Goal: Task Accomplishment & Management: Use online tool/utility

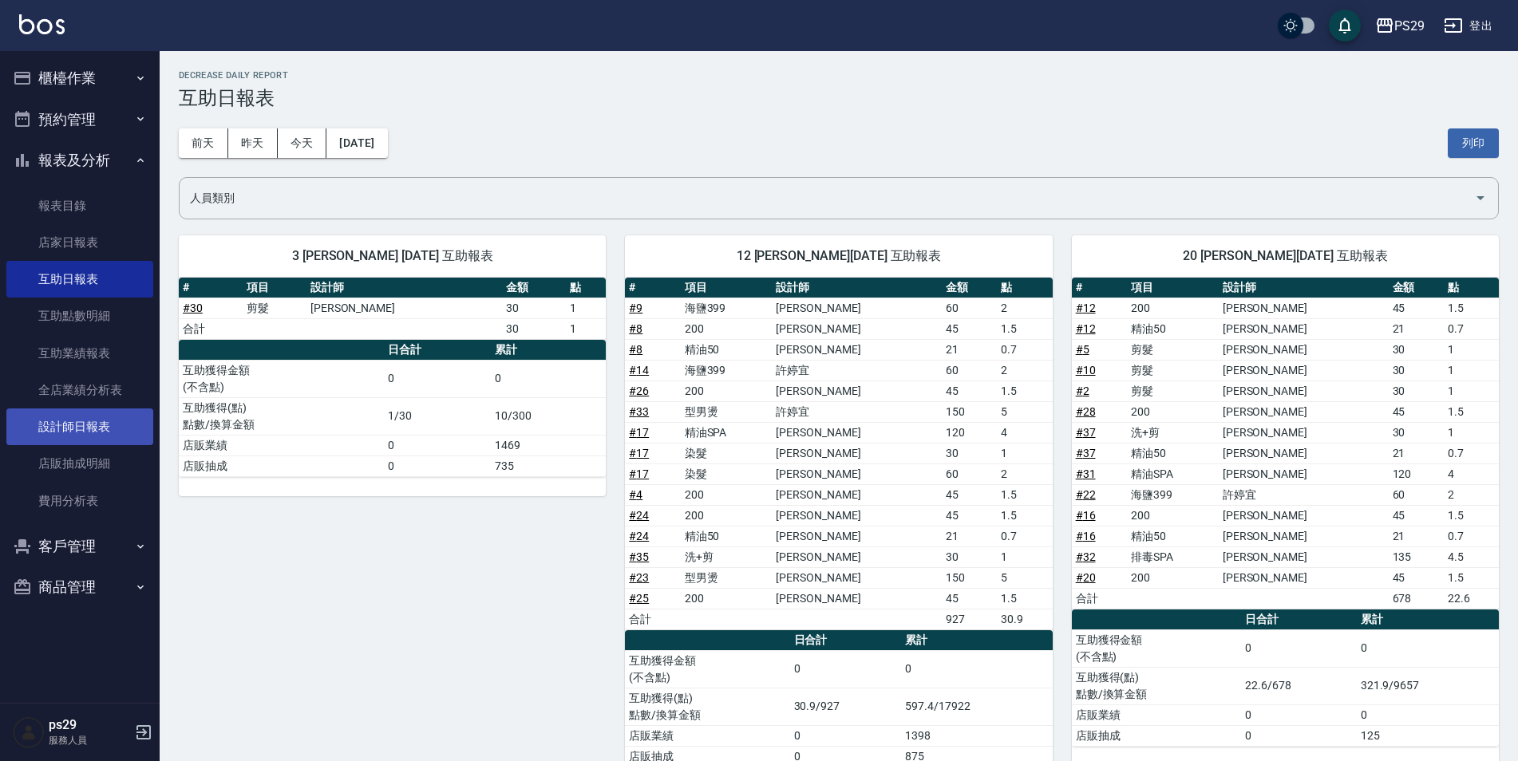
click at [95, 442] on link "設計師日報表" at bounding box center [79, 427] width 147 height 37
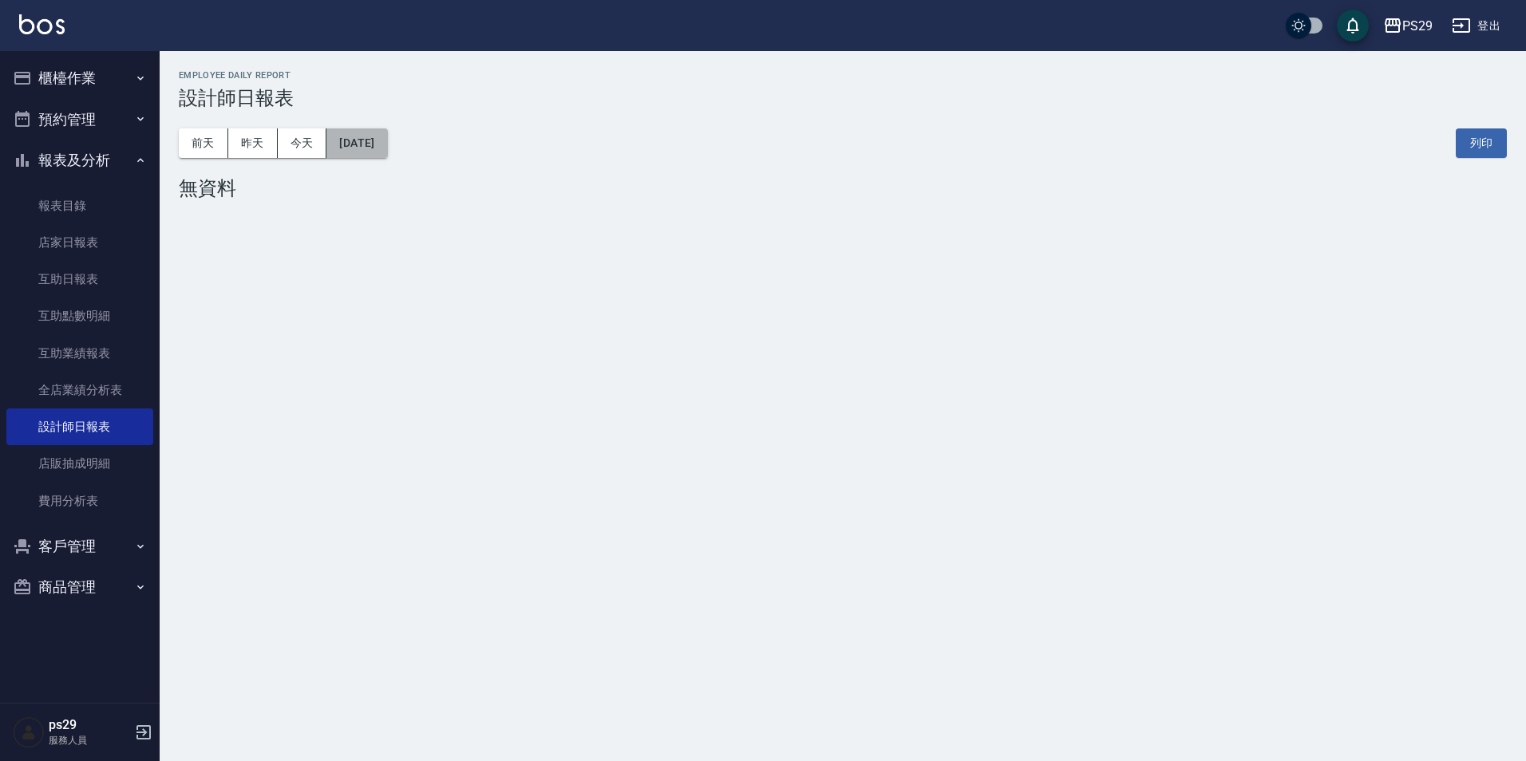
click at [365, 135] on button "[DATE]" at bounding box center [356, 144] width 61 height 30
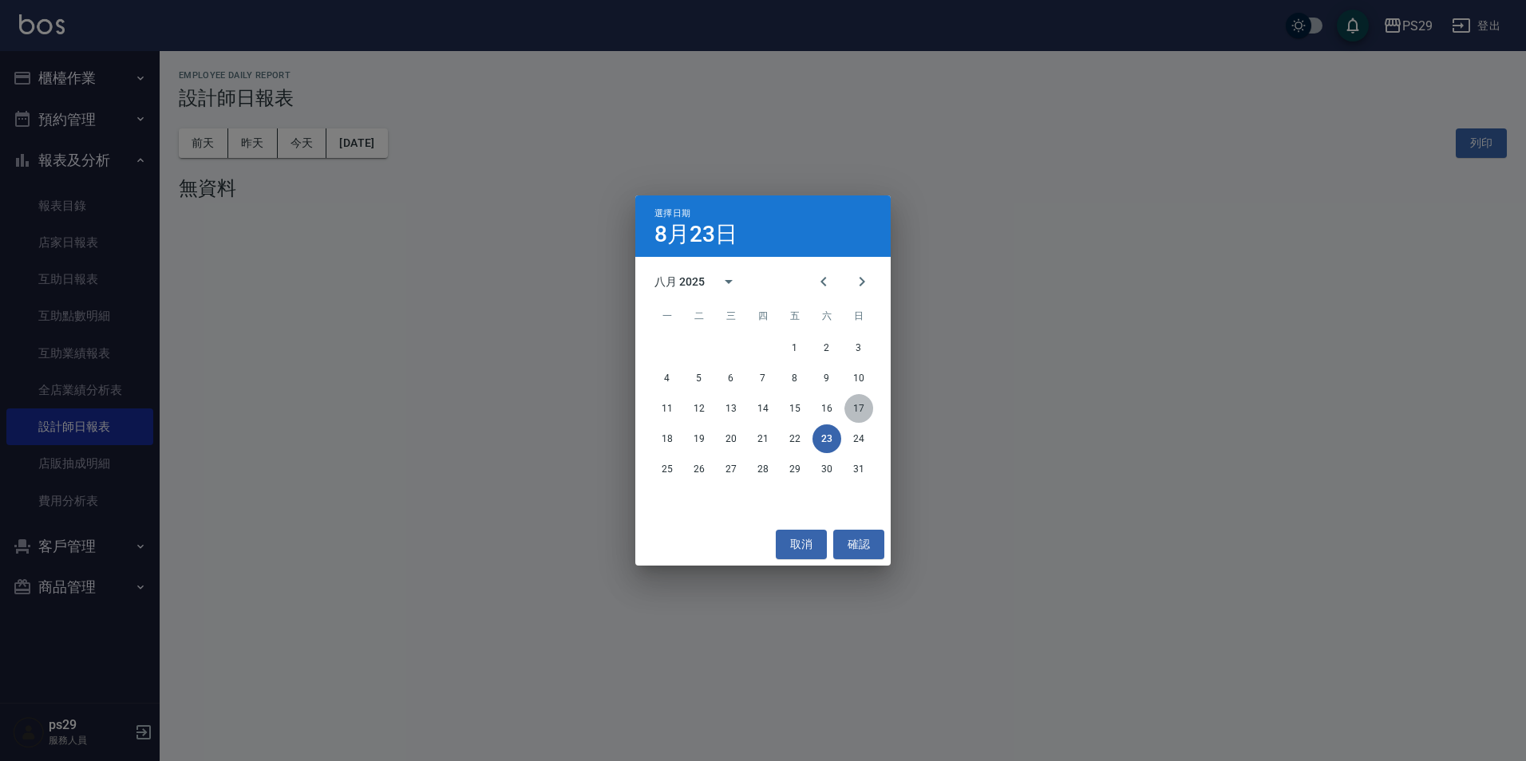
click at [864, 400] on button "17" at bounding box center [858, 408] width 29 height 29
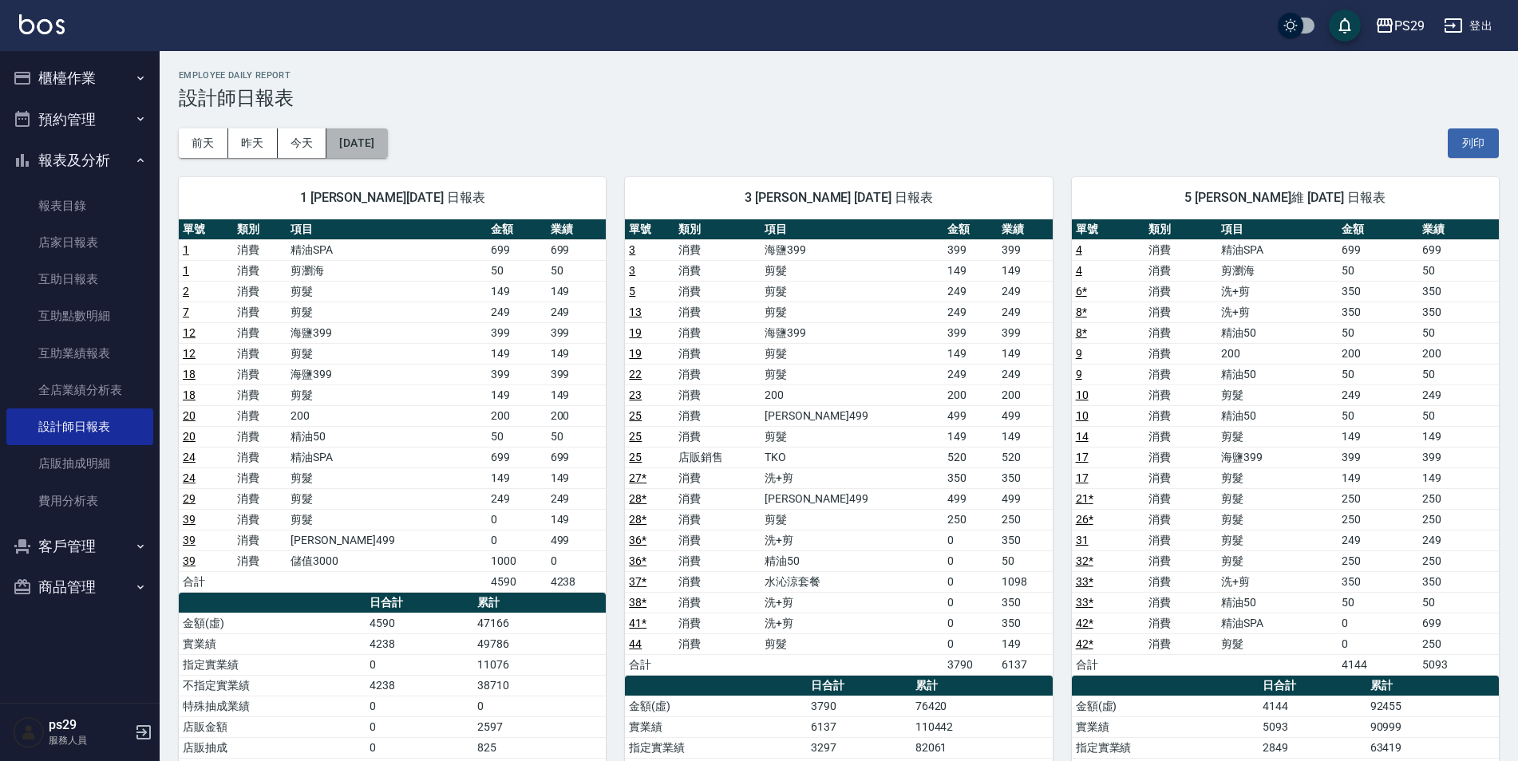
click at [387, 138] on button "[DATE]" at bounding box center [356, 144] width 61 height 30
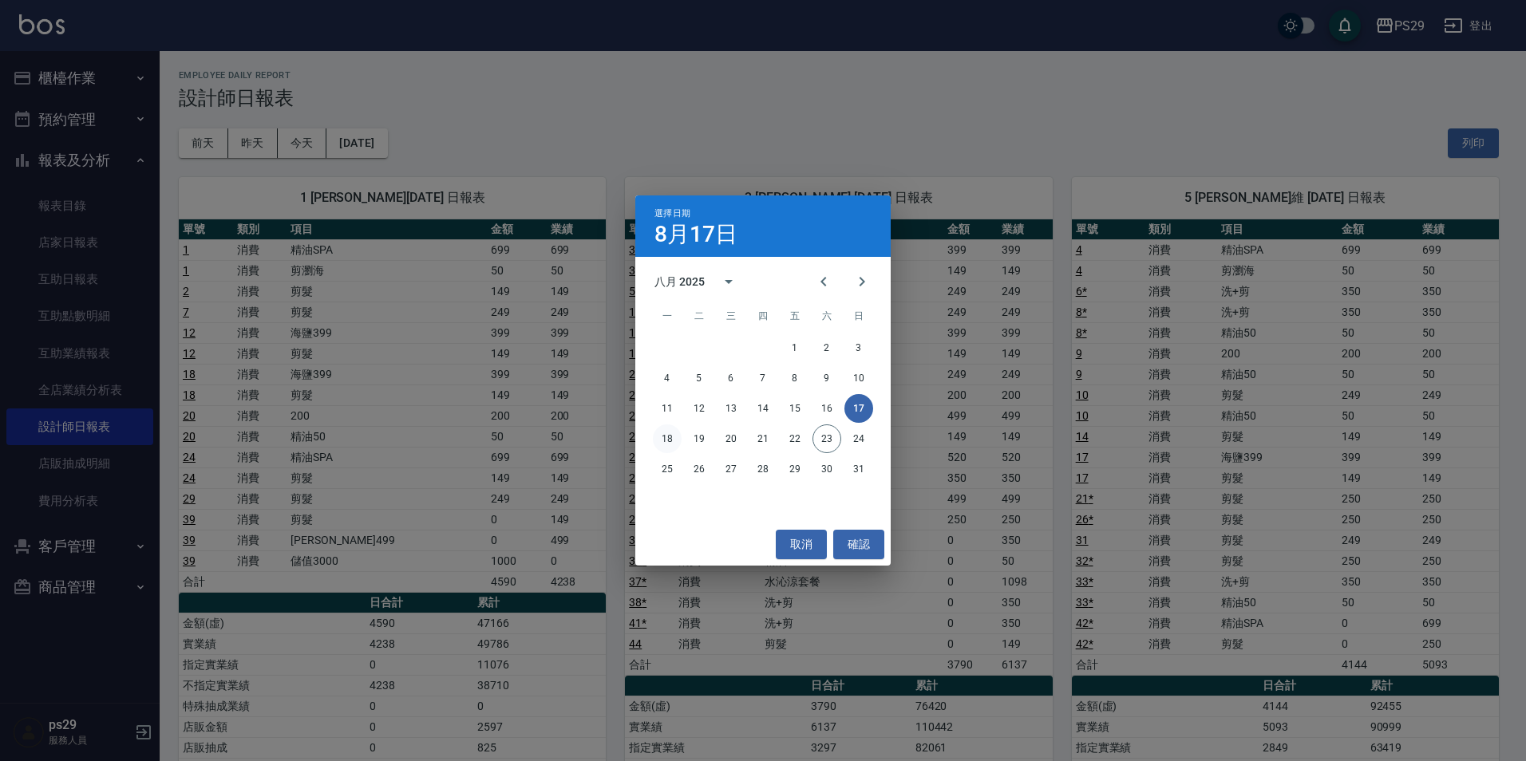
click at [655, 438] on button "18" at bounding box center [667, 439] width 29 height 29
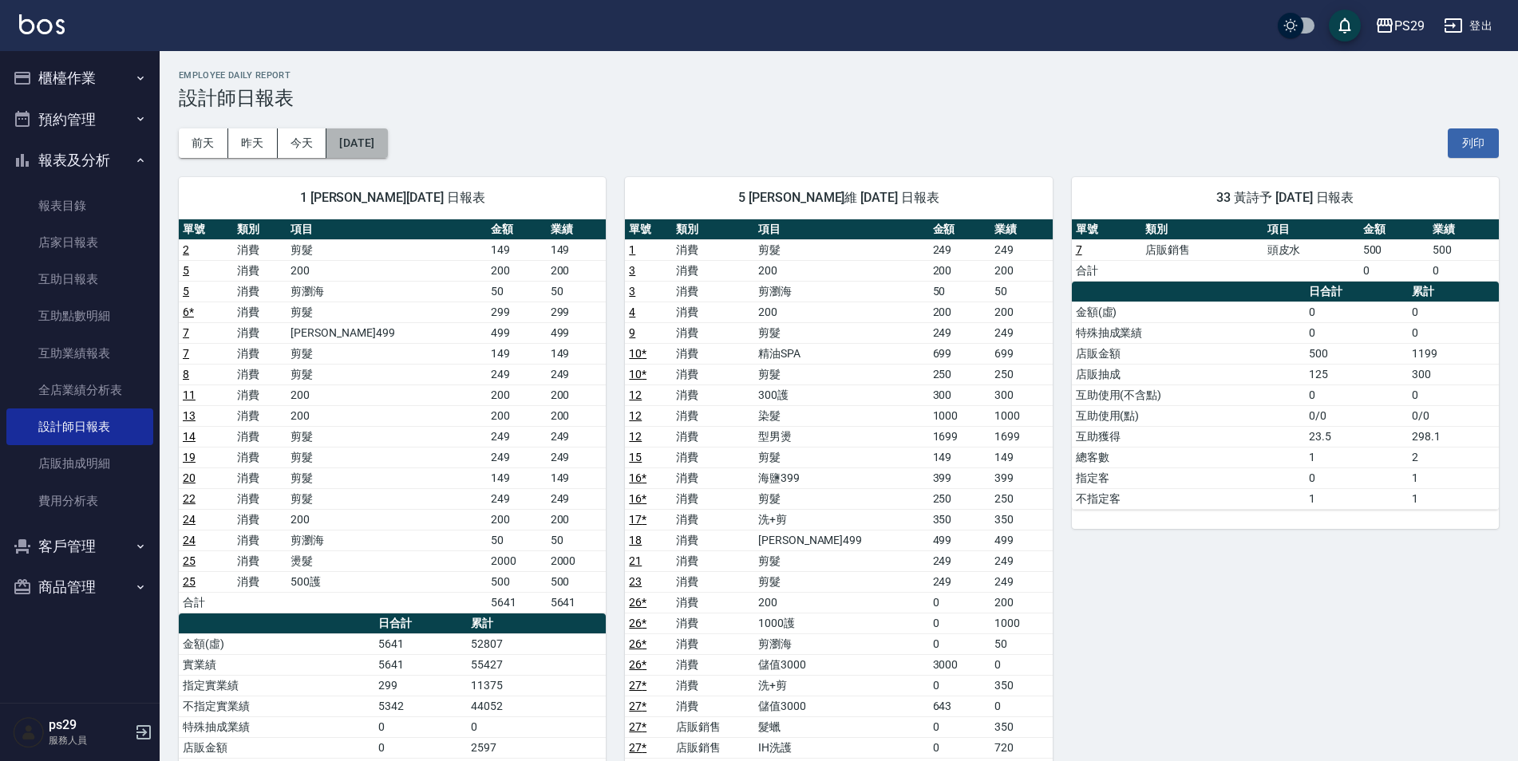
click at [371, 139] on button "[DATE]" at bounding box center [356, 144] width 61 height 30
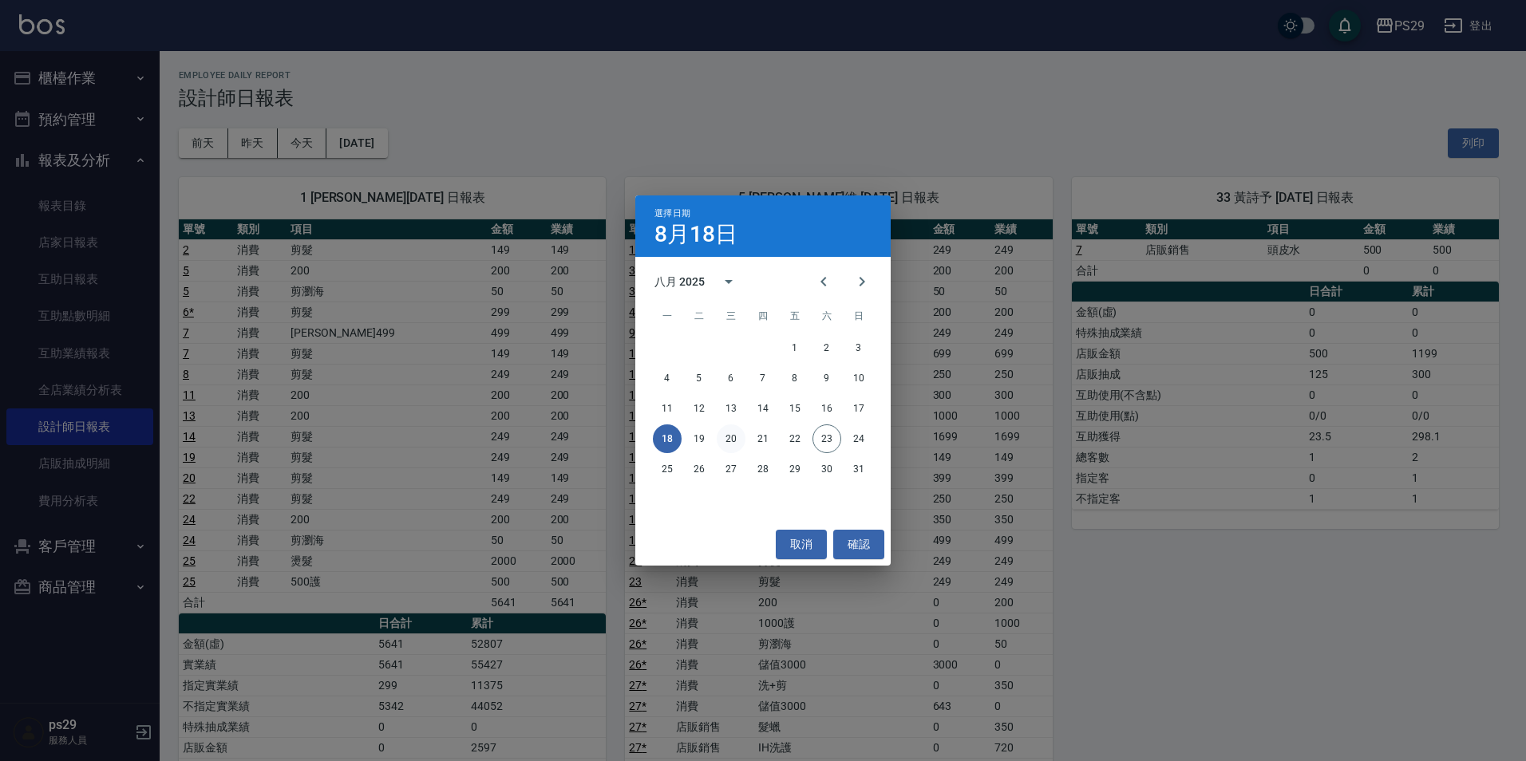
click at [732, 445] on button "20" at bounding box center [731, 439] width 29 height 29
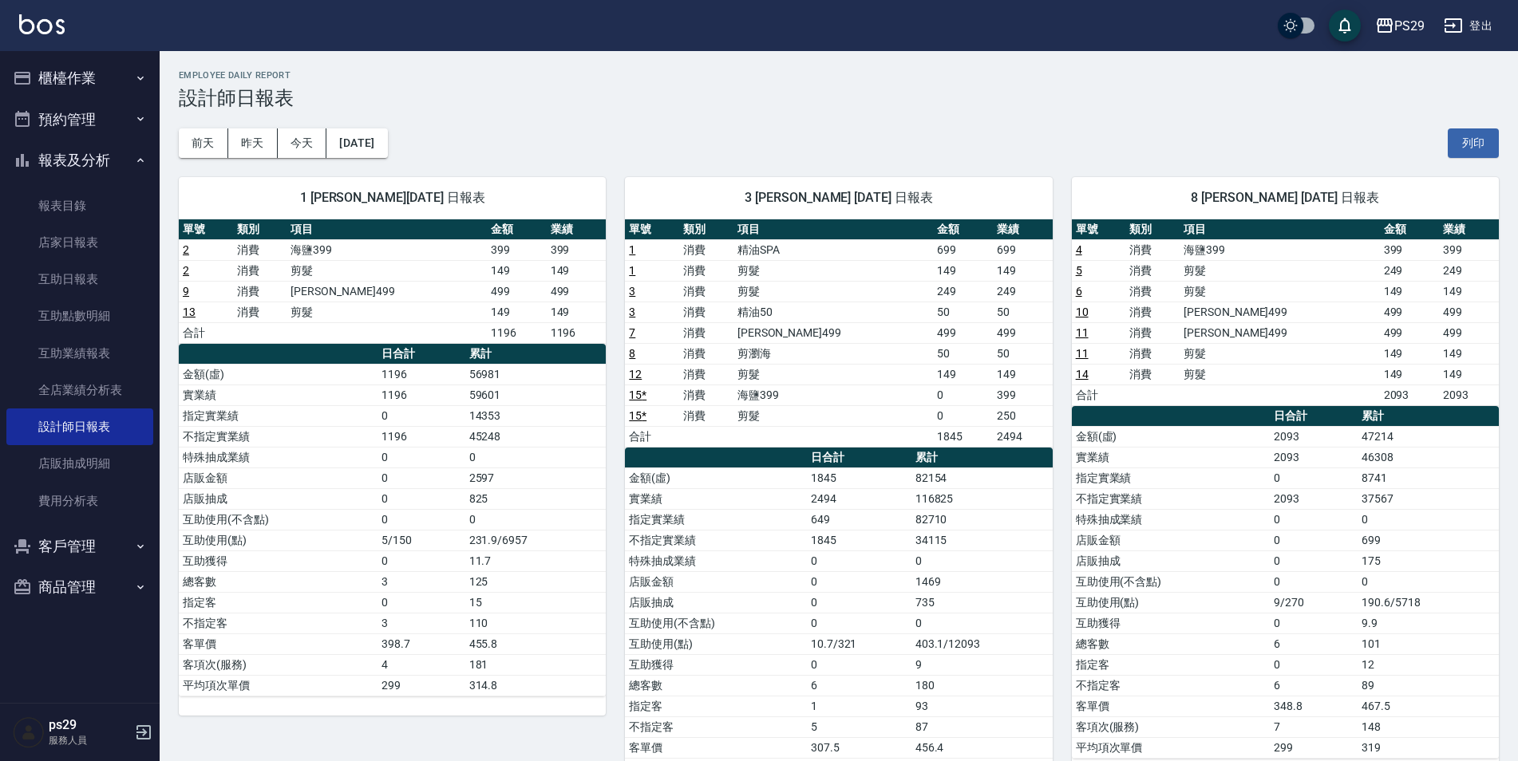
click at [384, 125] on div "[DATE] [DATE] [DATE] [DATE] 列印" at bounding box center [839, 143] width 1320 height 68
click at [384, 143] on button "[DATE]" at bounding box center [356, 144] width 61 height 30
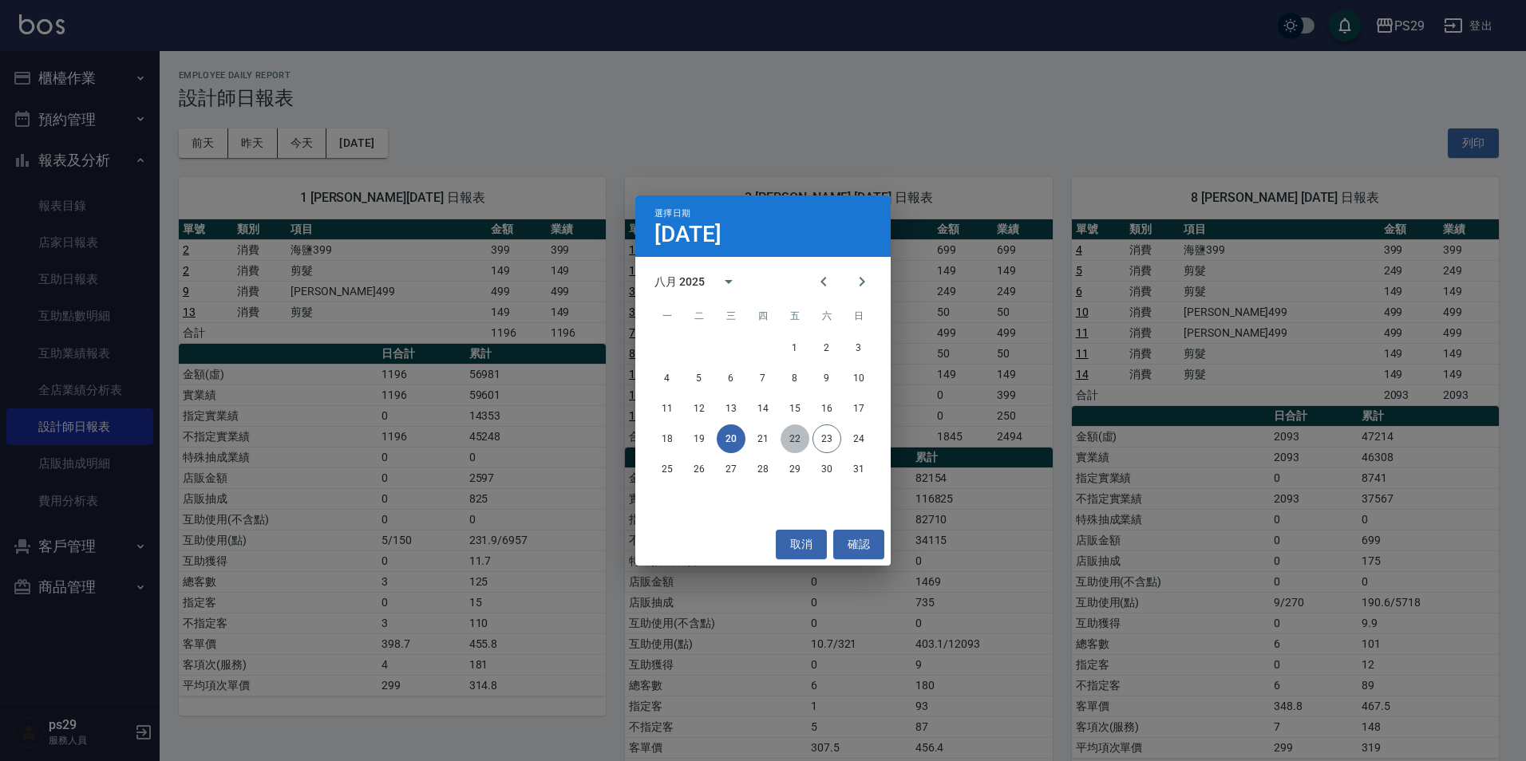
click at [805, 445] on button "22" at bounding box center [795, 439] width 29 height 29
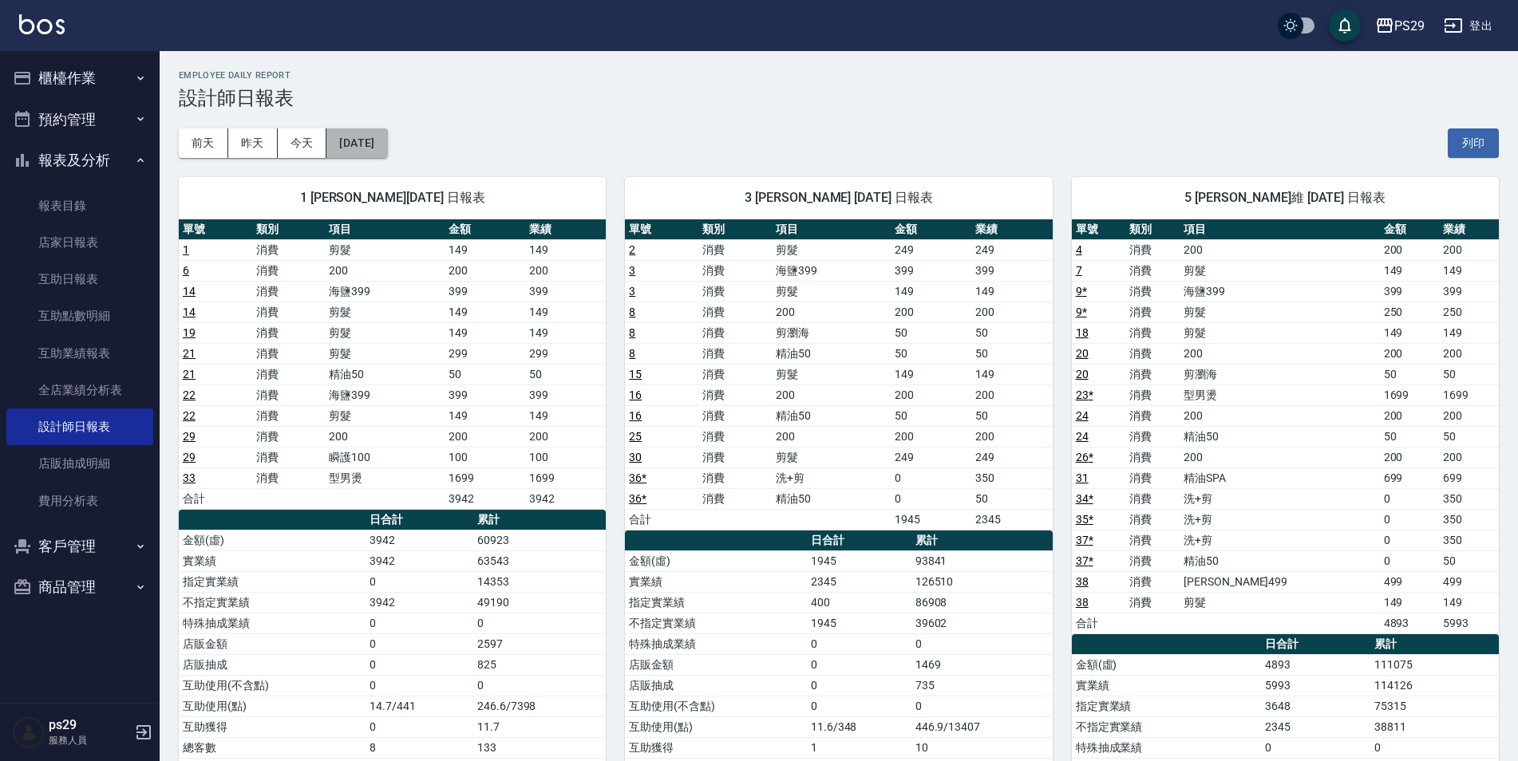
click at [354, 134] on button "[DATE]" at bounding box center [356, 144] width 61 height 30
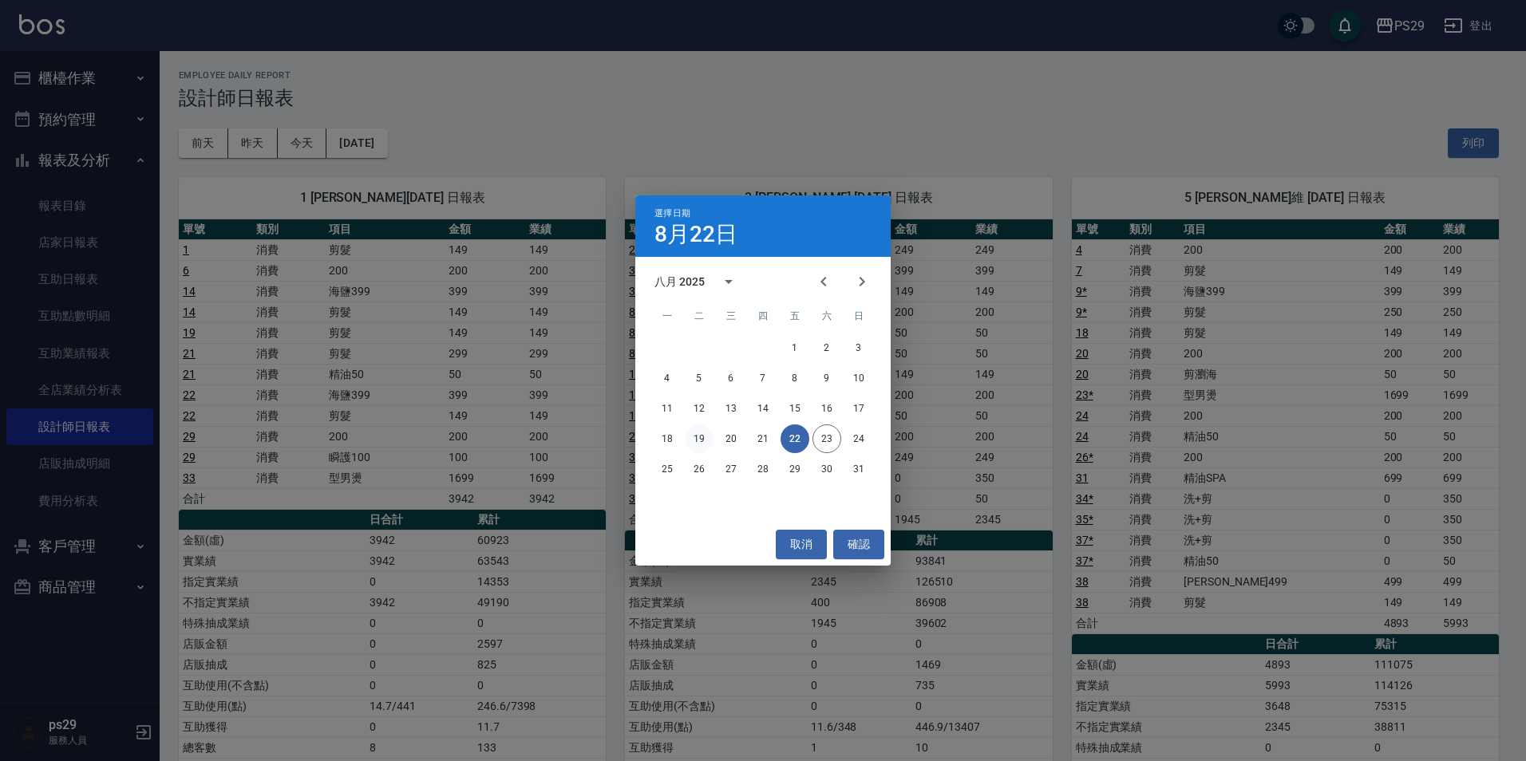
click at [689, 439] on button "19" at bounding box center [699, 439] width 29 height 29
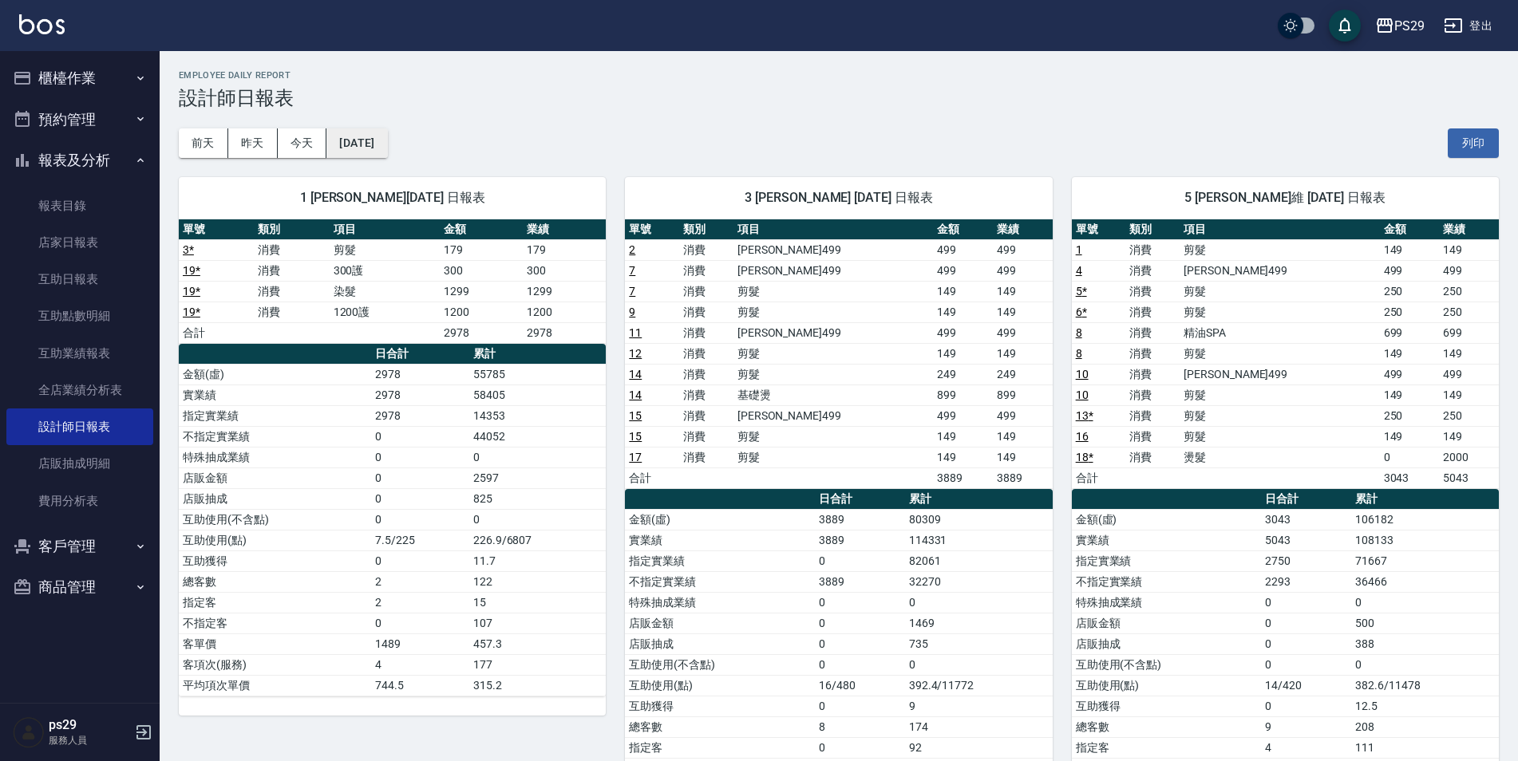
click at [387, 139] on button "[DATE]" at bounding box center [356, 144] width 61 height 30
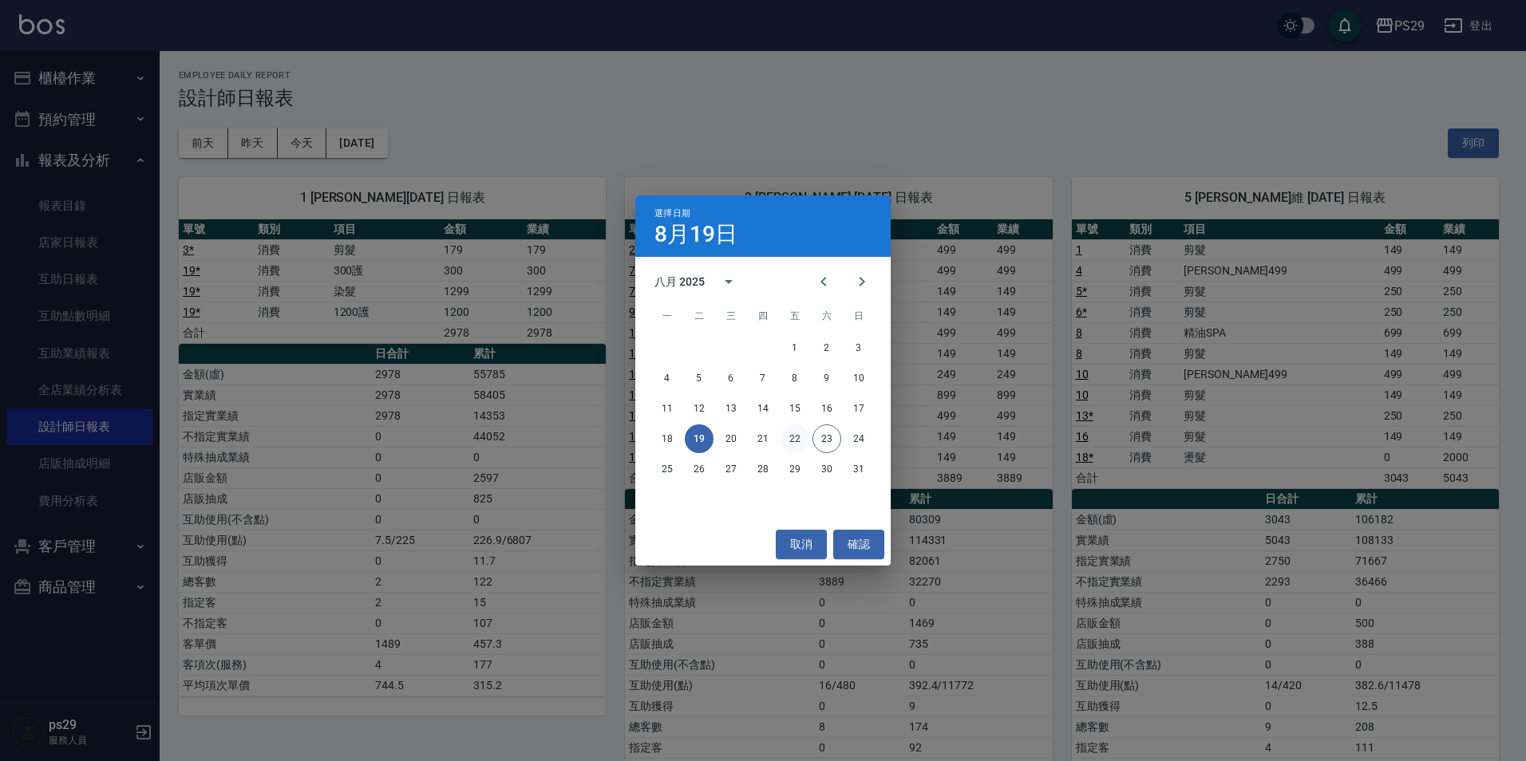
click at [802, 430] on button "22" at bounding box center [795, 439] width 29 height 29
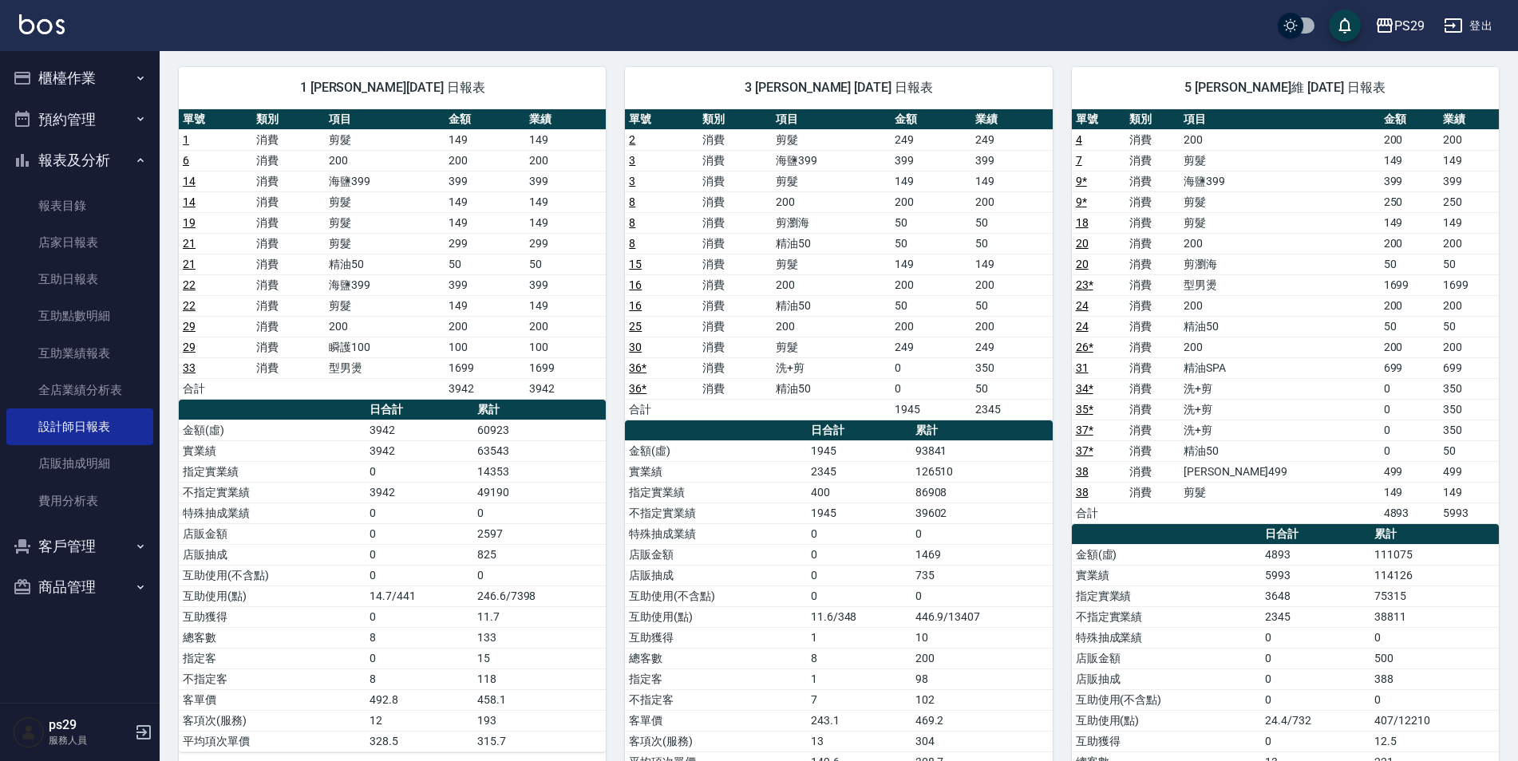
scroll to position [30, 0]
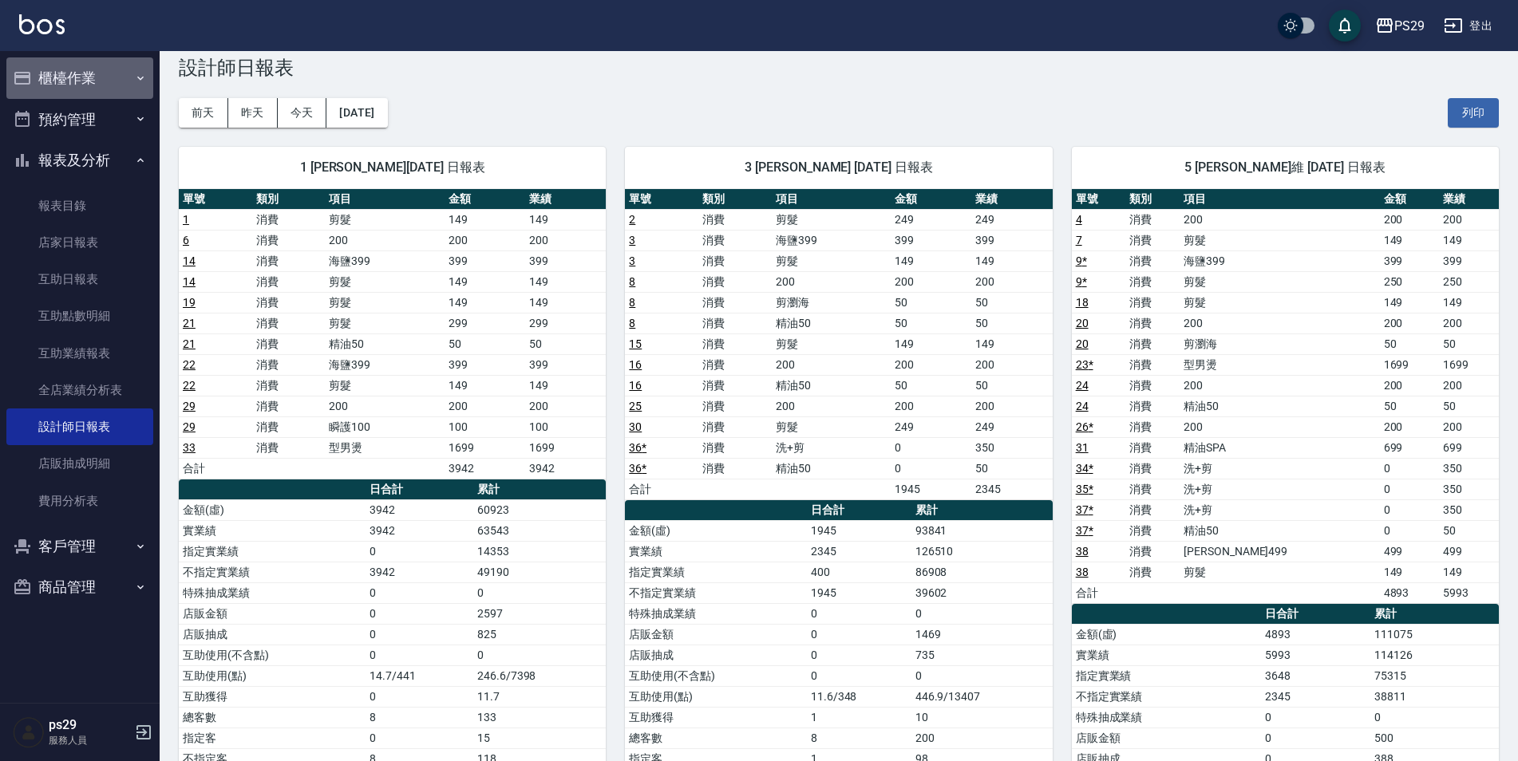
click at [61, 71] on button "櫃檯作業" at bounding box center [79, 78] width 147 height 42
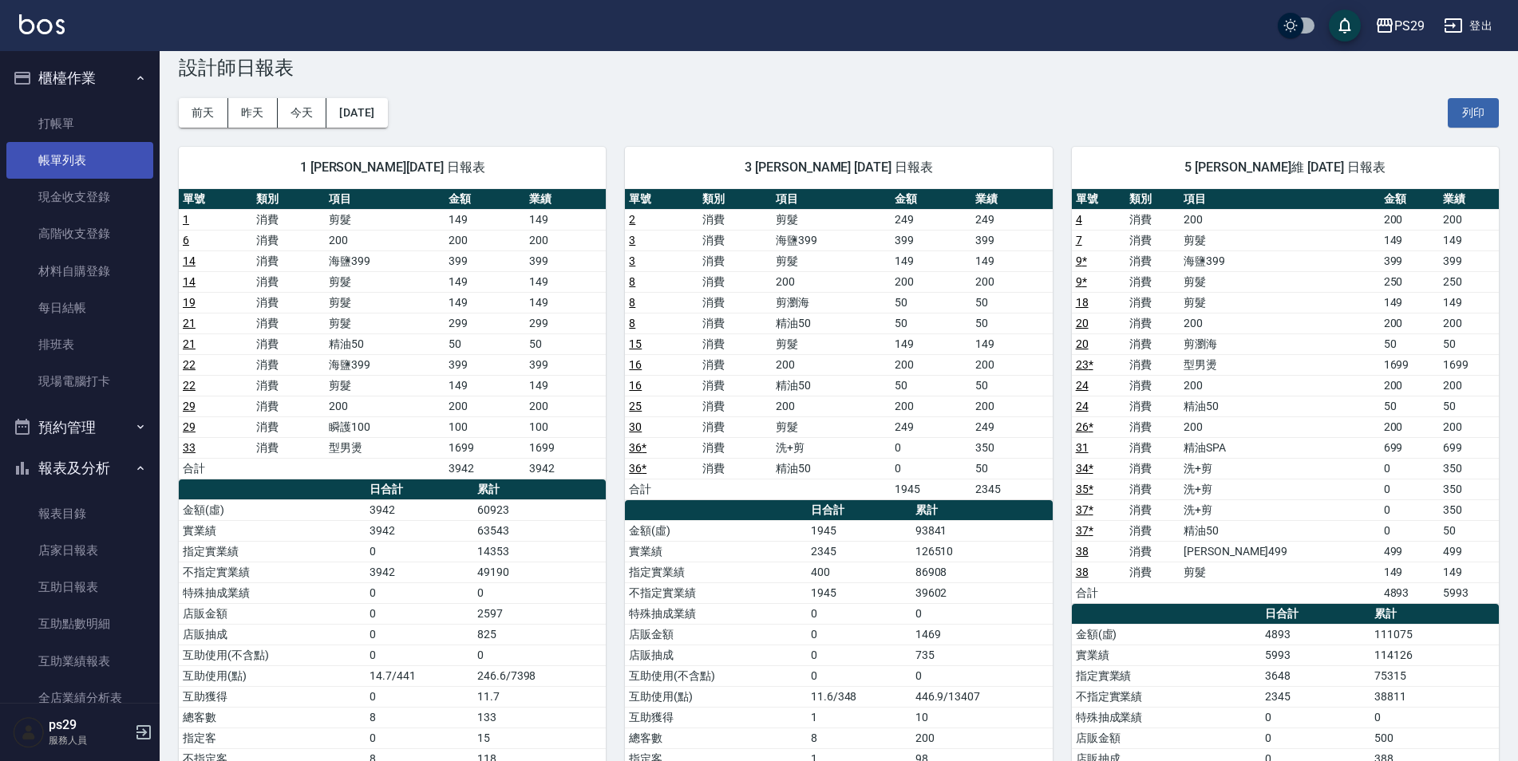
click at [63, 148] on link "帳單列表" at bounding box center [79, 160] width 147 height 37
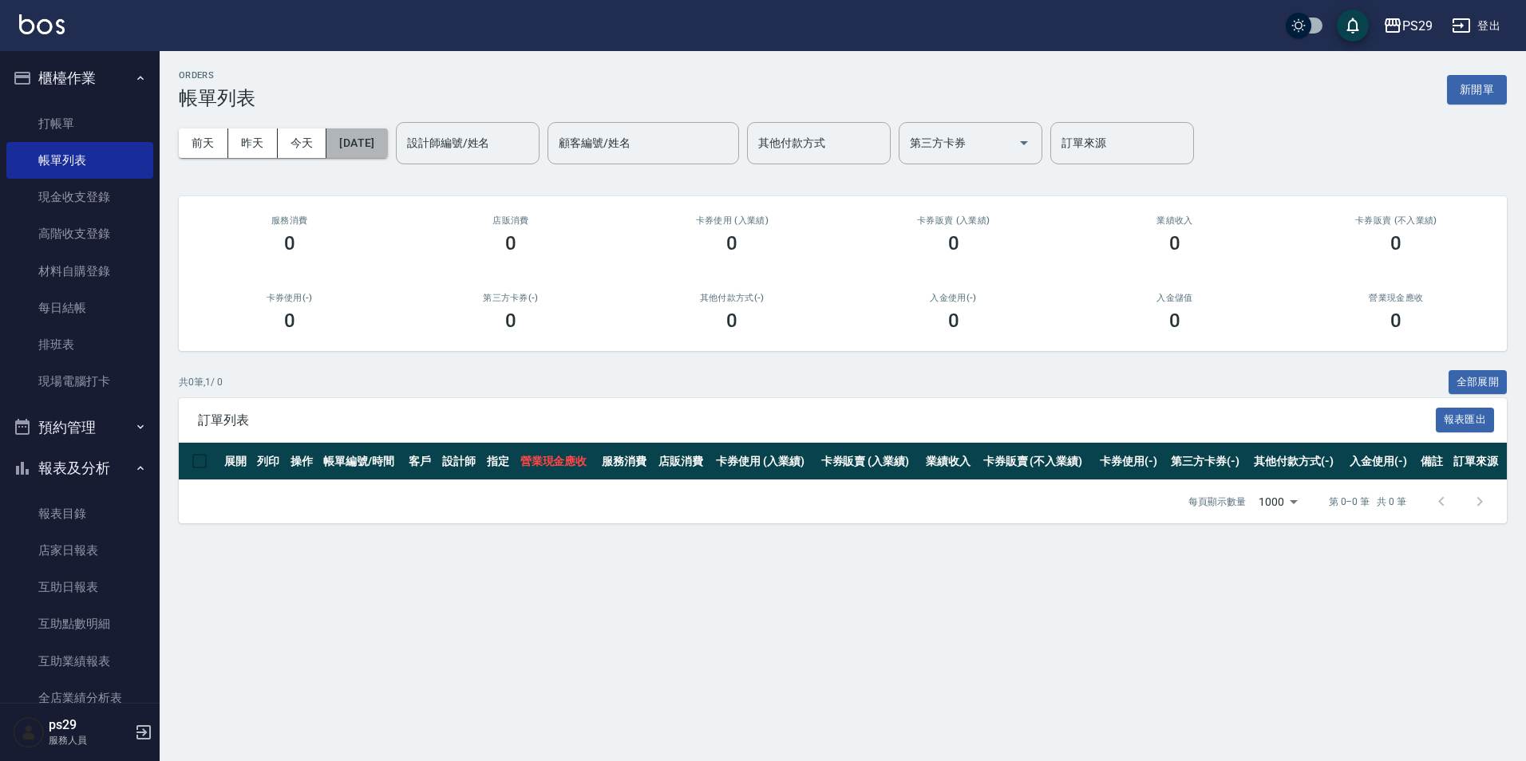
click at [382, 144] on button "[DATE]" at bounding box center [356, 144] width 61 height 30
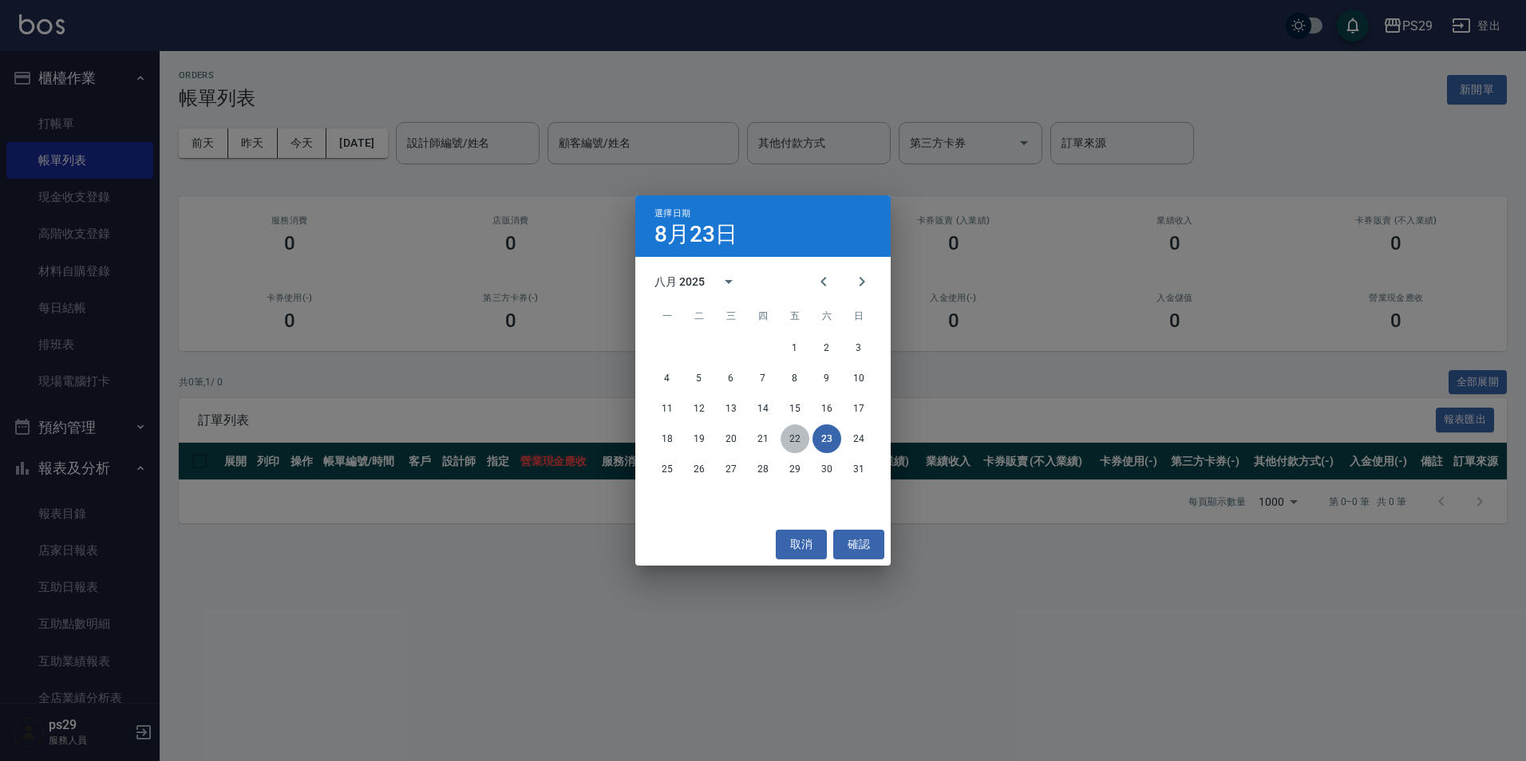
click at [793, 427] on button "22" at bounding box center [795, 439] width 29 height 29
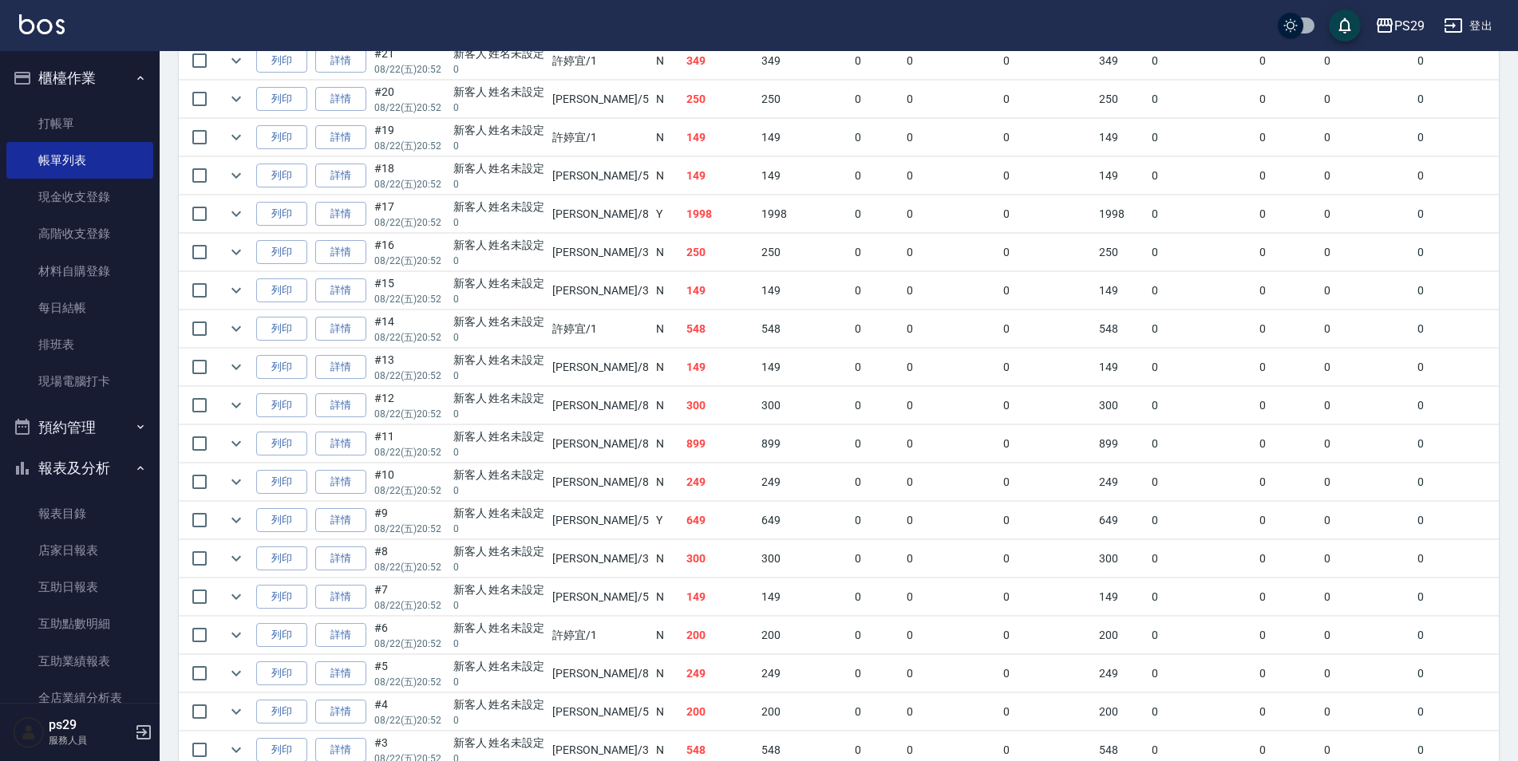
scroll to position [930, 0]
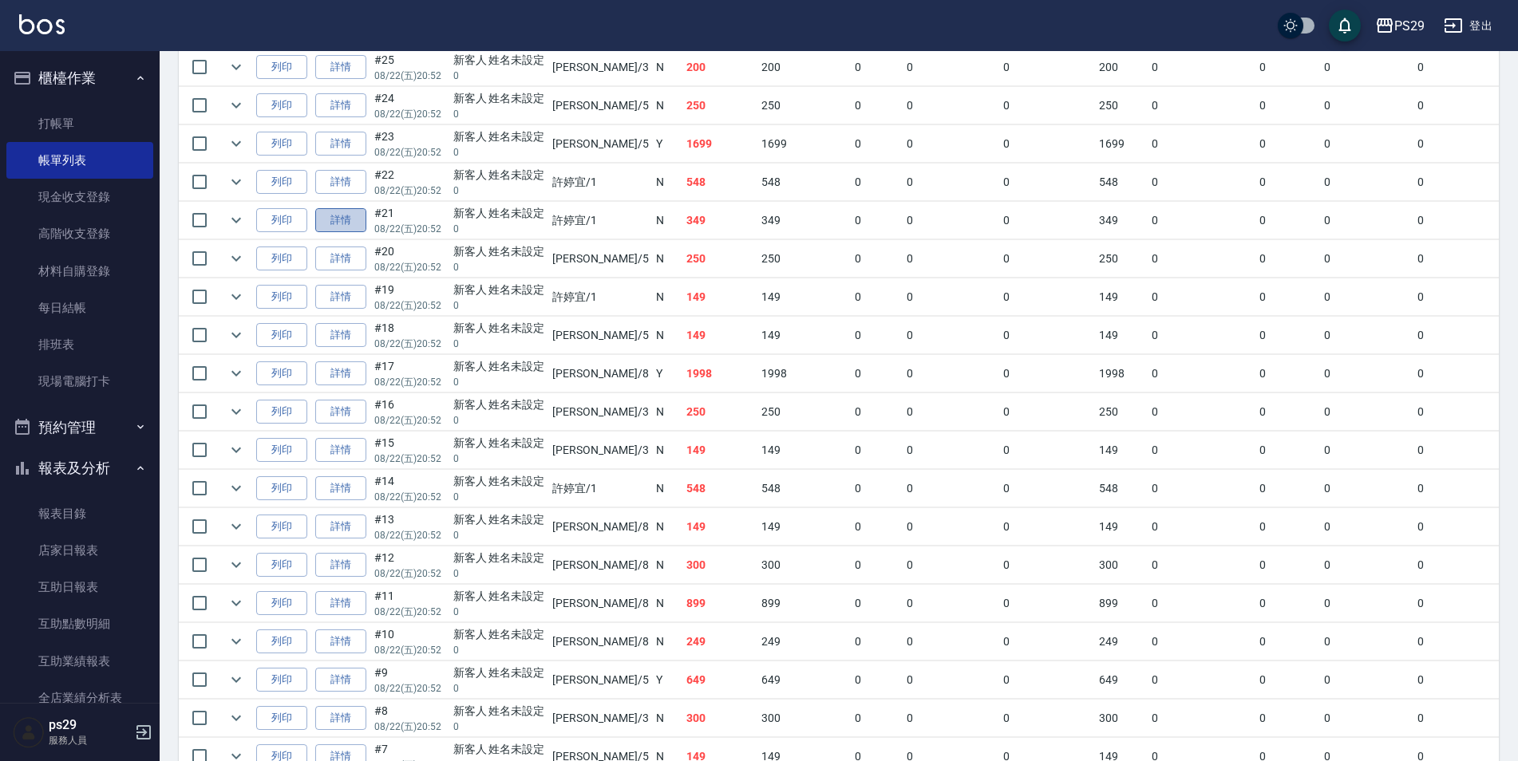
click at [339, 222] on link "詳情" at bounding box center [340, 220] width 51 height 25
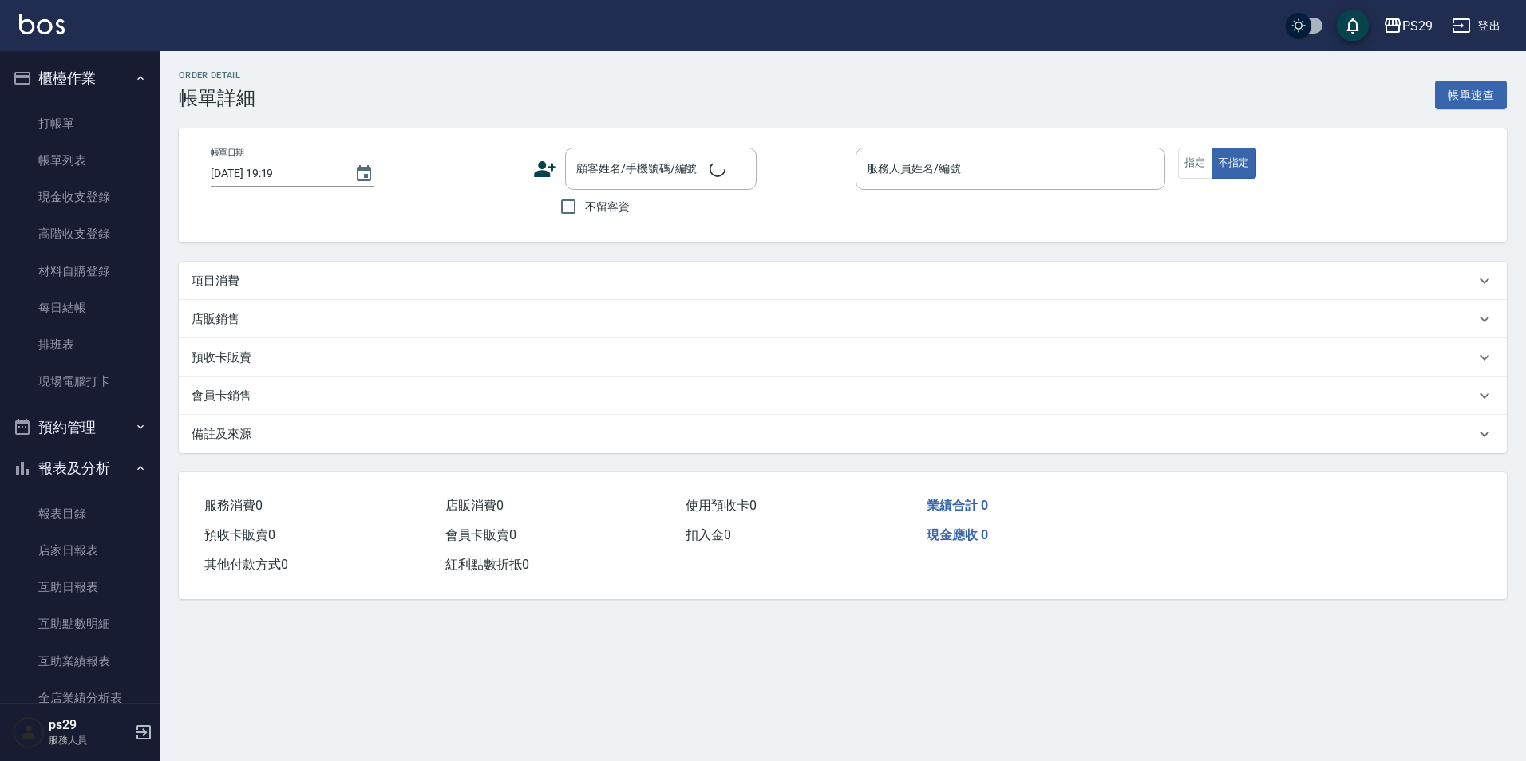
type input "[DATE] 20:52"
type input "[PERSON_NAME]-1"
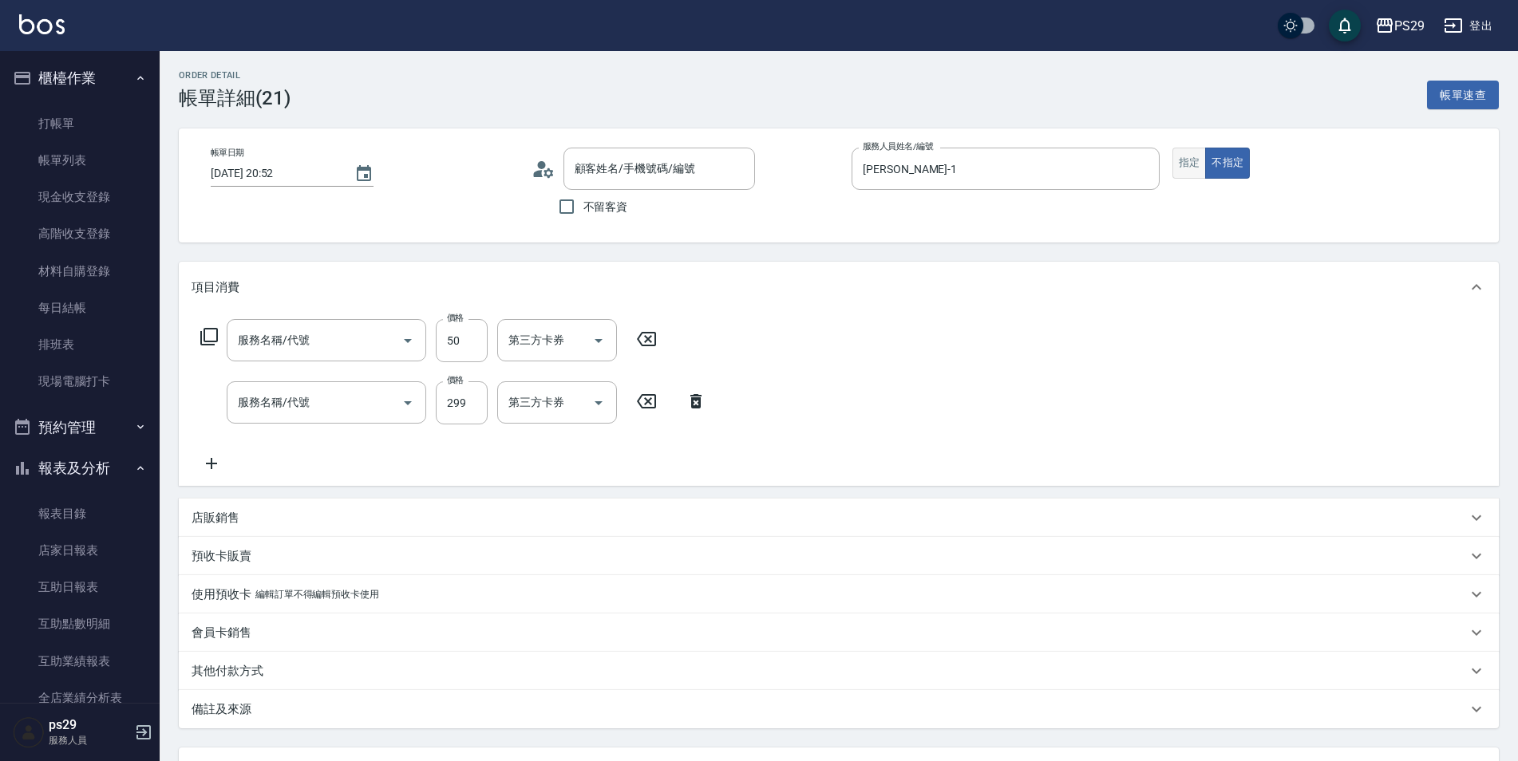
type input "新客人 姓名未設定/0/null"
type input "精油50(112)"
type input "剪髮(307)"
click at [1180, 143] on div "帳單日期 [DATE] 20:52 顧客姓名/手機號碼/編號 新客人 姓名未設定/0/null 顧客姓名/手機號碼/編號 不留客資 服務人員姓名/編號 [PE…" at bounding box center [839, 186] width 1320 height 114
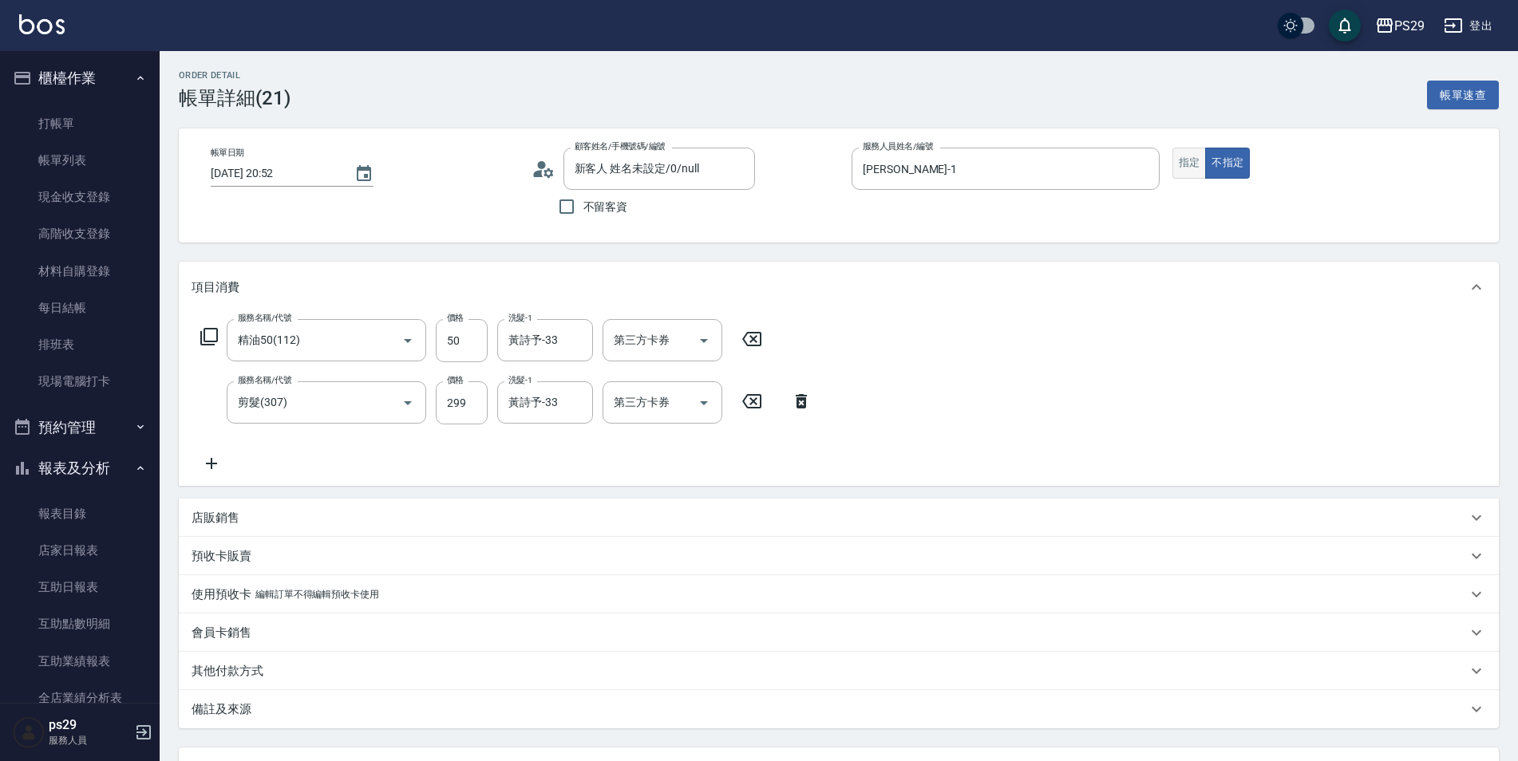
click at [1188, 168] on button "指定" at bounding box center [1189, 163] width 34 height 31
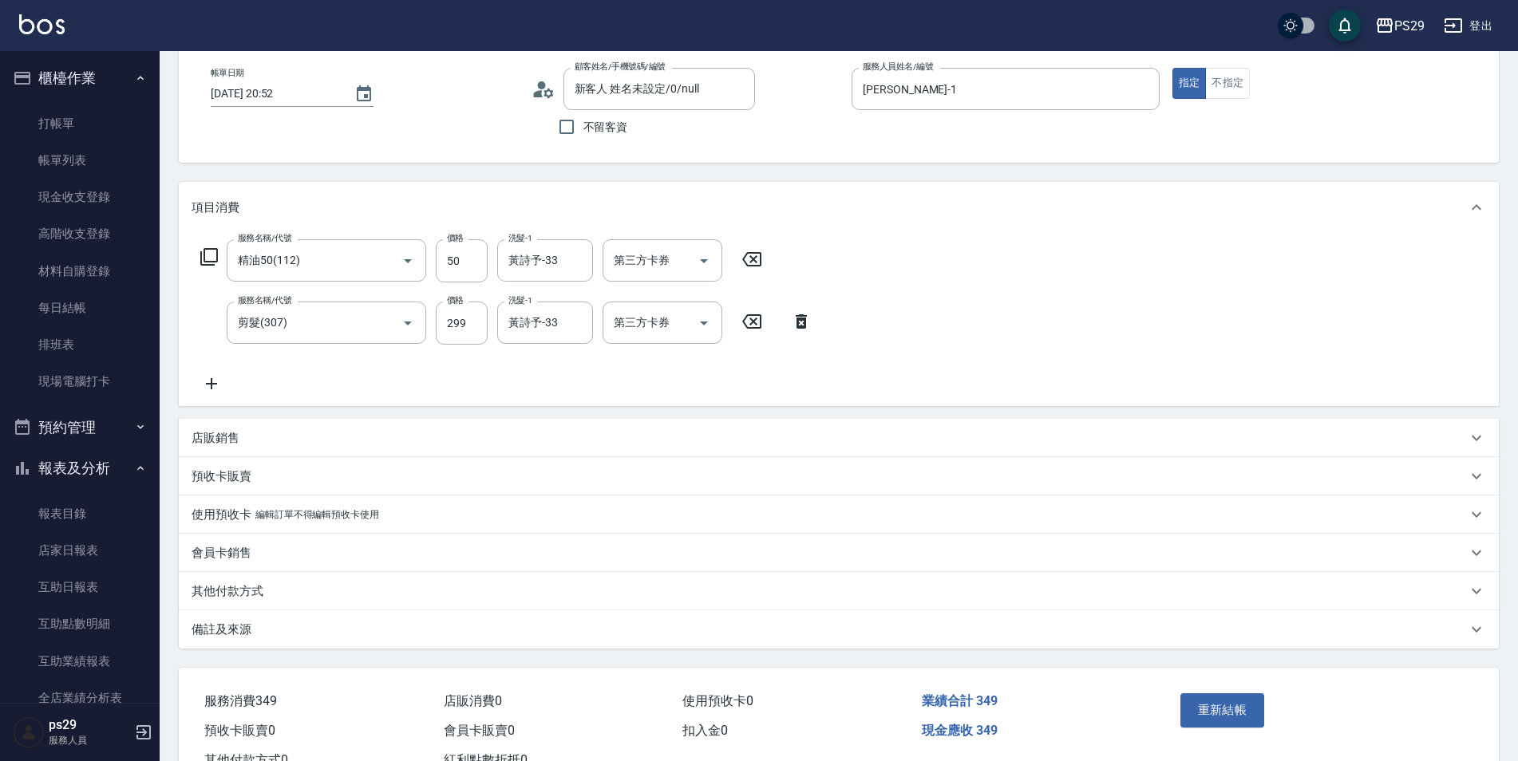
scroll to position [140, 0]
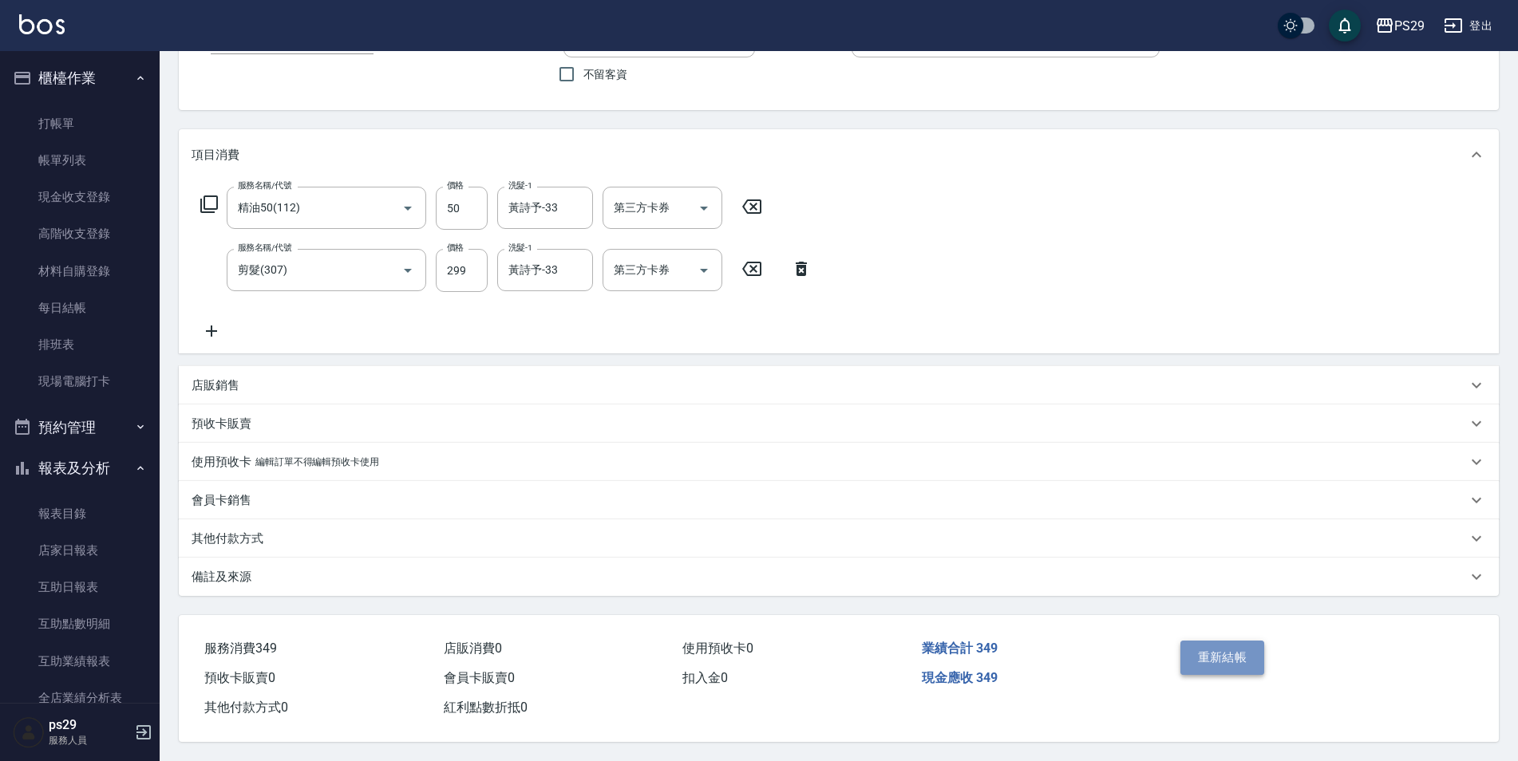
click at [1218, 650] on button "重新結帳" at bounding box center [1222, 658] width 85 height 34
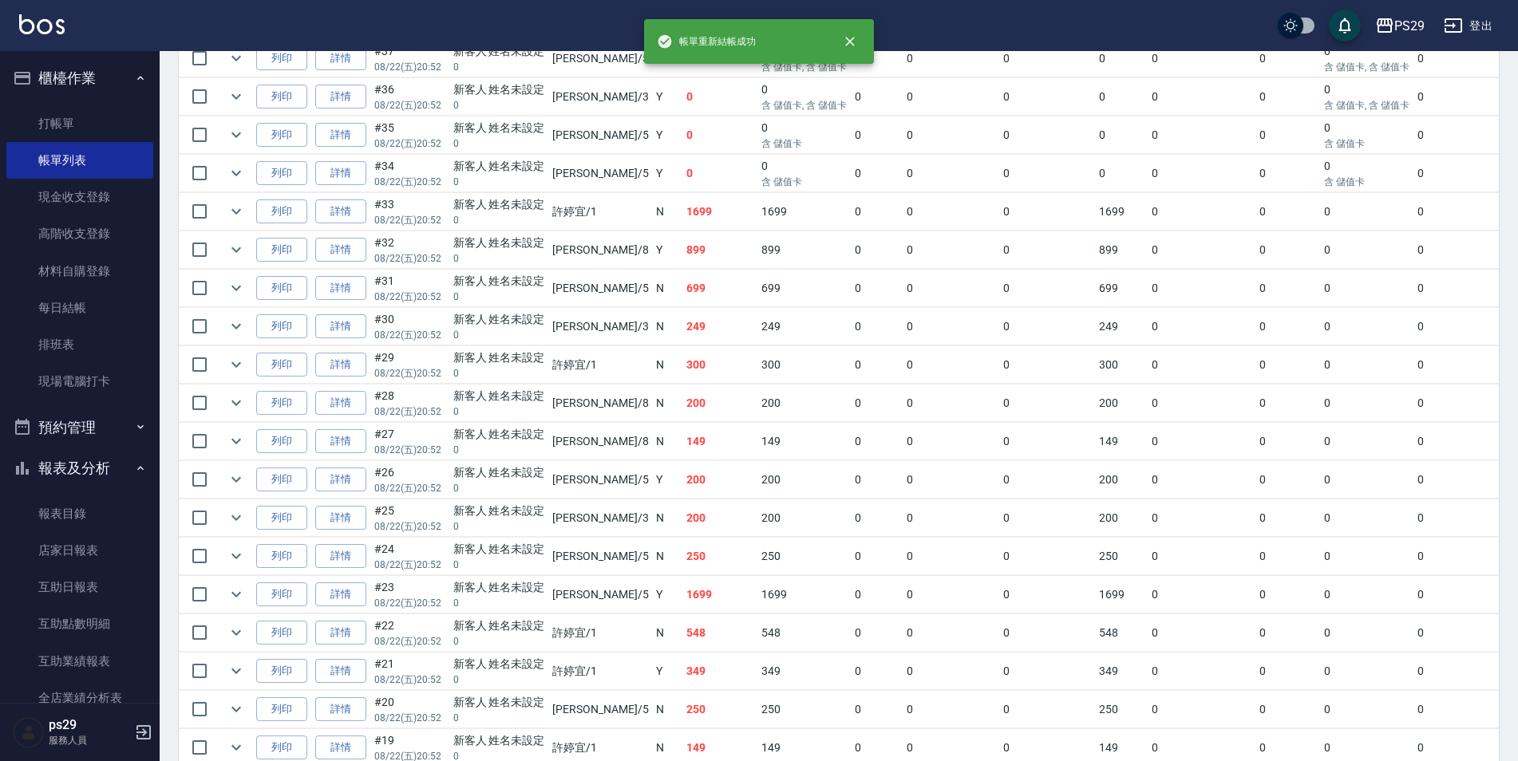
scroll to position [232, 0]
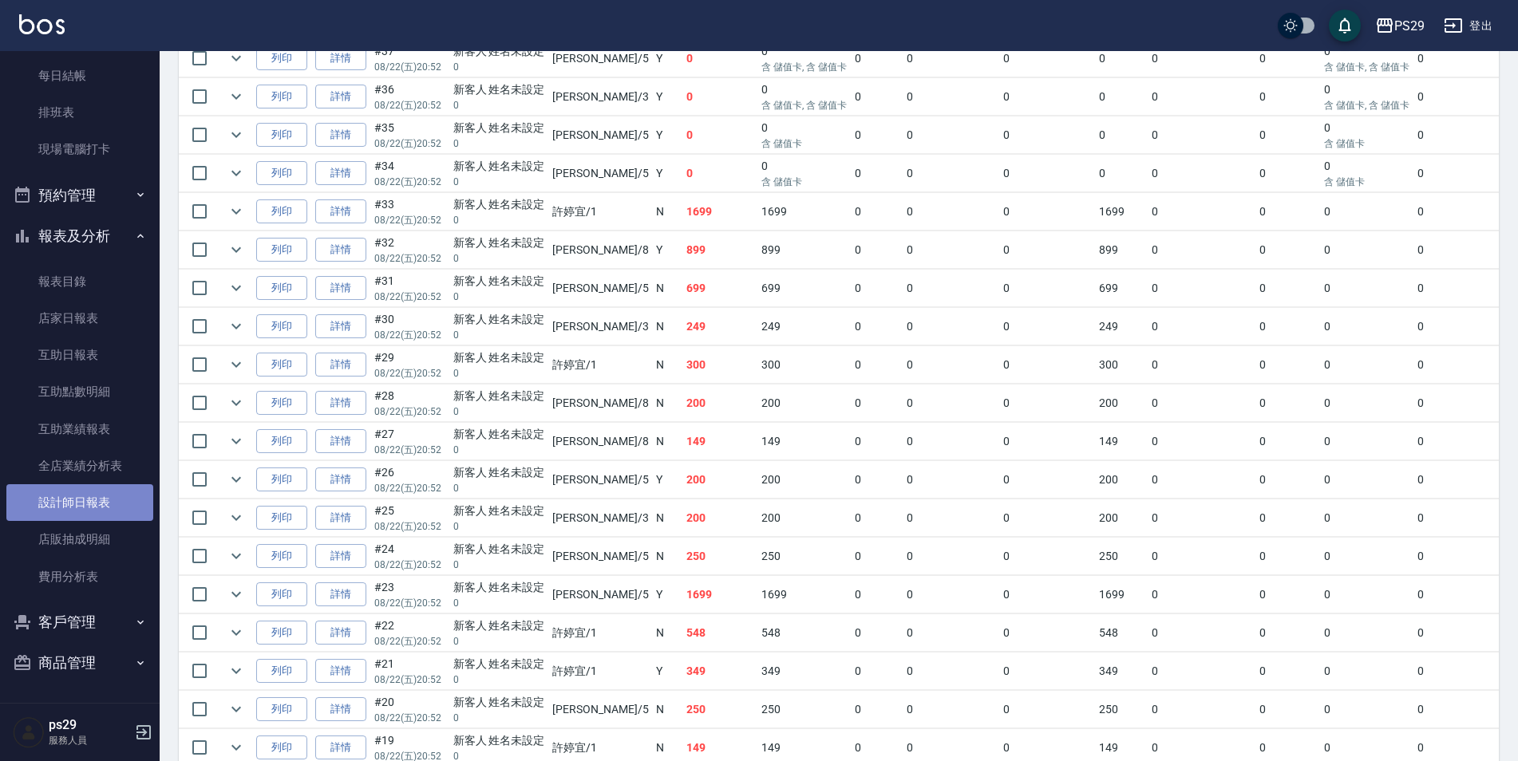
click at [97, 494] on link "設計師日報表" at bounding box center [79, 502] width 147 height 37
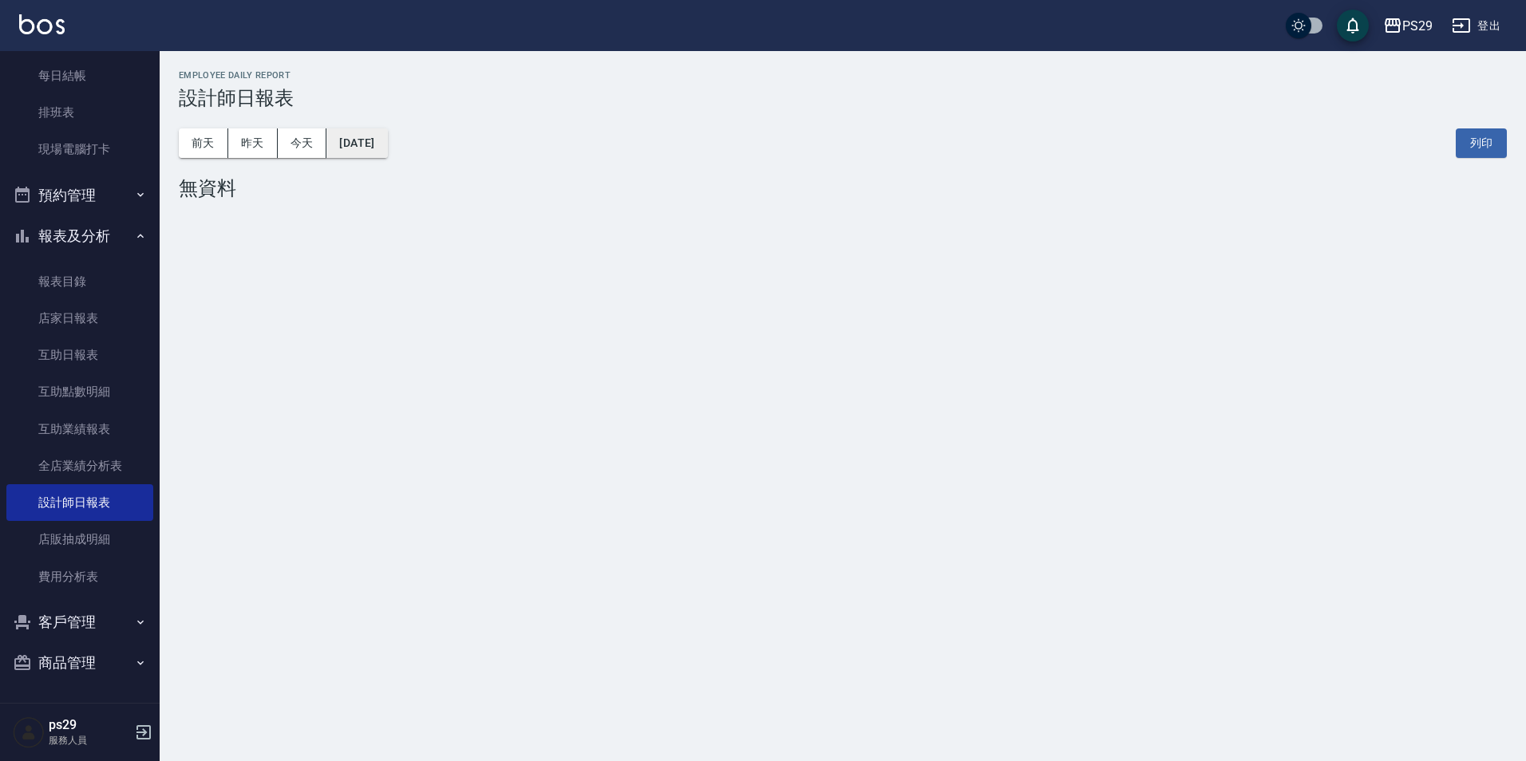
click at [387, 144] on button "[DATE]" at bounding box center [356, 144] width 61 height 30
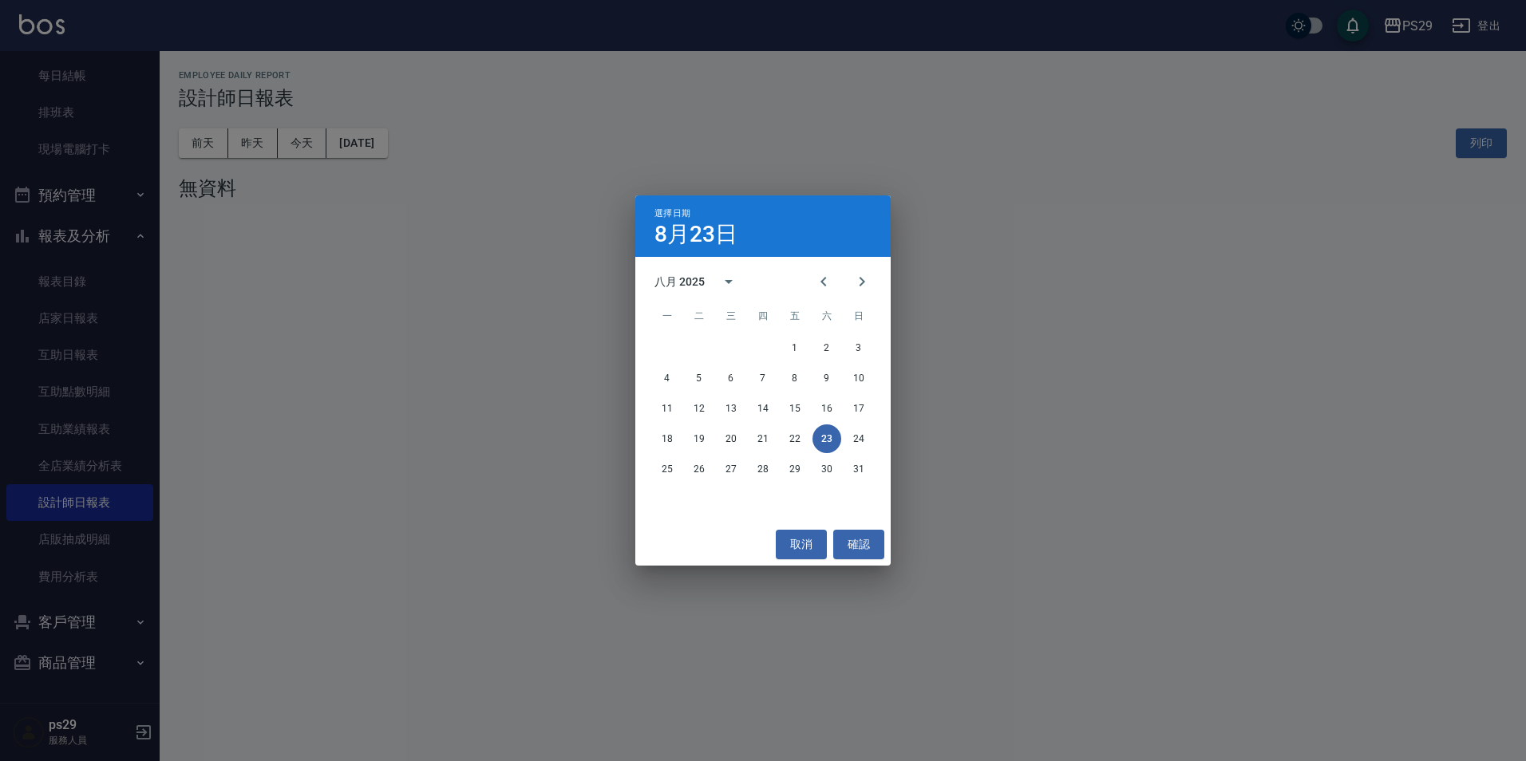
click at [242, 149] on div "選擇日期 8月23日 八月 2025 一 二 三 四 五 六 日 1 2 3 4 5 6 7 8 9 10 11 12 13 14 15 16 17 18 1…" at bounding box center [763, 380] width 1526 height 761
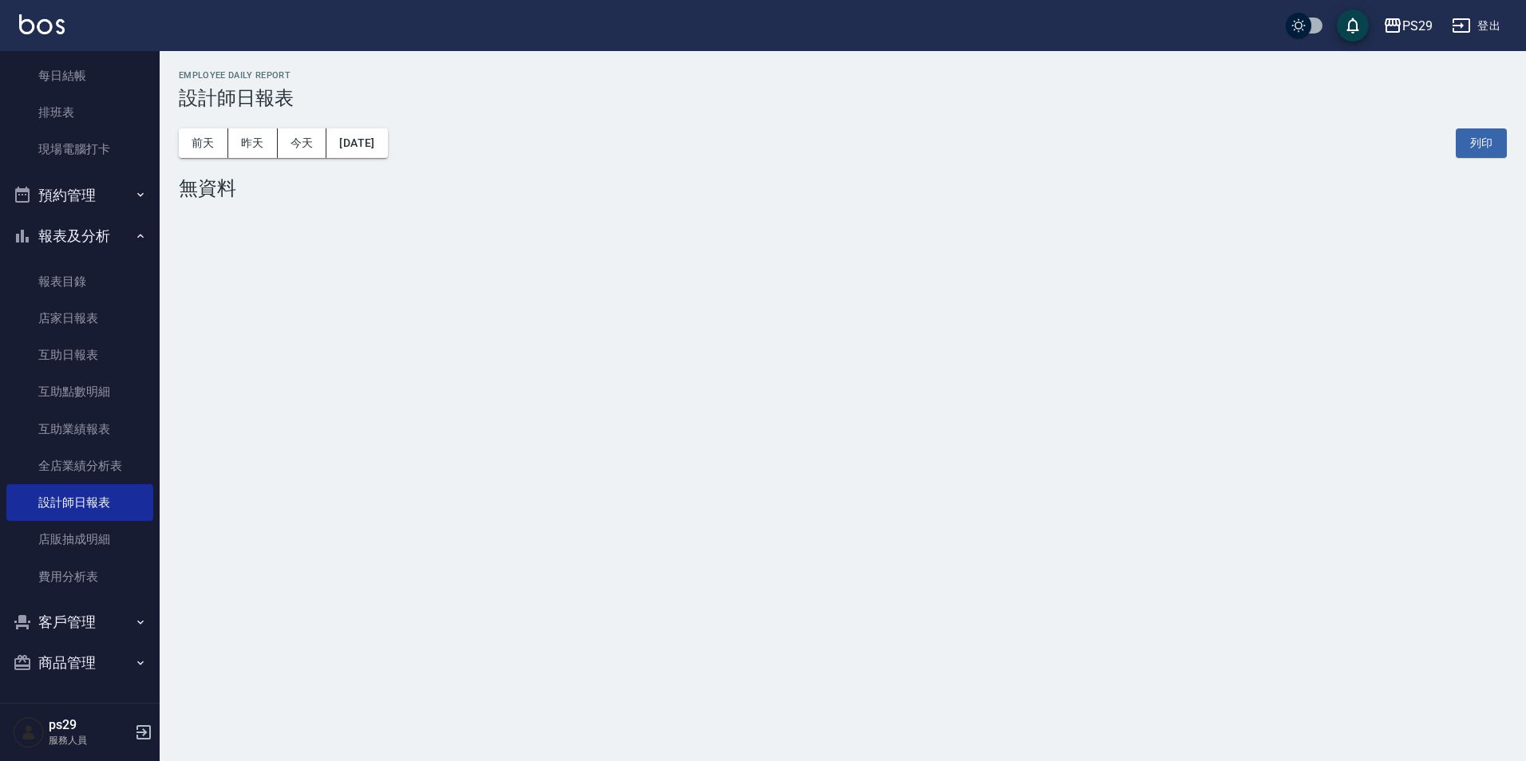
click at [242, 149] on button "昨天" at bounding box center [252, 144] width 49 height 30
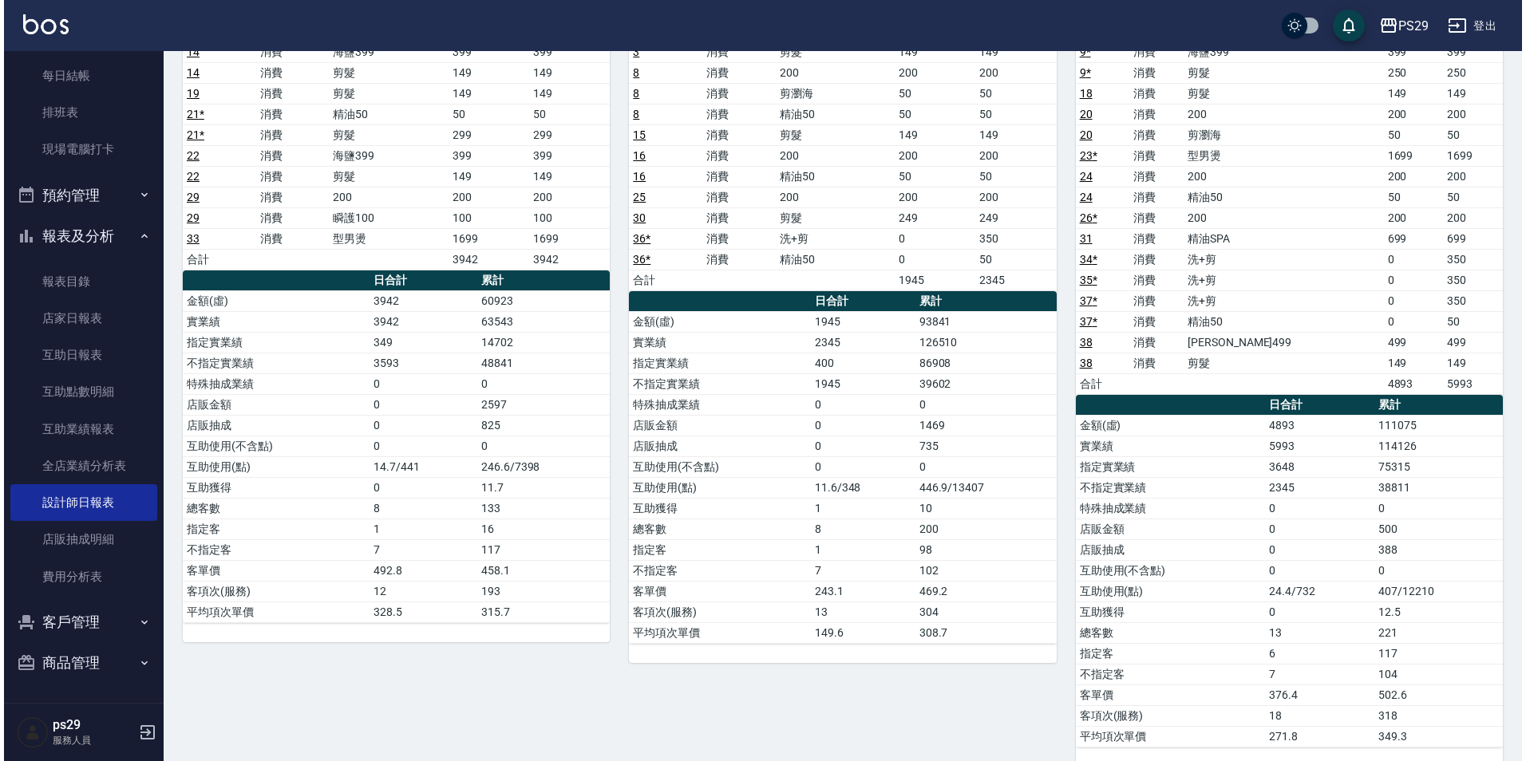
scroll to position [80, 0]
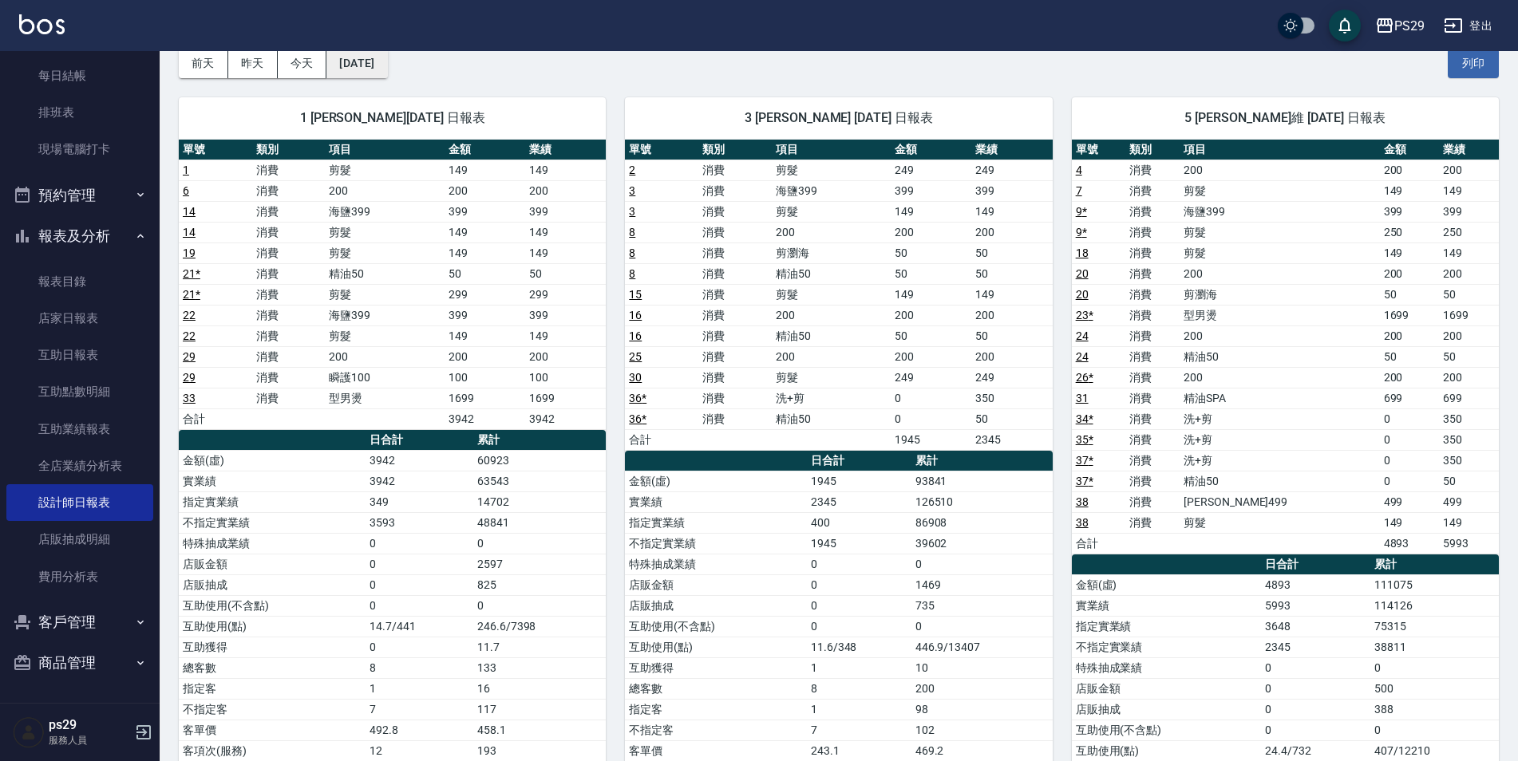
click at [382, 68] on button "[DATE]" at bounding box center [356, 64] width 61 height 30
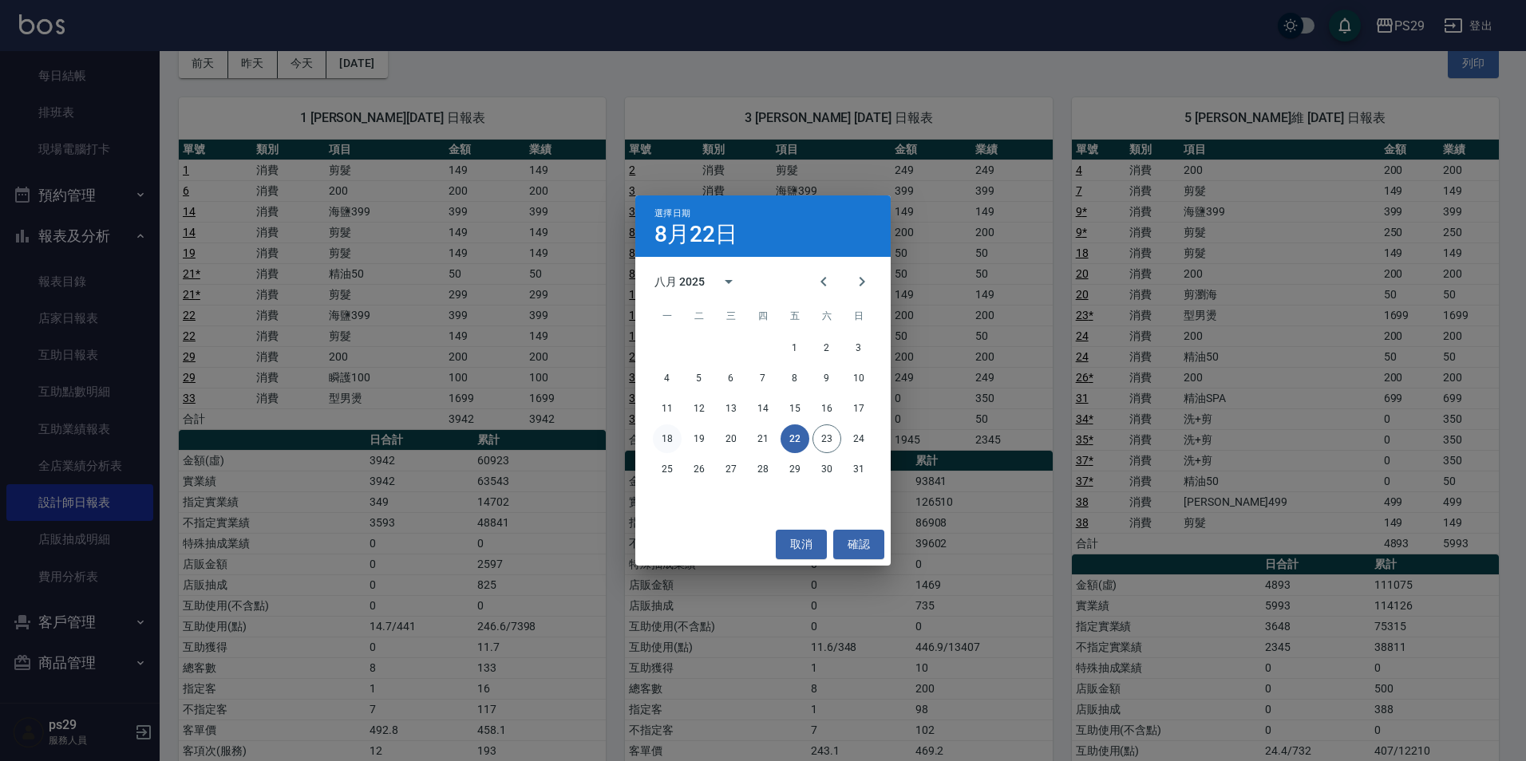
click at [670, 437] on button "18" at bounding box center [667, 439] width 29 height 29
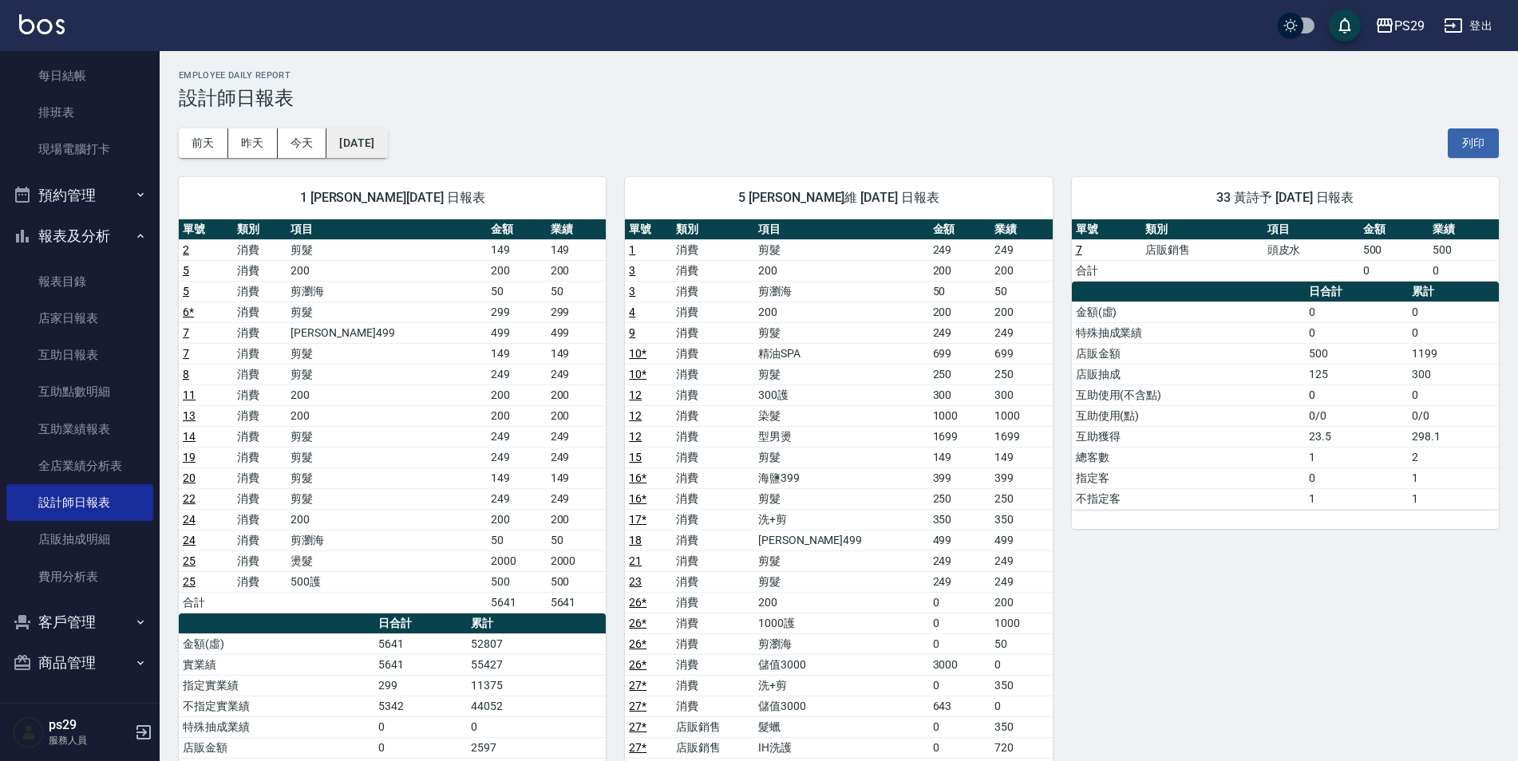
click at [387, 135] on button "[DATE]" at bounding box center [356, 144] width 61 height 30
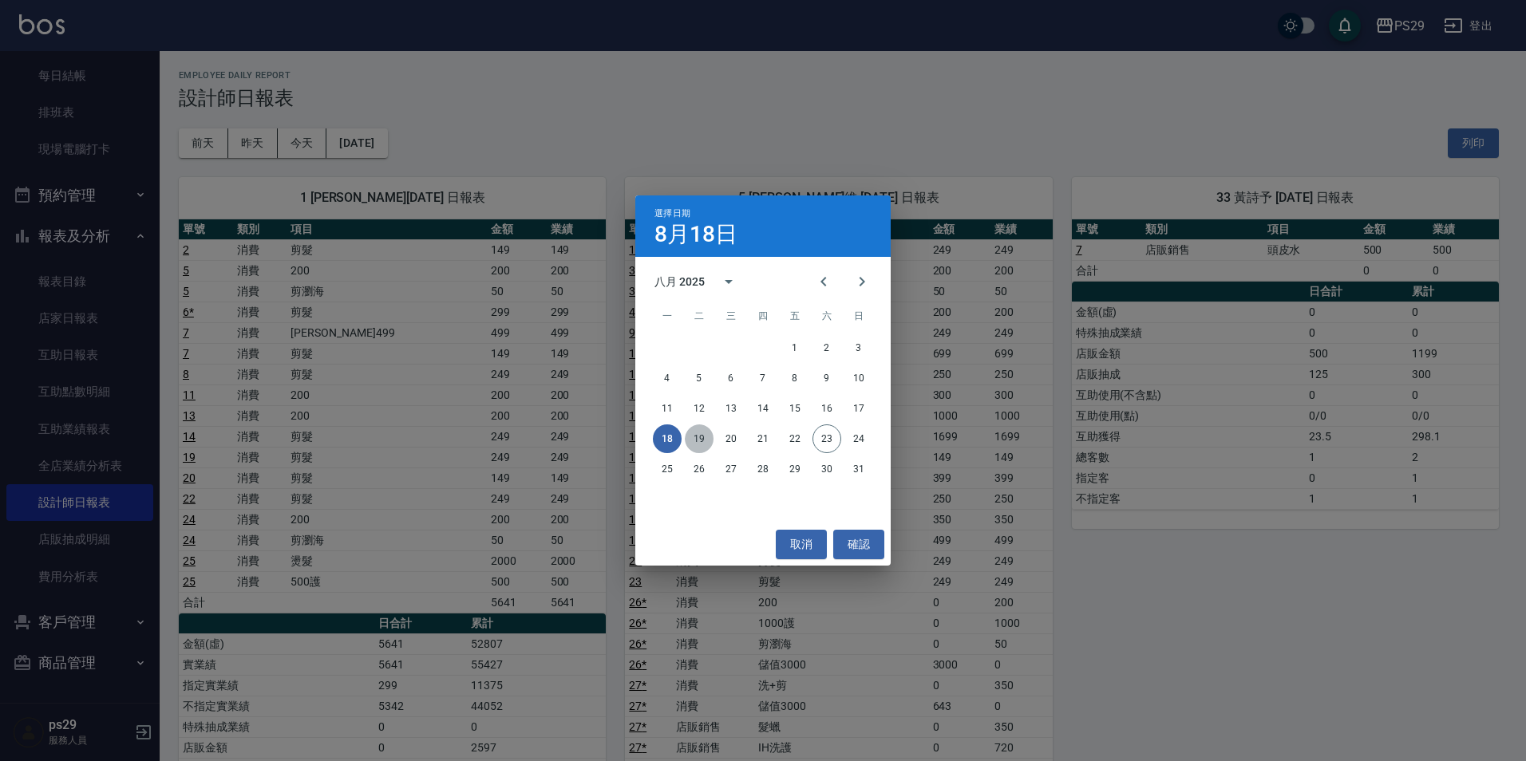
click at [695, 431] on button "19" at bounding box center [699, 439] width 29 height 29
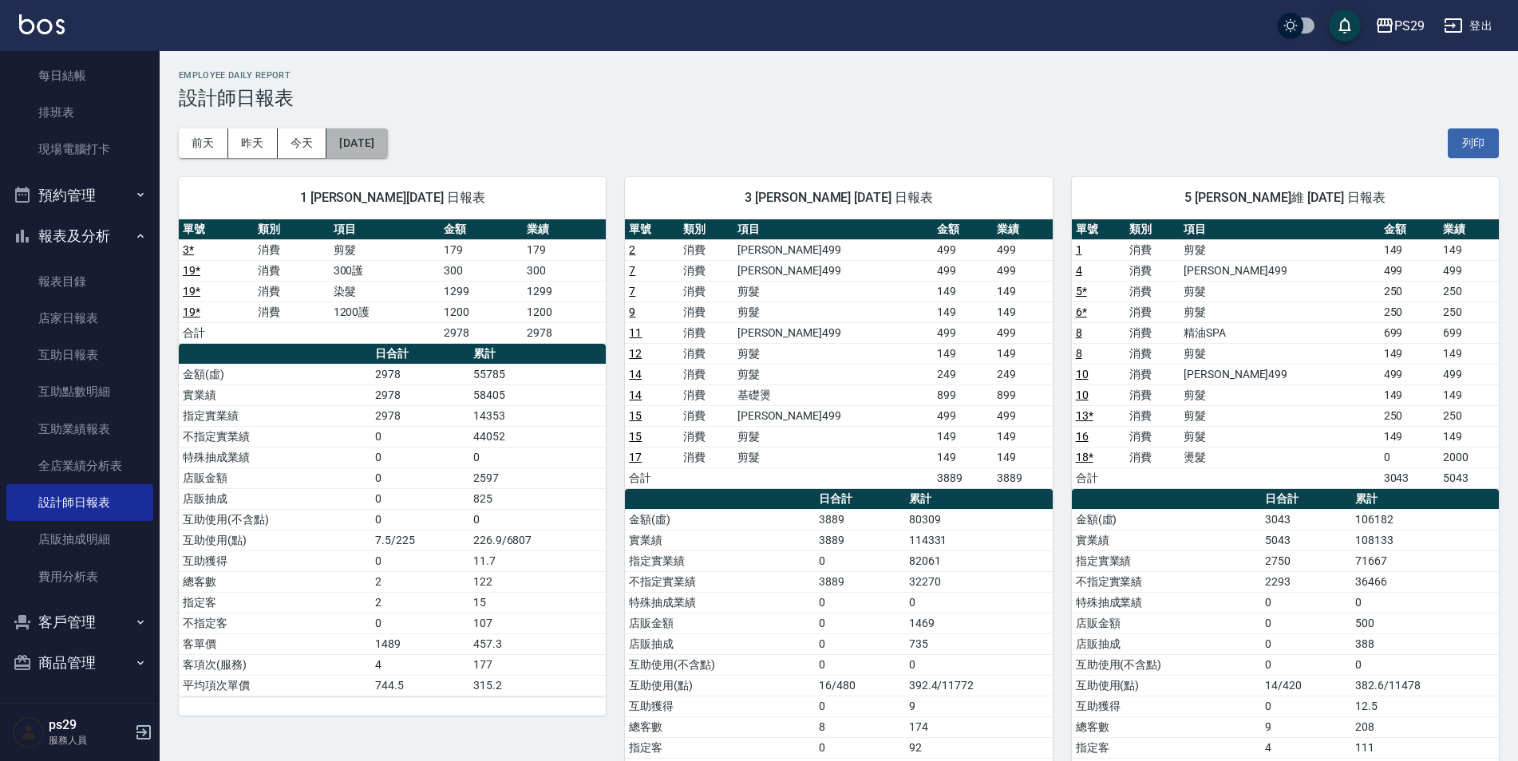
click at [362, 152] on button "[DATE]" at bounding box center [356, 144] width 61 height 30
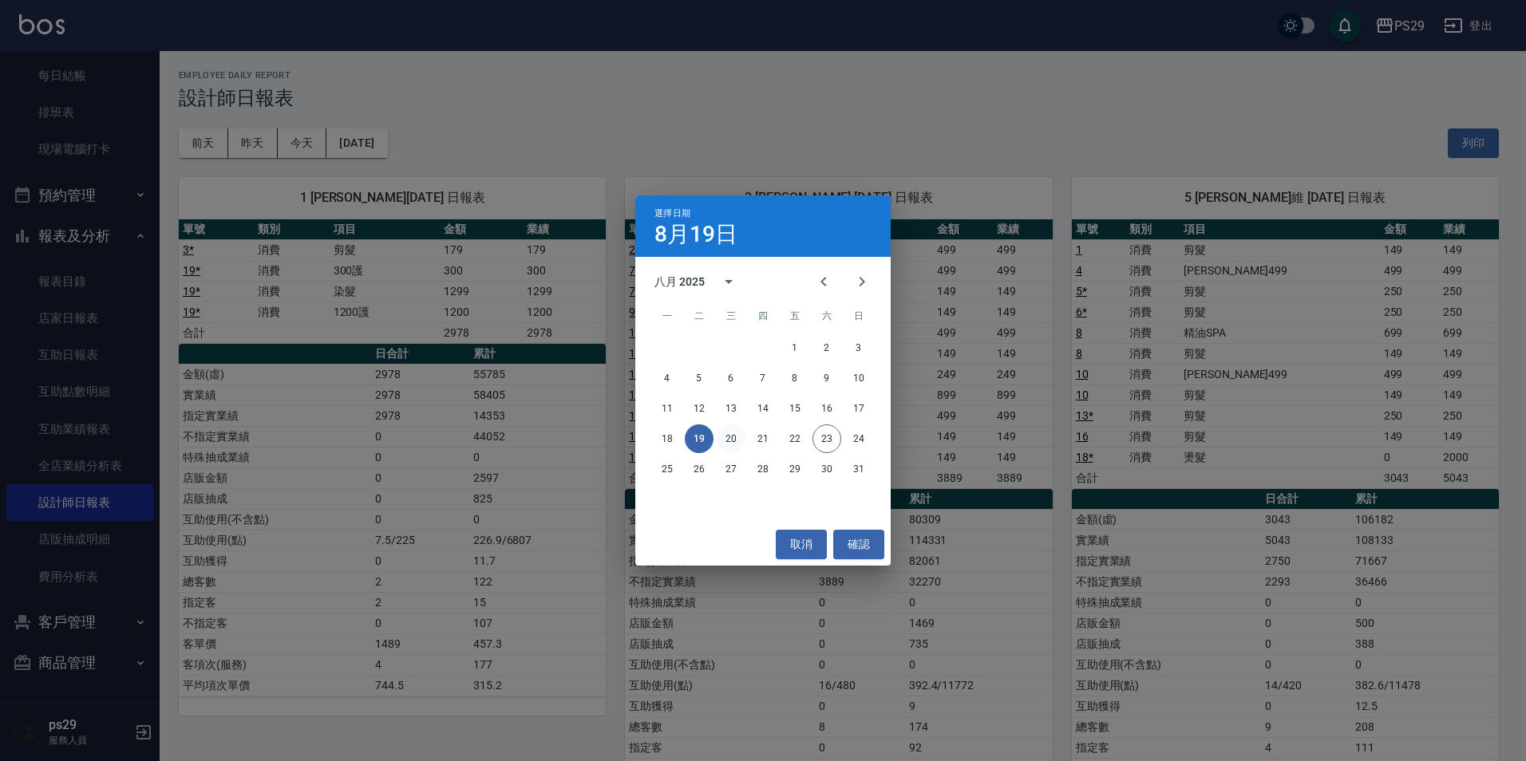
click at [725, 430] on button "20" at bounding box center [731, 439] width 29 height 29
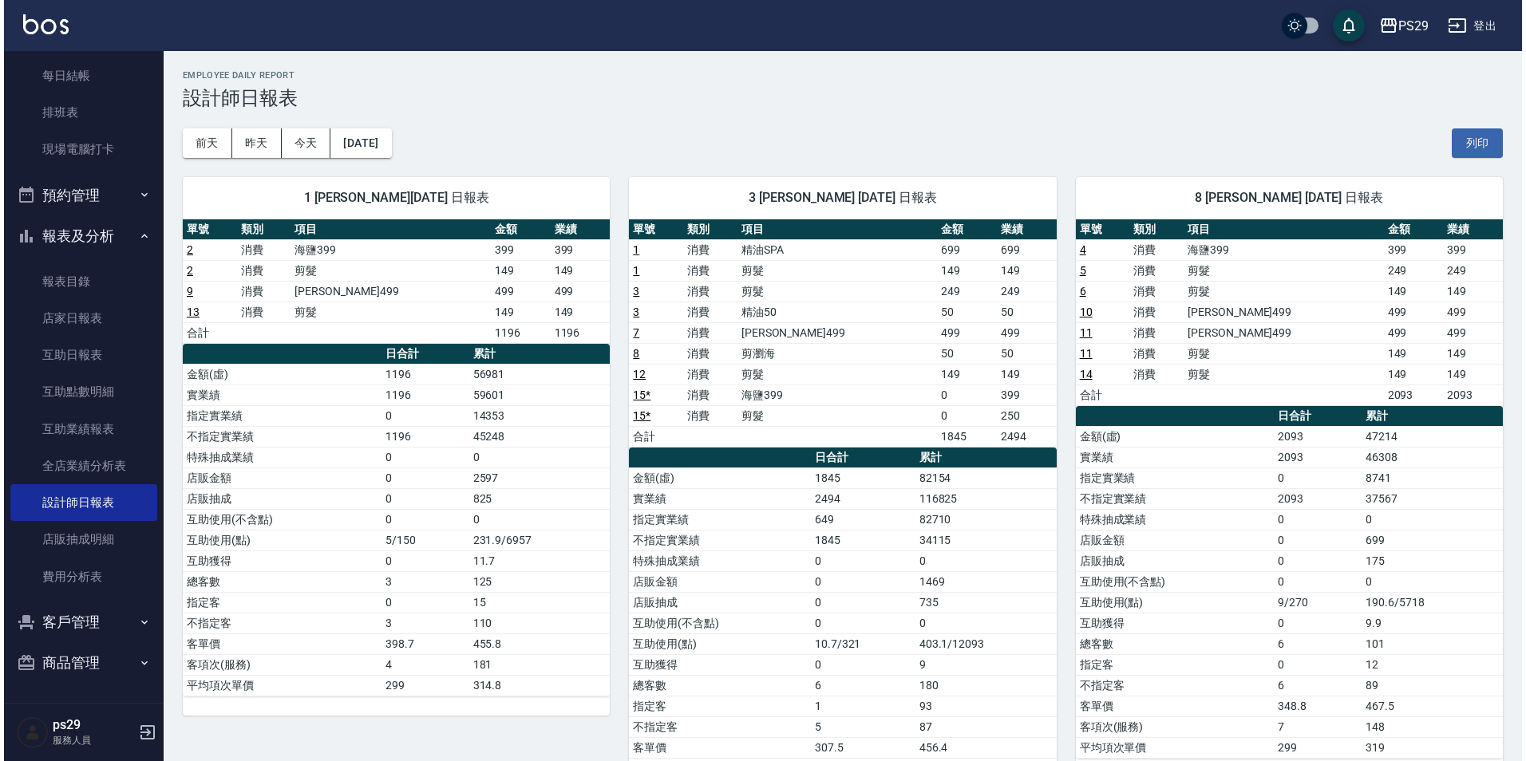
scroll to position [77, 0]
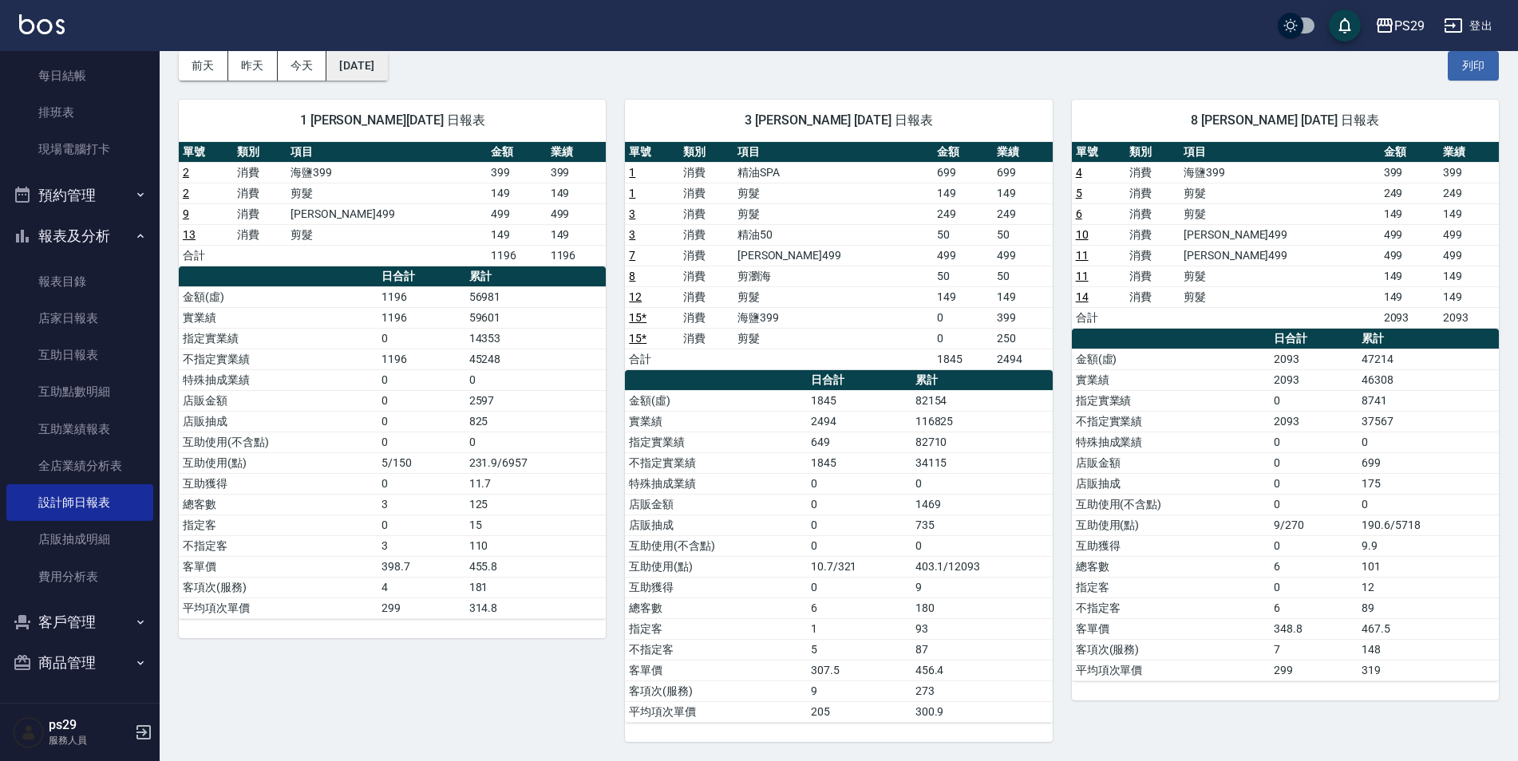
click at [357, 67] on button "[DATE]" at bounding box center [356, 66] width 61 height 30
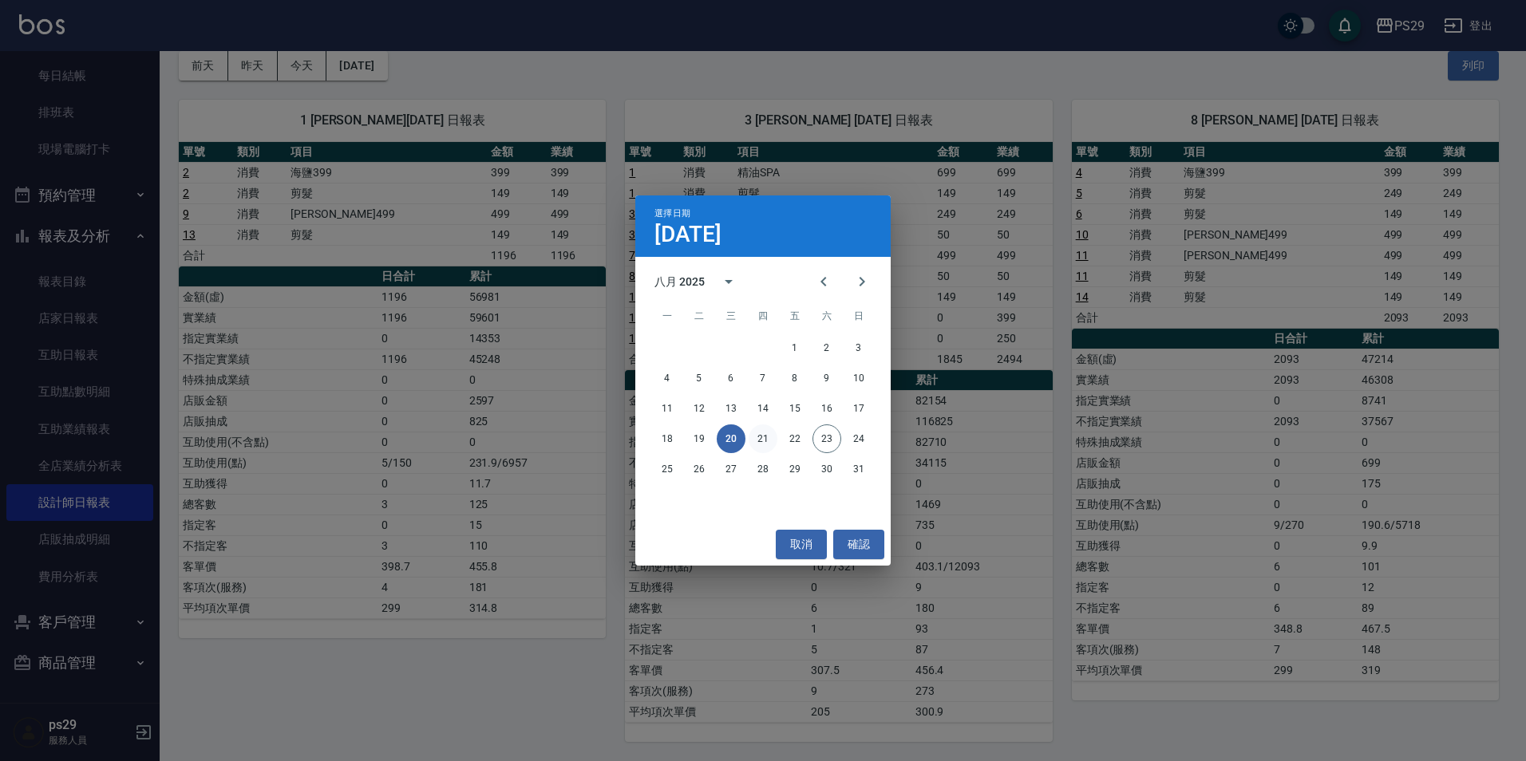
click at [765, 441] on button "21" at bounding box center [763, 439] width 29 height 29
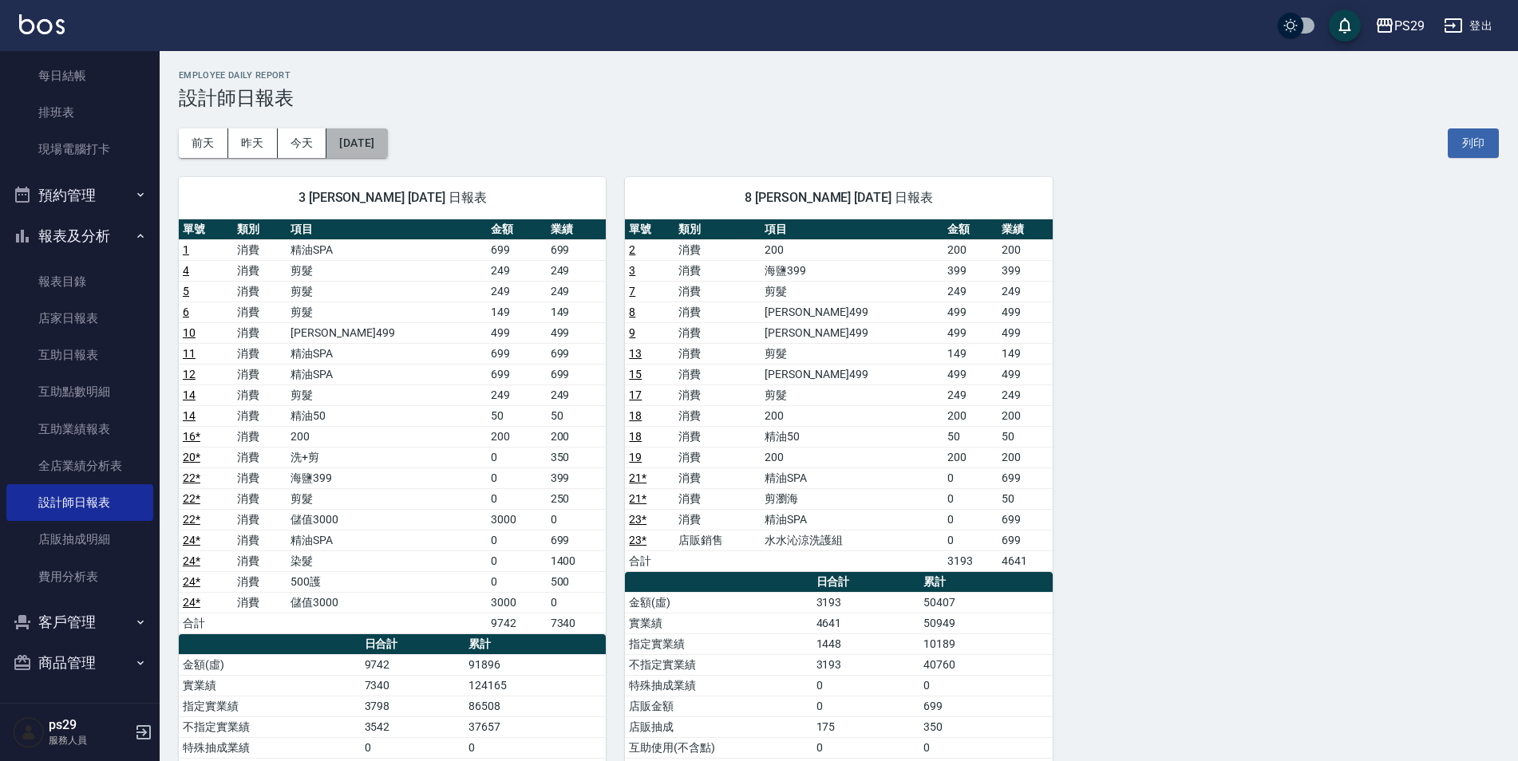
click at [366, 150] on button "[DATE]" at bounding box center [356, 144] width 61 height 30
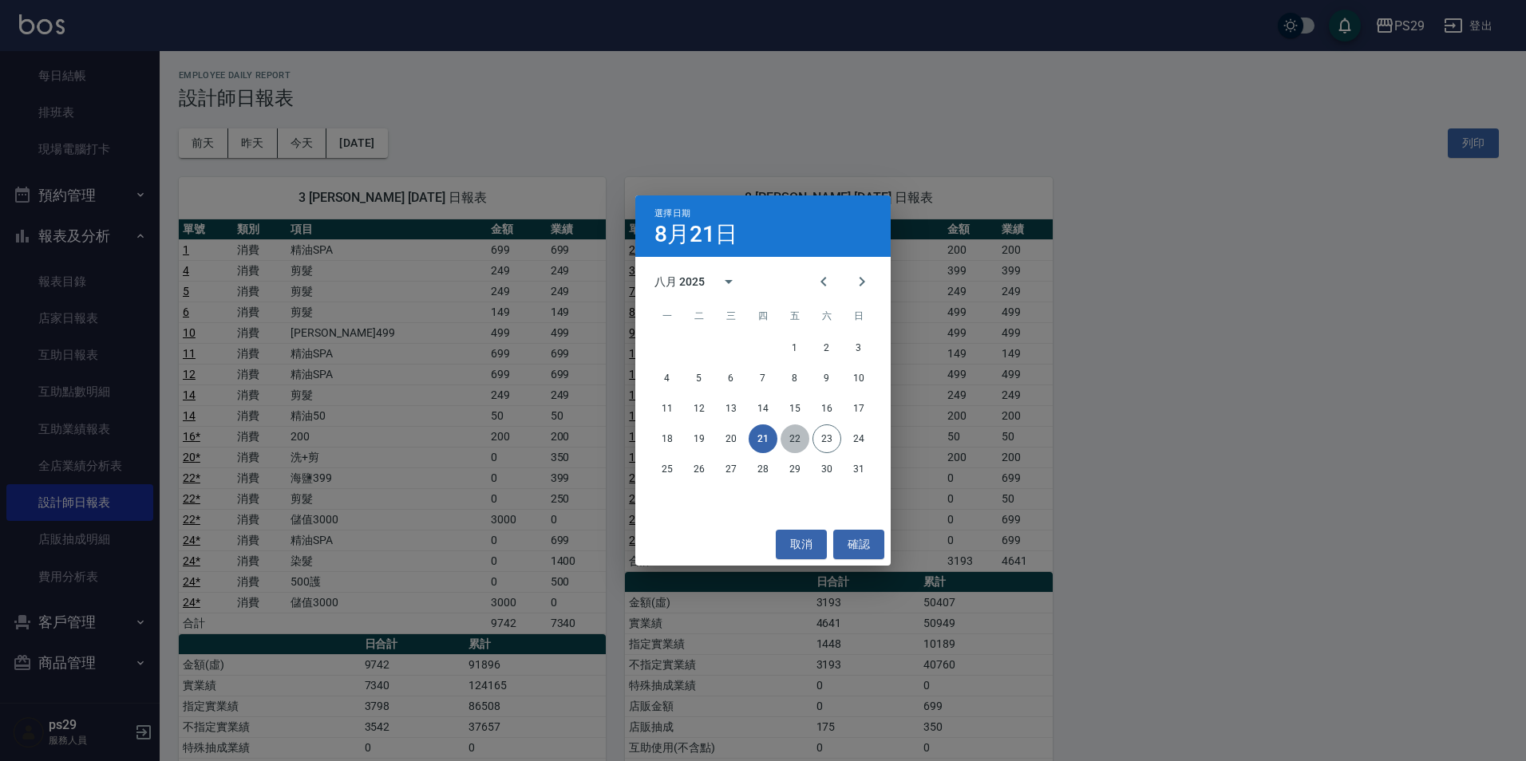
click at [796, 434] on button "22" at bounding box center [795, 439] width 29 height 29
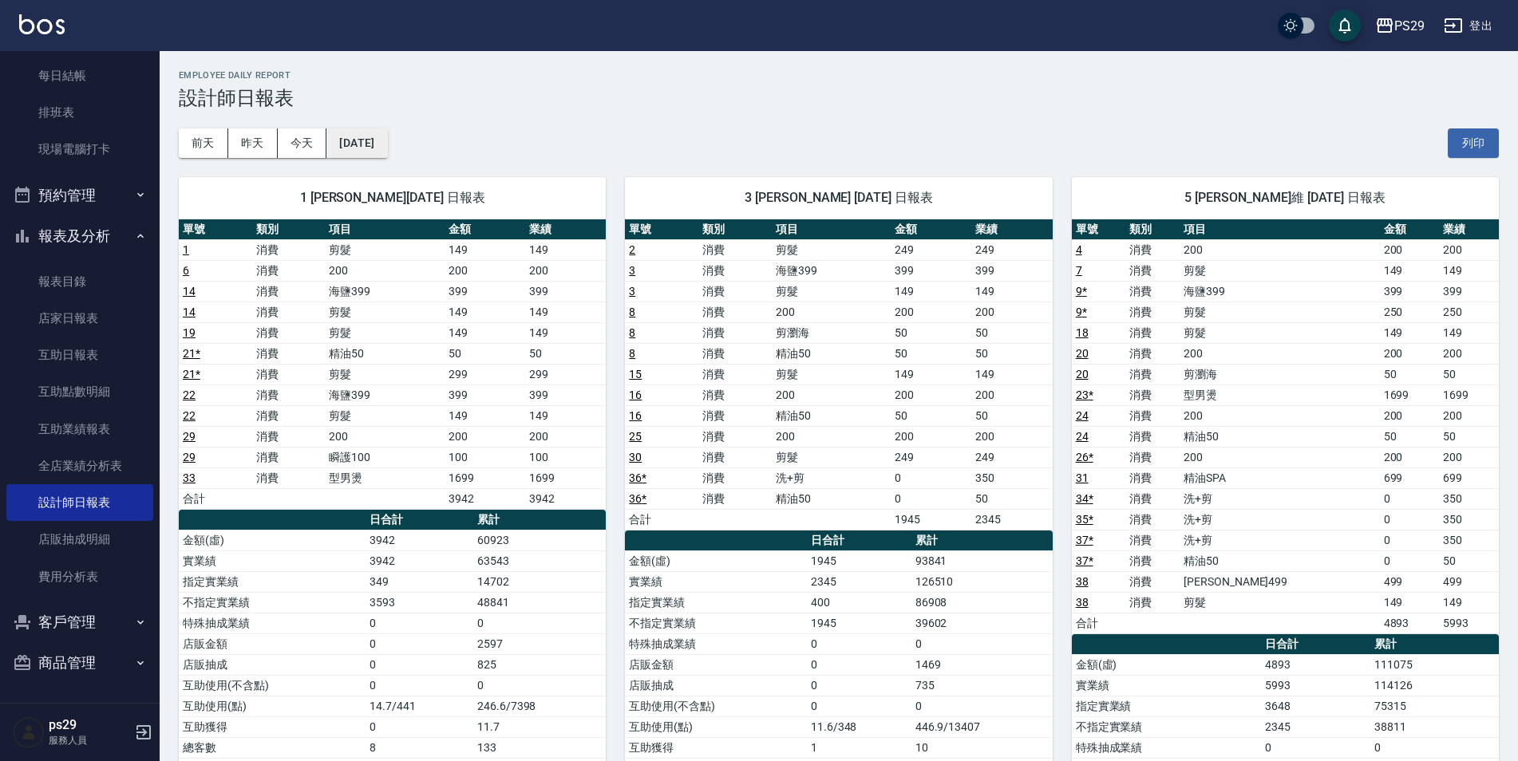
click at [346, 139] on button "[DATE]" at bounding box center [356, 144] width 61 height 30
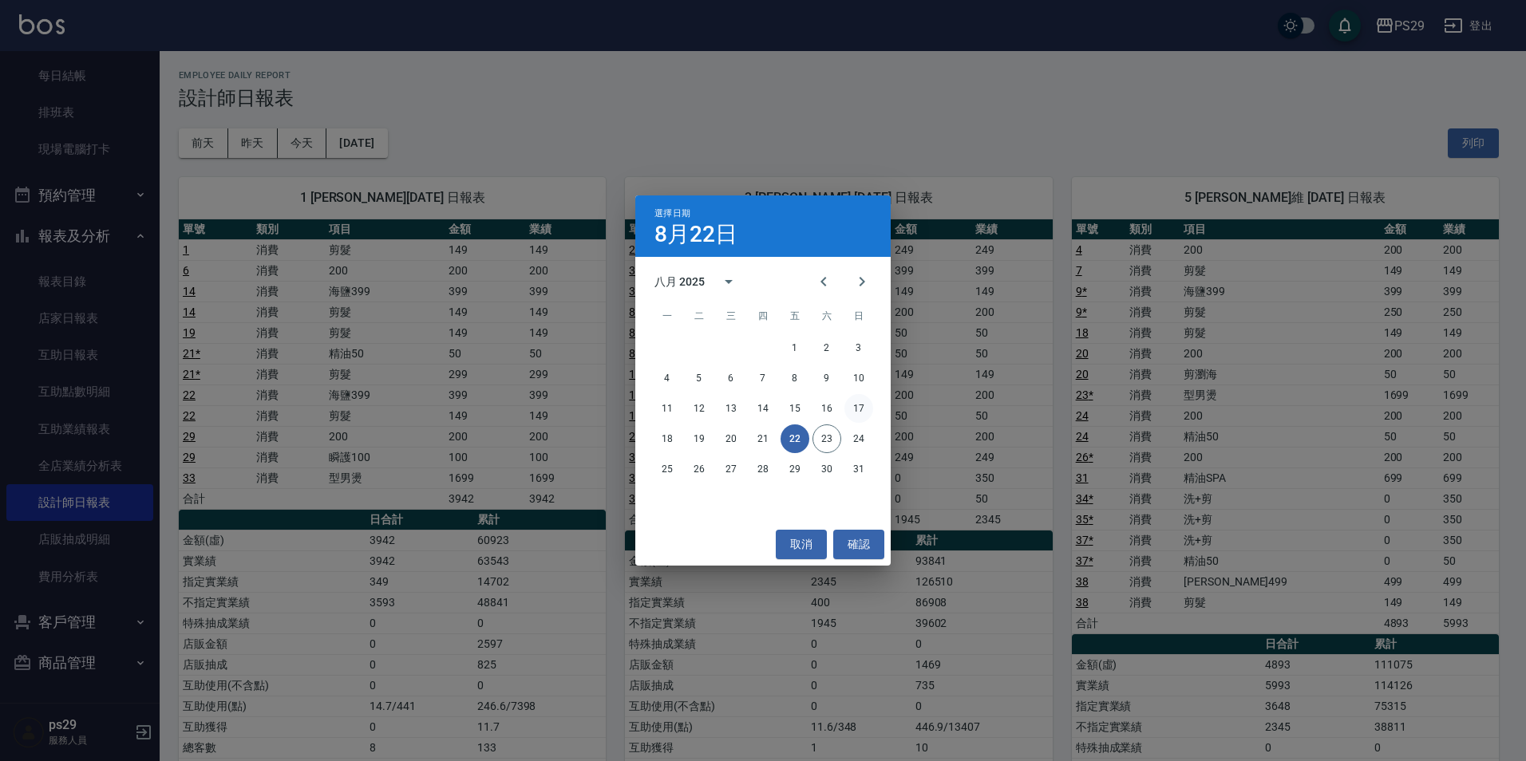
click at [851, 409] on button "17" at bounding box center [858, 408] width 29 height 29
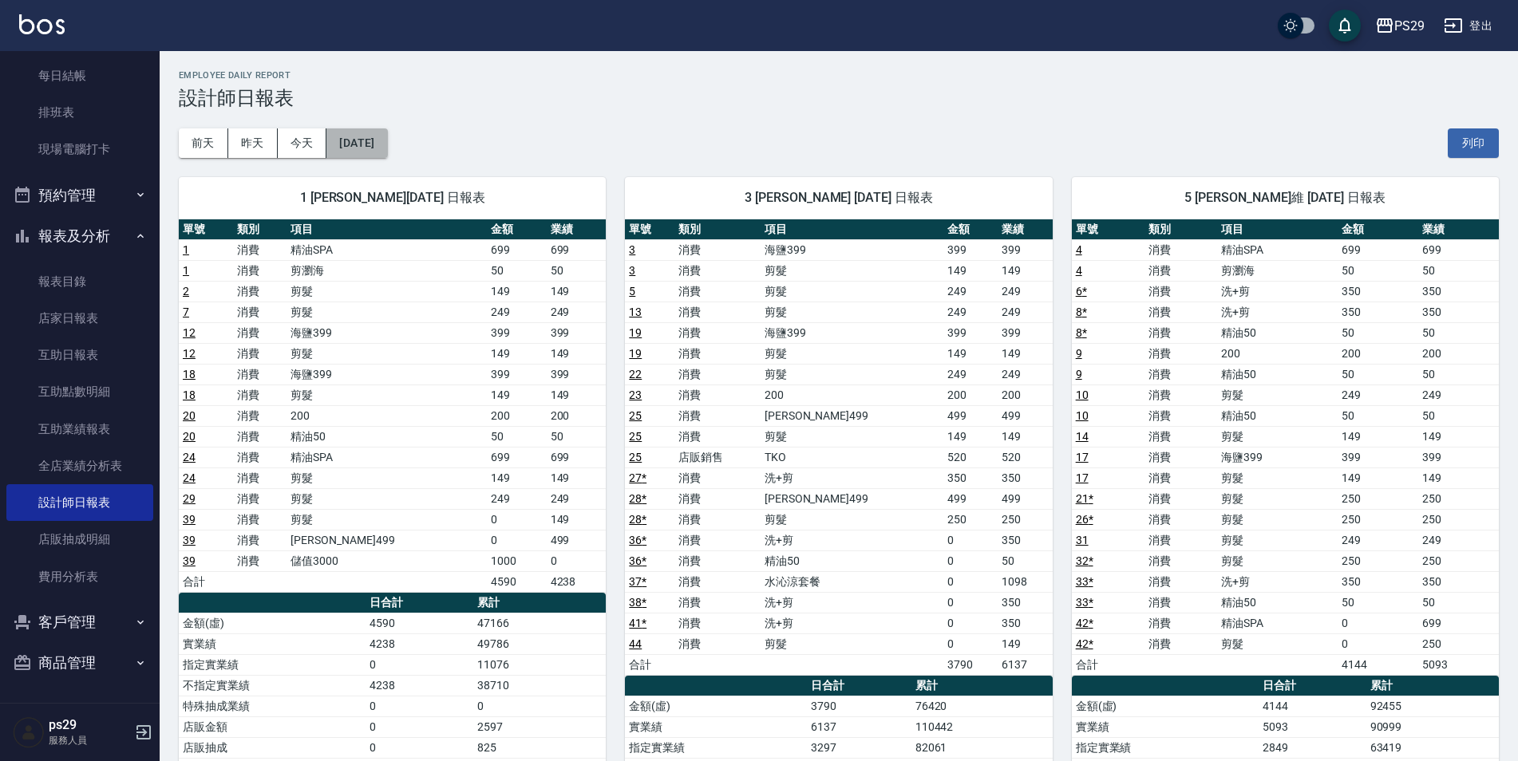
click at [387, 148] on button "[DATE]" at bounding box center [356, 144] width 61 height 30
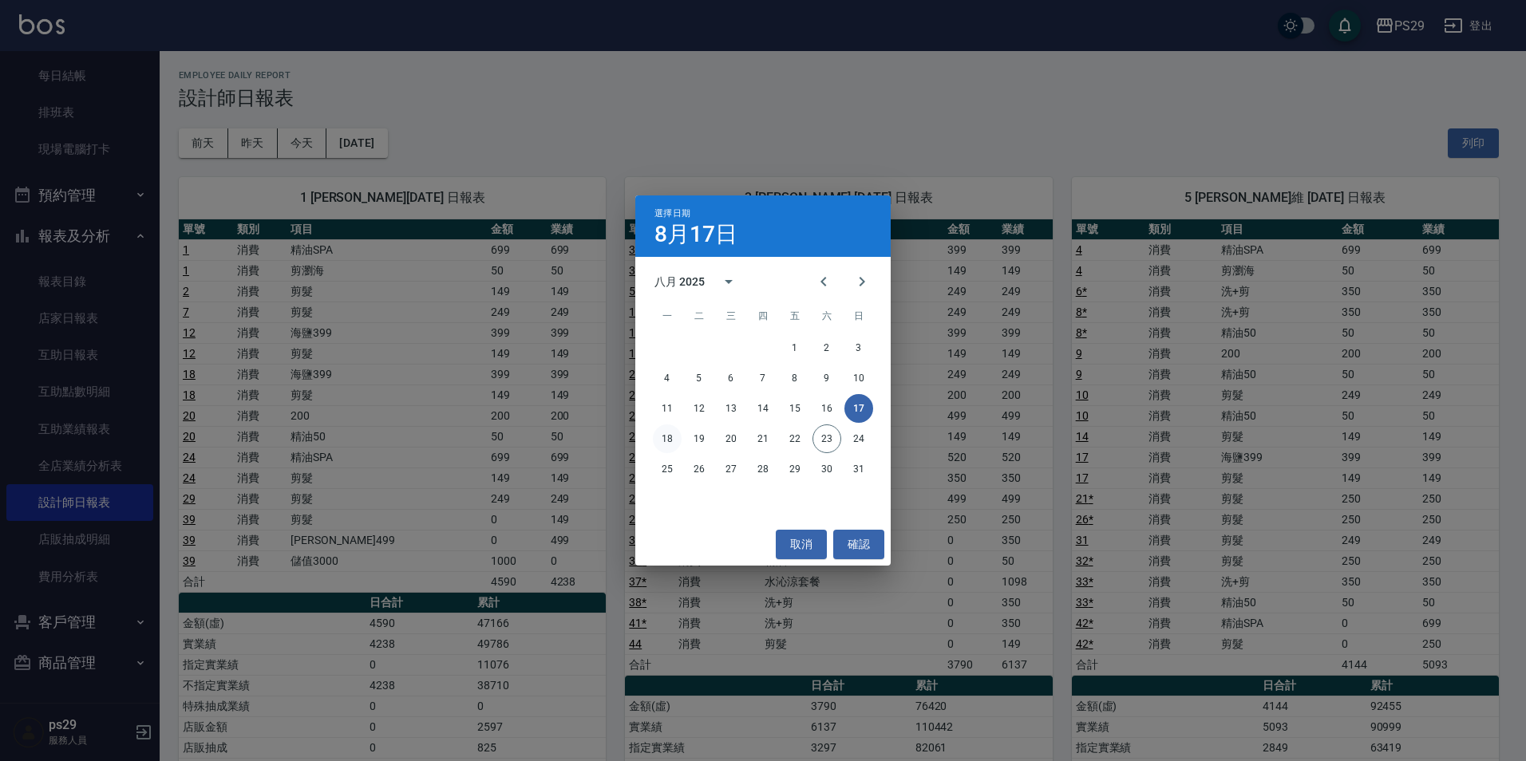
click at [674, 437] on button "18" at bounding box center [667, 439] width 29 height 29
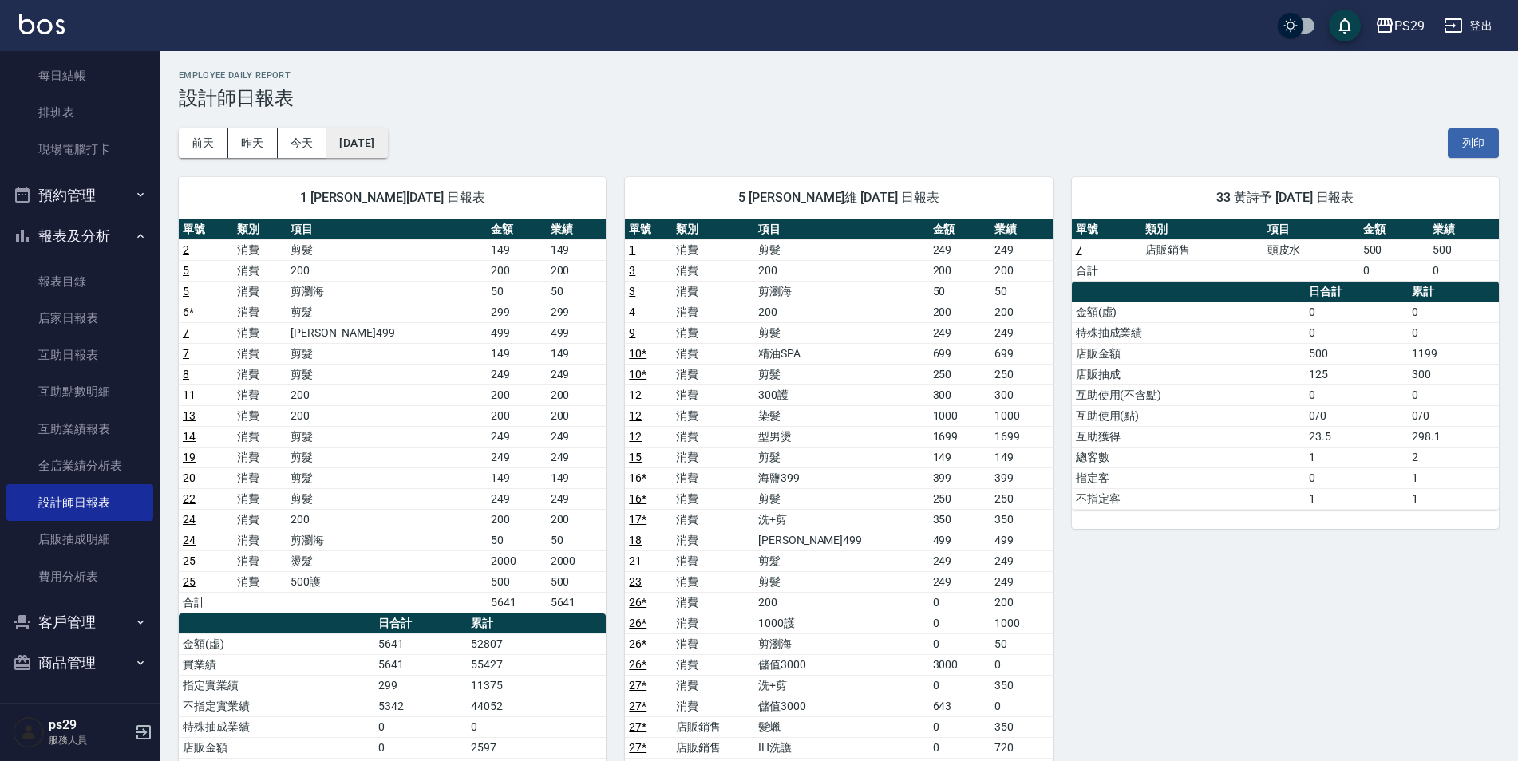
click at [341, 150] on button "[DATE]" at bounding box center [356, 144] width 61 height 30
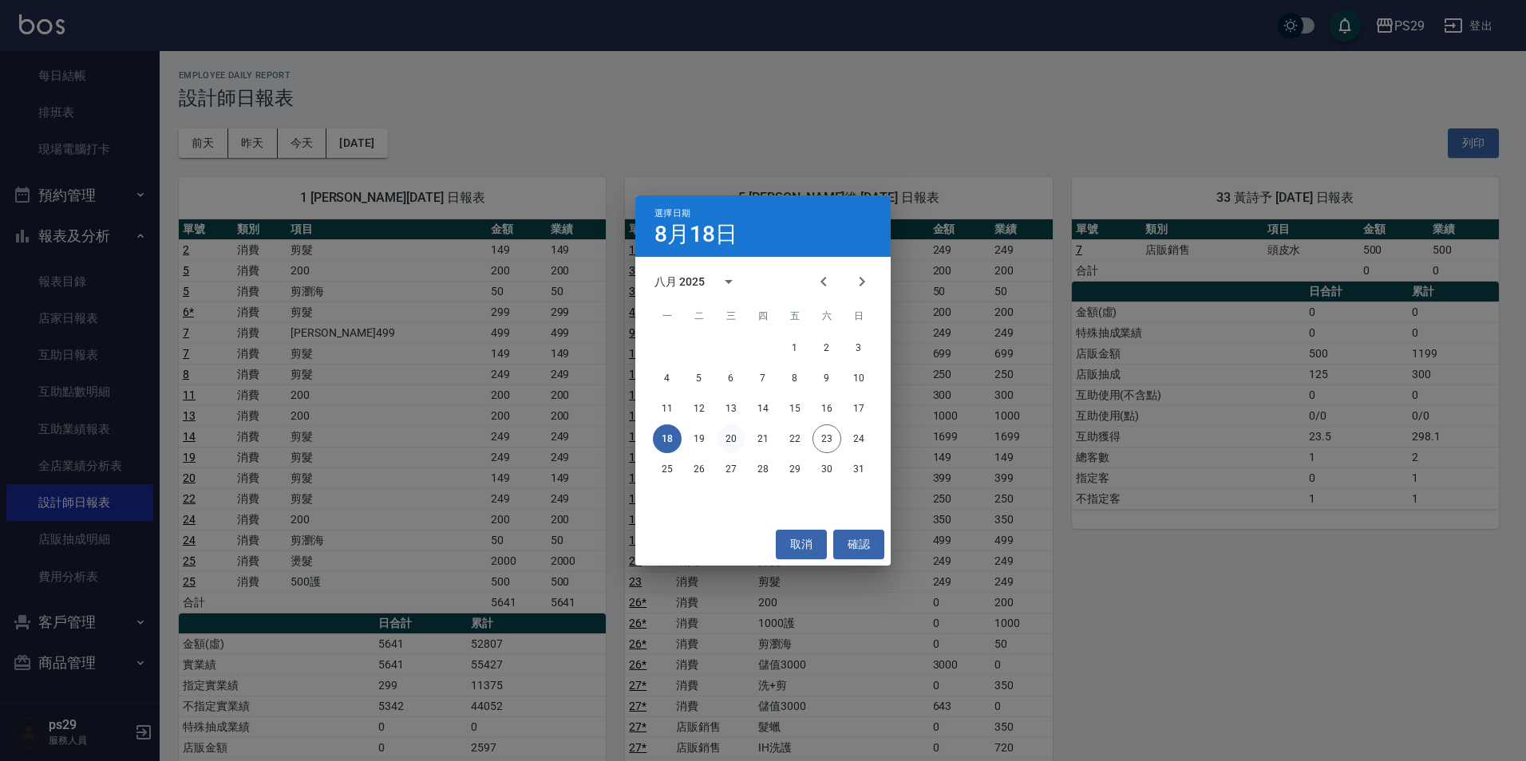
click at [733, 437] on button "20" at bounding box center [731, 439] width 29 height 29
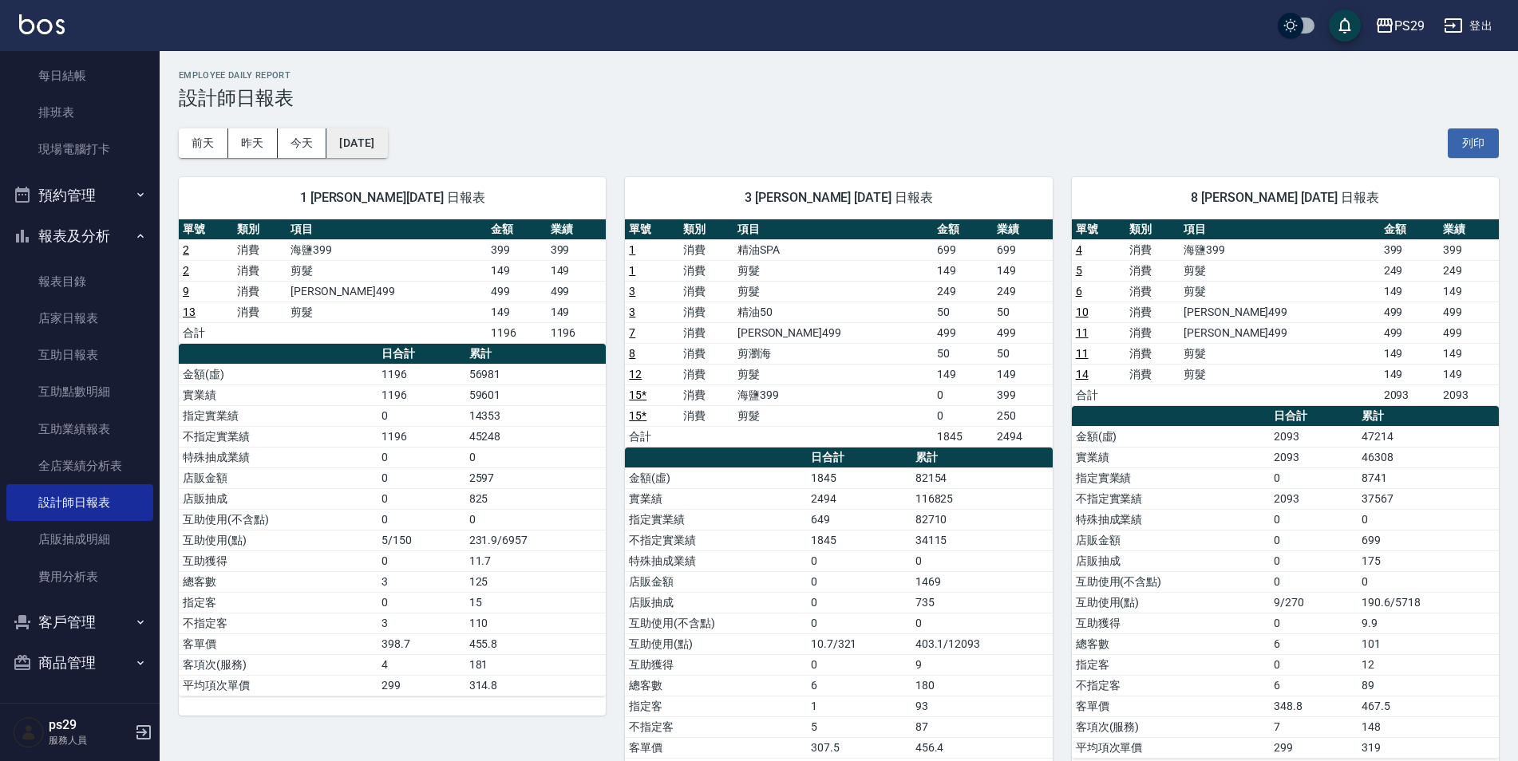
click at [382, 145] on button "[DATE]" at bounding box center [356, 144] width 61 height 30
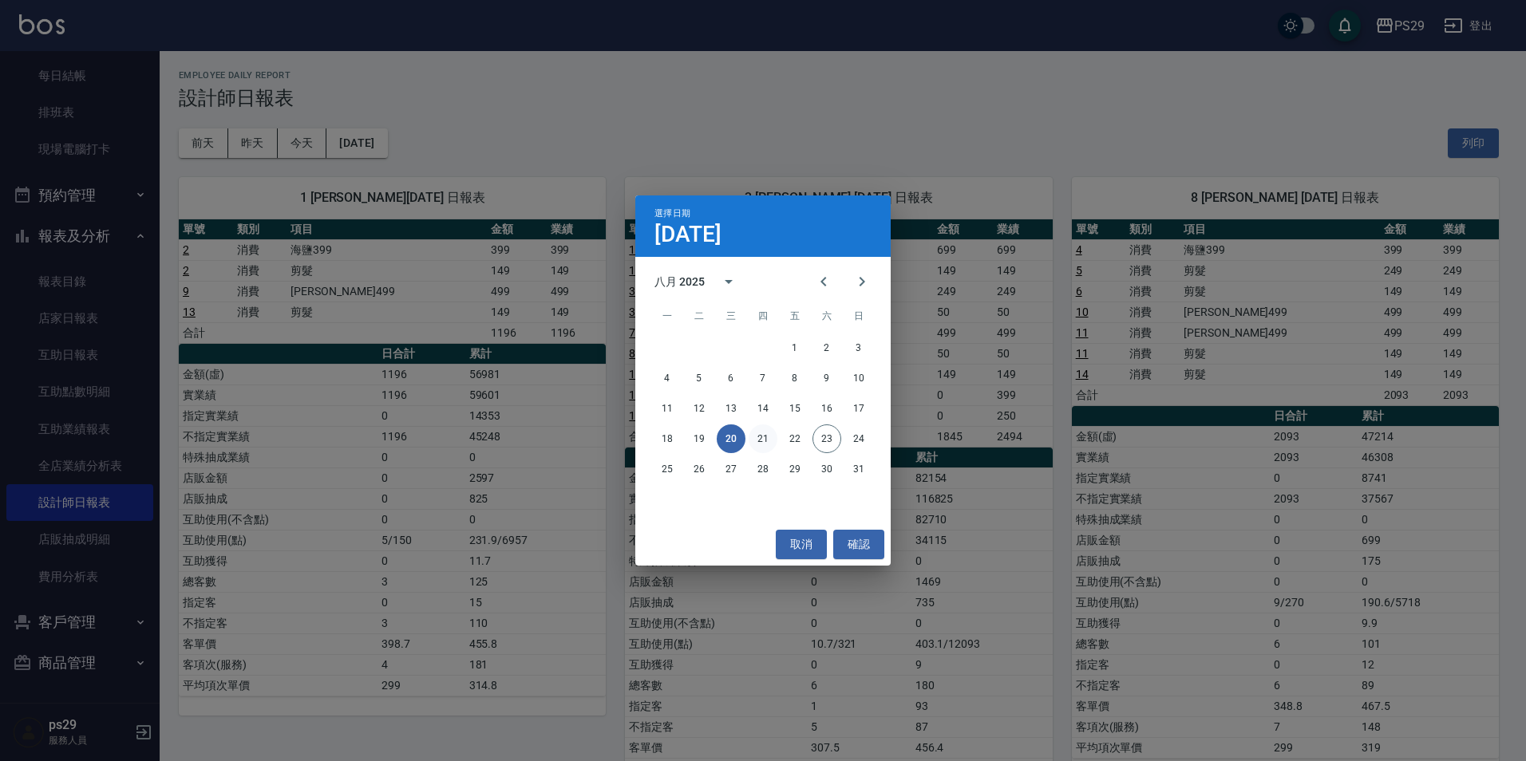
click at [768, 441] on button "21" at bounding box center [763, 439] width 29 height 29
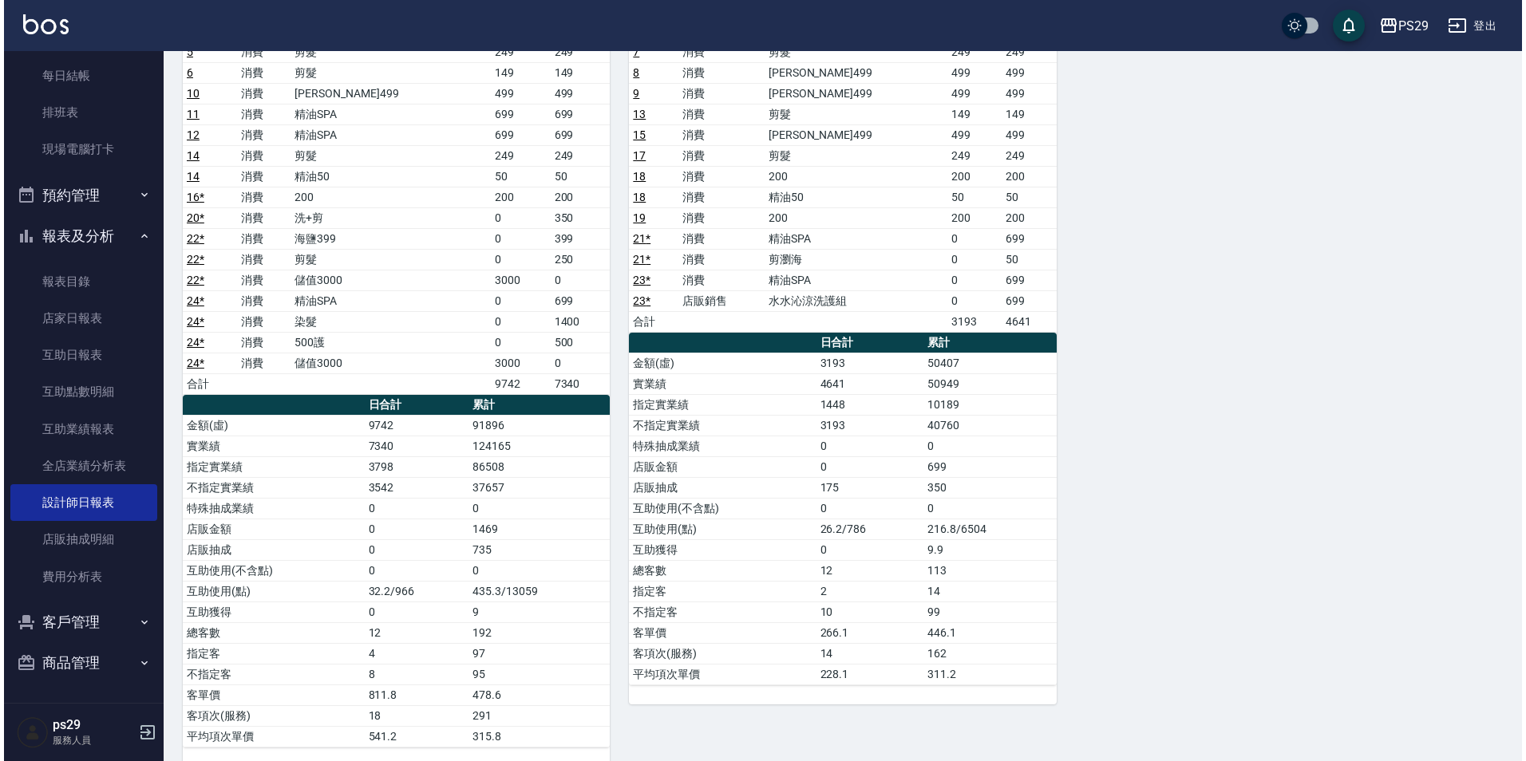
scroll to position [80, 0]
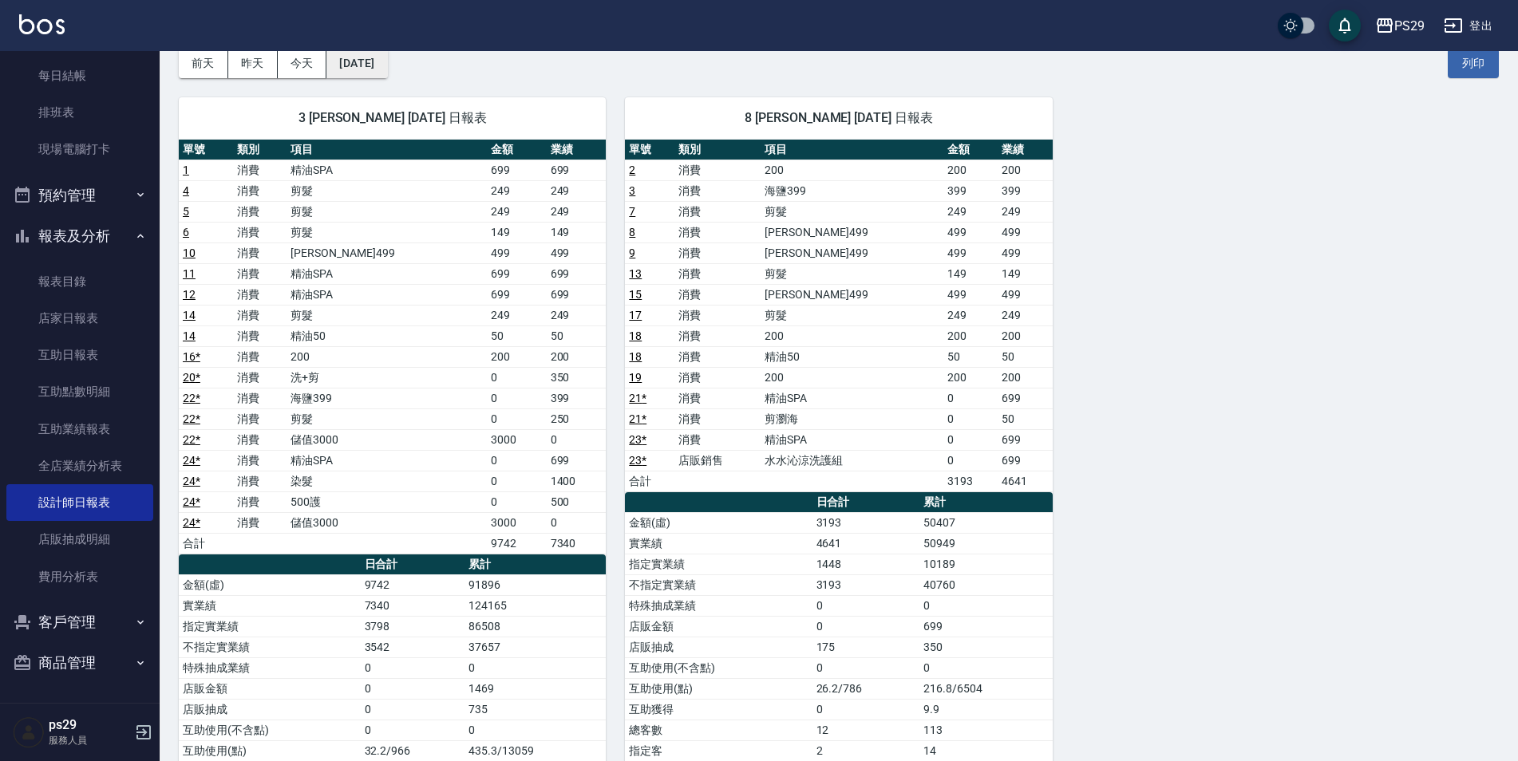
click at [387, 67] on button "[DATE]" at bounding box center [356, 64] width 61 height 30
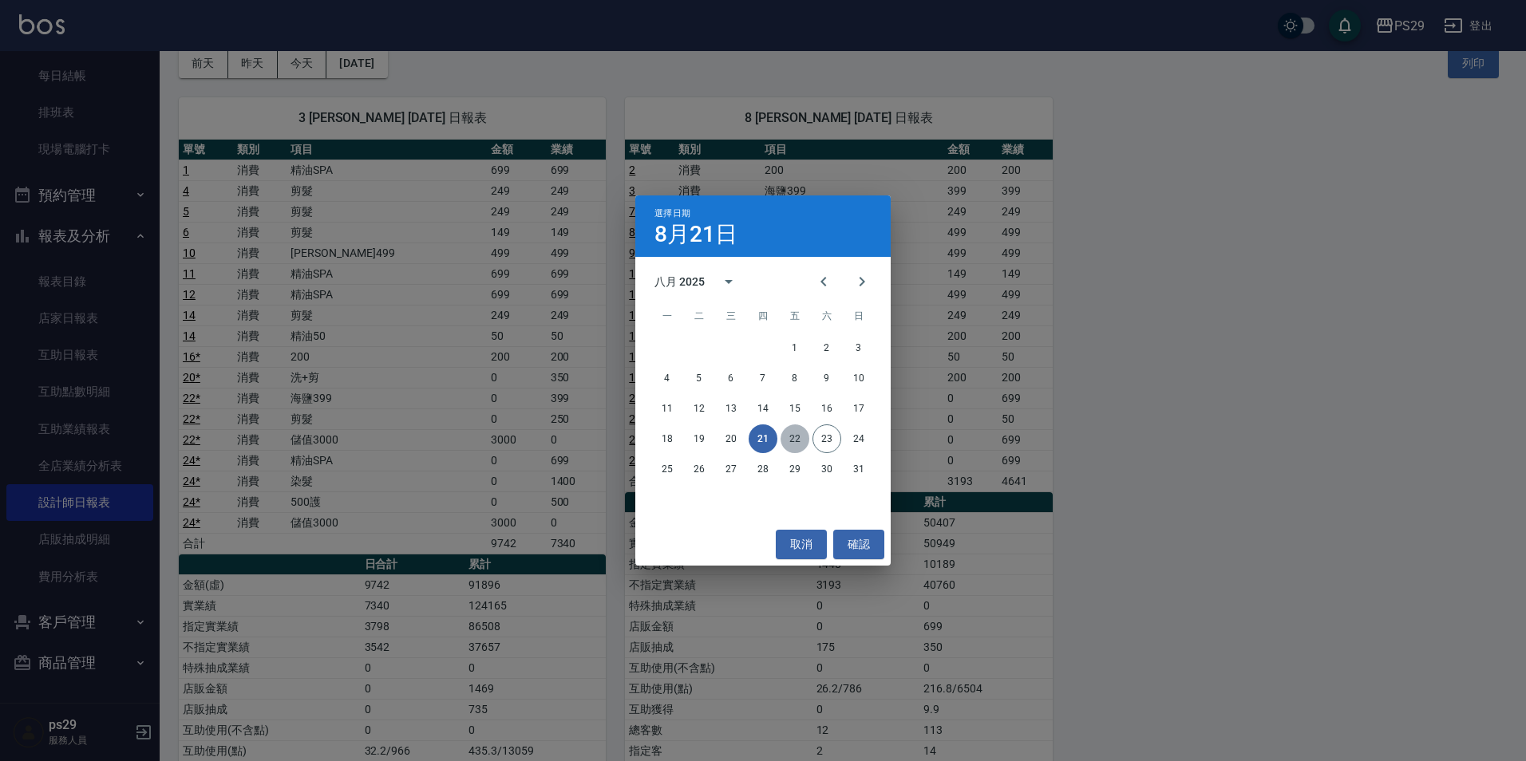
drag, startPoint x: 788, startPoint y: 438, endPoint x: 820, endPoint y: 477, distance: 51.0
click at [788, 444] on button "22" at bounding box center [795, 439] width 29 height 29
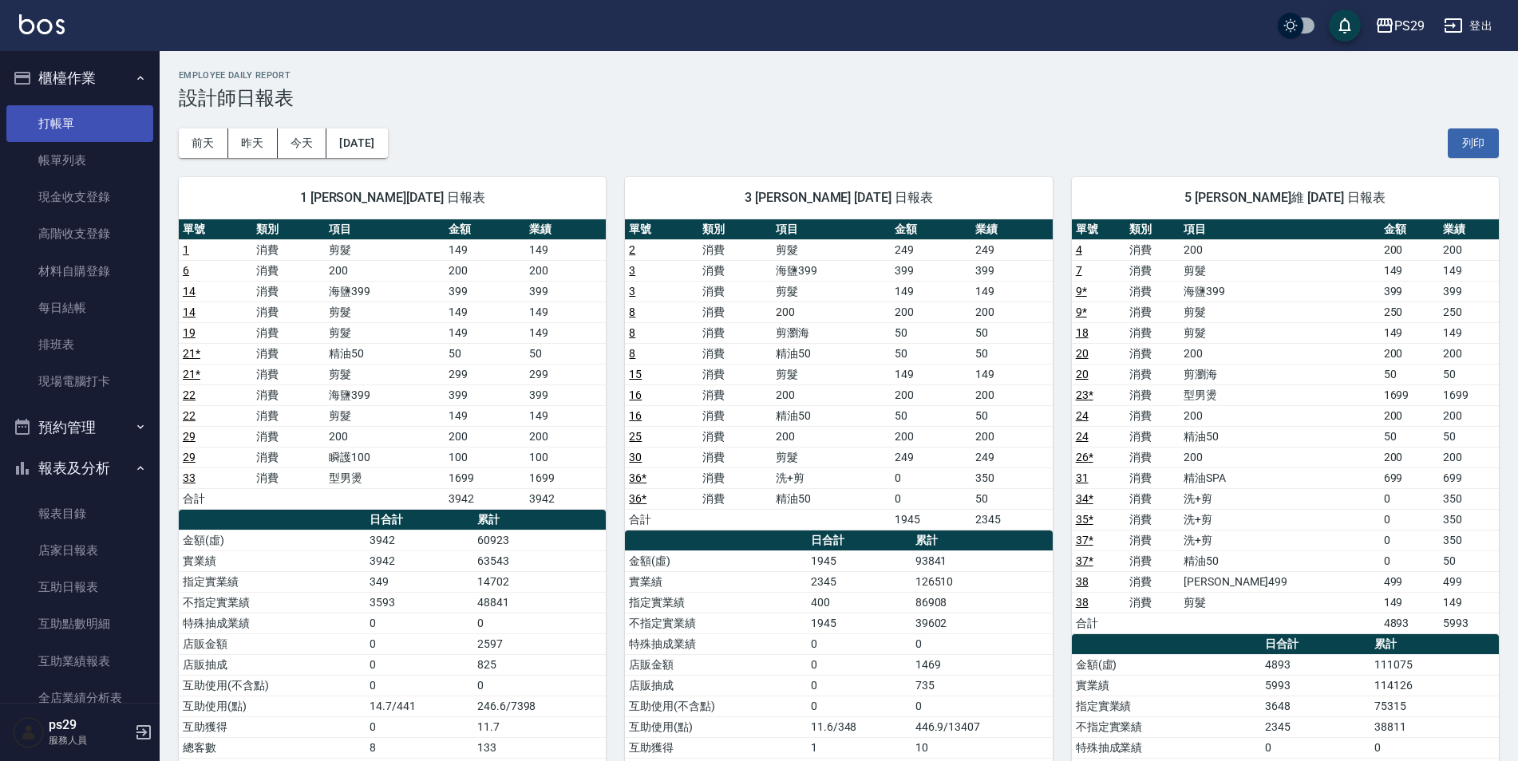
click at [42, 120] on link "打帳單" at bounding box center [79, 123] width 147 height 37
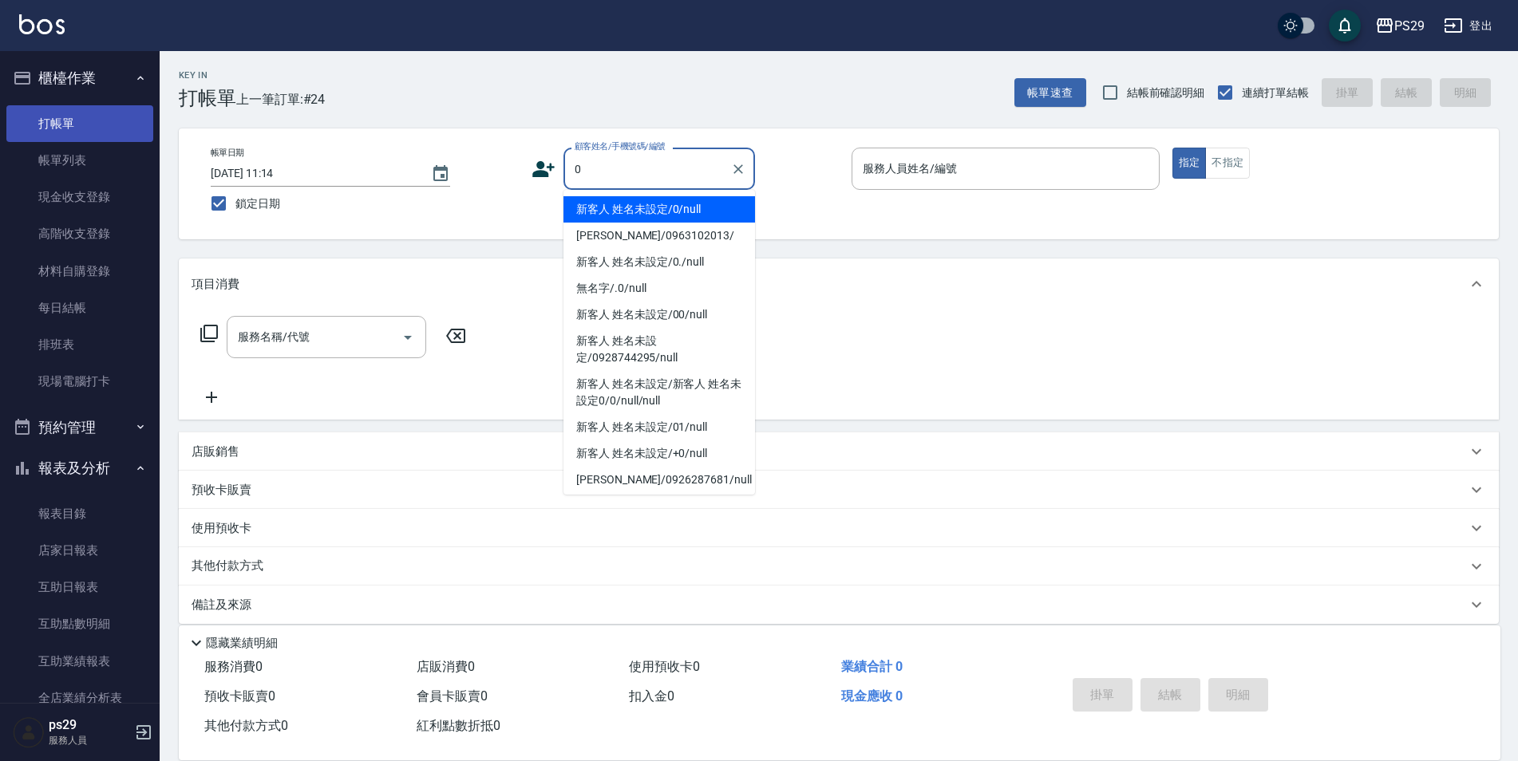
type input "新客人 姓名未設定/0/null"
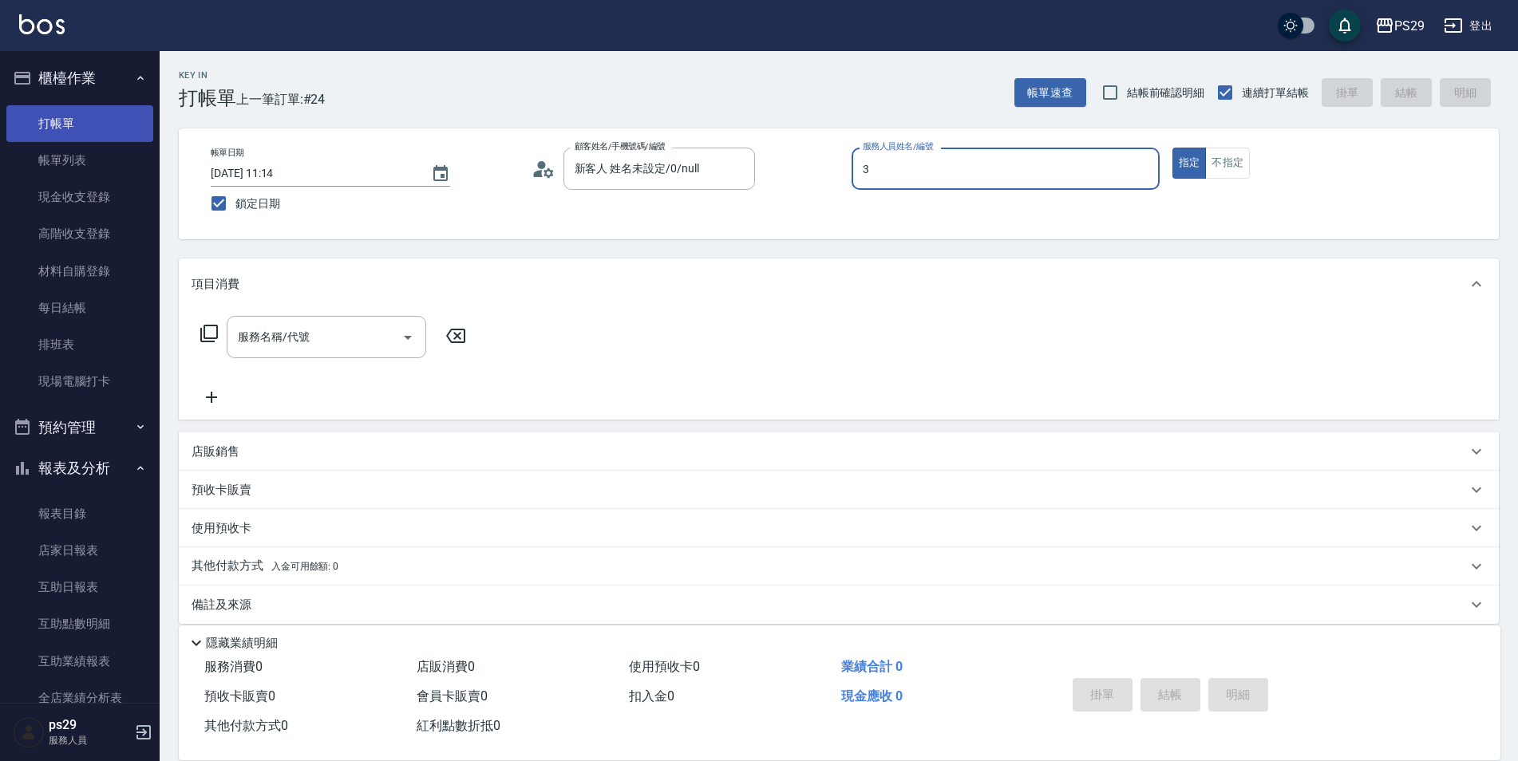
type input "[PERSON_NAME]-3"
type button "true"
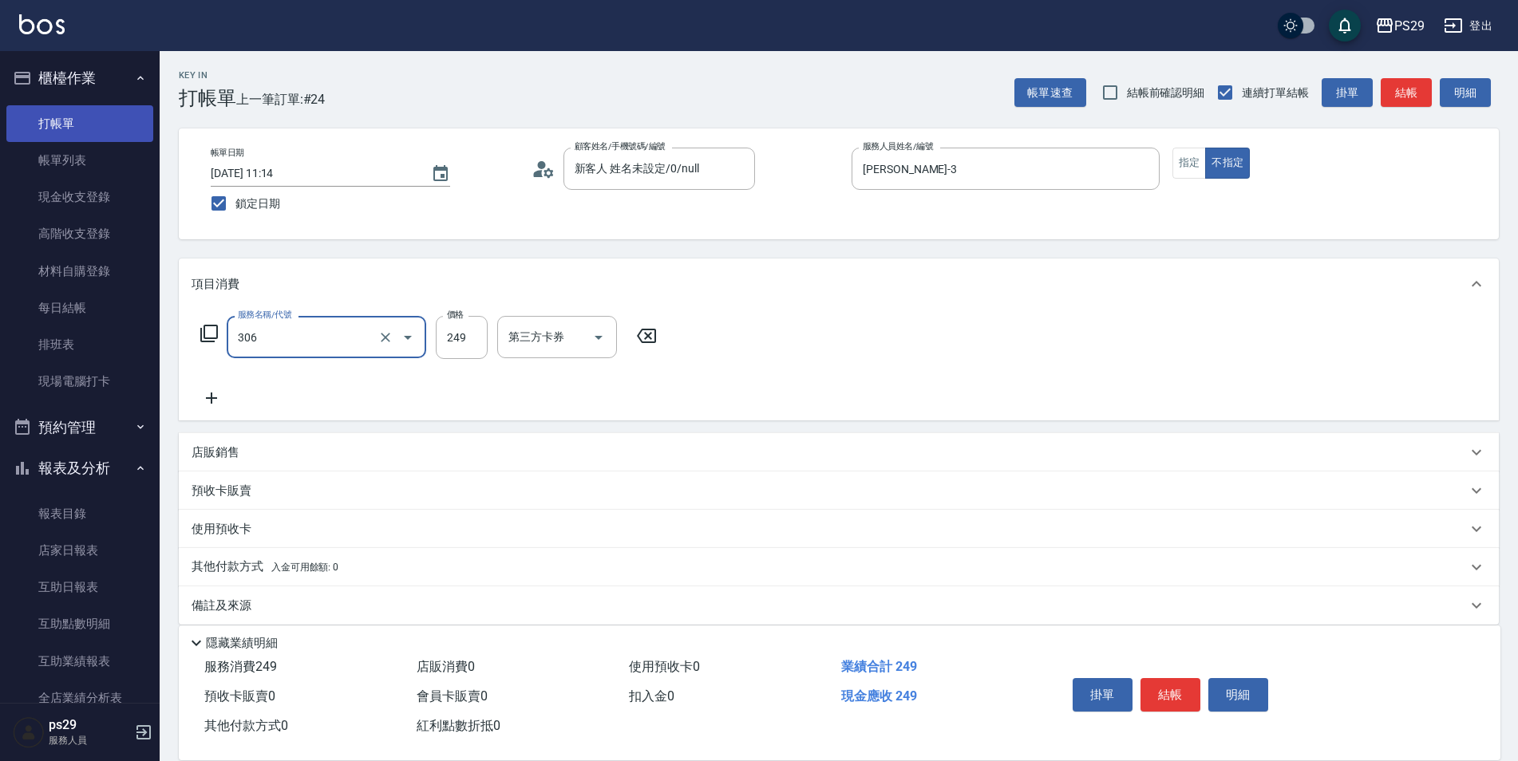
type input "剪髮(306)"
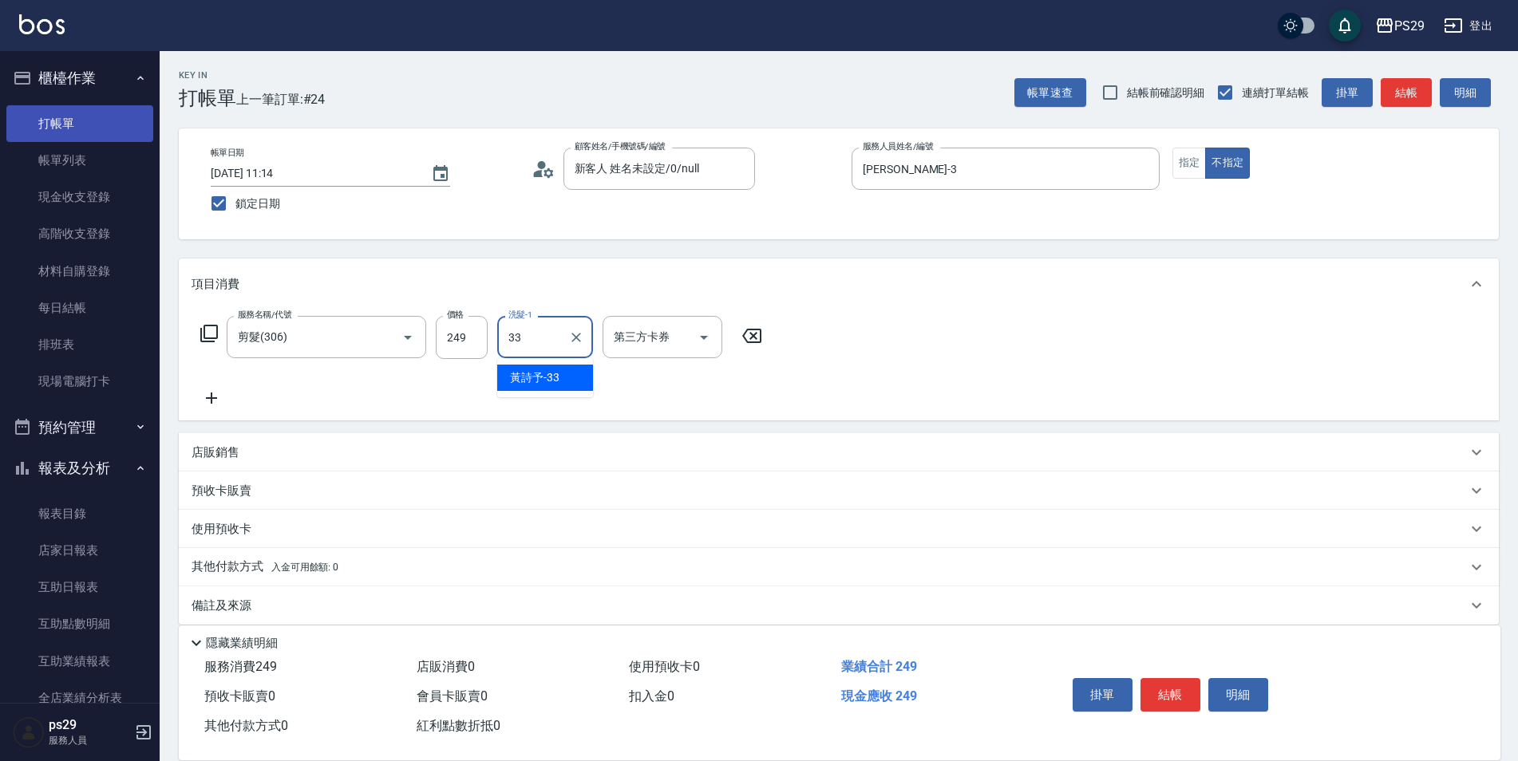
type input "黃詩予-33"
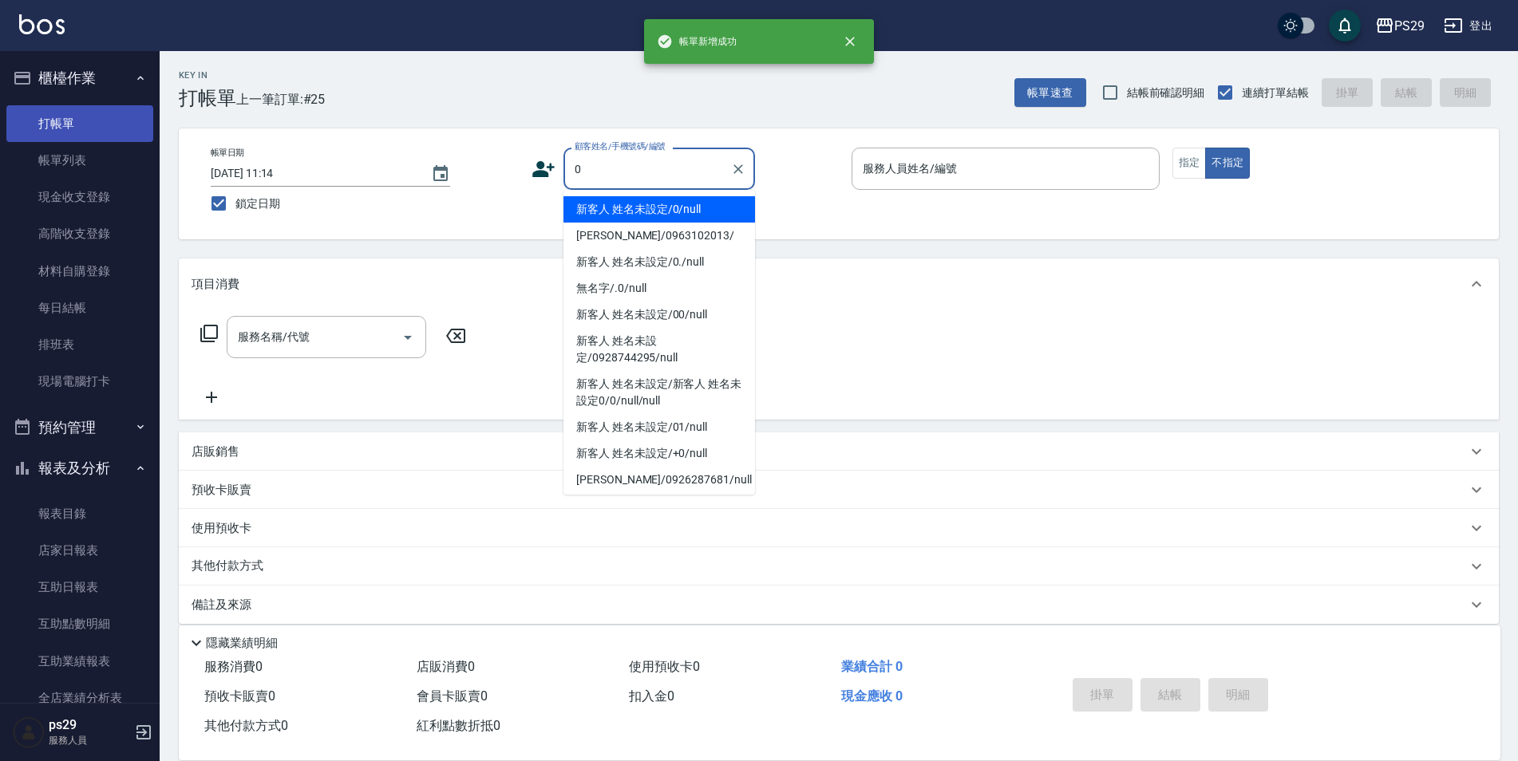
type input "新客人 姓名未設定/0/null"
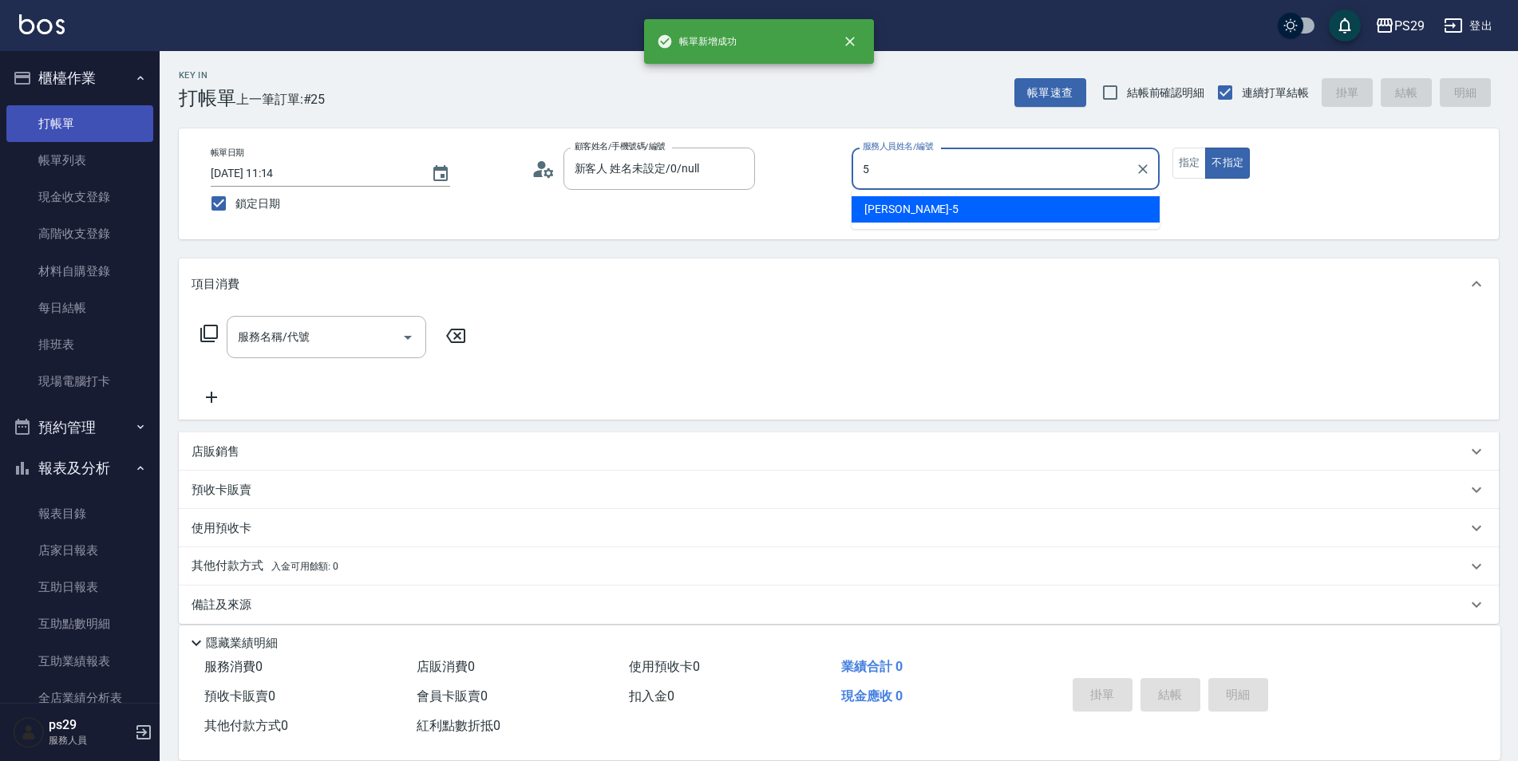
type input "[PERSON_NAME]維-5"
type button "false"
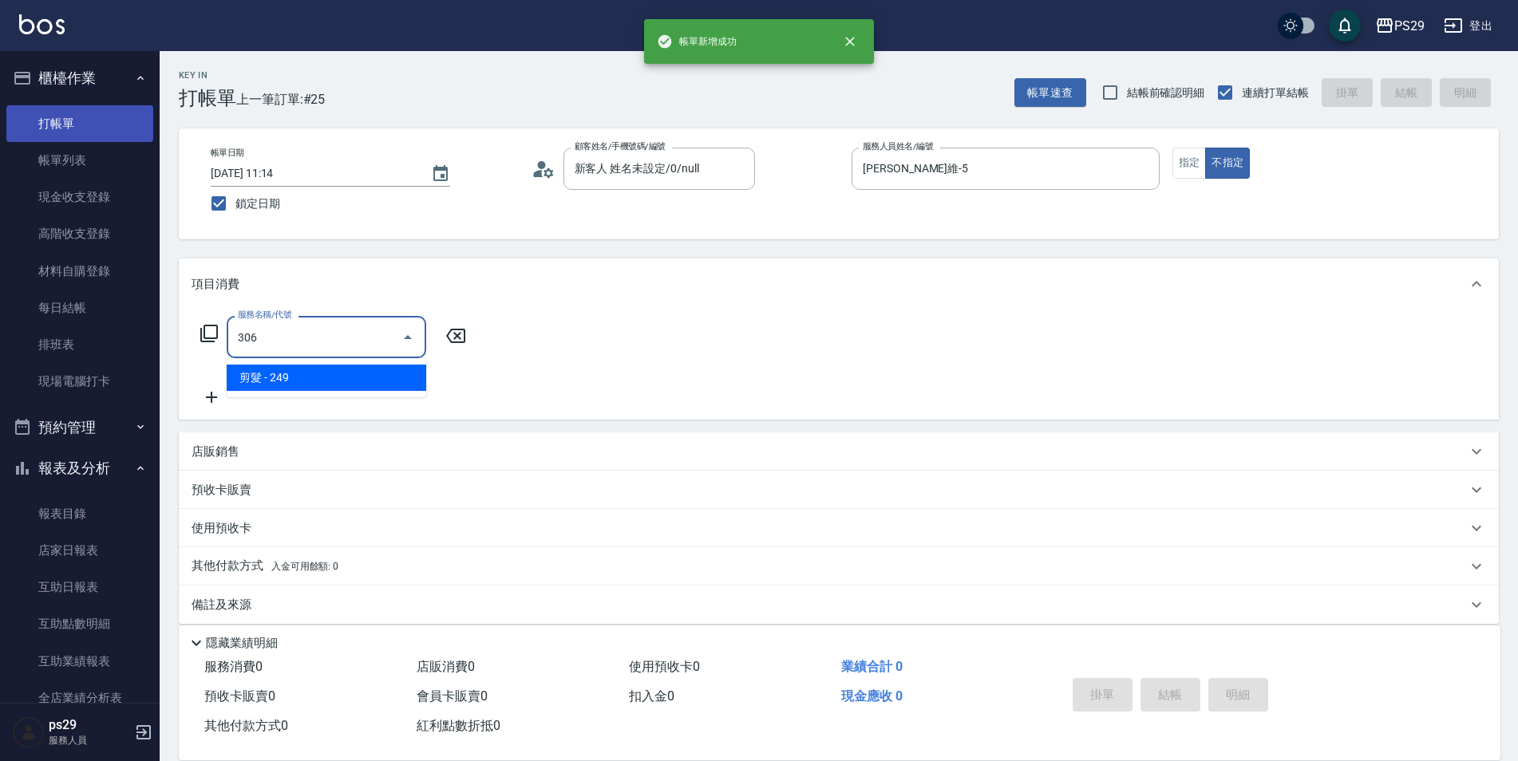
type input "剪髮(306)"
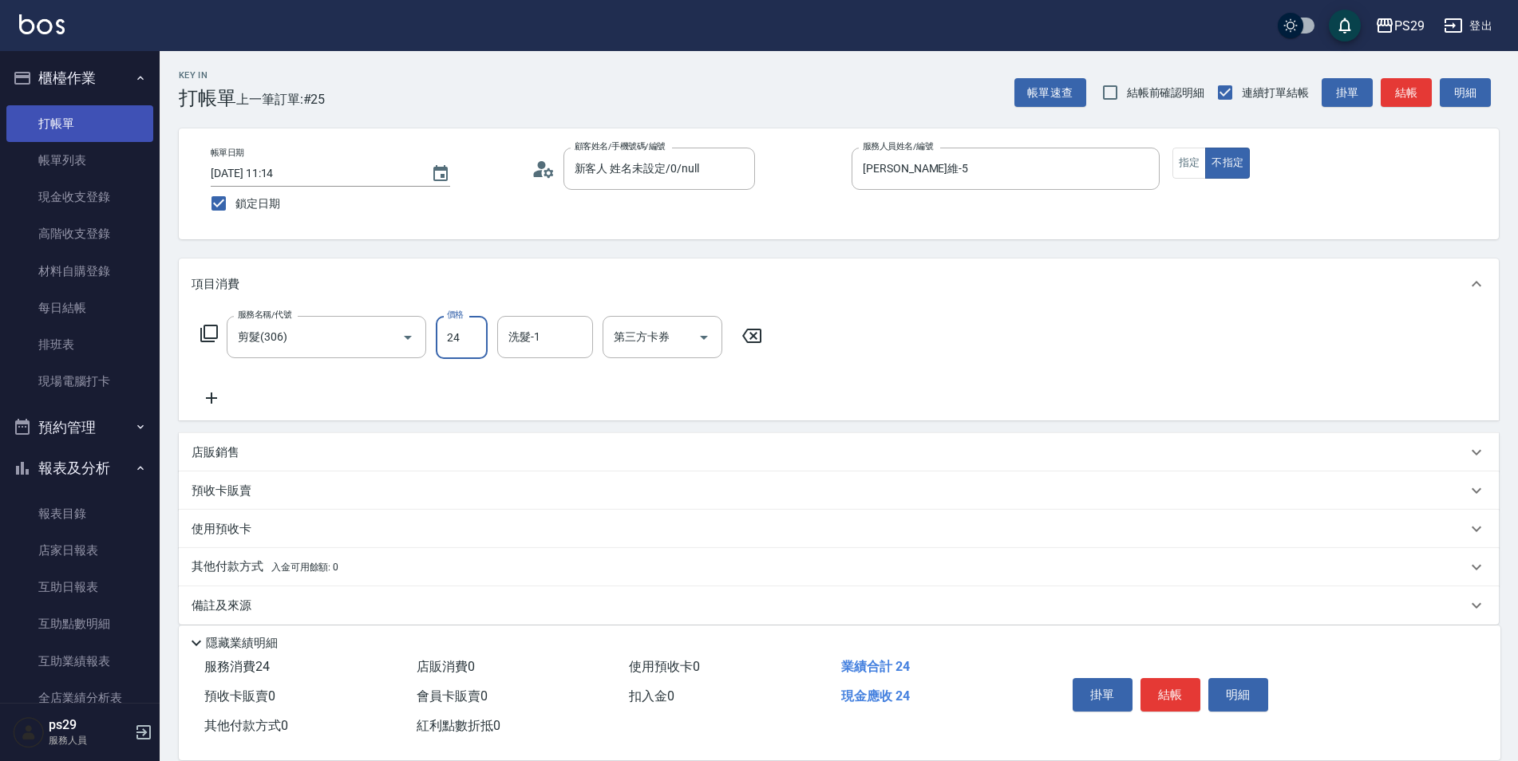
type input "249"
type input "[PERSON_NAME]-20"
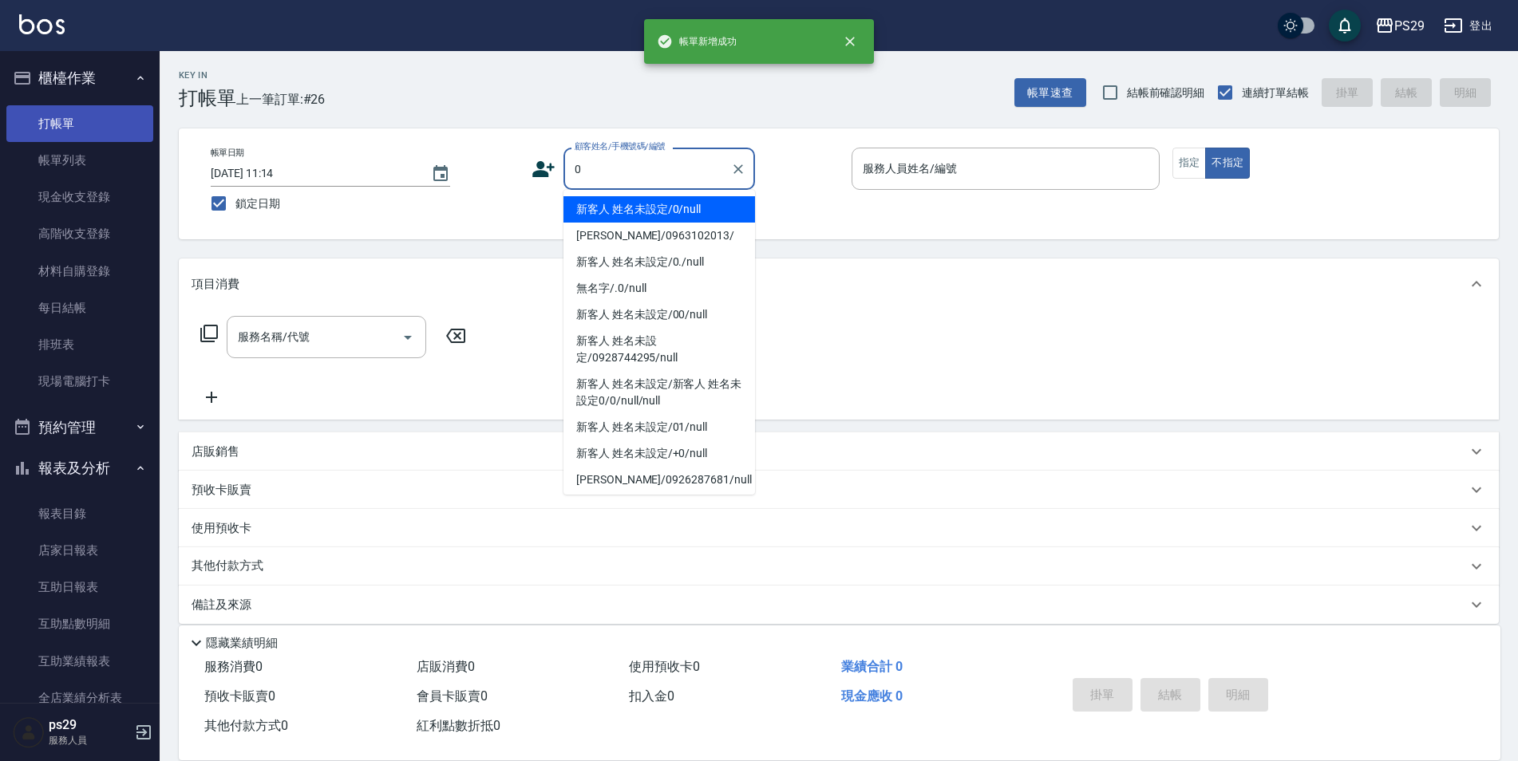
type input "新客人 姓名未設定/0/null"
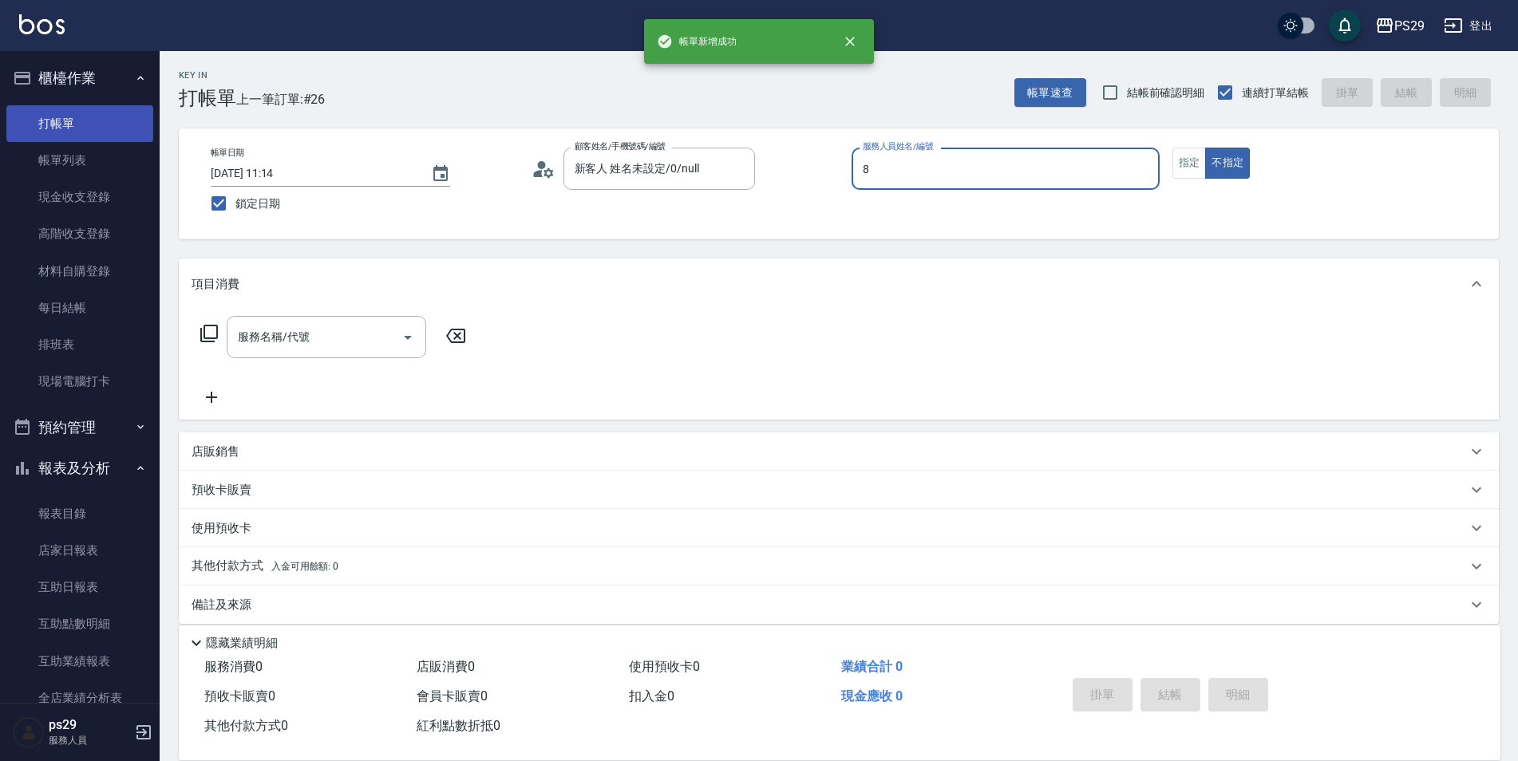
type input "[PERSON_NAME]-8"
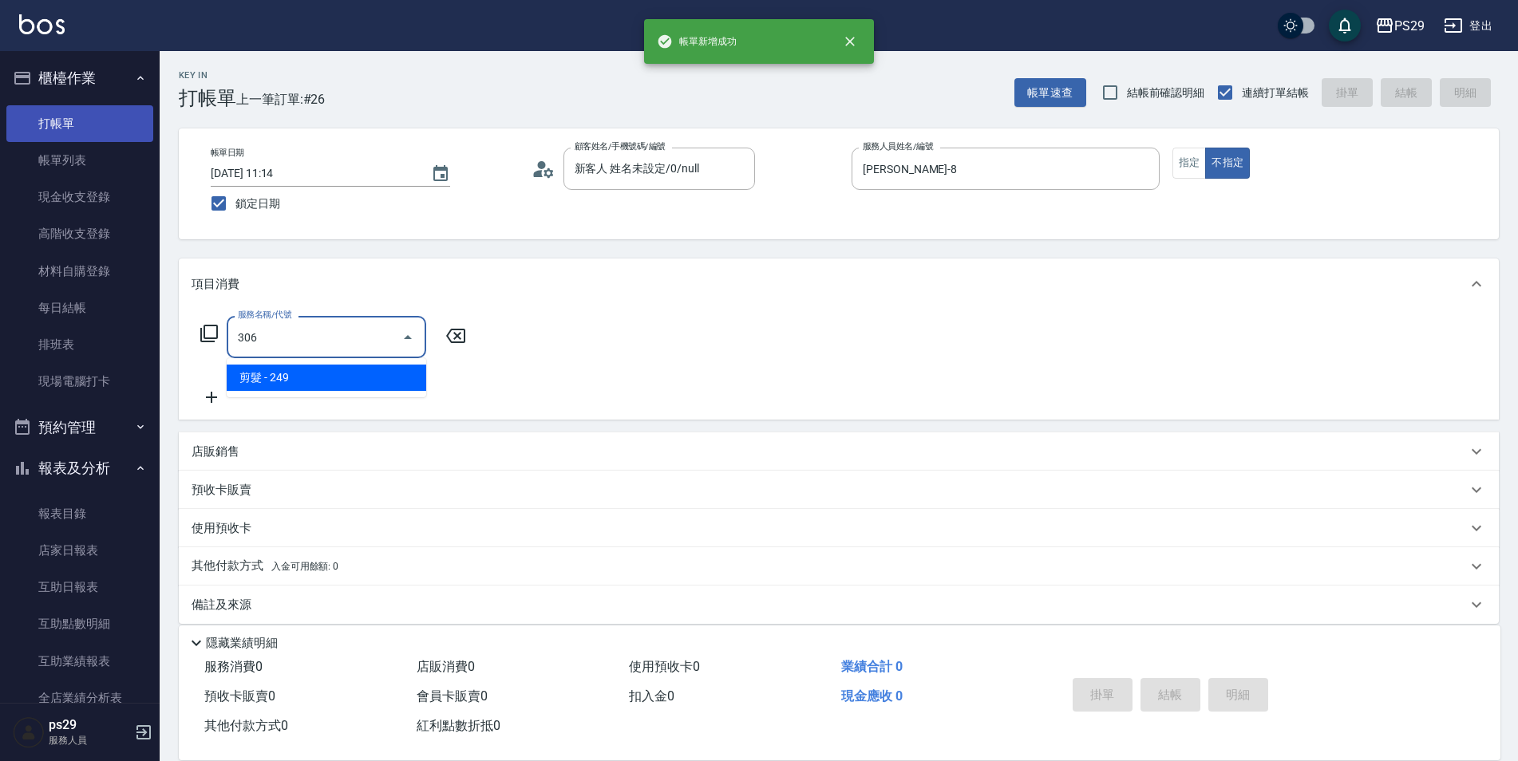
type input "剪髮(306)"
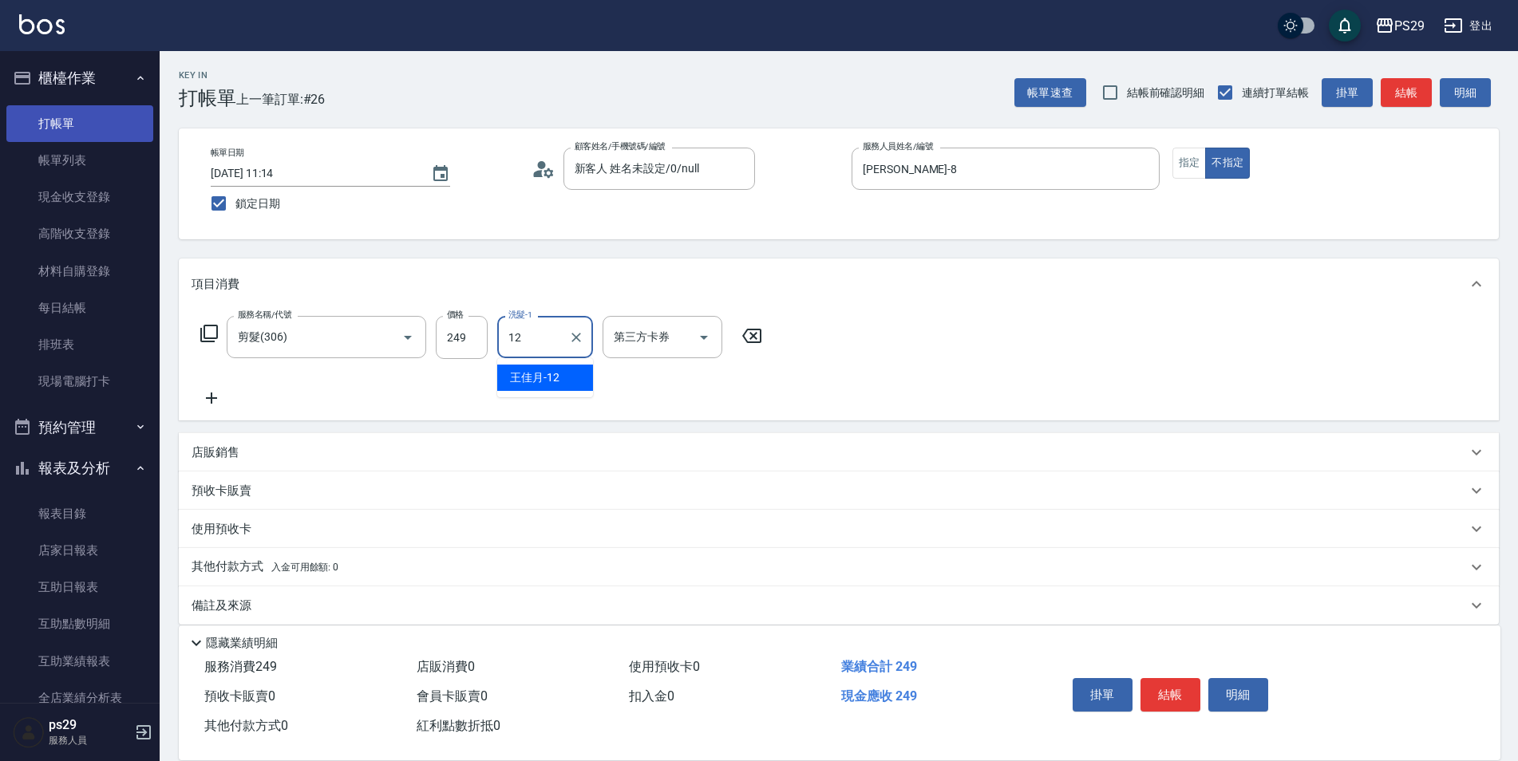
type input "[PERSON_NAME]-12"
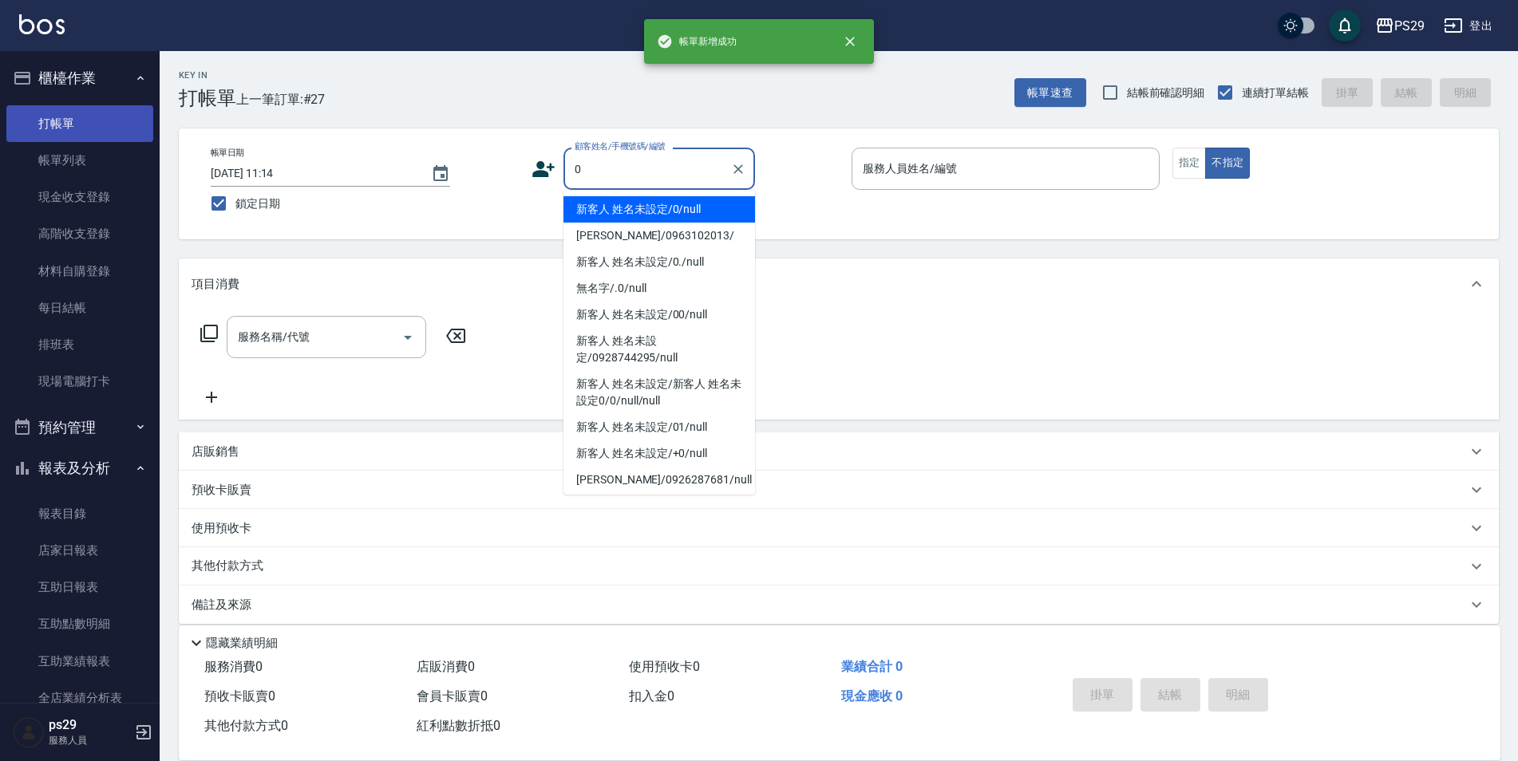
type input "新客人 姓名未設定/0/null"
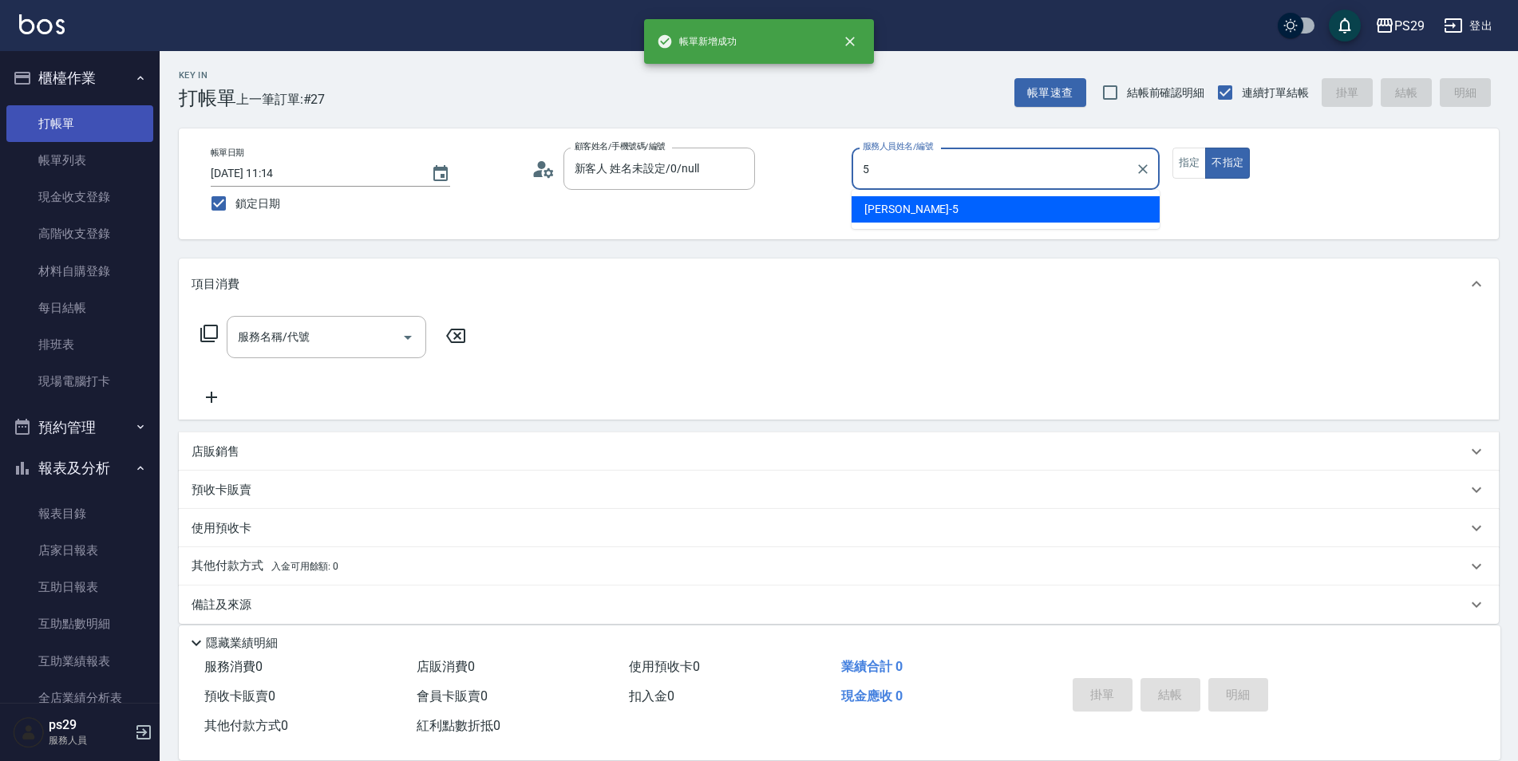
type input "[PERSON_NAME]維-5"
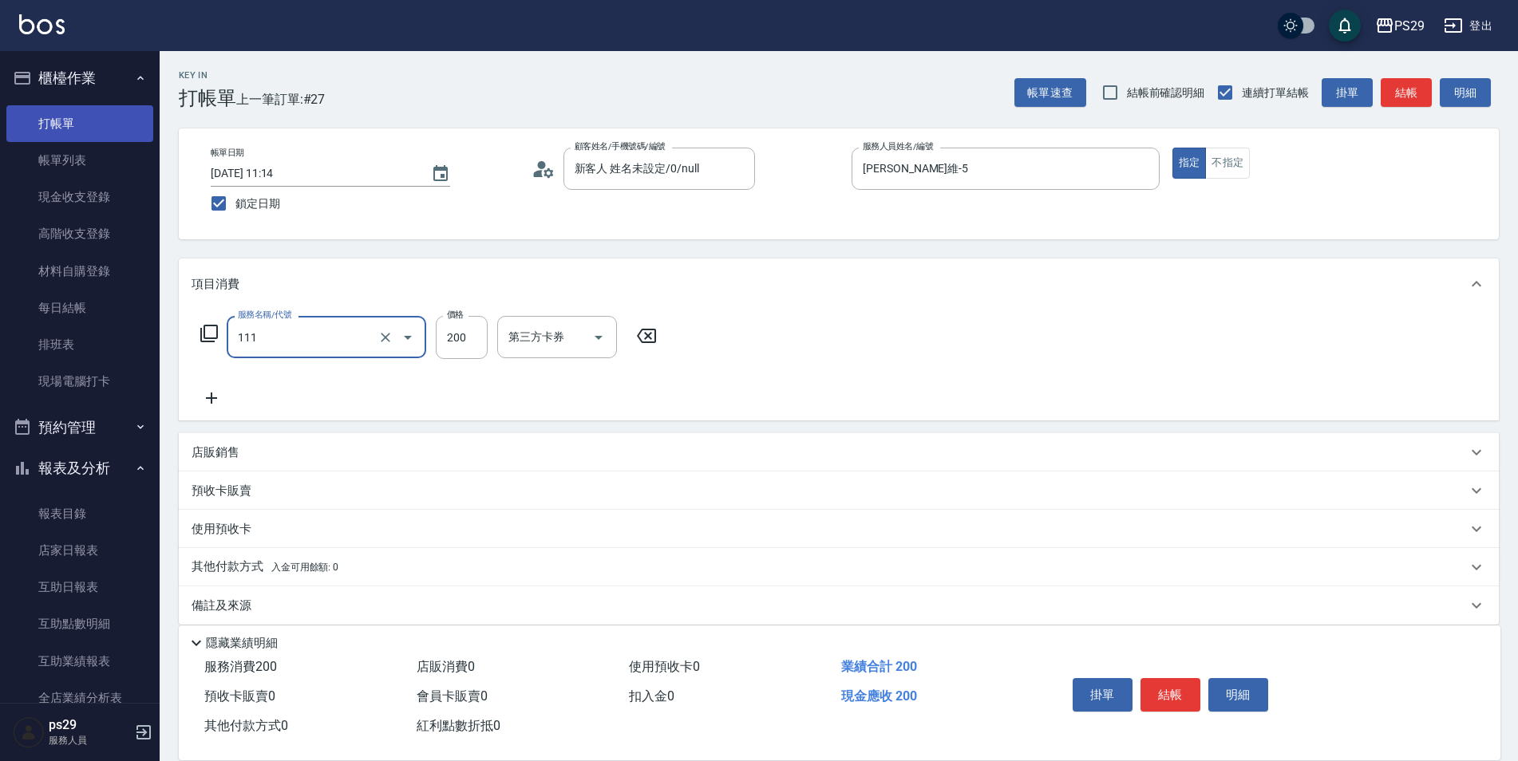
type input "200(111)"
type input "[PERSON_NAME]-20"
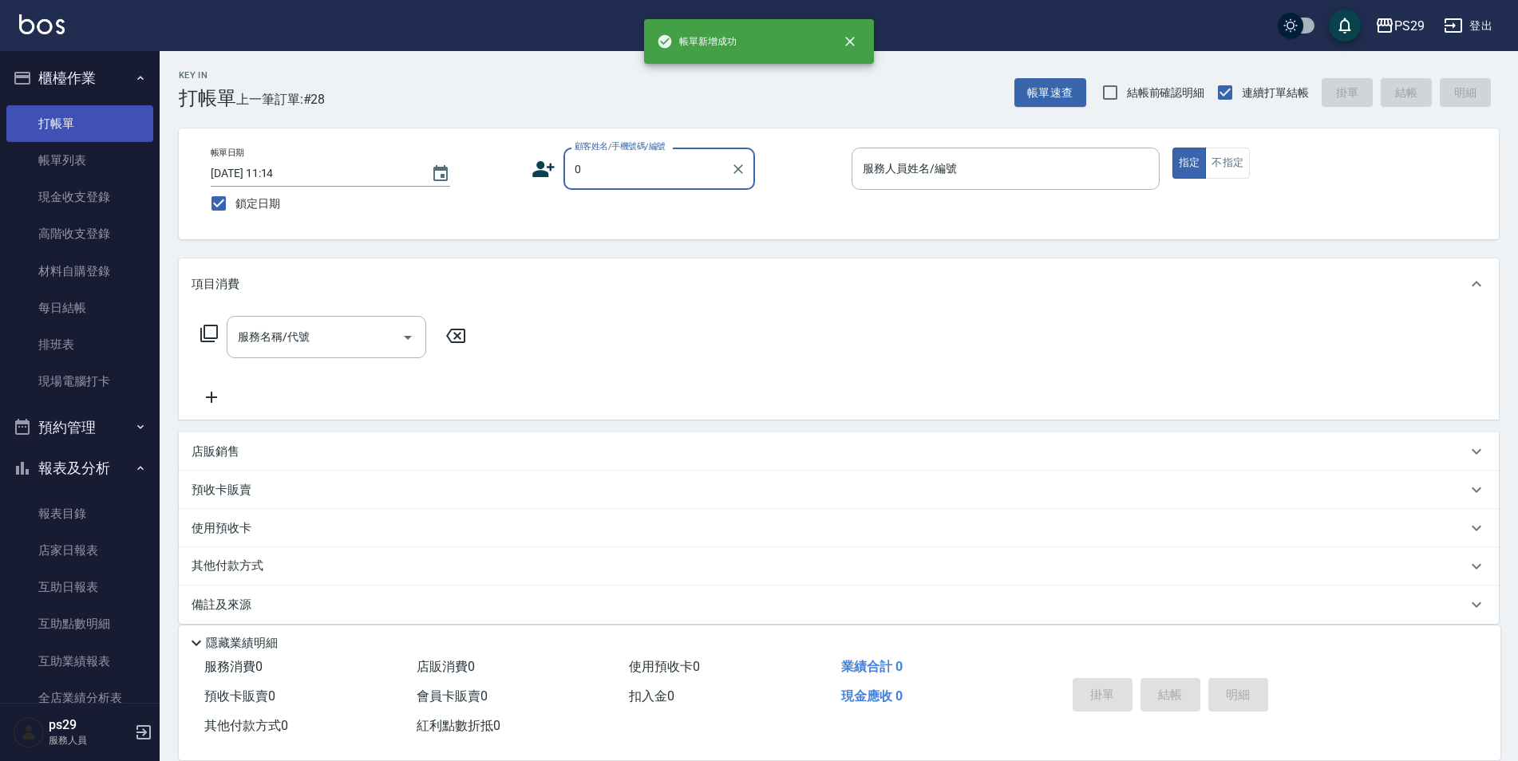
type input "新客人 姓名未設定/0/null"
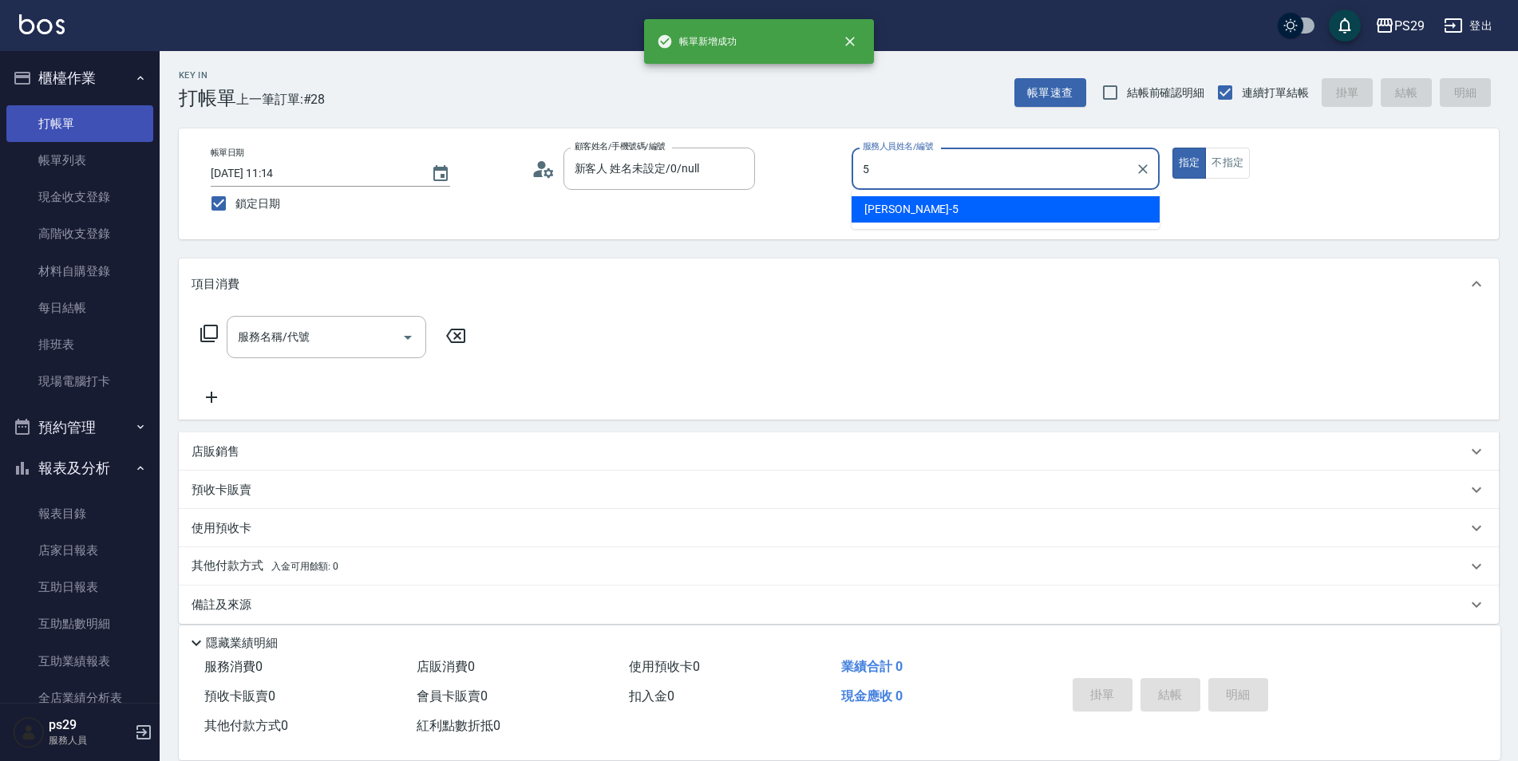
type input "[PERSON_NAME]維-5"
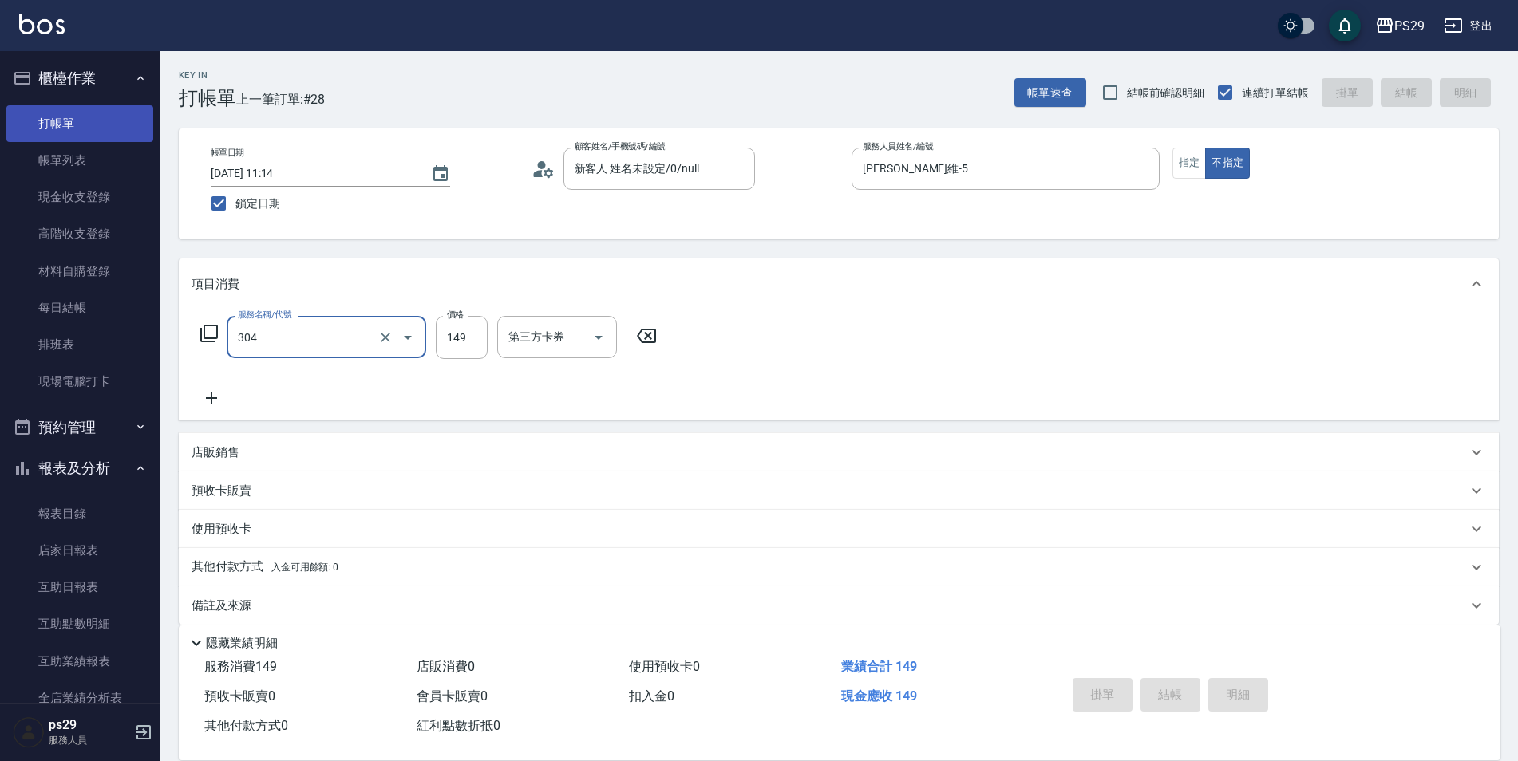
type input "304"
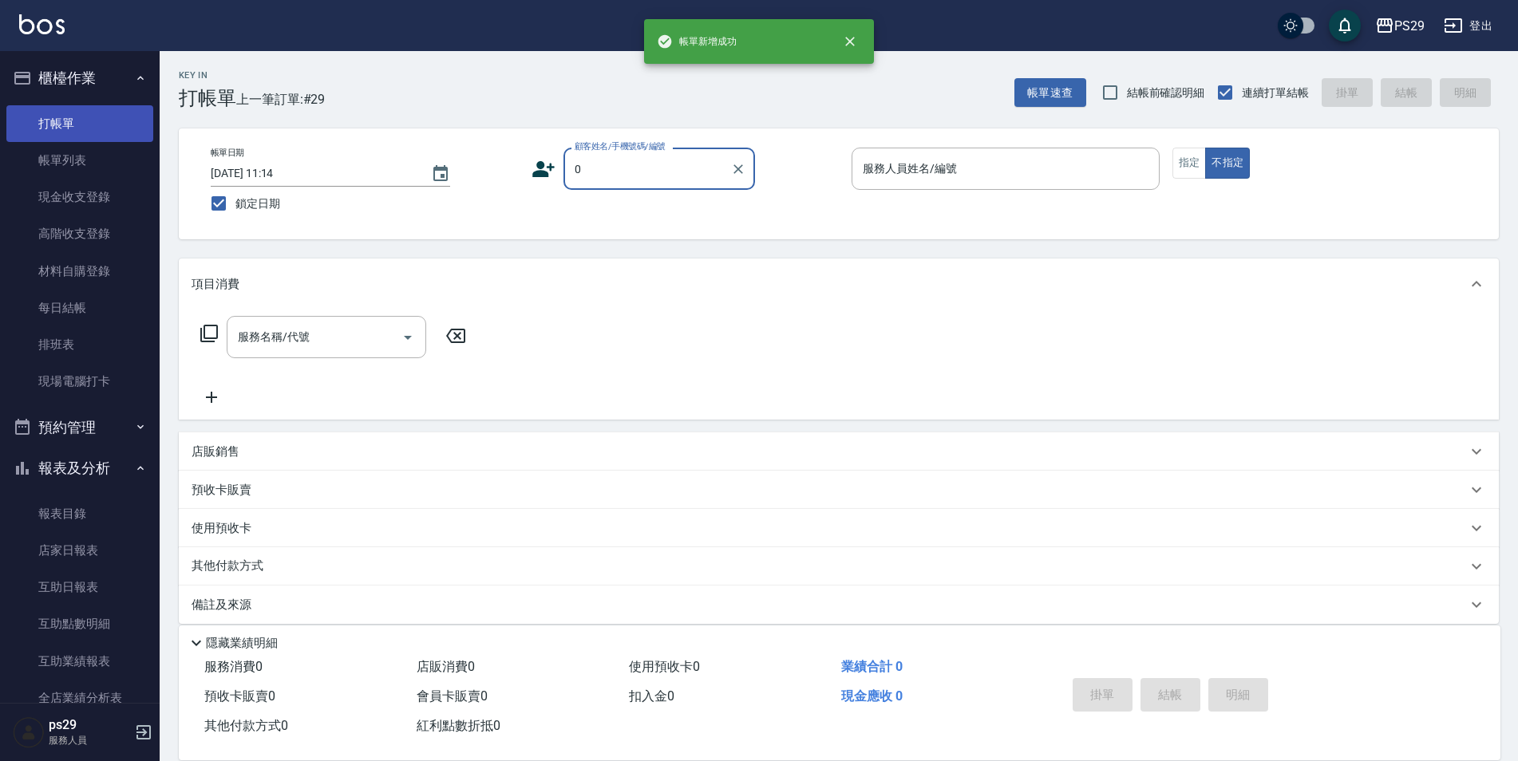
type input "新客人 姓名未設定/0/null"
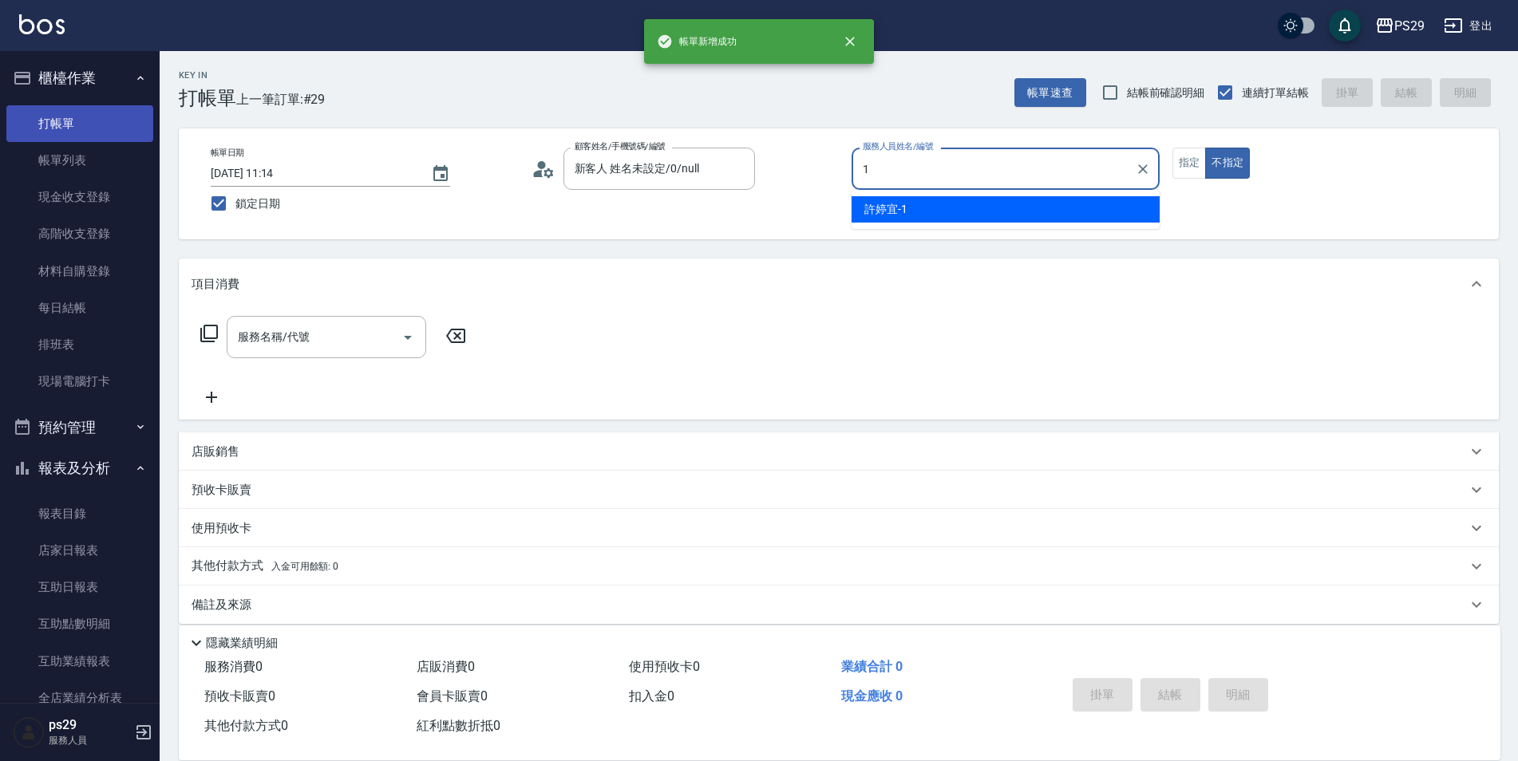
type input "[PERSON_NAME]-1"
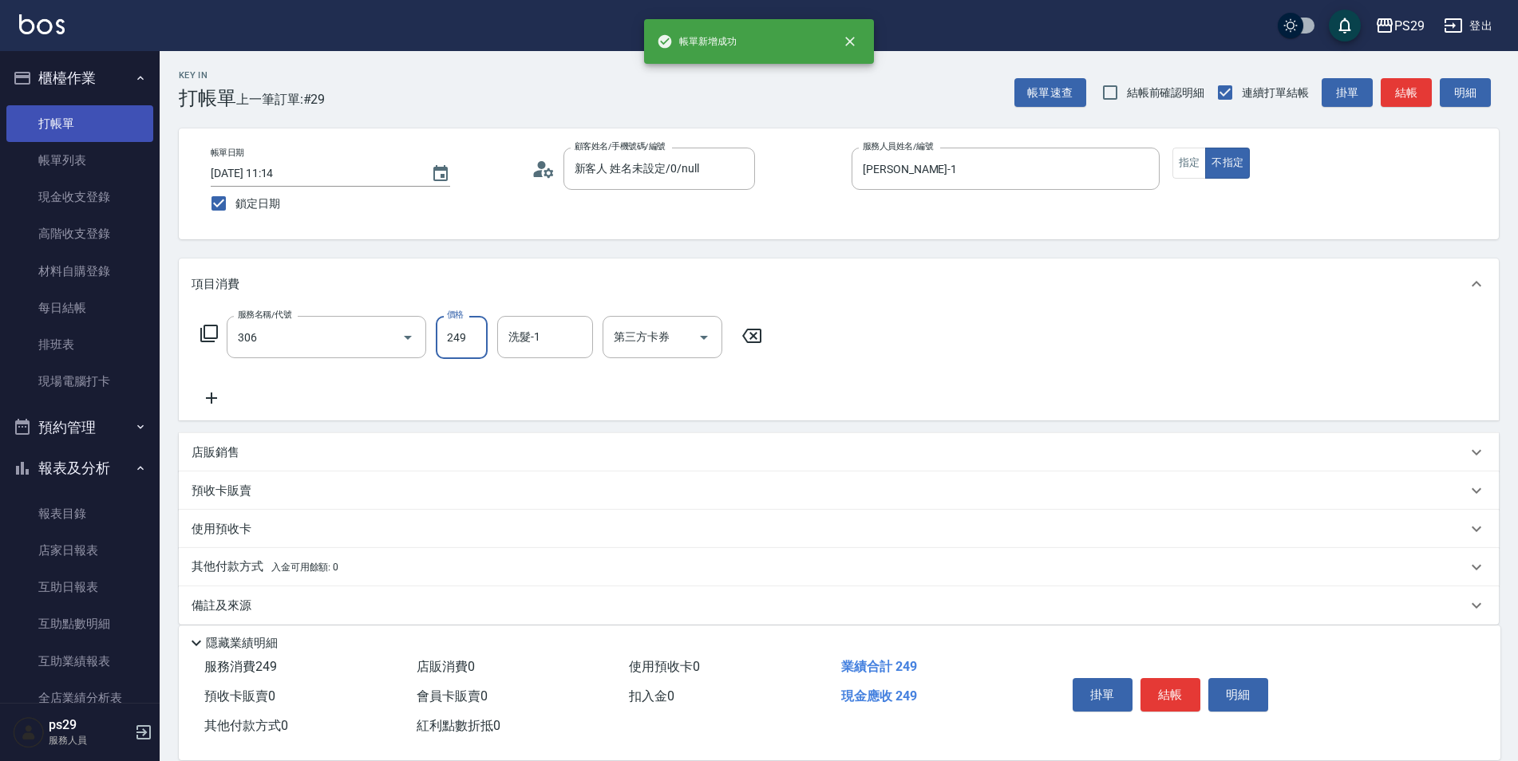
type input "剪髮(306)"
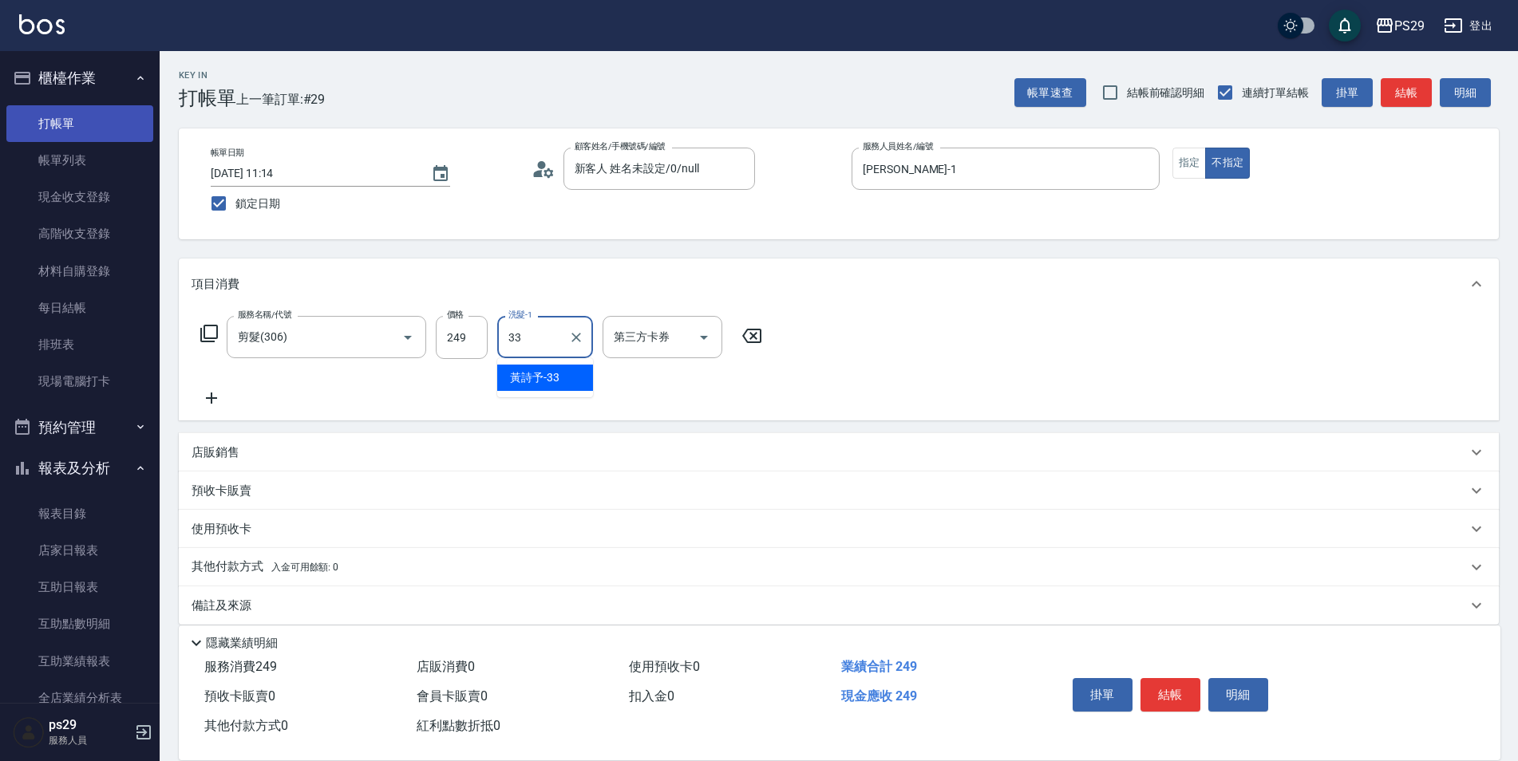
type input "黃詩予-33"
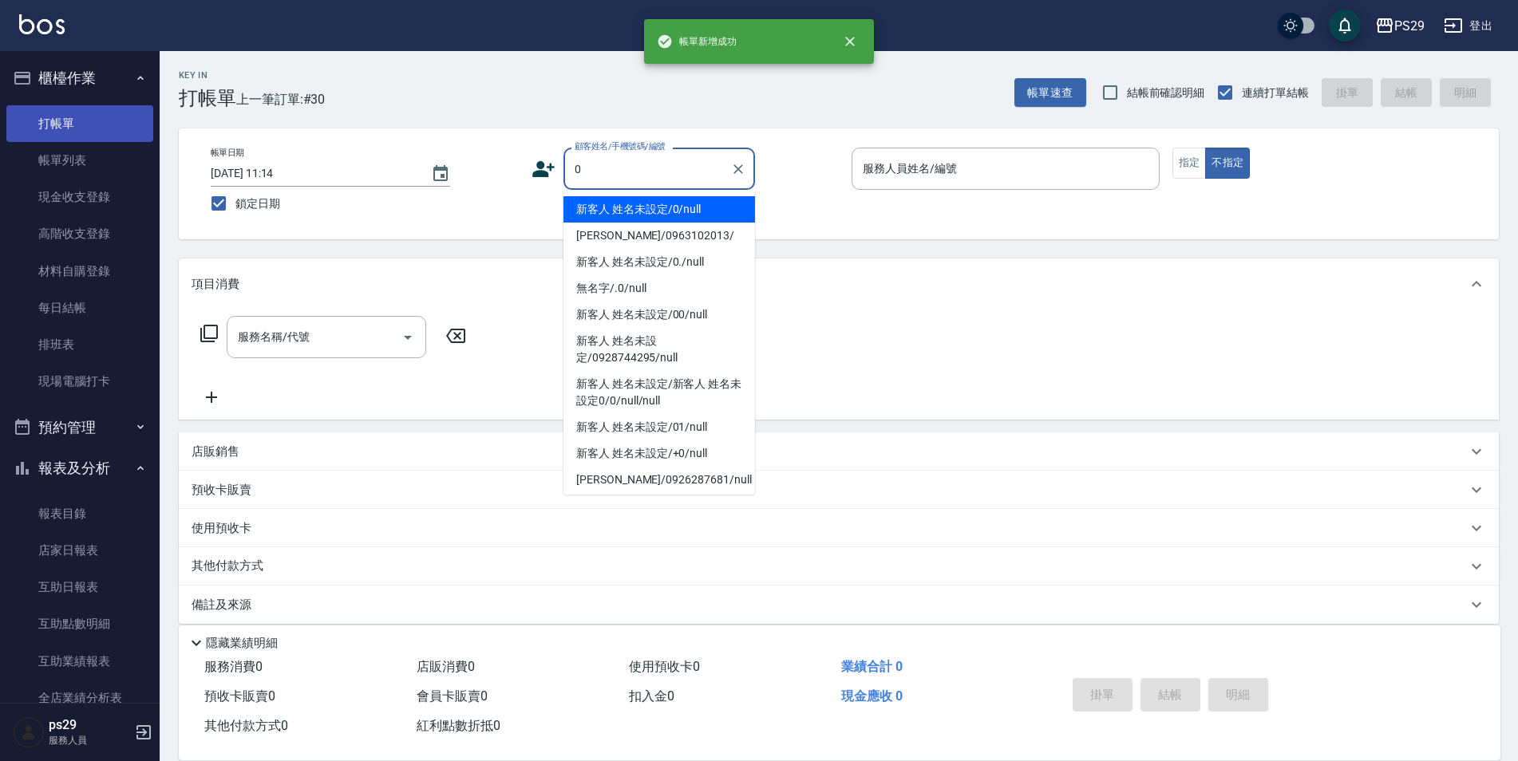
type input "新客人 姓名未設定/0/null"
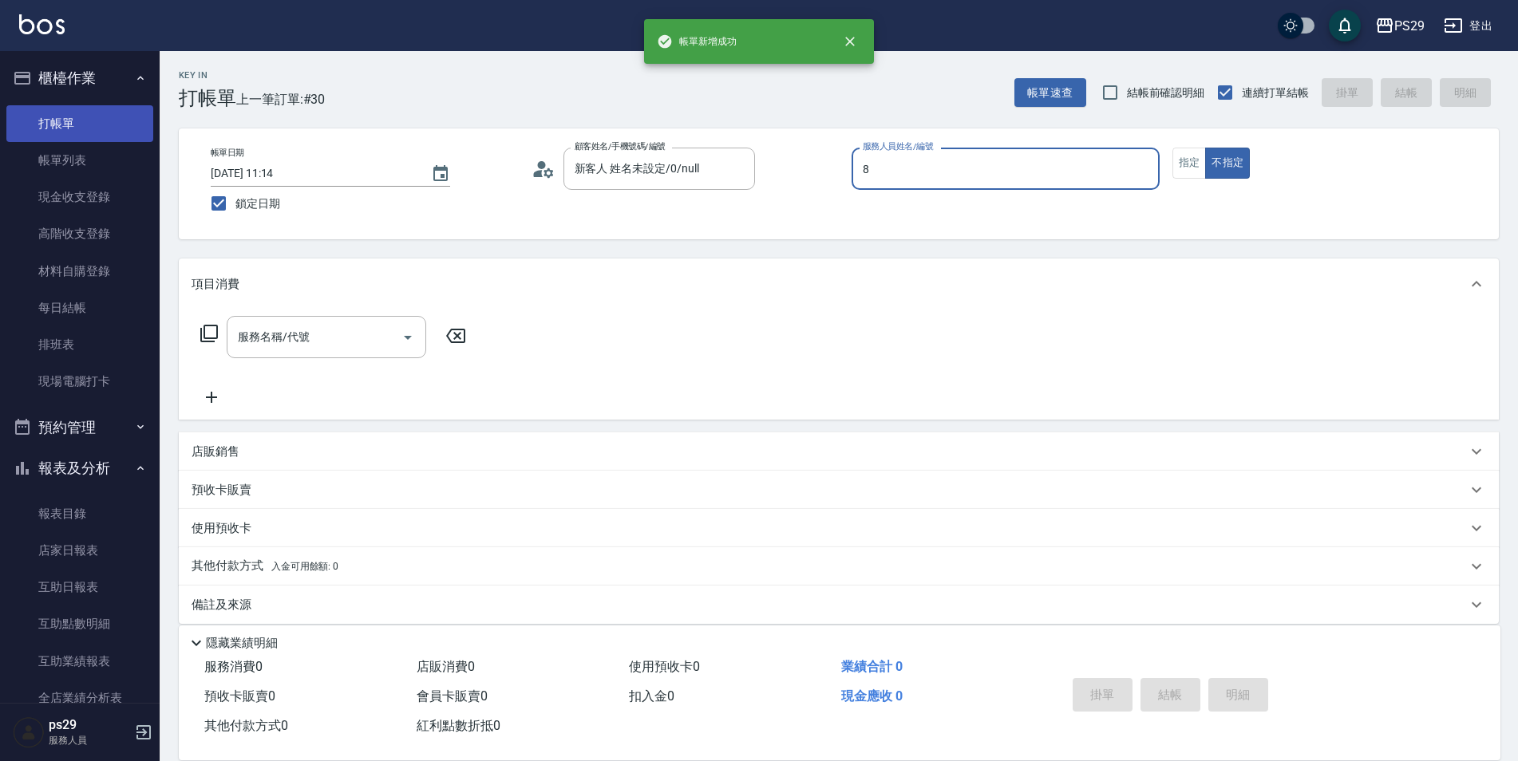
type input "[PERSON_NAME]-8"
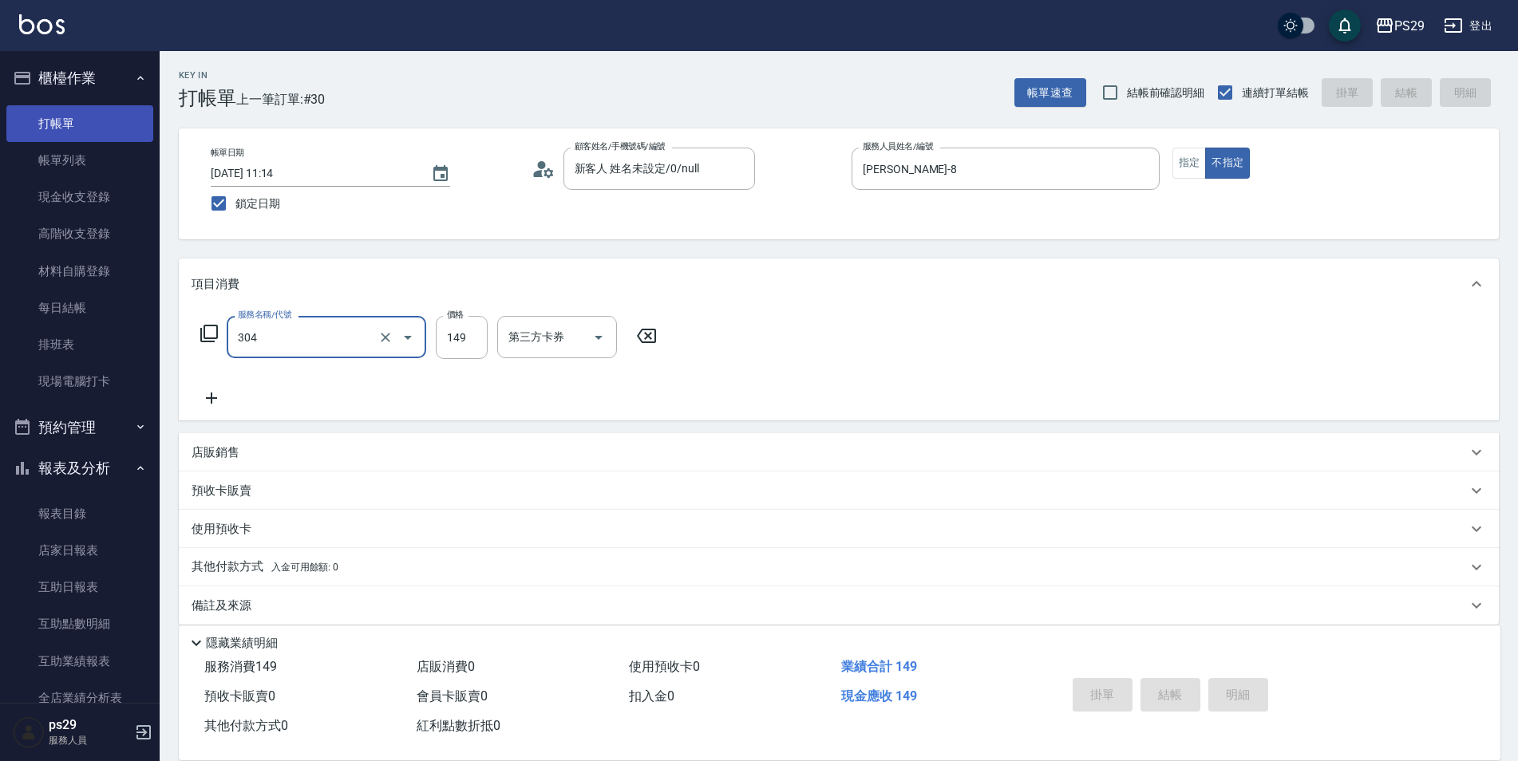
type input "304"
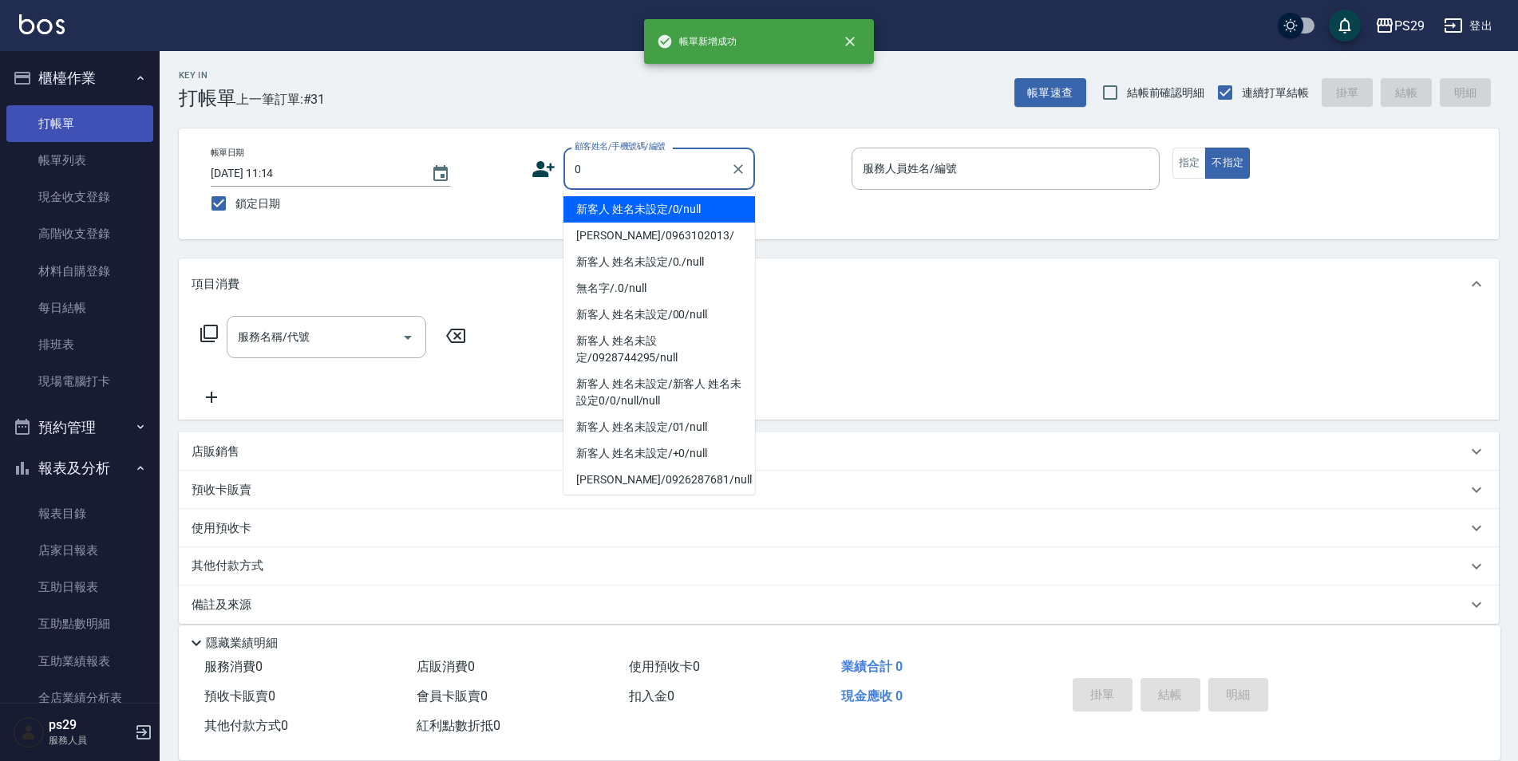
type input "新客人 姓名未設定/0/null"
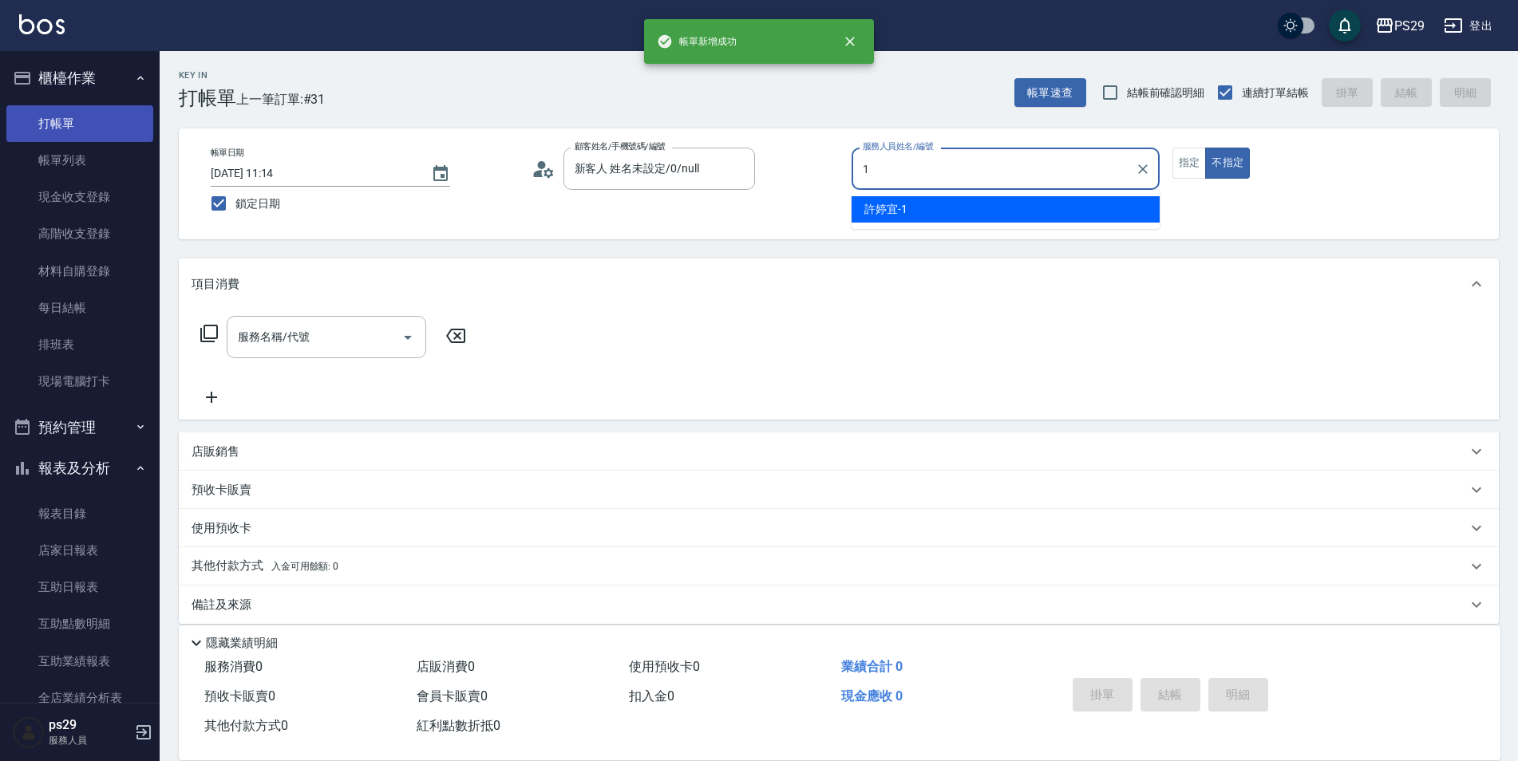
type input "[PERSON_NAME]-1"
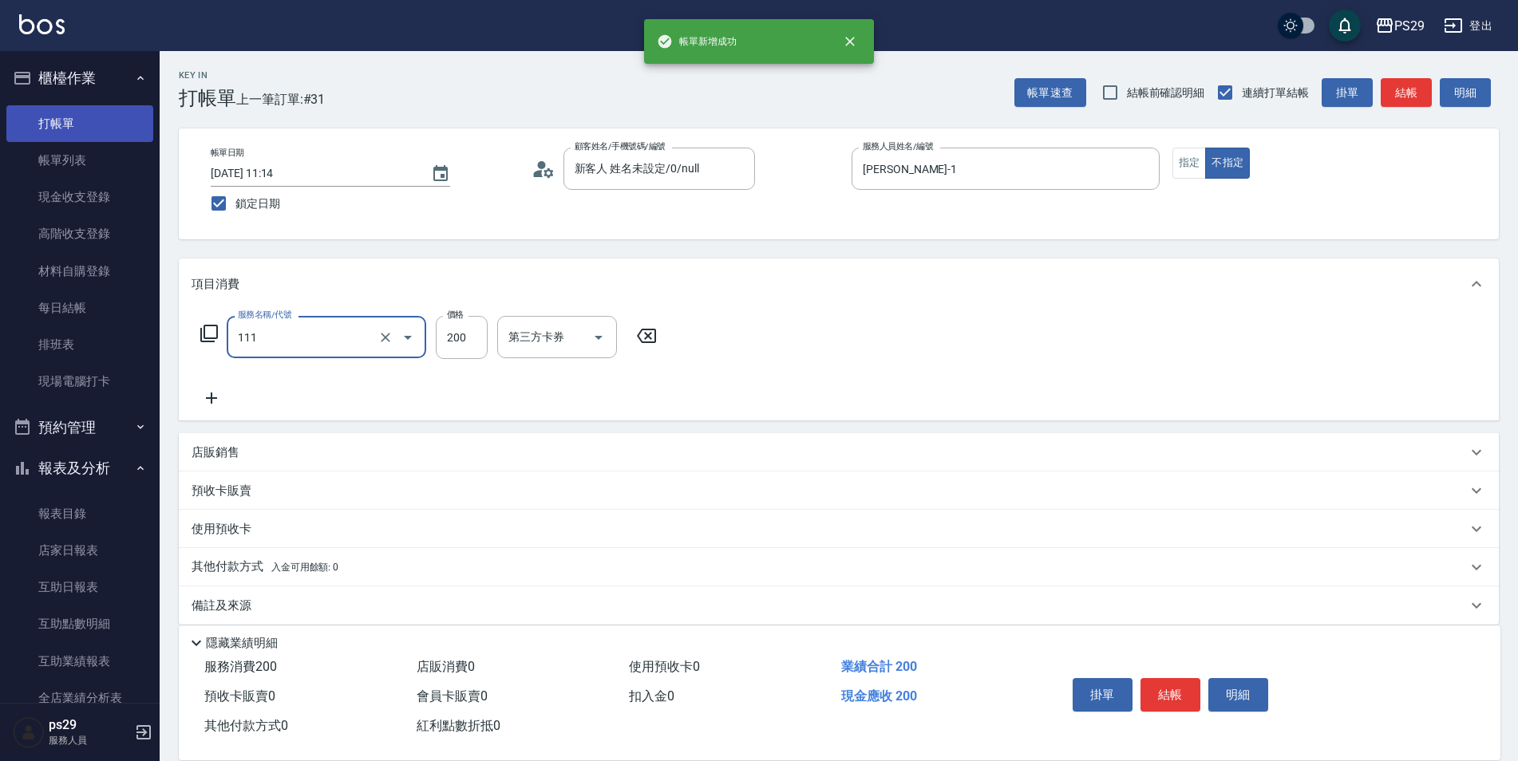
type input "200(111)"
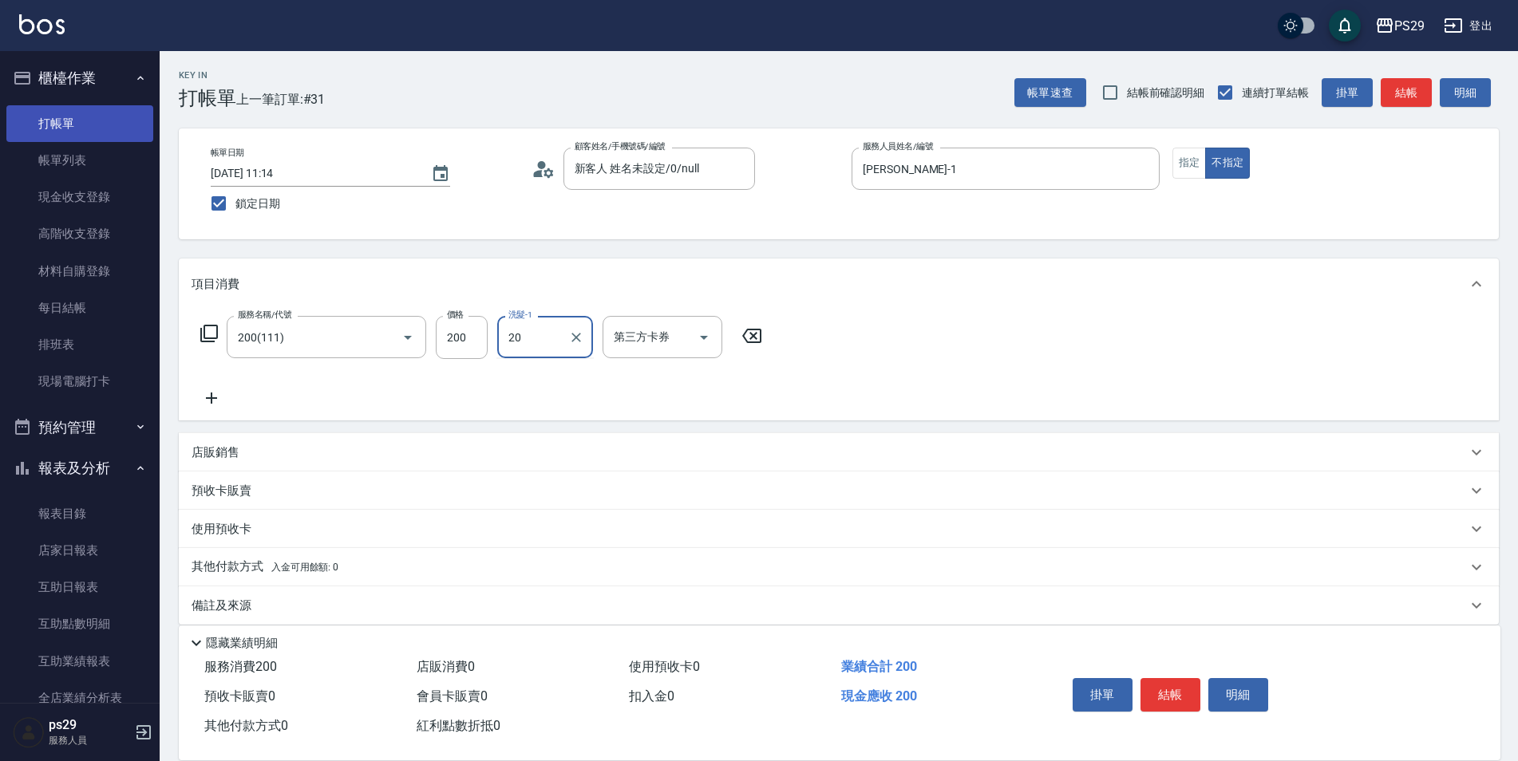
type input "[PERSON_NAME]-20"
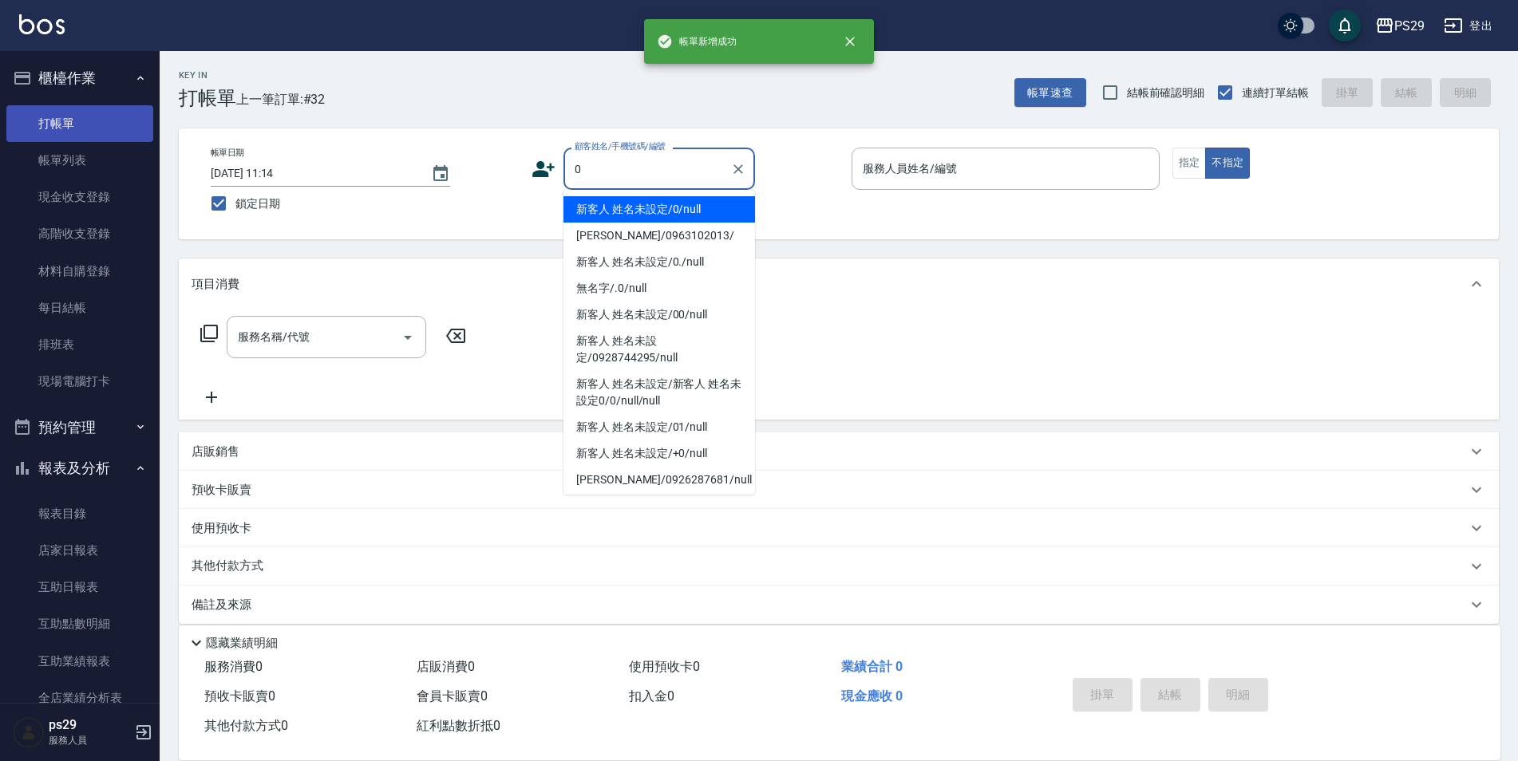
type input "新客人 姓名未設定/0/null"
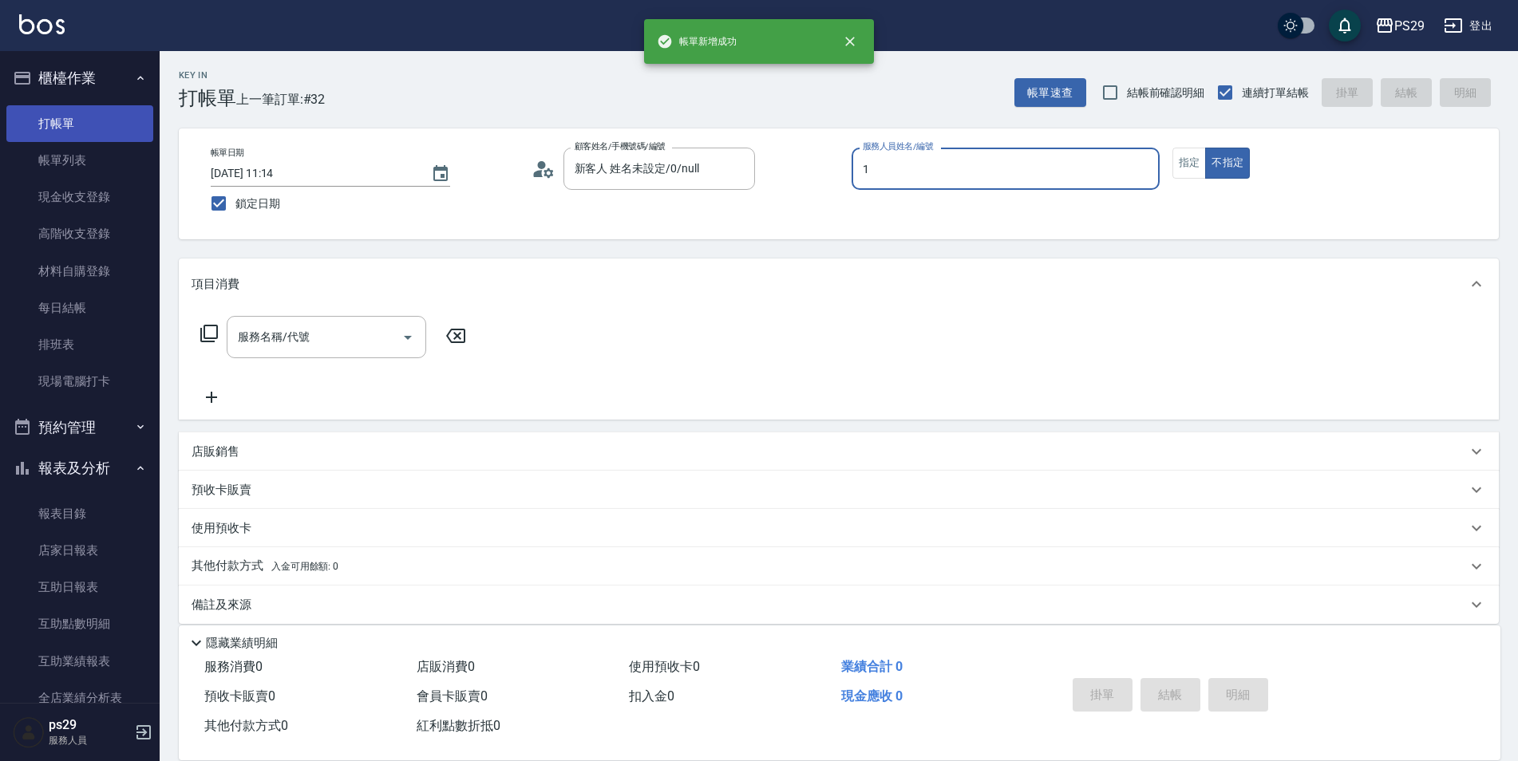
type input "[PERSON_NAME]-1"
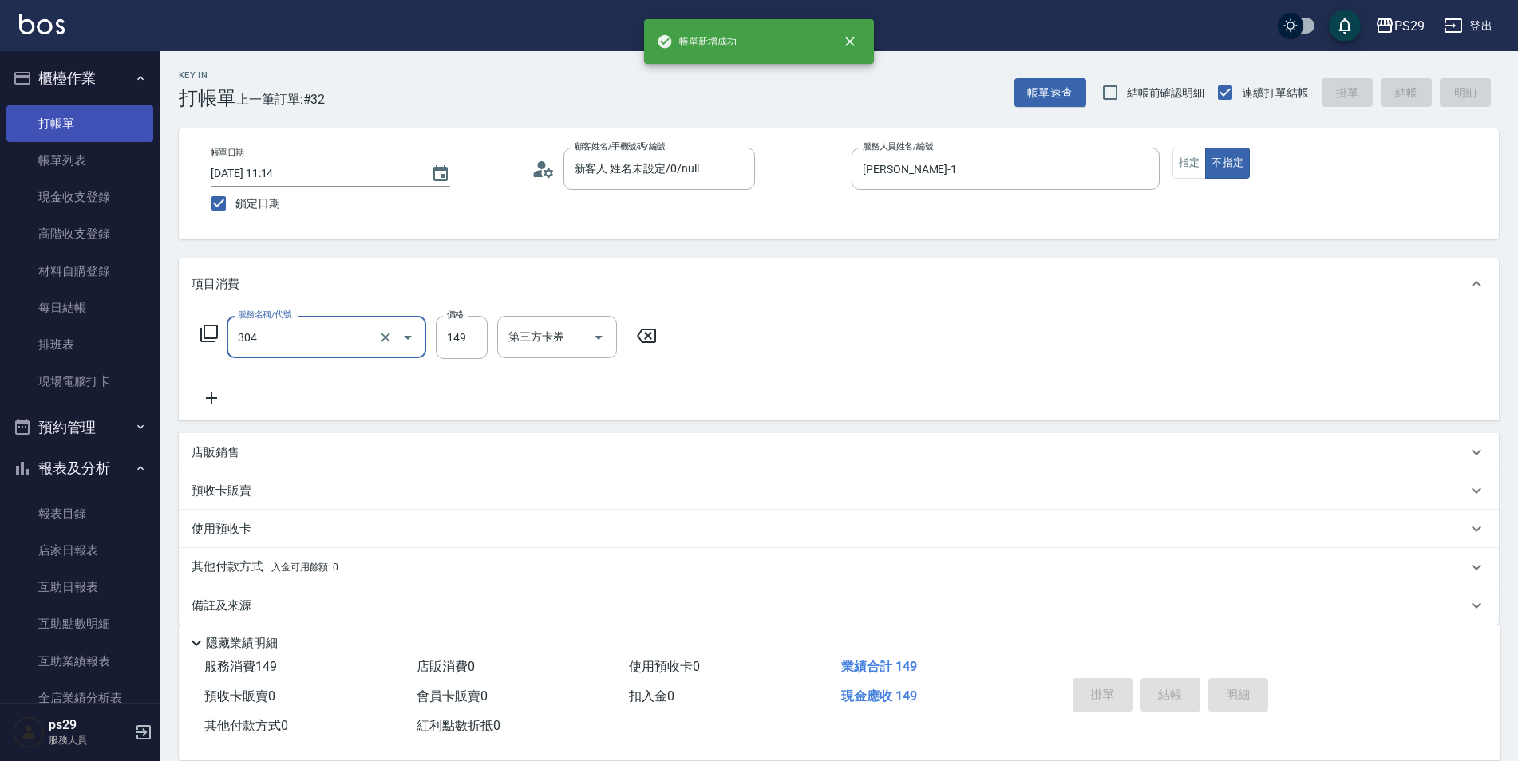
type input "304"
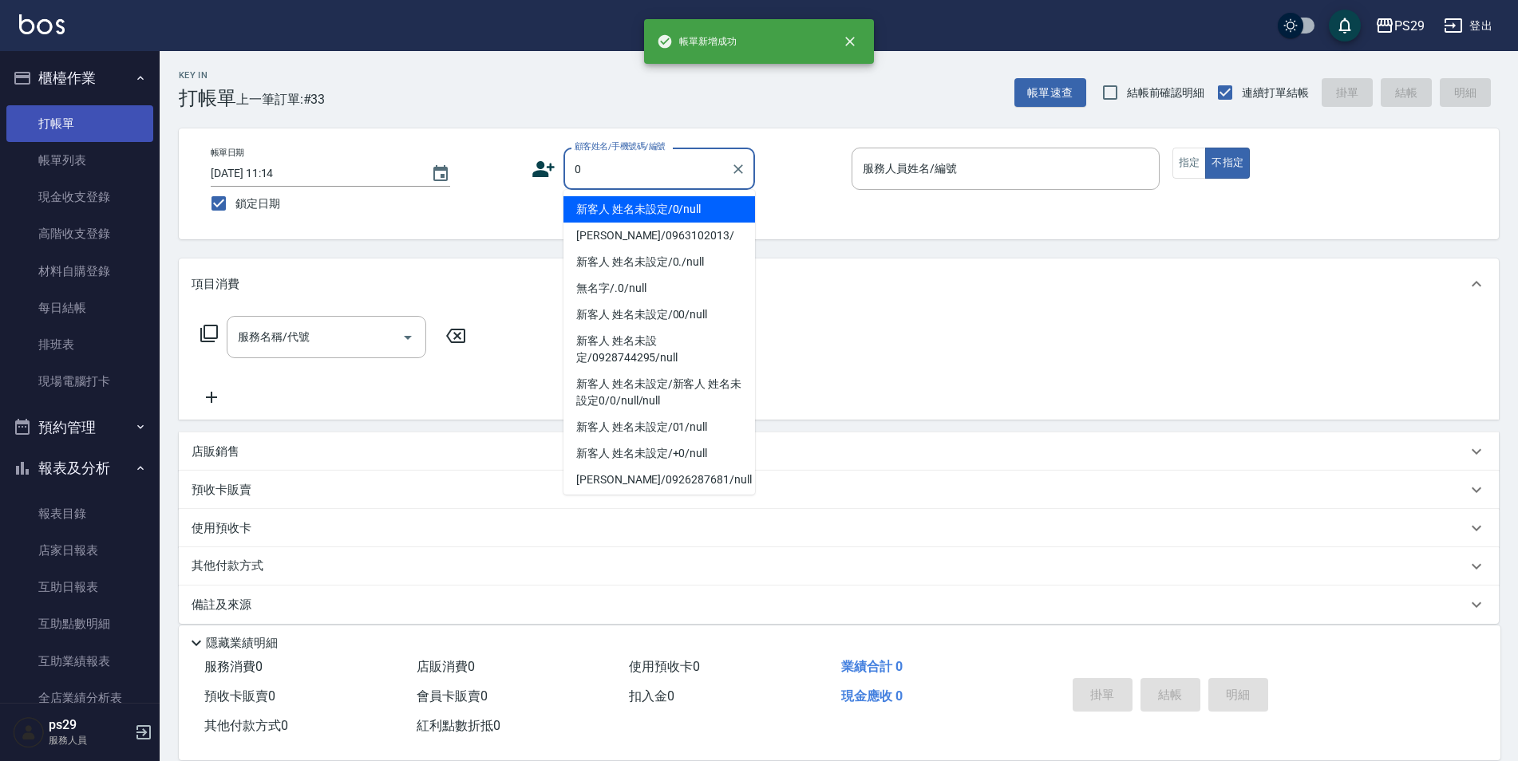
type input "新客人 姓名未設定/0/null"
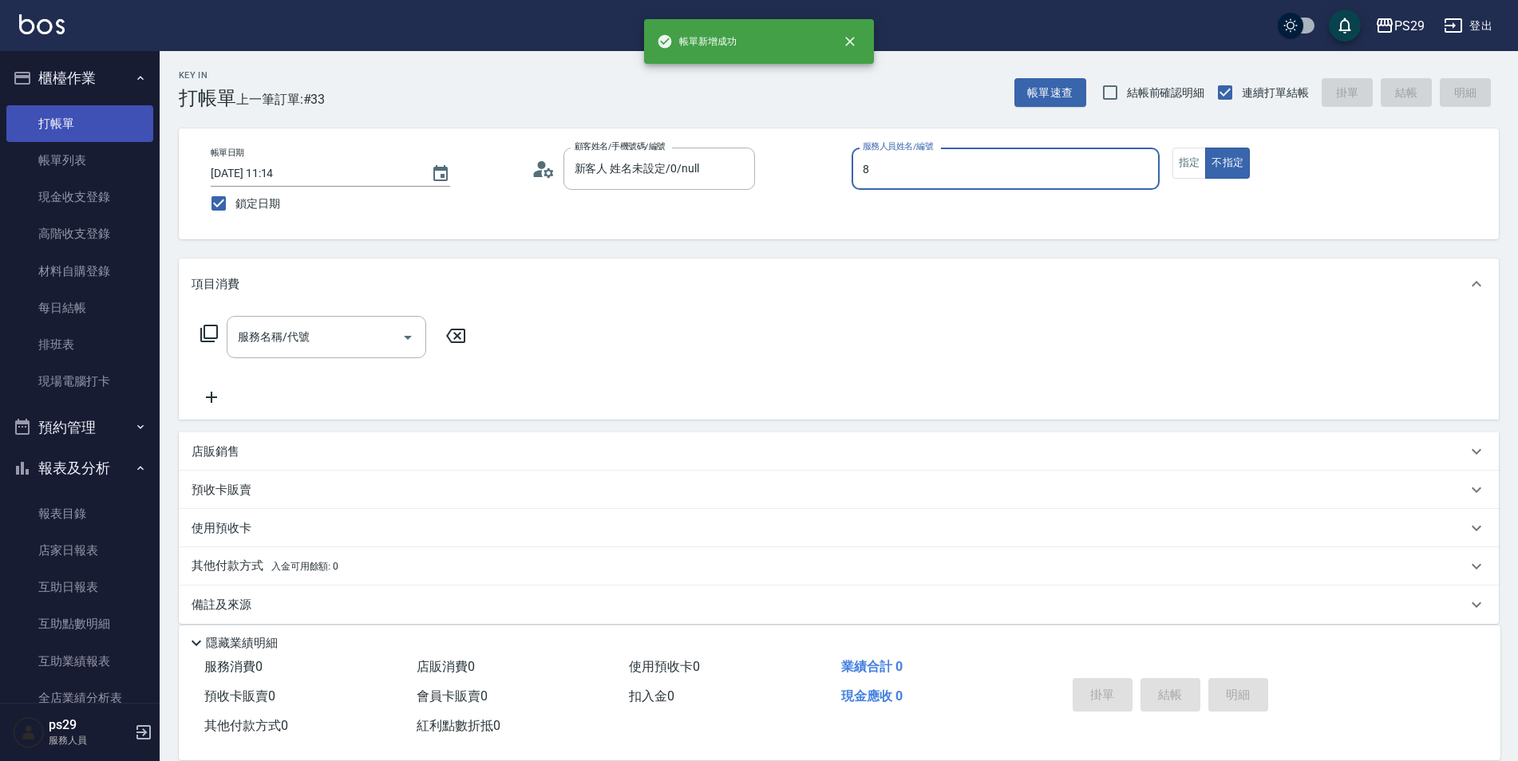
type input "[PERSON_NAME]-8"
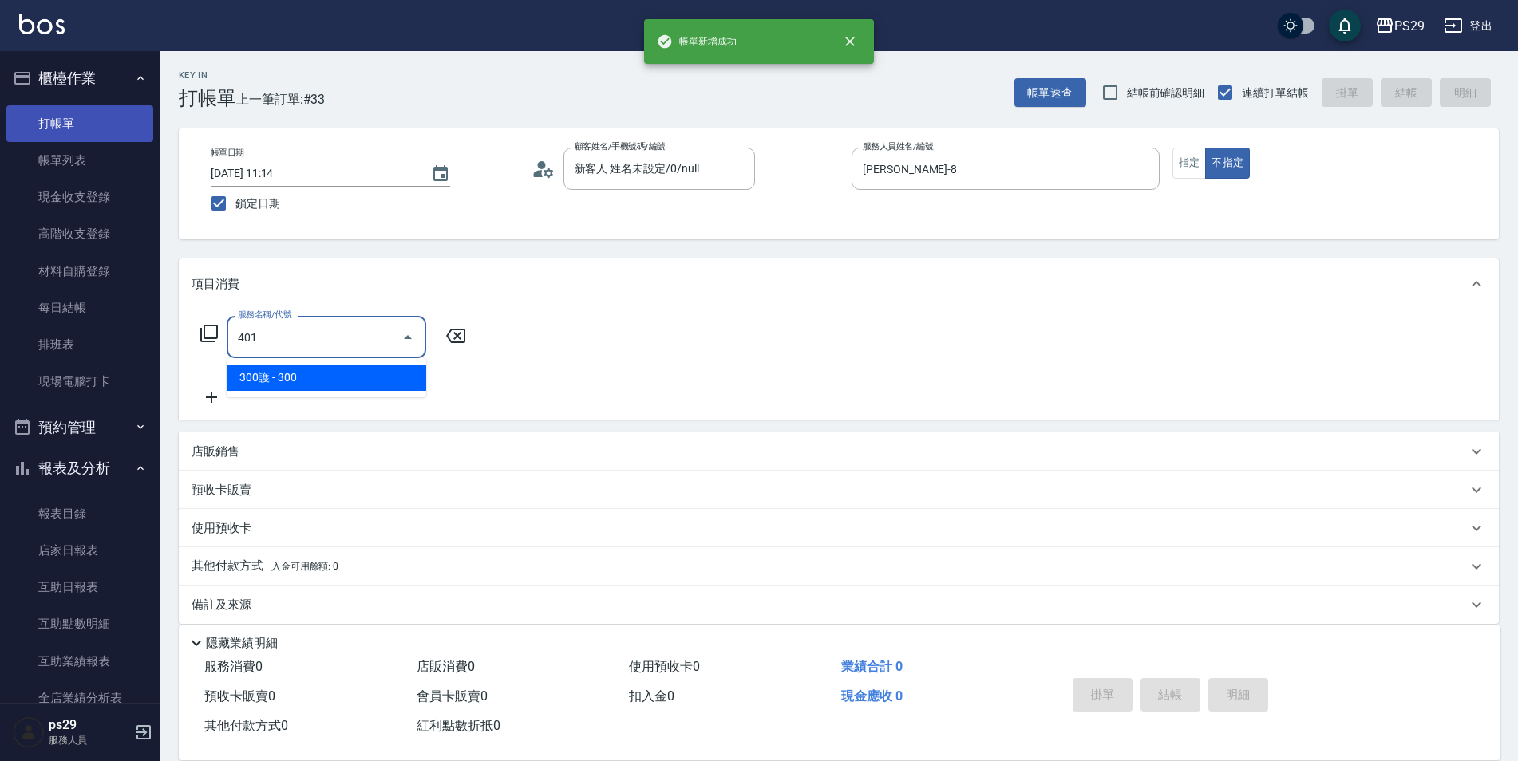
type input "300護(401)"
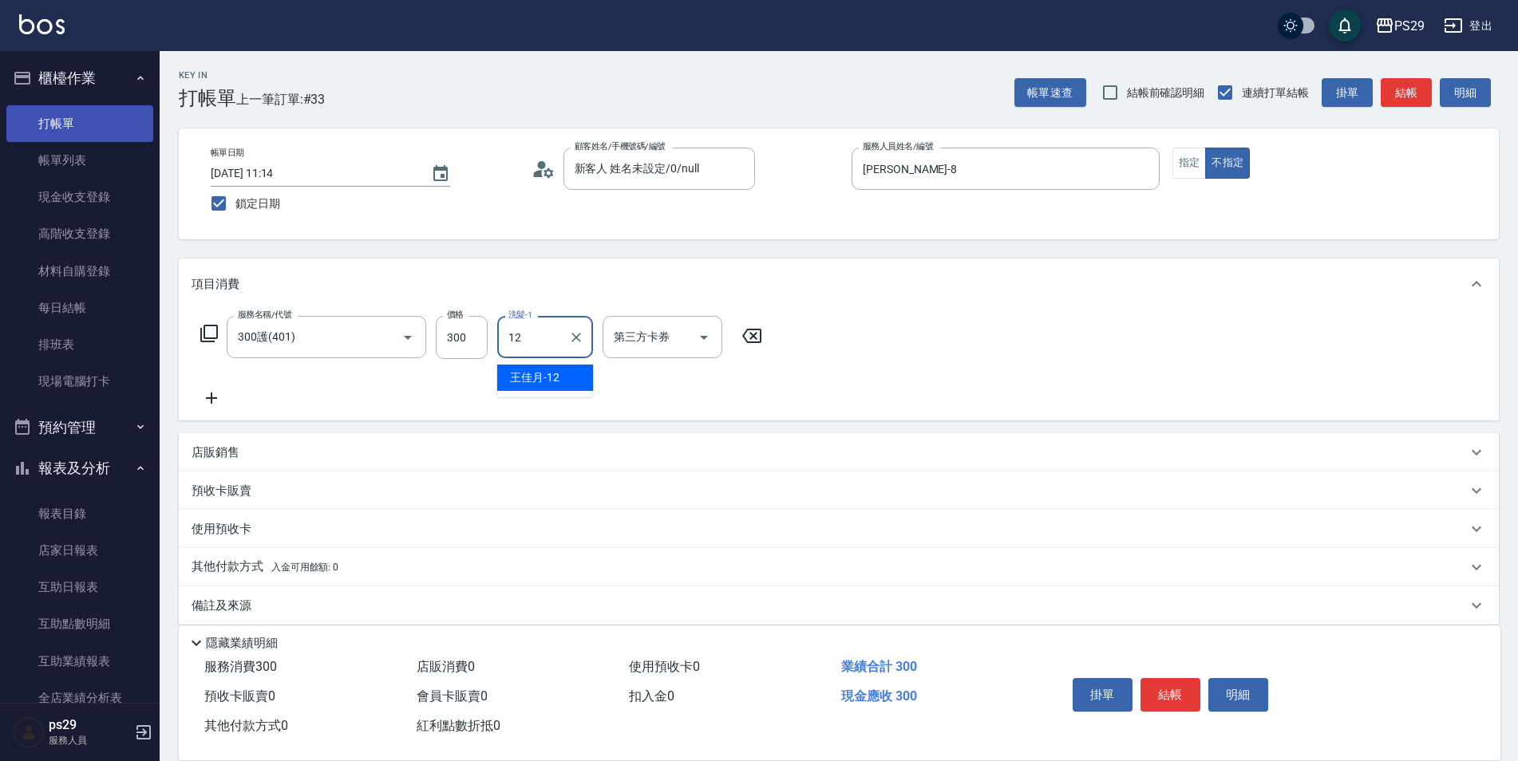
type input "[PERSON_NAME]-12"
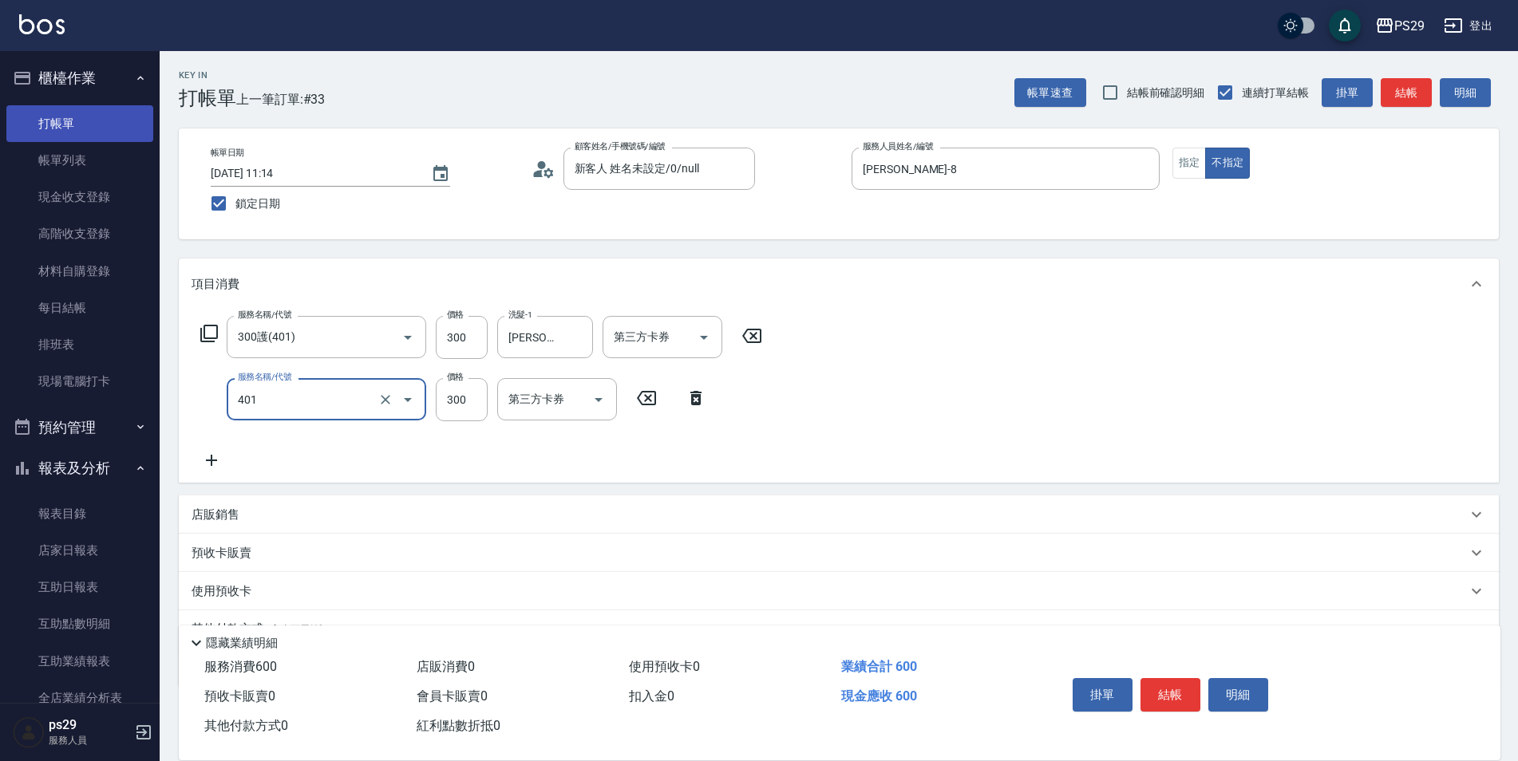
type input "300護(401)"
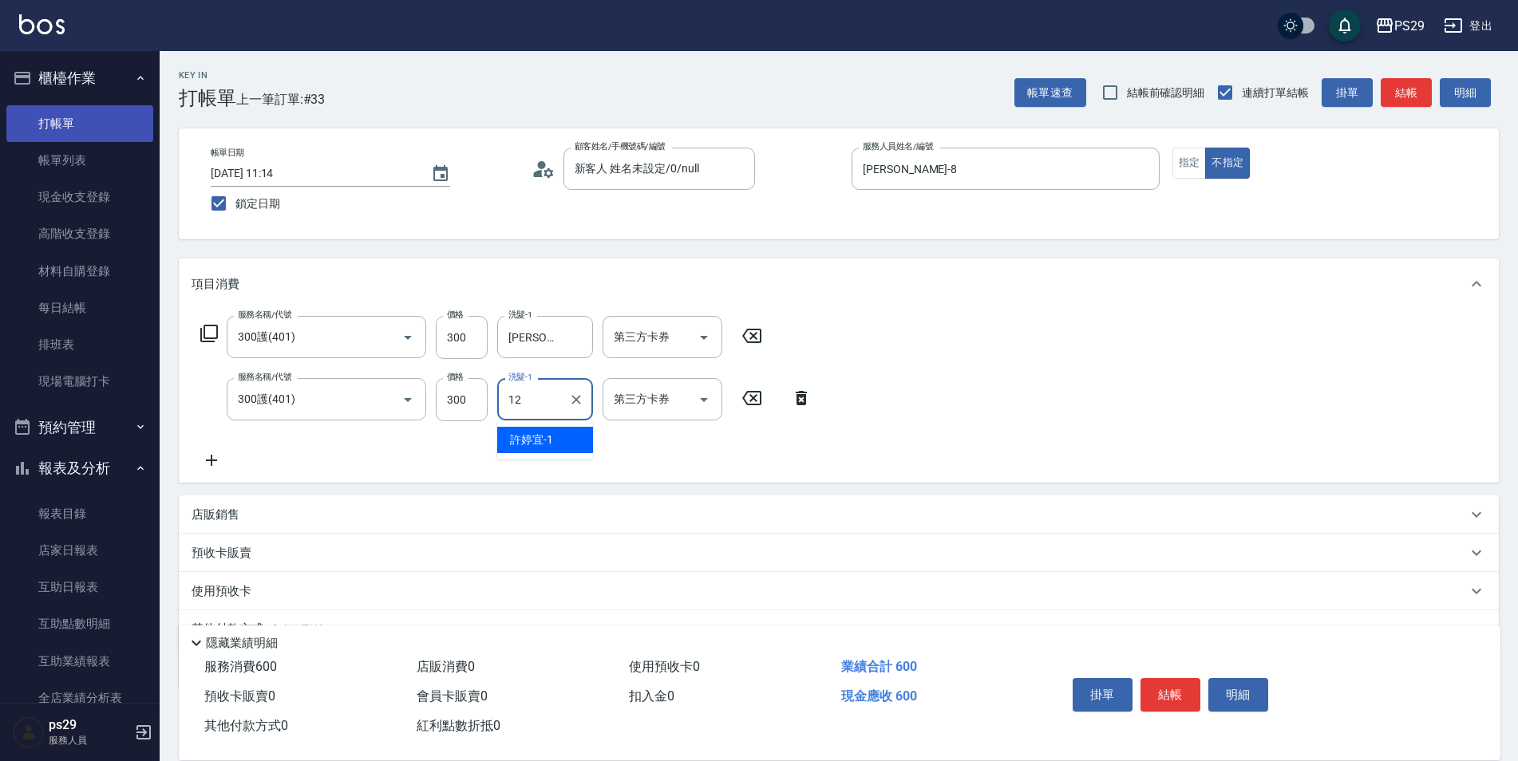
type input "[PERSON_NAME]-12"
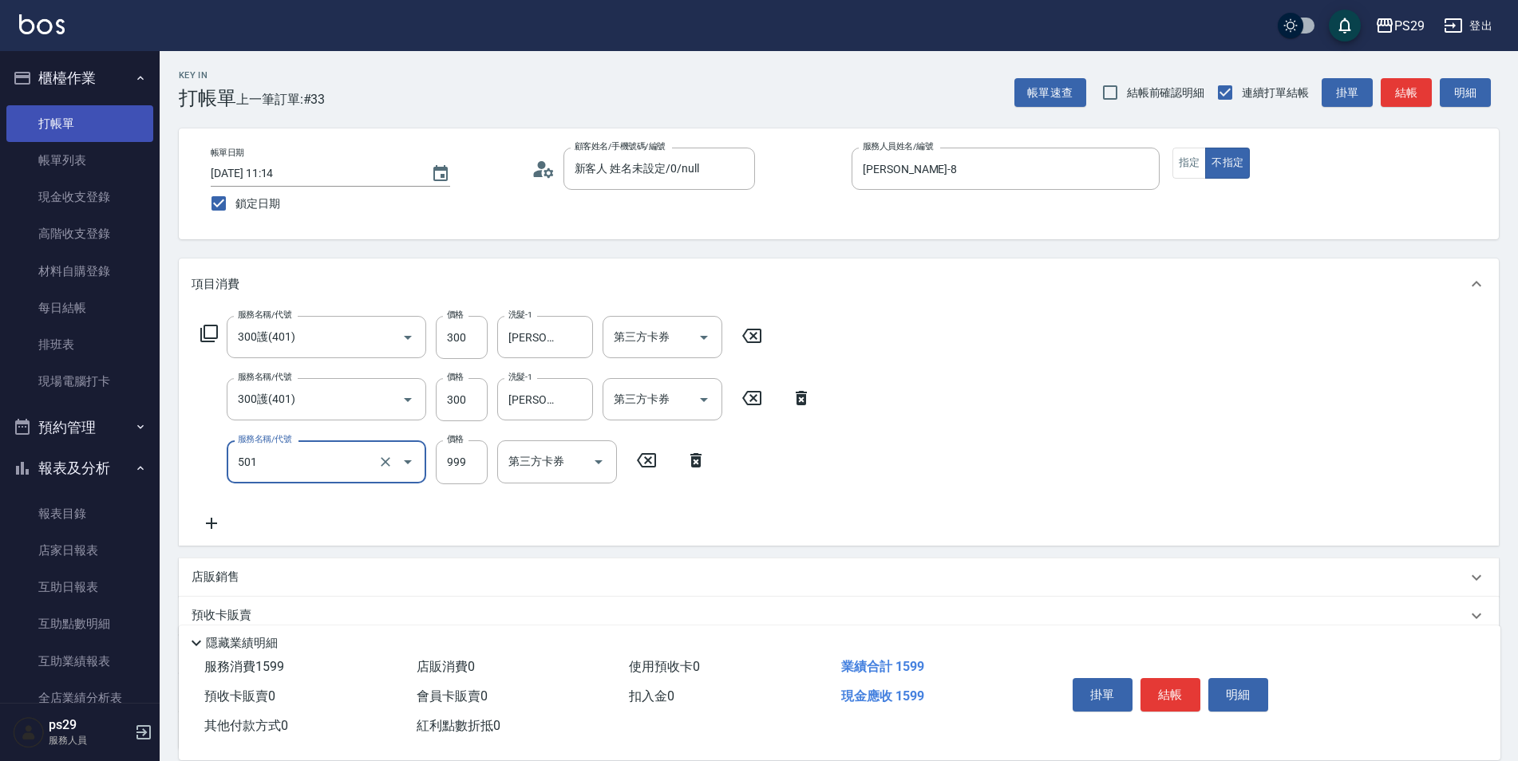
type input "染髮(501)"
type input "2000"
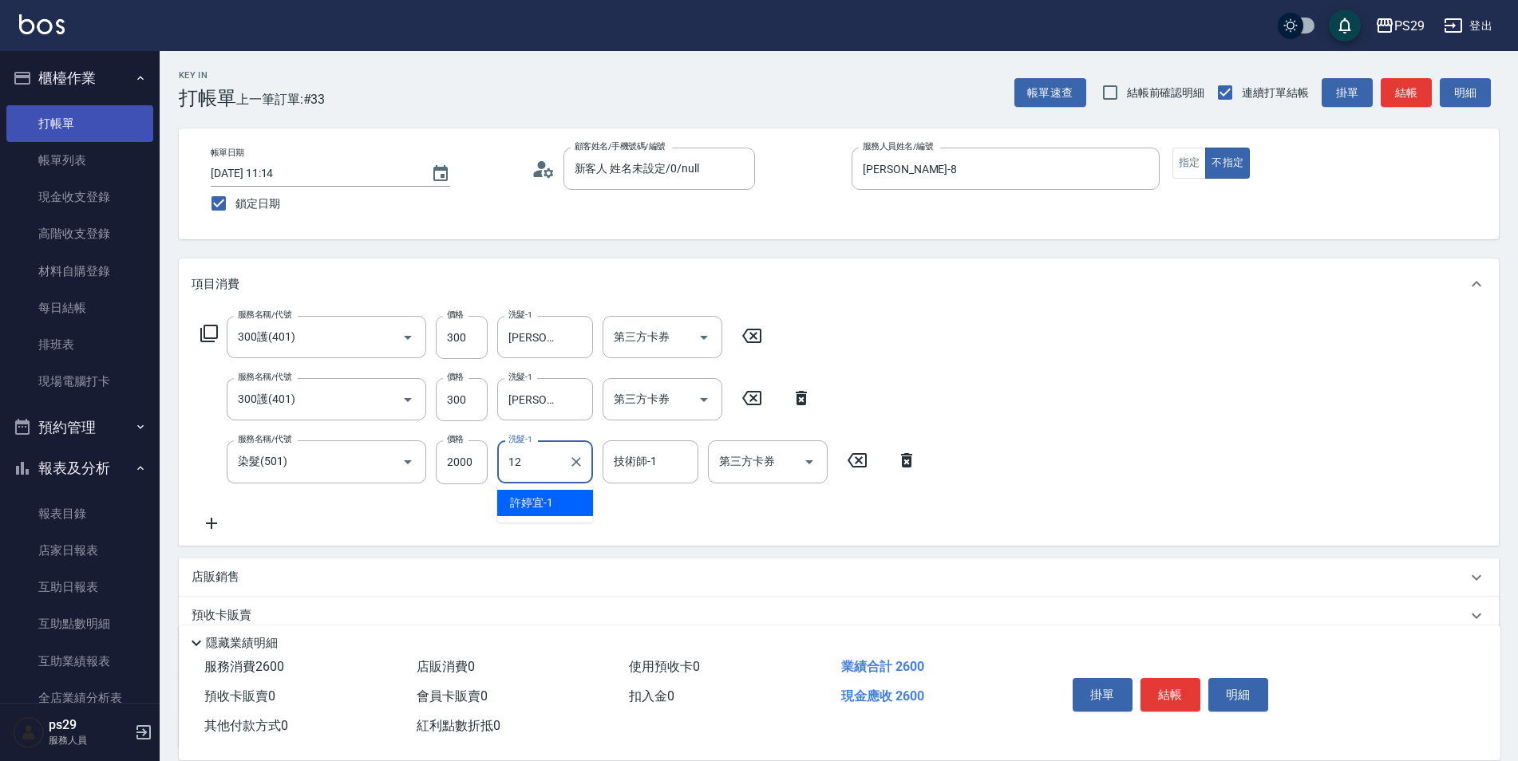
type input "[PERSON_NAME]-12"
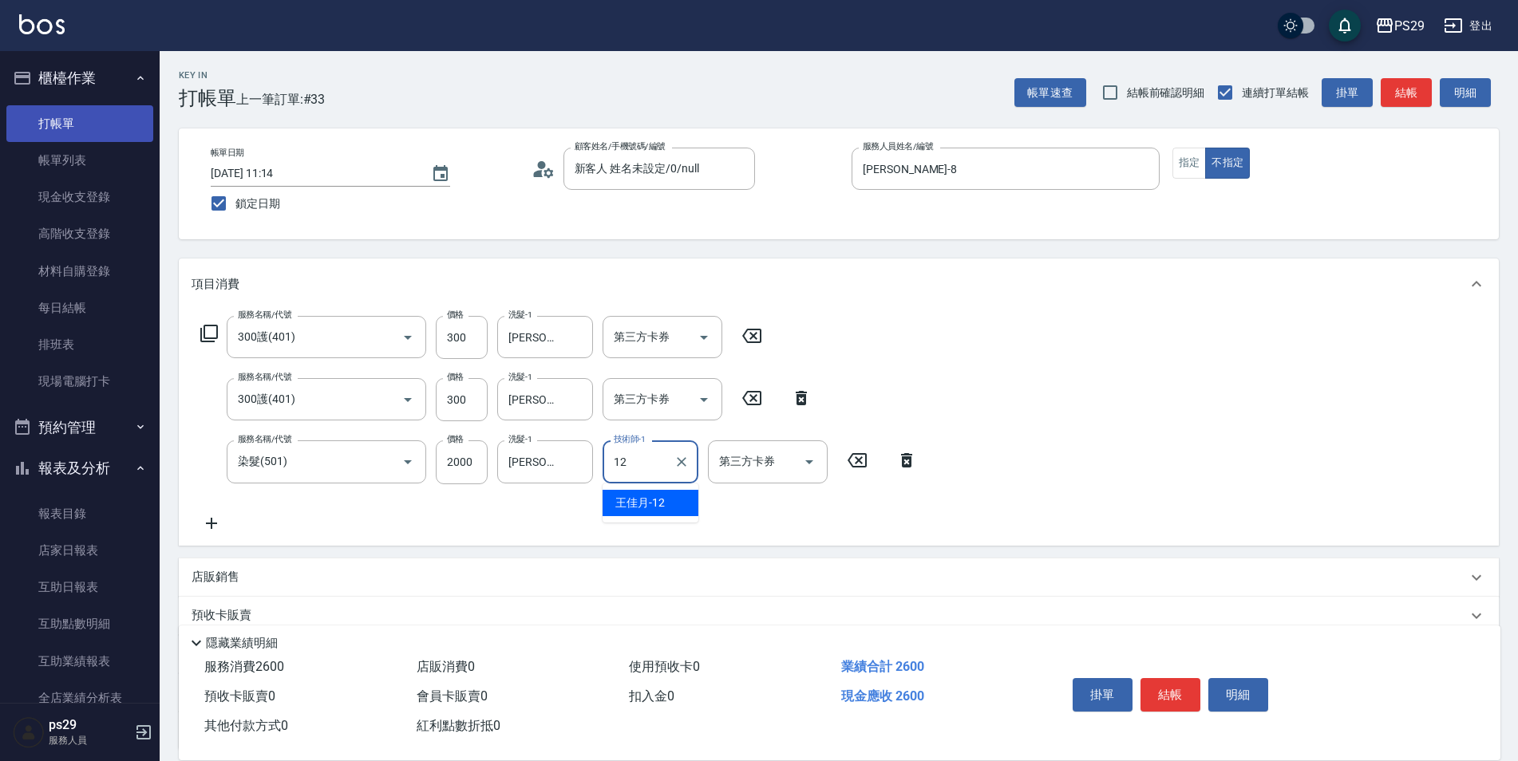
type input "[PERSON_NAME]-12"
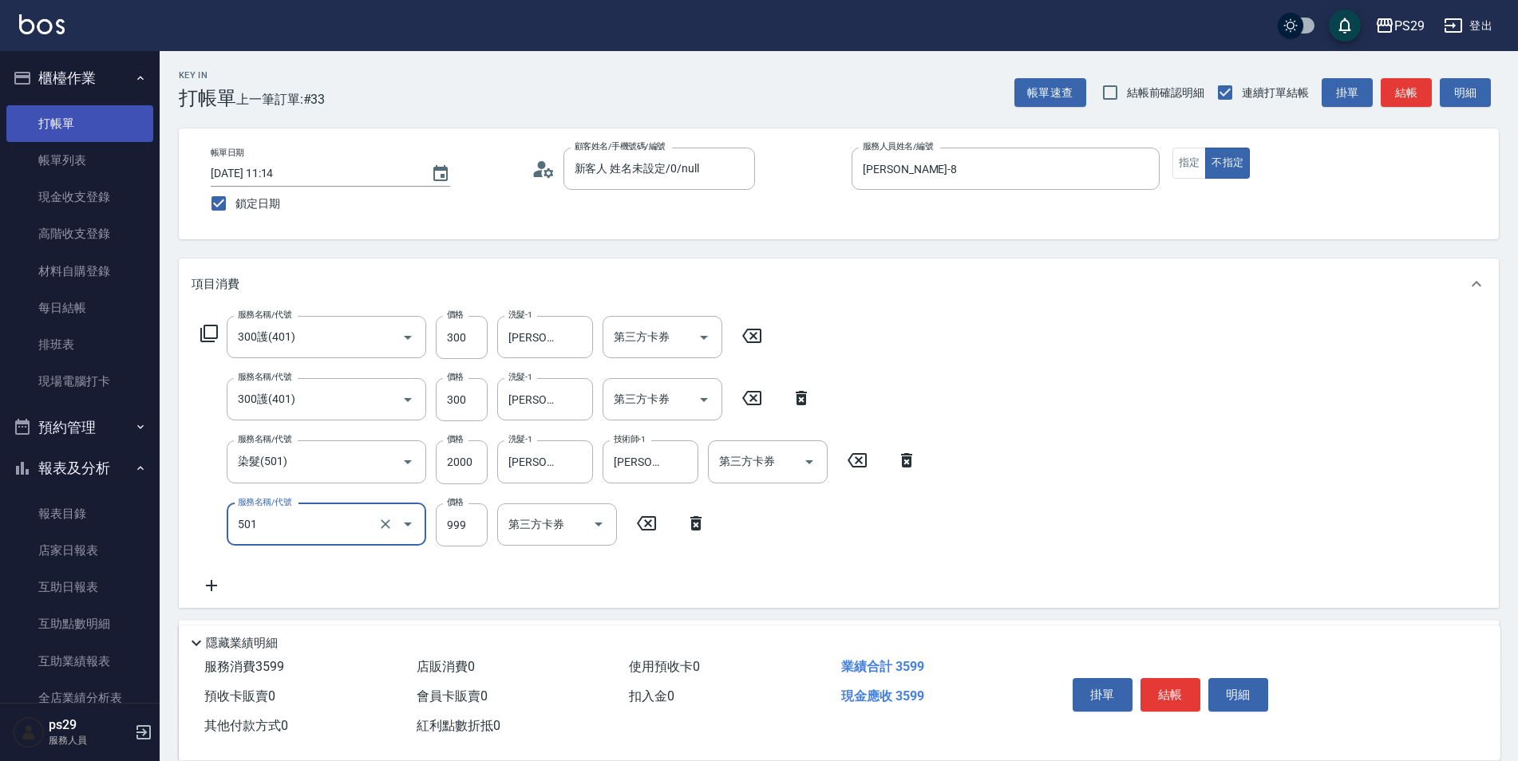
type input "染髮(501)"
type input "2000"
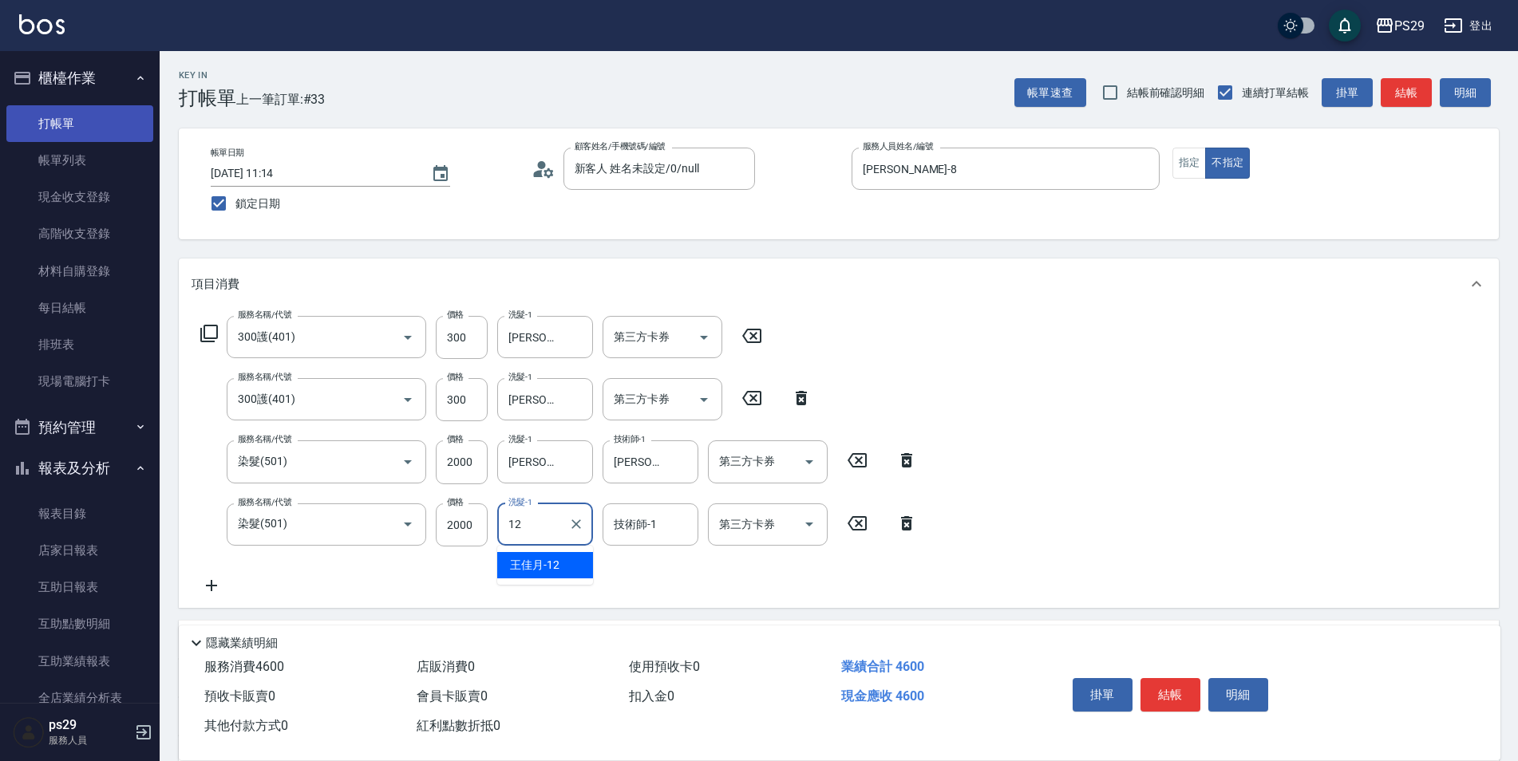
type input "[PERSON_NAME]-12"
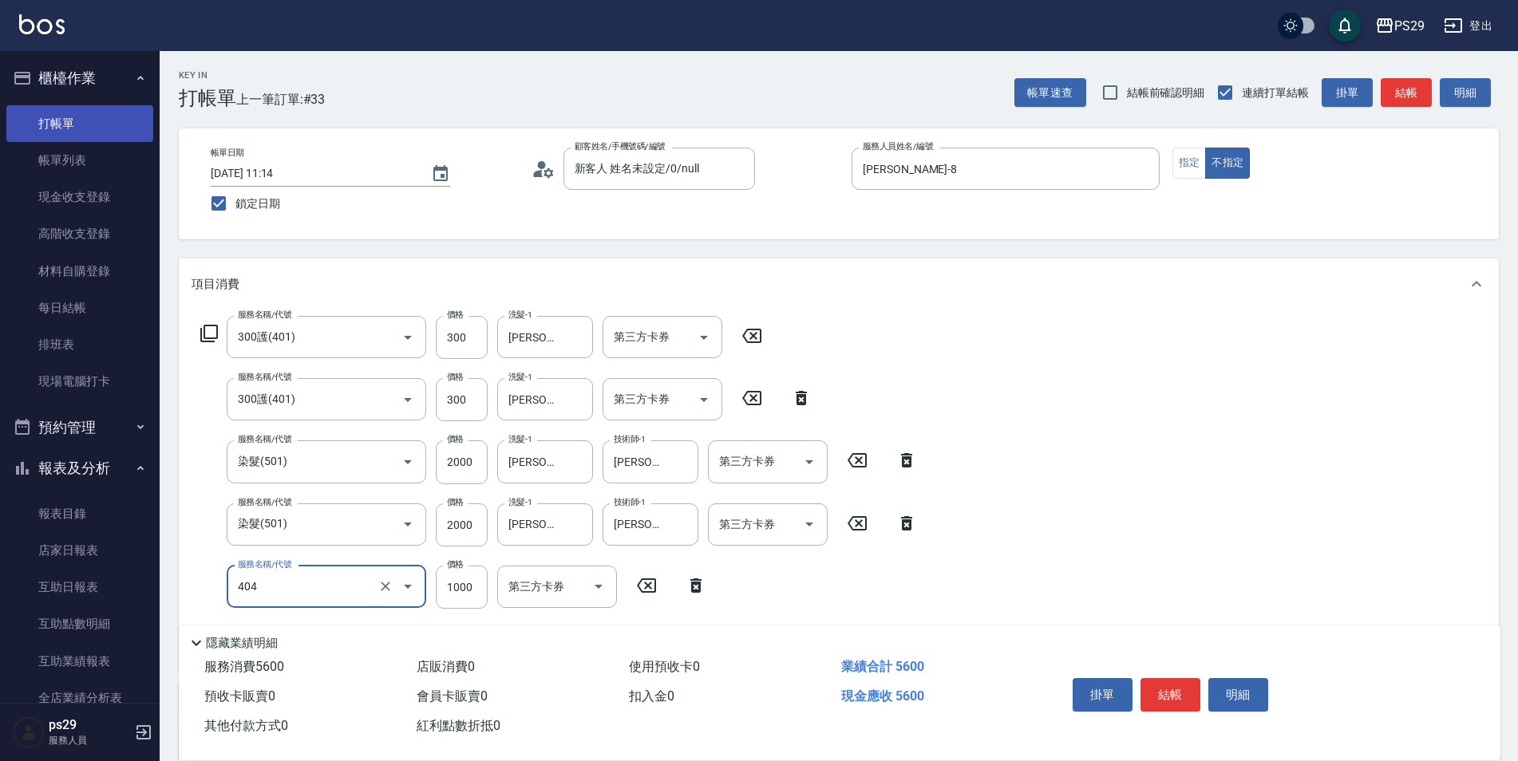
type input "1000護(404)"
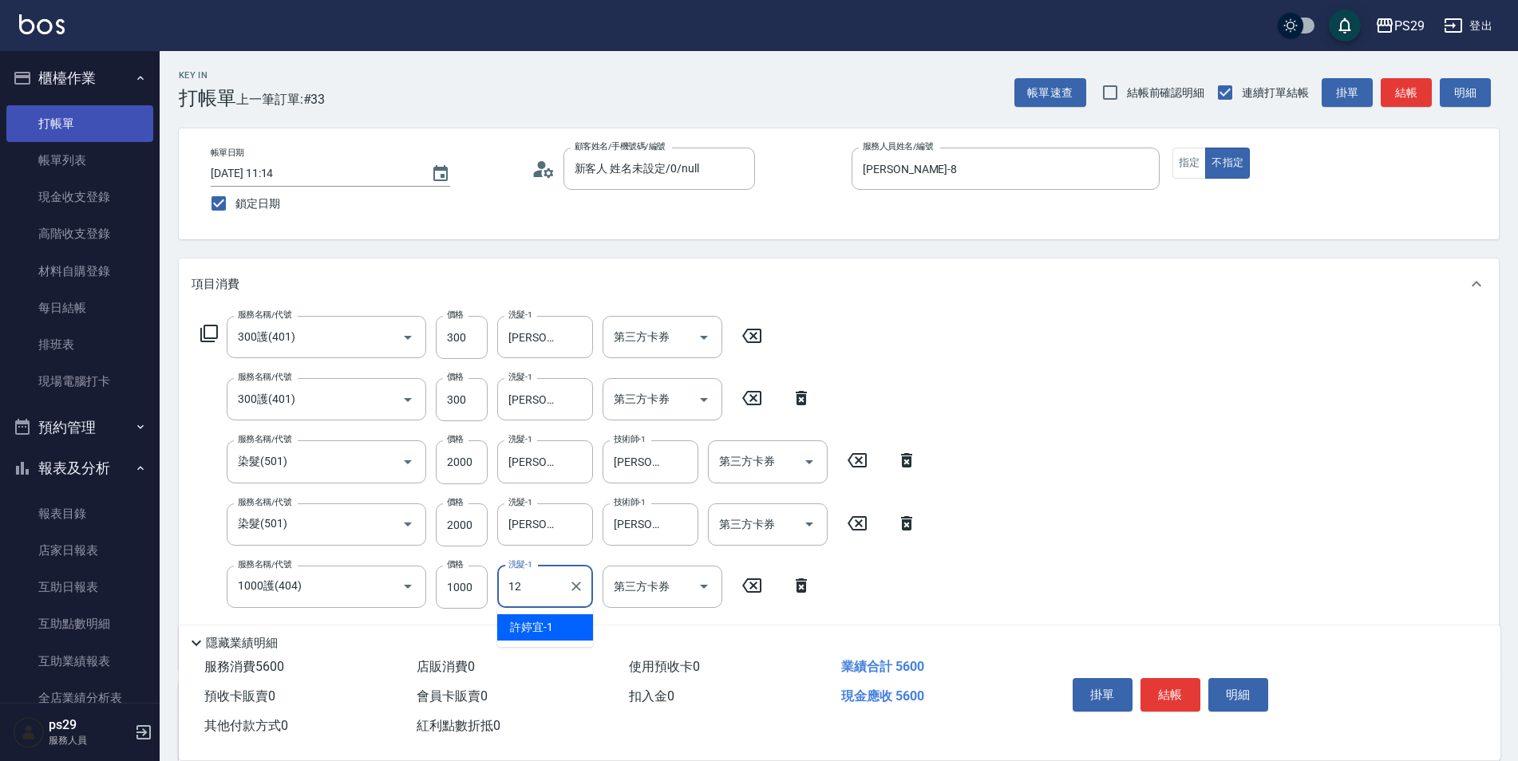
type input "[PERSON_NAME]-12"
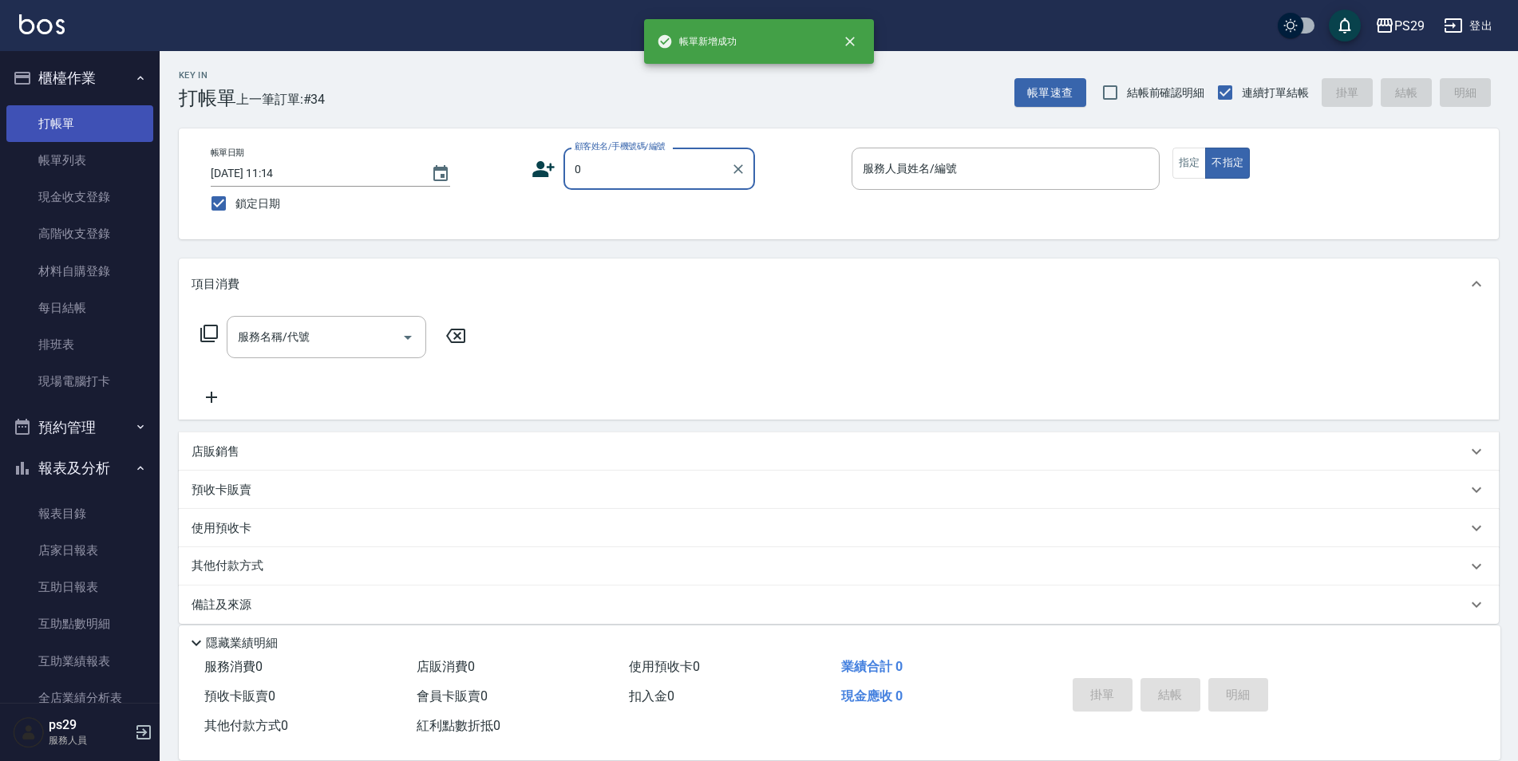
type input "新客人 姓名未設定/0/null"
type input "[PERSON_NAME]-3"
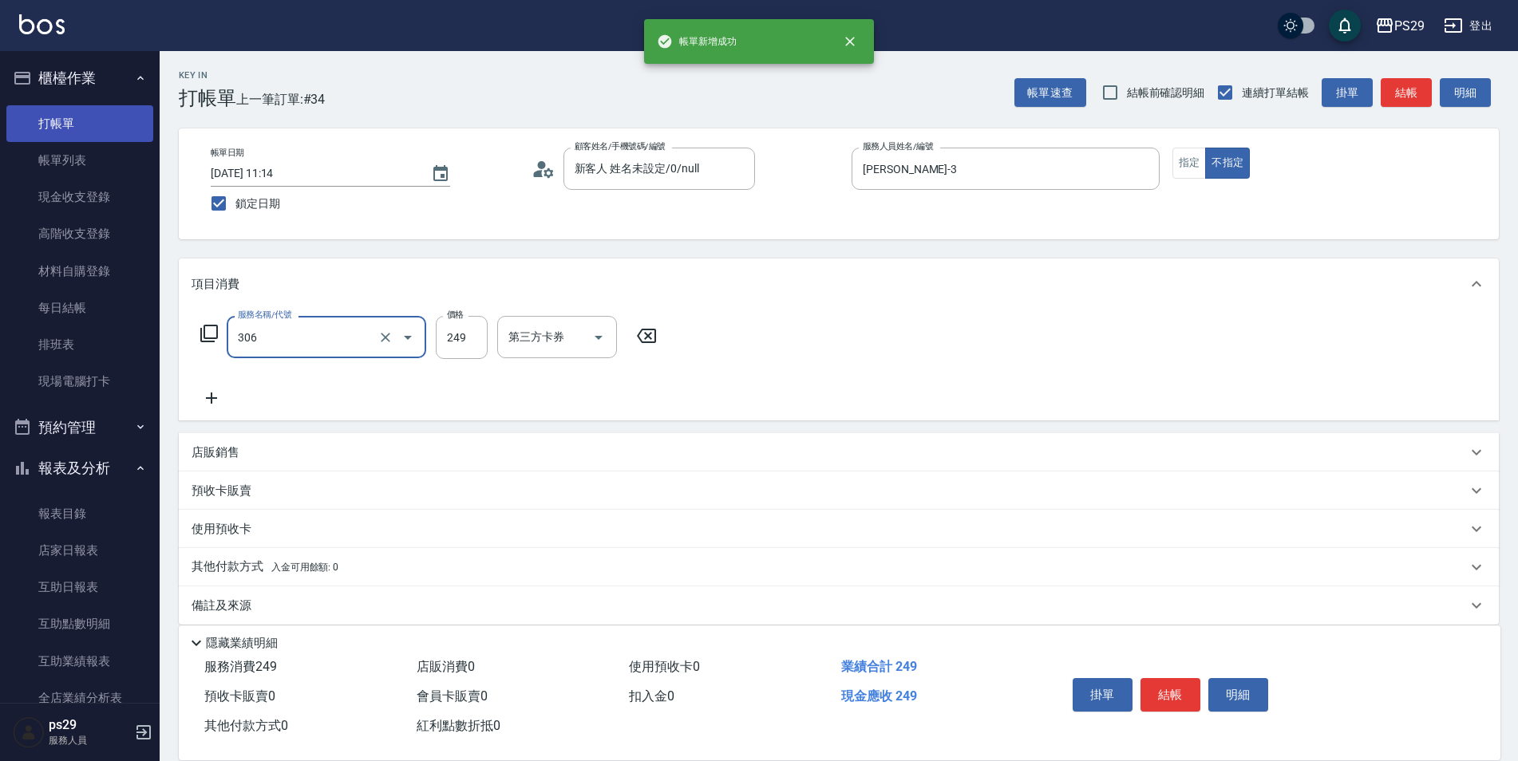
type input "剪髮(306)"
type input "[PERSON_NAME]-20"
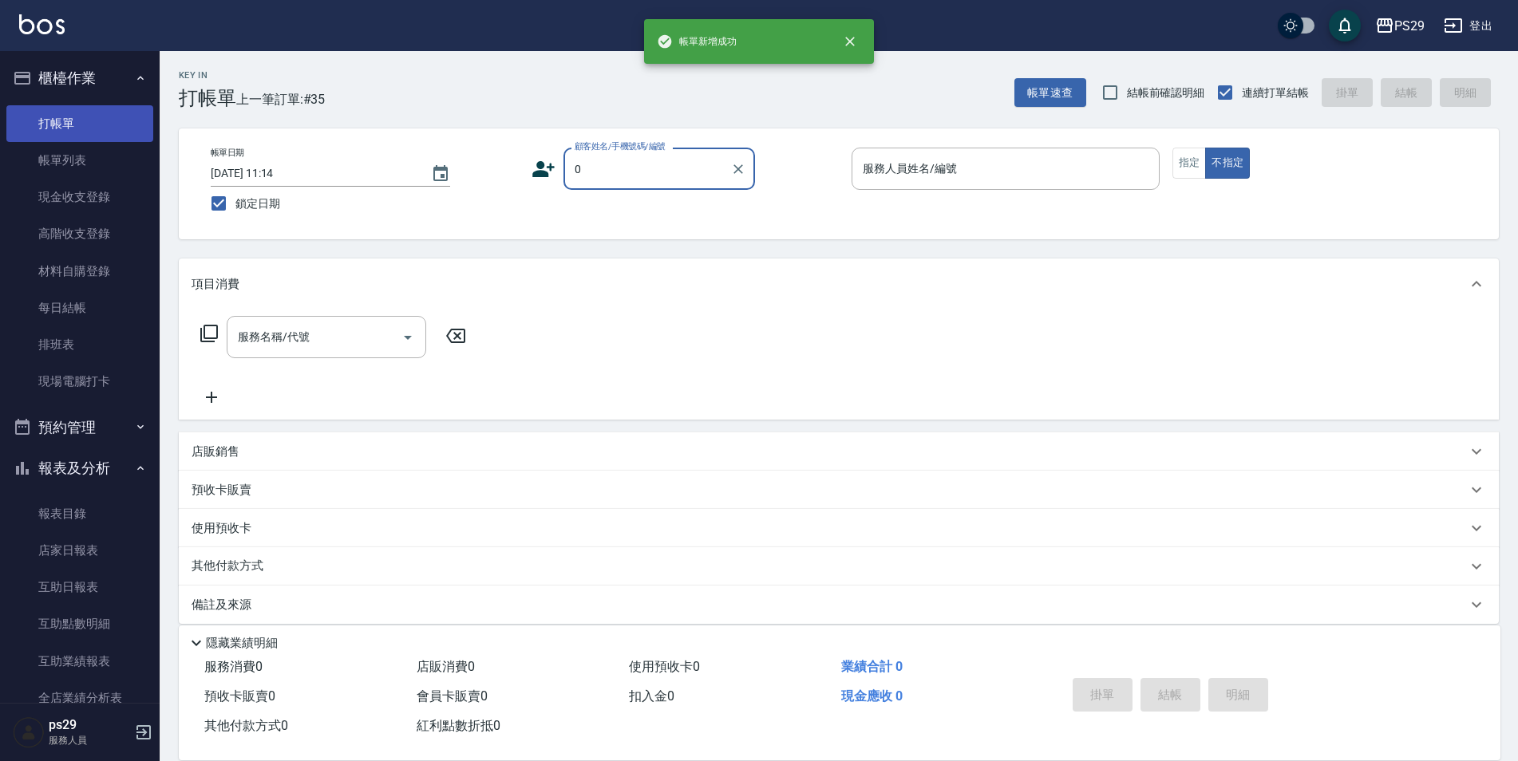
type input "新客人 姓名未設定/0/null"
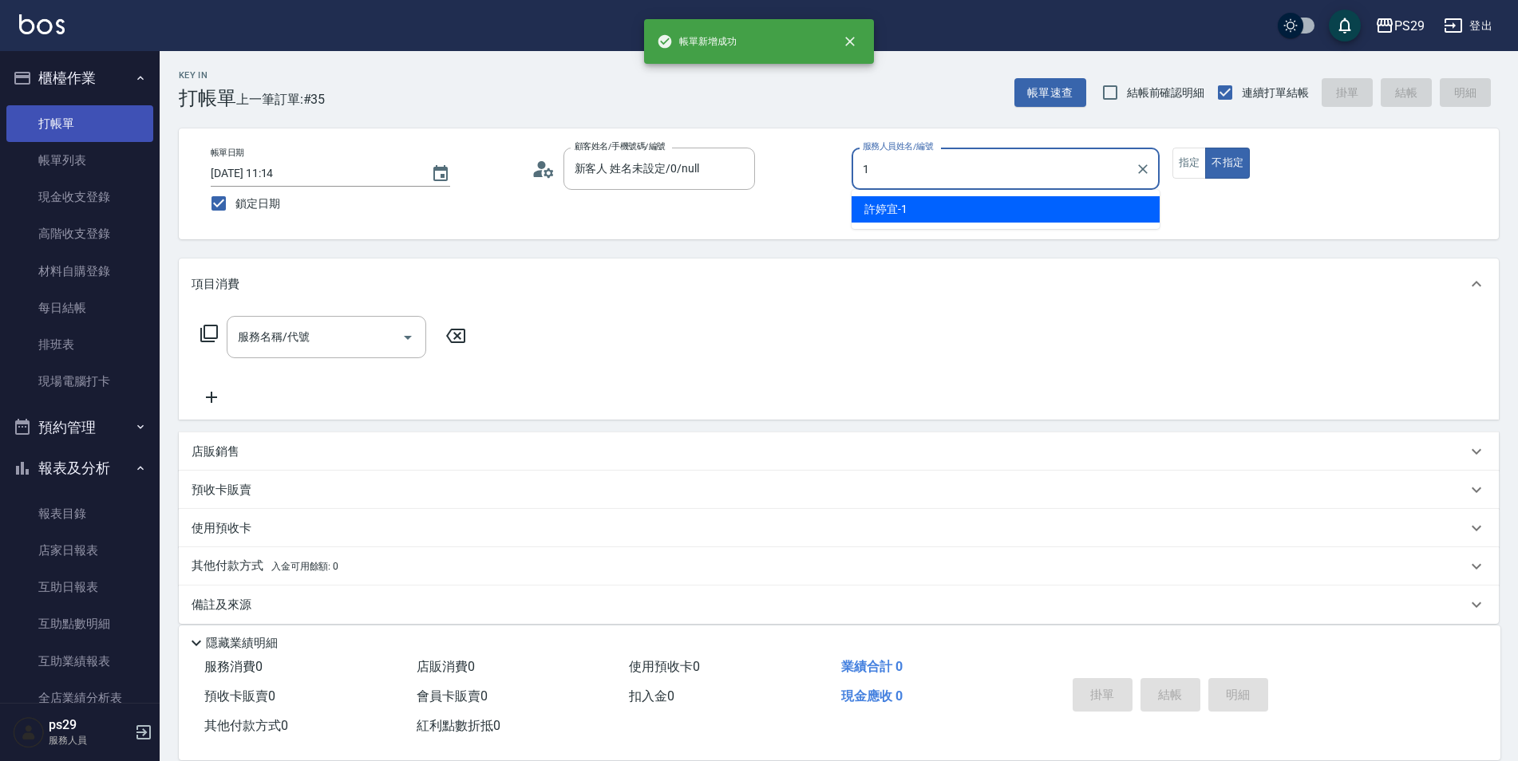
type input "[PERSON_NAME]-1"
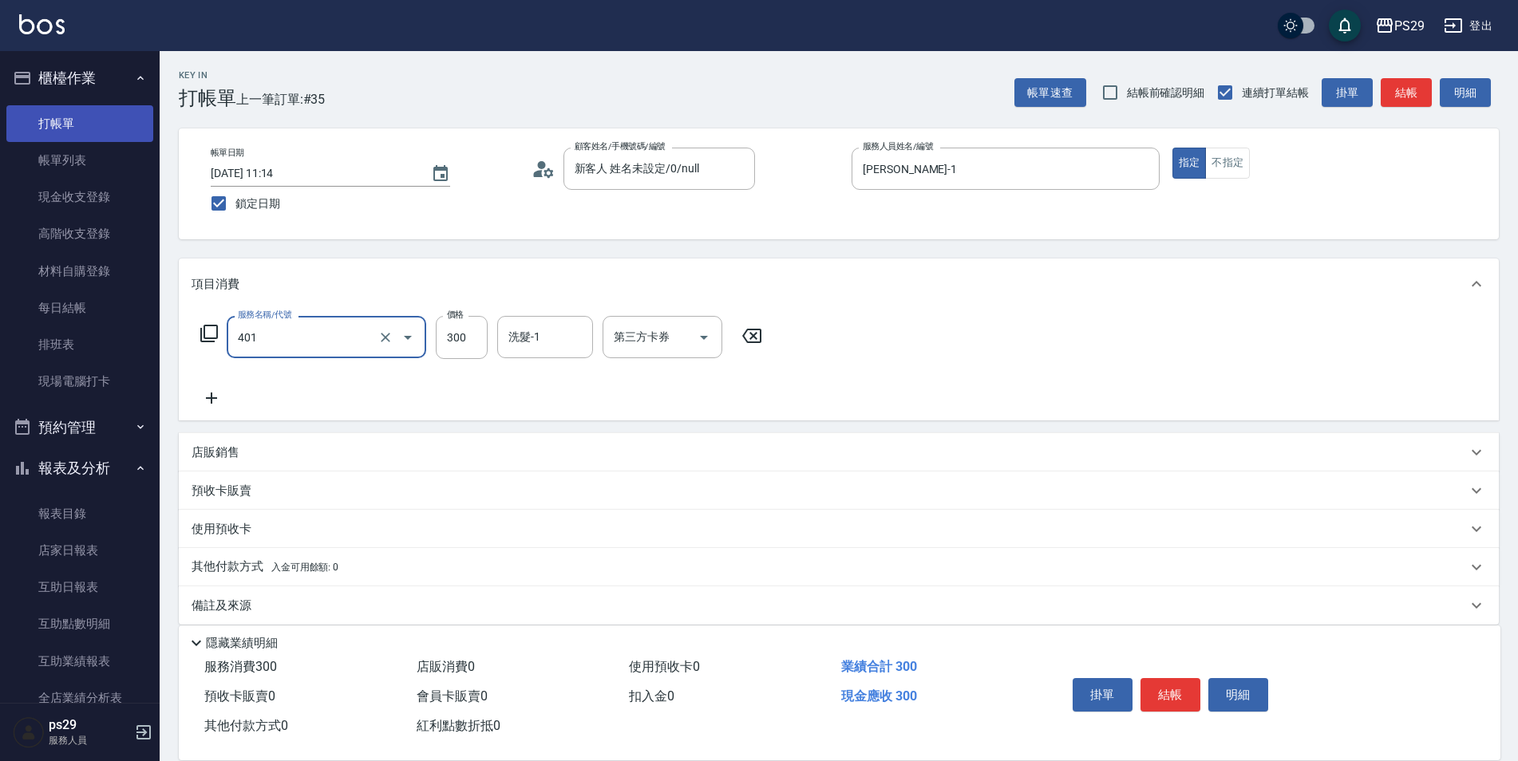
type input "300護(401)"
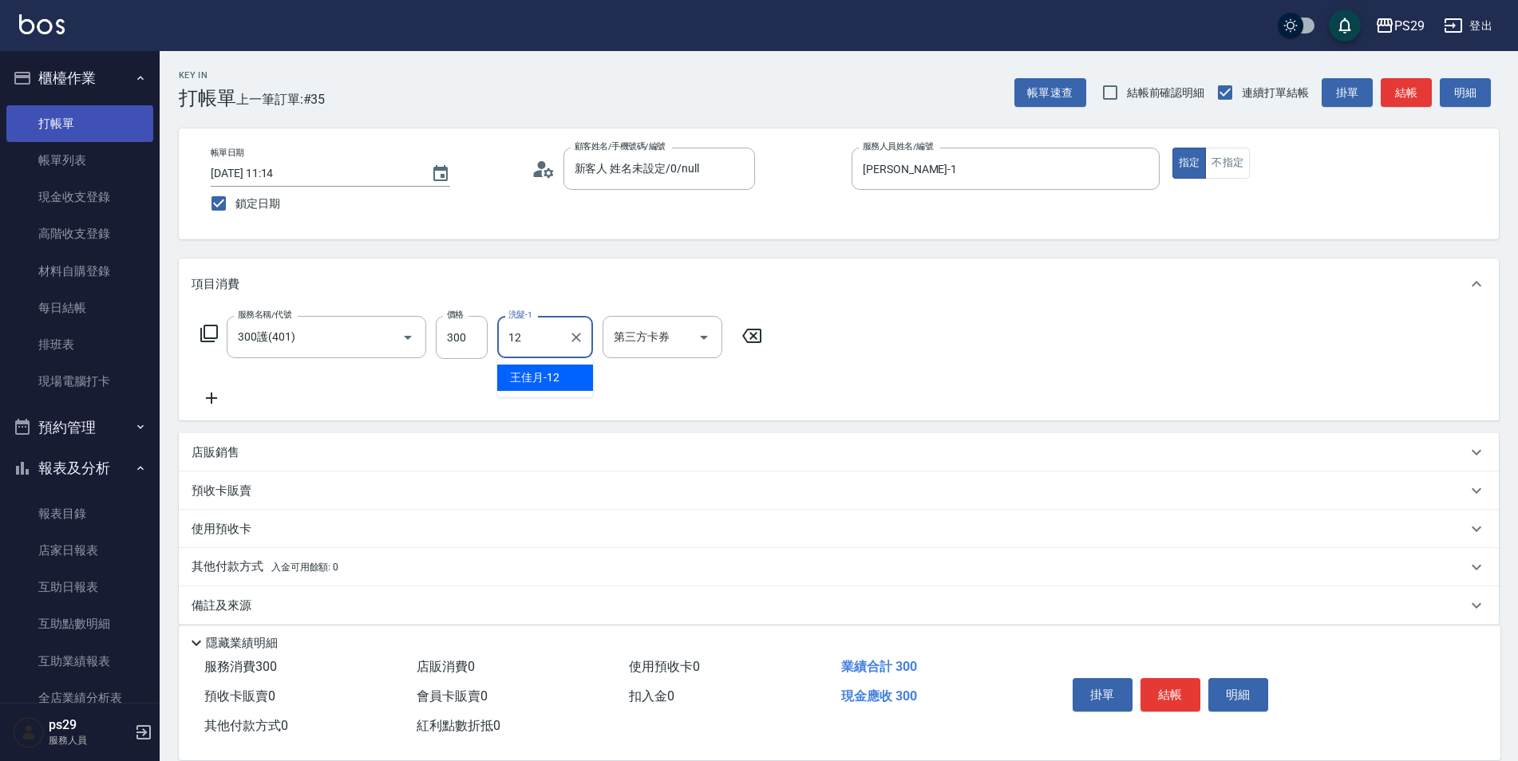
type input "1"
type input "[PERSON_NAME]-20"
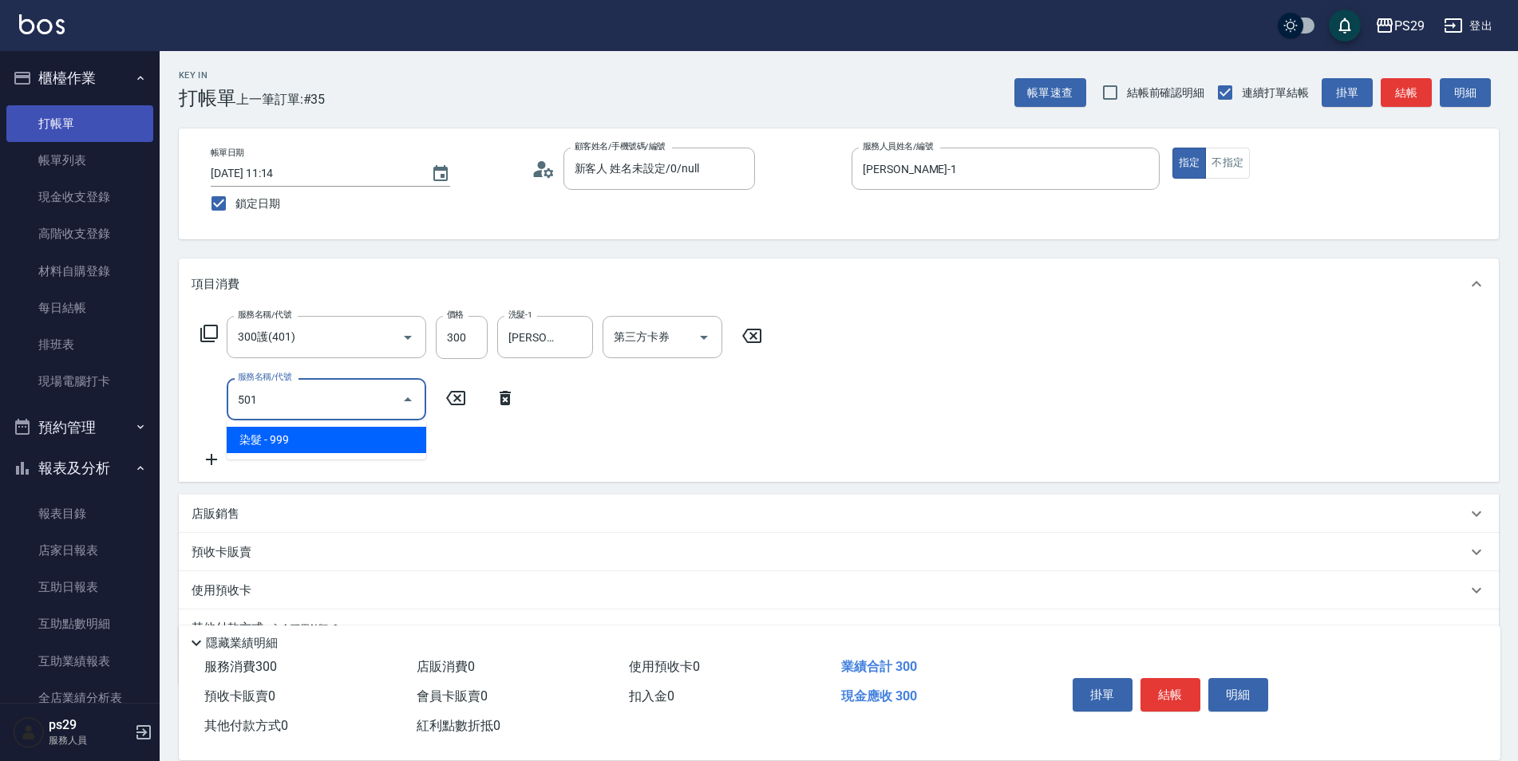
type input "染髮(501)"
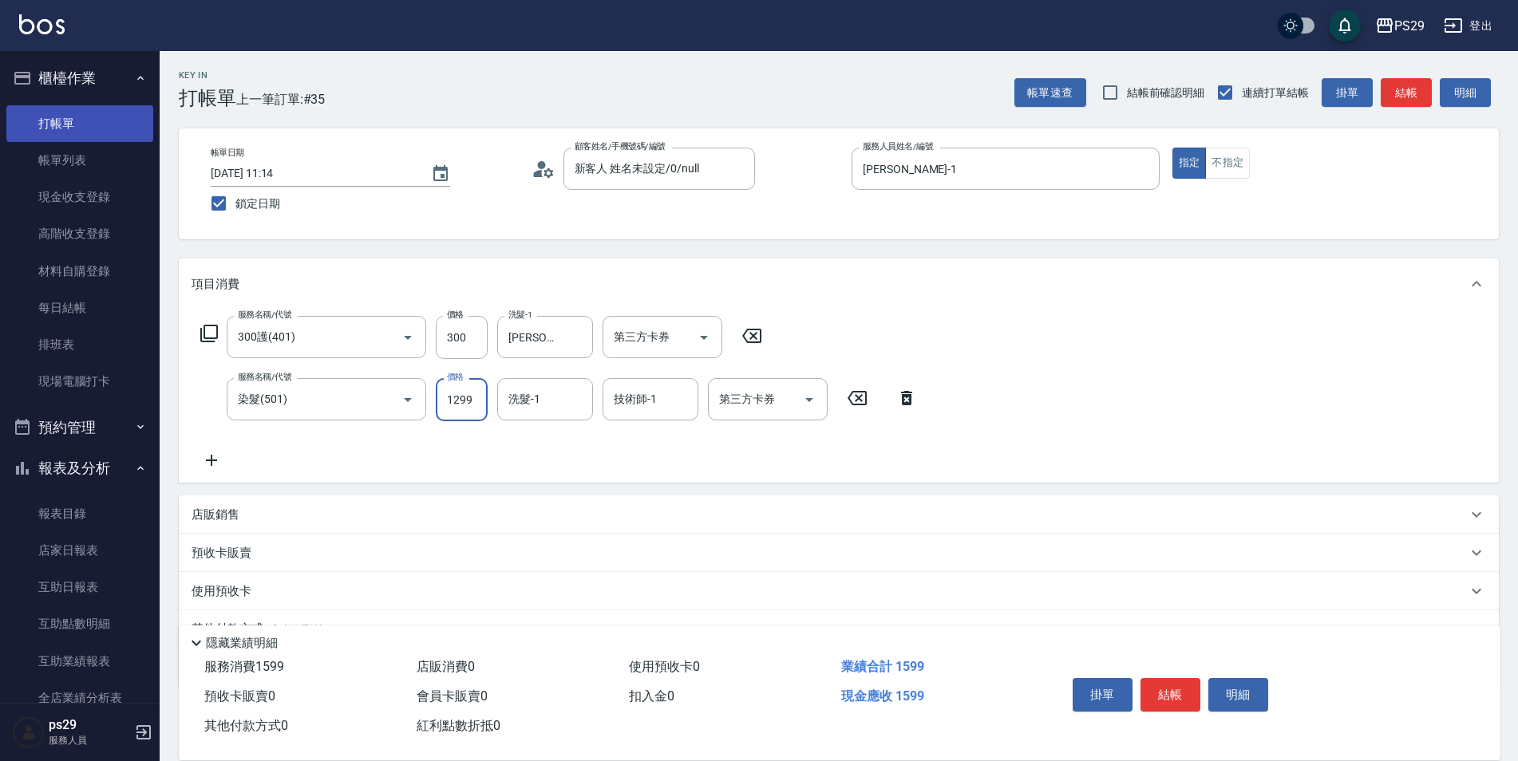
type input "1299"
type input "[PERSON_NAME]-12"
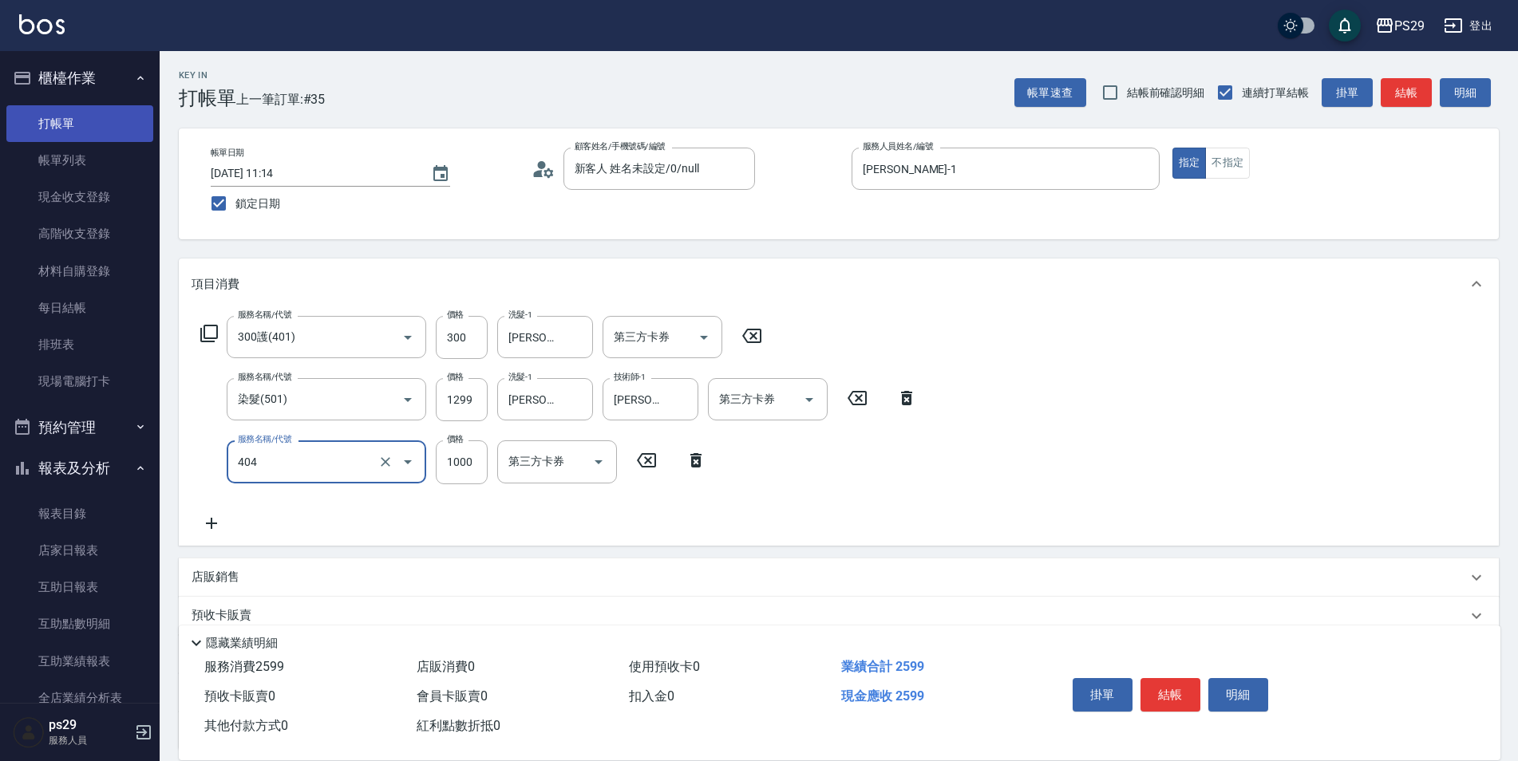
type input "1000護(404)"
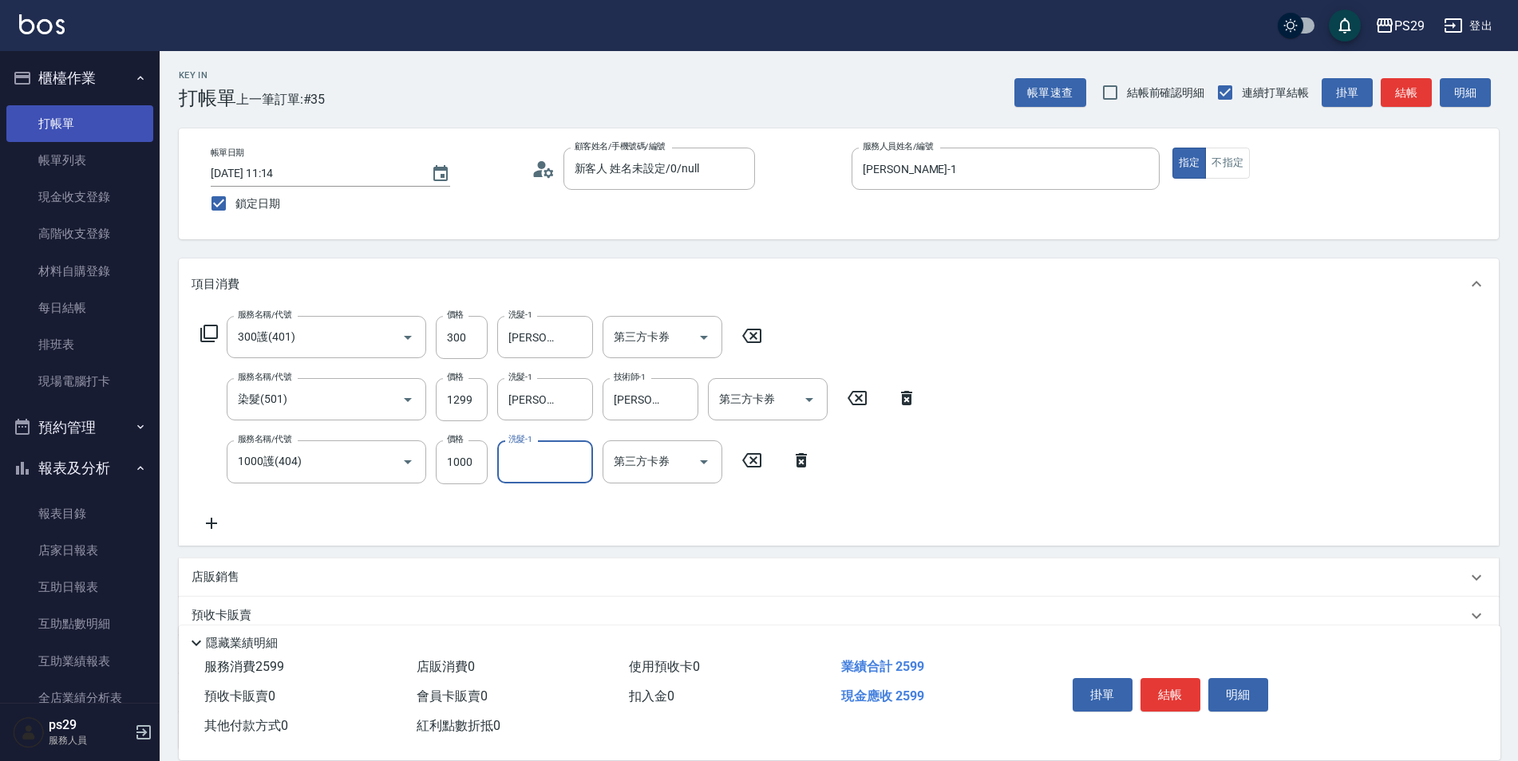
type input "1"
type input "[PERSON_NAME]-12"
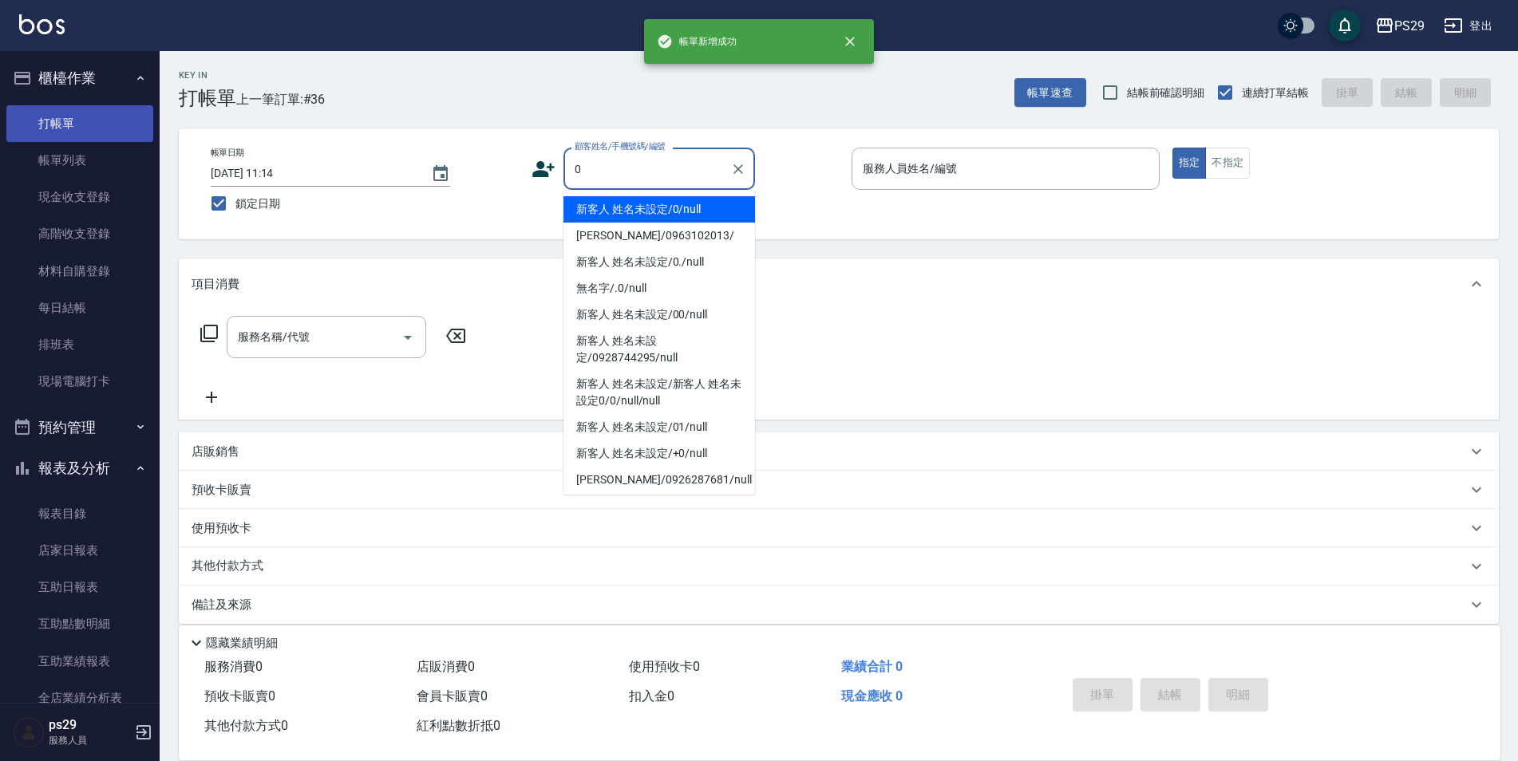
type input "新客人 姓名未設定/0/null"
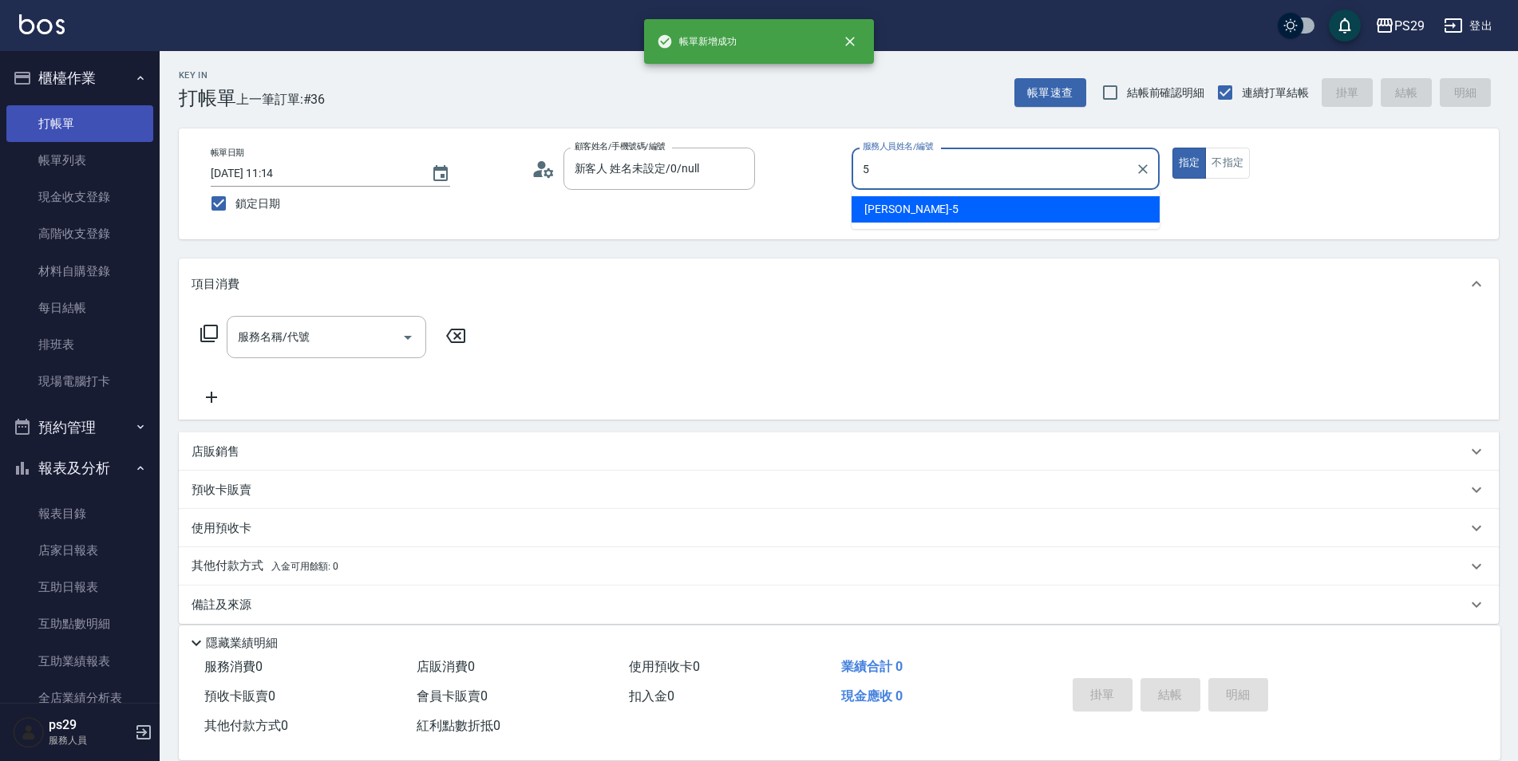
type input "[PERSON_NAME]維-5"
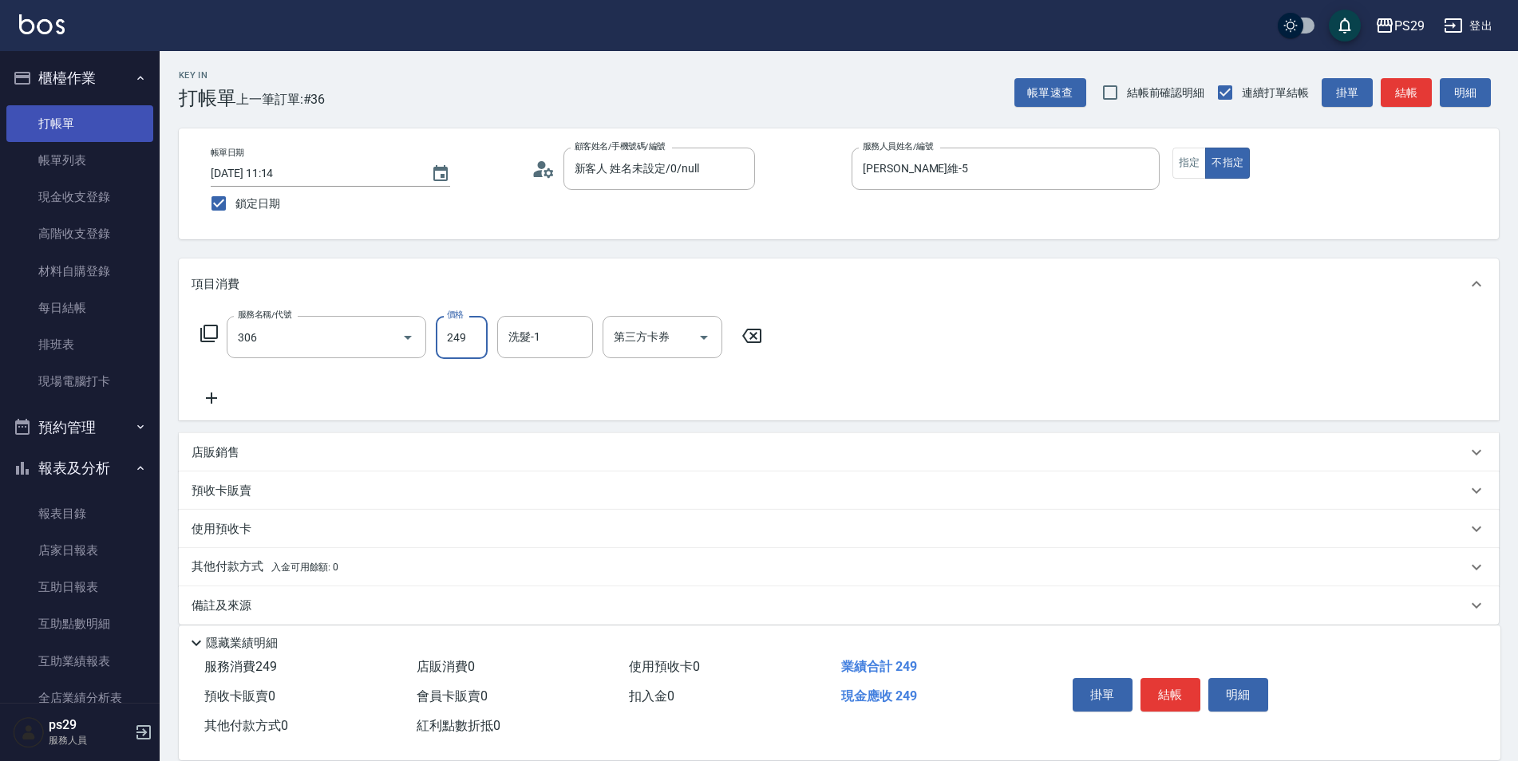
type input "剪髮(306)"
type input "黃詩予-33"
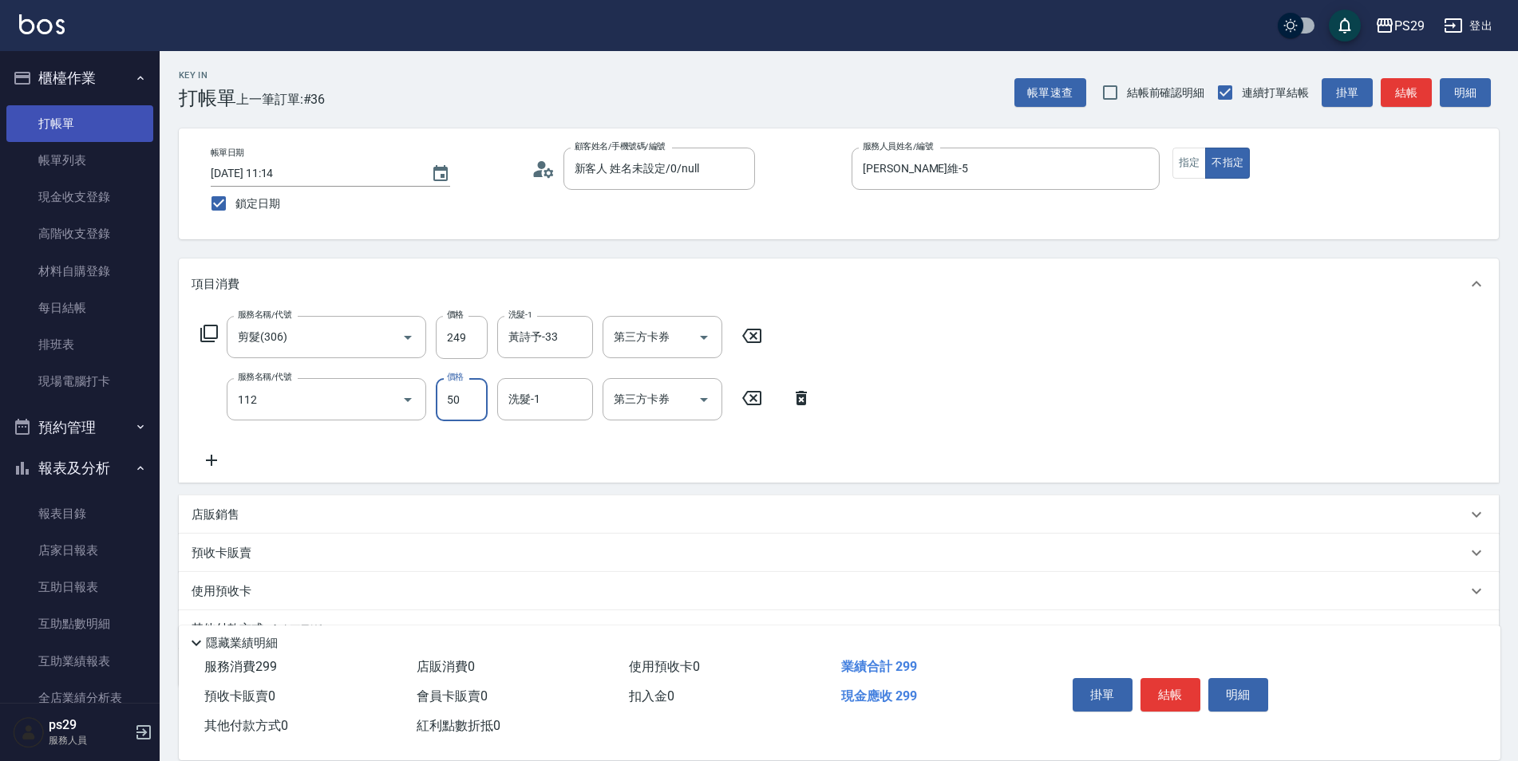
type input "精油50(112)"
type input "黃詩予-33"
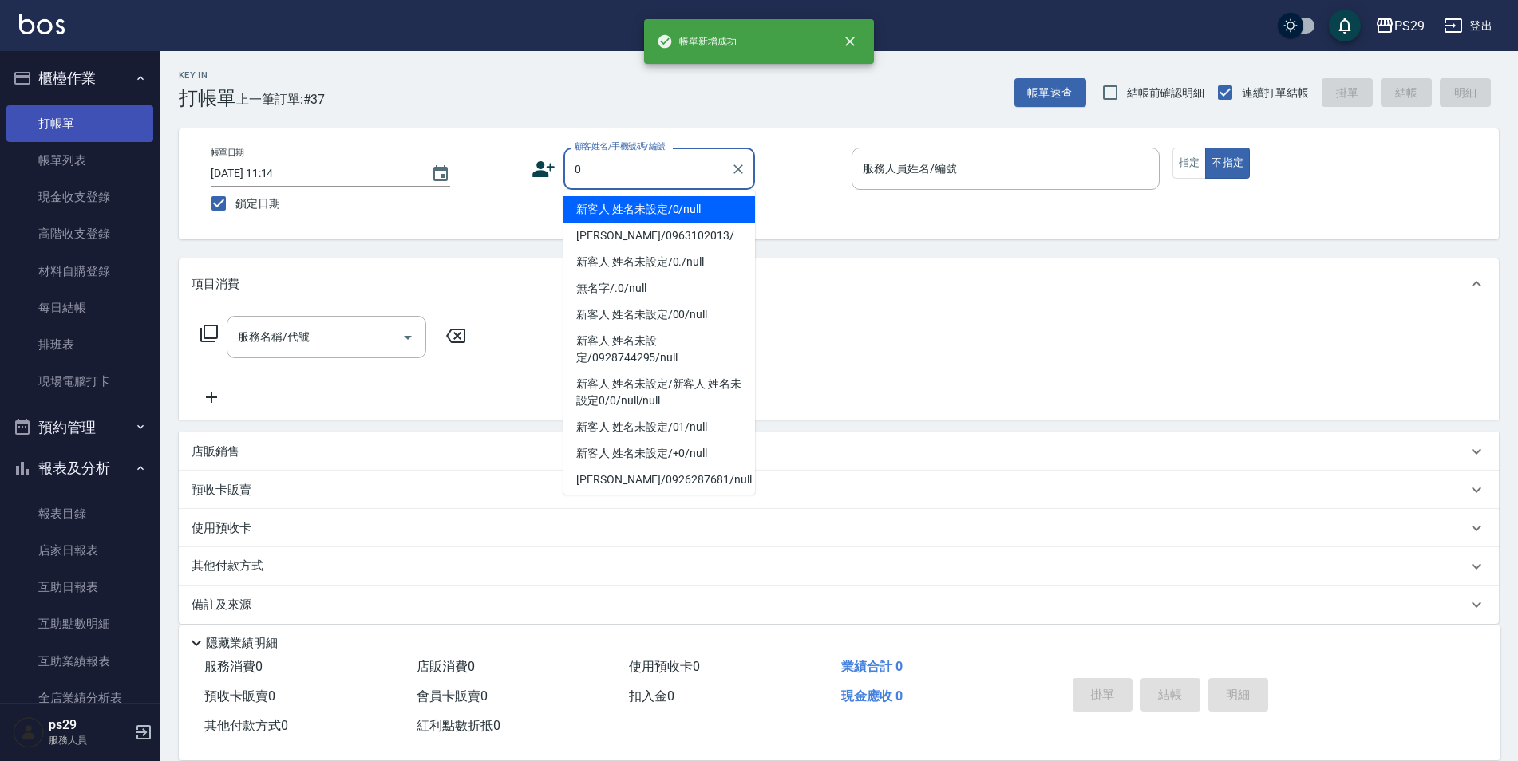
type input "新客人 姓名未設定/0/null"
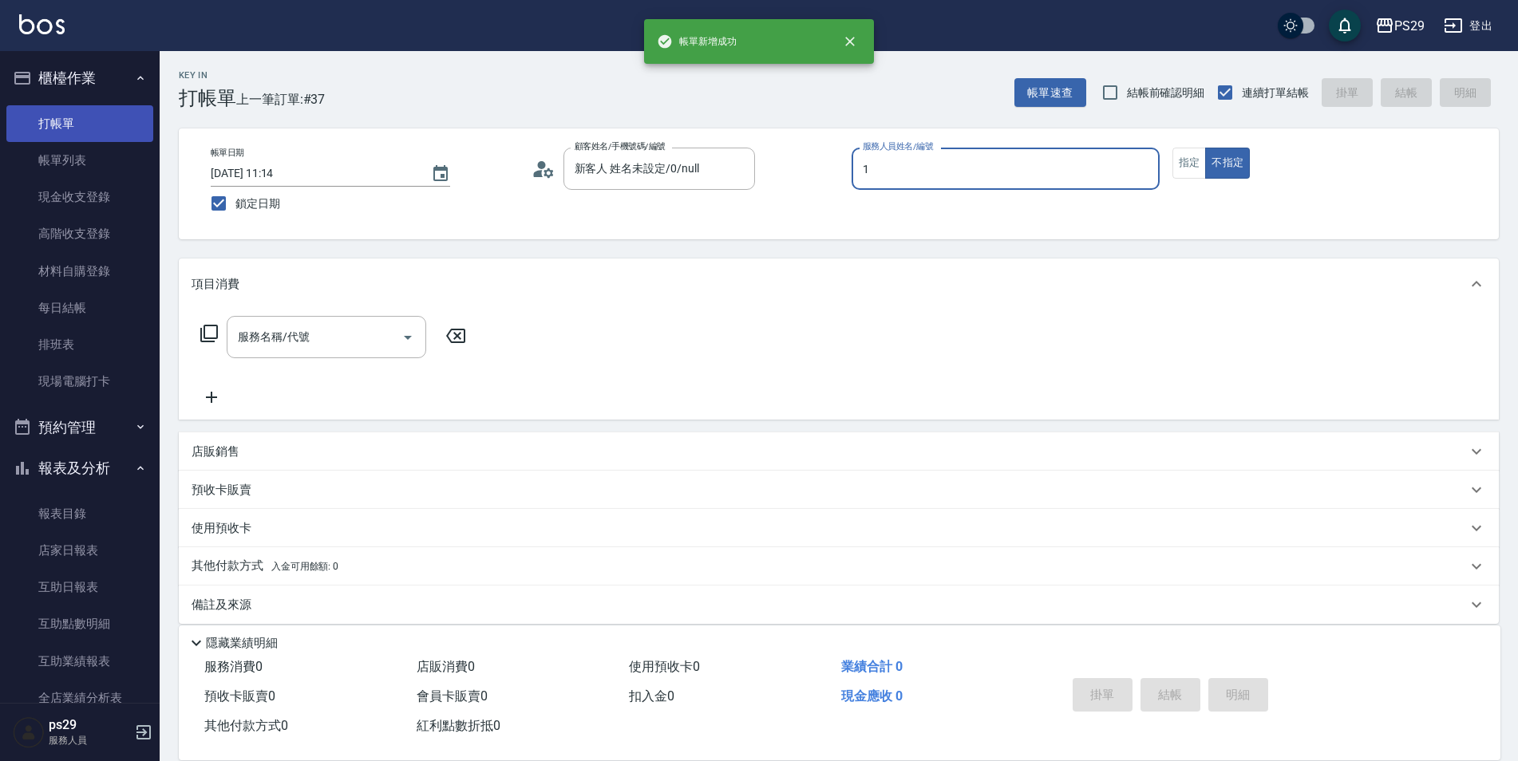
type input "[PERSON_NAME]-1"
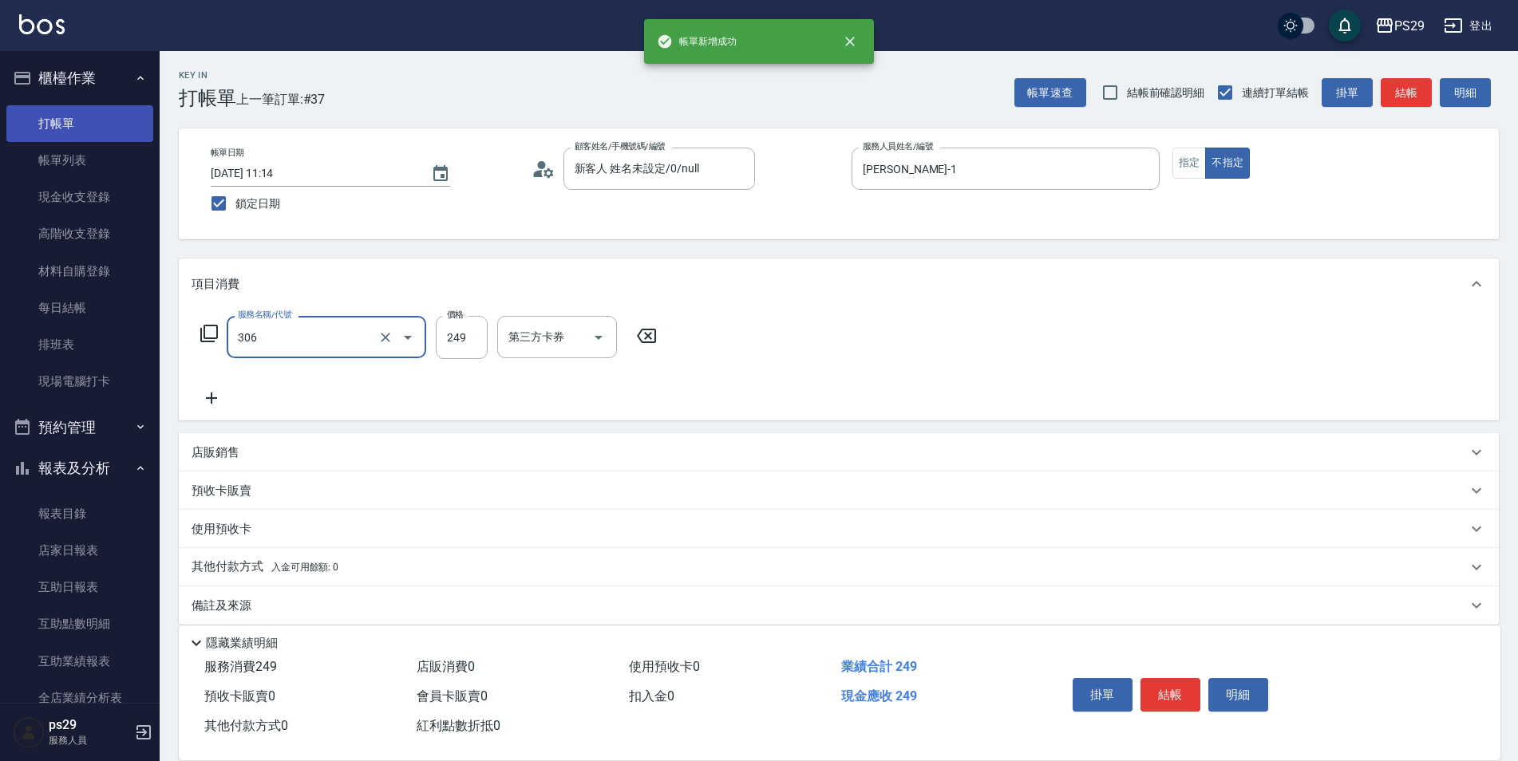
type input "剪髮(306)"
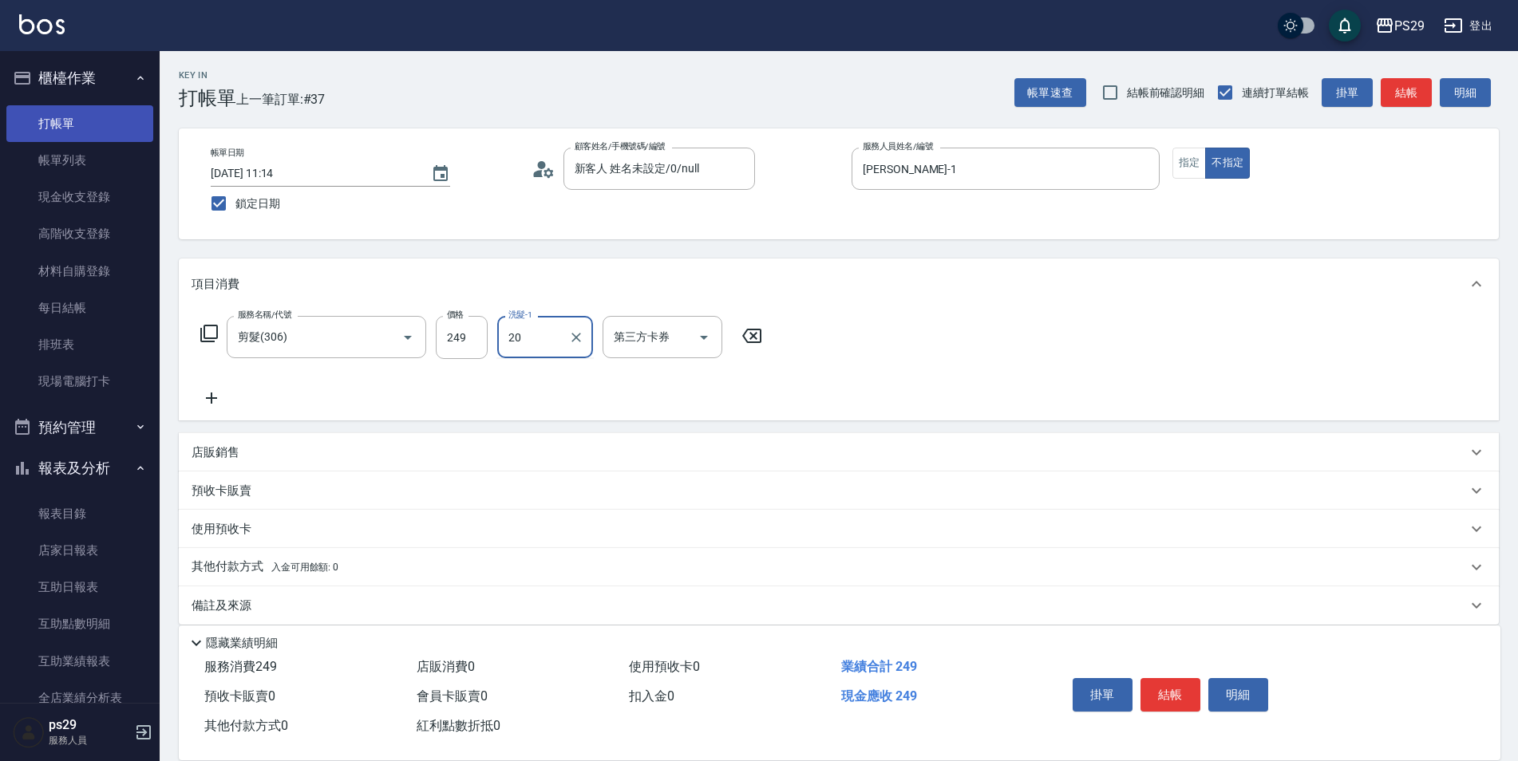
type input "[PERSON_NAME]-20"
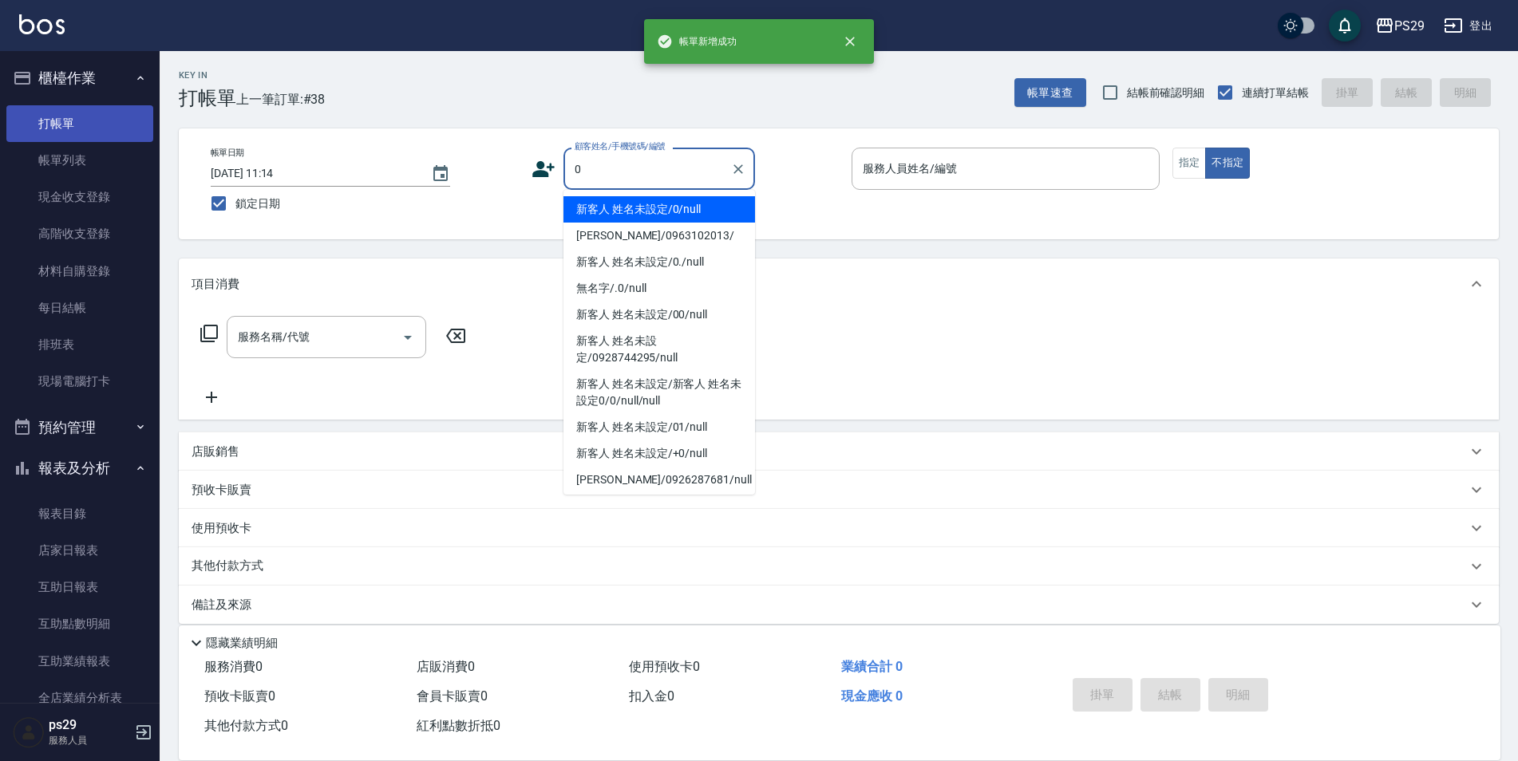
type input "新客人 姓名未設定/0/null"
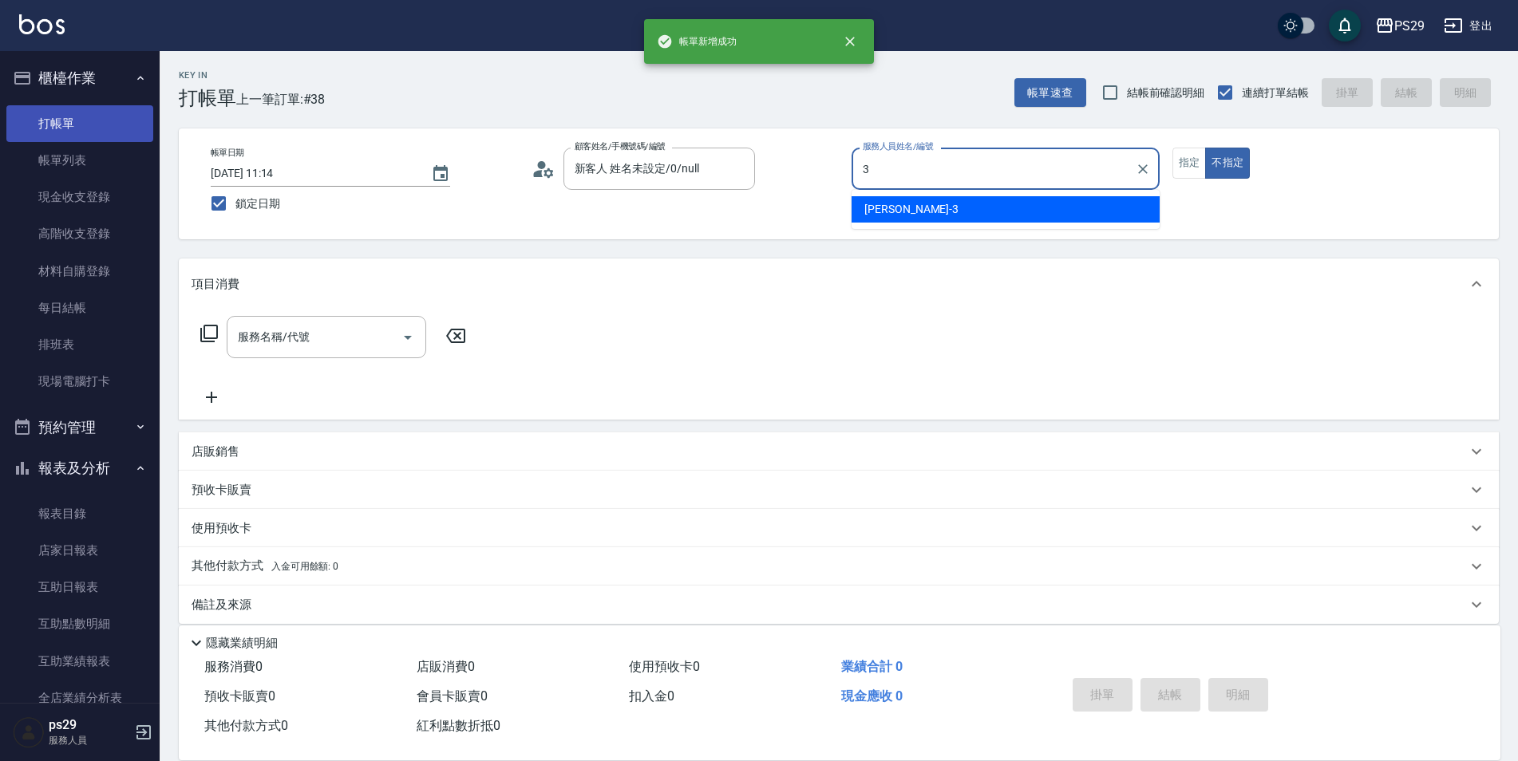
type input "[PERSON_NAME]-3"
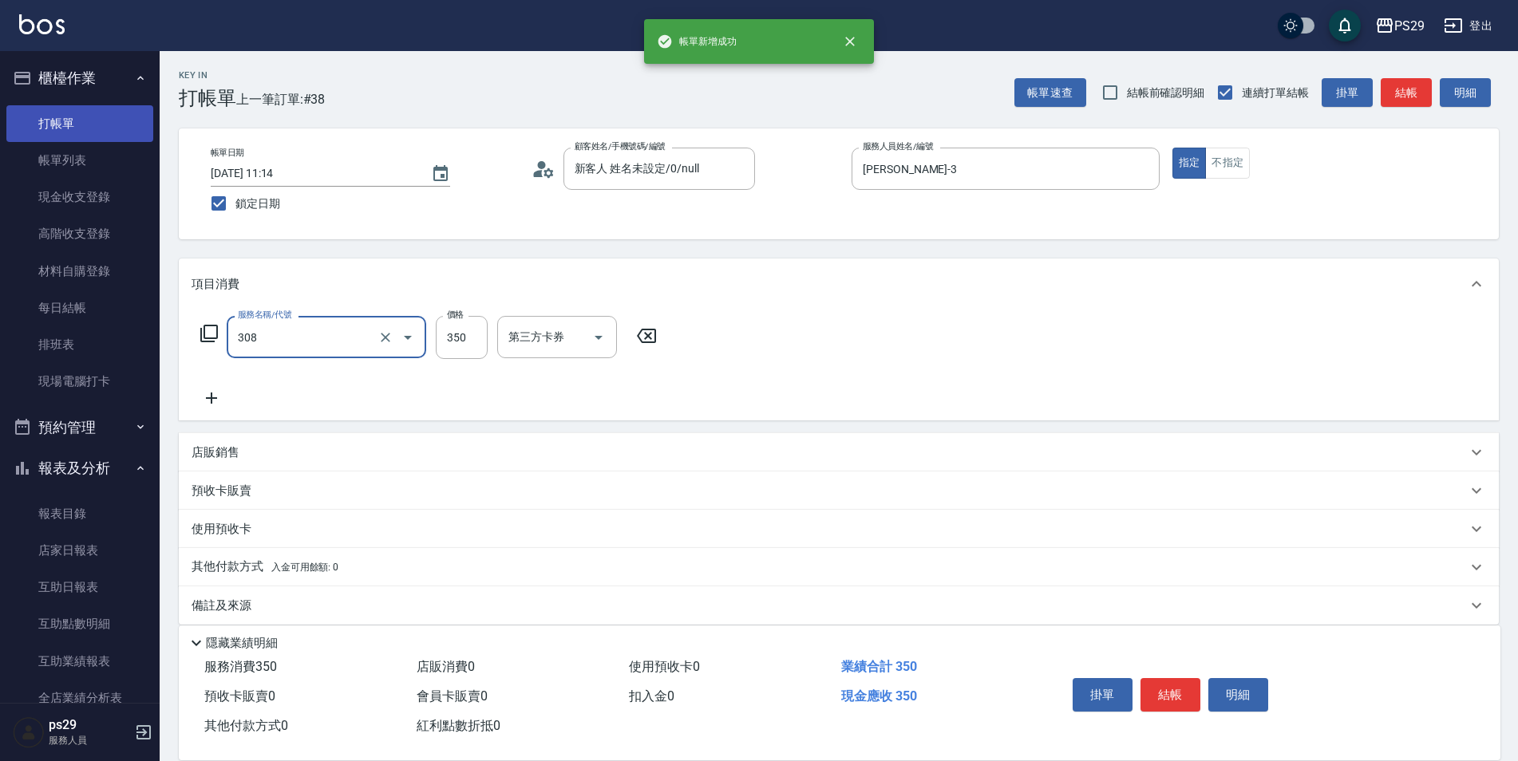
type input "洗+剪(308)"
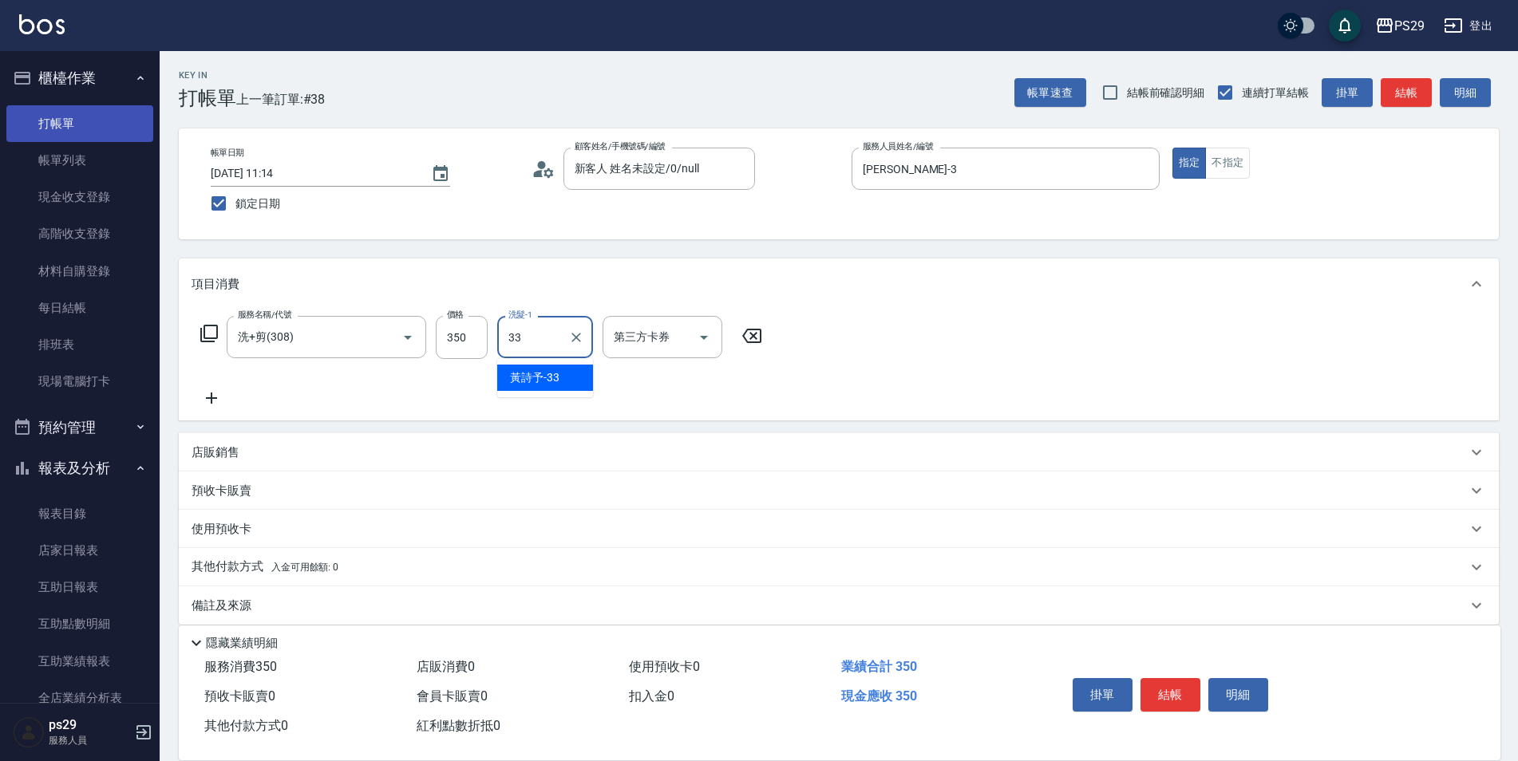
type input "黃詩予-33"
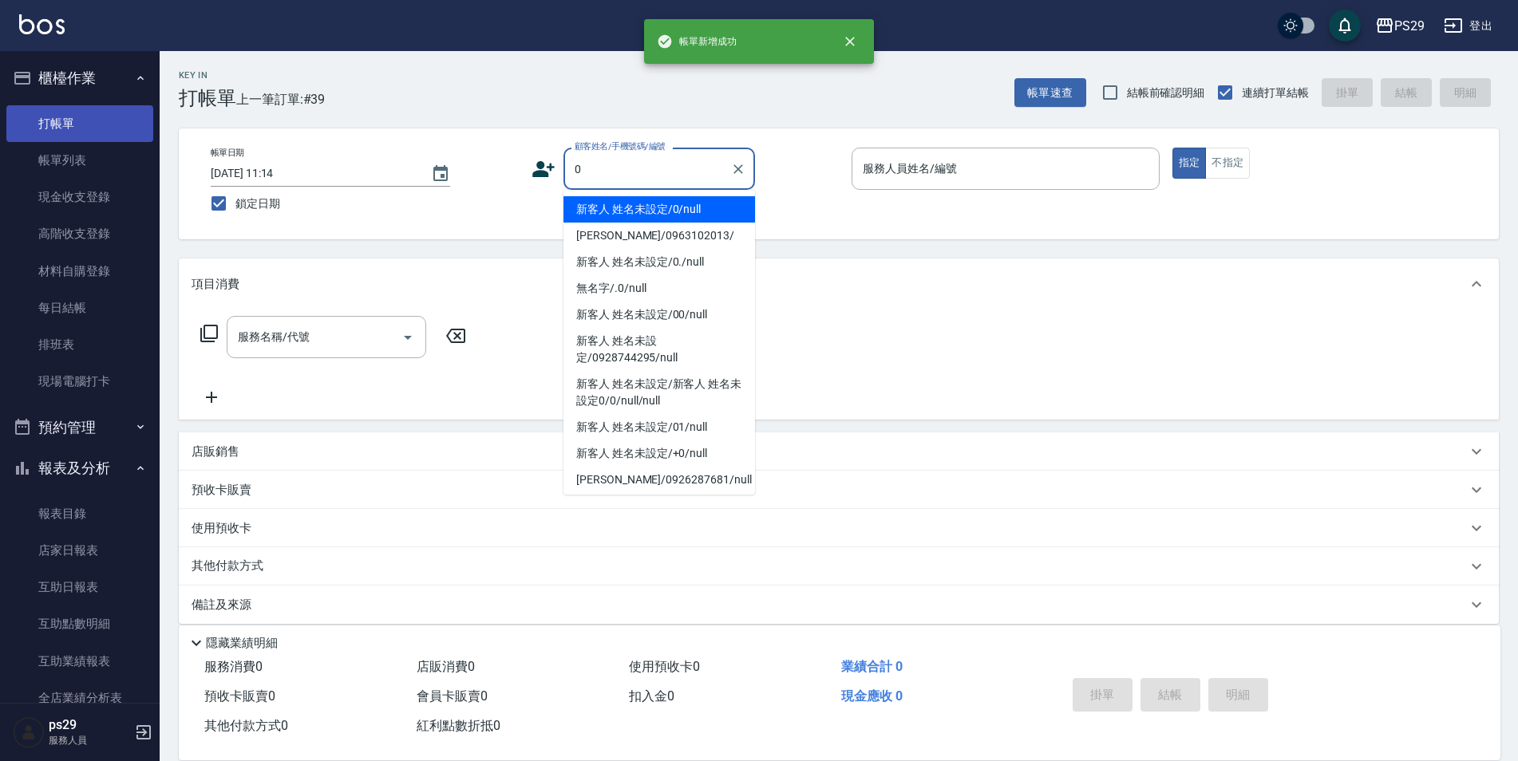
type input "新客人 姓名未設定/0/null"
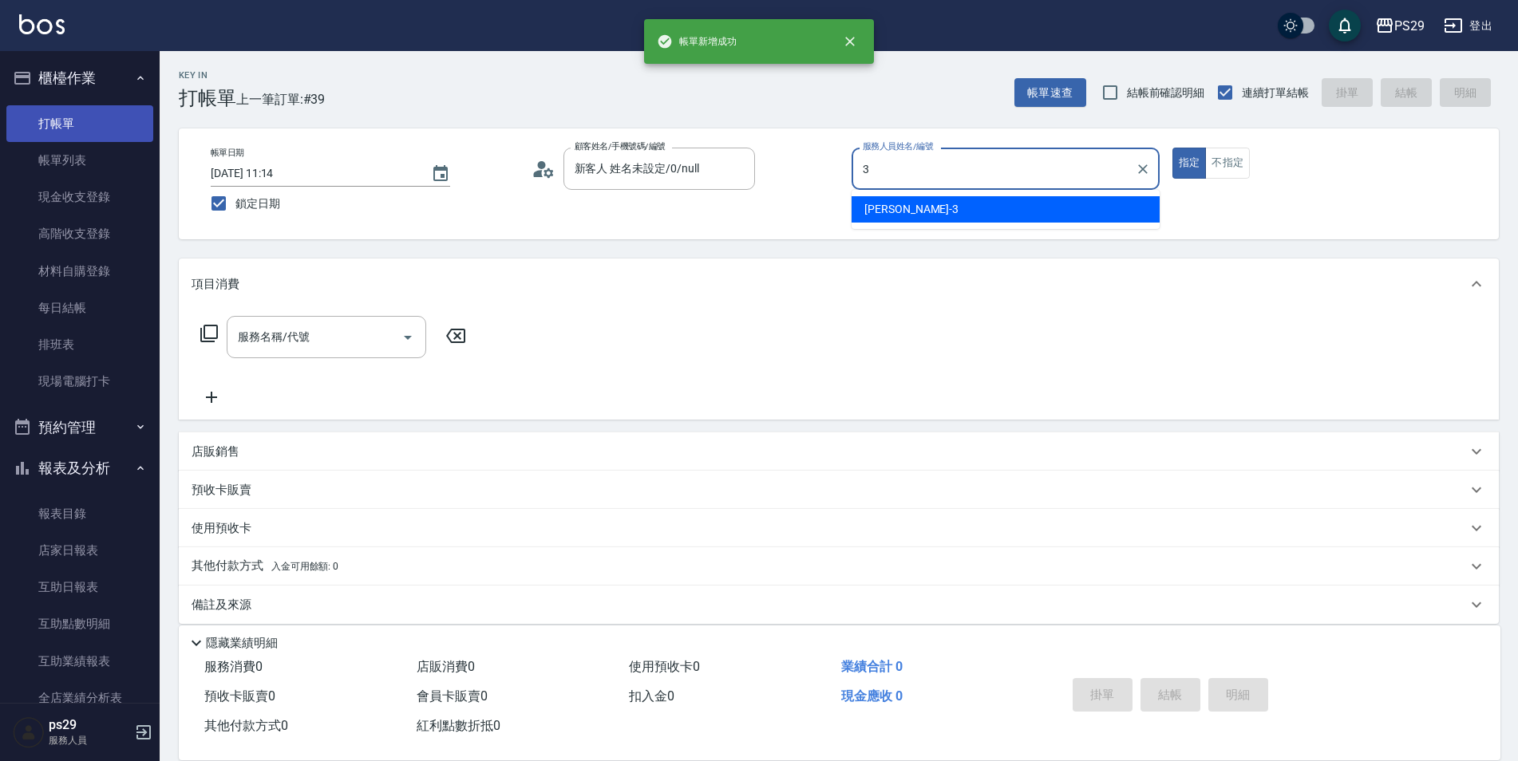
type input "[PERSON_NAME]-3"
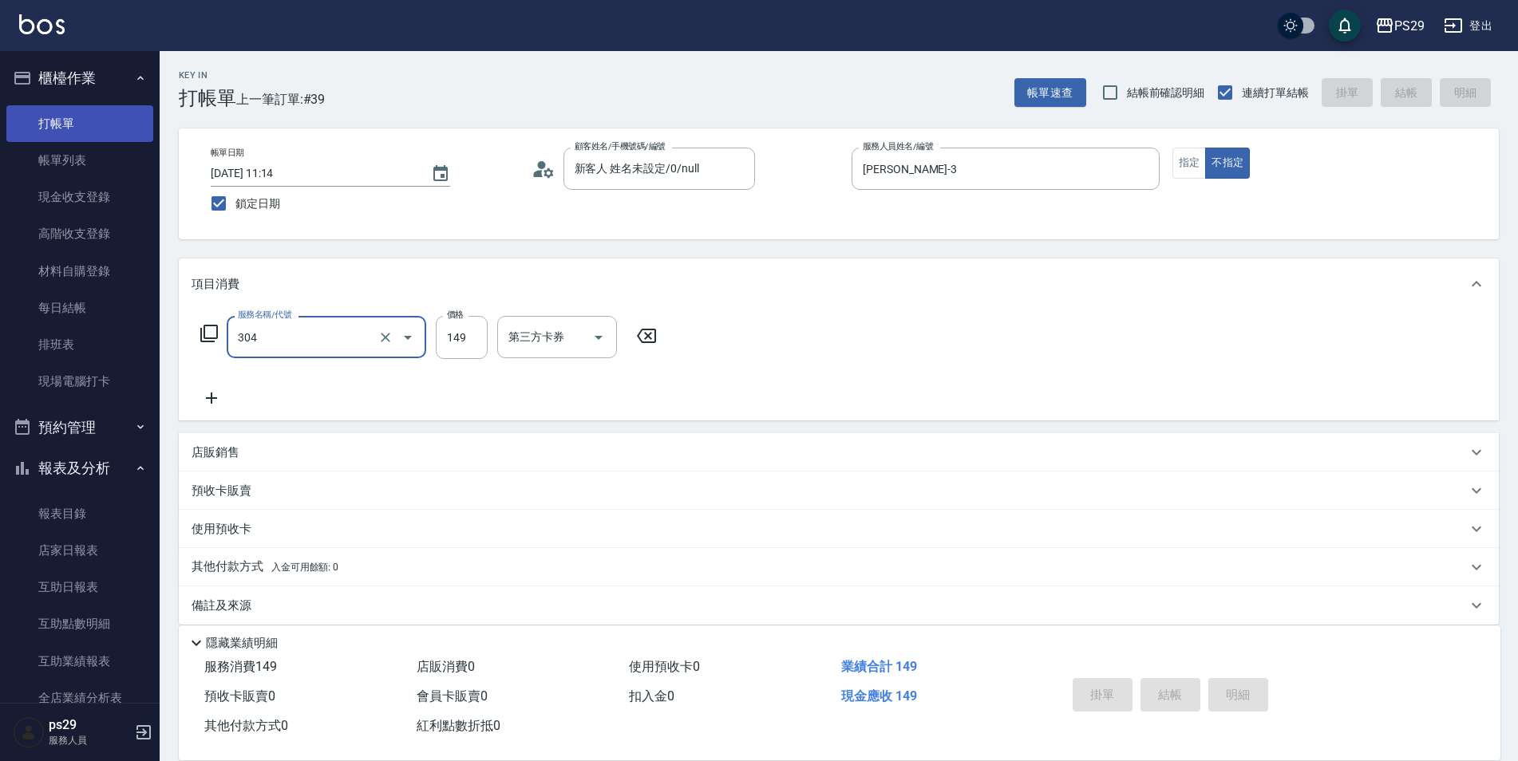
type input "304"
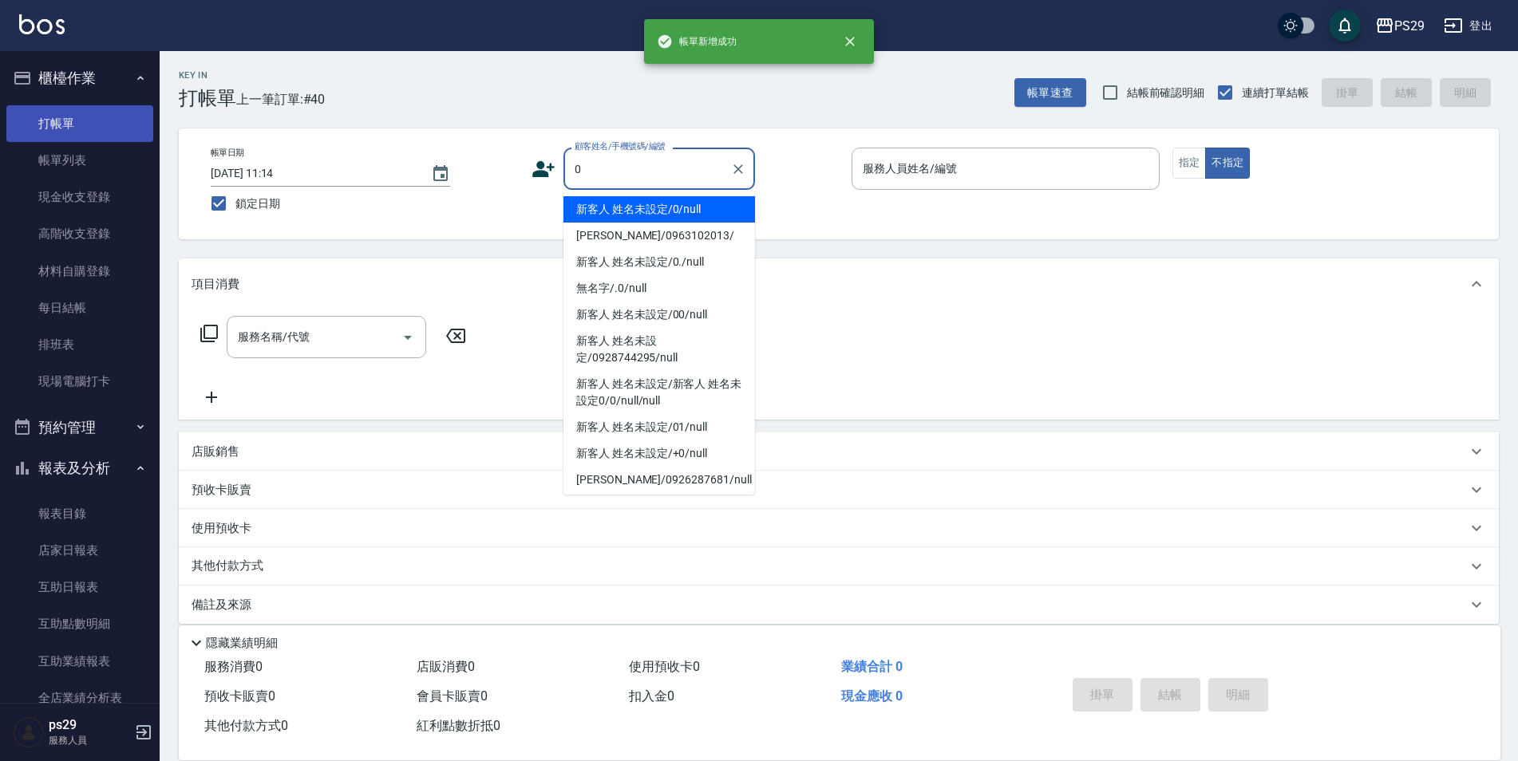
type input "新客人 姓名未設定/0/null"
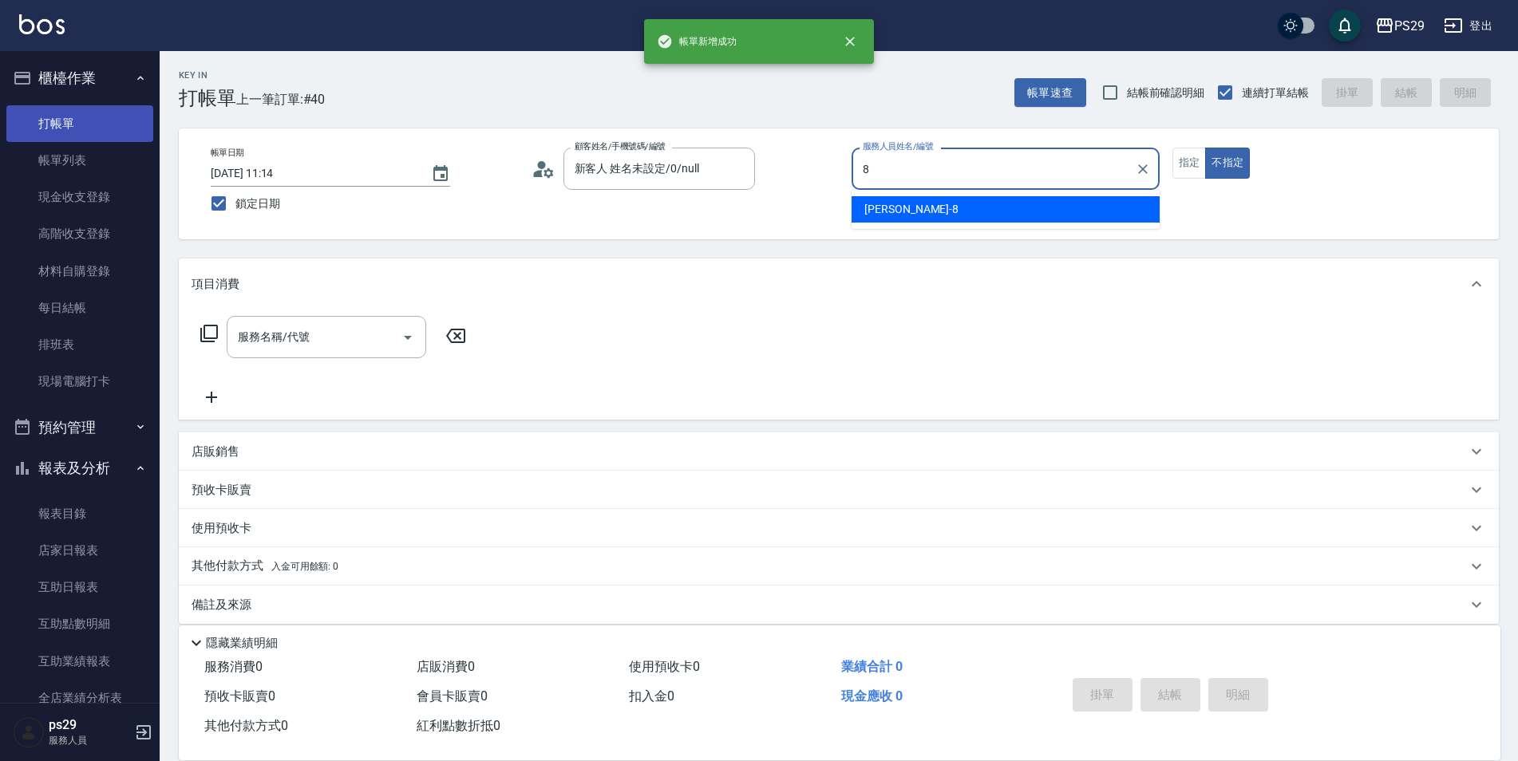
type input "[PERSON_NAME]-8"
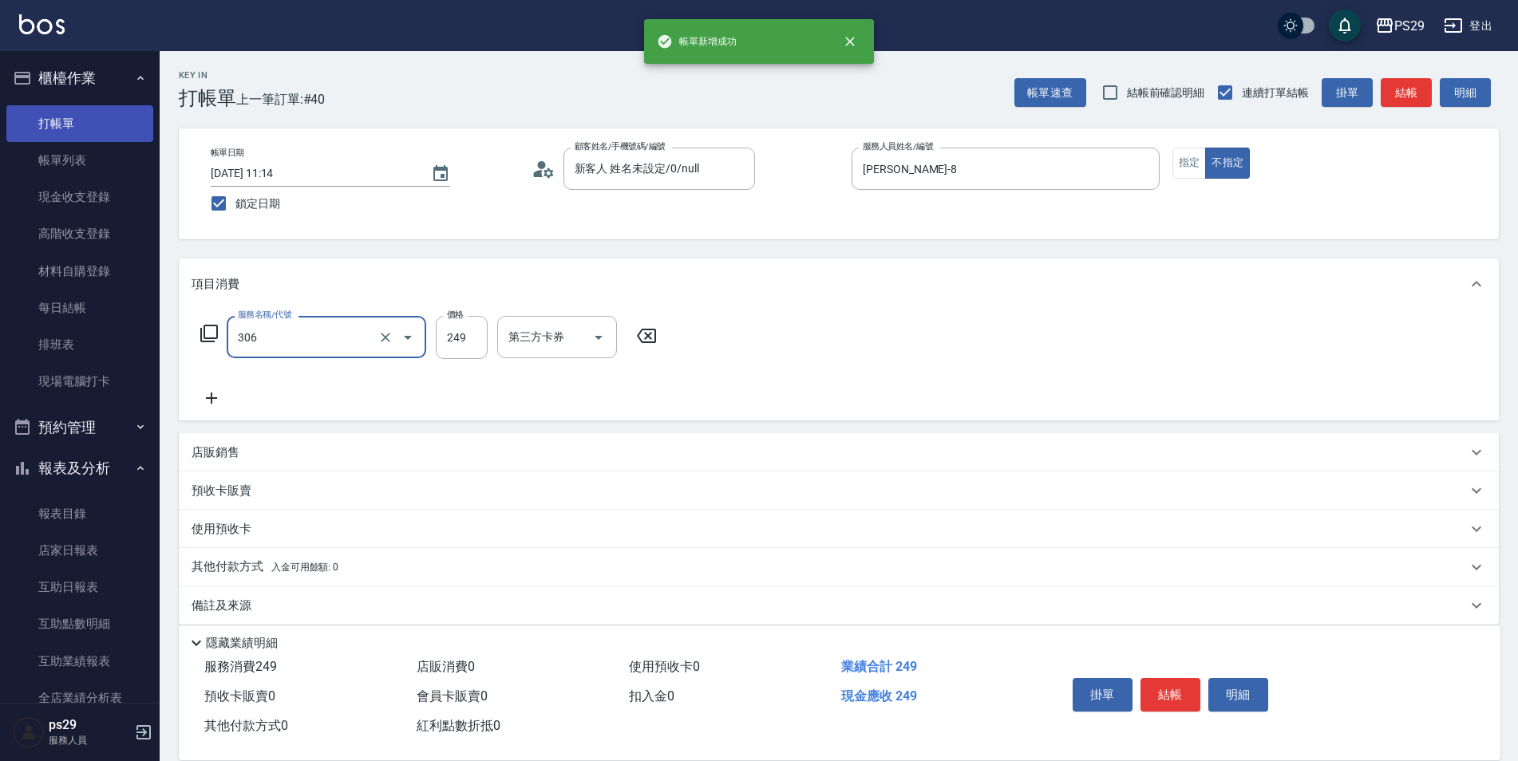
type input "剪髮(306)"
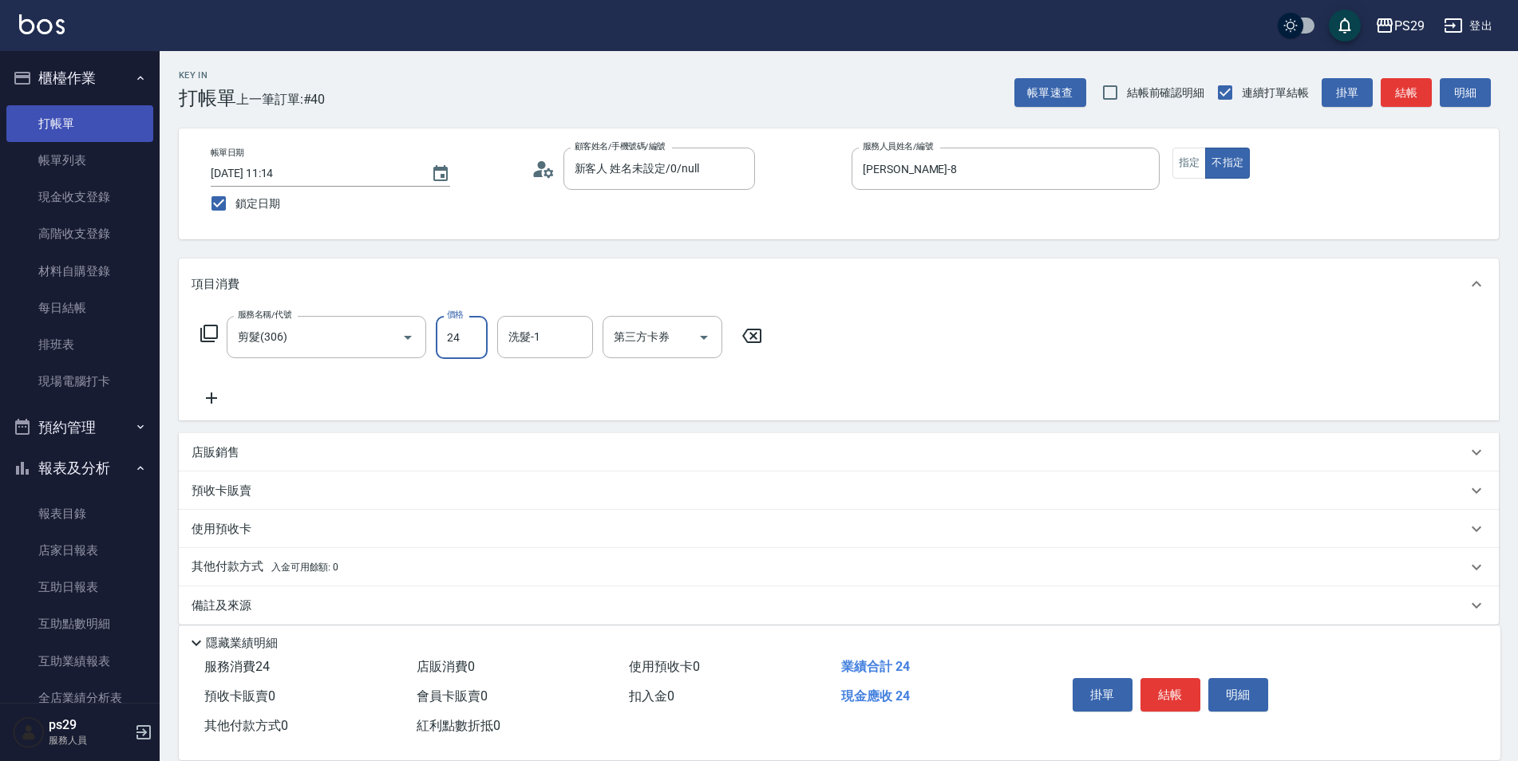
type input "249"
type input "2"
type input "黃詩予-33"
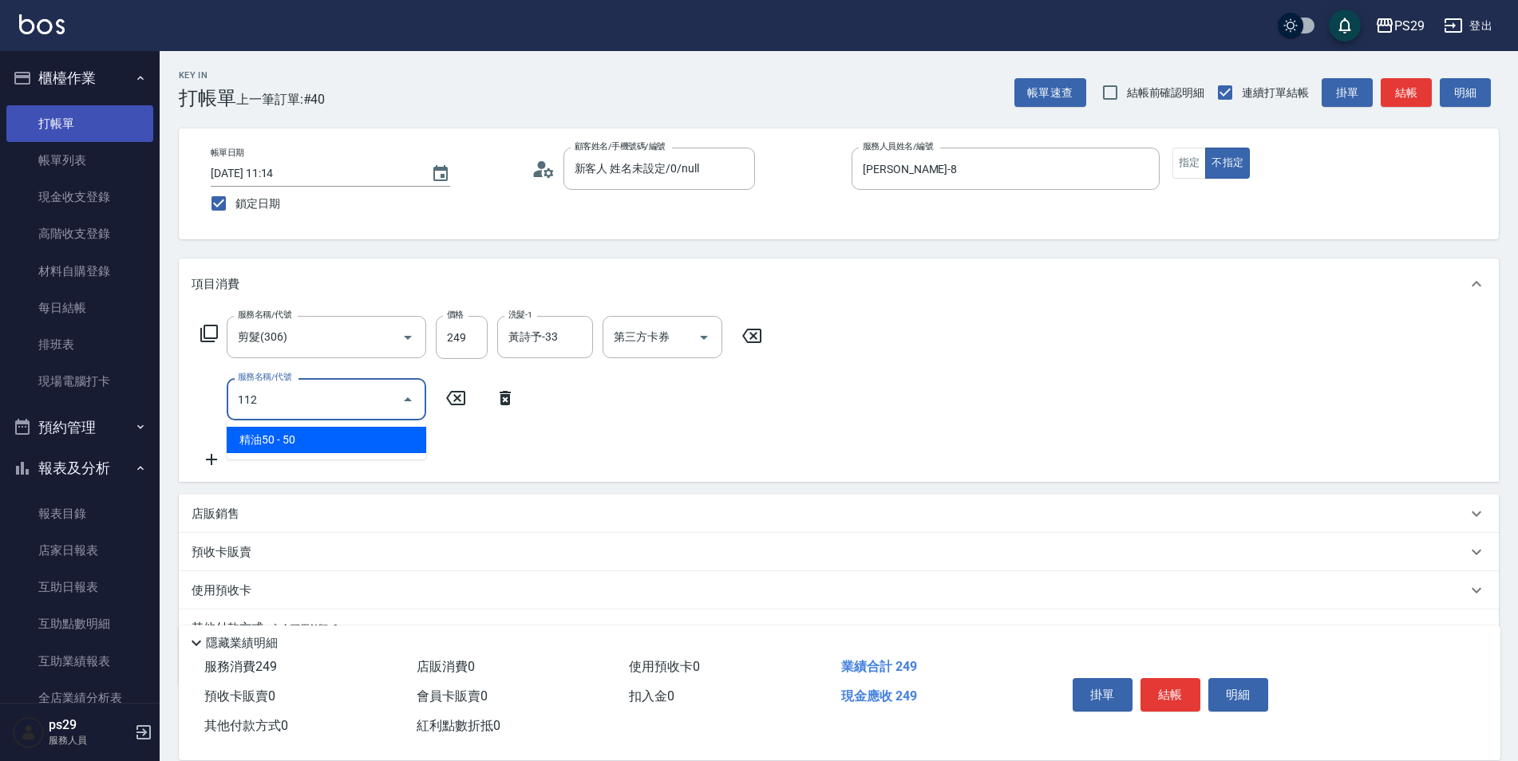
type input "精油50(112)"
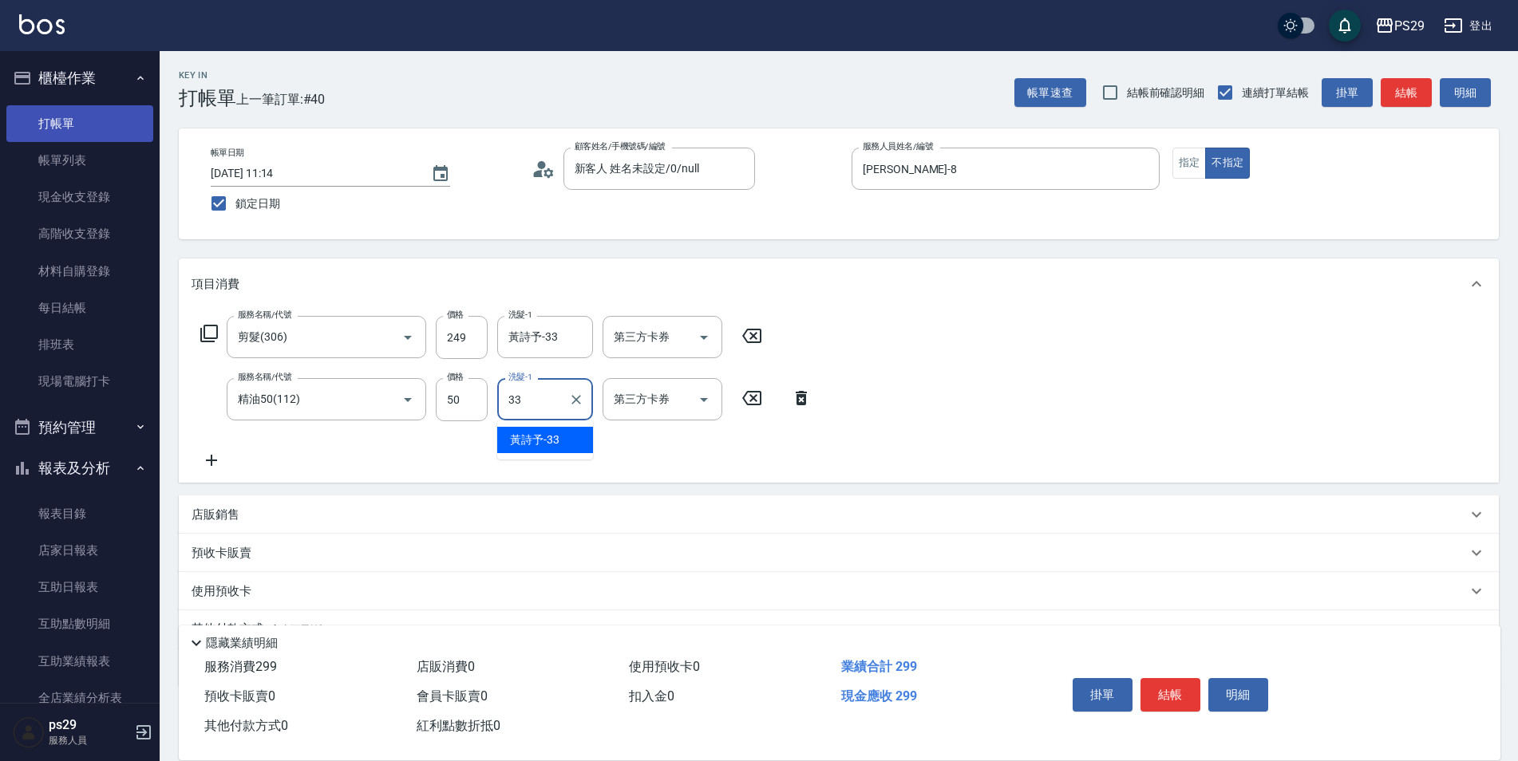
type input "黃詩予-33"
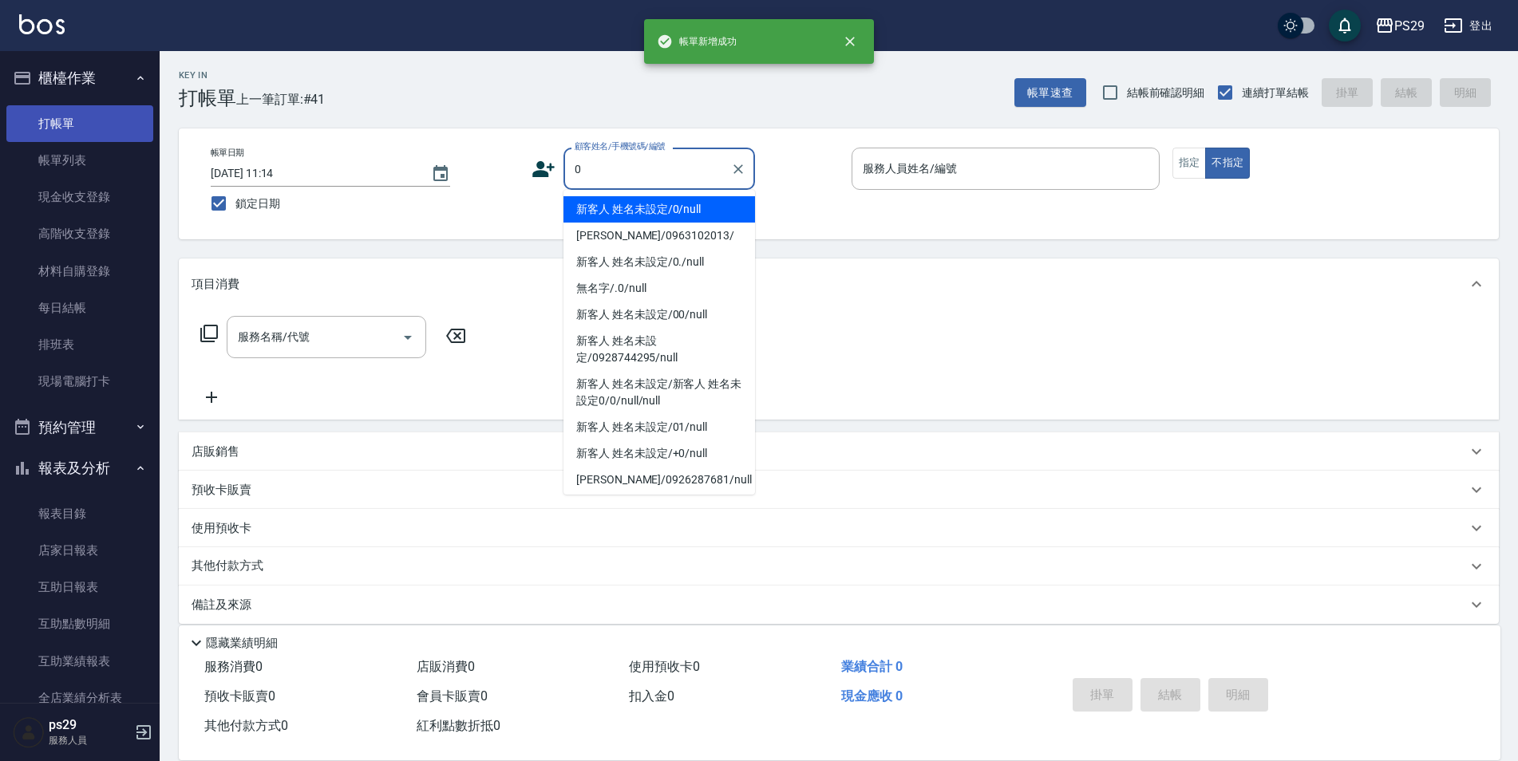
type input "新客人 姓名未設定/0/null"
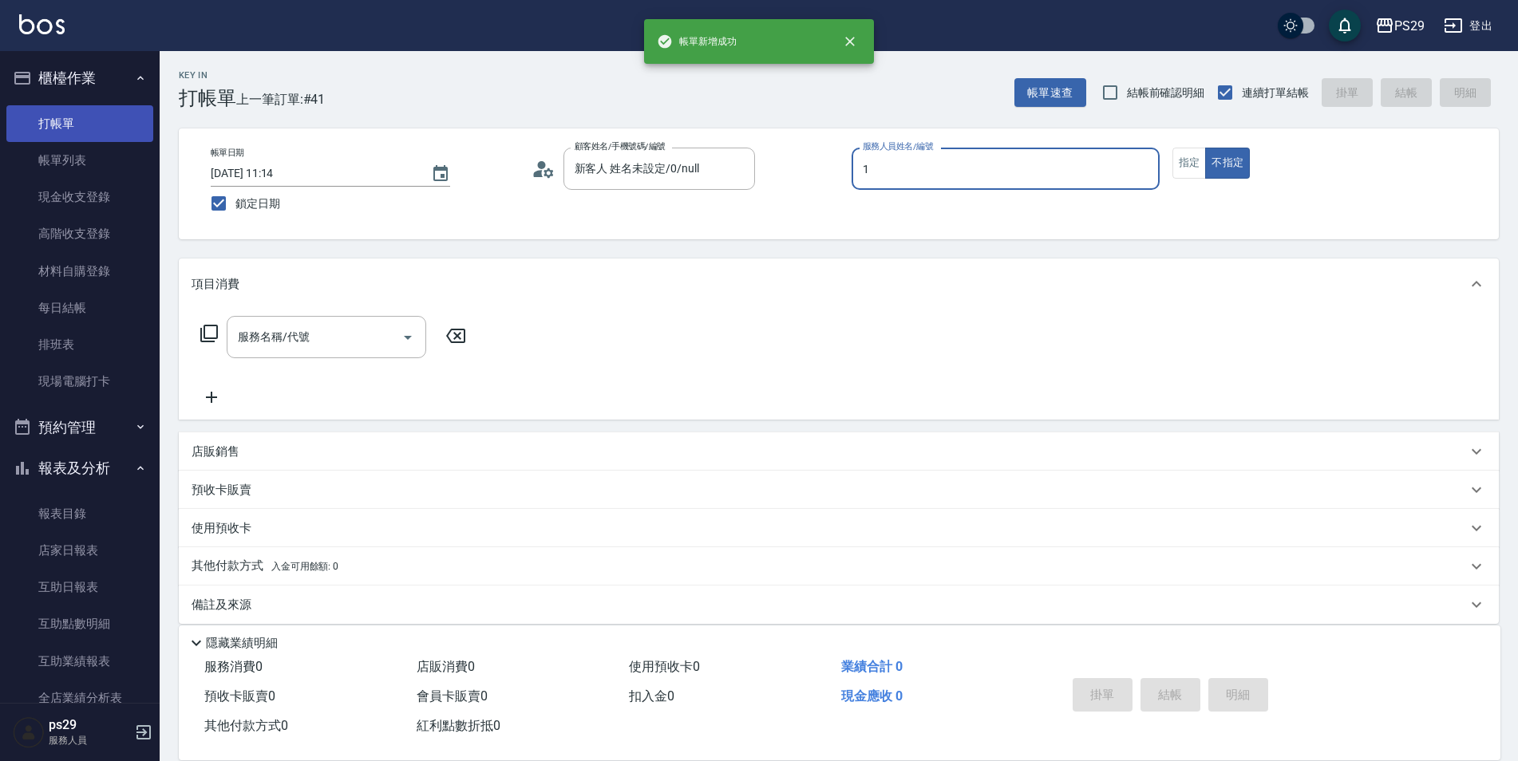
type input "[PERSON_NAME]-1"
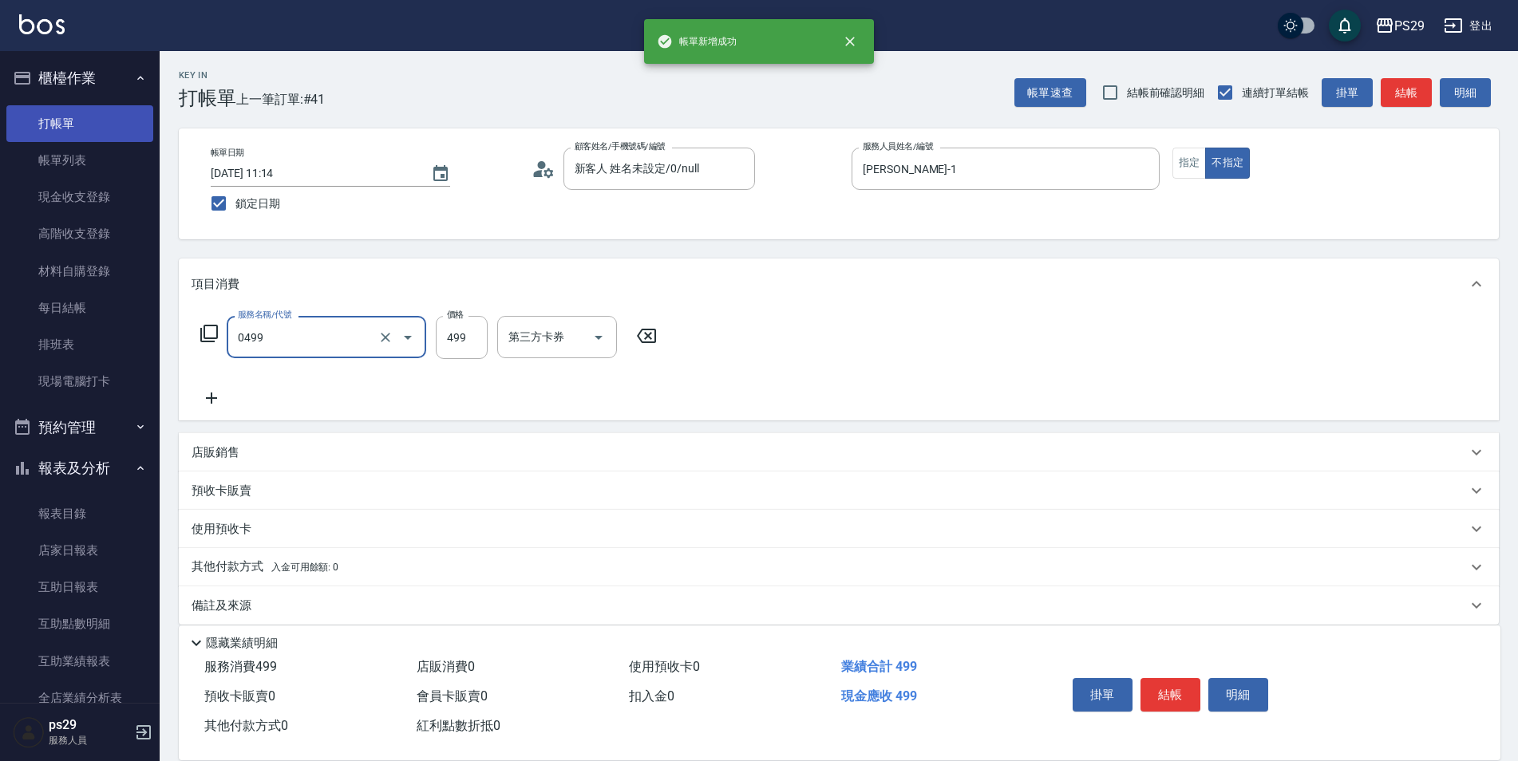
type input "[PERSON_NAME]499(0499)"
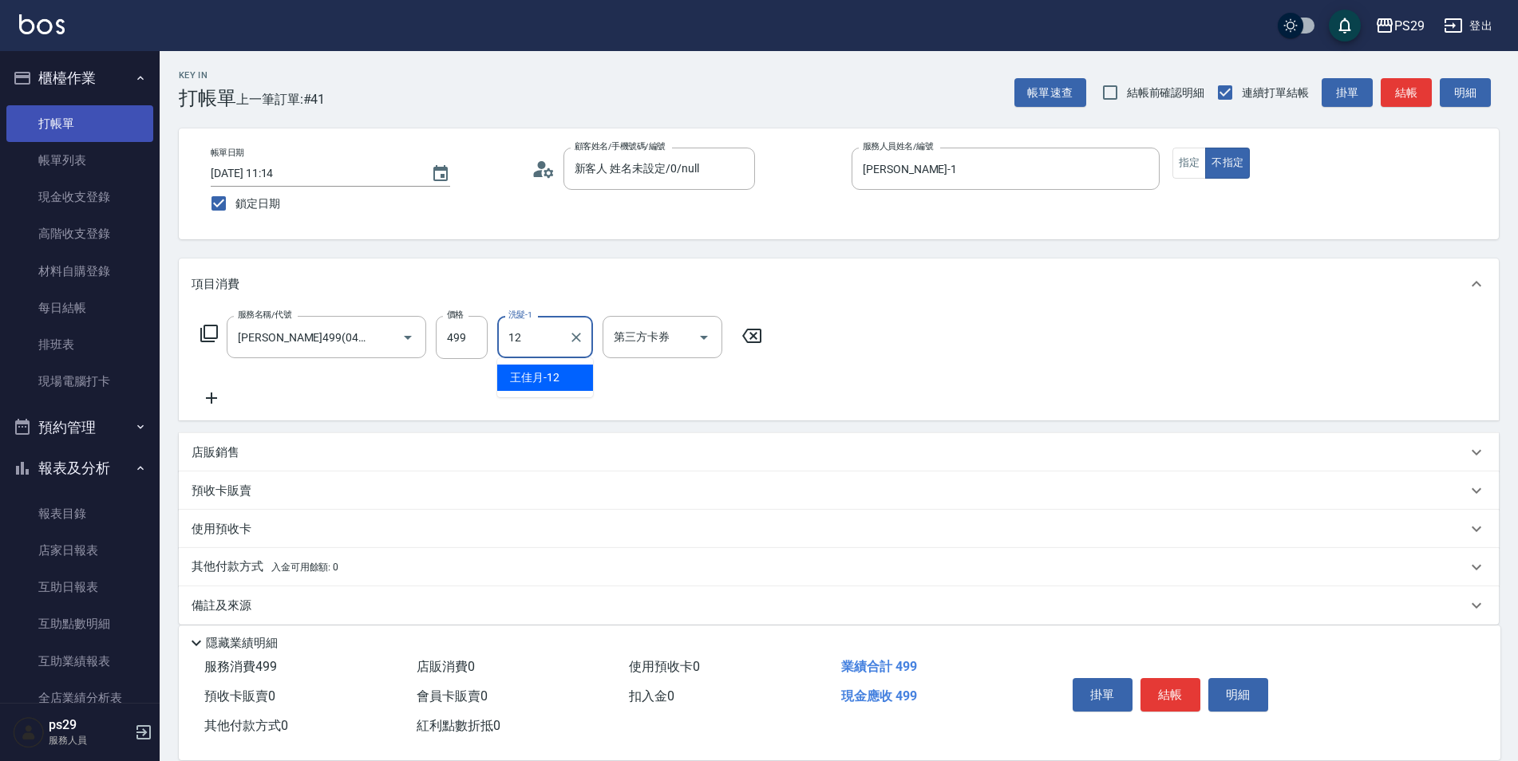
type input "[PERSON_NAME]-12"
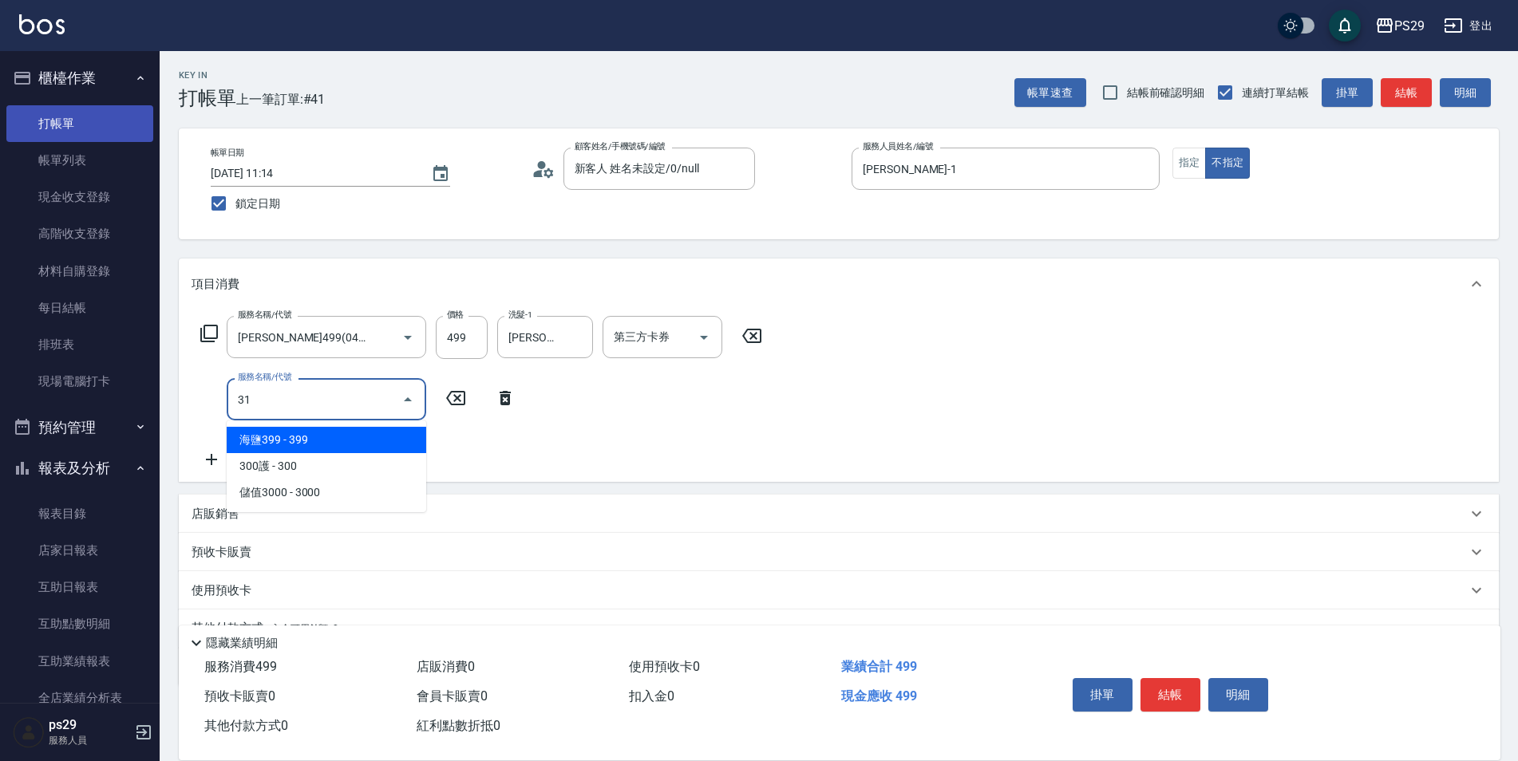
type input "310"
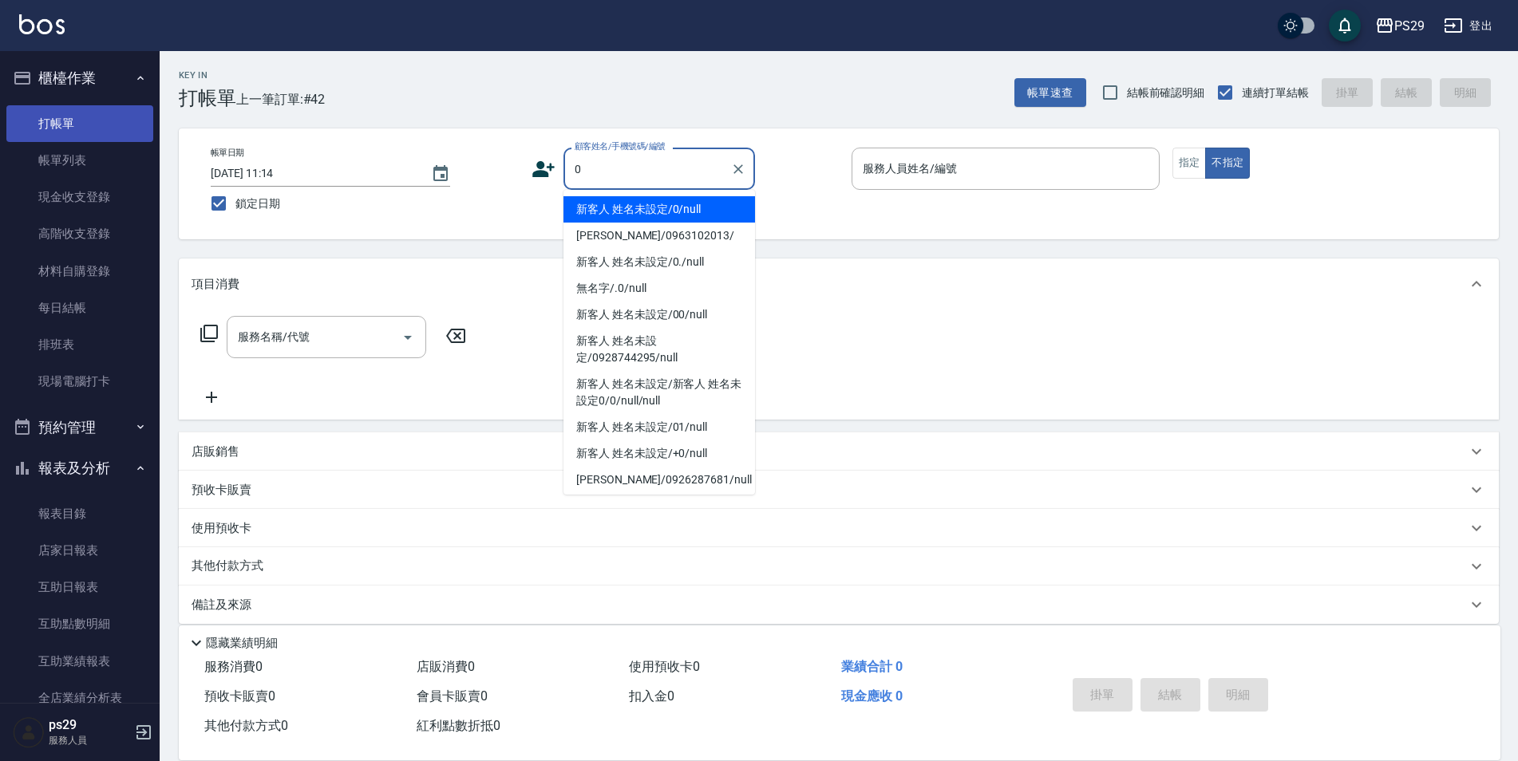
type input "新客人 姓名未設定/0/null"
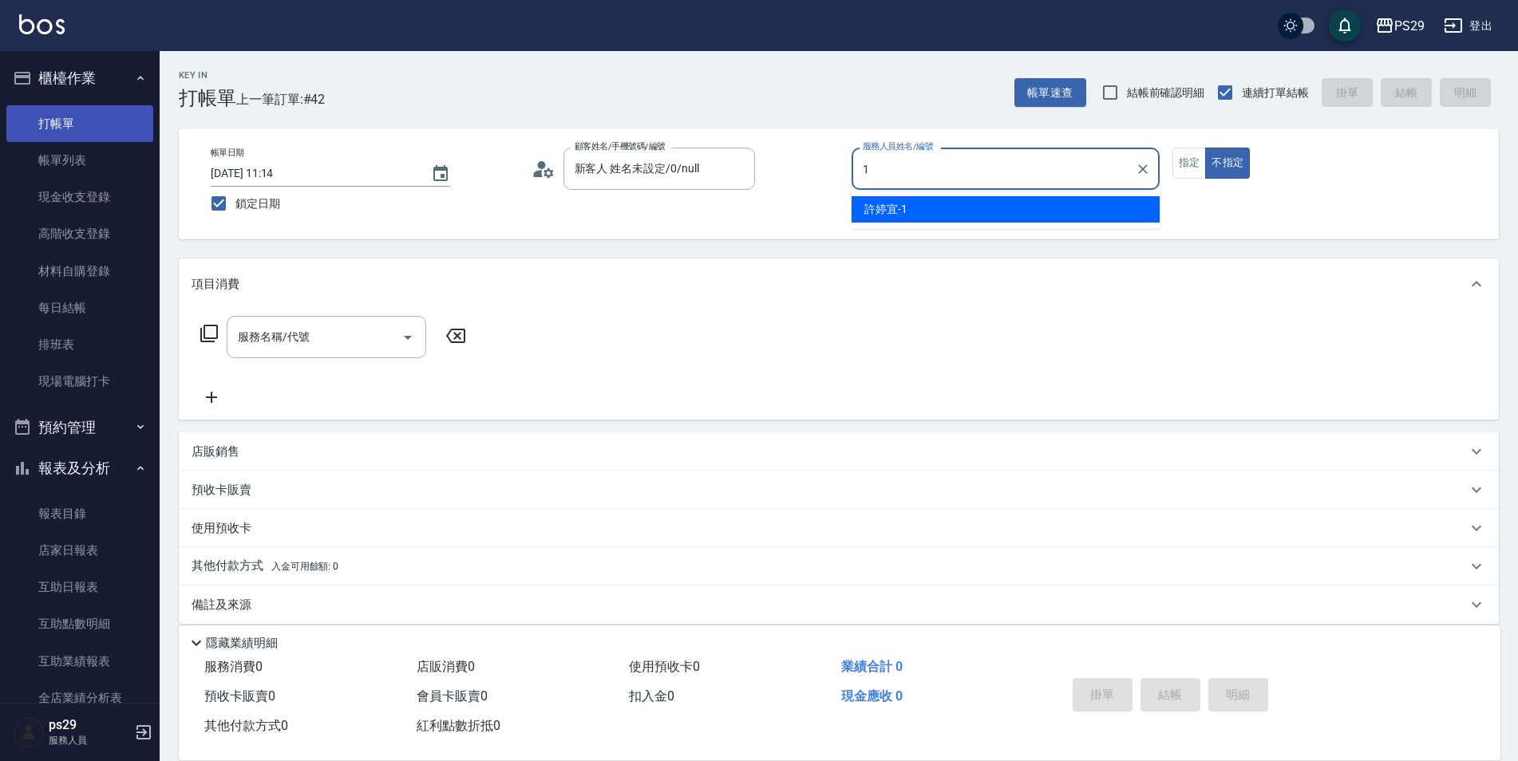
type input "[PERSON_NAME]-1"
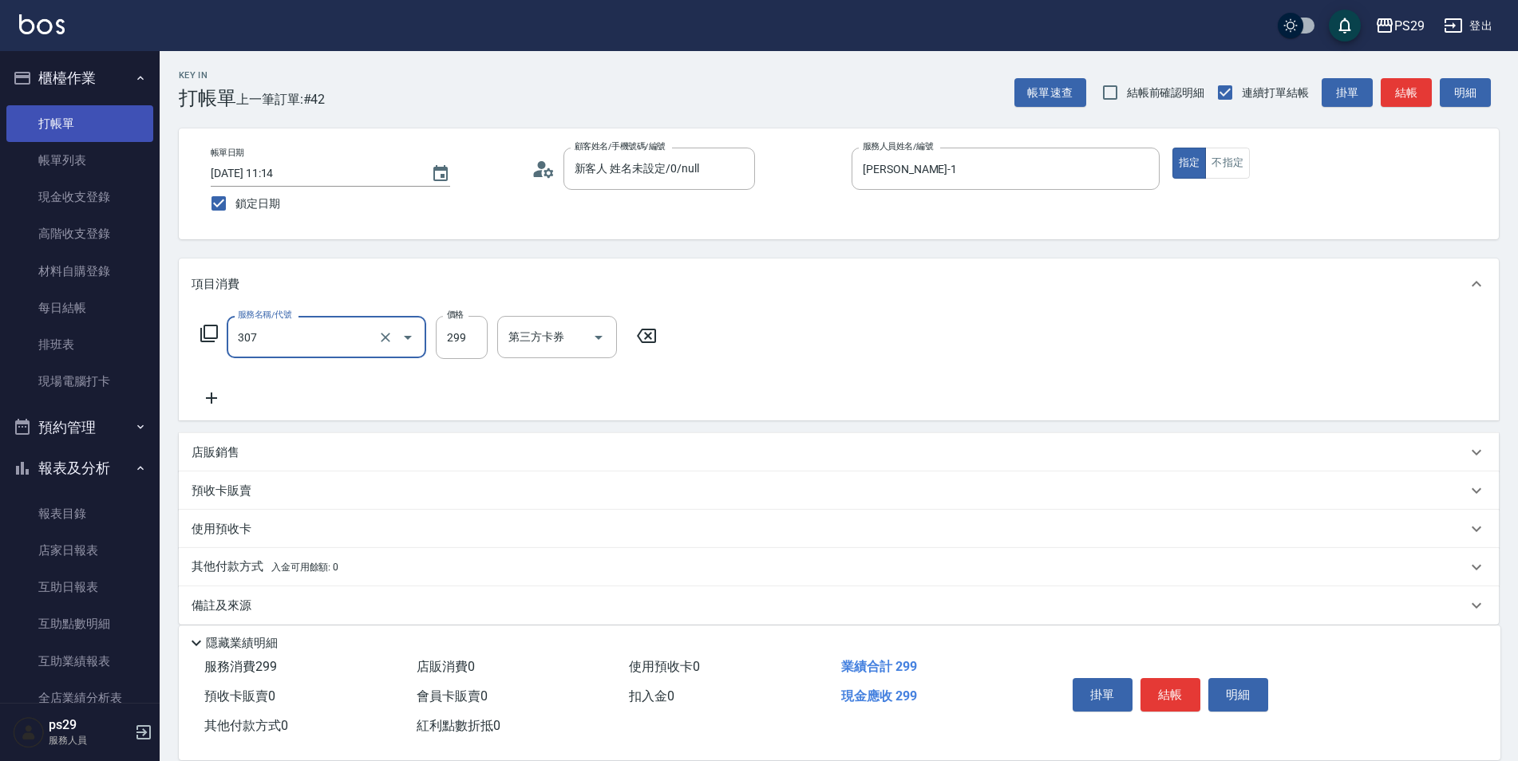
type input "剪髮(307)"
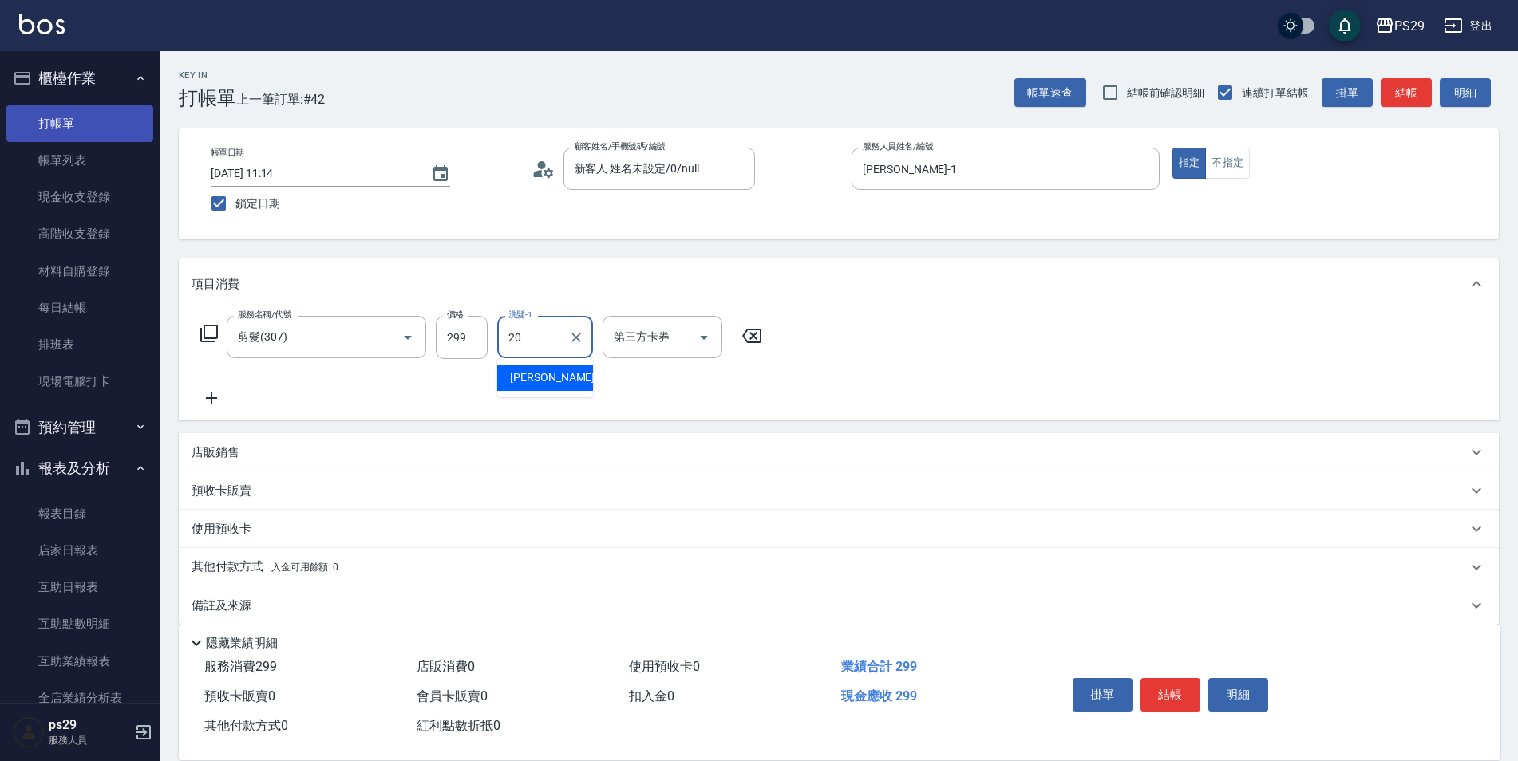
type input "[PERSON_NAME]-20"
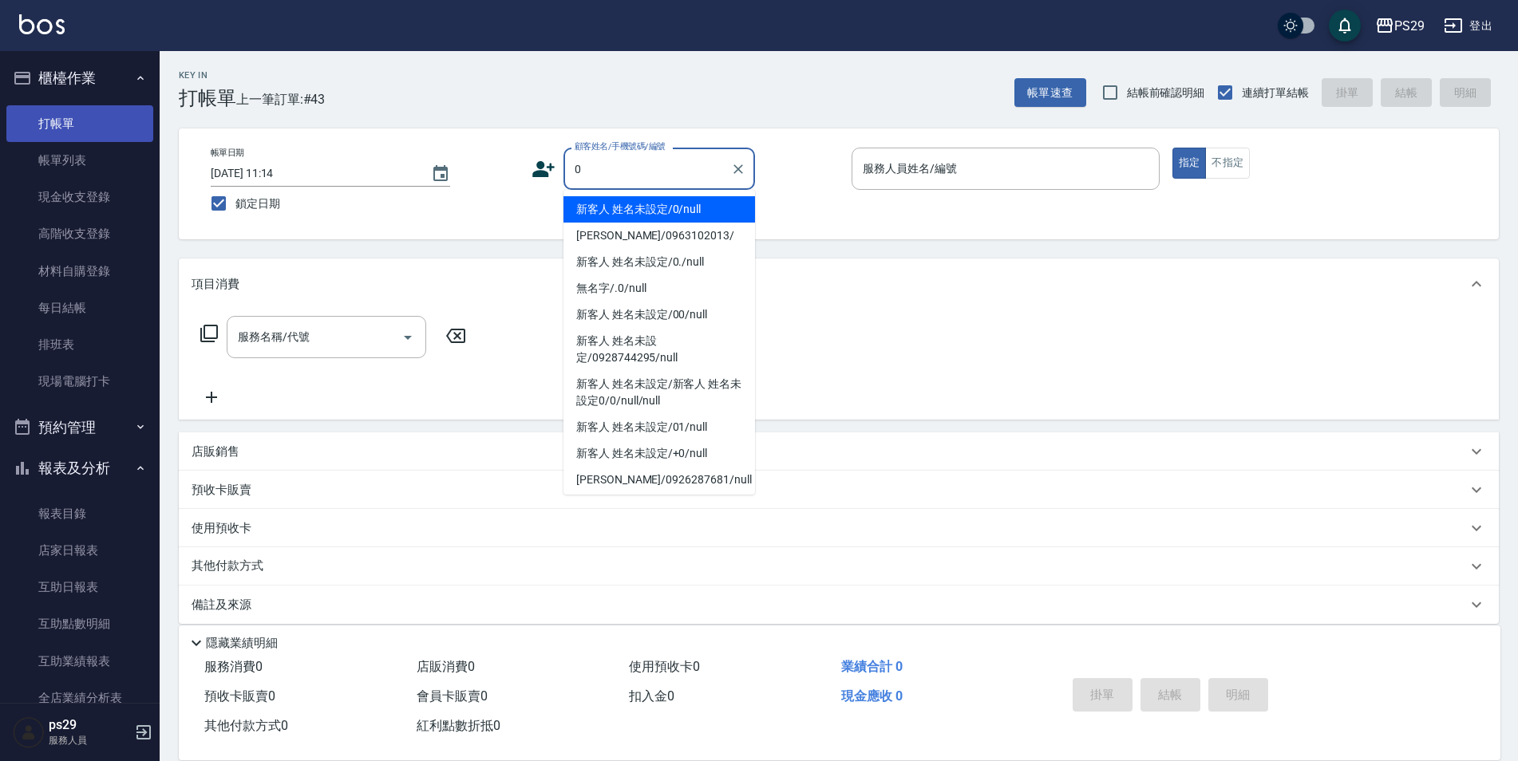
type input "新客人 姓名未設定/0/null"
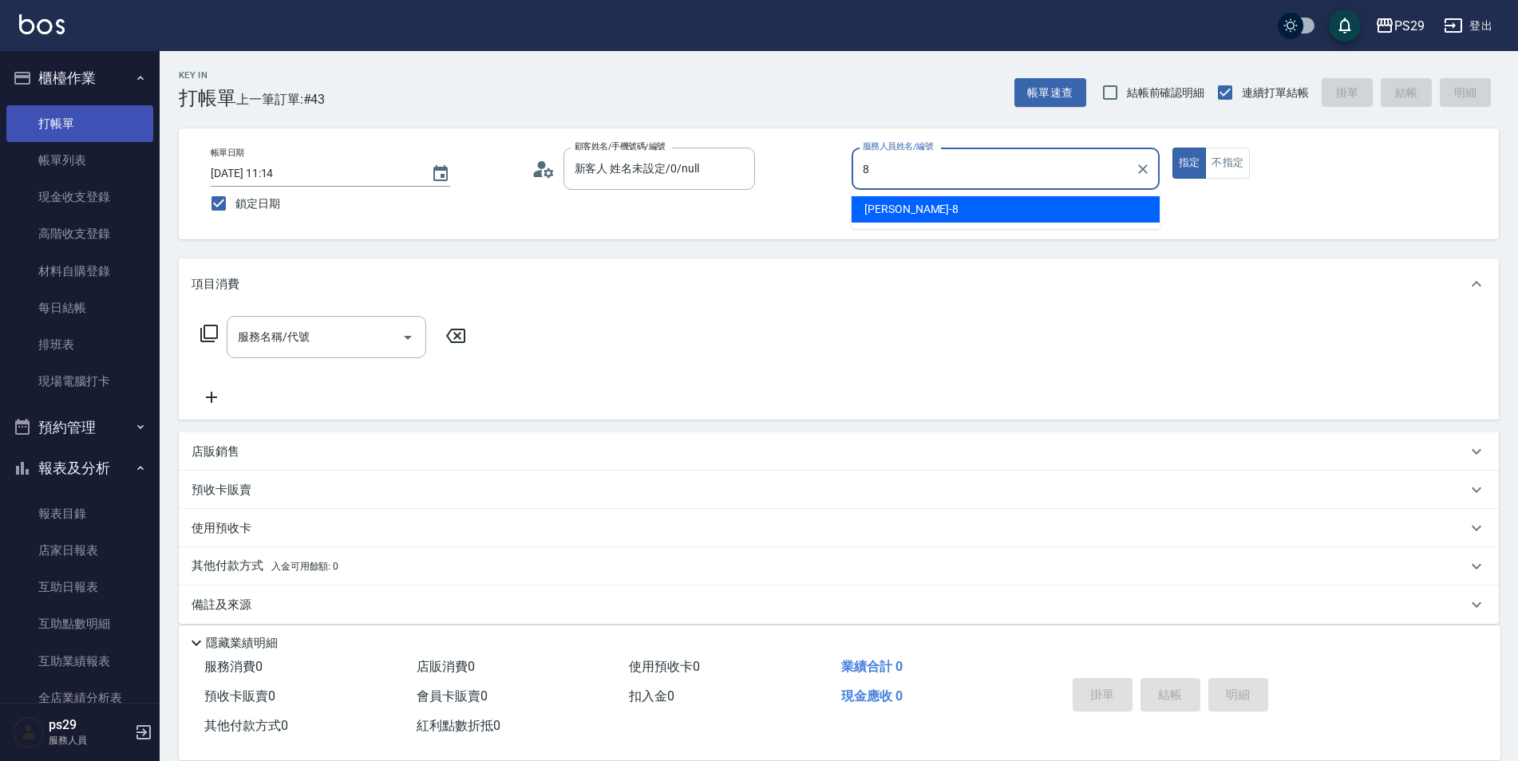
type input "[PERSON_NAME]-8"
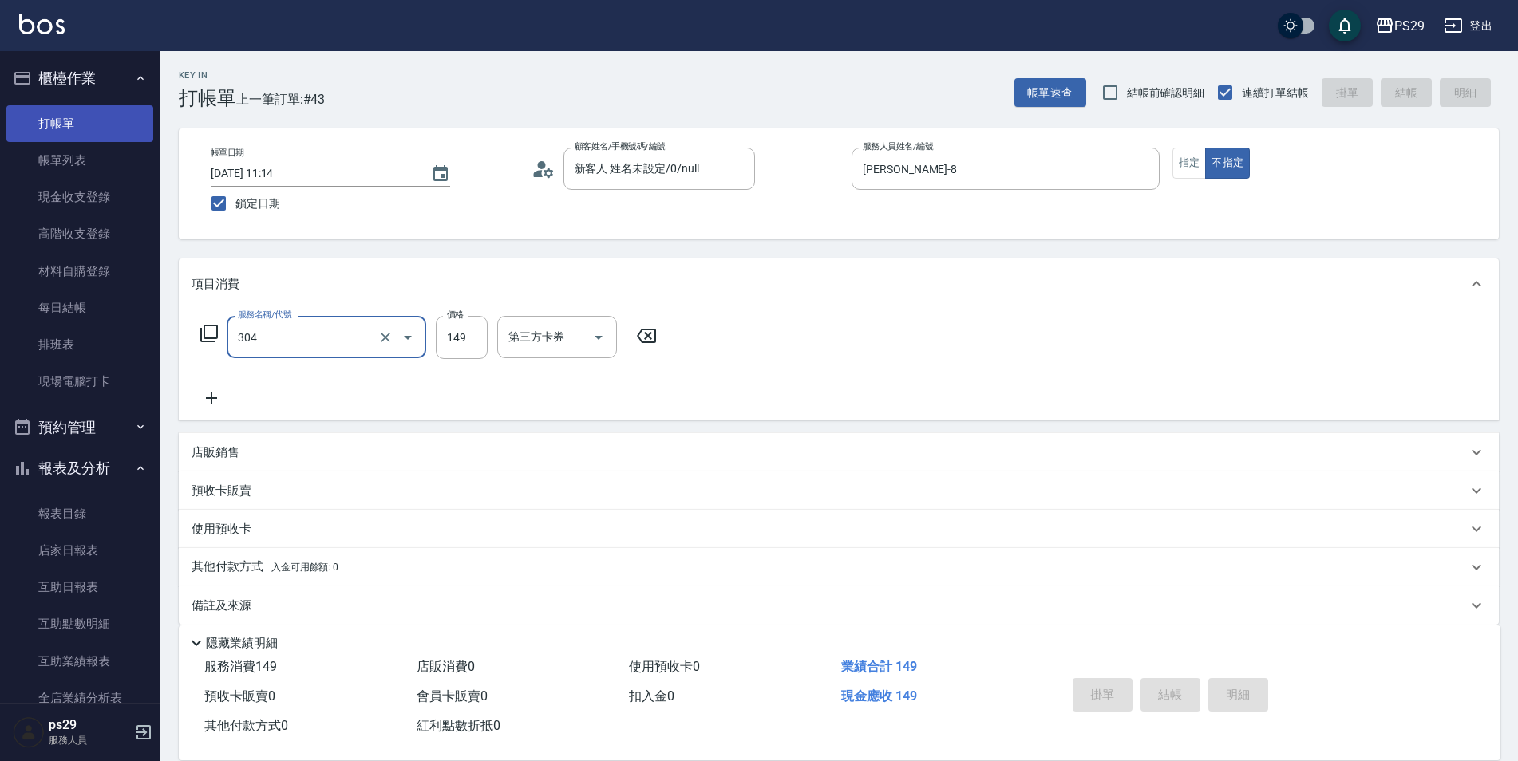
type input "304"
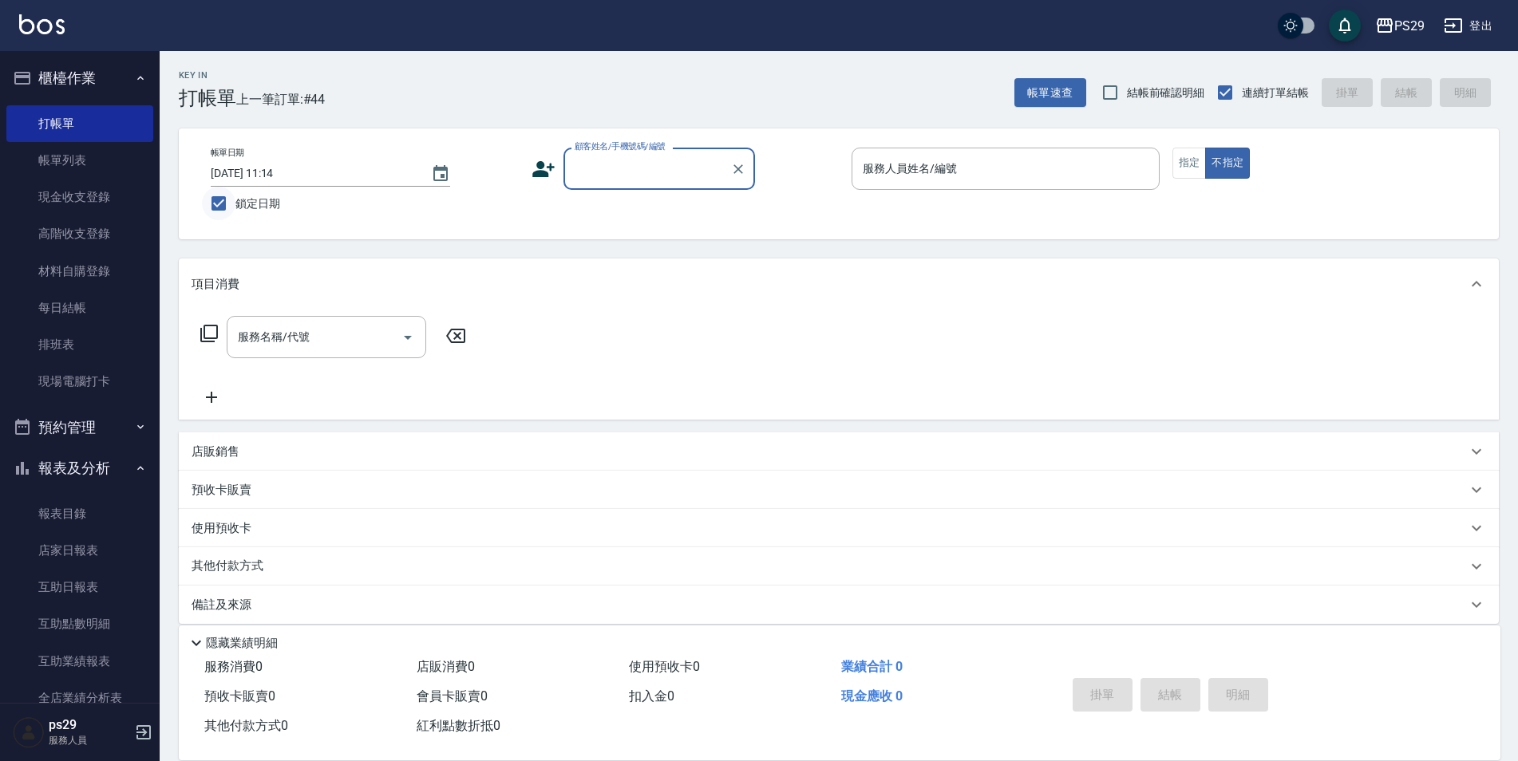
click at [218, 199] on input "鎖定日期" at bounding box center [219, 204] width 34 height 34
checkbox input "false"
type input "[DATE] 20:32"
click at [1228, 103] on input "連續打單結帳" at bounding box center [1225, 93] width 34 height 34
checkbox input "false"
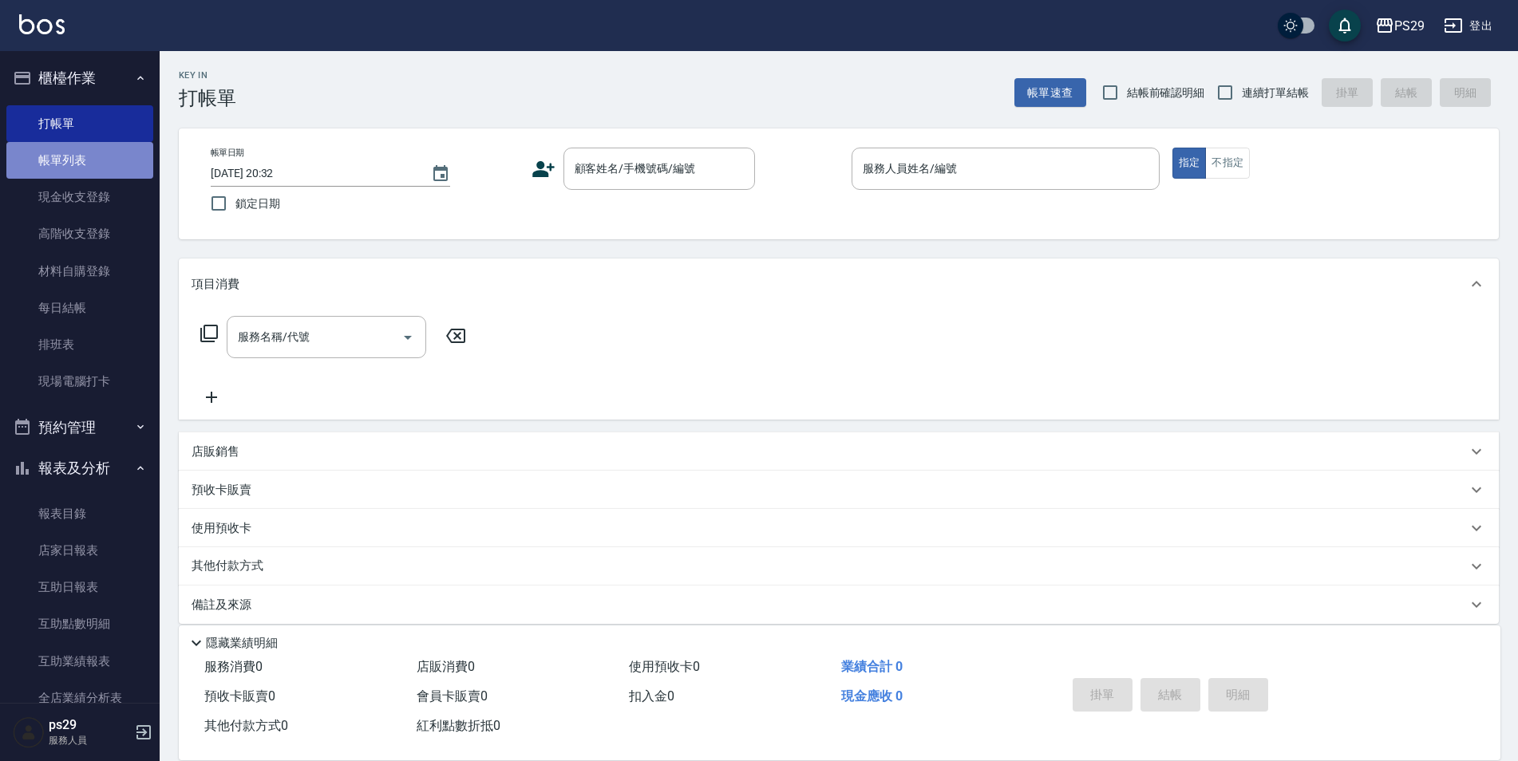
click at [101, 160] on link "帳單列表" at bounding box center [79, 160] width 147 height 37
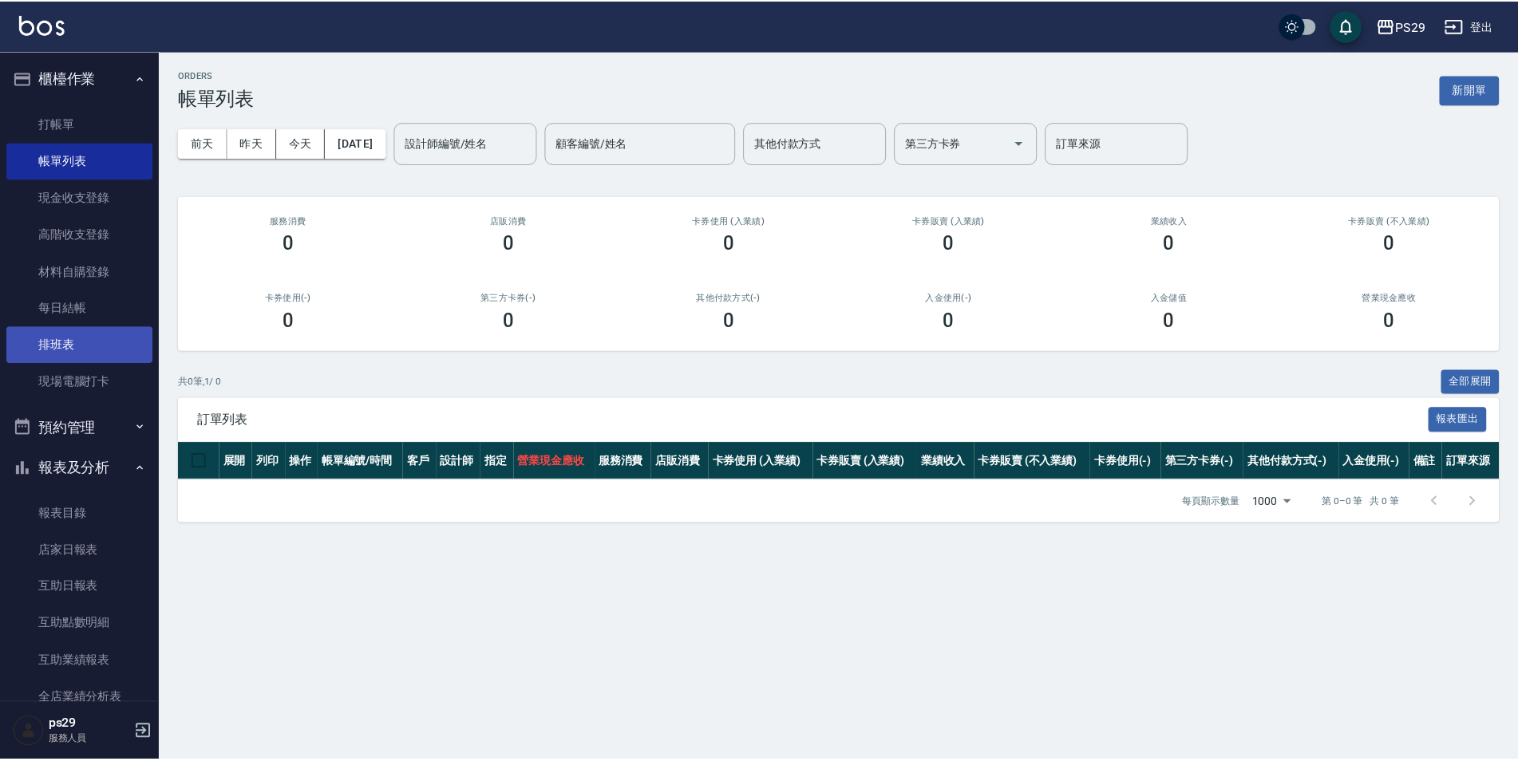
scroll to position [232, 0]
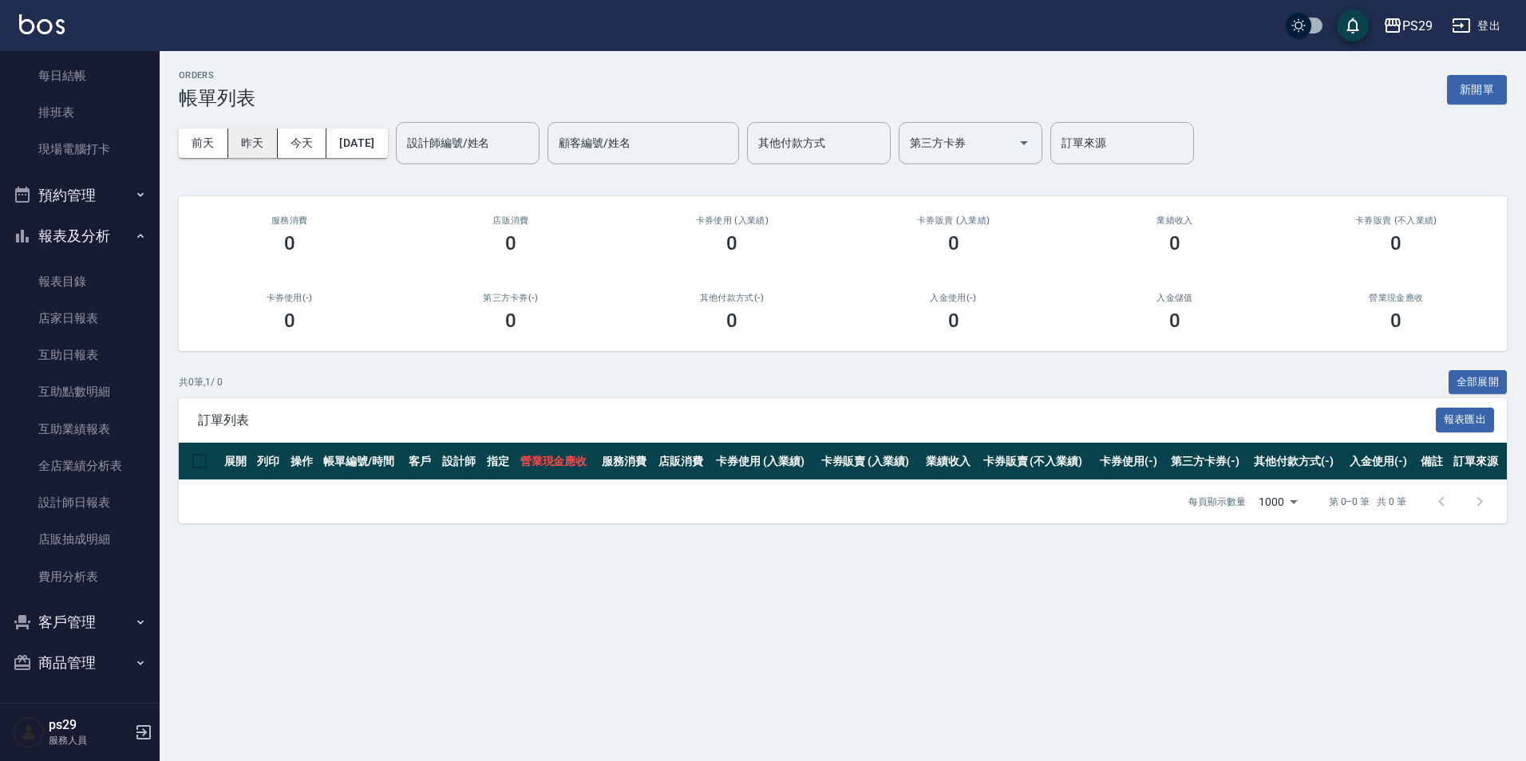
click at [232, 144] on button "昨天" at bounding box center [252, 144] width 49 height 30
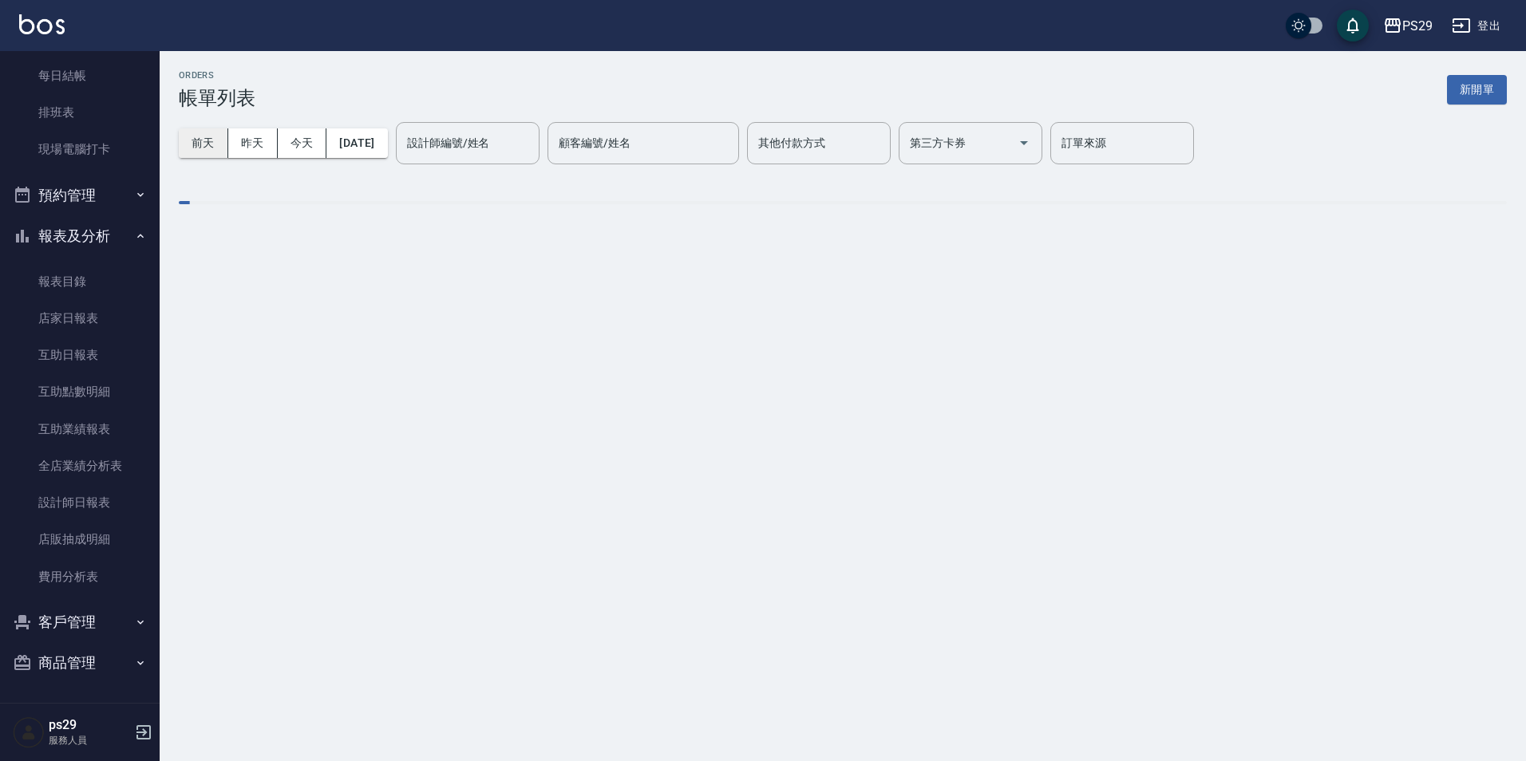
drag, startPoint x: 189, startPoint y: 141, endPoint x: 243, endPoint y: 151, distance: 55.1
click at [189, 141] on button "前天" at bounding box center [203, 144] width 49 height 30
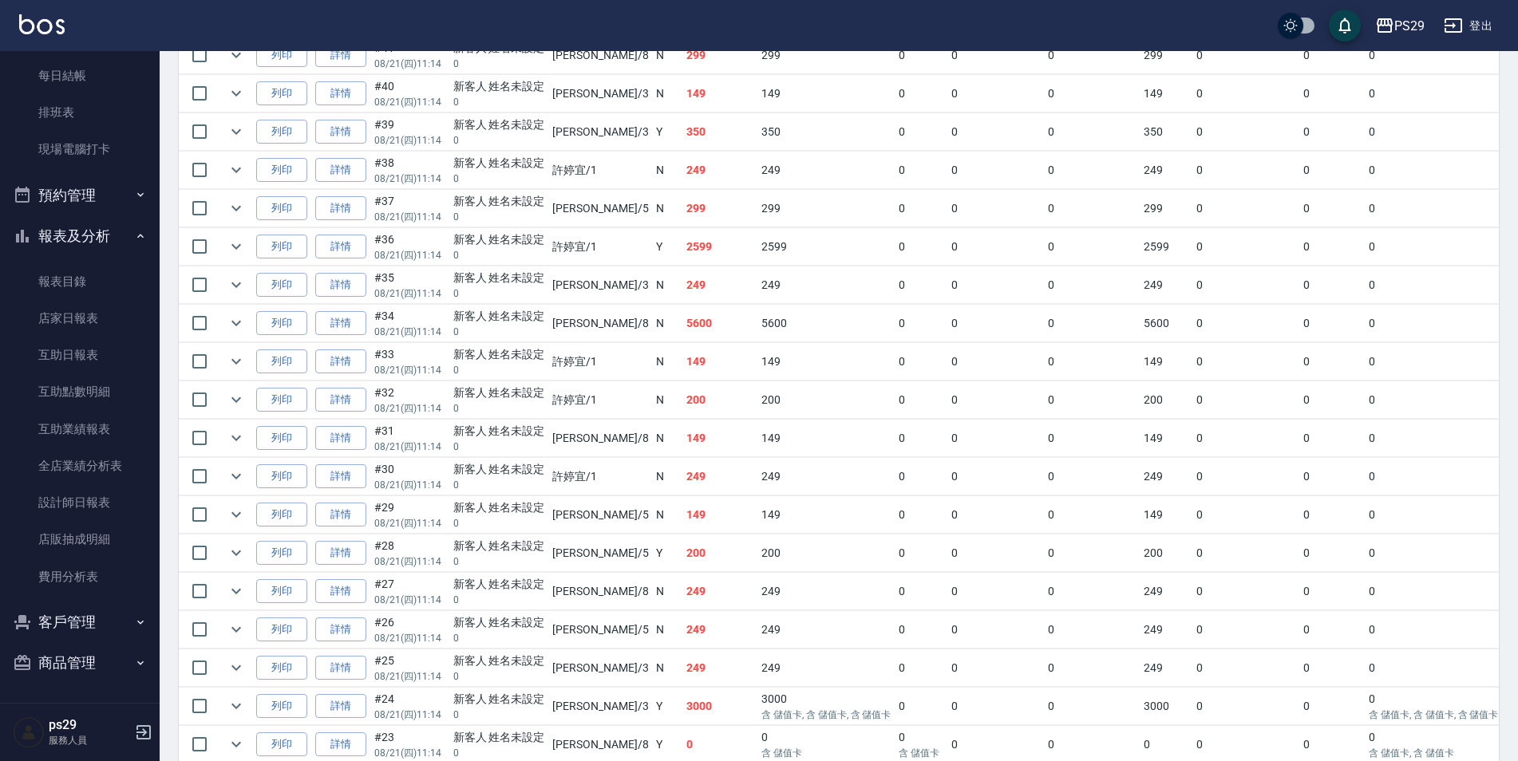
scroll to position [718, 0]
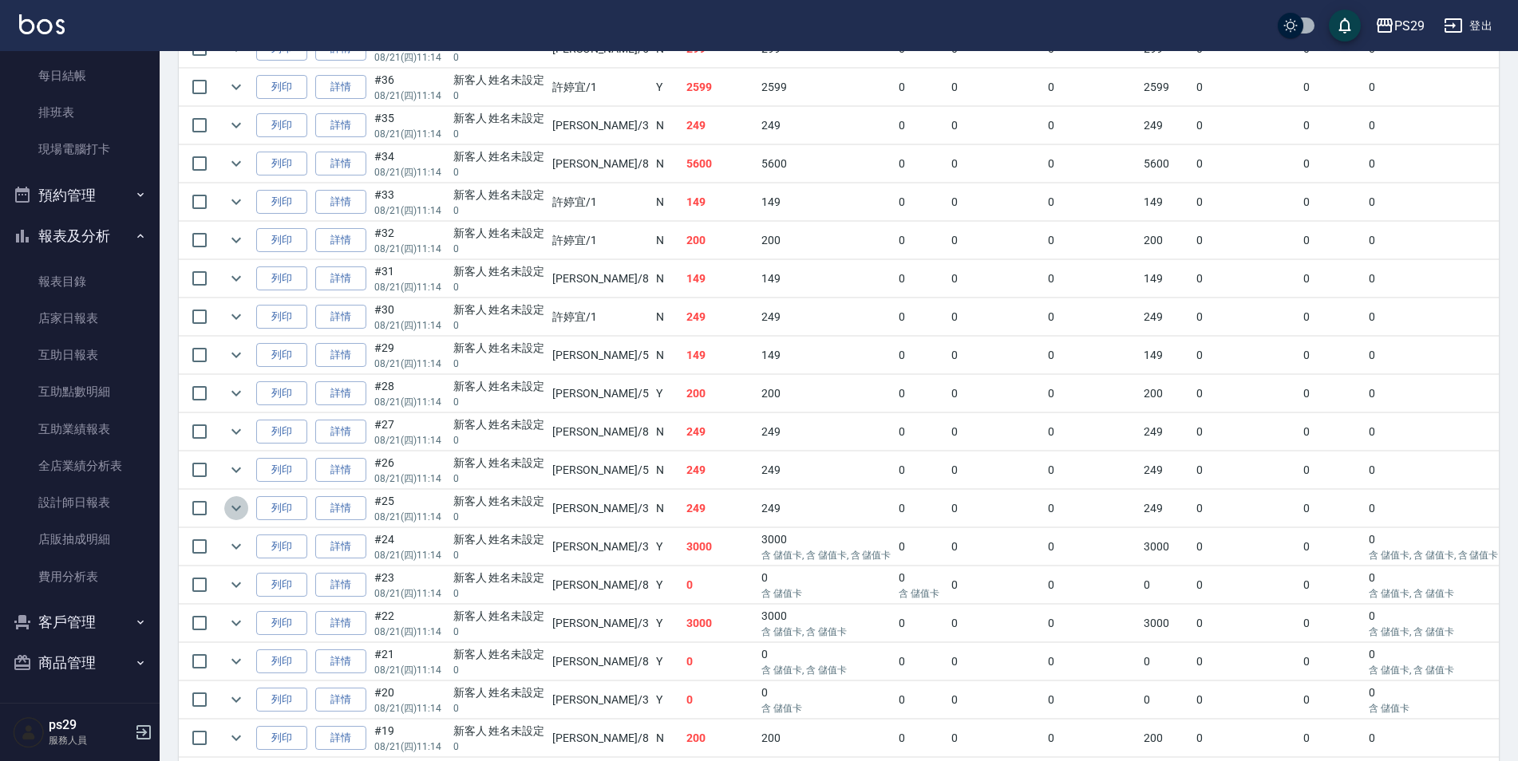
click at [231, 505] on icon "expand row" at bounding box center [236, 508] width 19 height 19
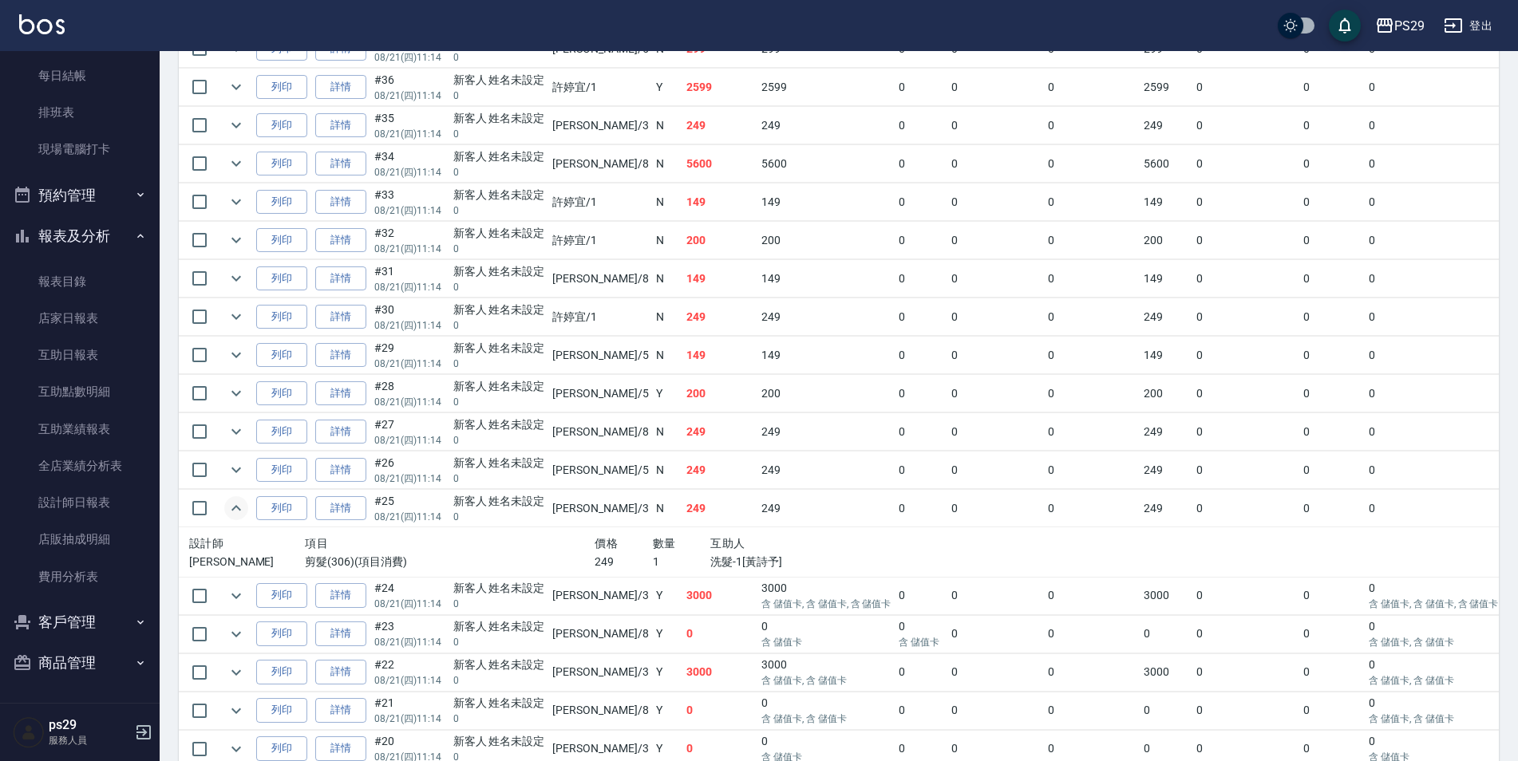
click at [246, 507] on button "expand row" at bounding box center [236, 508] width 24 height 24
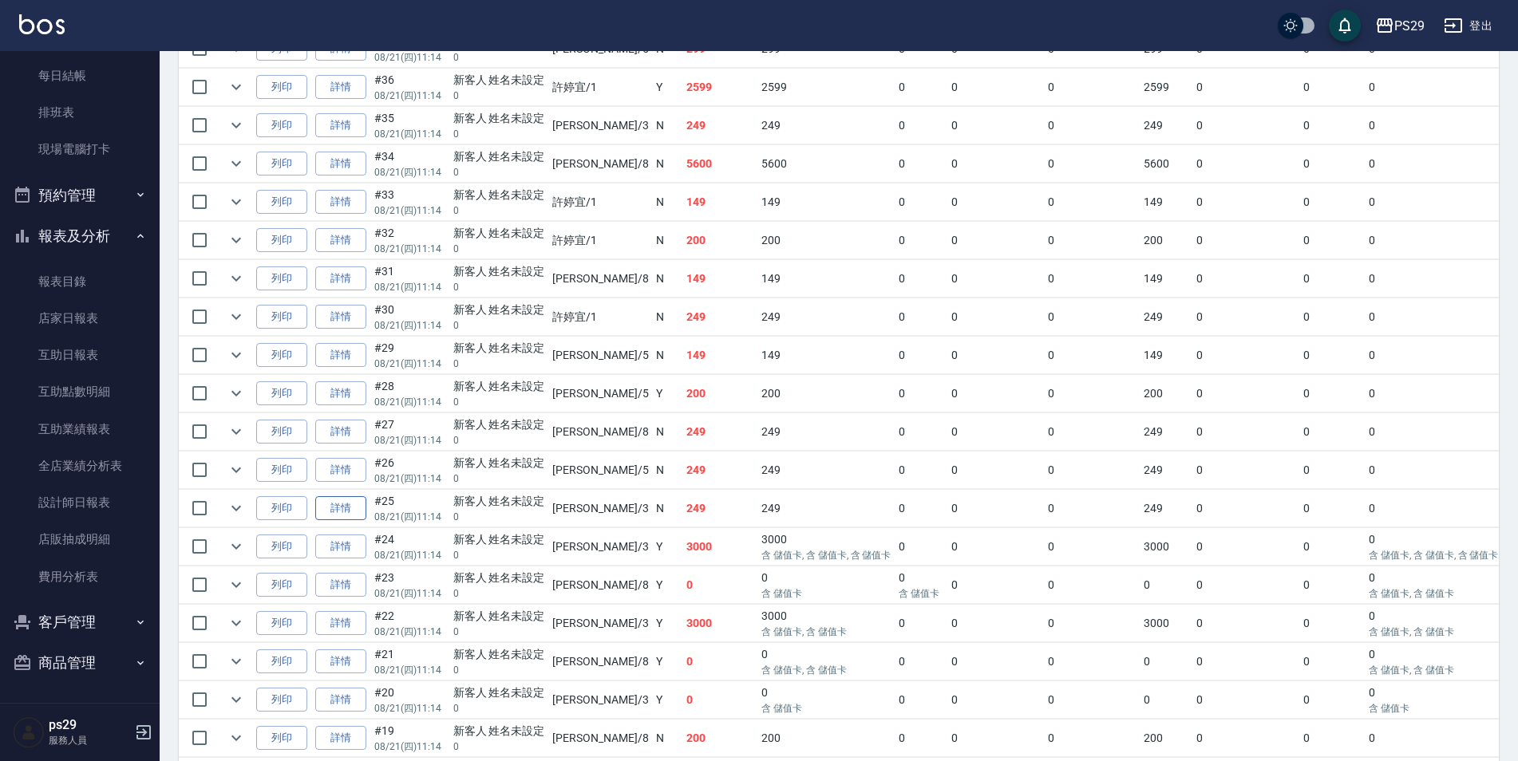
click at [338, 504] on link "詳情" at bounding box center [340, 508] width 51 height 25
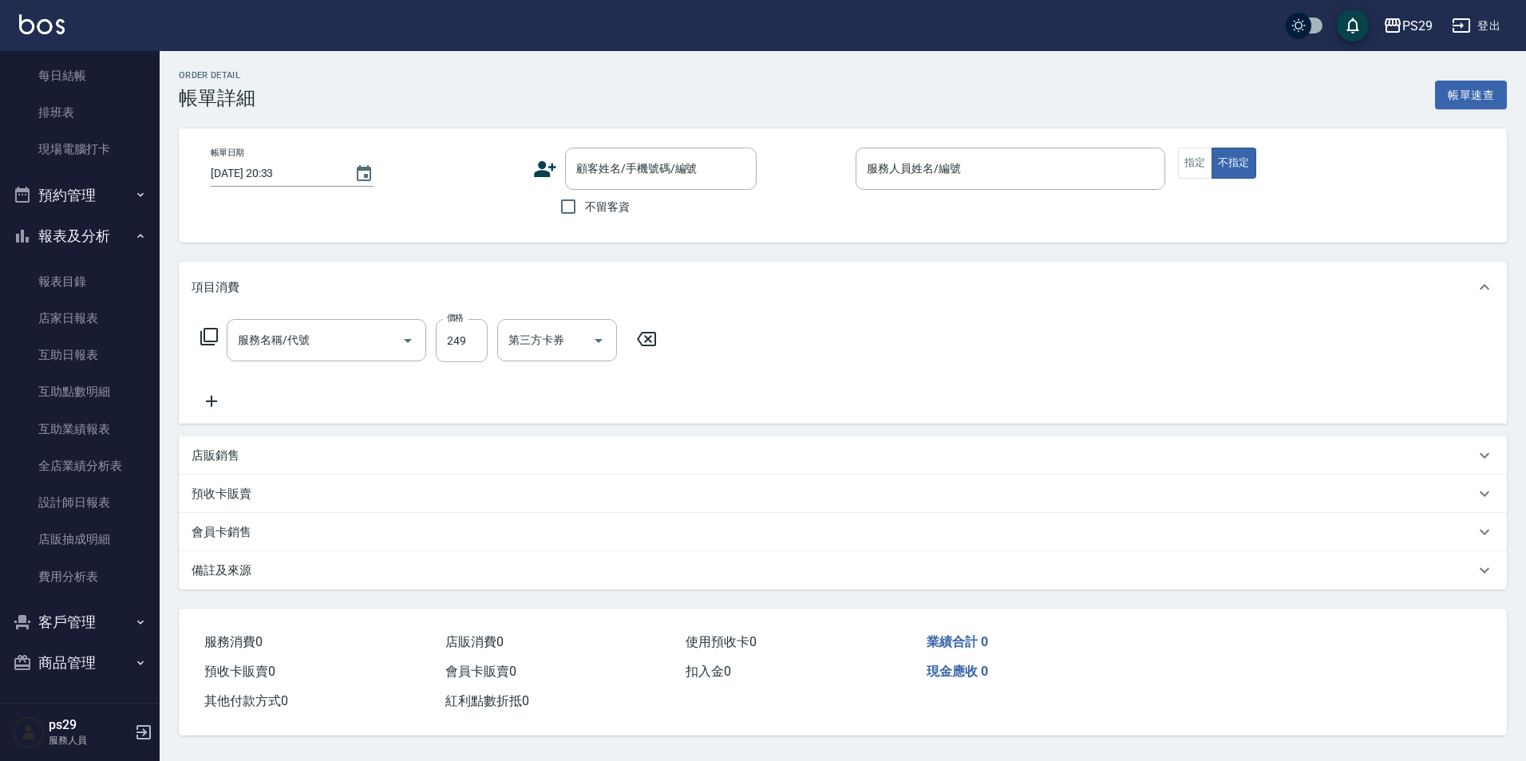
type input "[DATE] 11:14"
type input "[PERSON_NAME]-3"
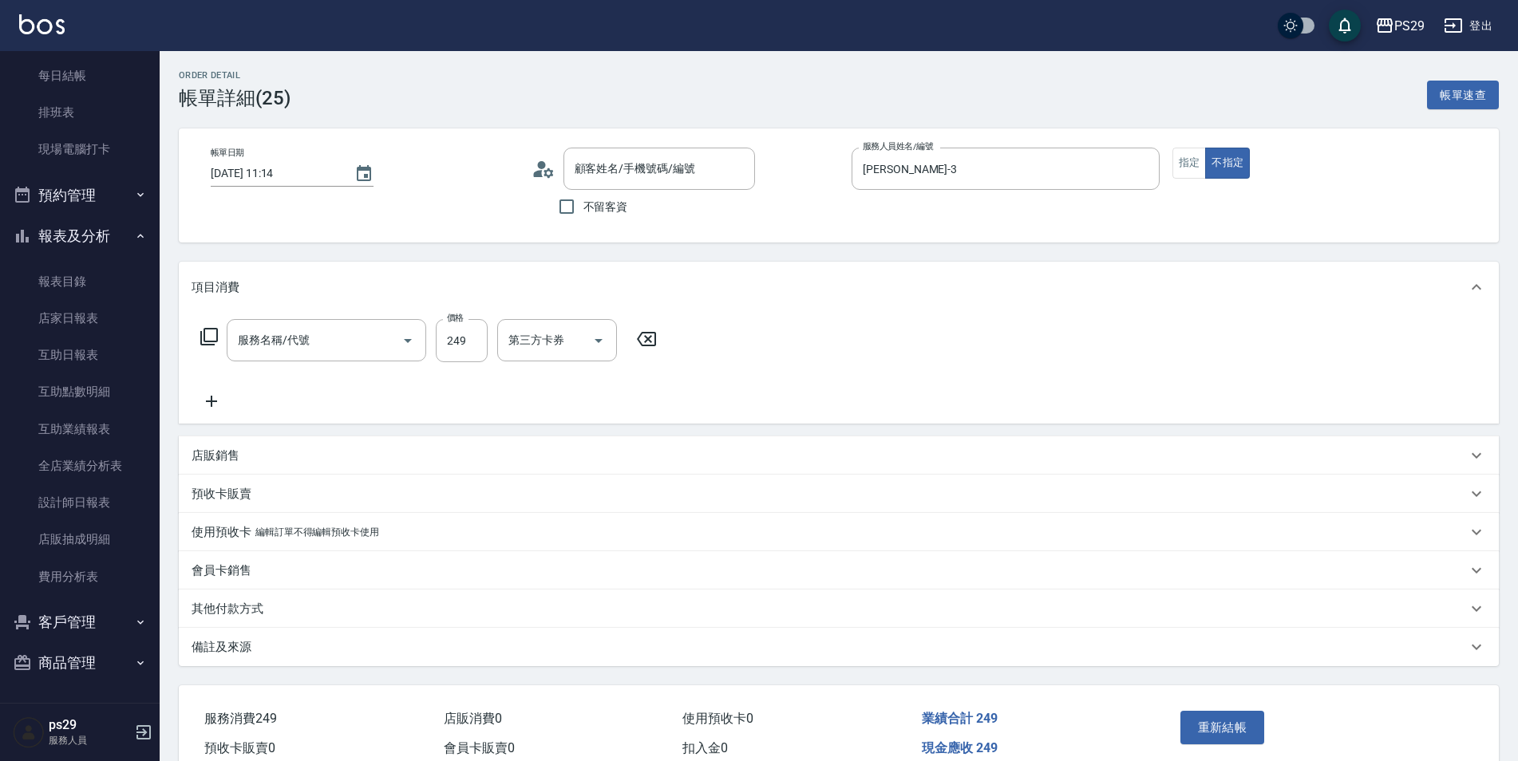
type input "新客人 姓名未設定/0/null"
type input "剪髮(306)"
click at [387, 173] on div "帳單日期 [DATE] 11:14" at bounding box center [365, 186] width 308 height 76
click at [361, 184] on button "Choose date, selected date is 2025-08-21" at bounding box center [364, 174] width 38 height 38
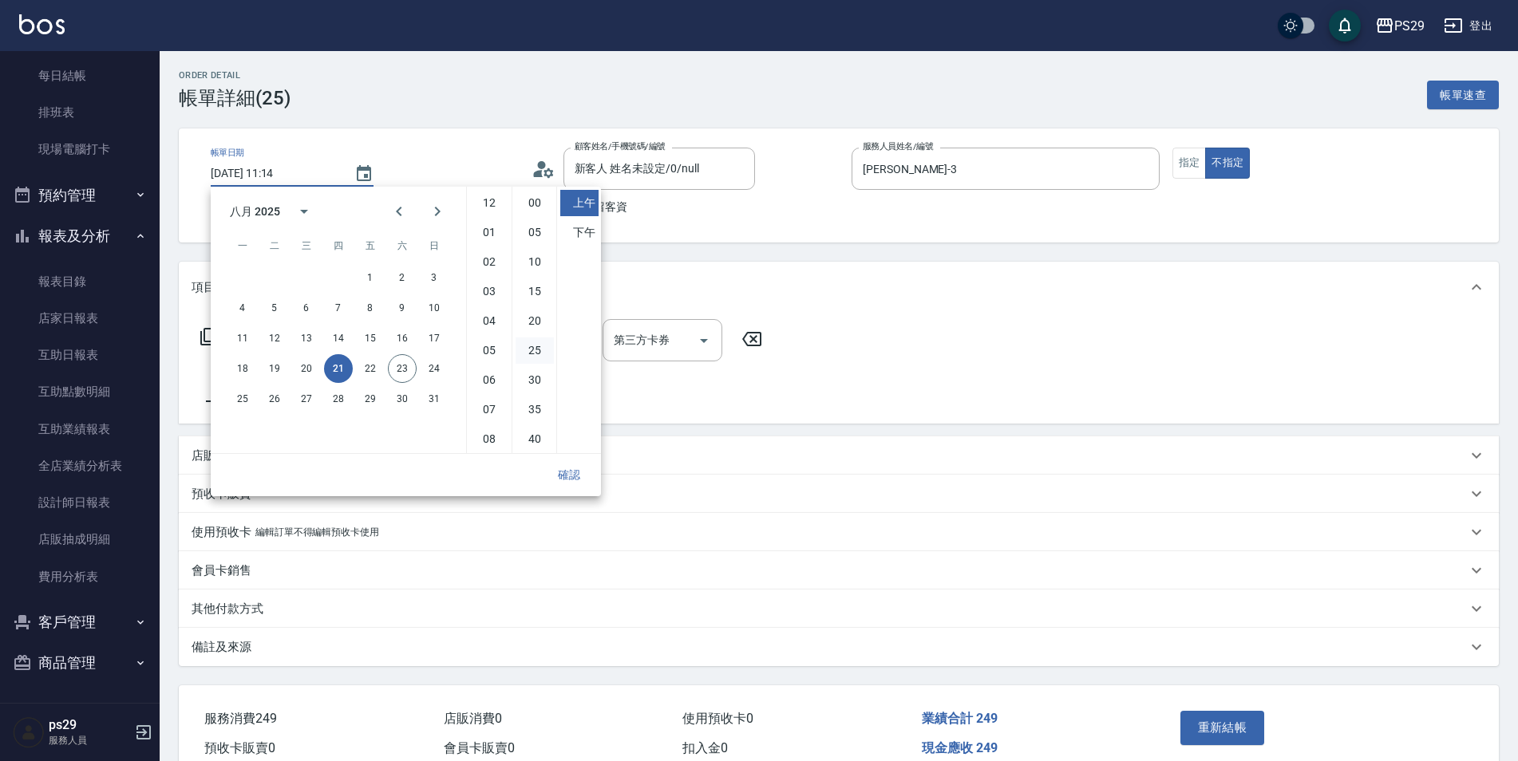
scroll to position [89, 0]
click at [395, 372] on button "23" at bounding box center [402, 368] width 29 height 29
type input "[DATE] 11:14"
click at [573, 472] on button "確認" at bounding box center [569, 476] width 51 height 30
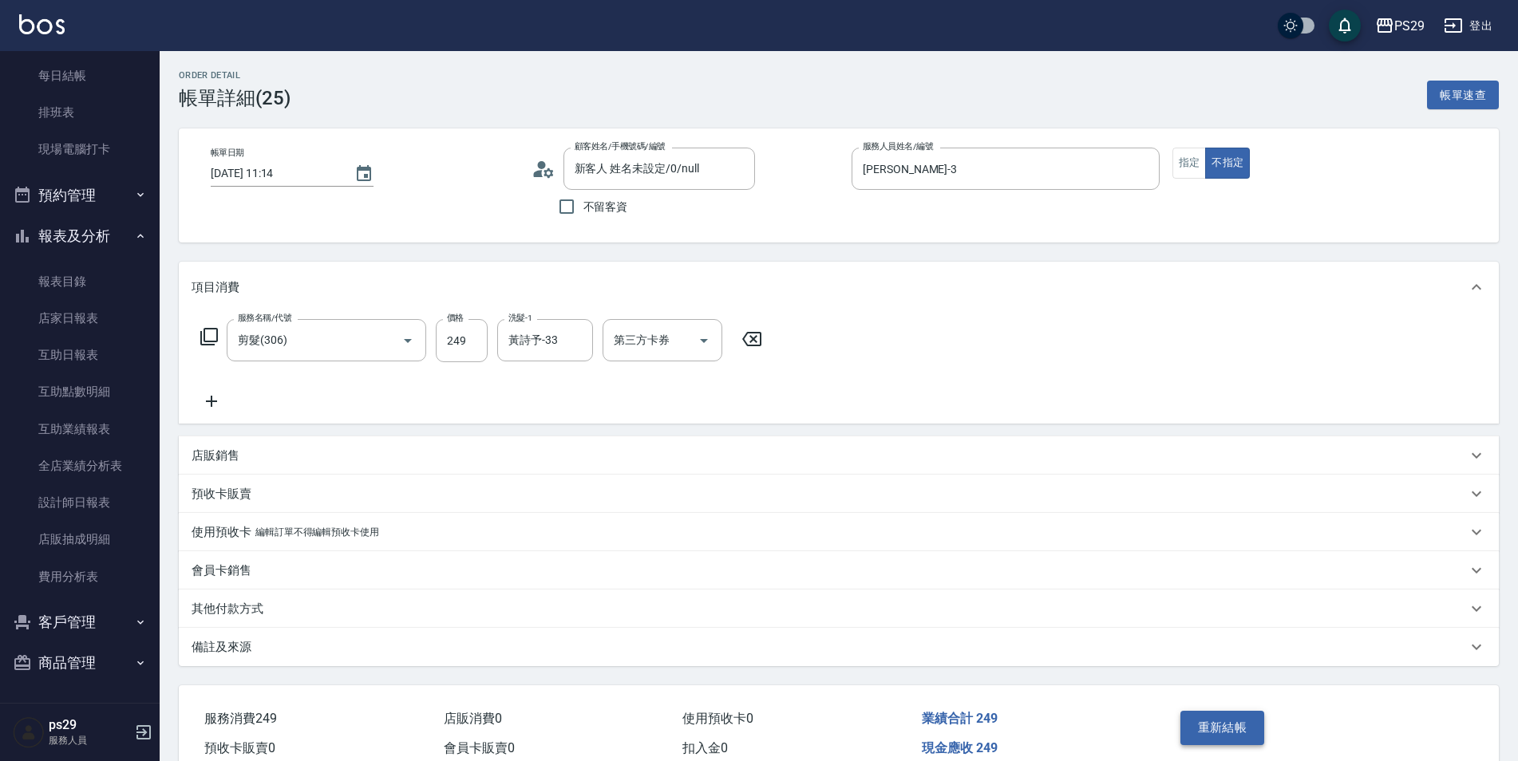
click at [1202, 726] on button "重新結帳" at bounding box center [1222, 728] width 85 height 34
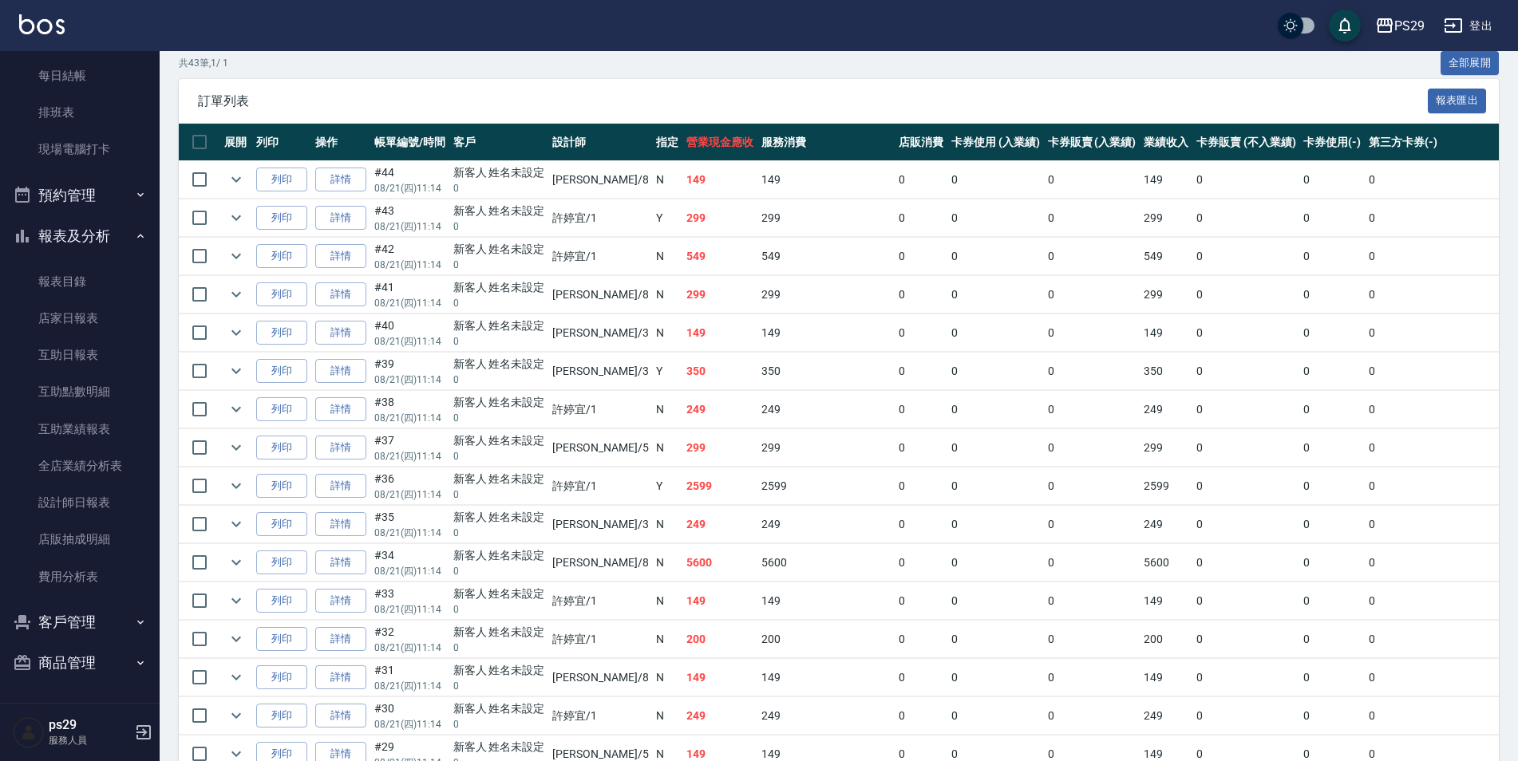
scroll to position [718, 0]
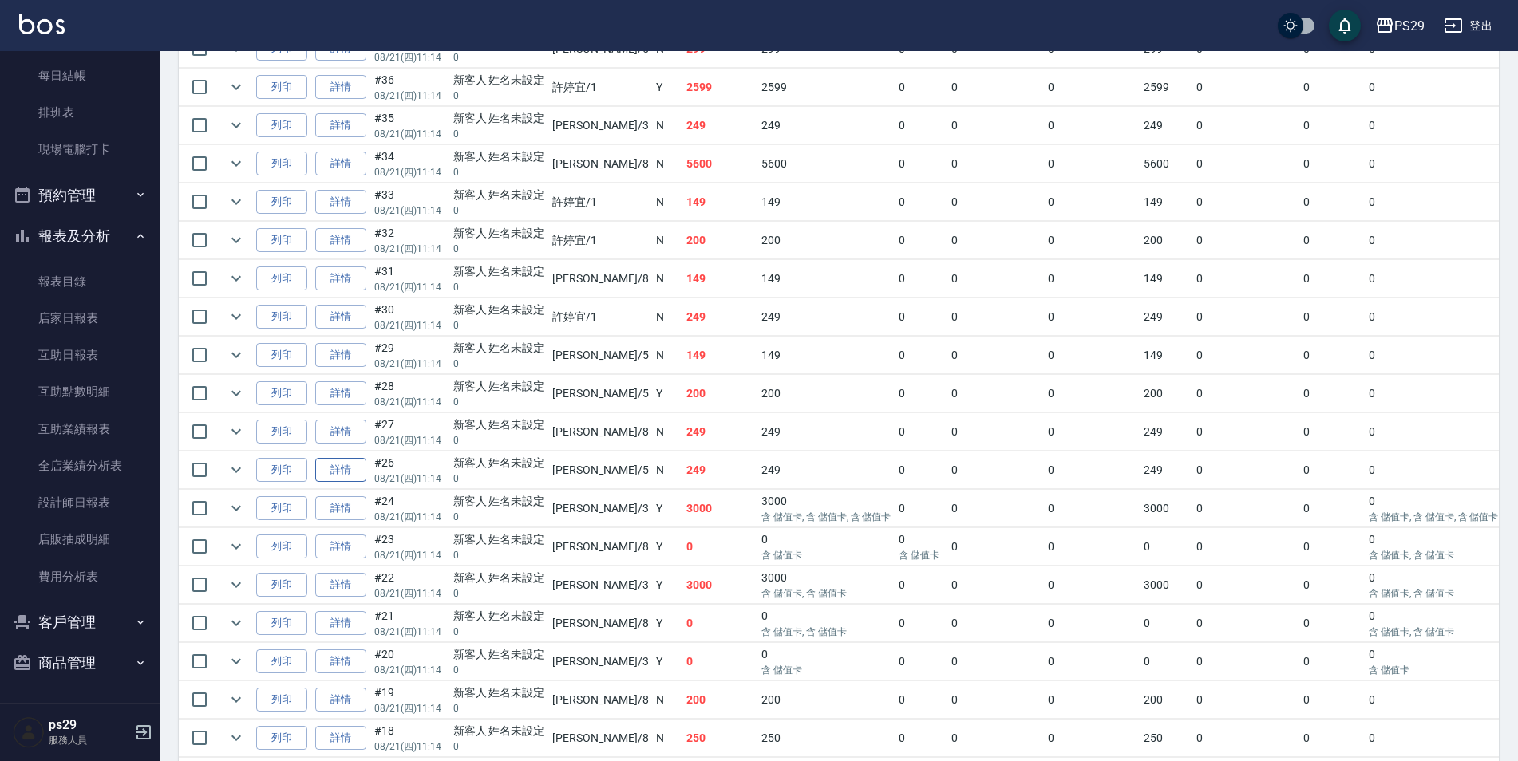
click at [346, 464] on link "詳情" at bounding box center [340, 470] width 51 height 25
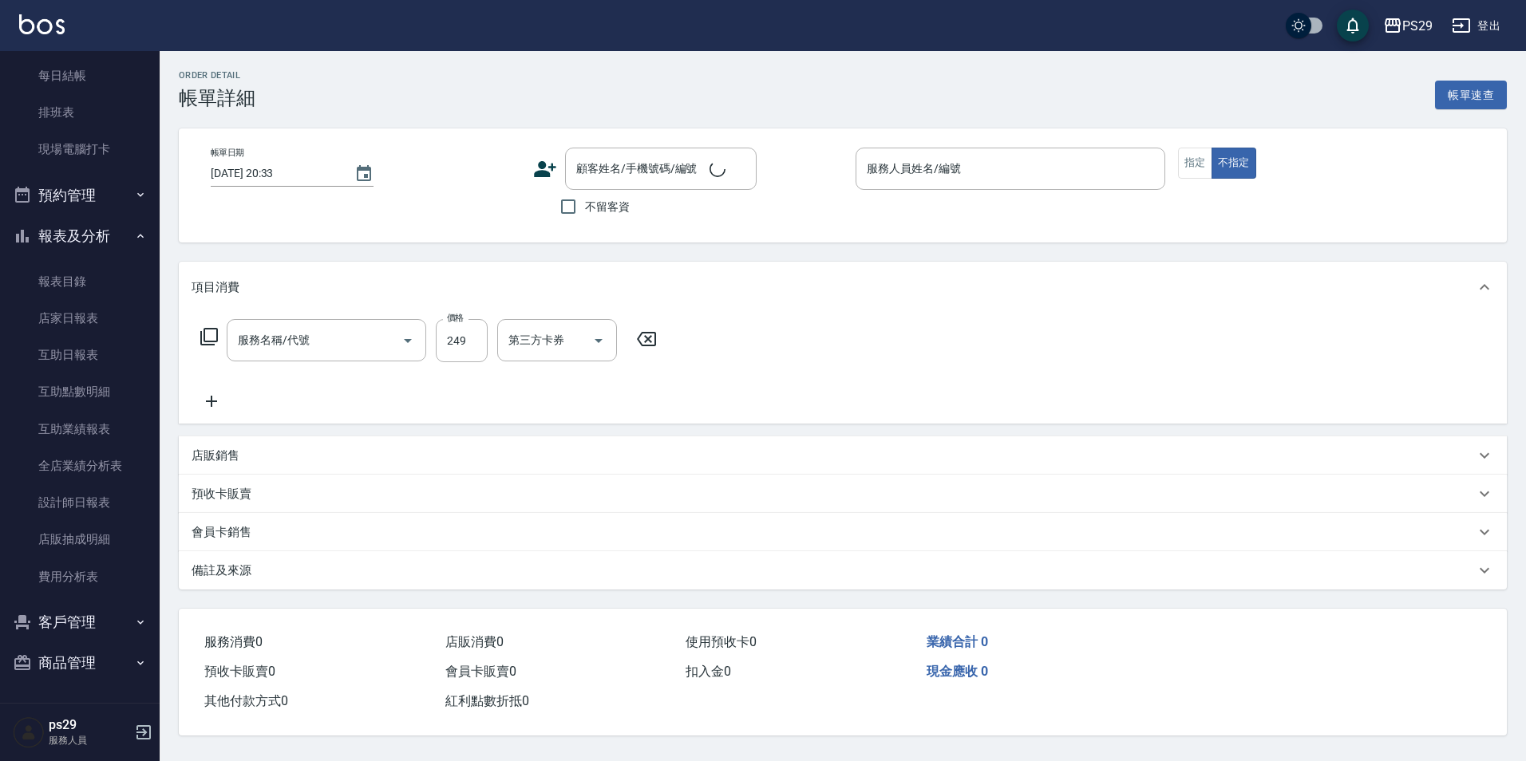
type input "[DATE] 11:14"
type input "[PERSON_NAME]維-5"
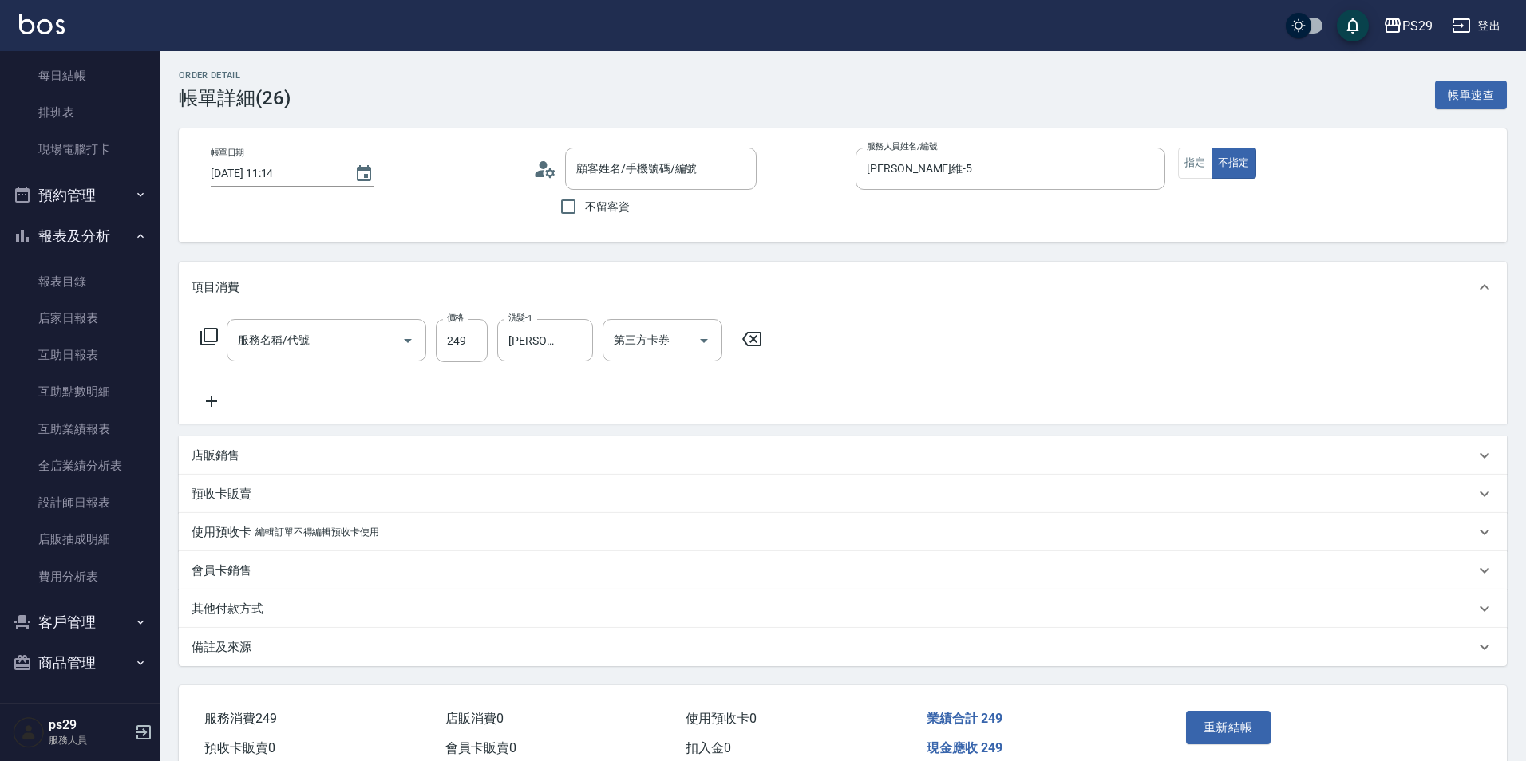
type input "剪髮(306)"
type input "新客人 姓名未設定/0/null"
click at [358, 168] on icon "Choose date, selected date is 2025-08-21" at bounding box center [364, 173] width 14 height 16
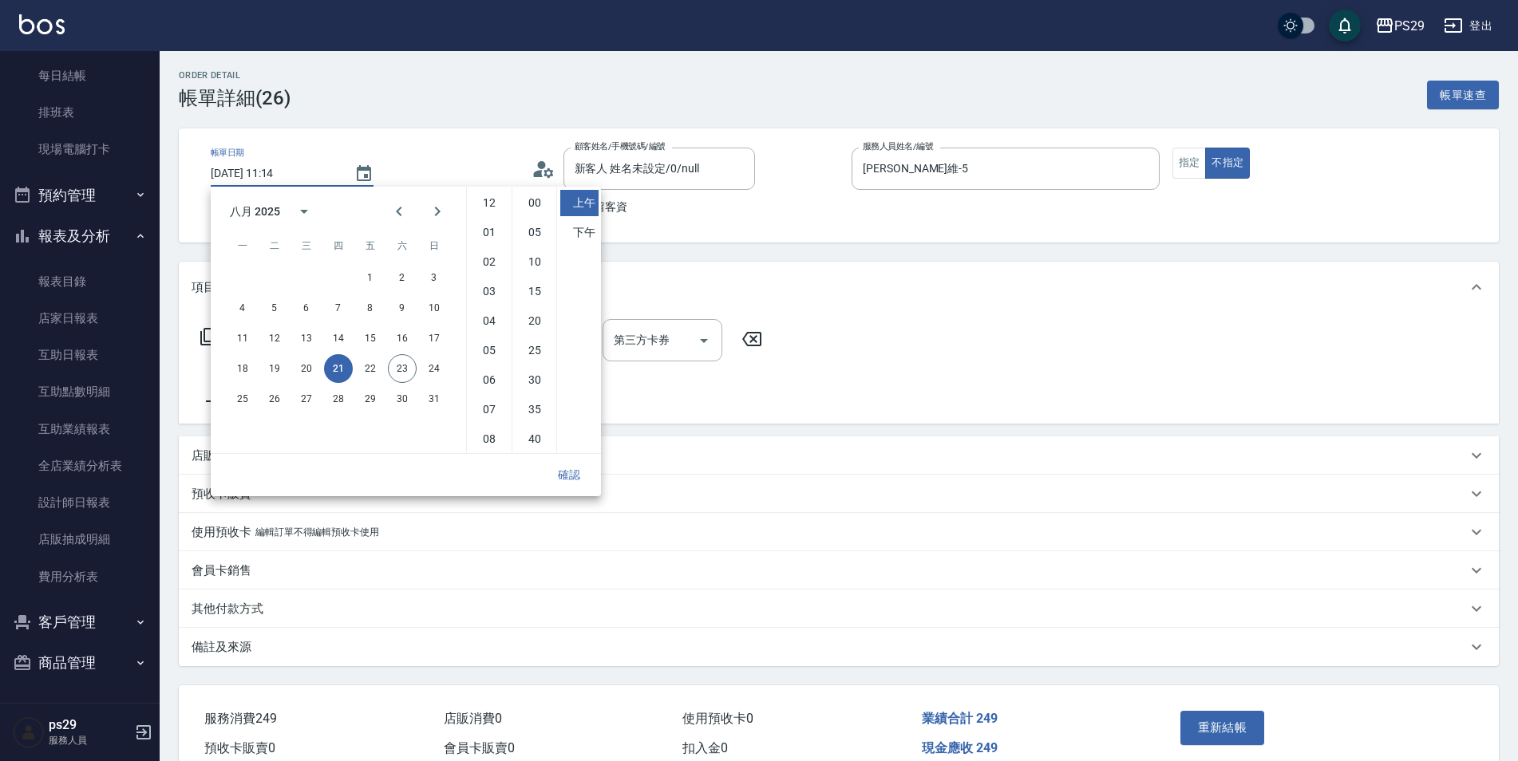
scroll to position [89, 0]
click at [408, 370] on button "23" at bounding box center [402, 368] width 29 height 29
type input "[DATE] 11:14"
click at [571, 473] on button "確認" at bounding box center [569, 476] width 51 height 30
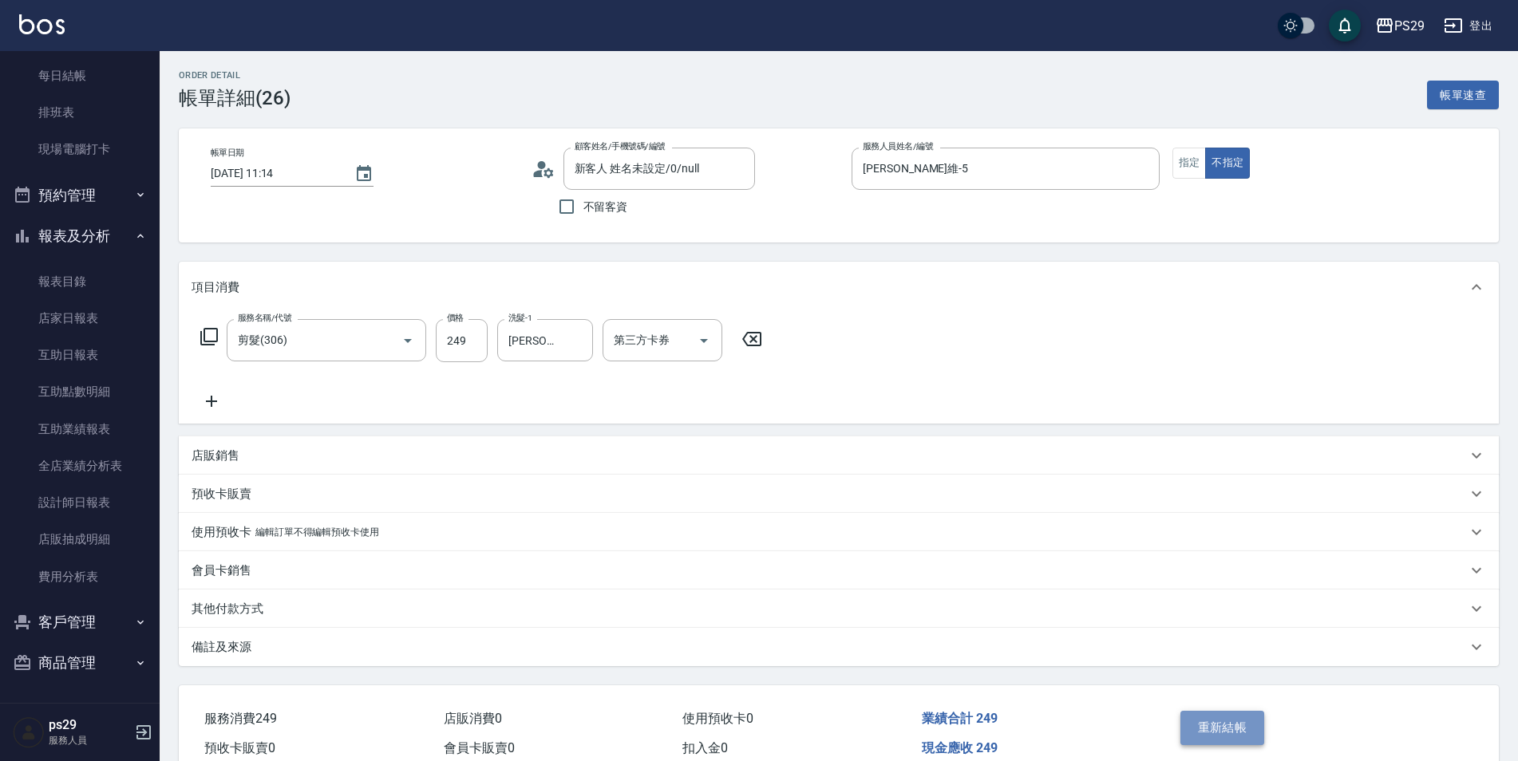
click at [1212, 726] on button "重新結帳" at bounding box center [1222, 728] width 85 height 34
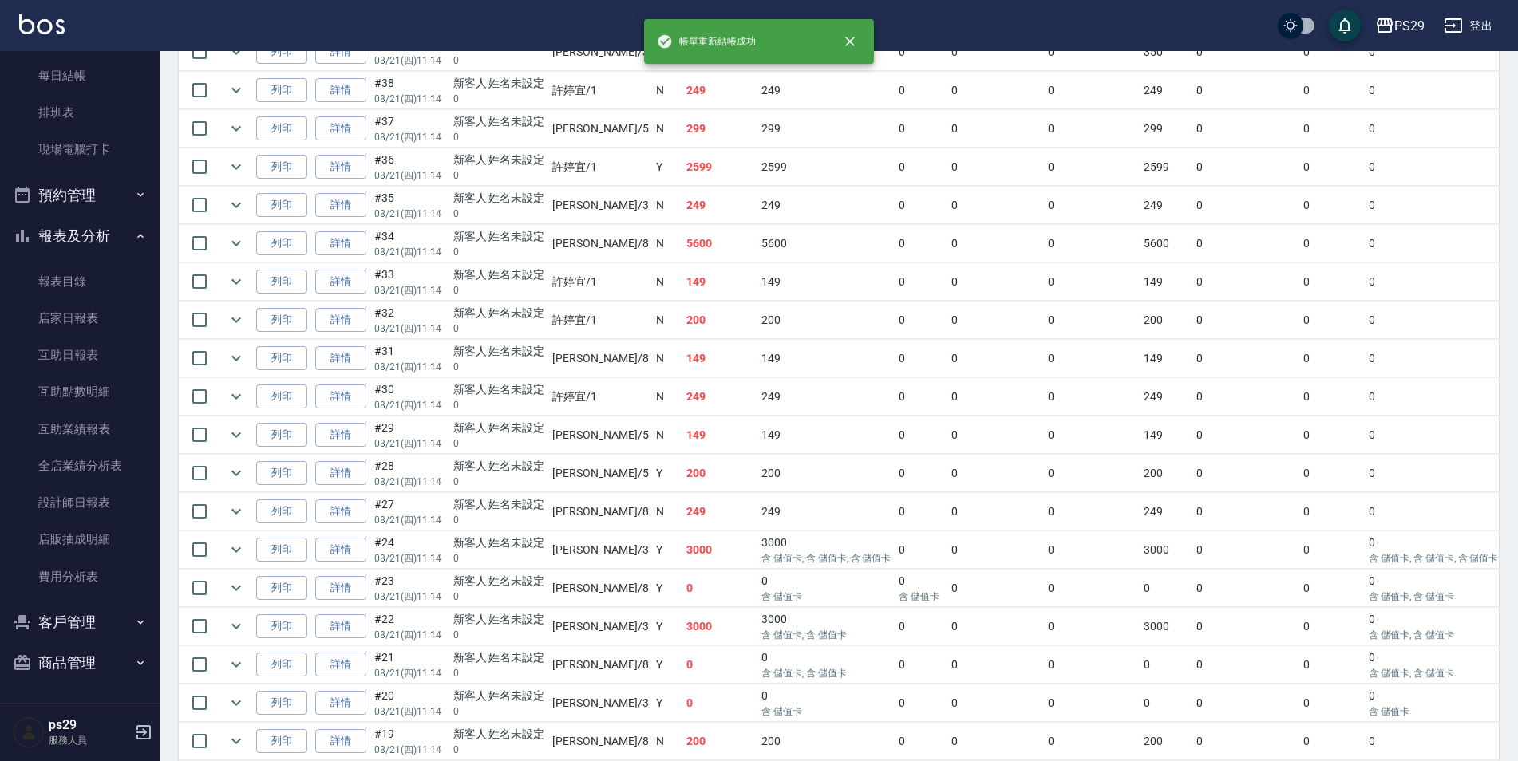
scroll to position [718, 0]
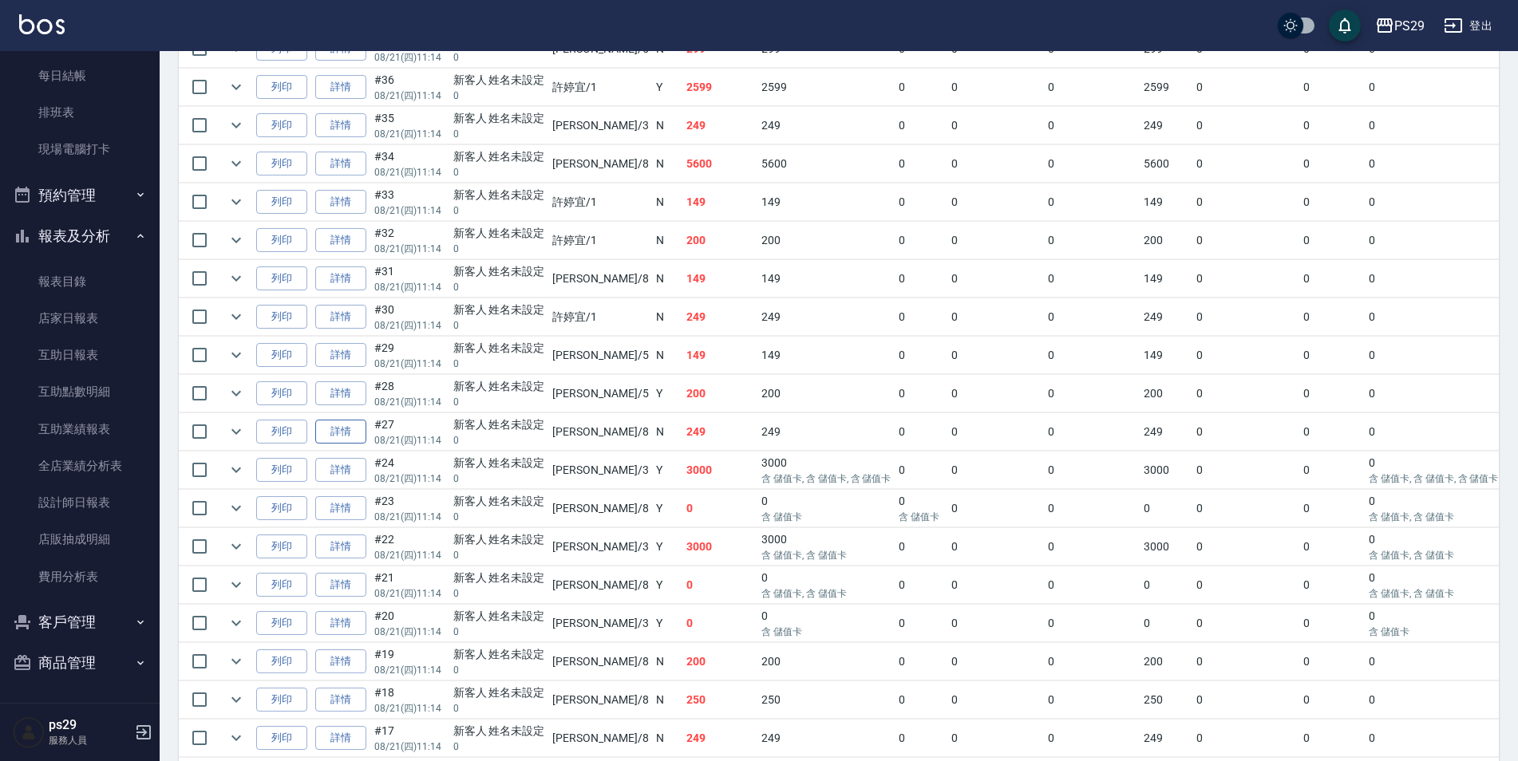
click at [322, 434] on link "詳情" at bounding box center [340, 432] width 51 height 25
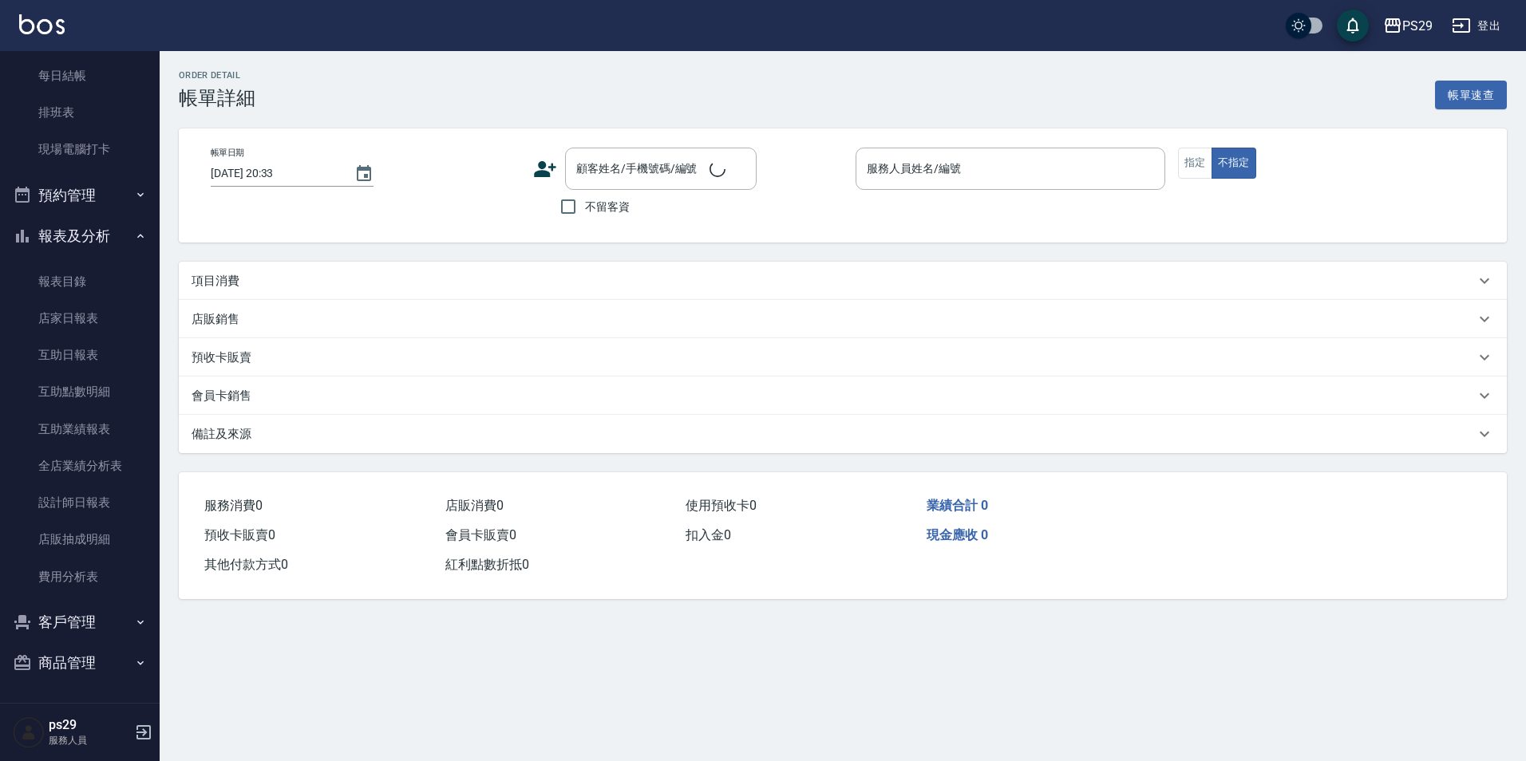
type input "[DATE] 11:14"
type input "[PERSON_NAME]-8"
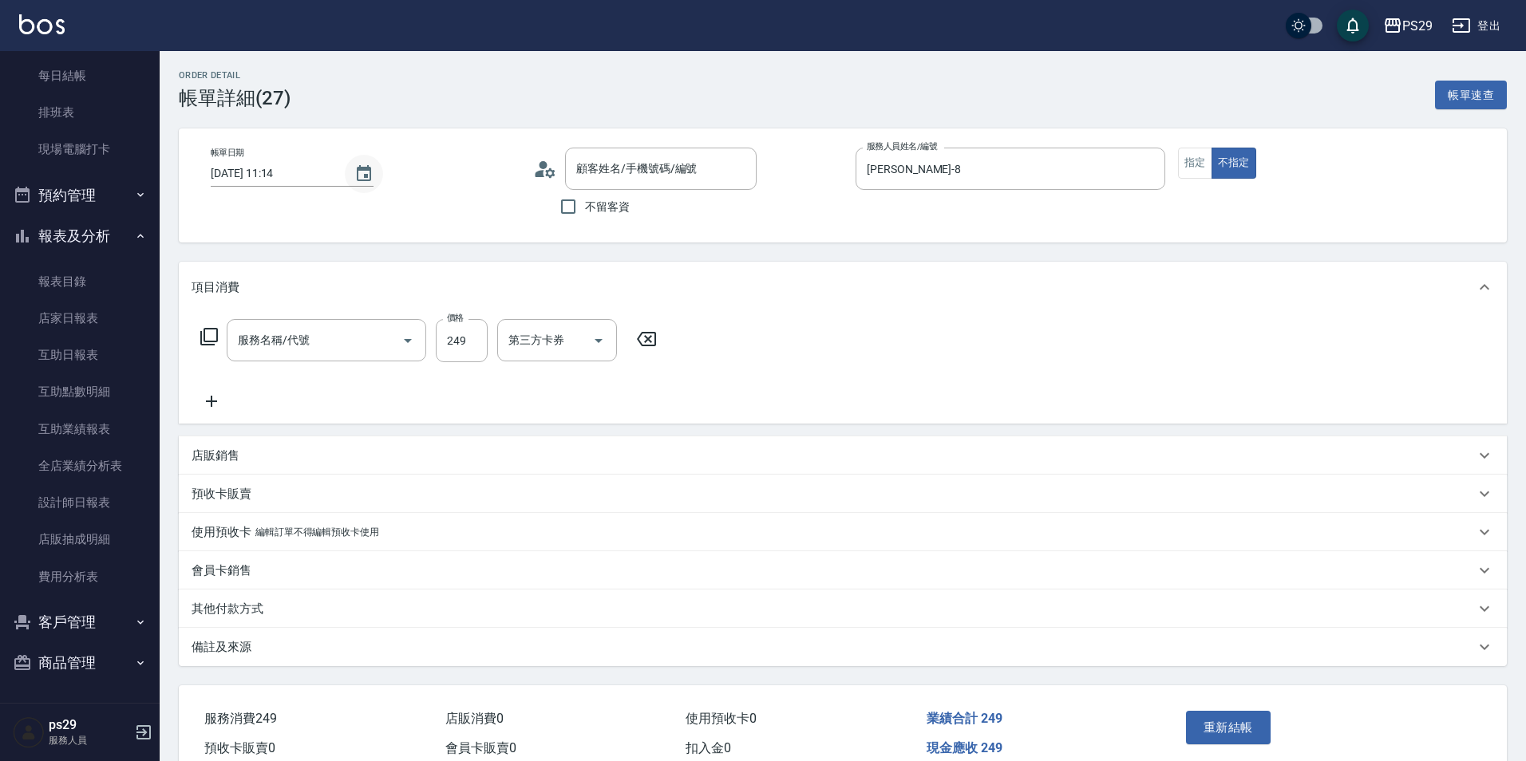
type input "新客人 姓名未設定/0/null"
type input "剪髮(306)"
click at [375, 180] on button "Choose date, selected date is 2025-08-21" at bounding box center [364, 174] width 38 height 38
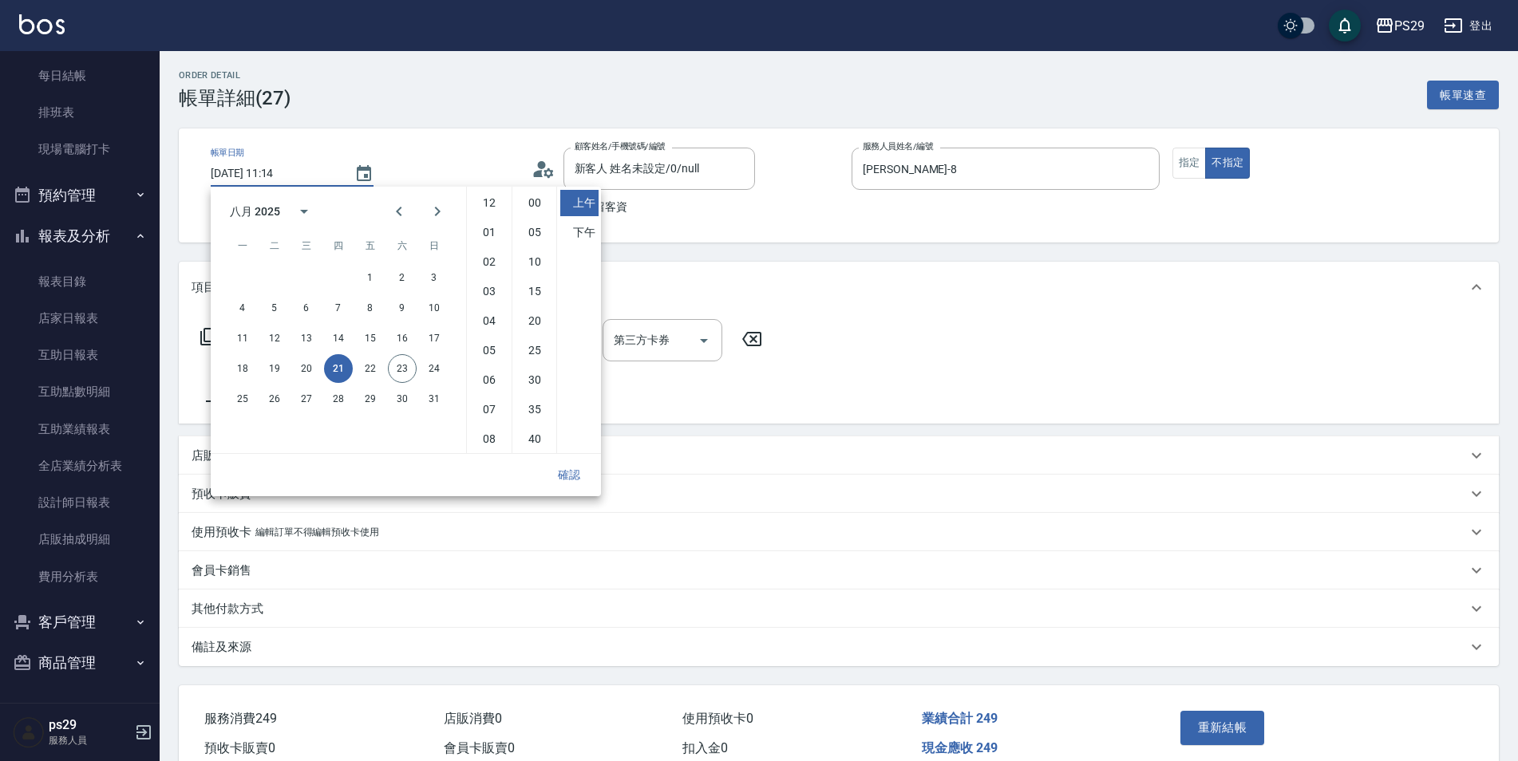
scroll to position [89, 0]
click at [400, 367] on button "23" at bounding box center [402, 368] width 29 height 29
type input "[DATE] 11:14"
click at [551, 472] on button "確認" at bounding box center [569, 476] width 51 height 30
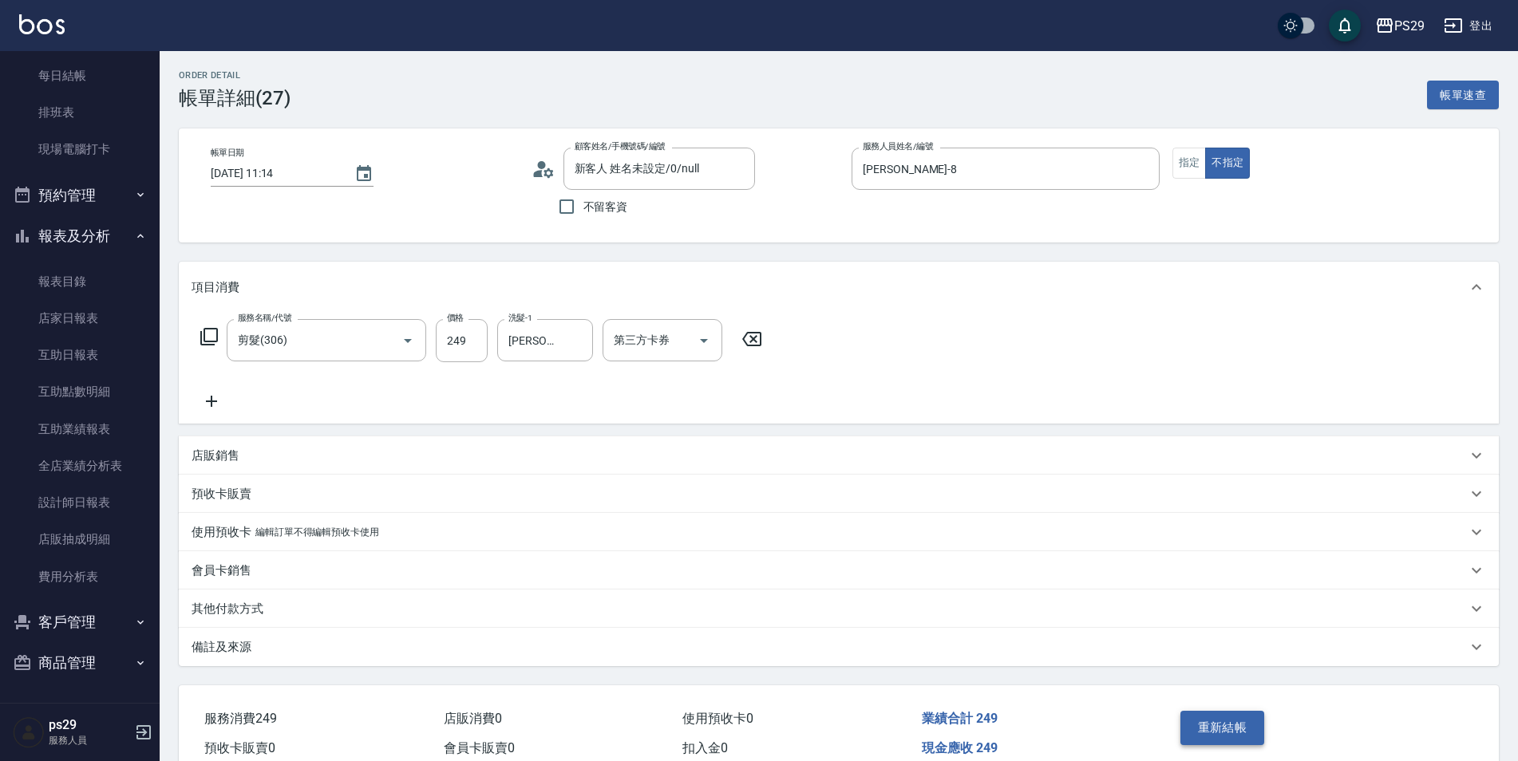
click at [1242, 729] on button "重新結帳" at bounding box center [1222, 728] width 85 height 34
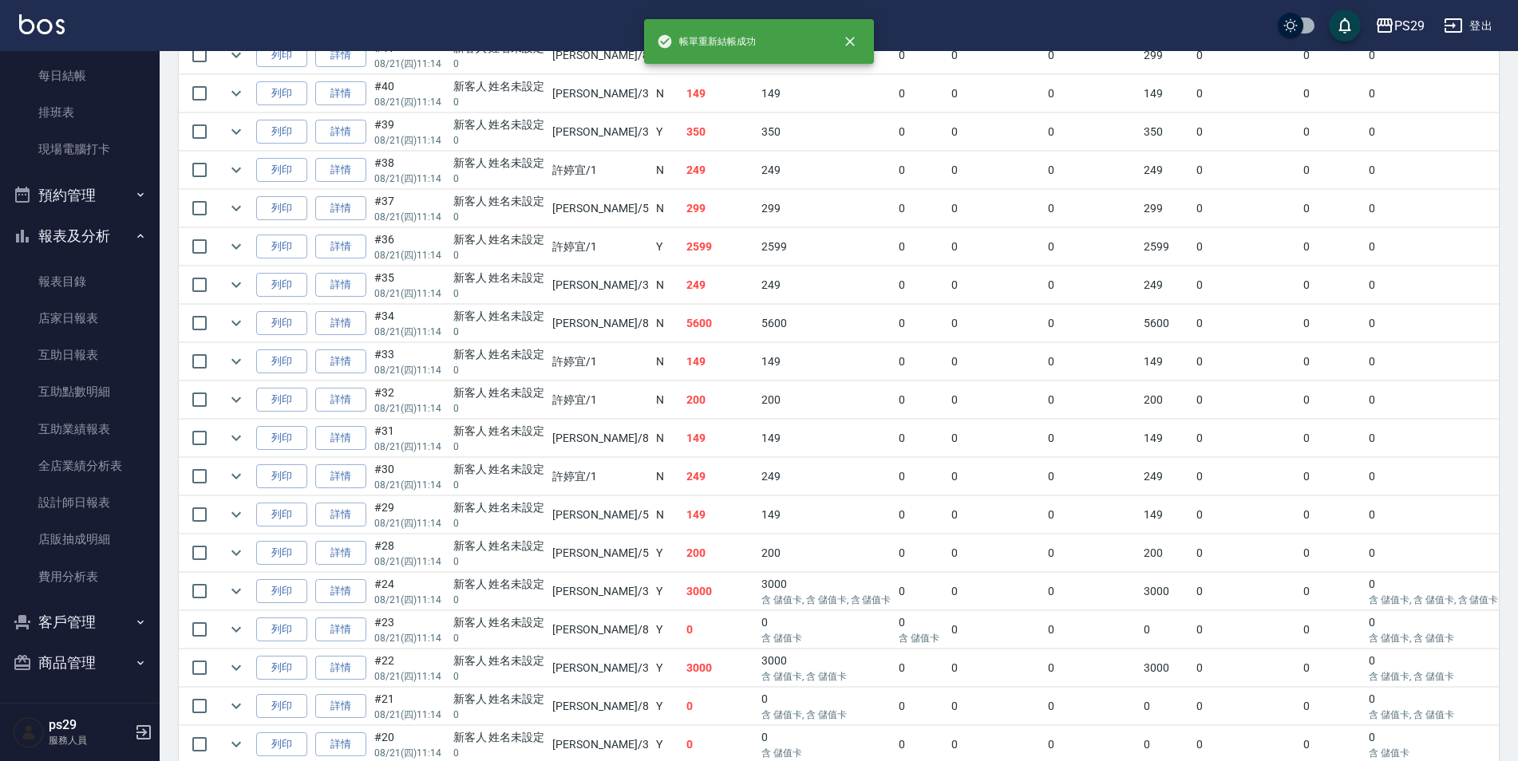
scroll to position [718, 0]
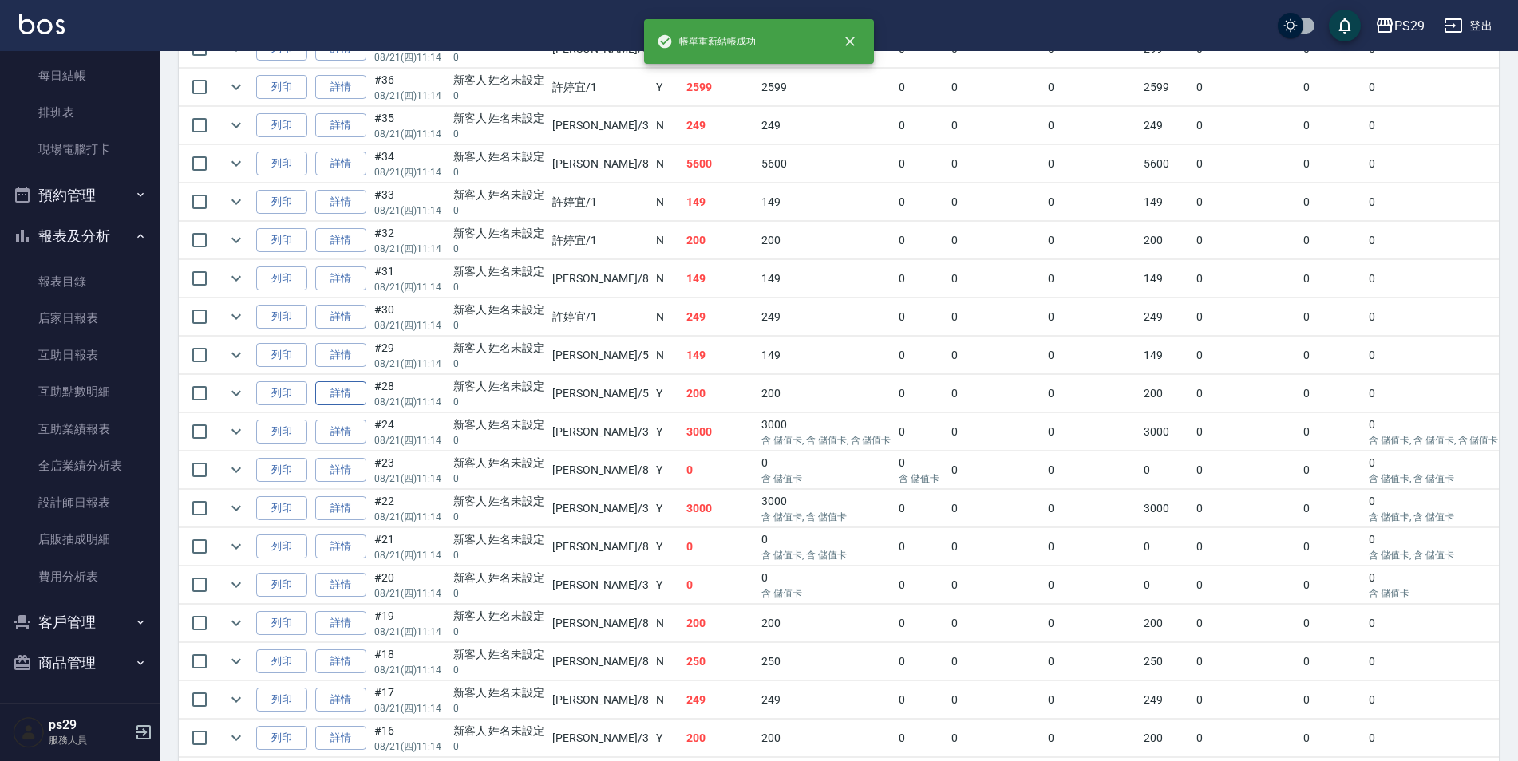
click at [332, 395] on link "詳情" at bounding box center [340, 394] width 51 height 25
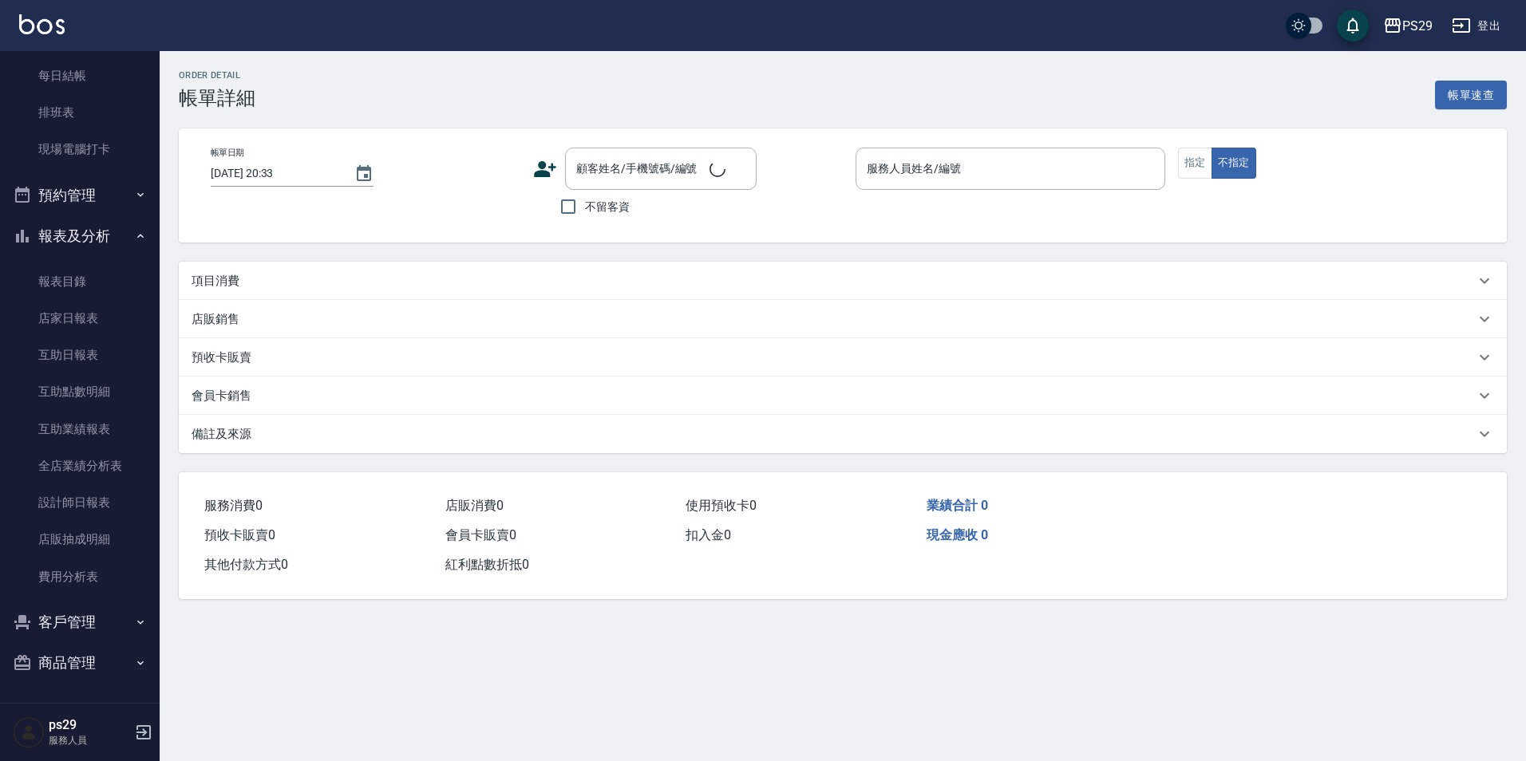
type input "[DATE] 11:14"
type input "[PERSON_NAME]維-5"
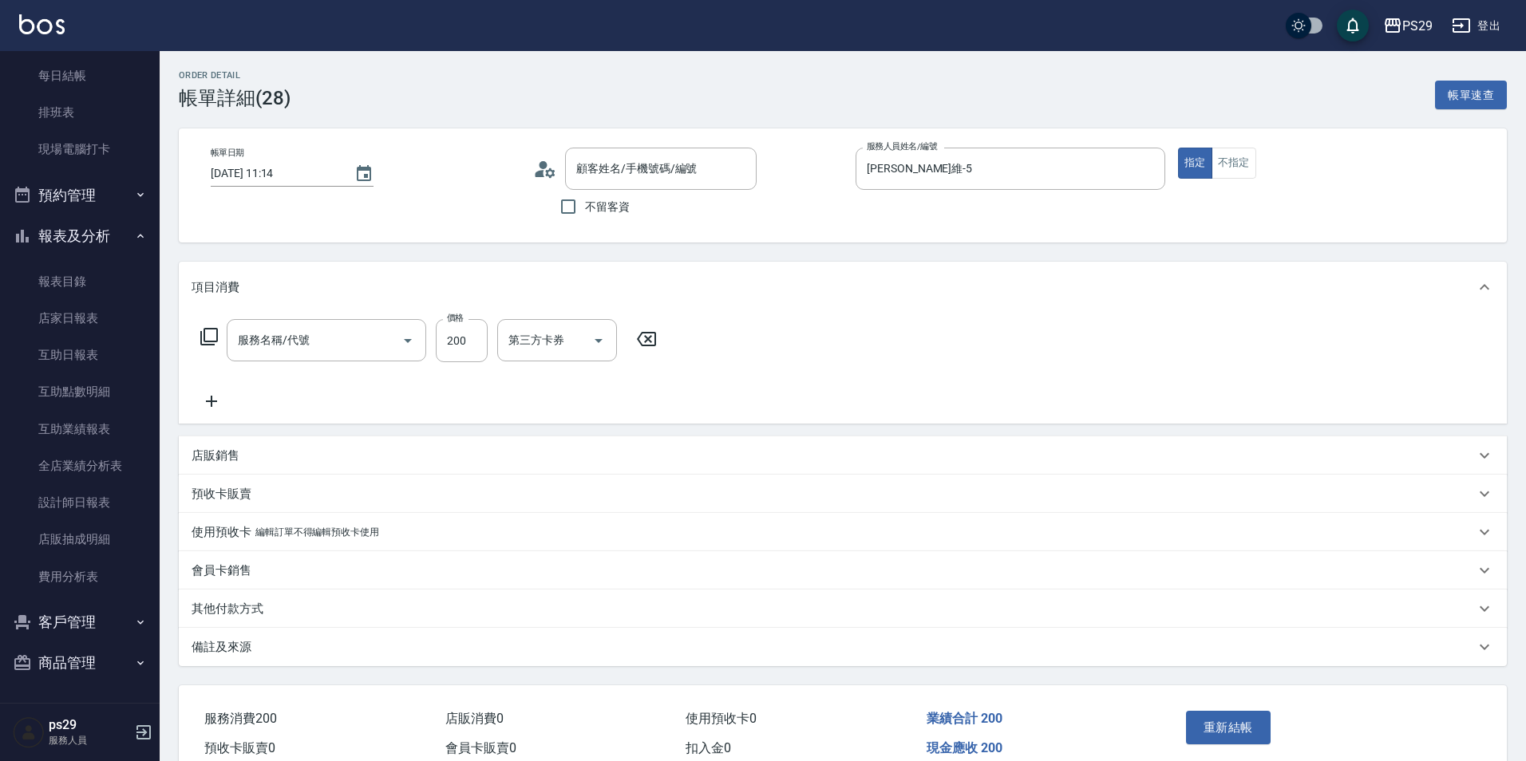
click at [362, 154] on div "帳單日期 [DATE] 11:14" at bounding box center [292, 167] width 163 height 39
type input "新客人 姓名未設定/0/null"
type input "200(111)"
click at [360, 172] on icon "Choose date, selected date is 2025-08-21" at bounding box center [363, 173] width 19 height 19
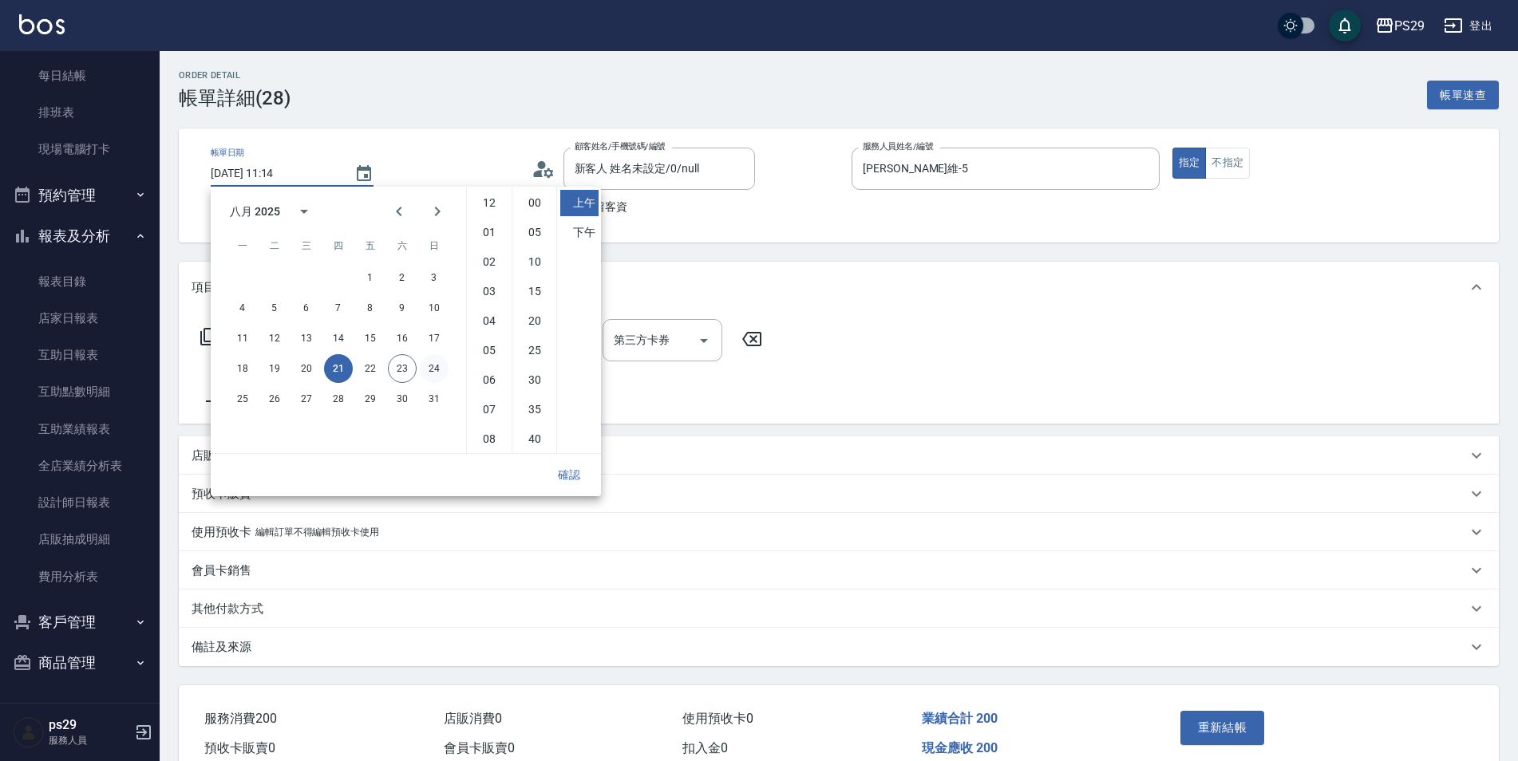
scroll to position [89, 0]
click at [412, 376] on button "23" at bounding box center [402, 368] width 29 height 29
type input "[DATE] 11:14"
click at [577, 486] on button "確認" at bounding box center [569, 476] width 51 height 30
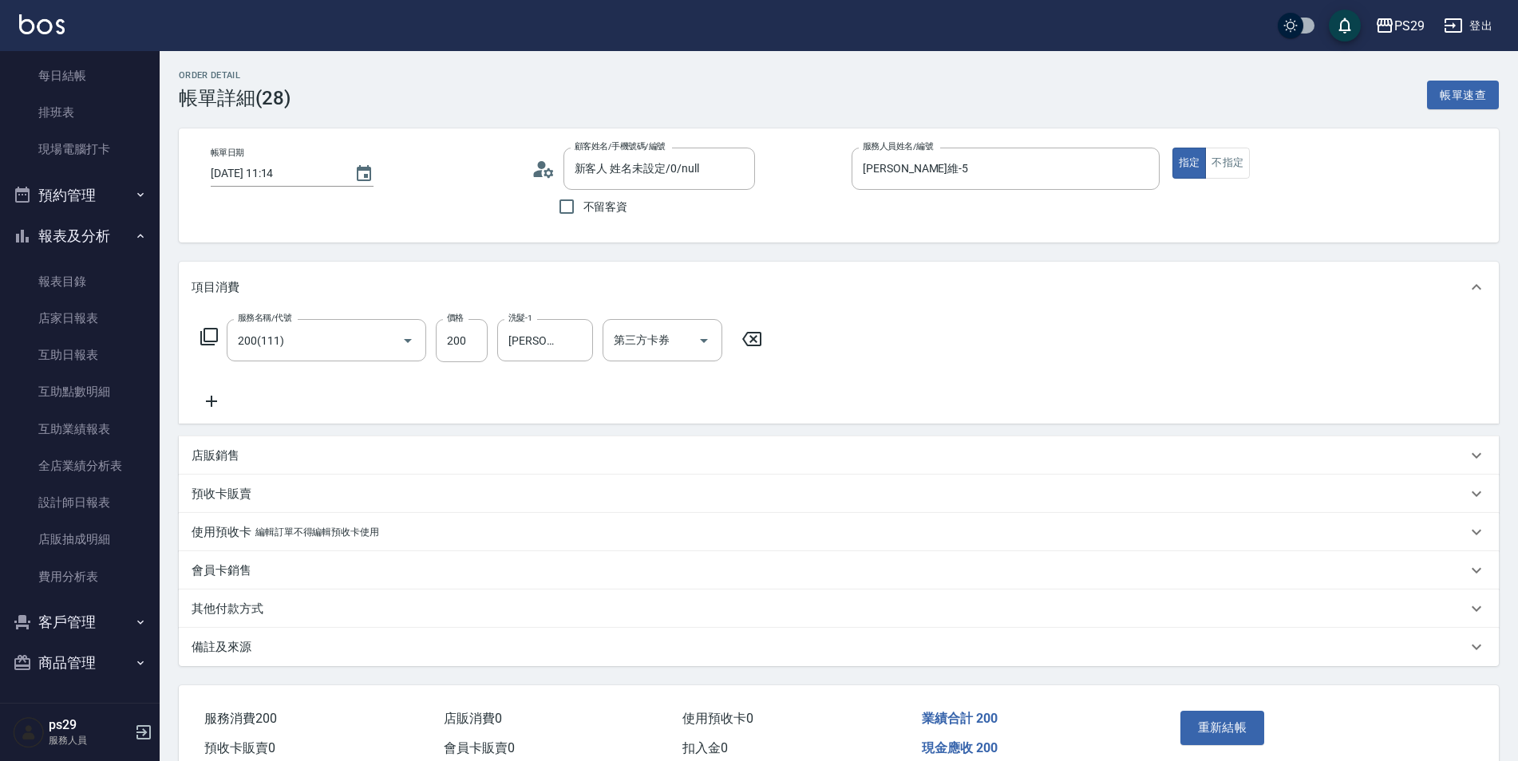
click at [1212, 748] on div "重新結帳" at bounding box center [1246, 739] width 144 height 69
click at [1212, 737] on button "重新結帳" at bounding box center [1222, 728] width 85 height 34
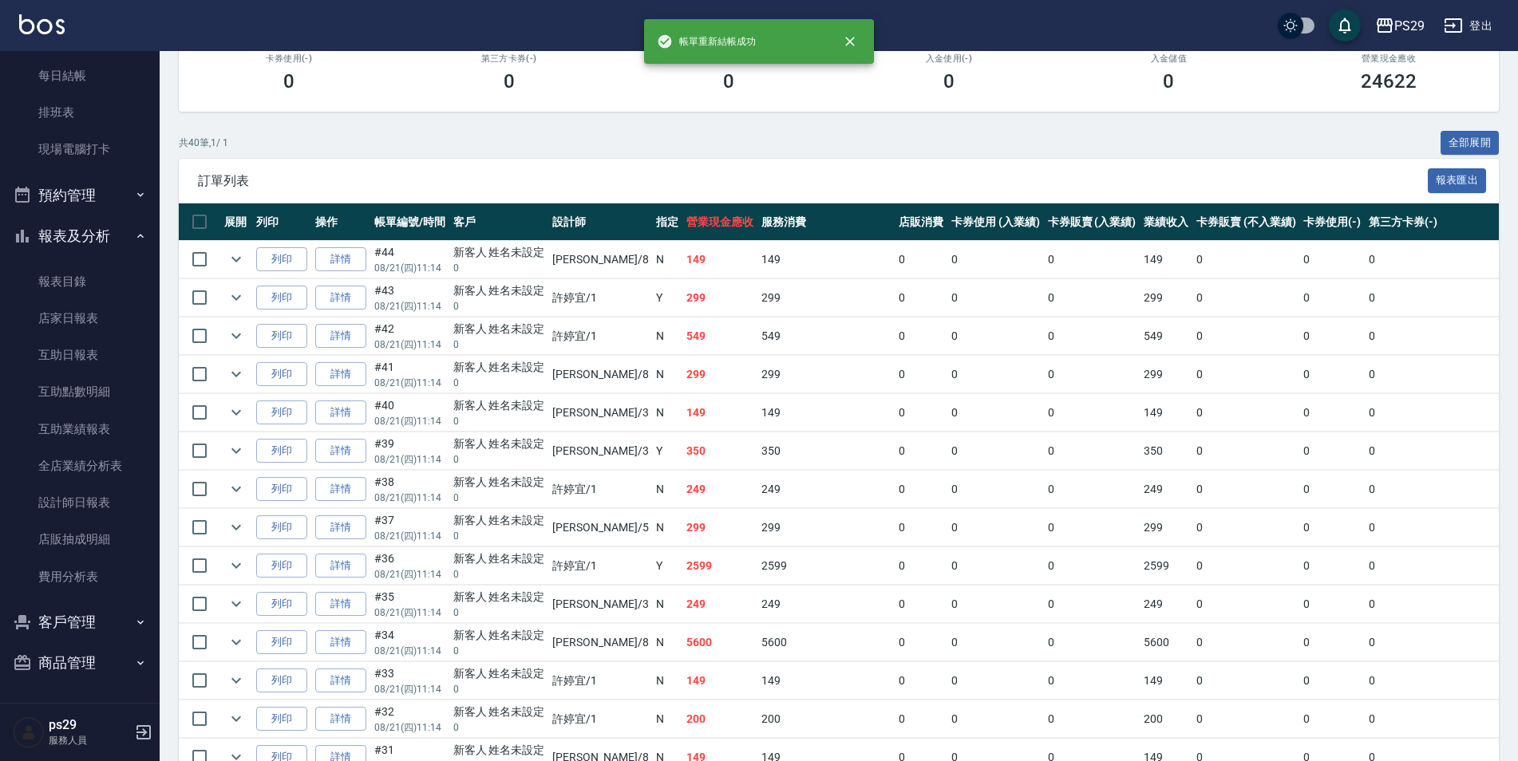
scroll to position [479, 0]
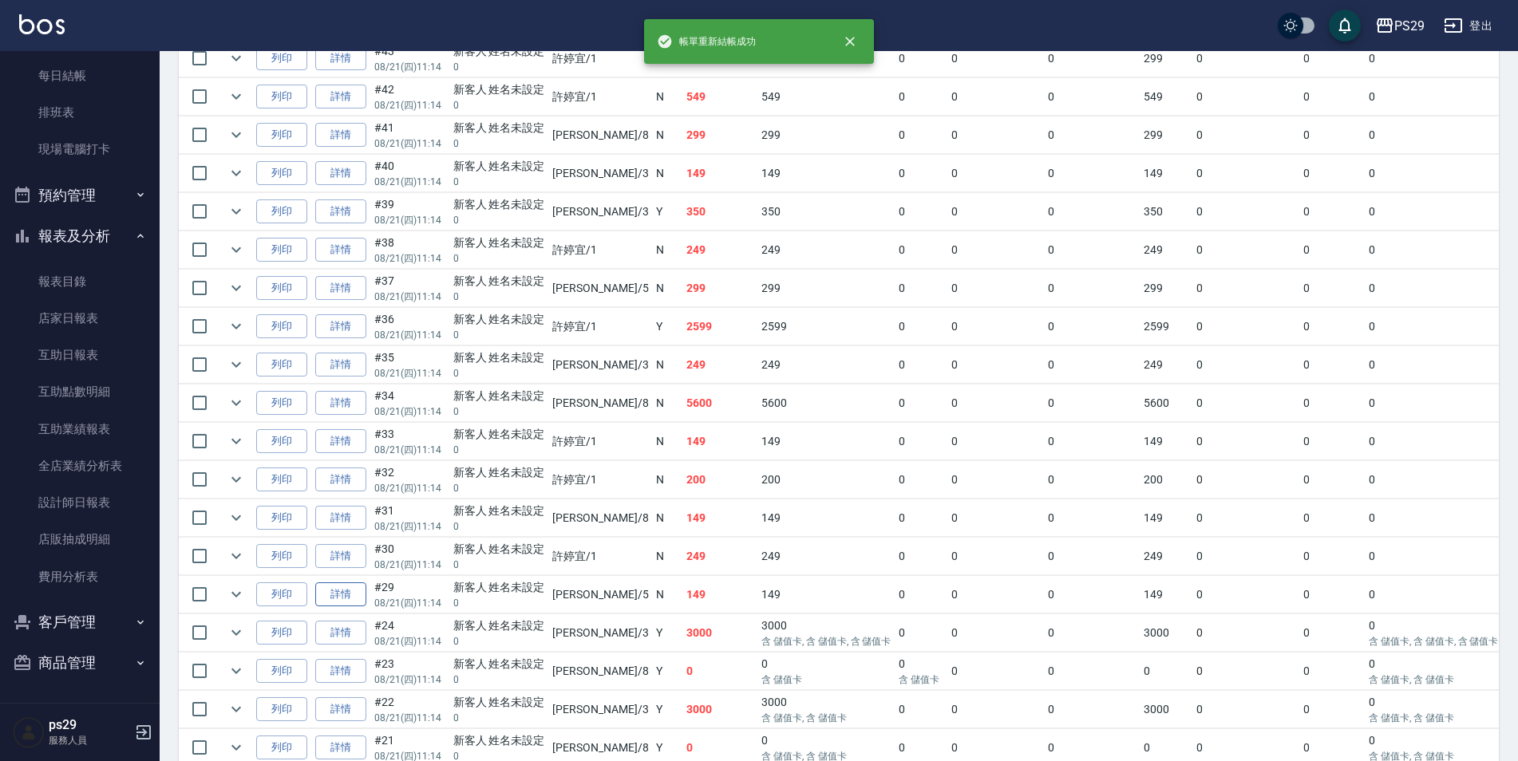
click at [334, 597] on link "詳情" at bounding box center [340, 595] width 51 height 25
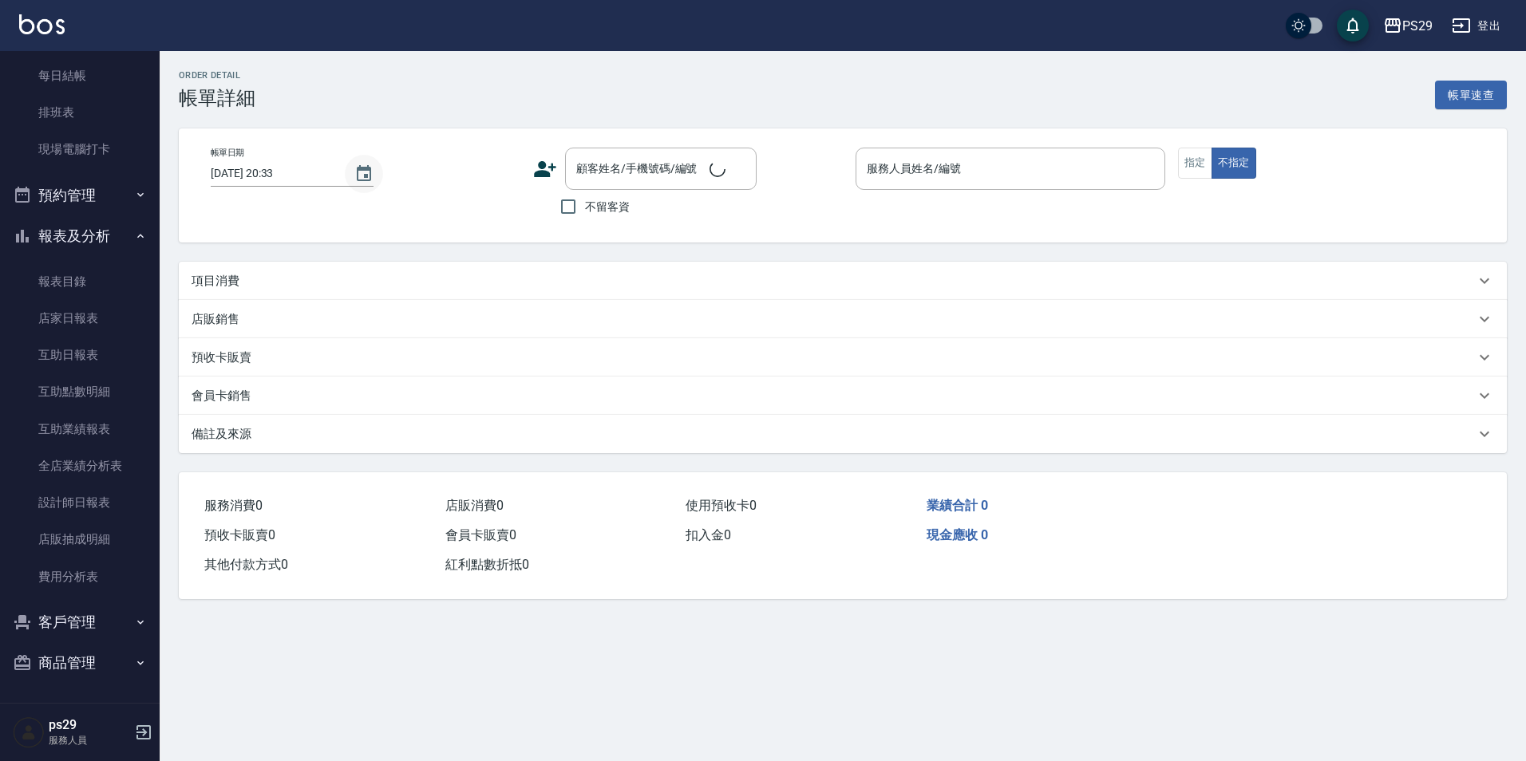
type input "[DATE] 11:14"
type input "[PERSON_NAME]維-5"
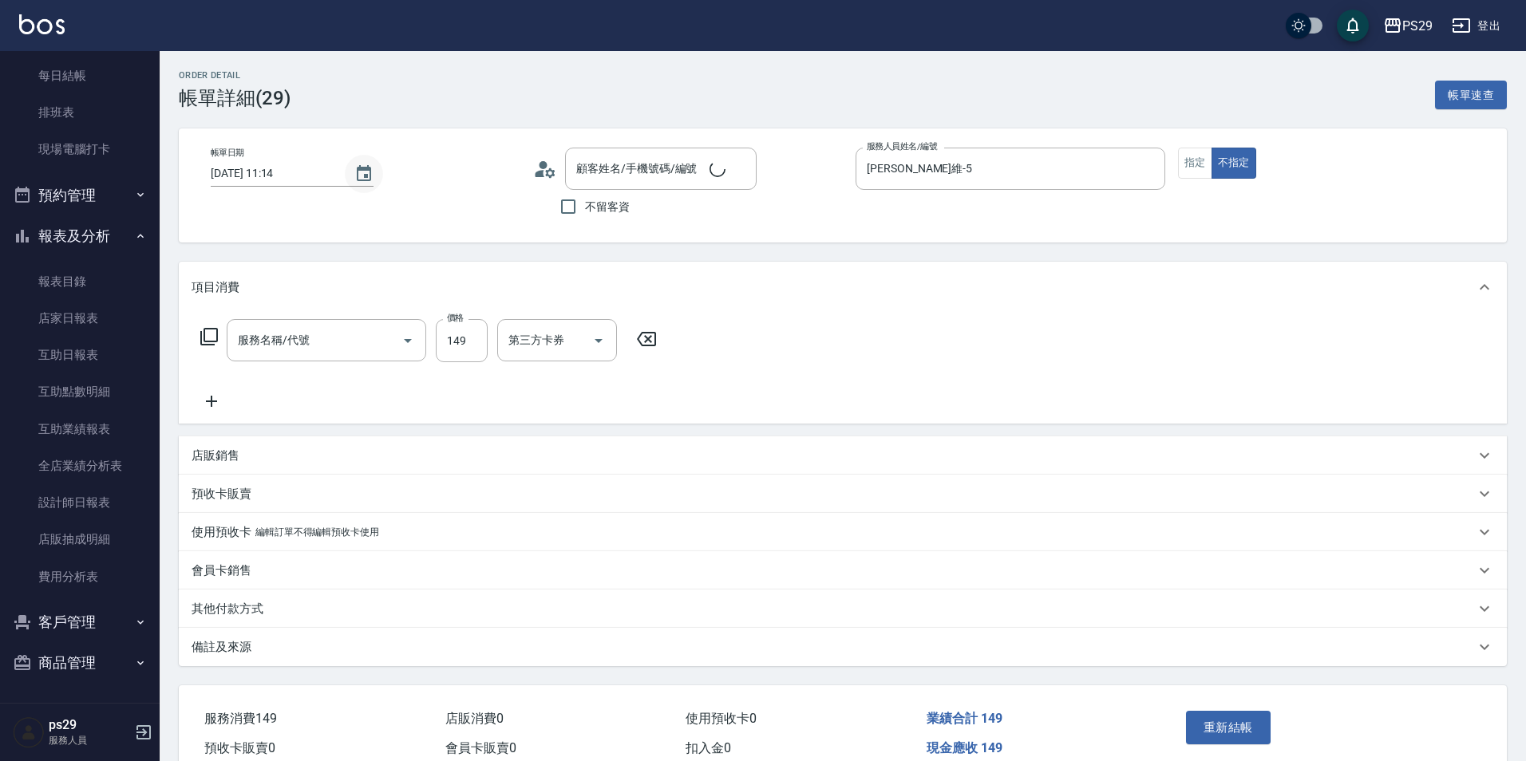
click at [352, 186] on button "Choose date, selected date is 2025-08-21" at bounding box center [364, 174] width 38 height 38
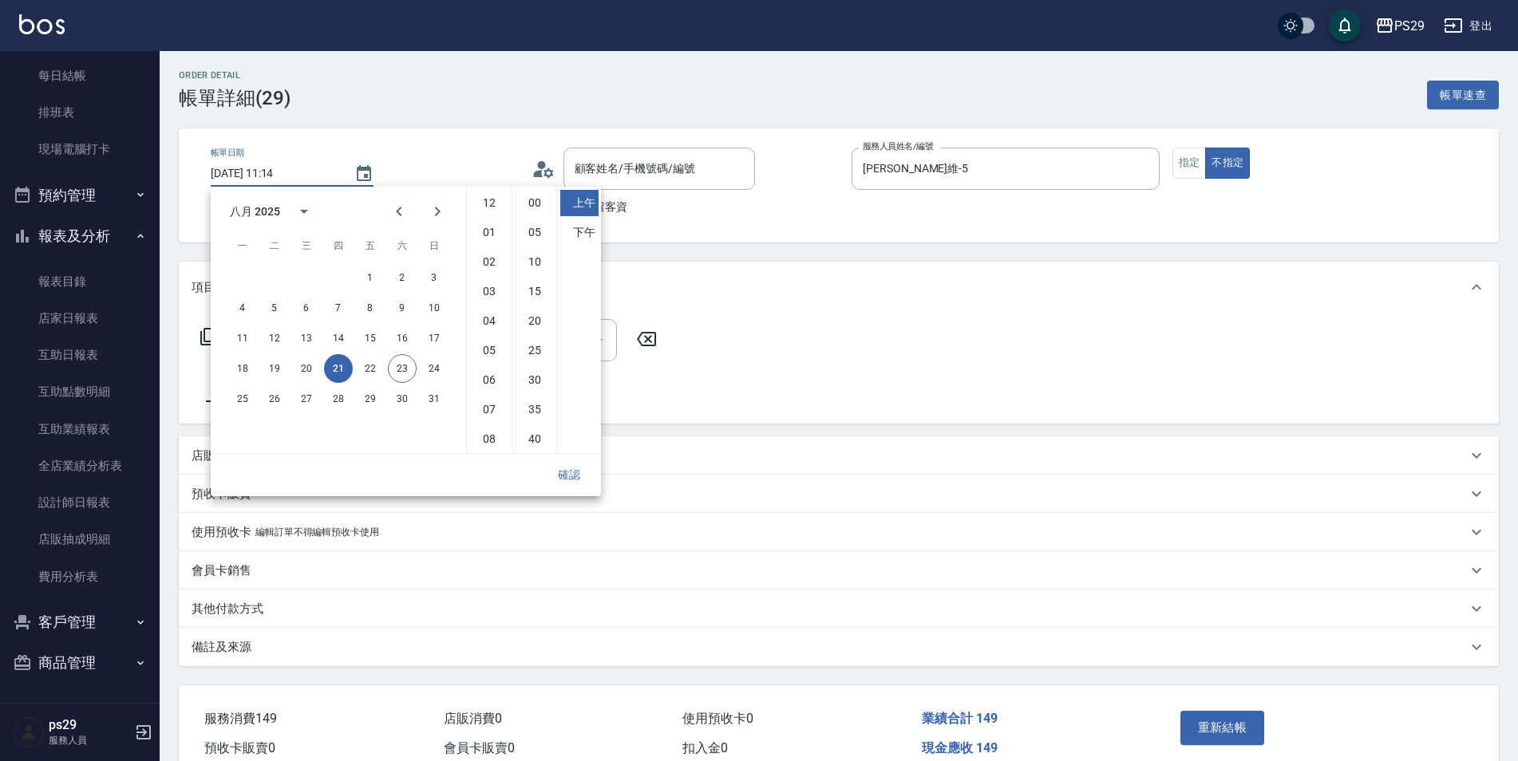
type input "新客人 姓名未設定/0/null"
type input "剪髮(304)"
click at [400, 370] on button "23" at bounding box center [402, 368] width 29 height 29
type input "[DATE] 11:14"
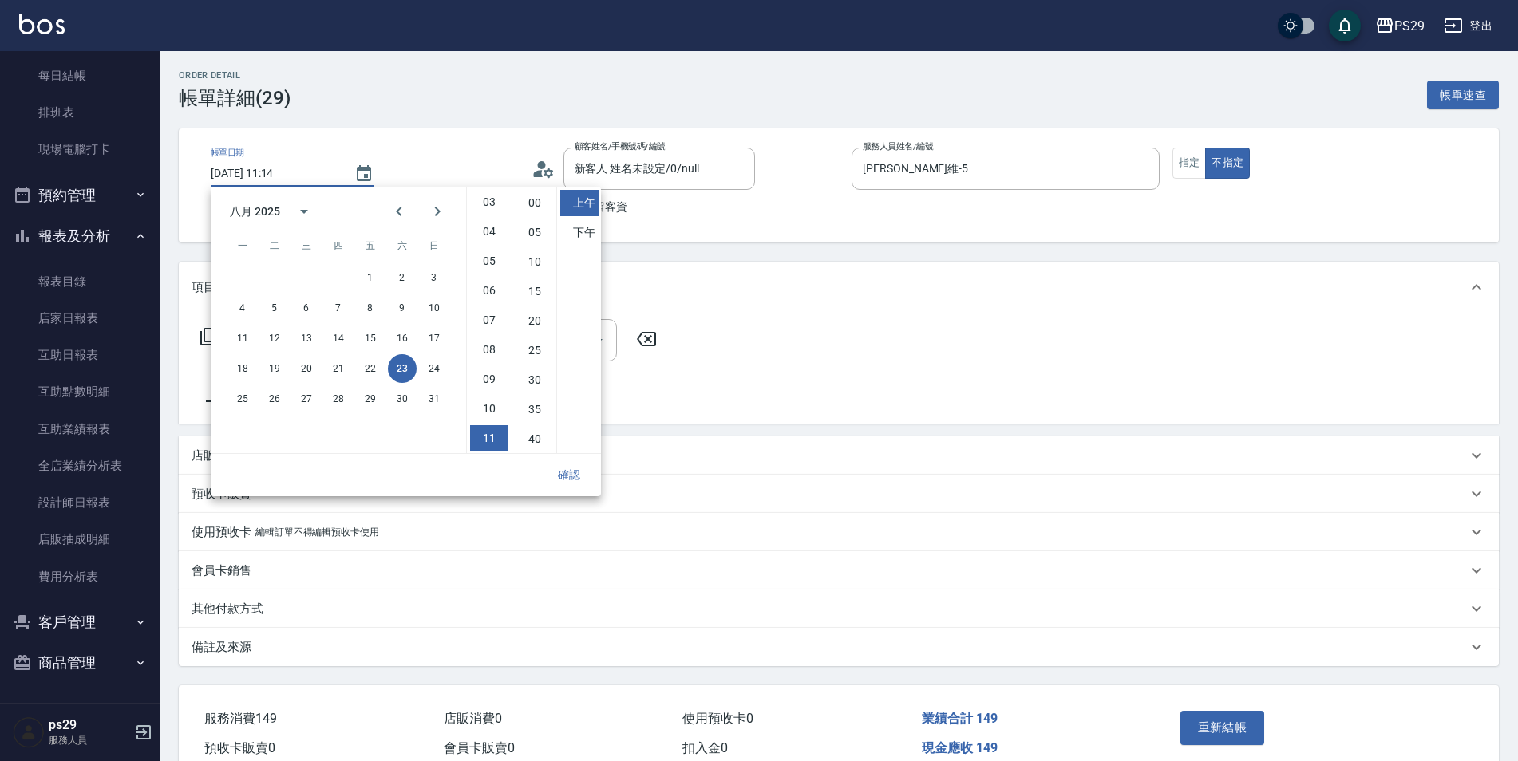
click at [591, 480] on button "確認" at bounding box center [569, 476] width 51 height 30
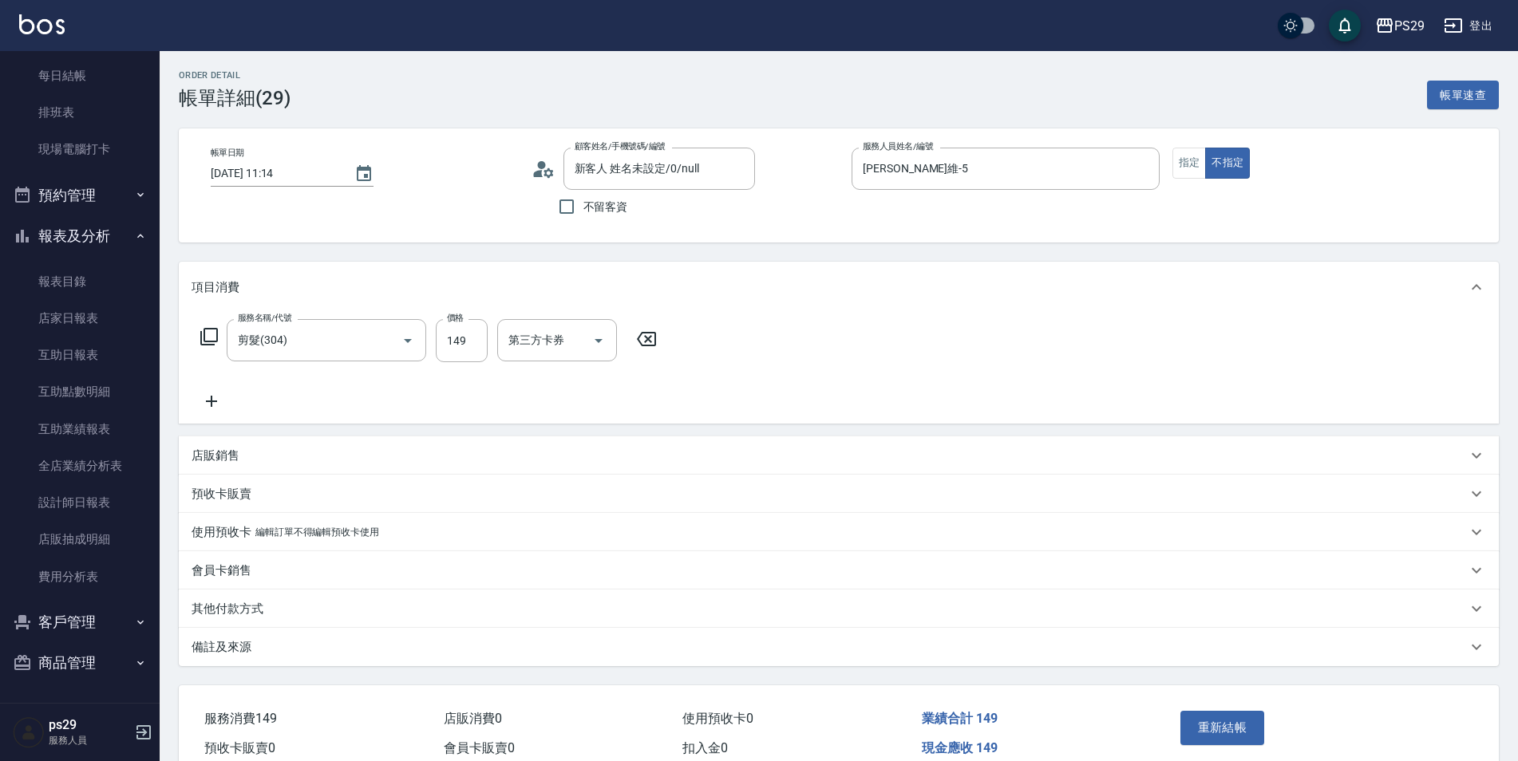
drag, startPoint x: 1241, startPoint y: 732, endPoint x: 1229, endPoint y: 732, distance: 12.0
click at [1240, 733] on button "重新結帳" at bounding box center [1222, 728] width 85 height 34
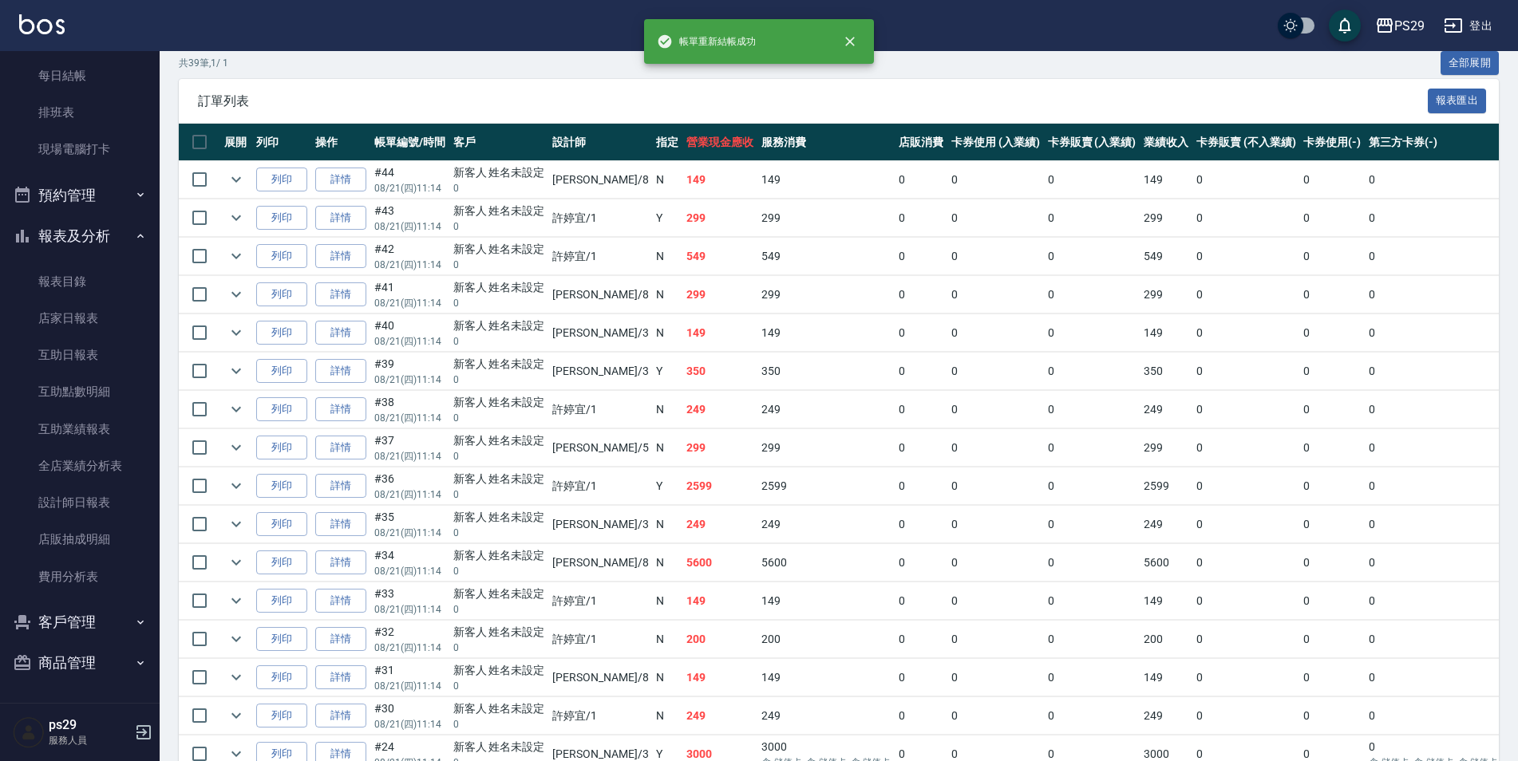
scroll to position [479, 0]
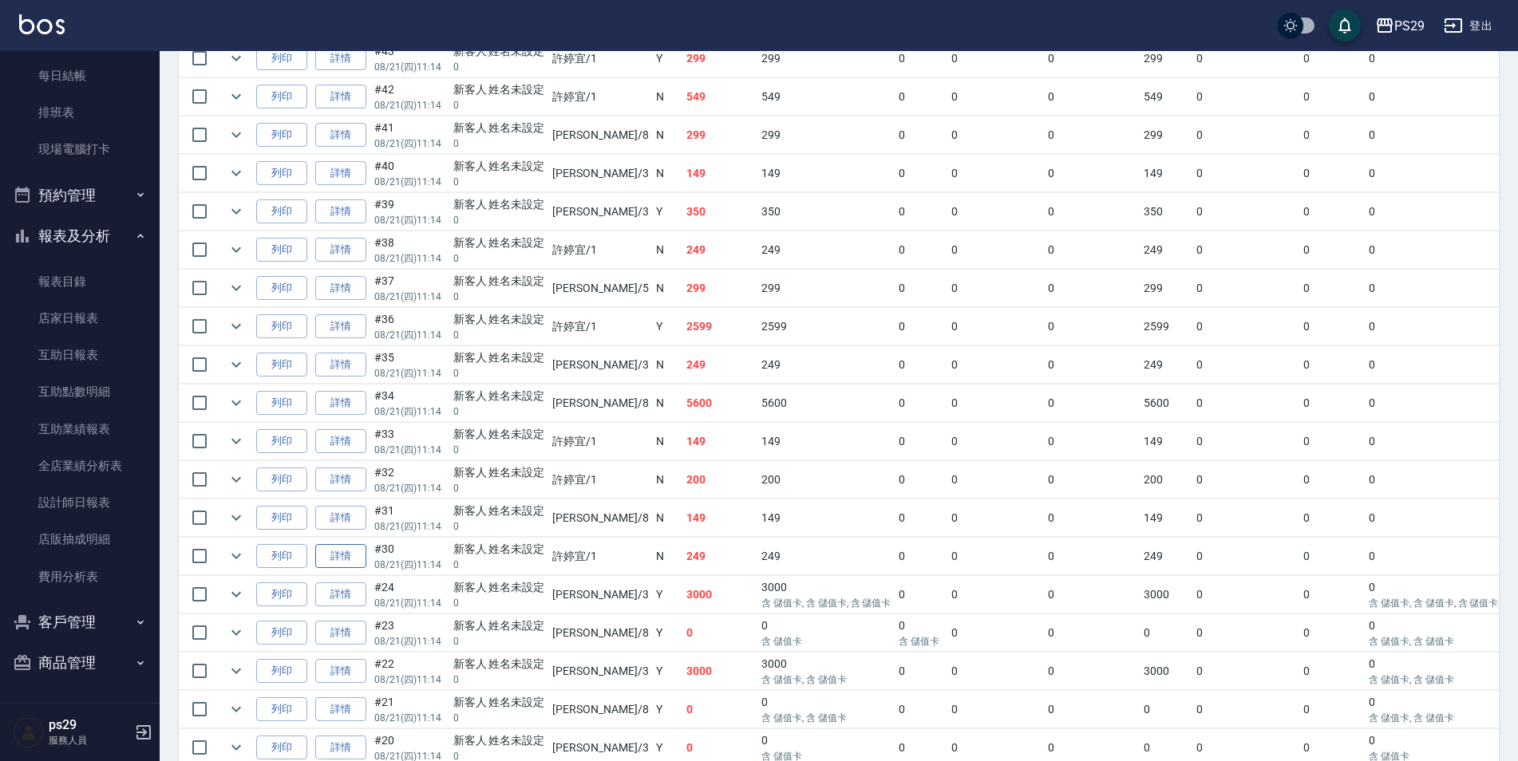
click at [324, 558] on link "詳情" at bounding box center [340, 556] width 51 height 25
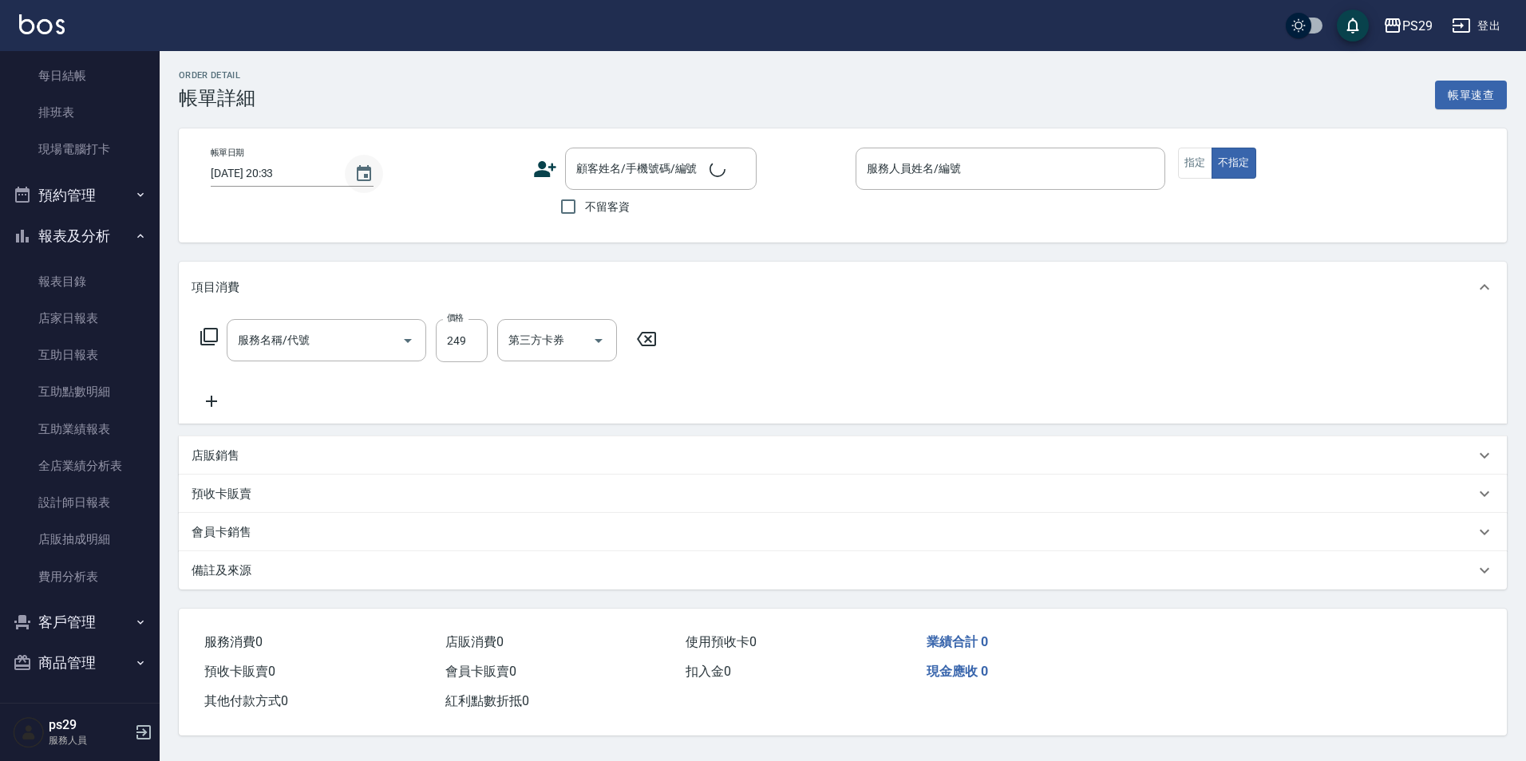
type input "[DATE] 11:14"
type input "[PERSON_NAME]-1"
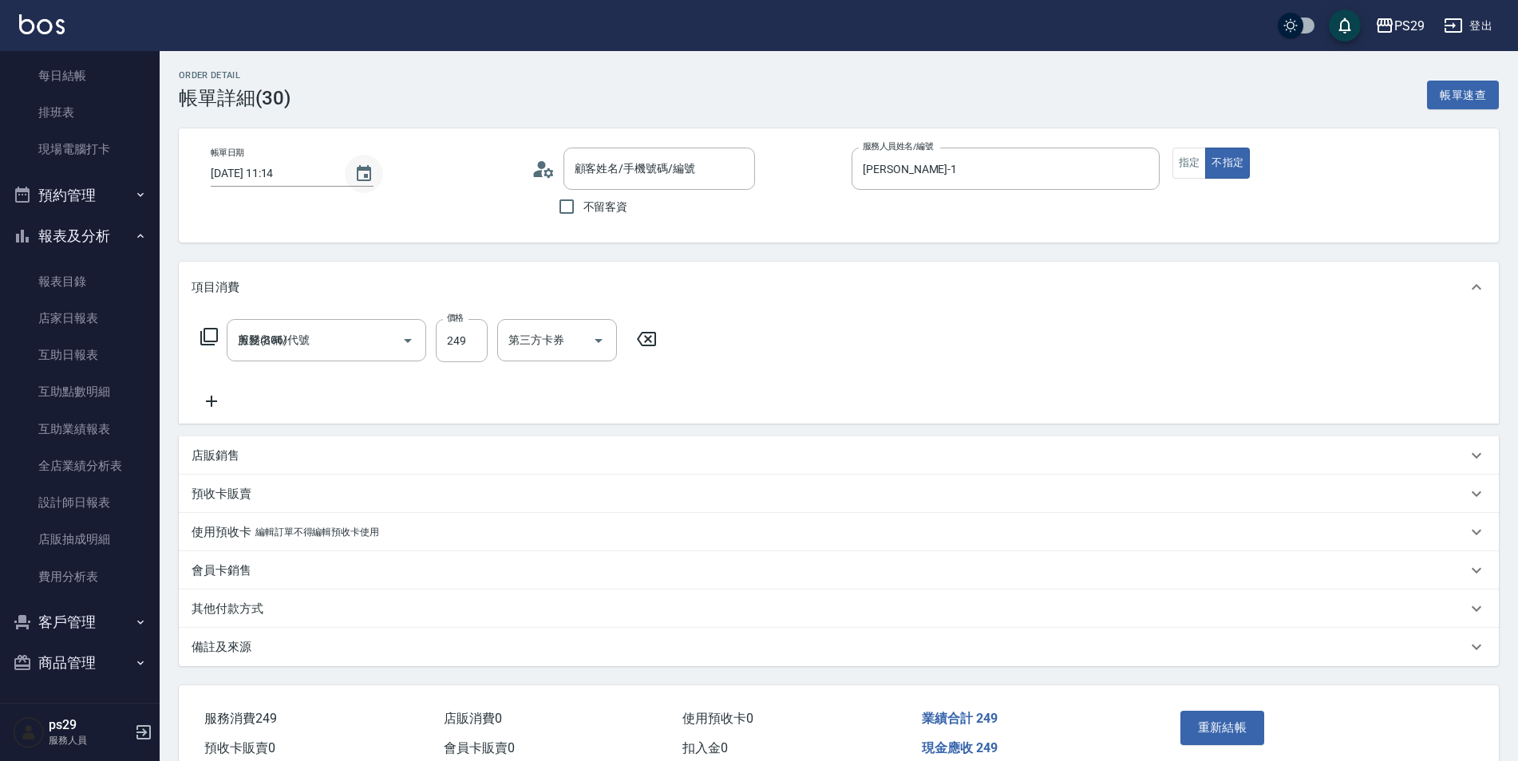
click at [354, 172] on icon "Choose date, selected date is 2025-08-21" at bounding box center [363, 173] width 19 height 19
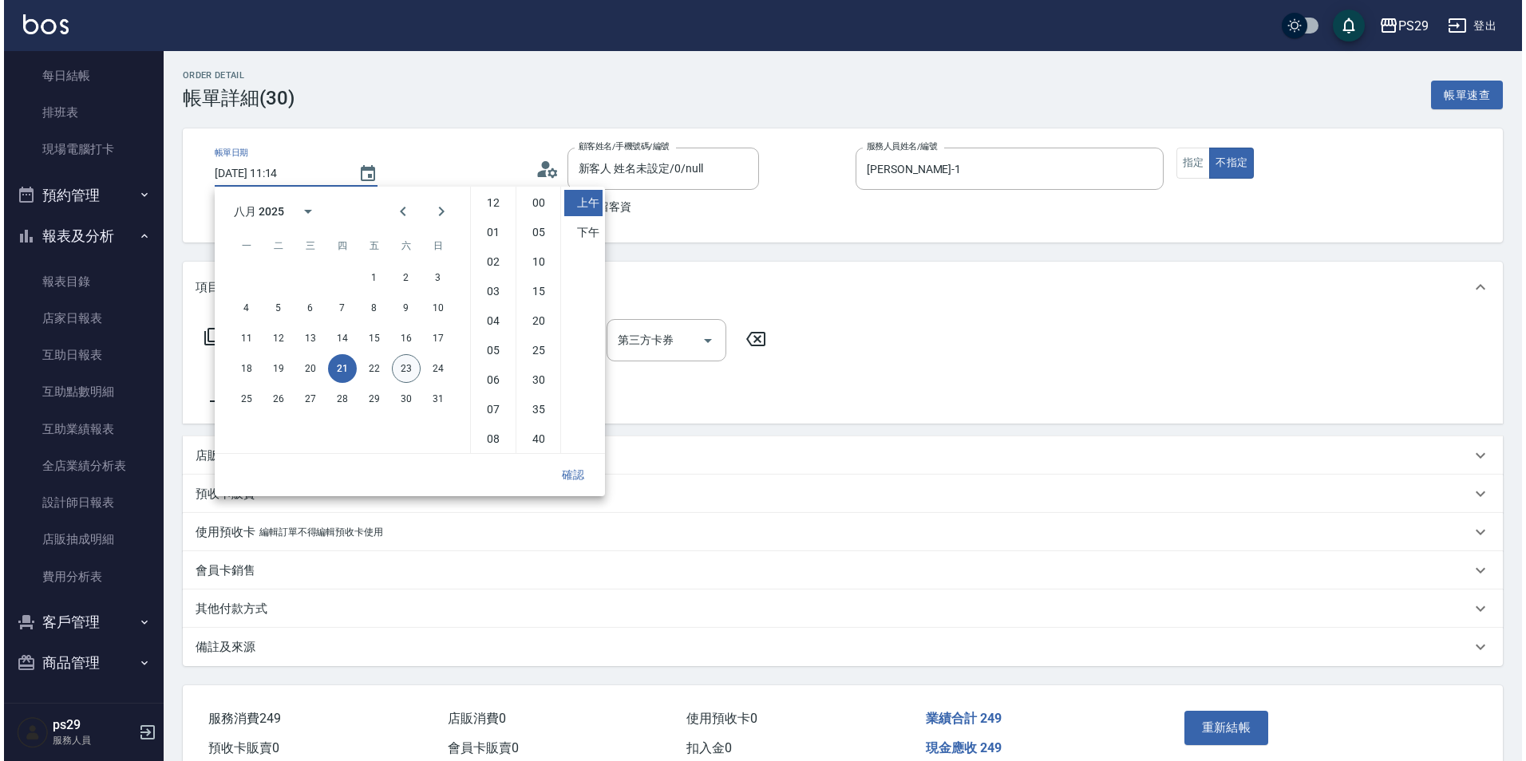
scroll to position [89, 0]
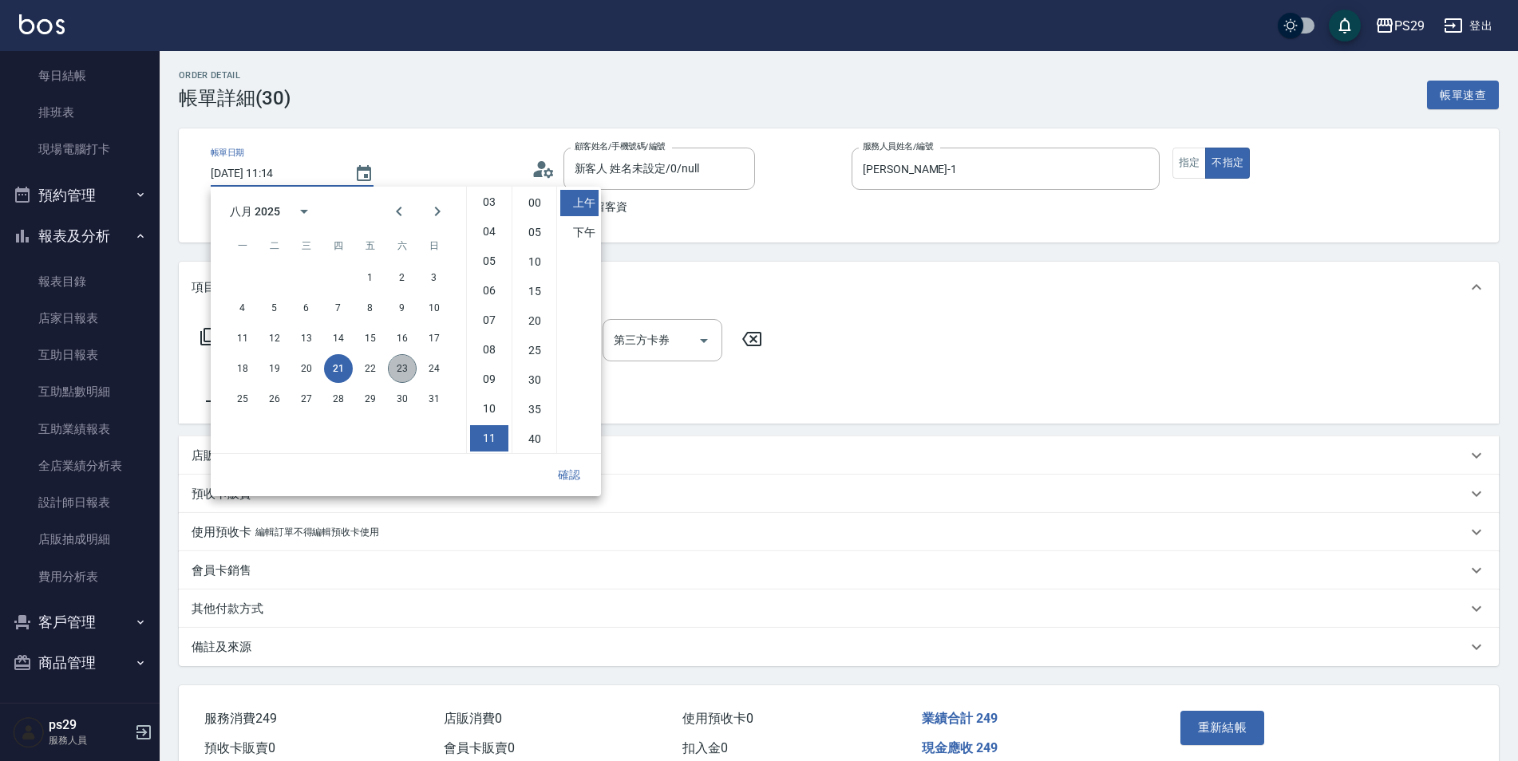
click at [403, 357] on button "23" at bounding box center [402, 368] width 29 height 29
click at [551, 466] on button "確認" at bounding box center [569, 476] width 51 height 30
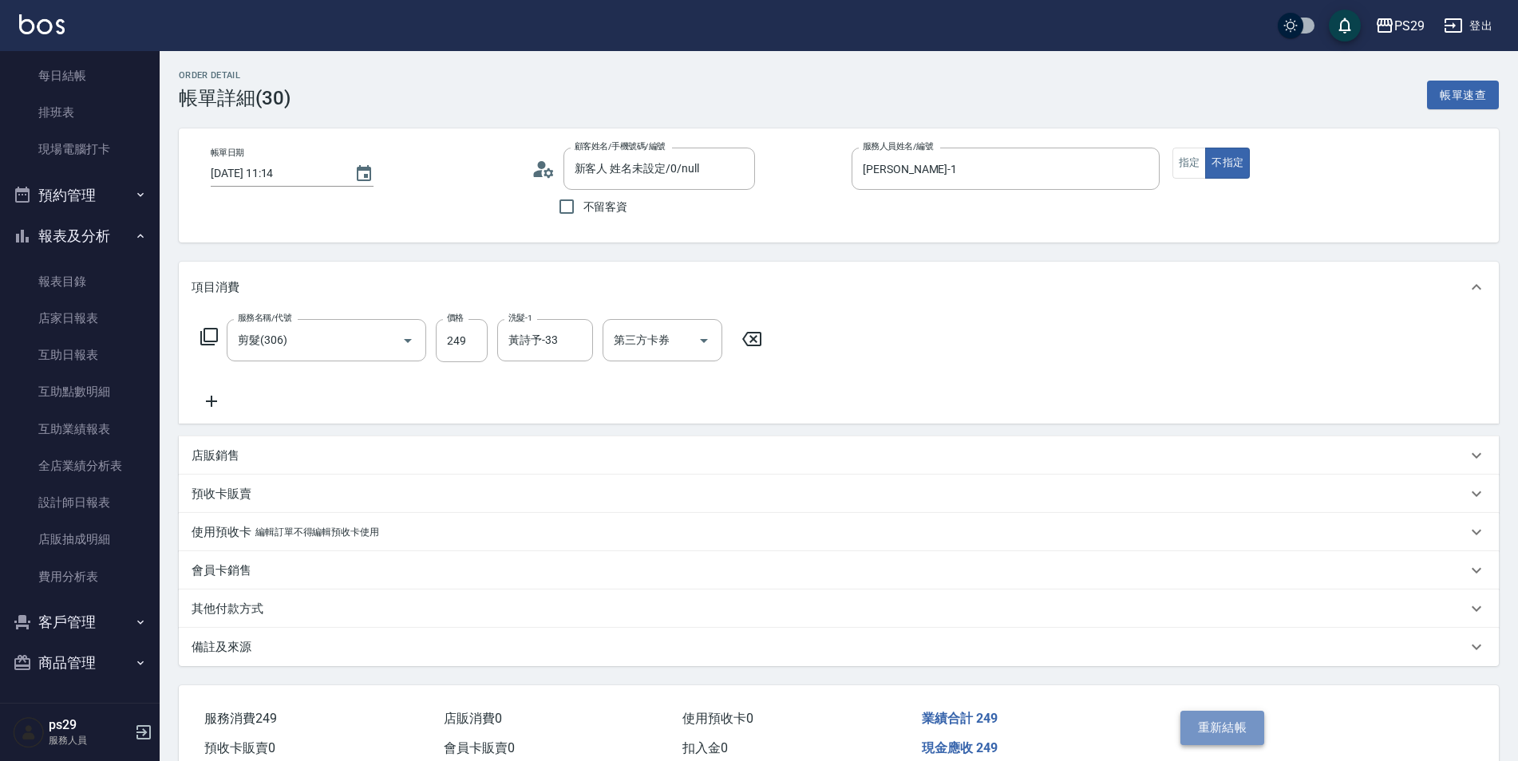
click at [1221, 719] on button "重新結帳" at bounding box center [1222, 728] width 85 height 34
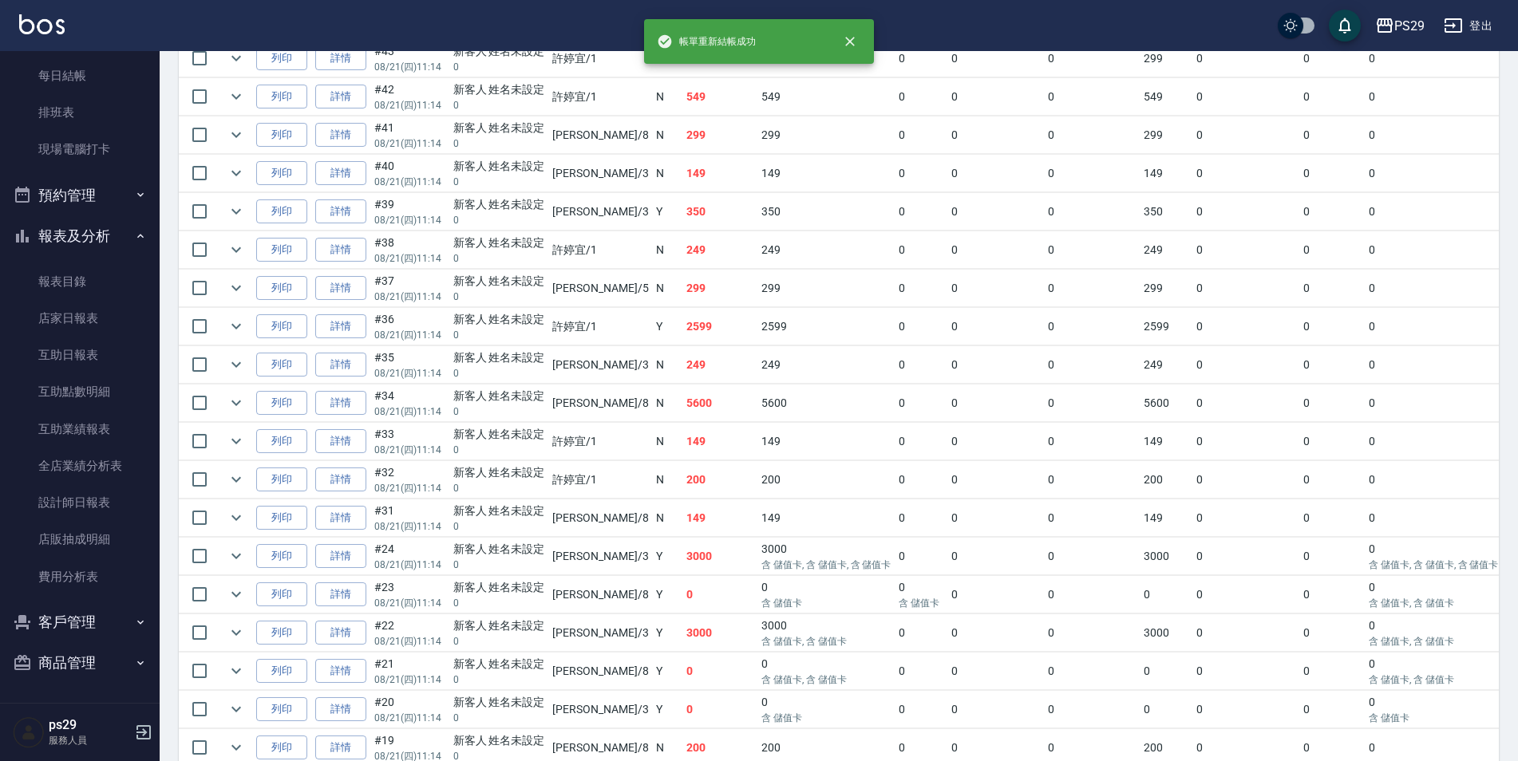
scroll to position [559, 0]
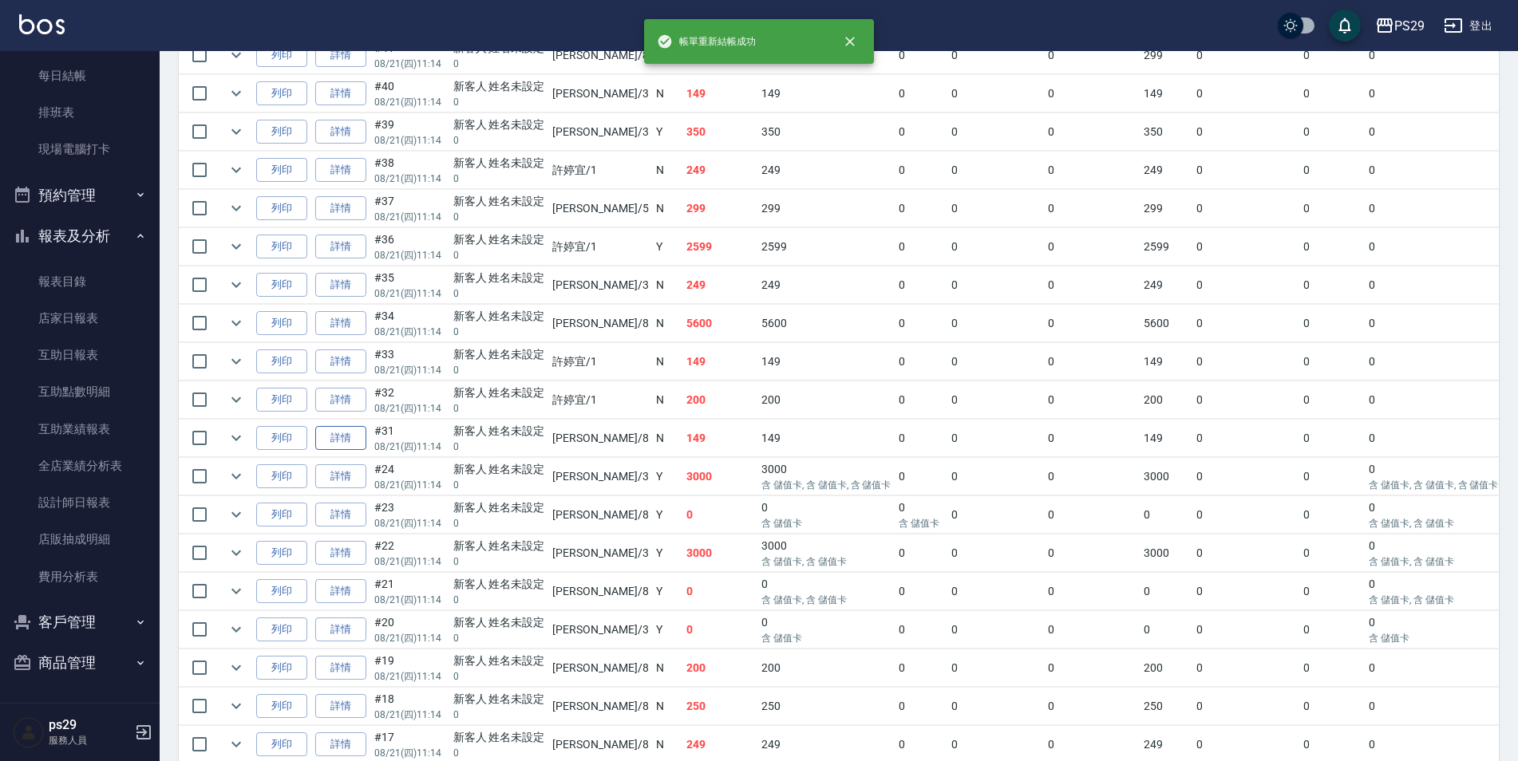
click at [354, 439] on link "詳情" at bounding box center [340, 438] width 51 height 25
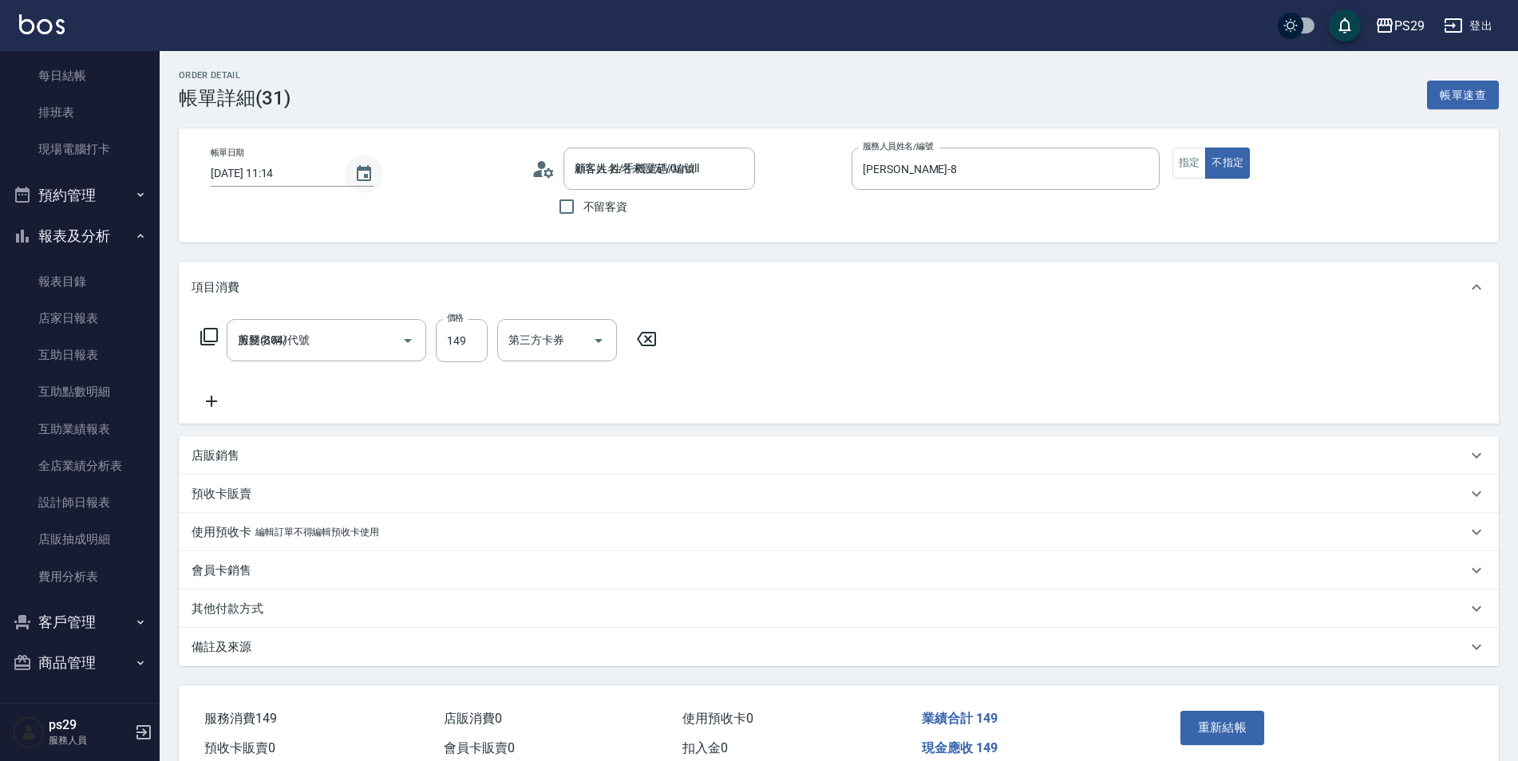
click at [347, 167] on button "Choose date, selected date is 2025-08-21" at bounding box center [364, 174] width 38 height 38
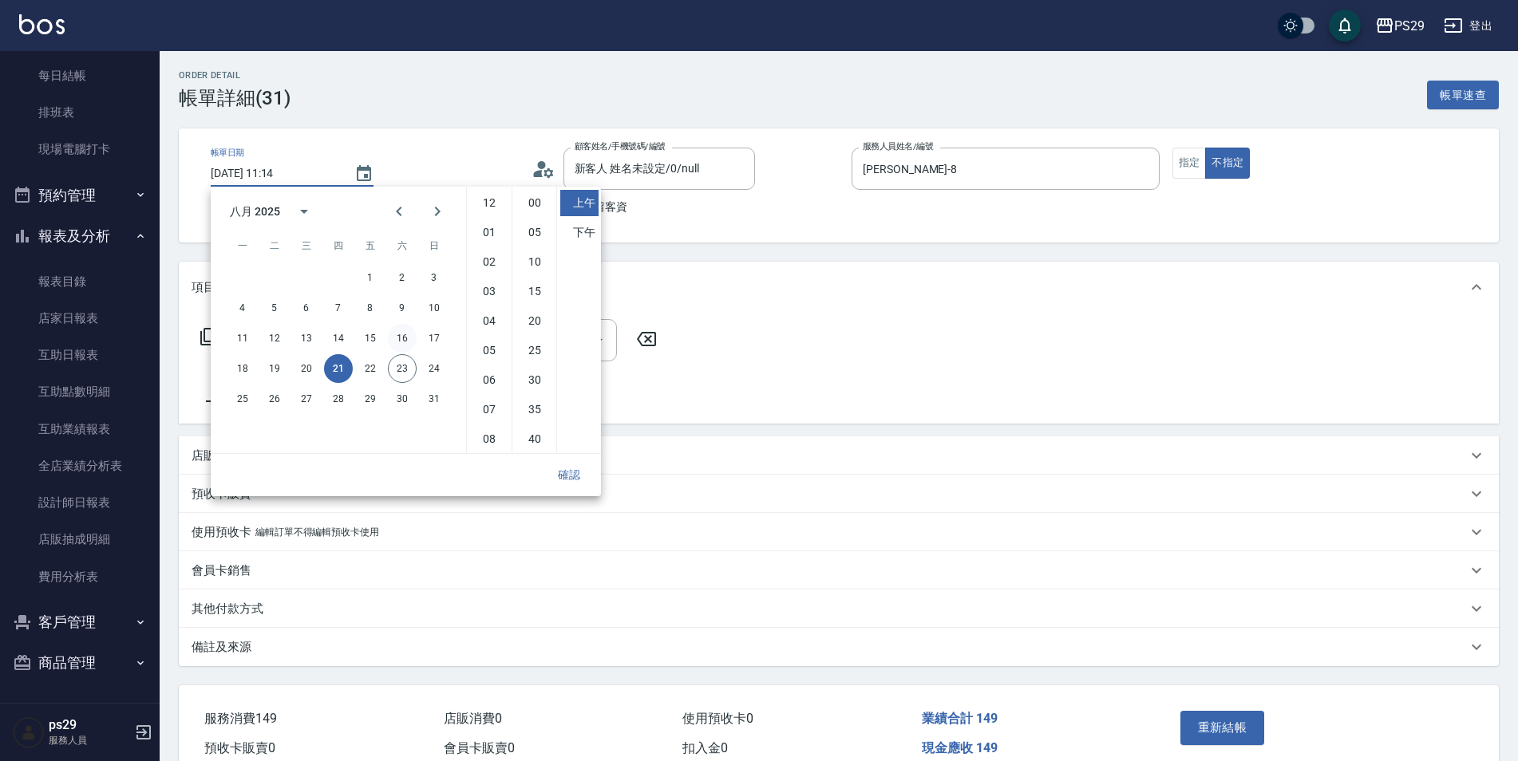
scroll to position [89, 0]
click at [383, 366] on button "22" at bounding box center [370, 368] width 29 height 29
drag, startPoint x: 393, startPoint y: 365, endPoint x: 418, endPoint y: 372, distance: 25.8
click at [394, 364] on button "23" at bounding box center [402, 368] width 29 height 29
click at [570, 478] on button "確認" at bounding box center [569, 476] width 51 height 30
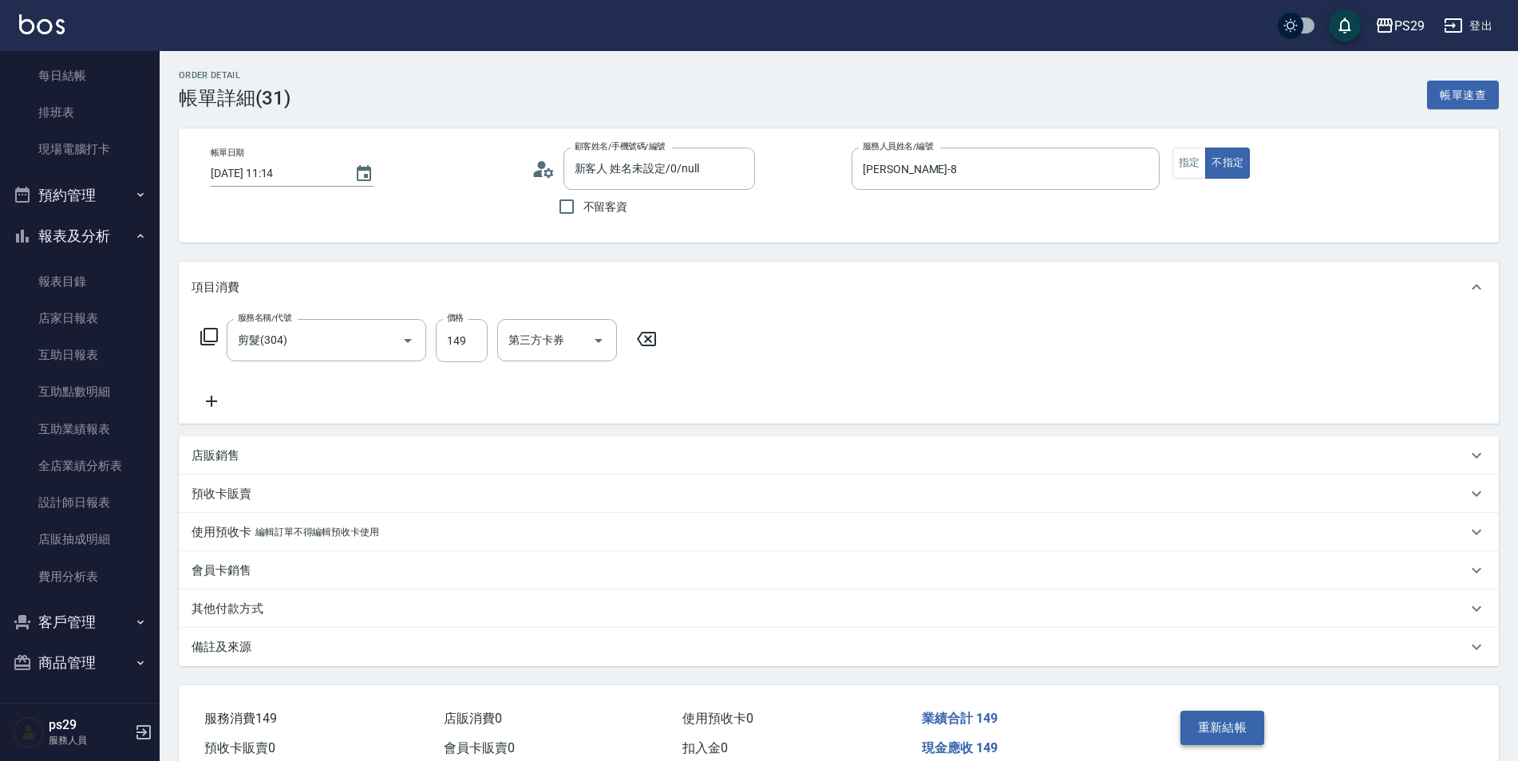
click at [1231, 725] on button "重新結帳" at bounding box center [1222, 728] width 85 height 34
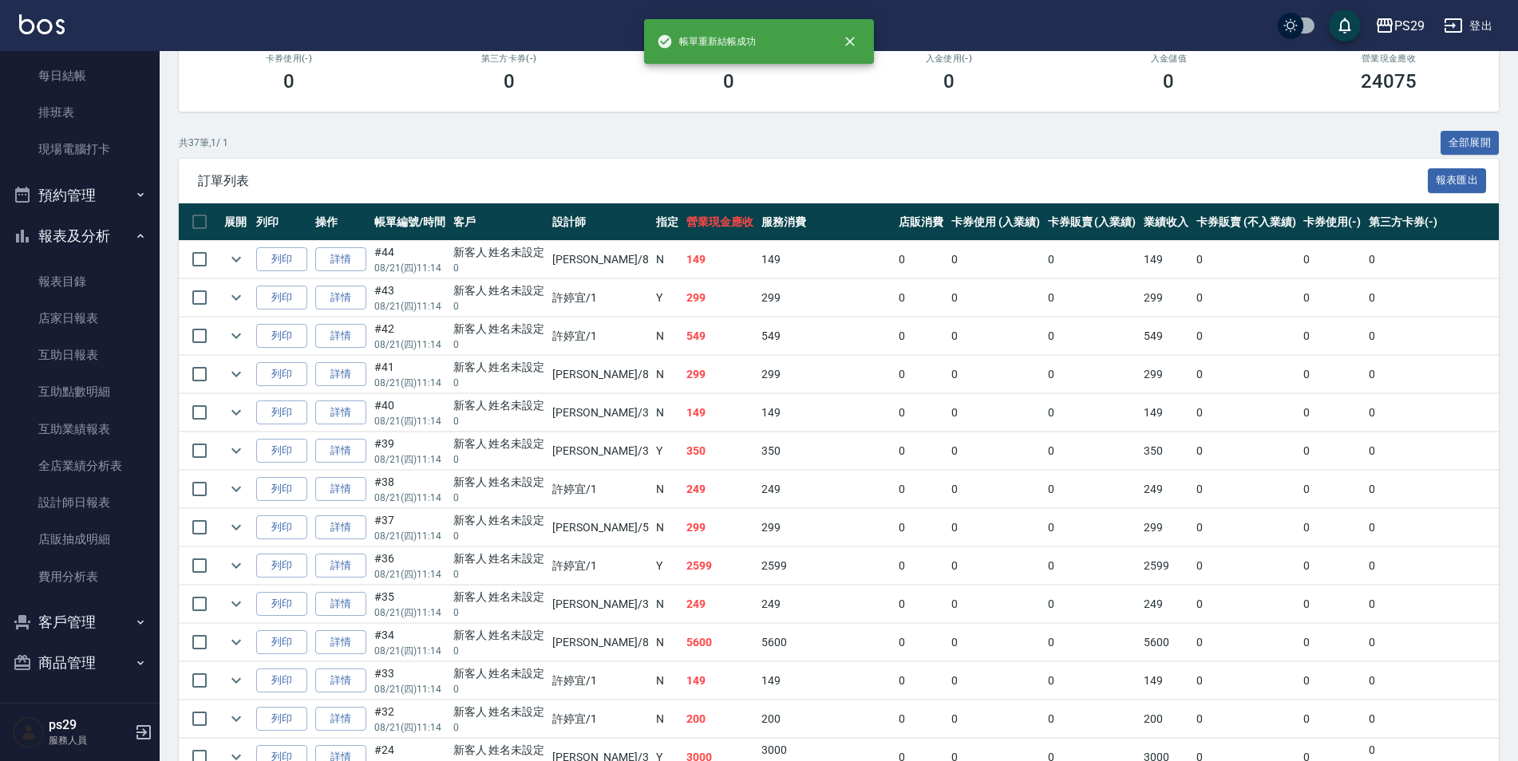
scroll to position [399, 0]
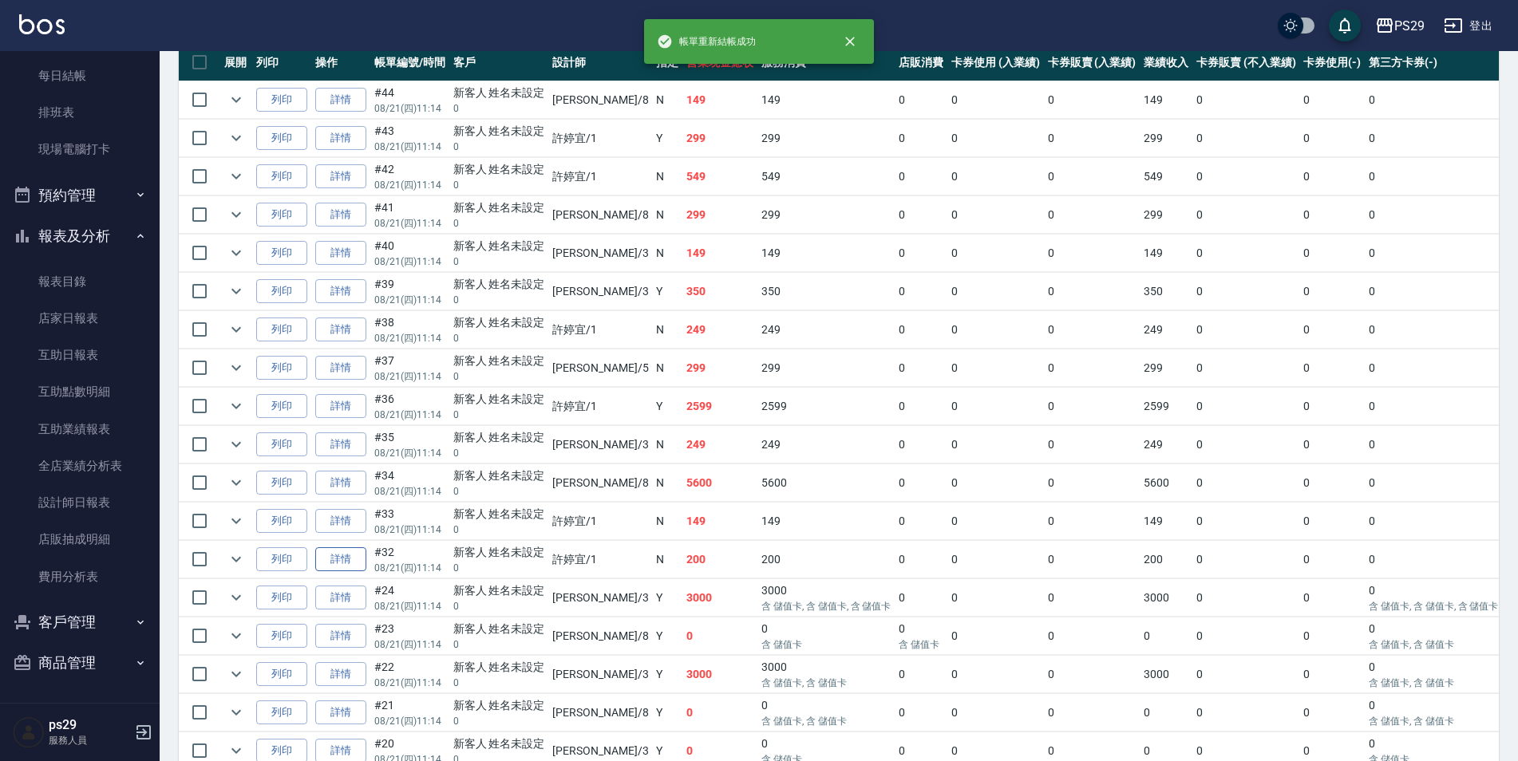
click at [354, 562] on link "詳情" at bounding box center [340, 560] width 51 height 25
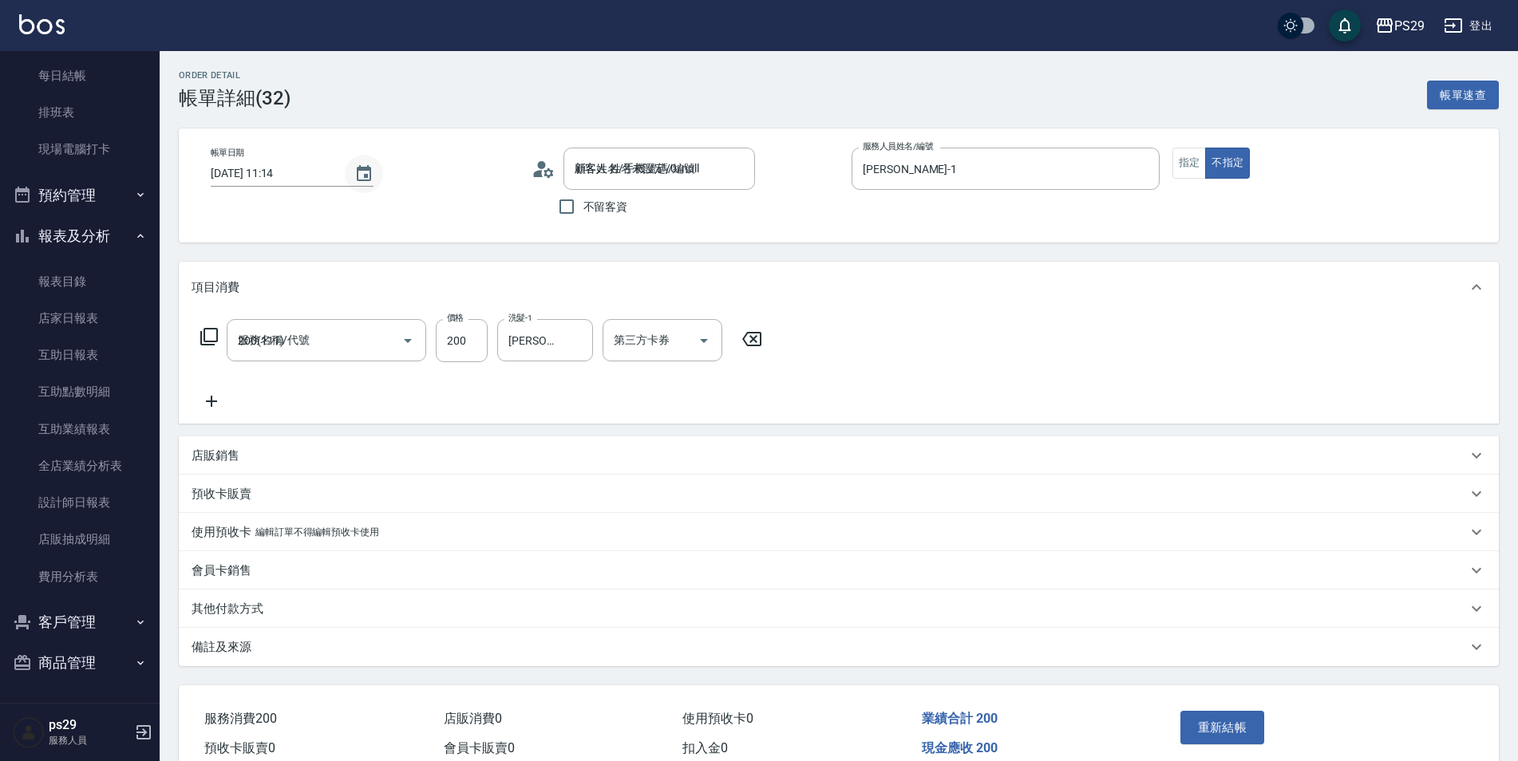
click at [361, 179] on icon "Choose date, selected date is 2025-08-21" at bounding box center [363, 173] width 19 height 19
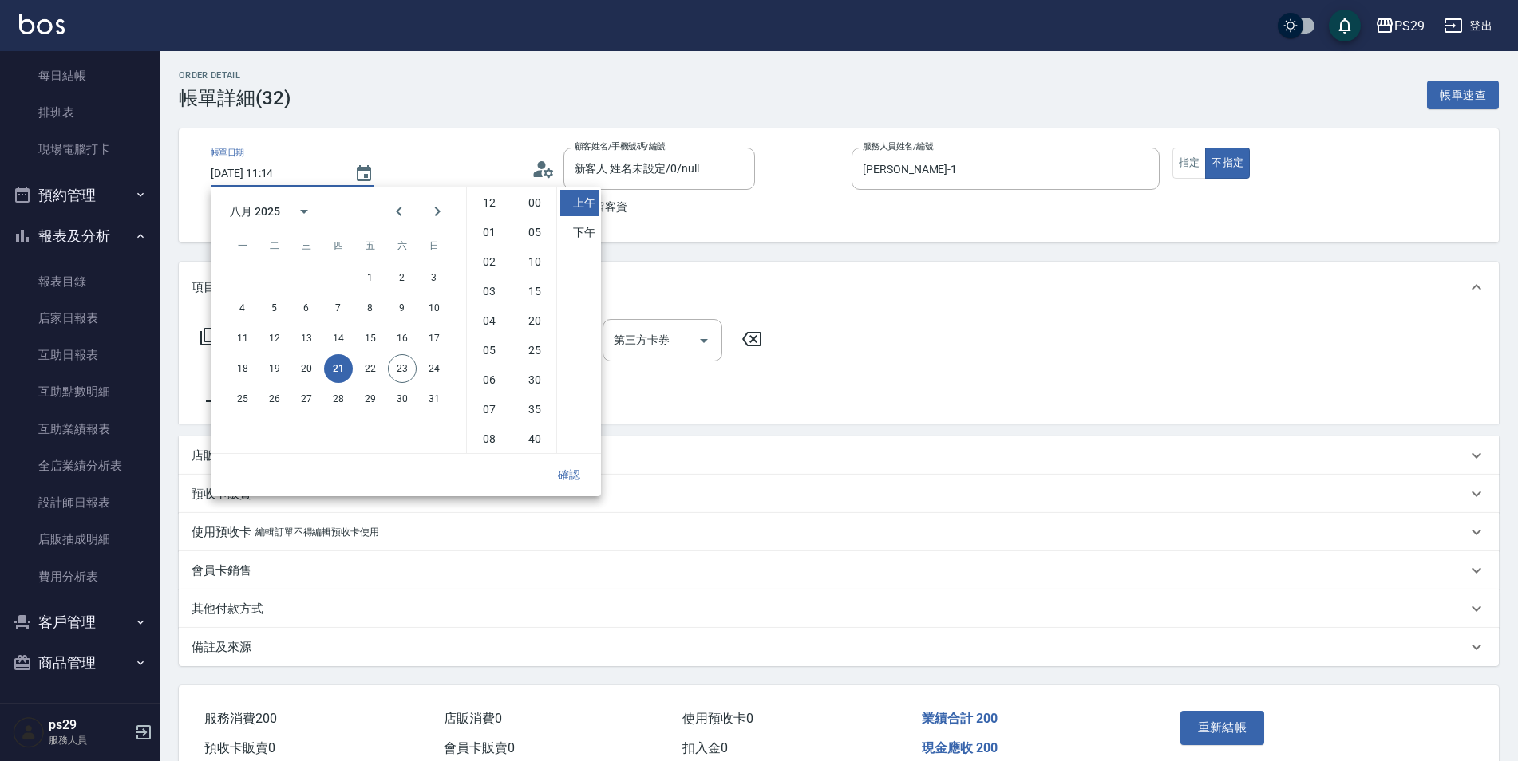
scroll to position [89, 0]
click at [401, 363] on button "23" at bounding box center [402, 368] width 29 height 29
click at [553, 480] on button "確認" at bounding box center [569, 476] width 51 height 30
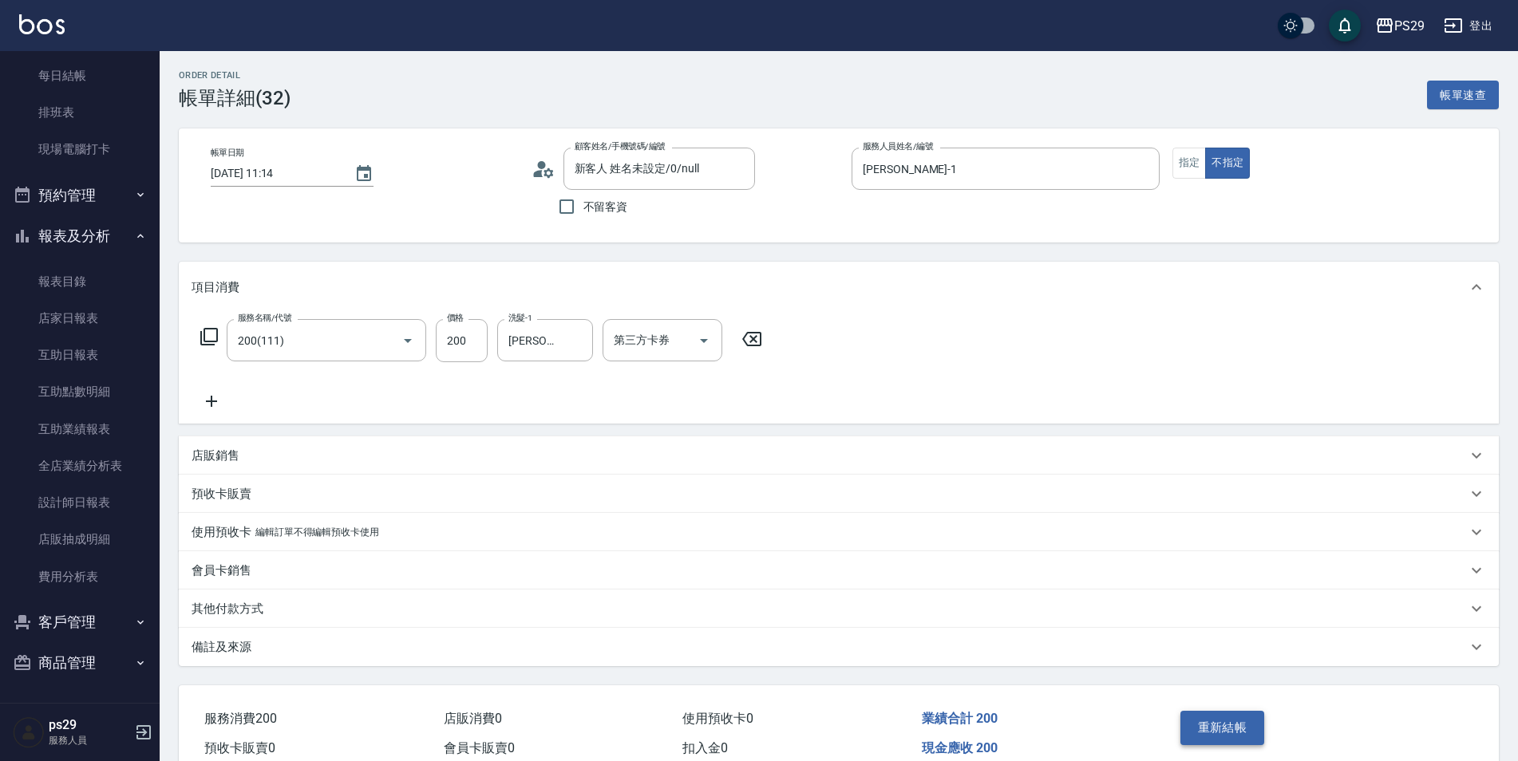
click at [1209, 733] on button "重新結帳" at bounding box center [1222, 728] width 85 height 34
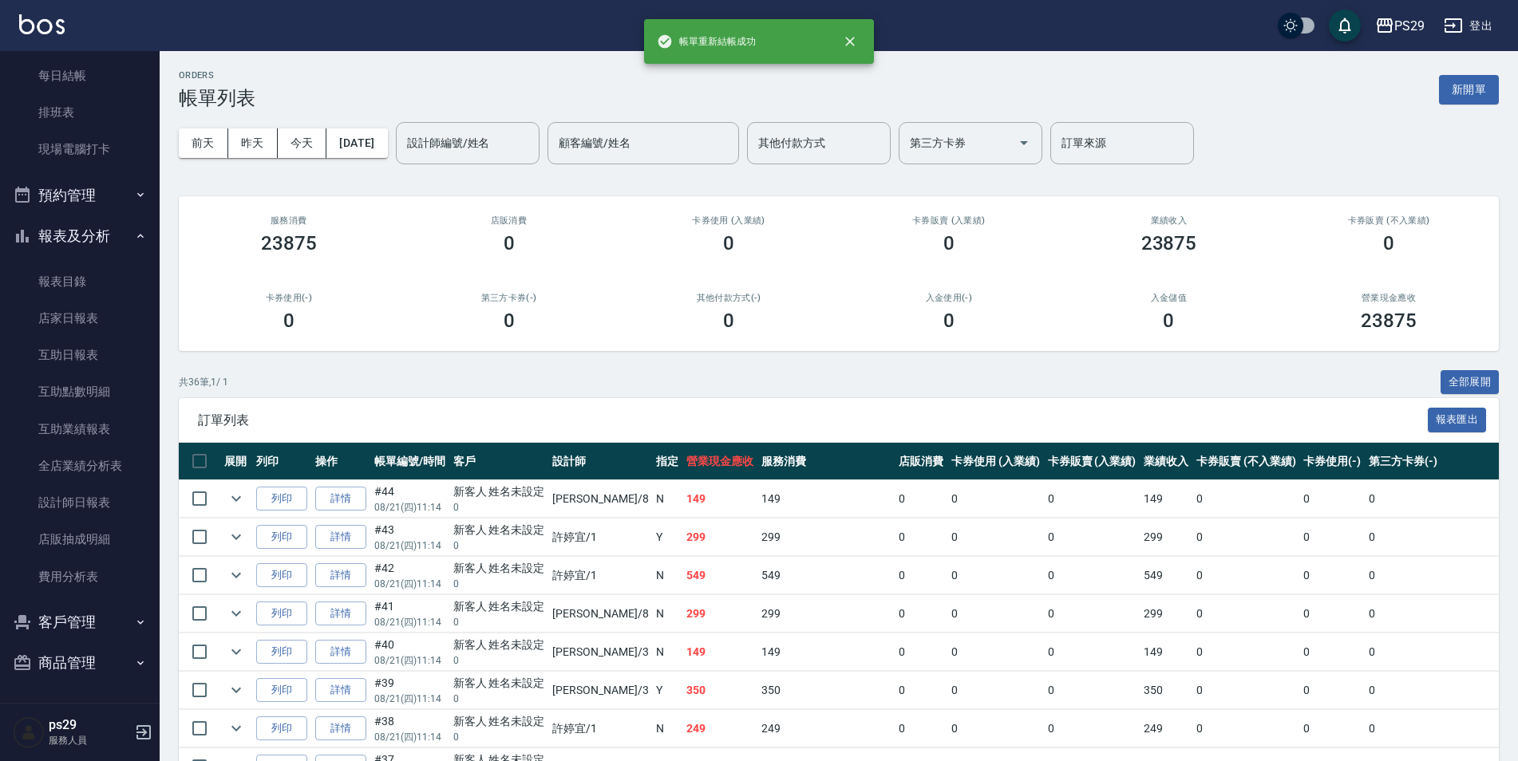
scroll to position [319, 0]
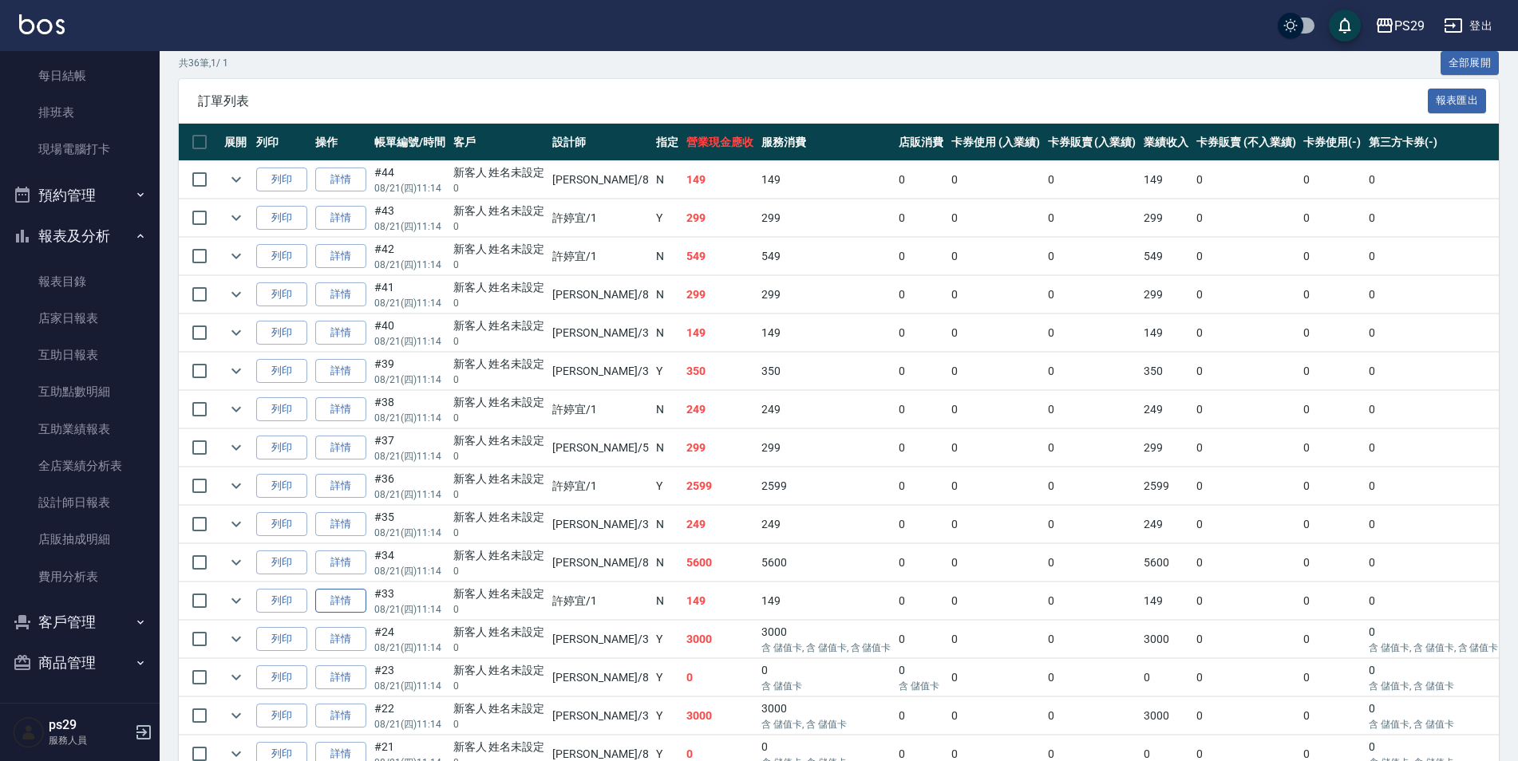
click at [358, 602] on link "詳情" at bounding box center [340, 601] width 51 height 25
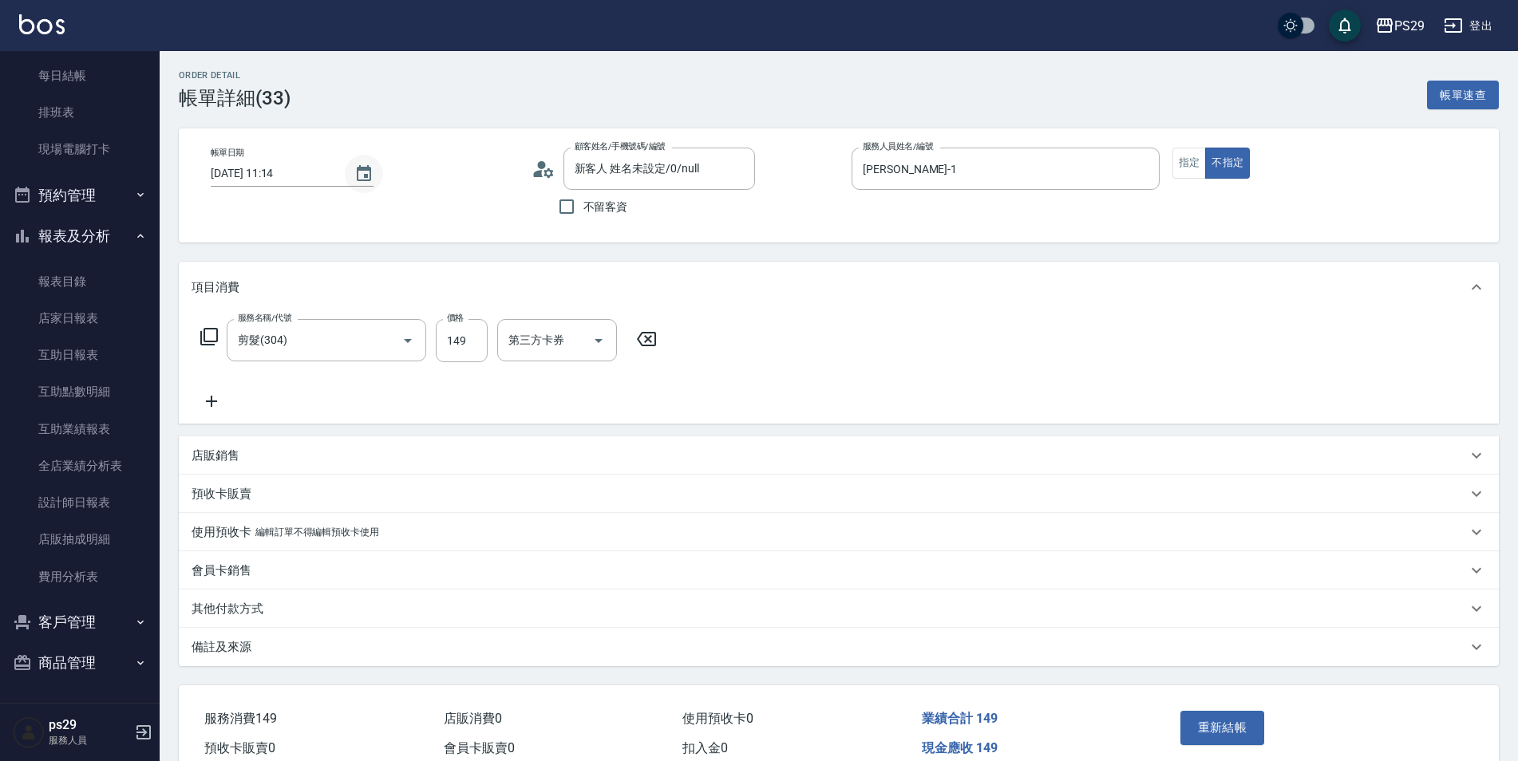
click at [362, 168] on icon "Choose date, selected date is 2025-08-21" at bounding box center [364, 173] width 14 height 16
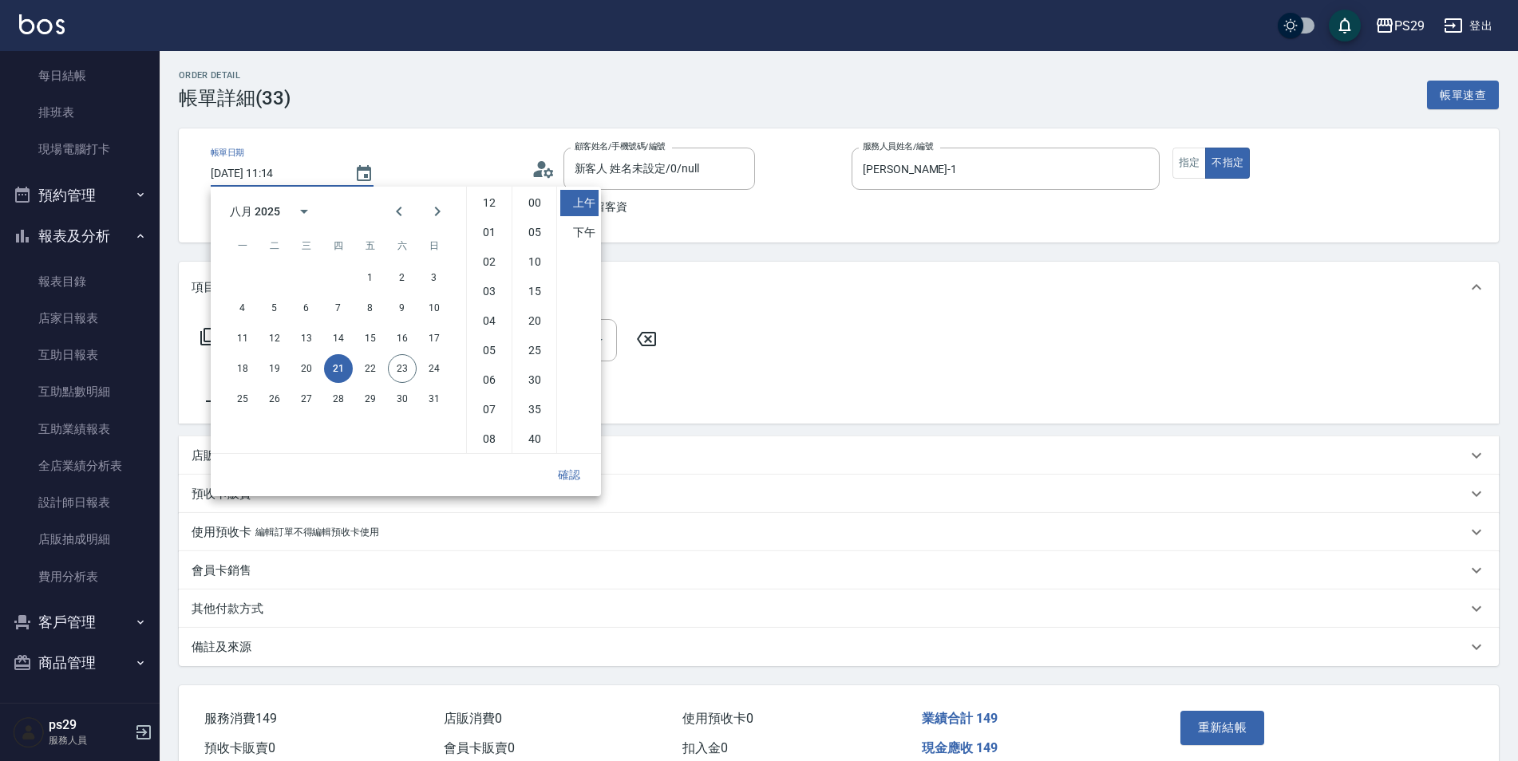
scroll to position [89, 0]
click at [391, 372] on button "23" at bounding box center [402, 368] width 29 height 29
click at [553, 473] on button "確認" at bounding box center [569, 476] width 51 height 30
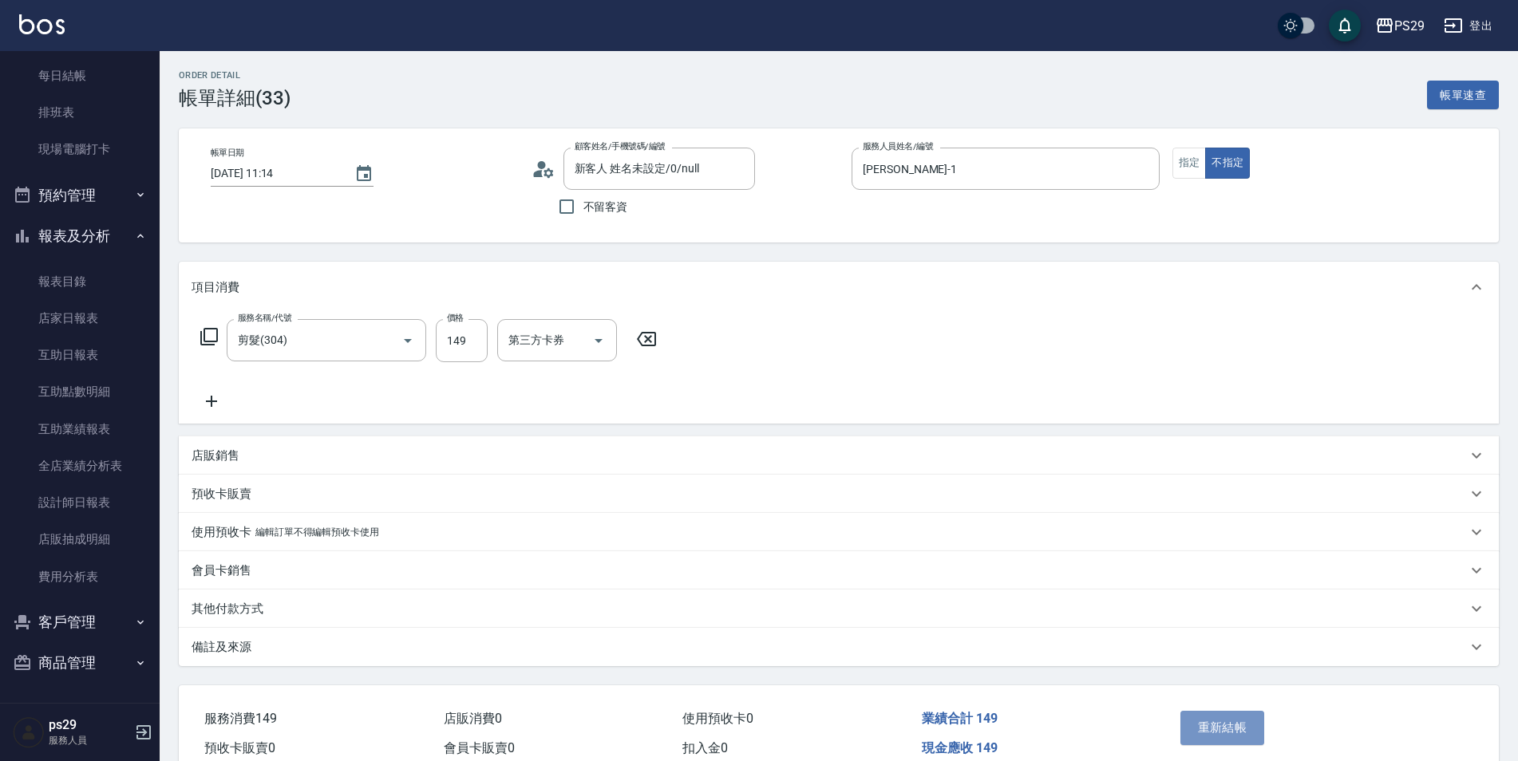
click at [1203, 719] on button "重新結帳" at bounding box center [1222, 728] width 85 height 34
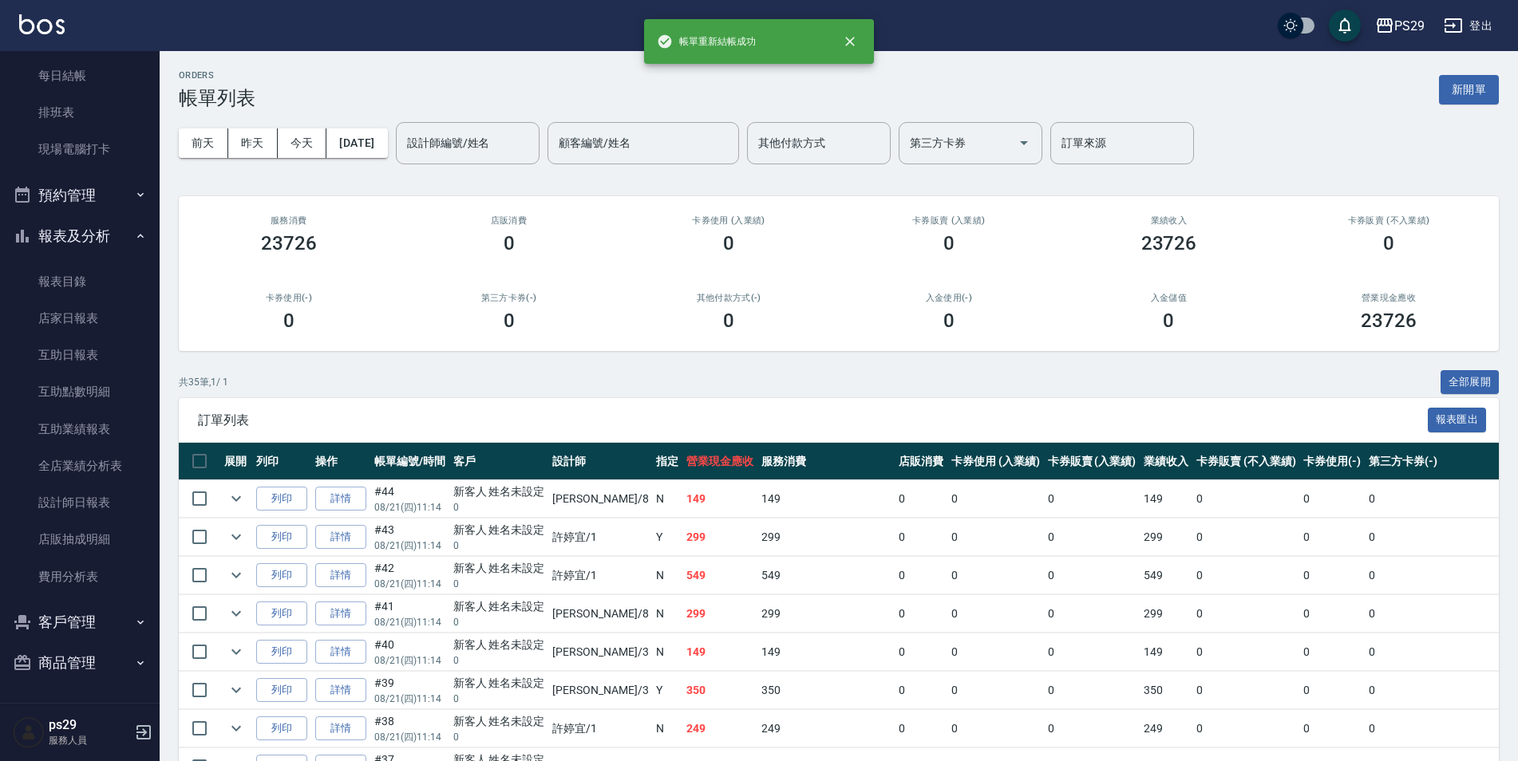
scroll to position [319, 0]
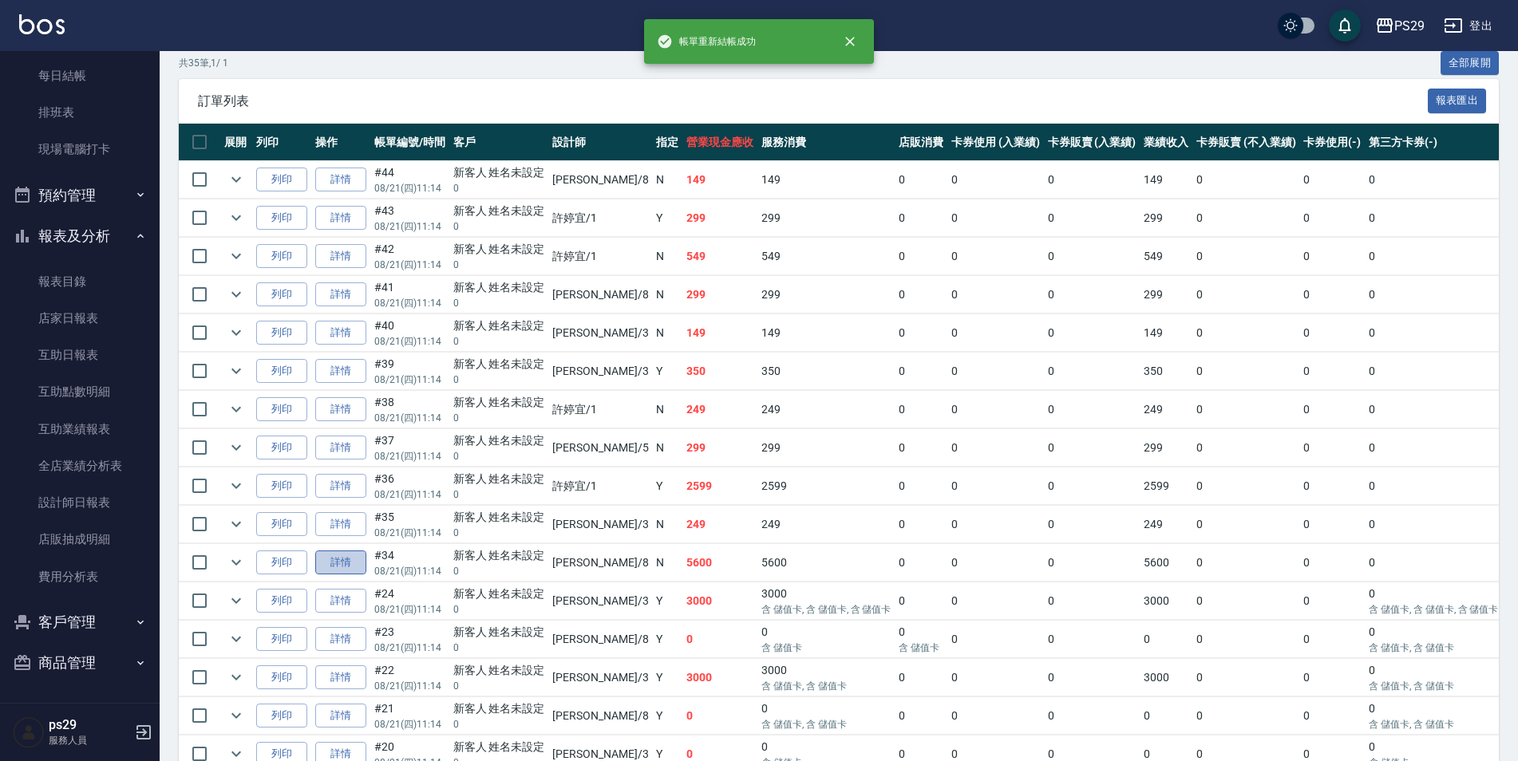
click at [342, 556] on link "詳情" at bounding box center [340, 563] width 51 height 25
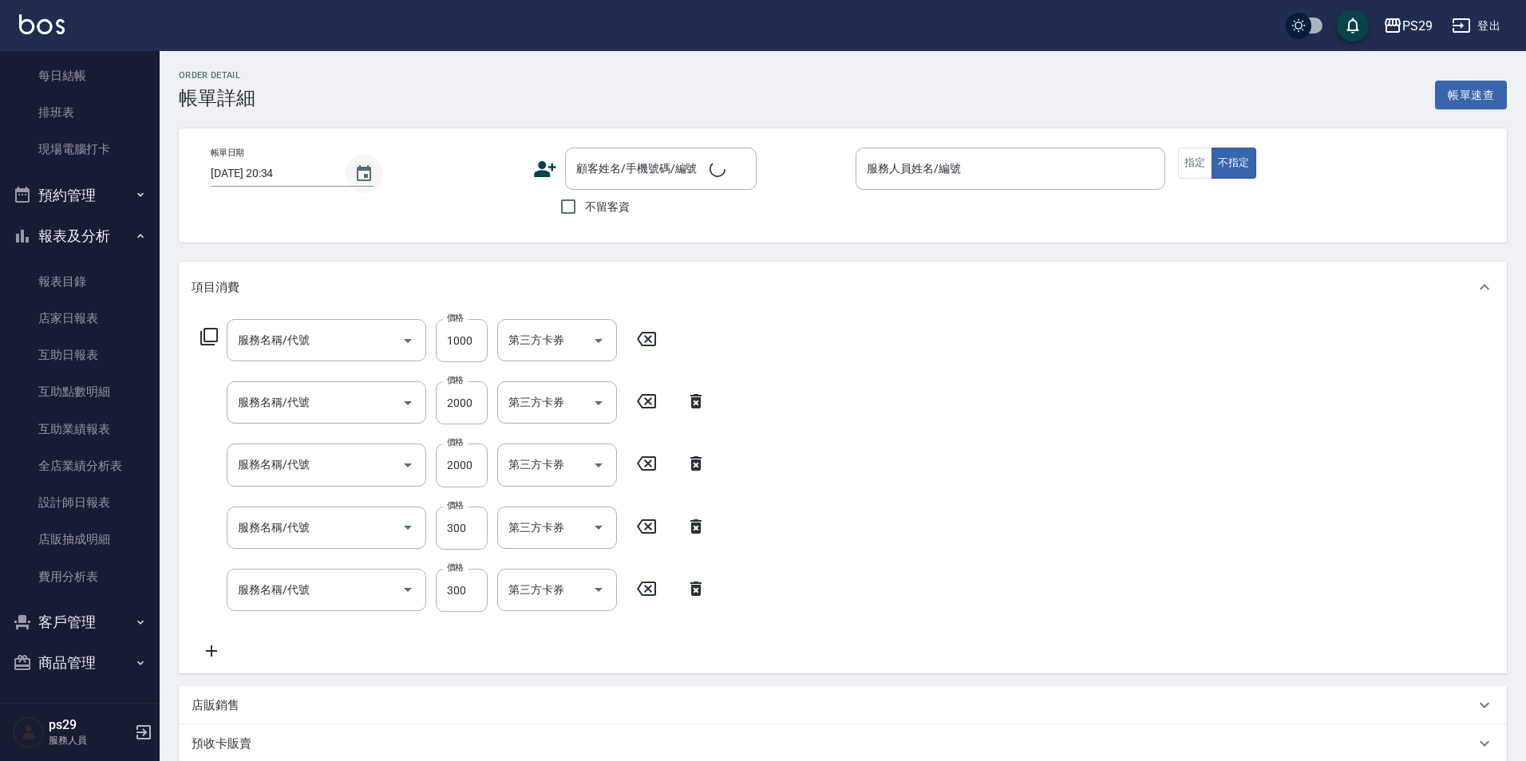
click at [345, 171] on button "Choose date, selected date is 2025-08-23" at bounding box center [364, 174] width 38 height 38
click at [345, 173] on button "Choose date, selected date is 2025-08-23" at bounding box center [364, 174] width 38 height 38
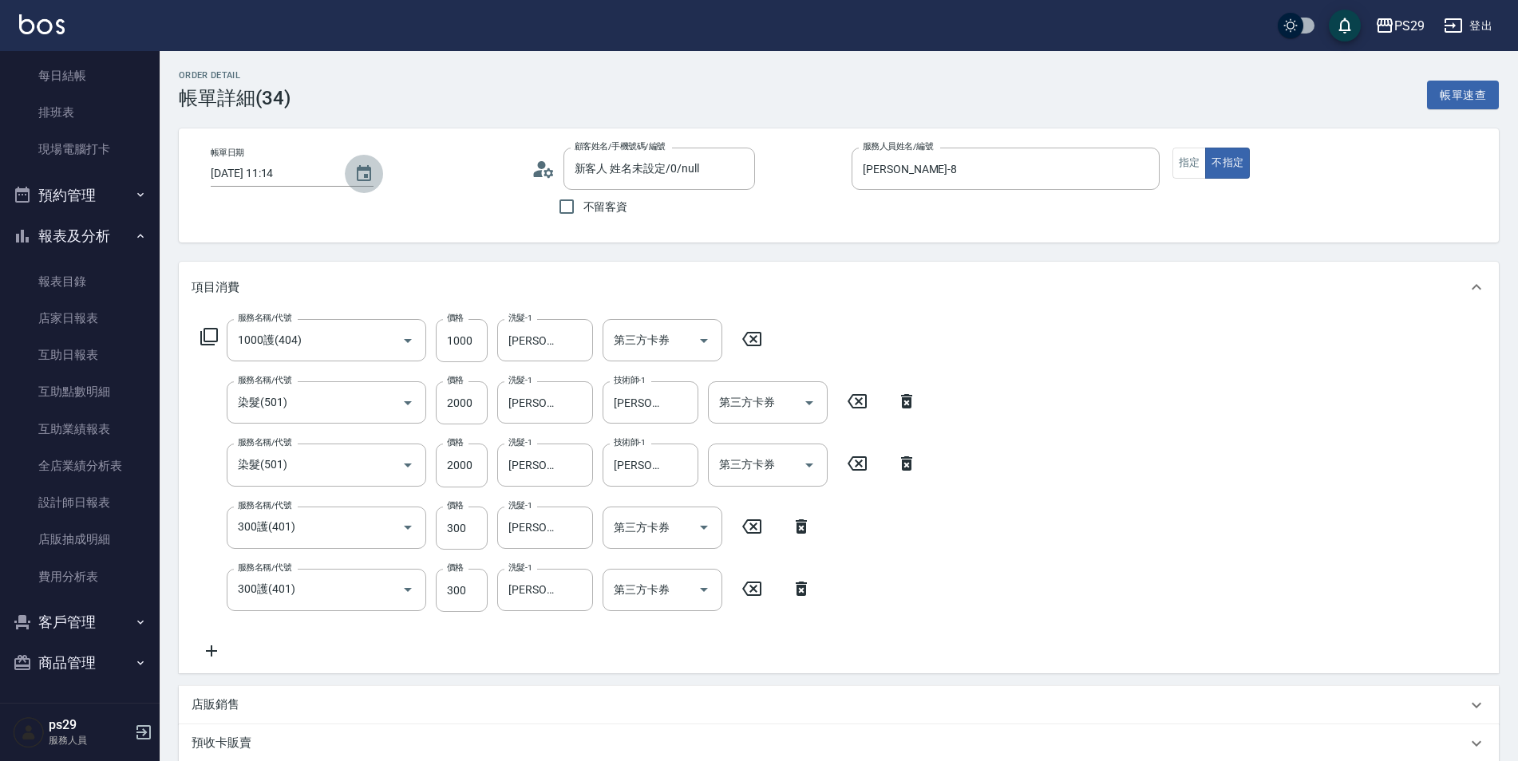
click at [366, 179] on icon "Choose date, selected date is 2025-08-21" at bounding box center [363, 173] width 19 height 19
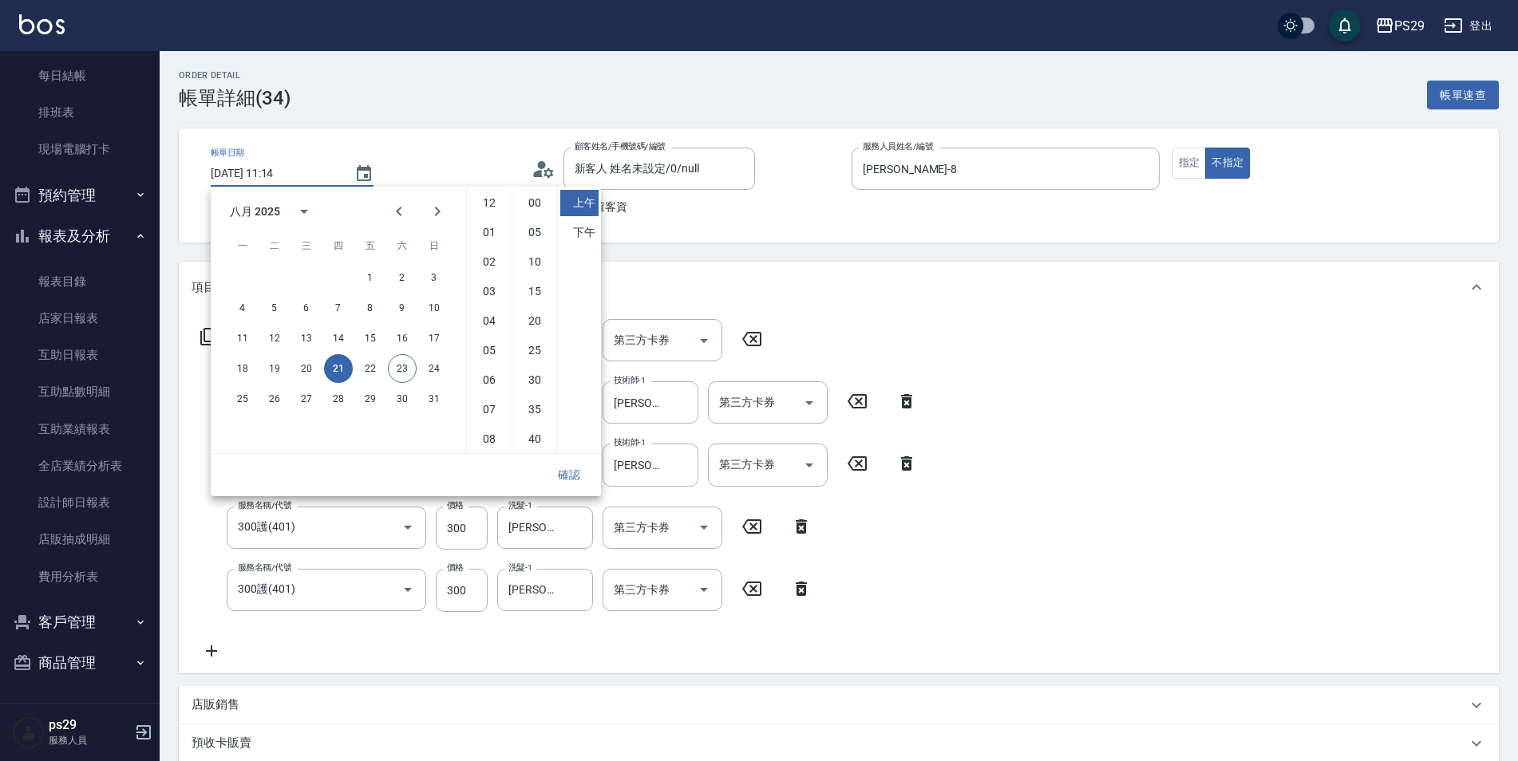
scroll to position [89, 0]
click at [412, 367] on button "23" at bounding box center [402, 368] width 29 height 29
click at [558, 464] on button "確認" at bounding box center [569, 476] width 51 height 30
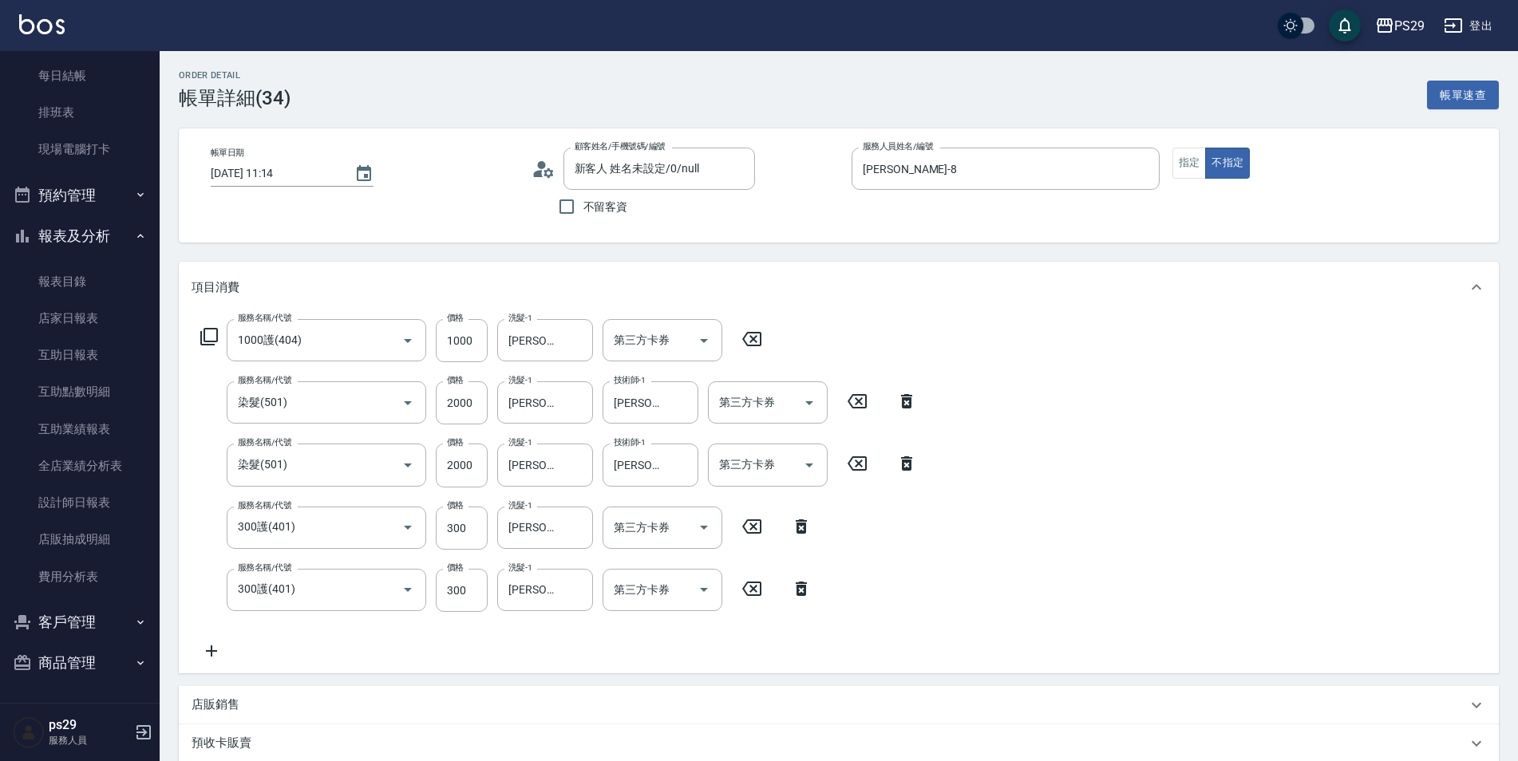
scroll to position [239, 0]
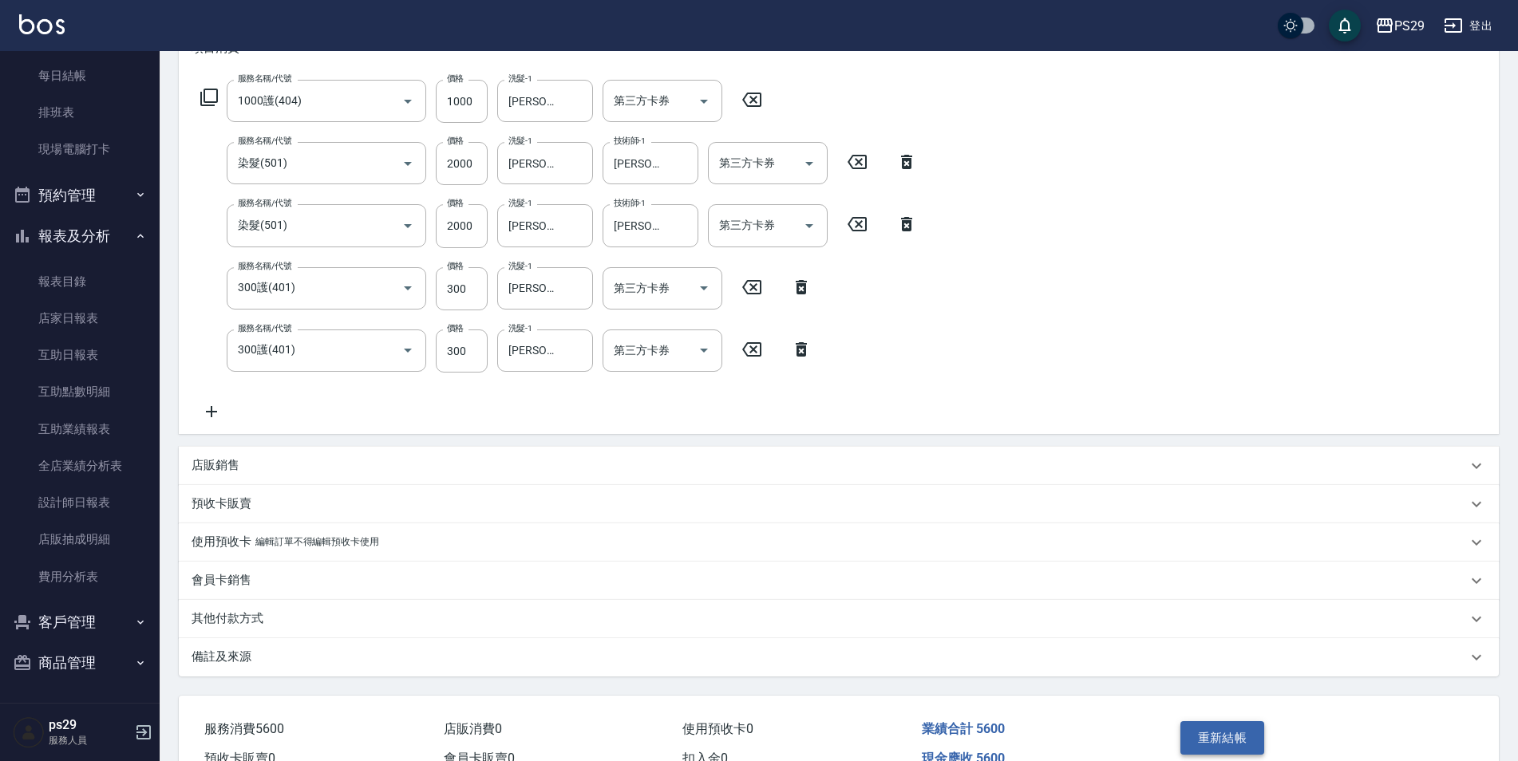
click at [1188, 724] on button "重新結帳" at bounding box center [1222, 739] width 85 height 34
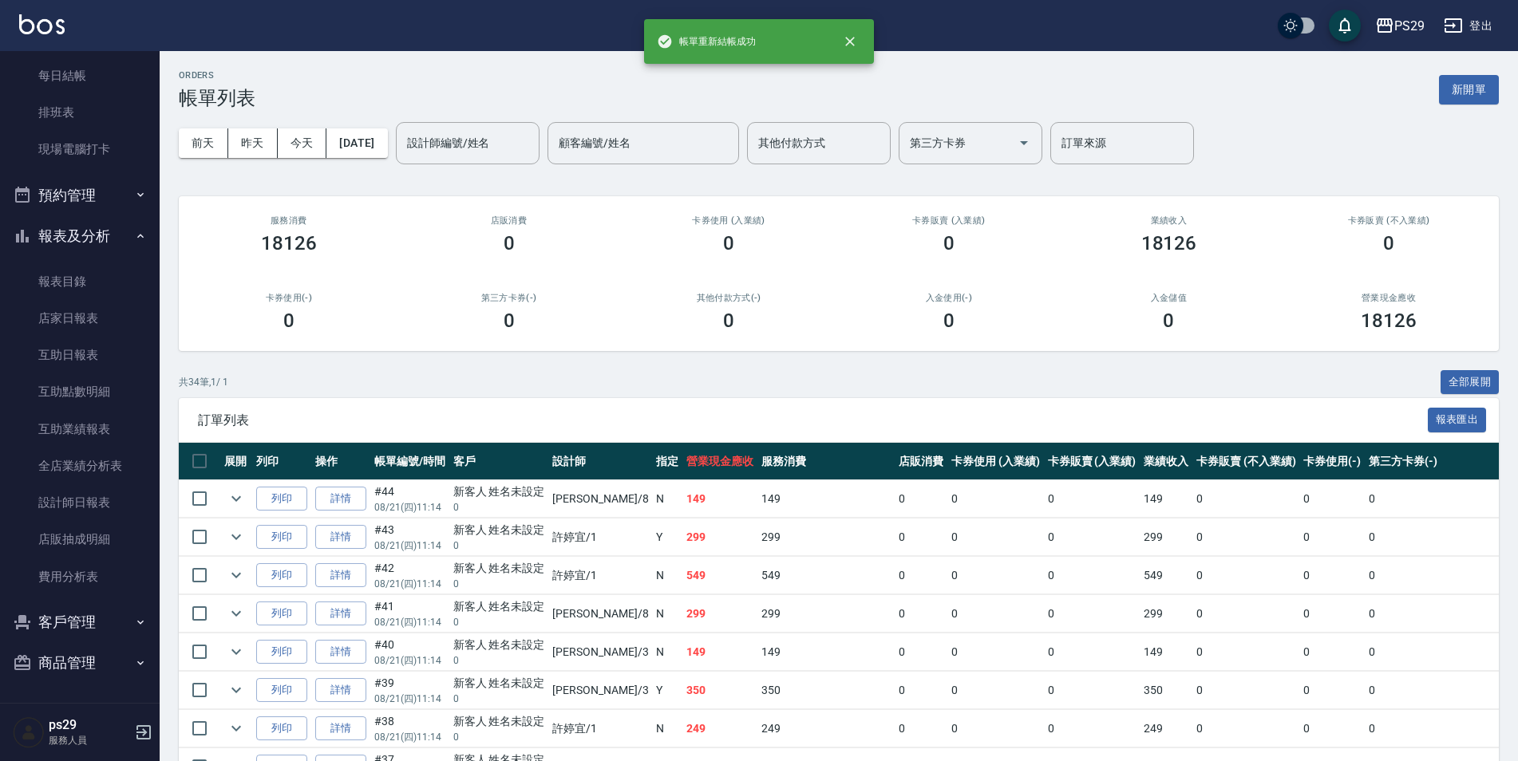
scroll to position [160, 0]
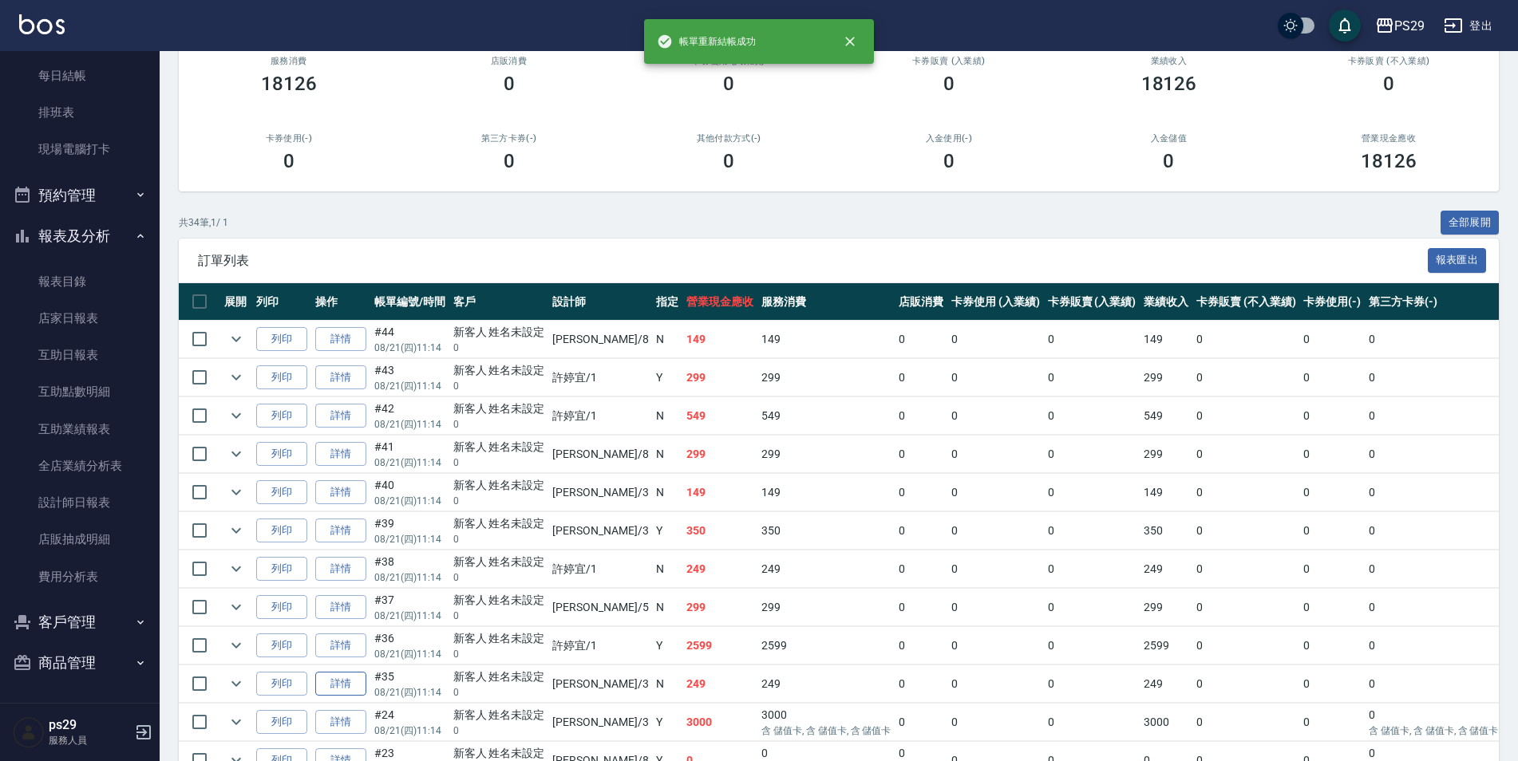
click at [350, 684] on link "詳情" at bounding box center [340, 684] width 51 height 25
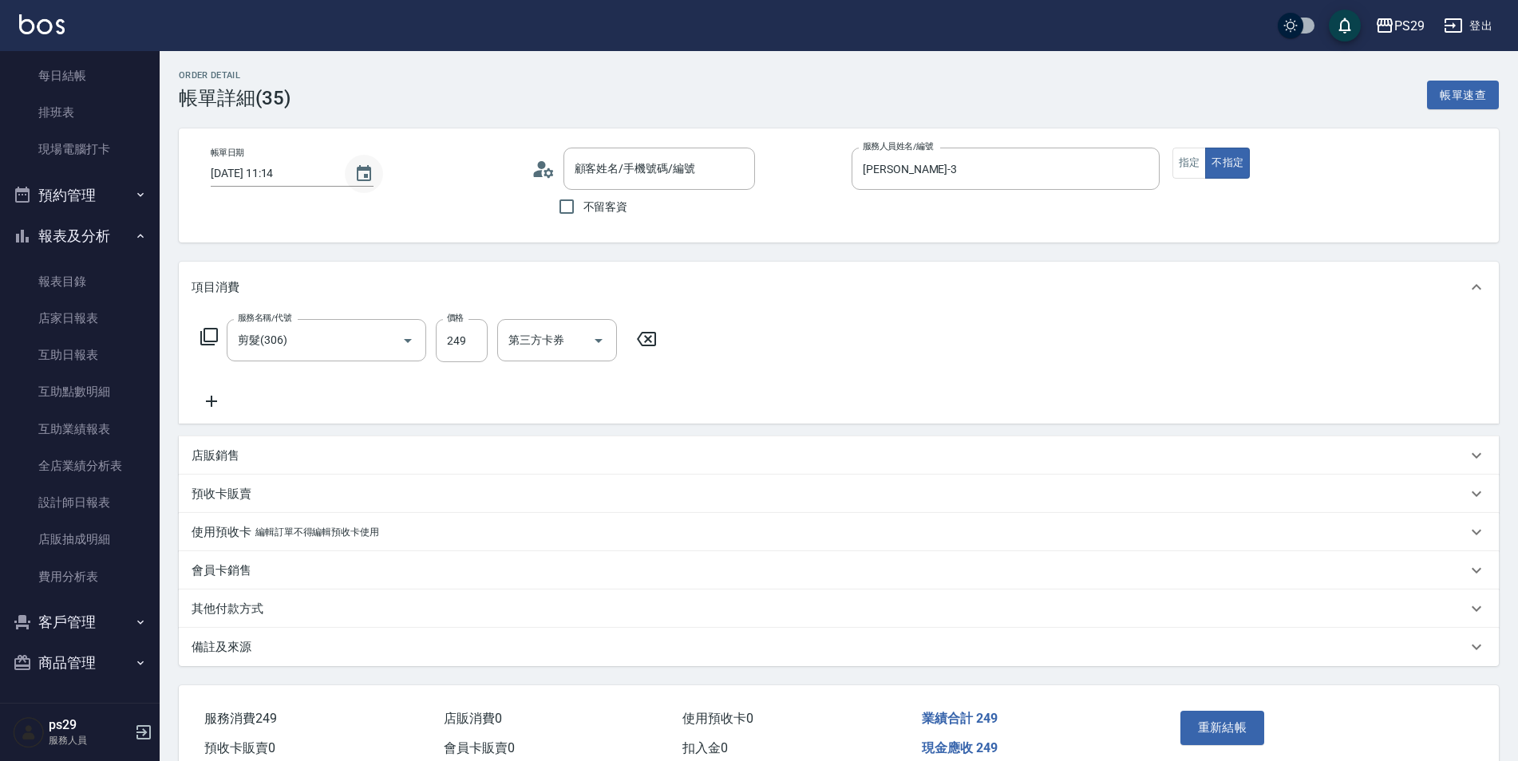
click at [345, 183] on button "Choose date, selected date is 2025-08-21" at bounding box center [364, 174] width 38 height 38
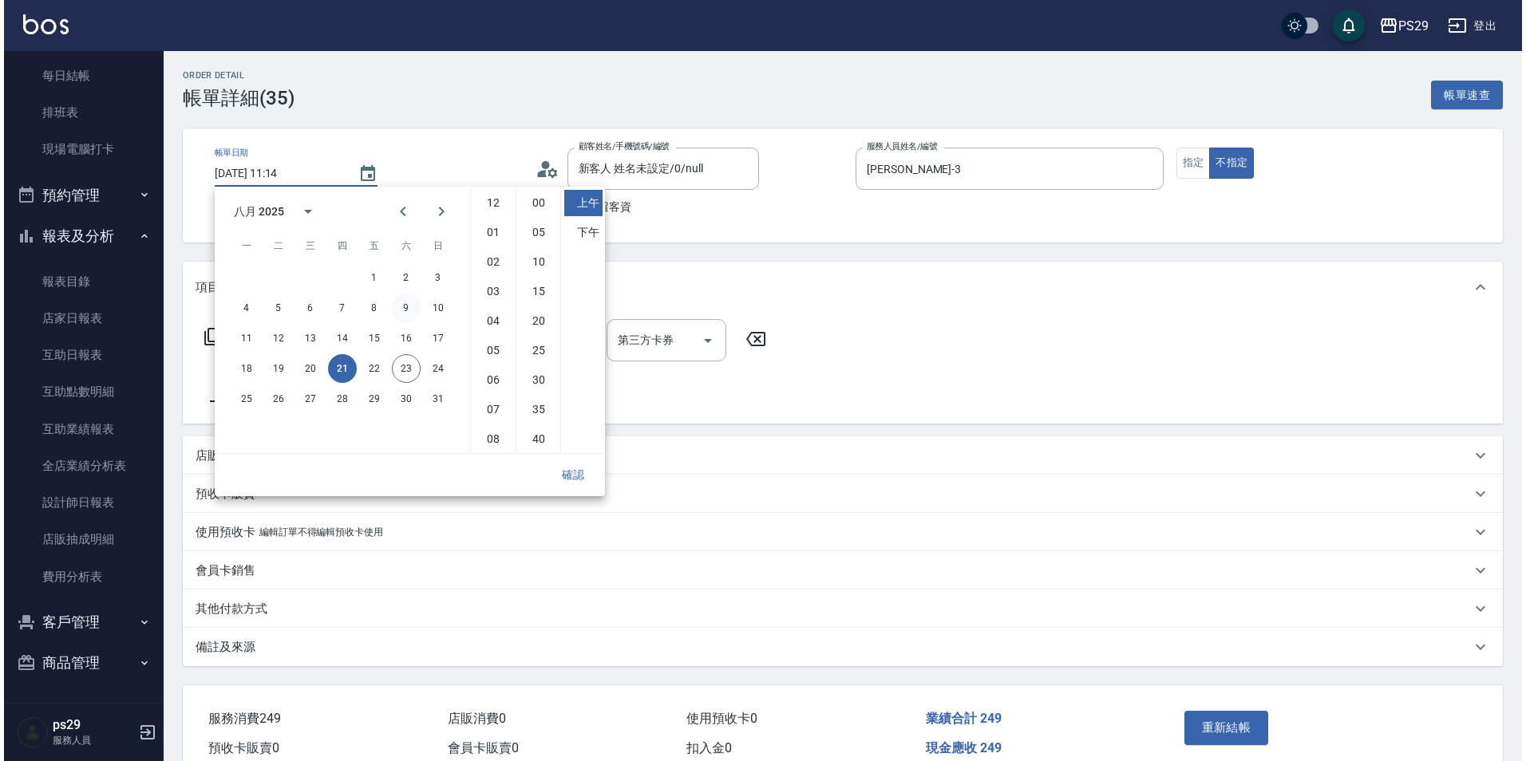
scroll to position [89, 0]
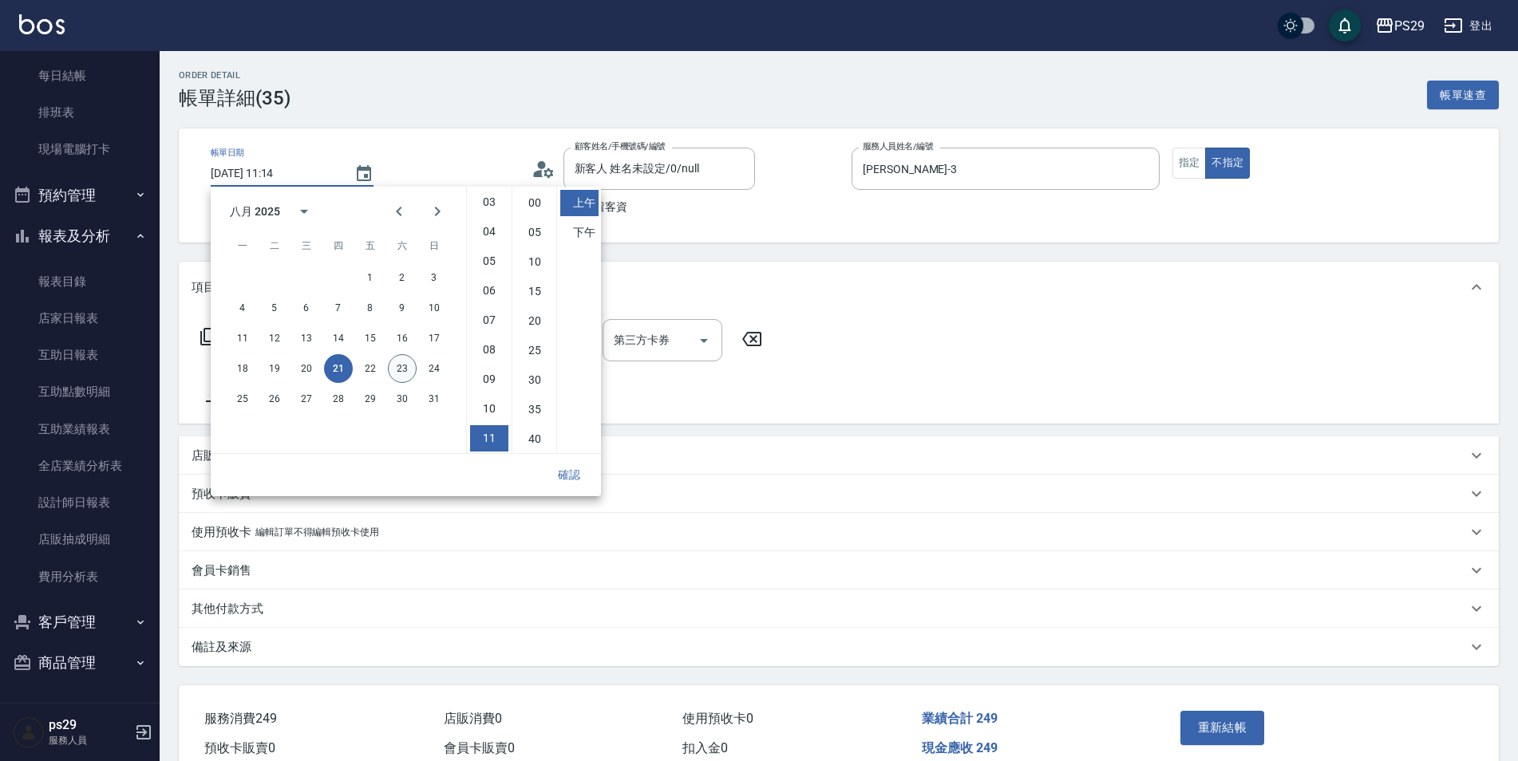
click at [404, 373] on button "23" at bounding box center [402, 368] width 29 height 29
click at [575, 494] on div "確認" at bounding box center [406, 475] width 390 height 42
click at [575, 485] on button "確認" at bounding box center [569, 476] width 51 height 30
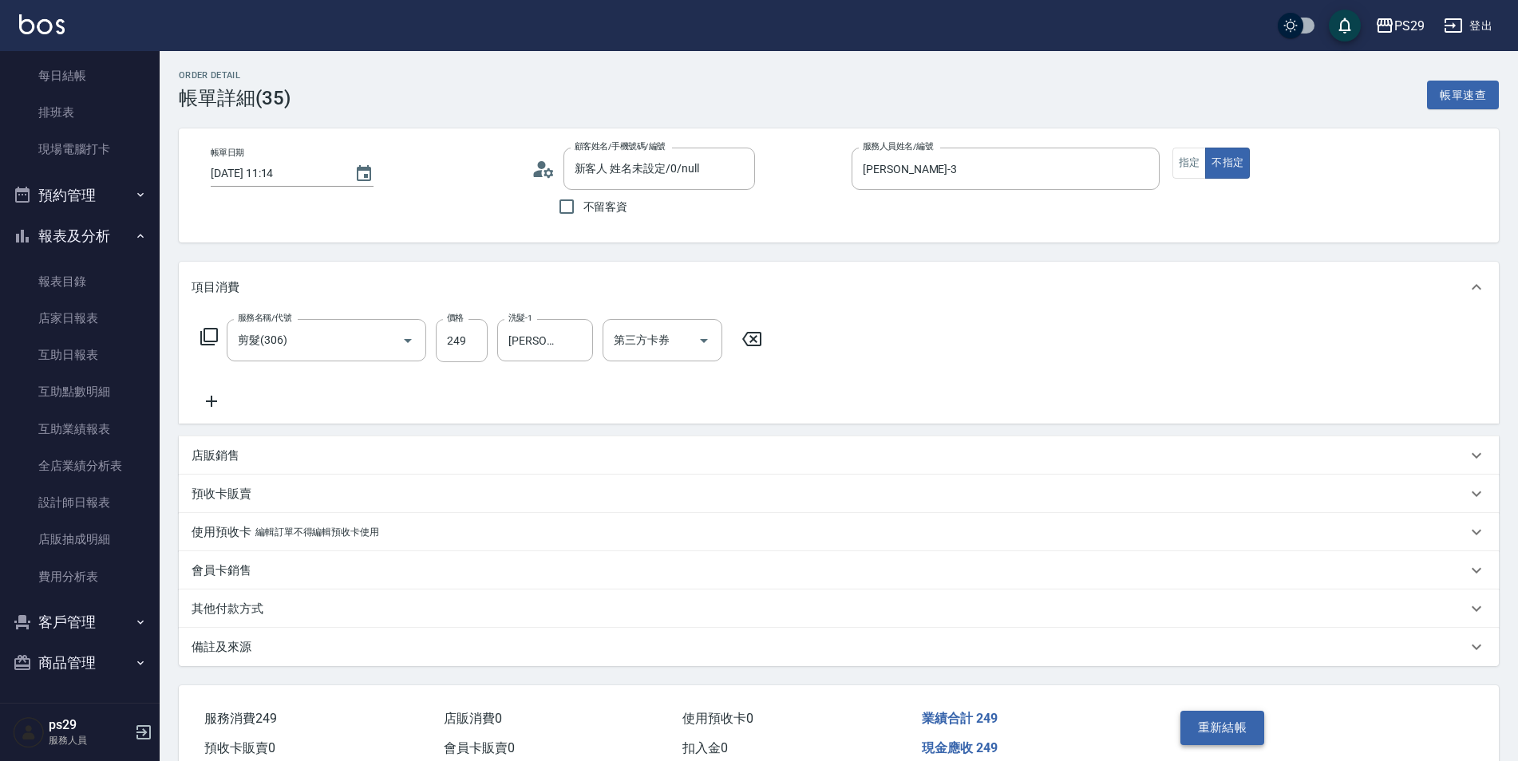
click at [1255, 723] on button "重新結帳" at bounding box center [1222, 728] width 85 height 34
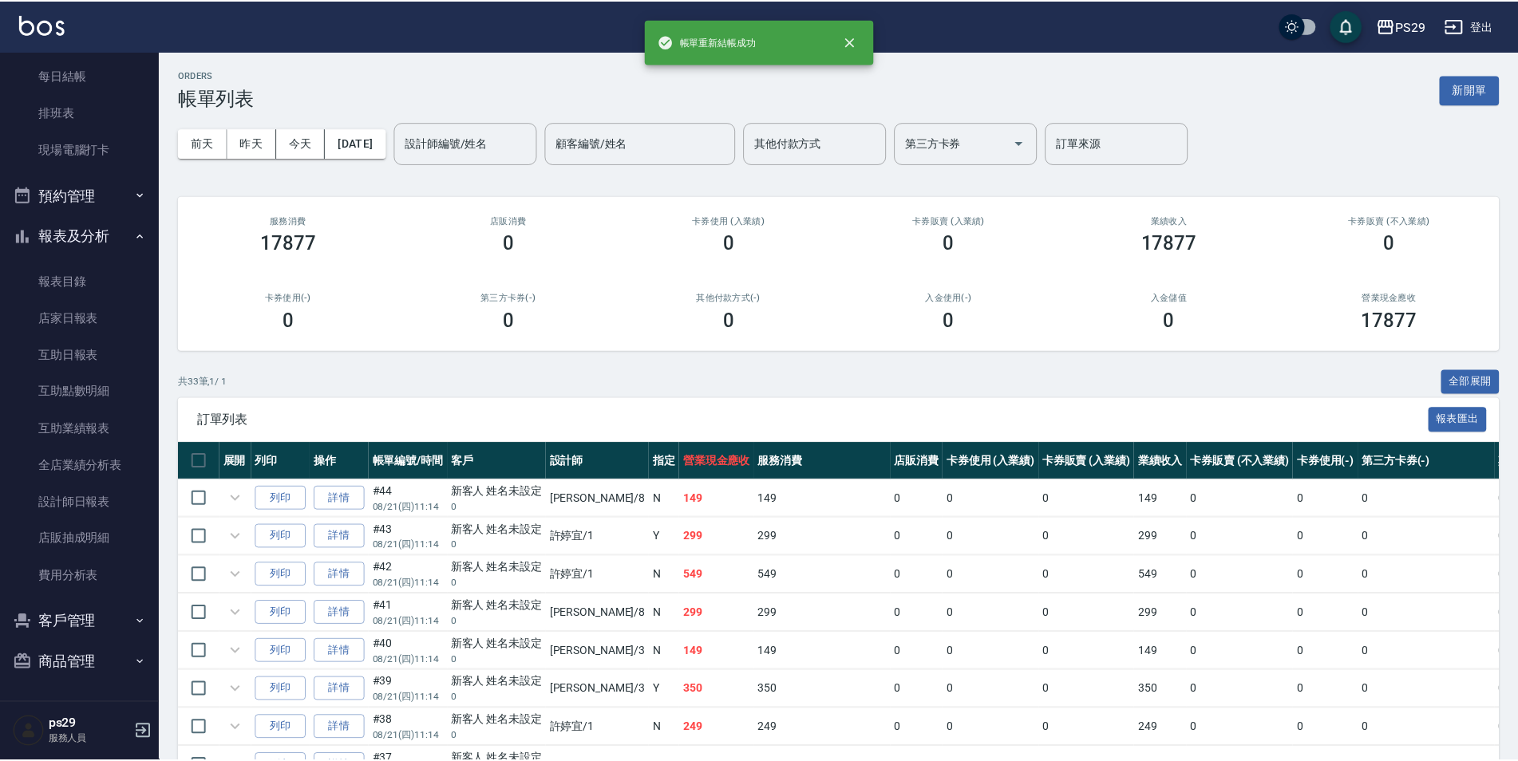
scroll to position [160, 0]
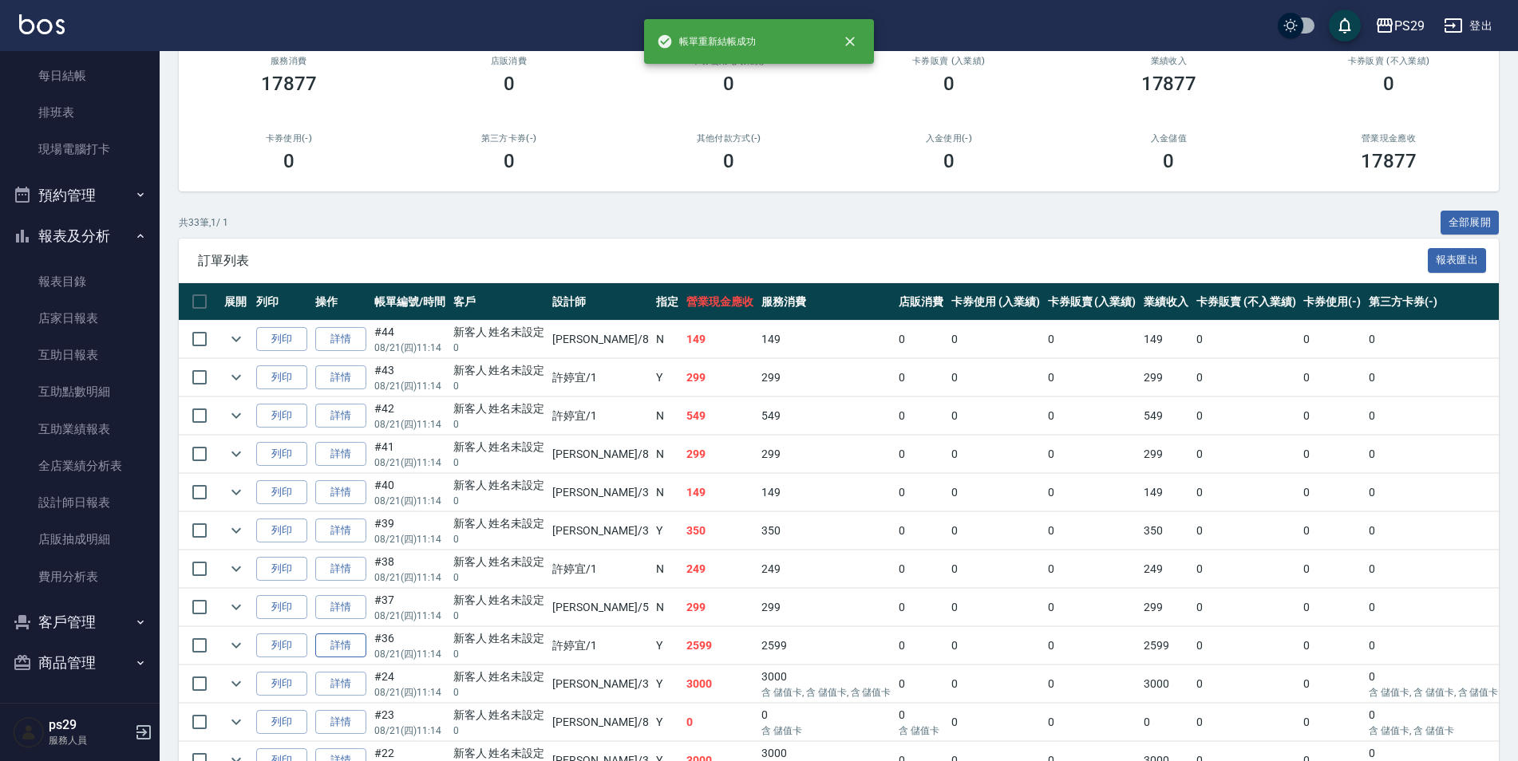
click at [353, 650] on link "詳情" at bounding box center [340, 646] width 51 height 25
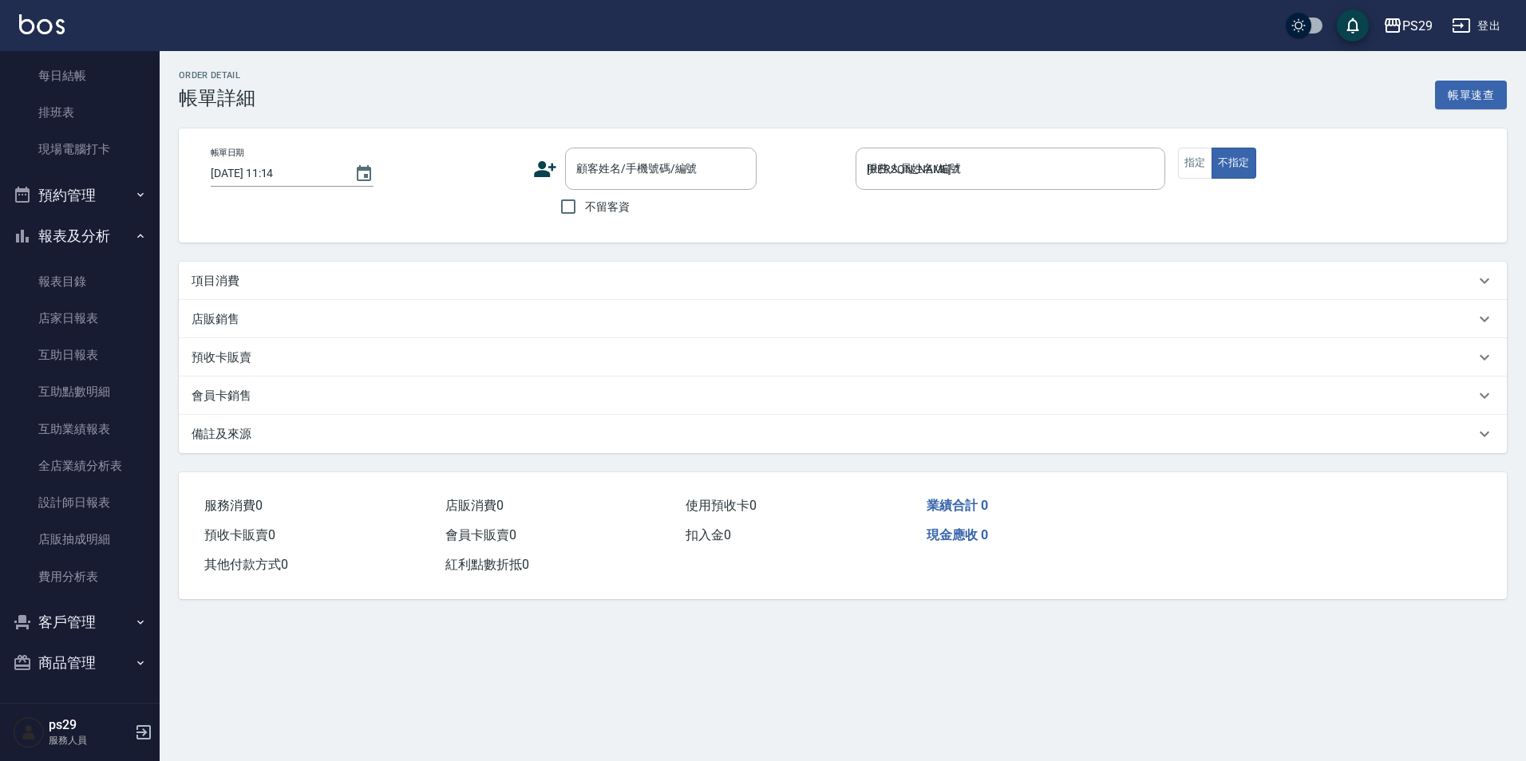
click at [355, 148] on div "帳單日期 [DATE] 11:14" at bounding box center [292, 167] width 163 height 39
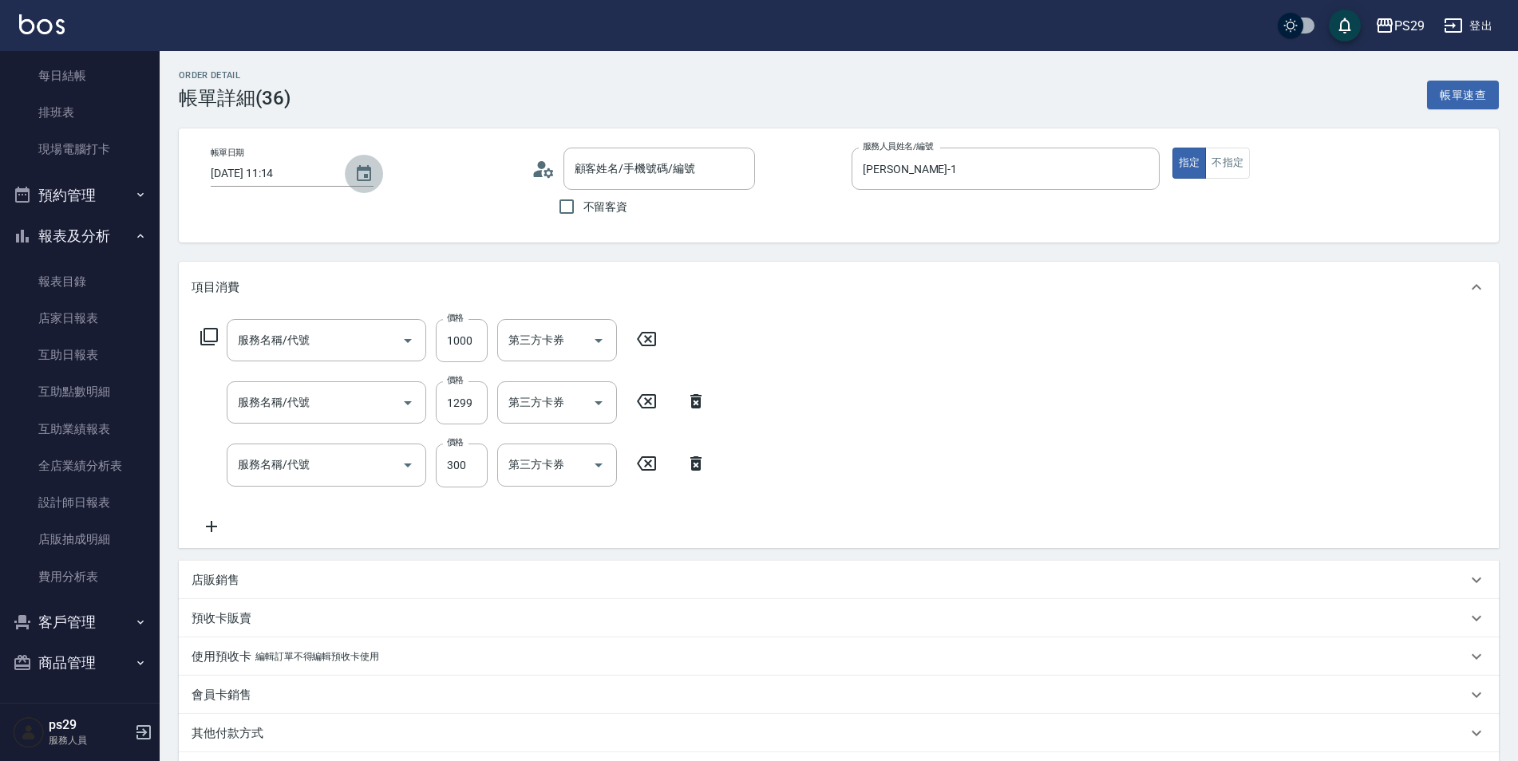
click at [358, 160] on button "Choose date, selected date is 2025-08-21" at bounding box center [364, 174] width 38 height 38
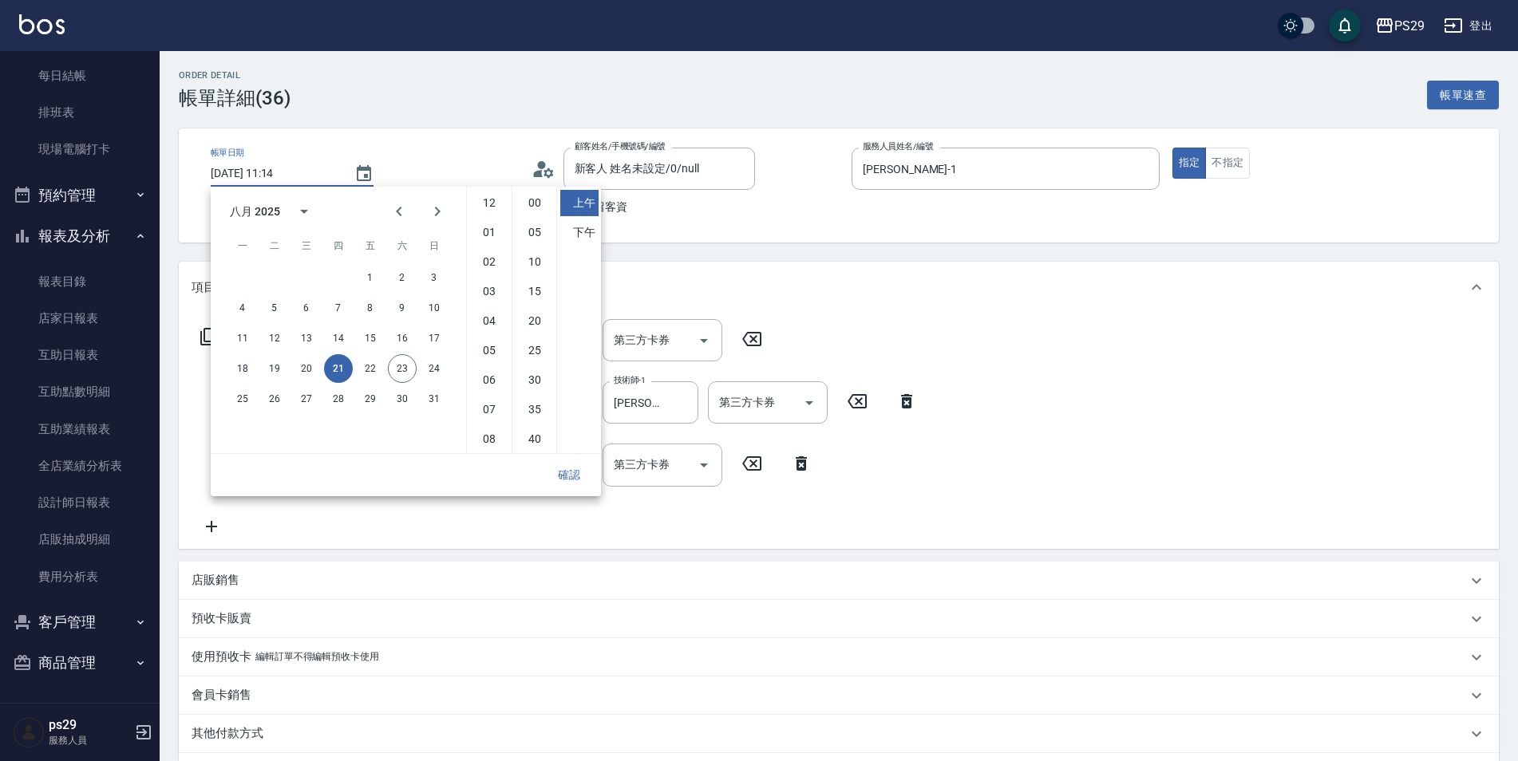
scroll to position [89, 0]
click at [411, 377] on button "23" at bounding box center [402, 368] width 29 height 29
click at [579, 496] on div "確認" at bounding box center [406, 475] width 390 height 42
click at [576, 489] on button "確認" at bounding box center [569, 476] width 51 height 30
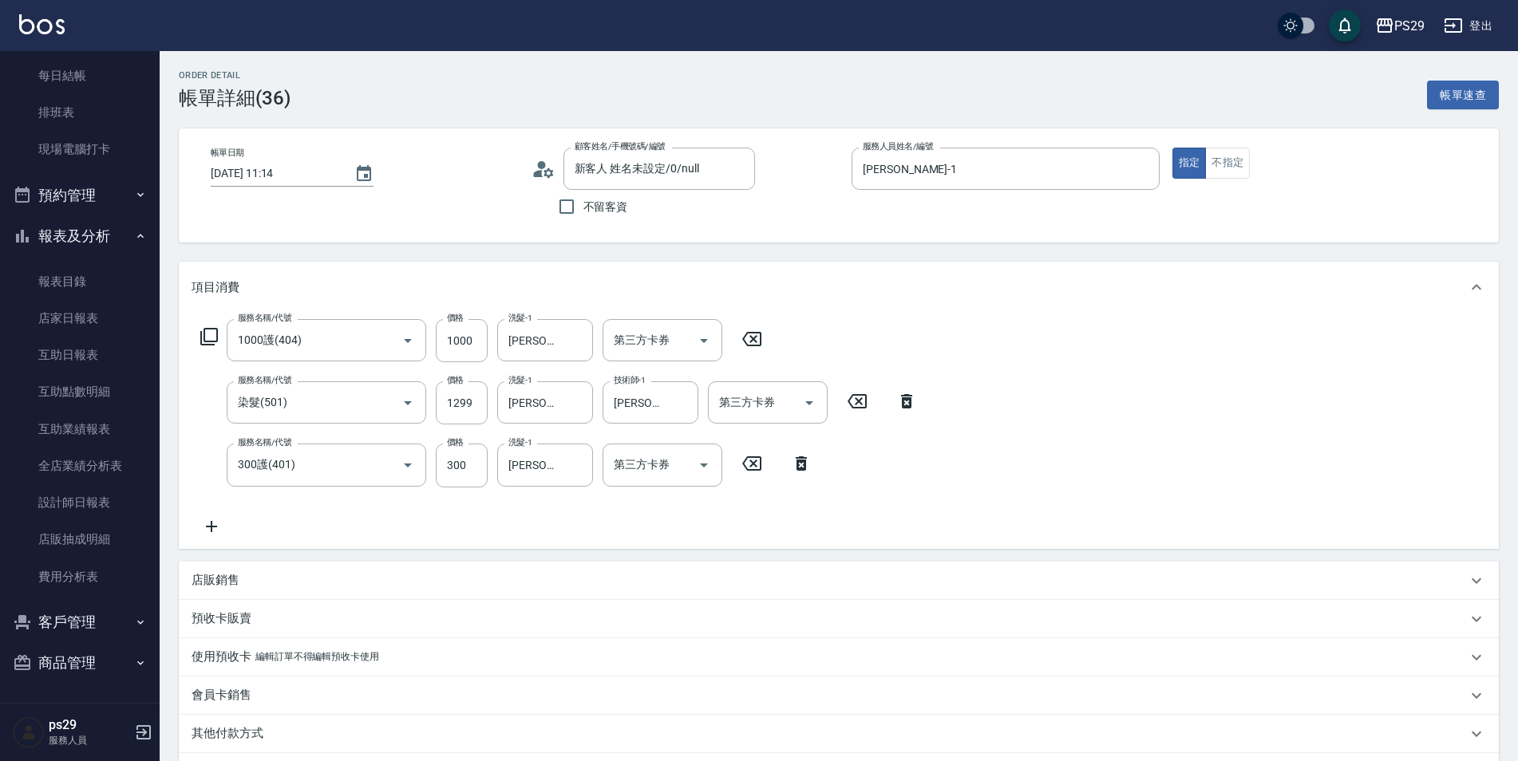
scroll to position [203, 0]
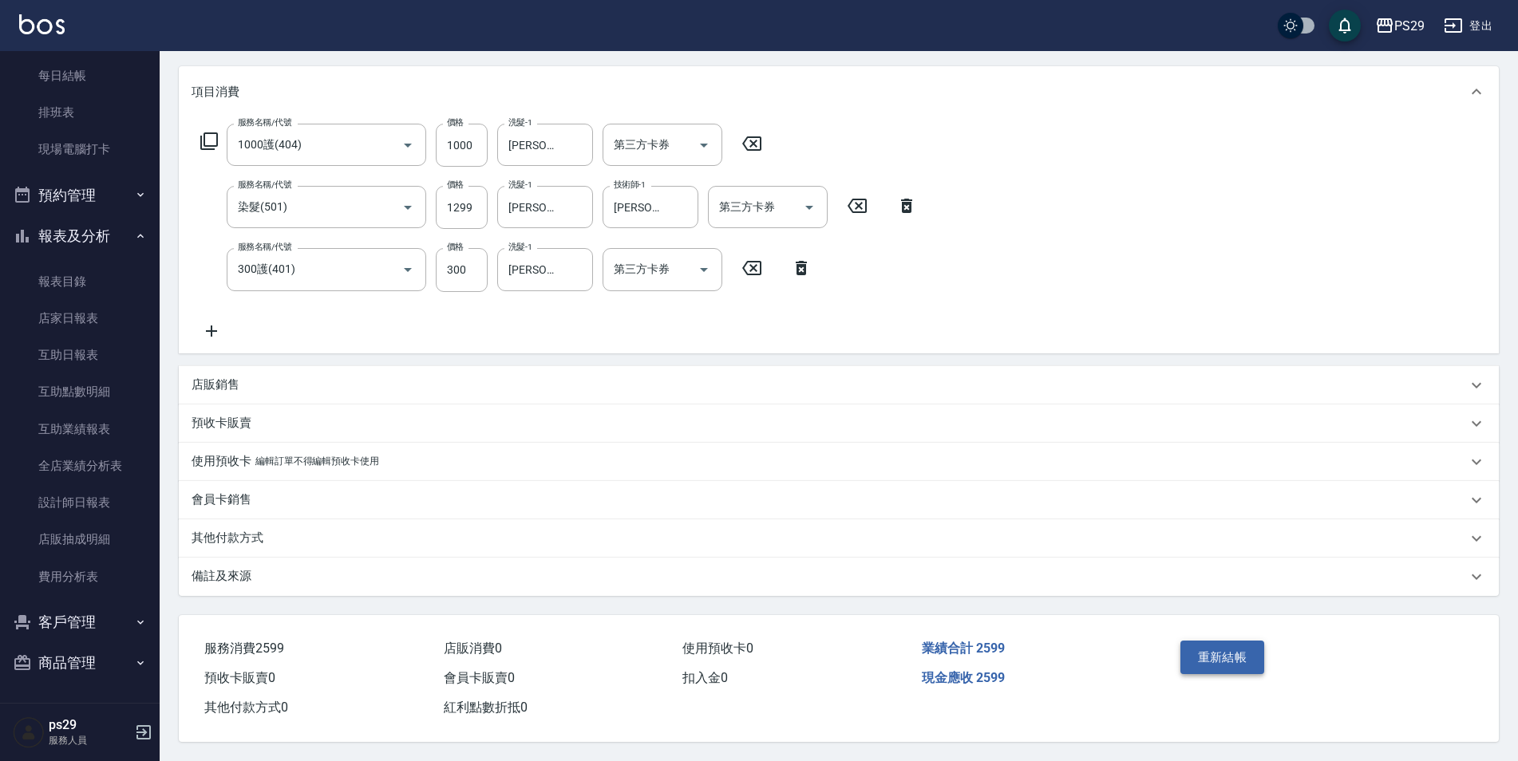
click at [1203, 643] on button "重新結帳" at bounding box center [1222, 658] width 85 height 34
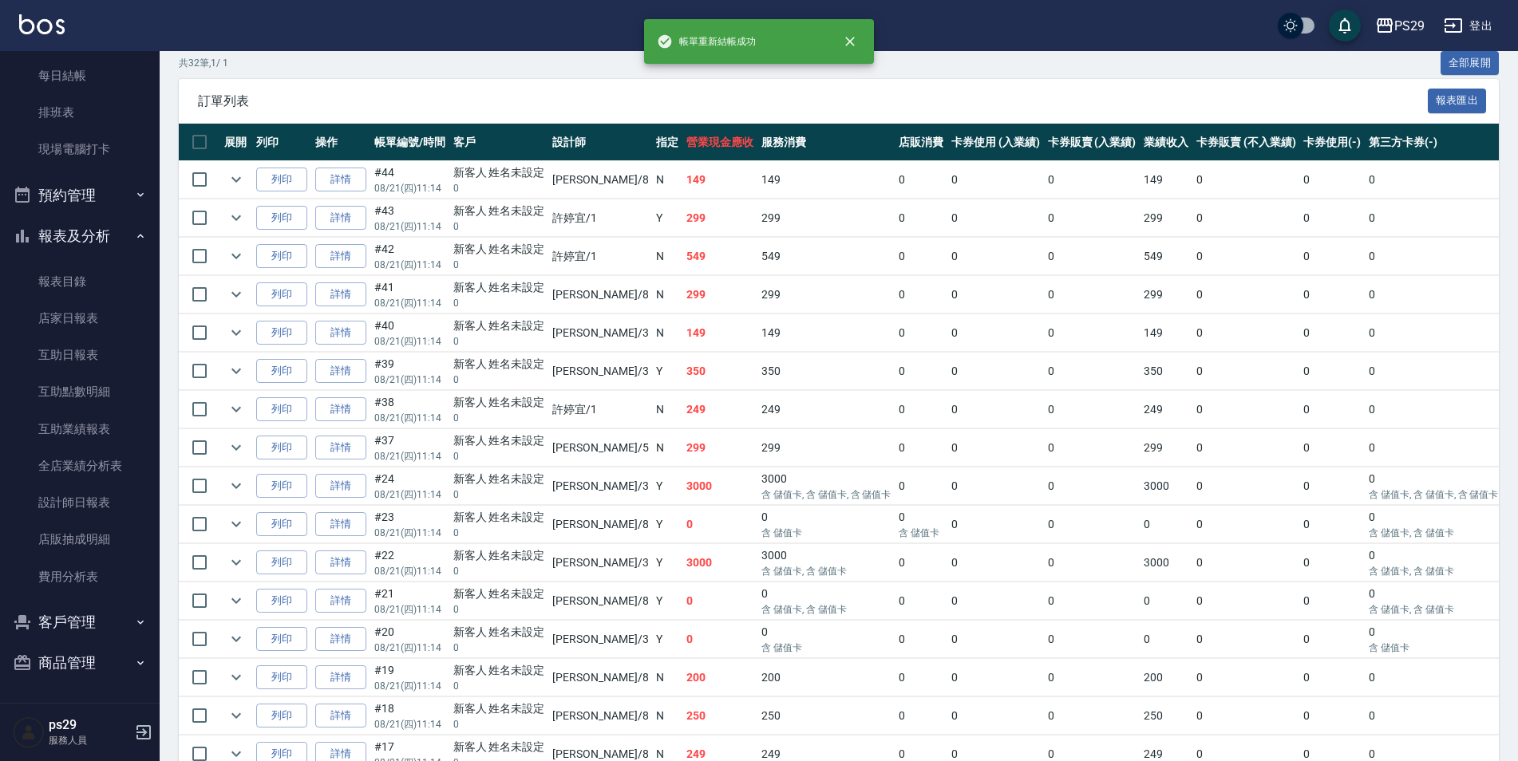
scroll to position [399, 0]
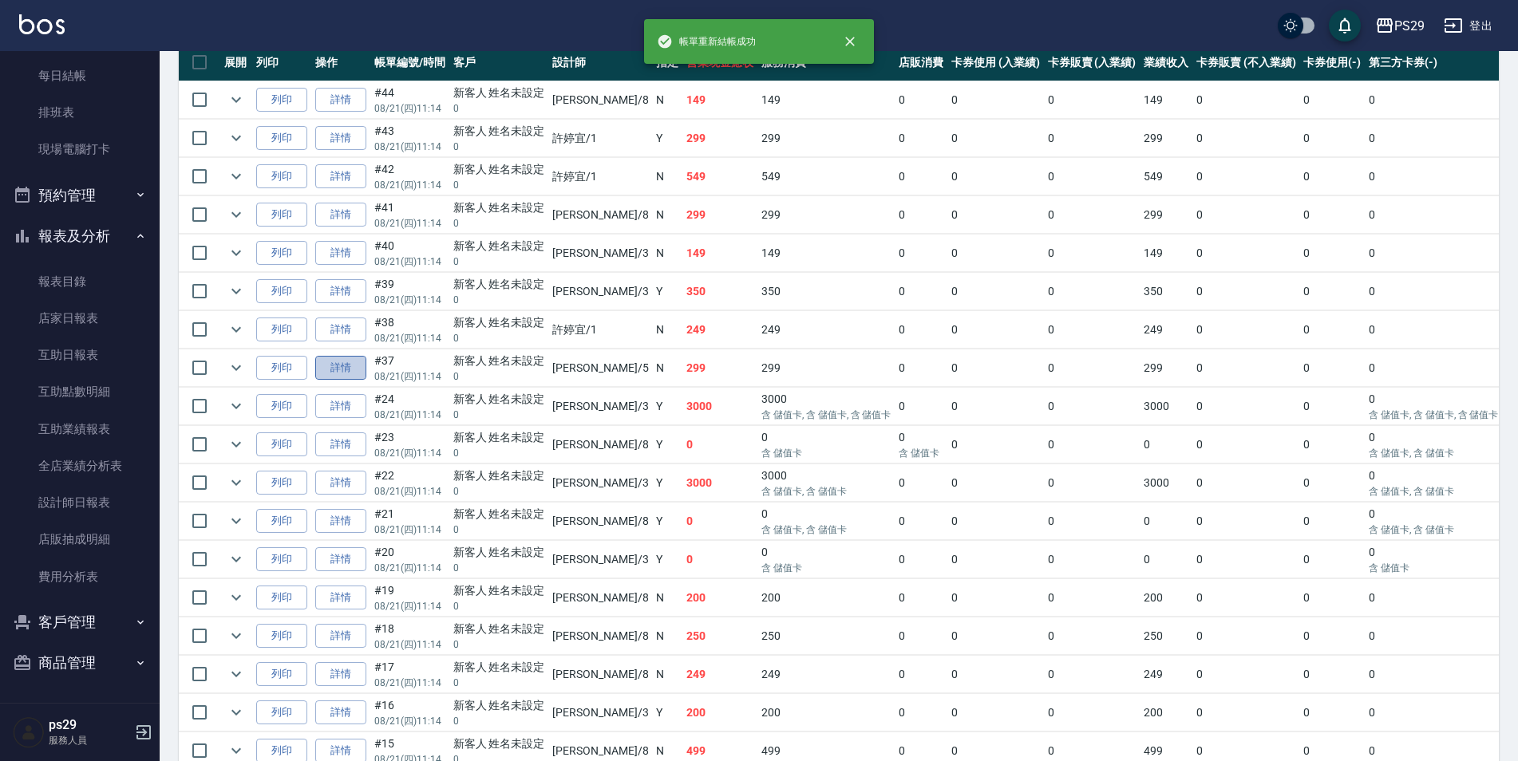
click at [358, 374] on link "詳情" at bounding box center [340, 368] width 51 height 25
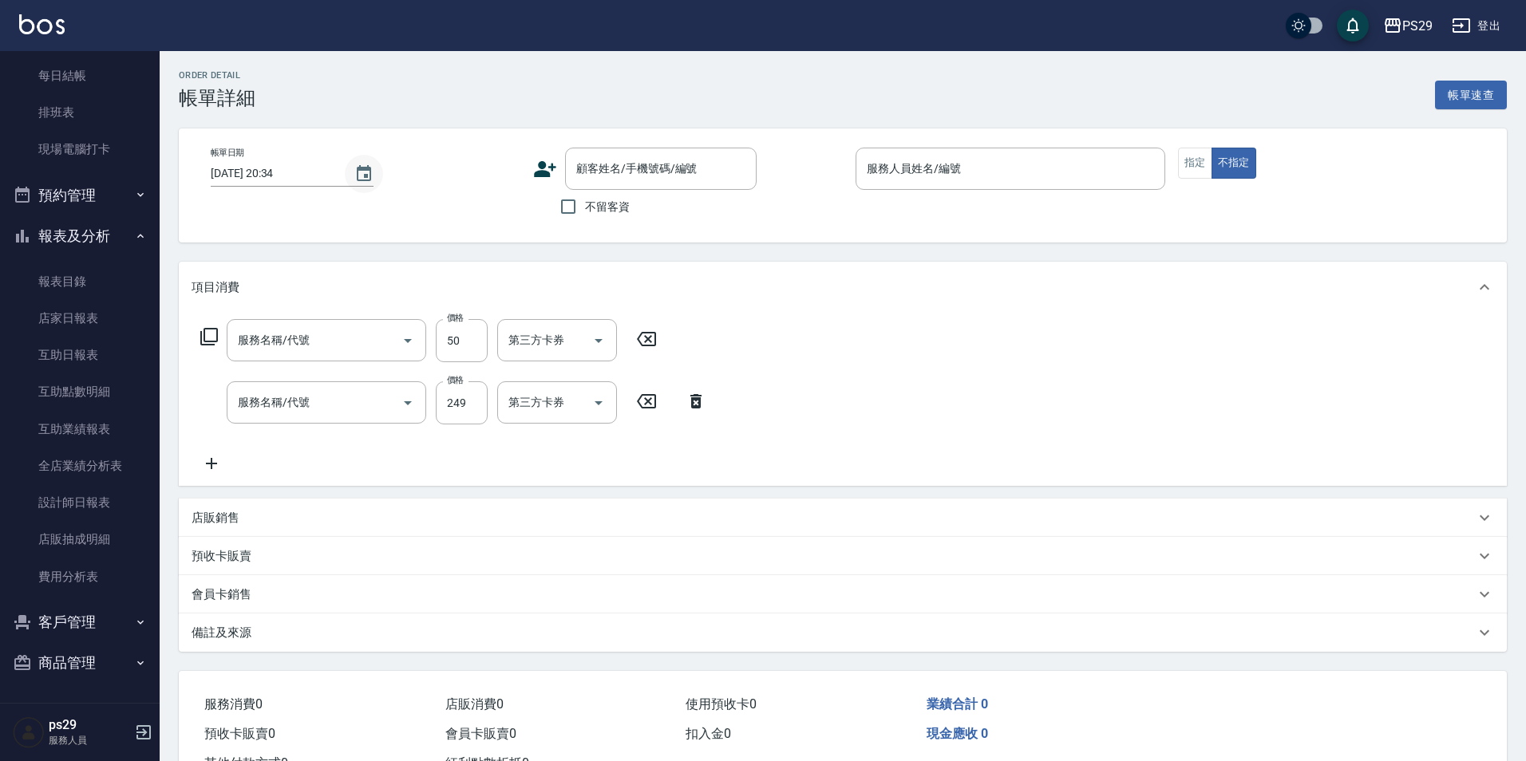
click at [367, 168] on icon "Choose date, selected date is 2025-08-23" at bounding box center [364, 173] width 14 height 16
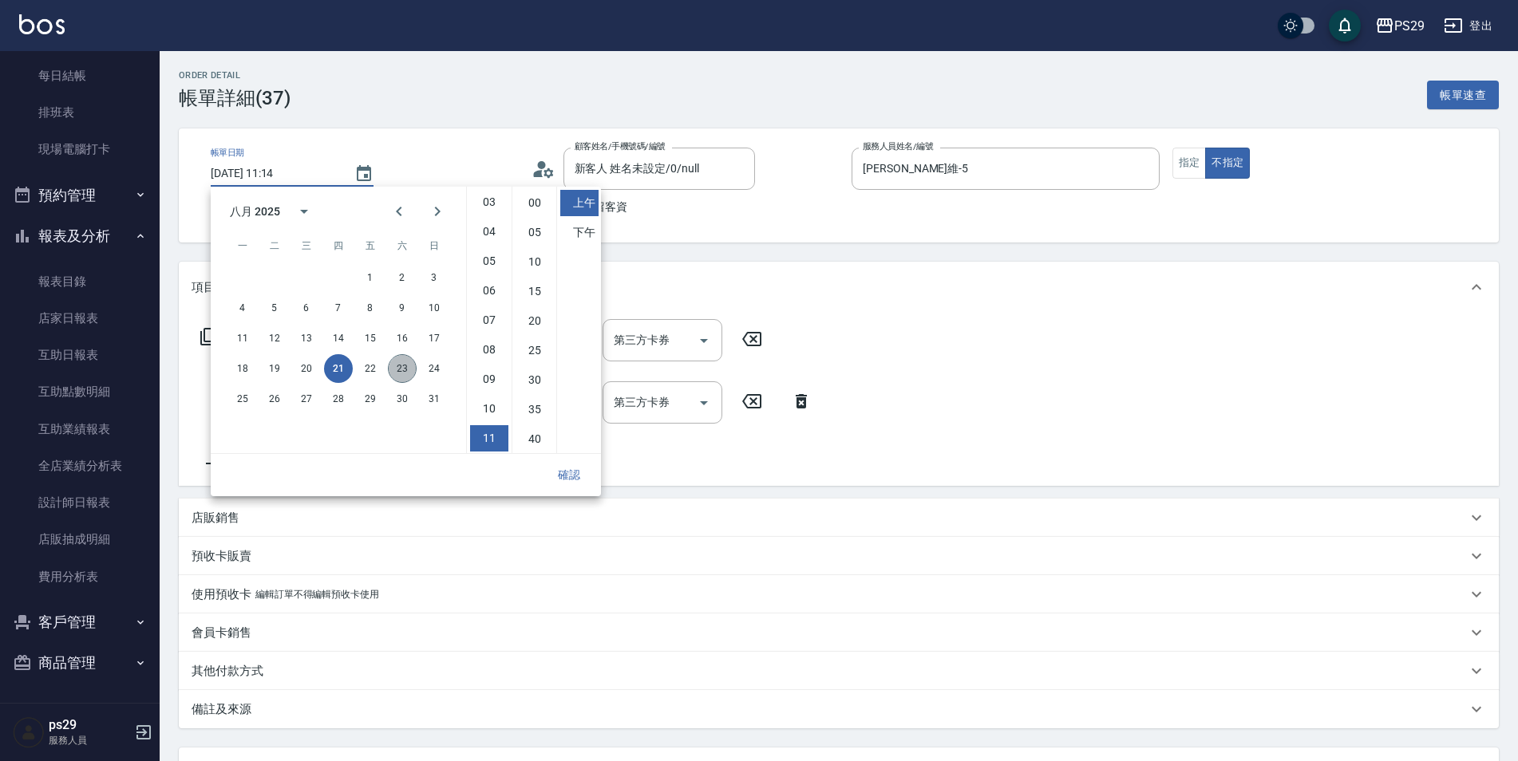
click at [398, 370] on button "23" at bounding box center [402, 368] width 29 height 29
click at [556, 470] on button "確認" at bounding box center [569, 476] width 51 height 30
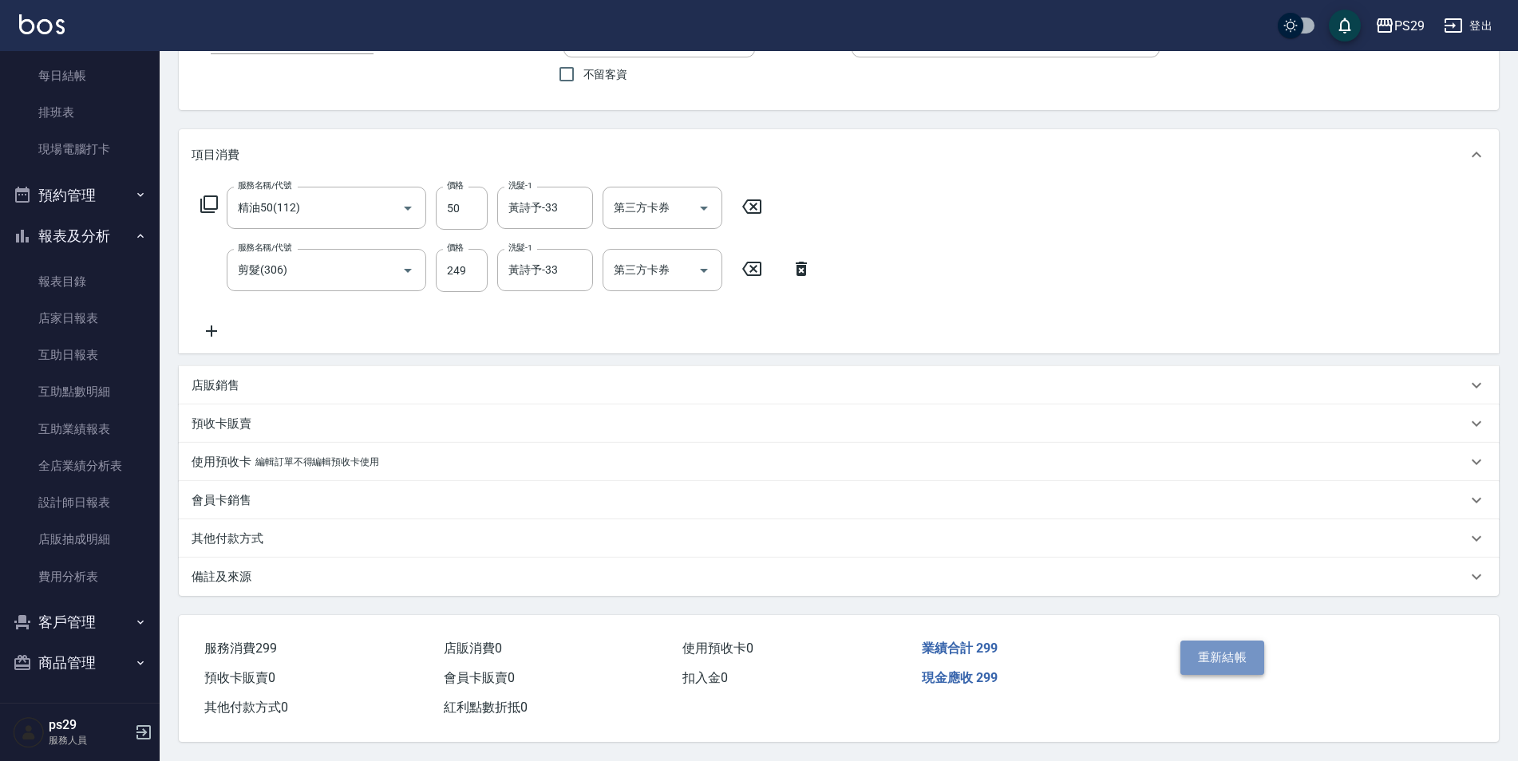
click at [1203, 641] on button "重新結帳" at bounding box center [1222, 658] width 85 height 34
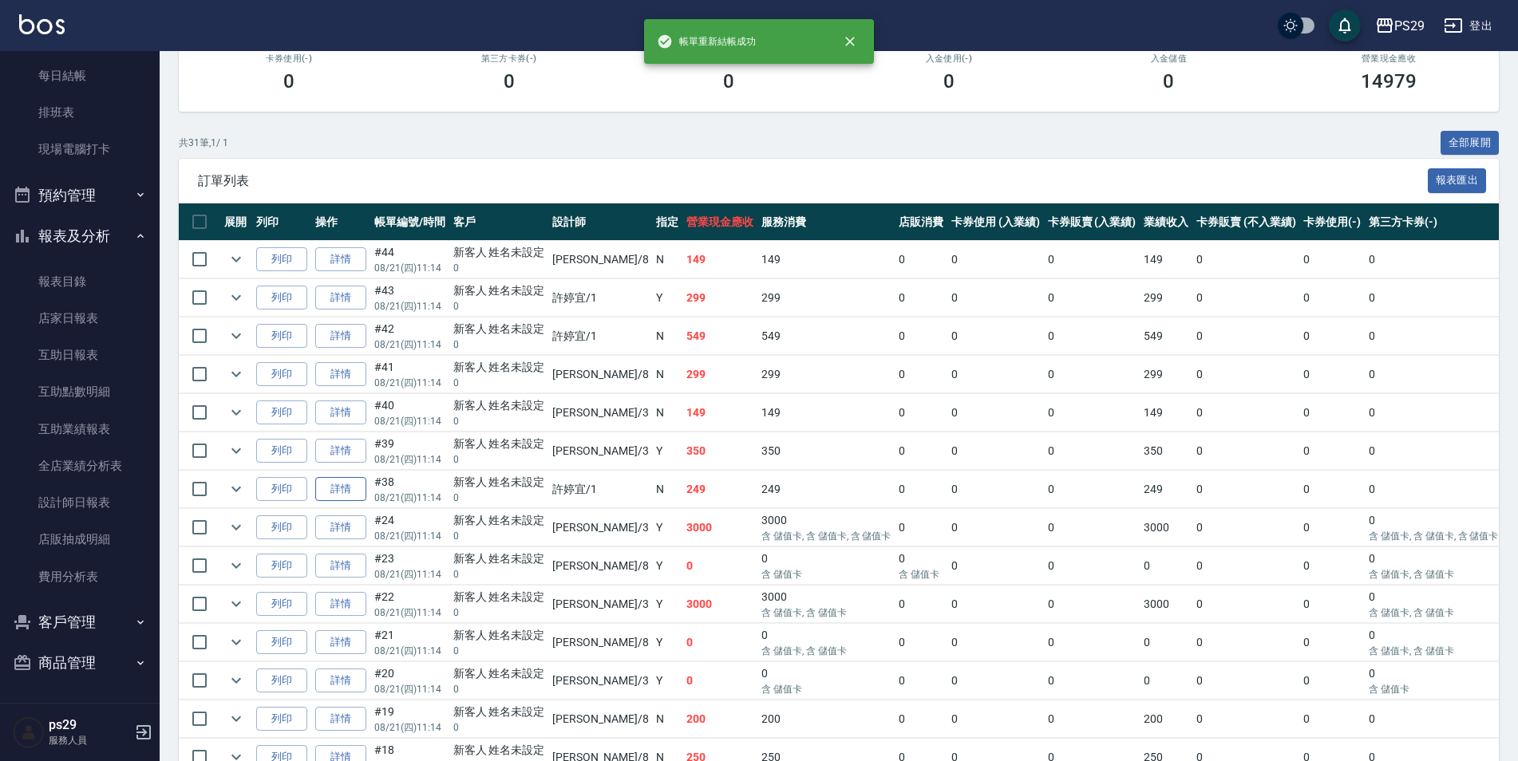
click at [341, 494] on link "詳情" at bounding box center [340, 489] width 51 height 25
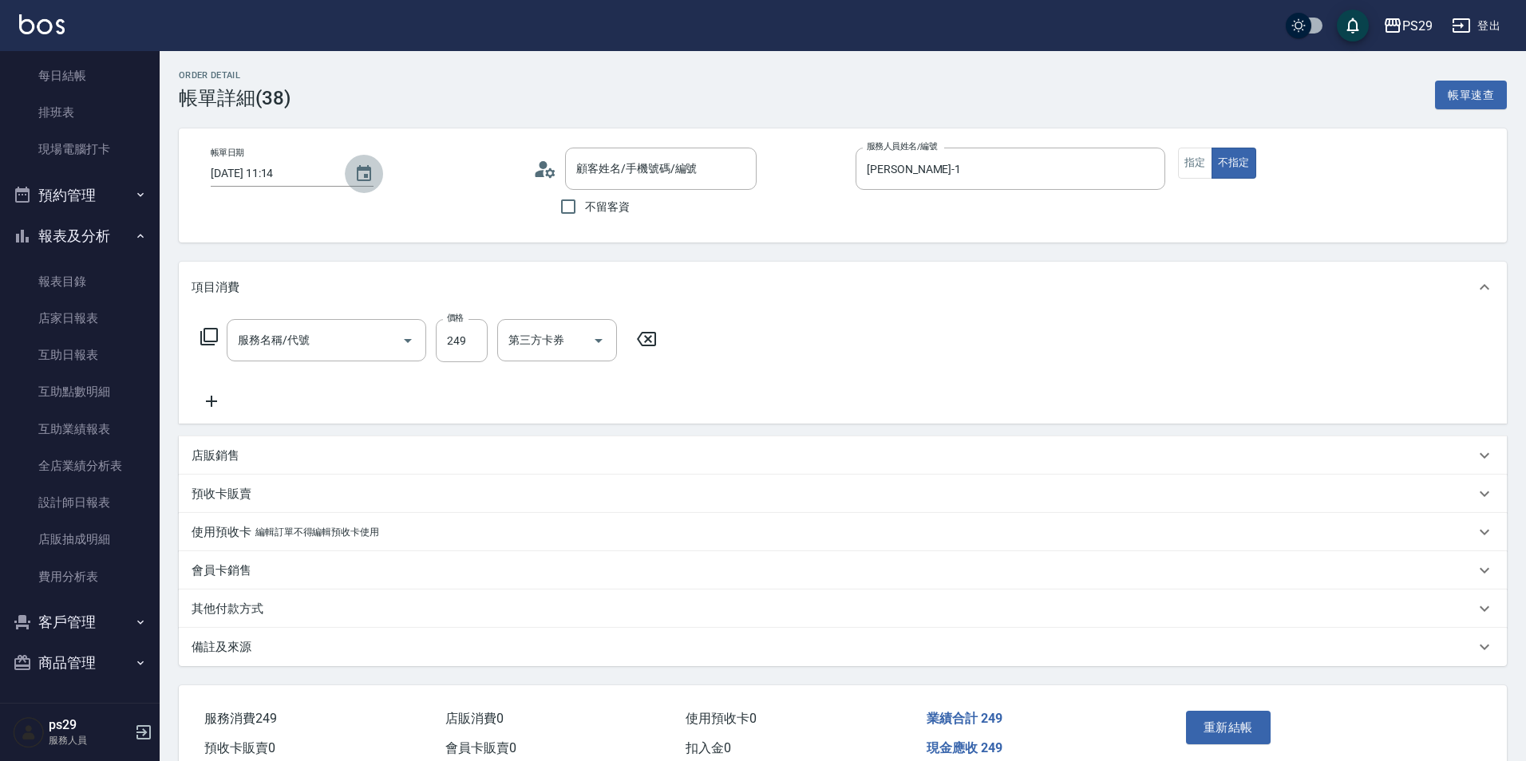
click at [366, 169] on icon "Choose date, selected date is 2025-08-21" at bounding box center [364, 173] width 14 height 16
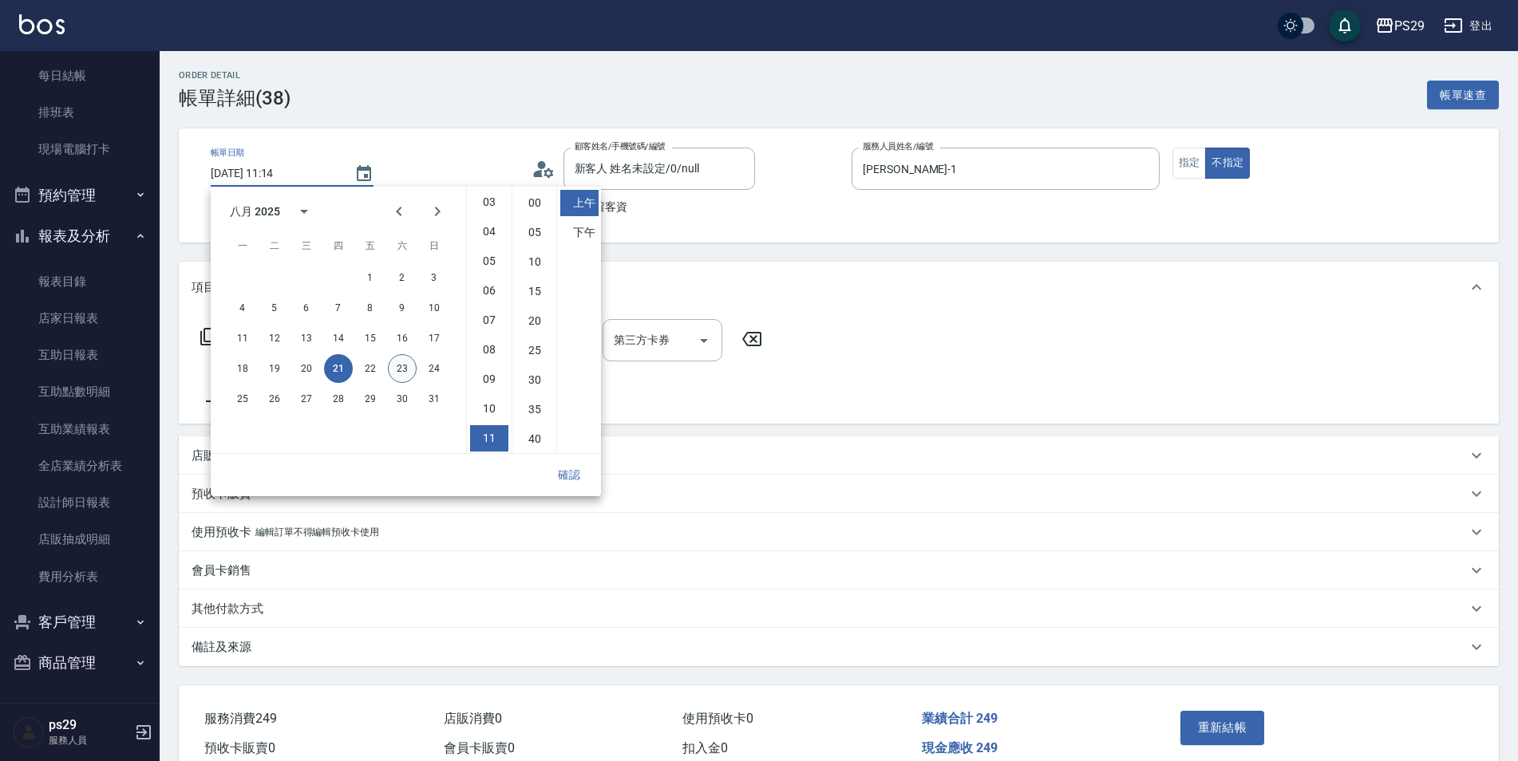
click at [397, 374] on button "23" at bounding box center [402, 368] width 29 height 29
click at [566, 478] on button "確認" at bounding box center [569, 476] width 51 height 30
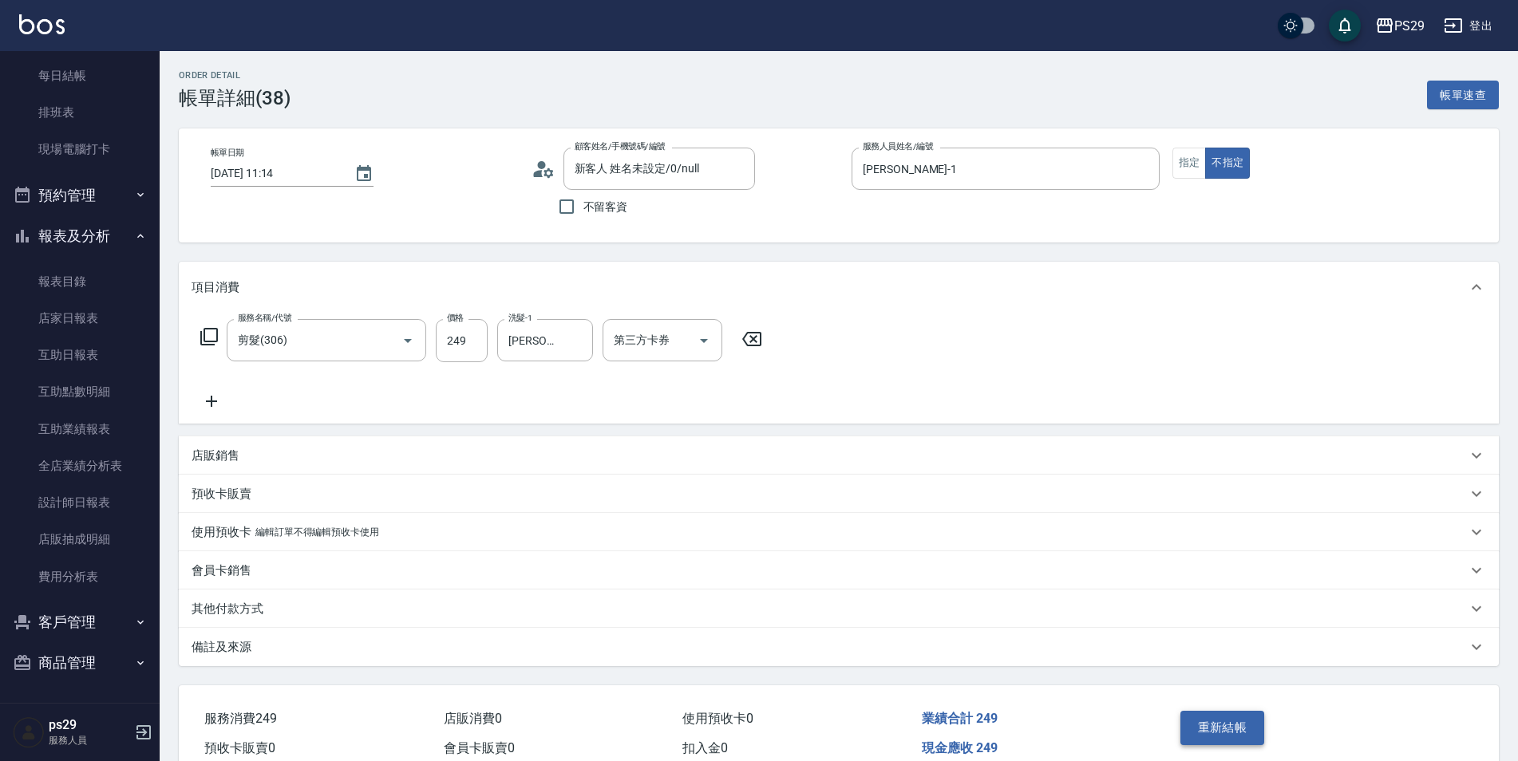
click at [1184, 727] on button "重新結帳" at bounding box center [1222, 728] width 85 height 34
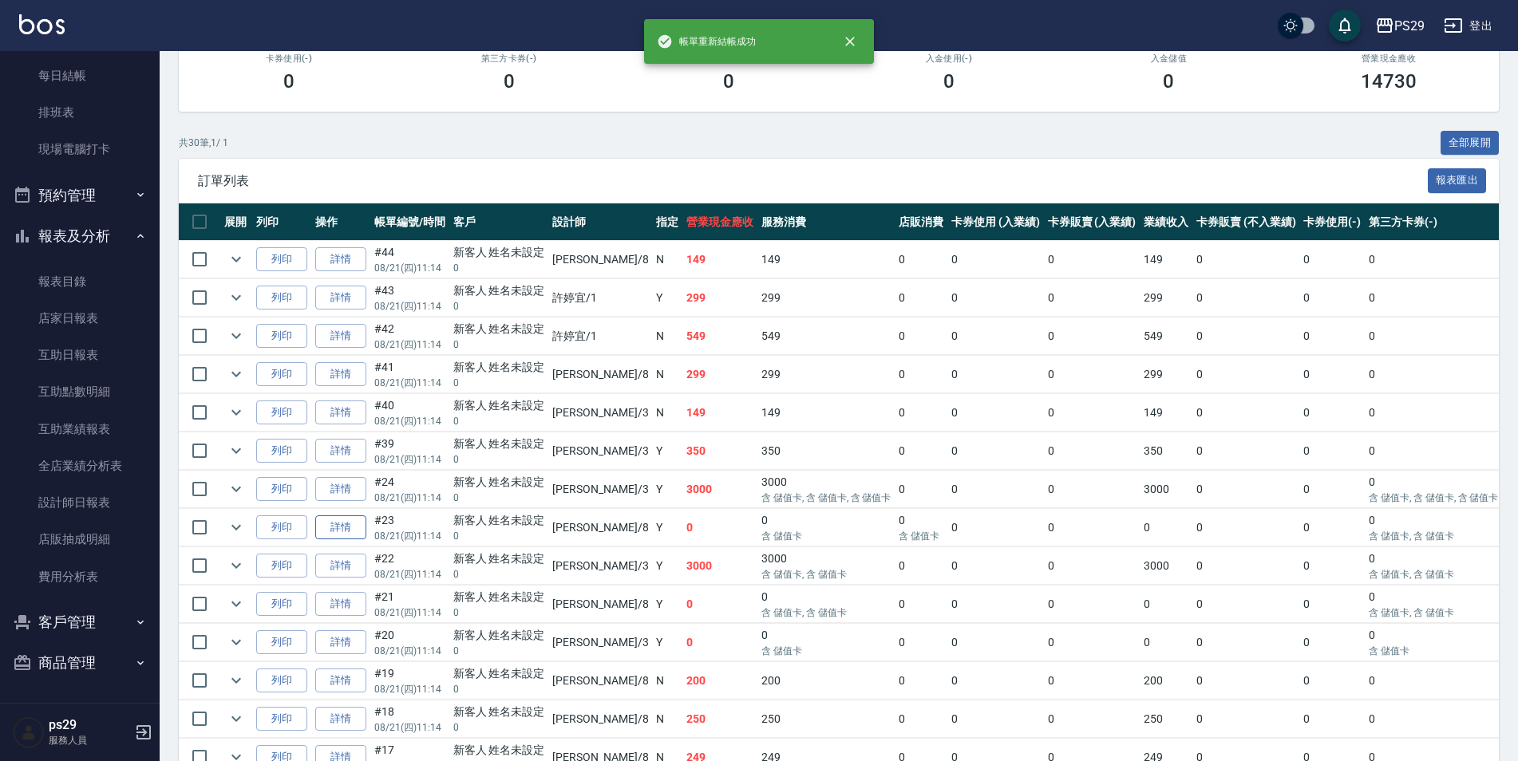
click at [345, 524] on link "詳情" at bounding box center [340, 528] width 51 height 25
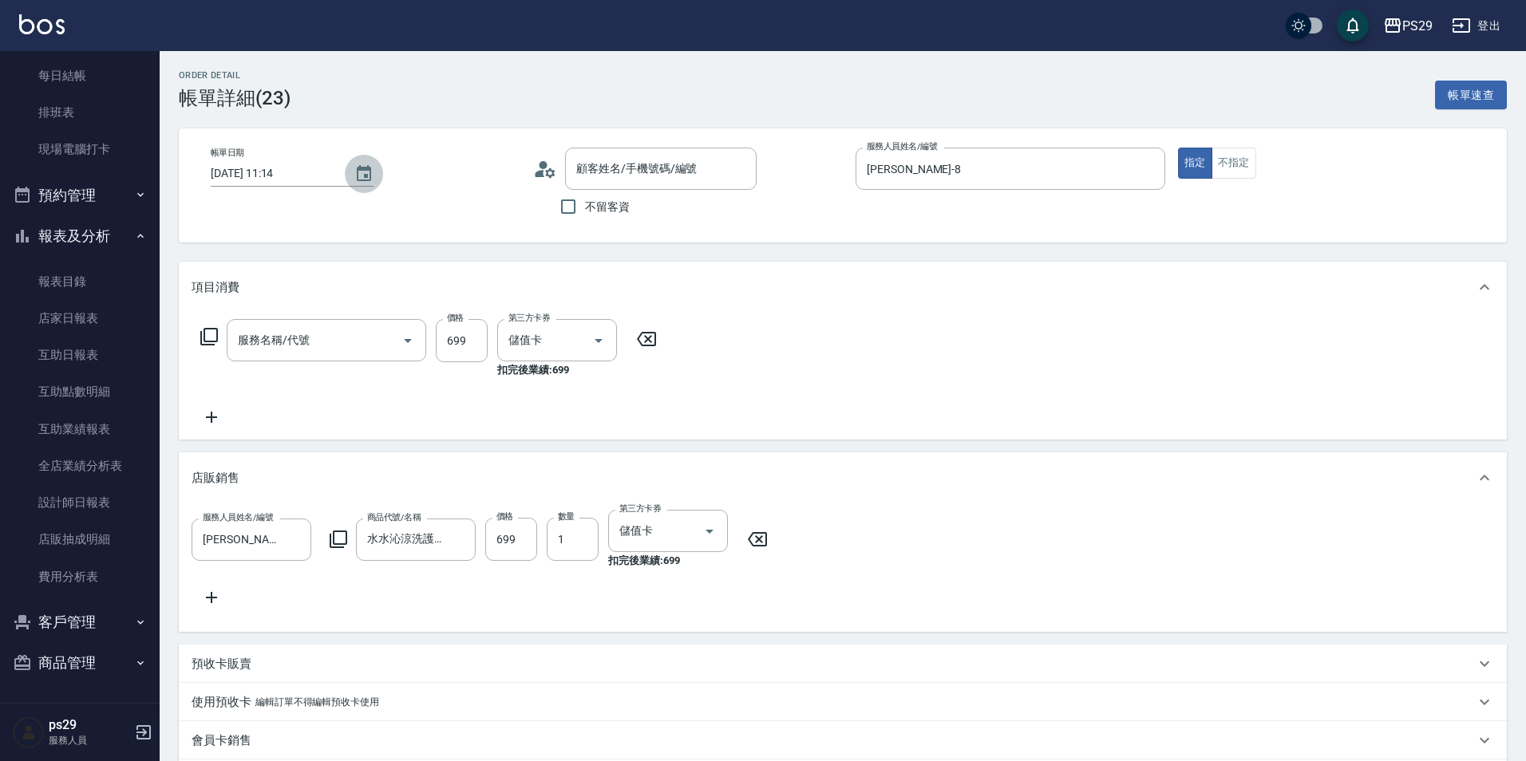
click at [363, 165] on icon "Choose date, selected date is 2025-08-21" at bounding box center [363, 173] width 19 height 19
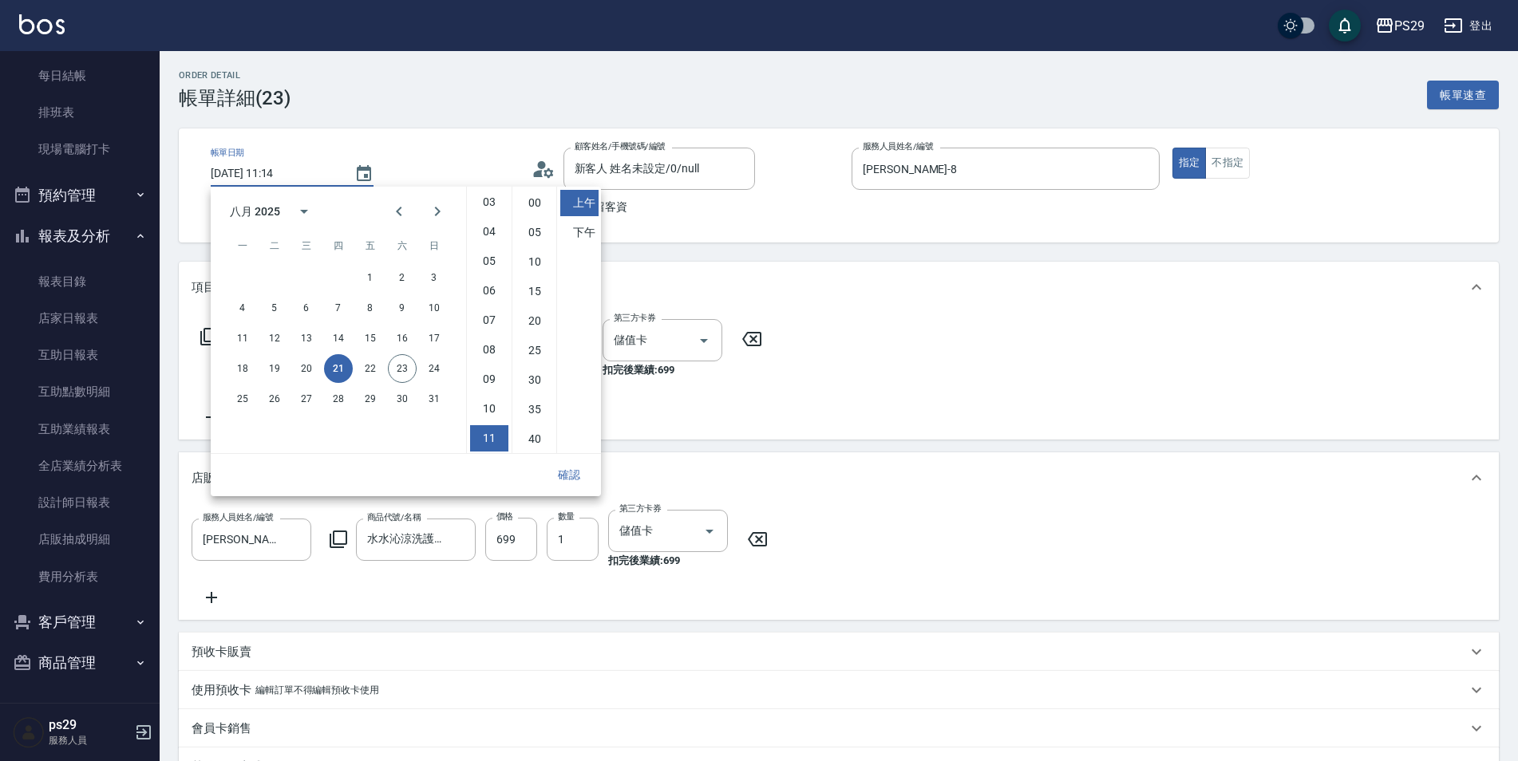
click at [415, 362] on div "18 19 20 21 22 23 24" at bounding box center [338, 368] width 255 height 29
click at [414, 364] on button "23" at bounding box center [402, 368] width 29 height 29
click at [567, 480] on button "確認" at bounding box center [569, 476] width 51 height 30
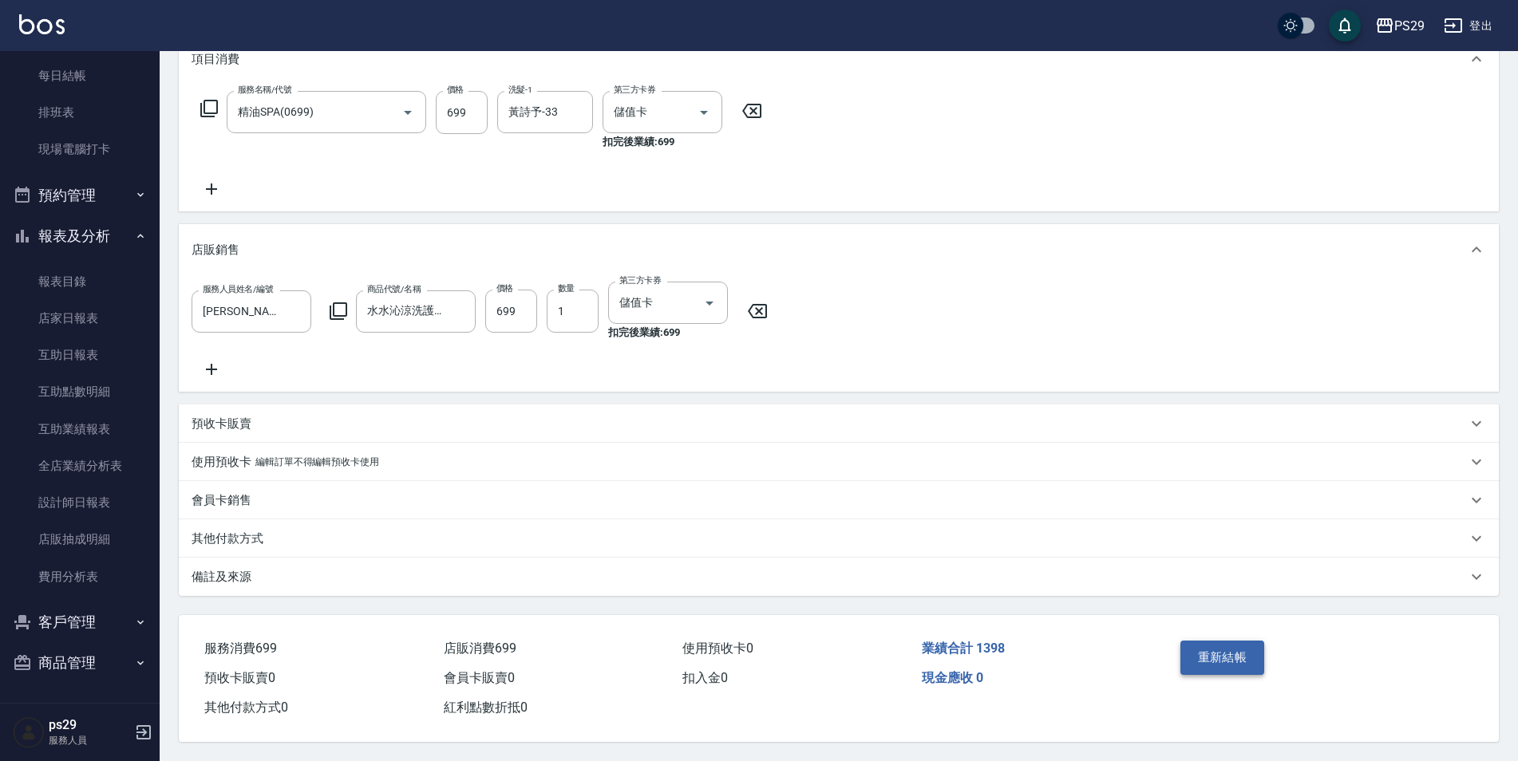
click at [1208, 662] on button "重新結帳" at bounding box center [1222, 658] width 85 height 34
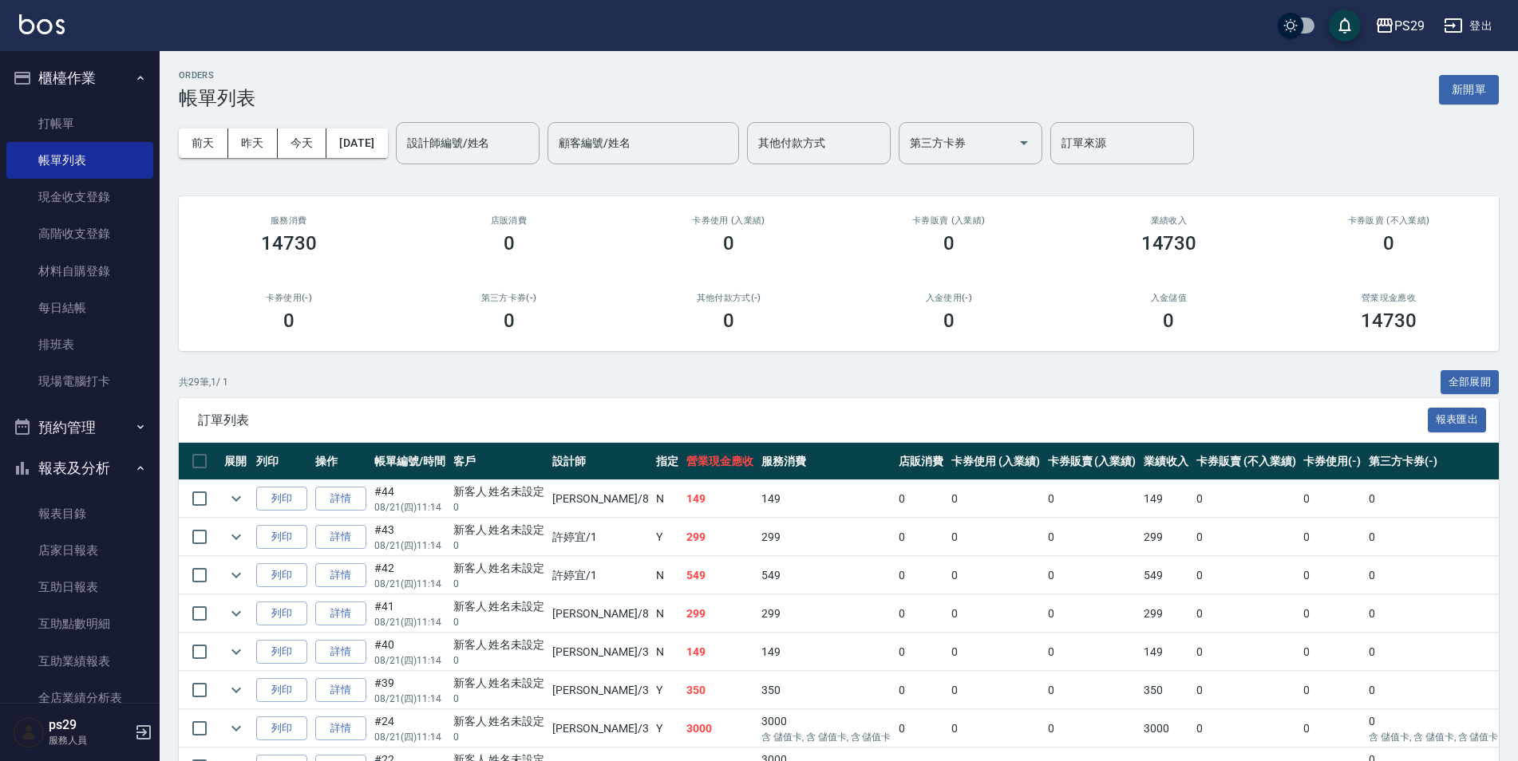
click at [97, 67] on button "櫃檯作業" at bounding box center [79, 78] width 147 height 42
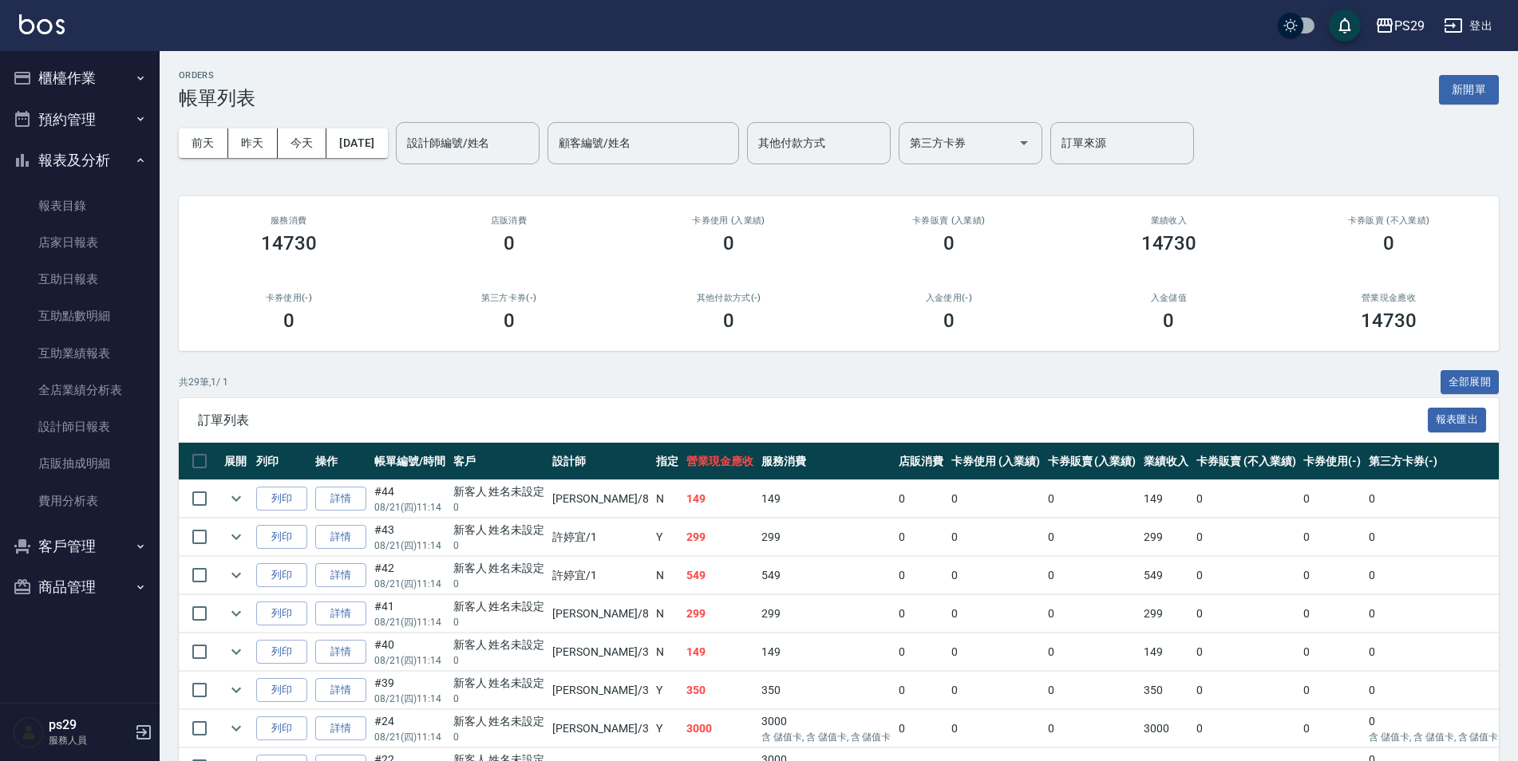
click at [103, 73] on button "櫃檯作業" at bounding box center [79, 78] width 147 height 42
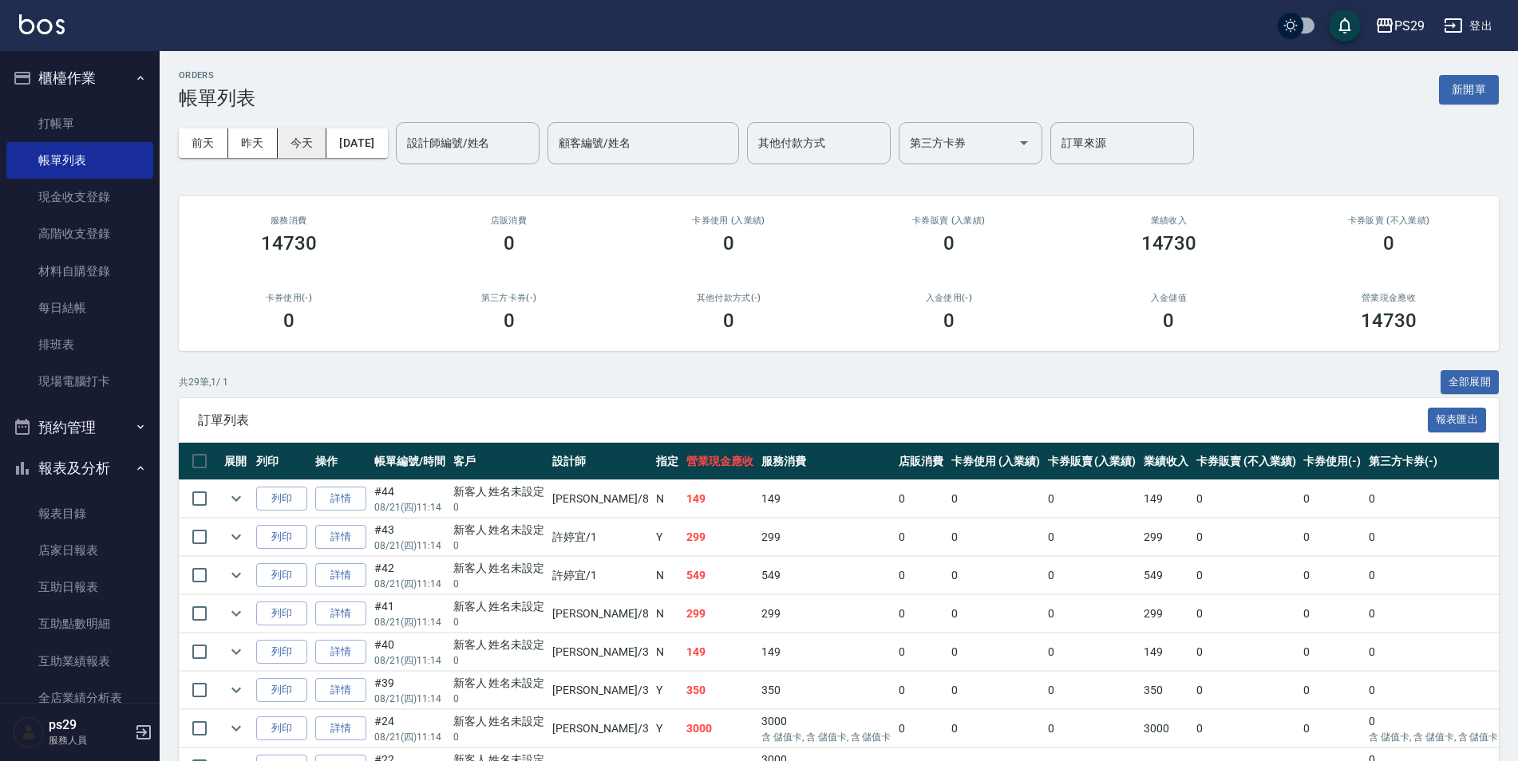
click at [301, 141] on button "今天" at bounding box center [302, 144] width 49 height 30
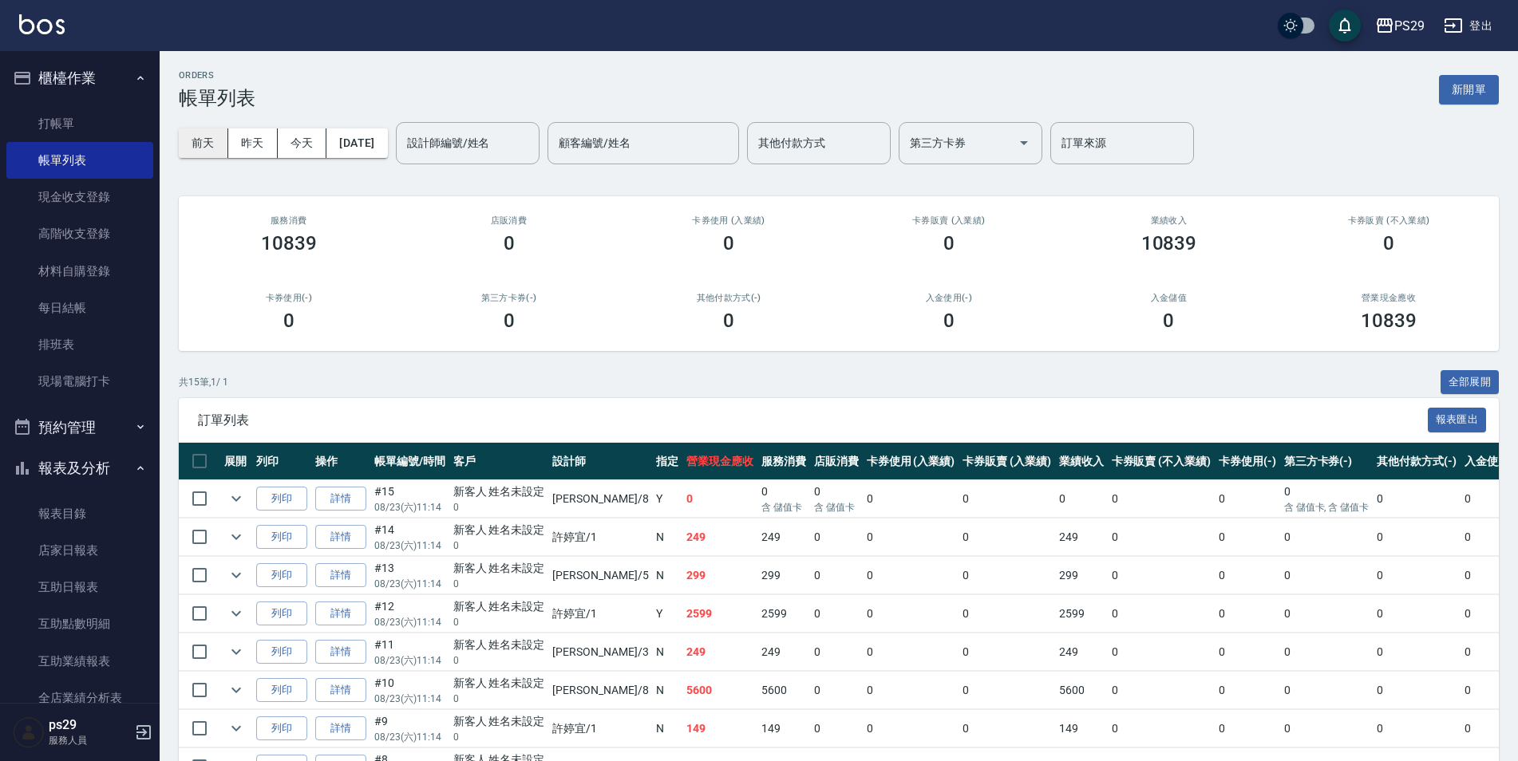
click at [205, 147] on button "前天" at bounding box center [203, 144] width 49 height 30
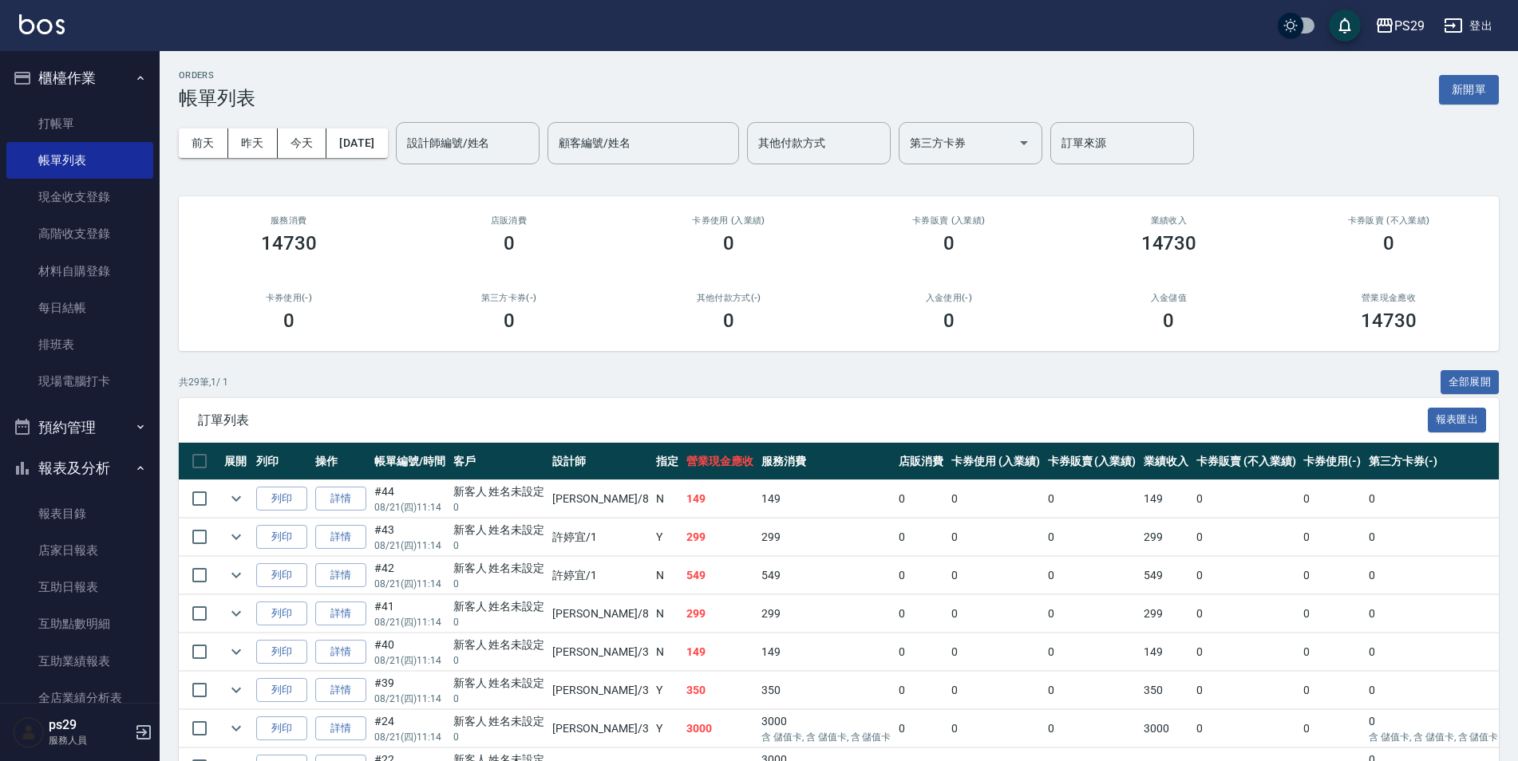
scroll to position [80, 0]
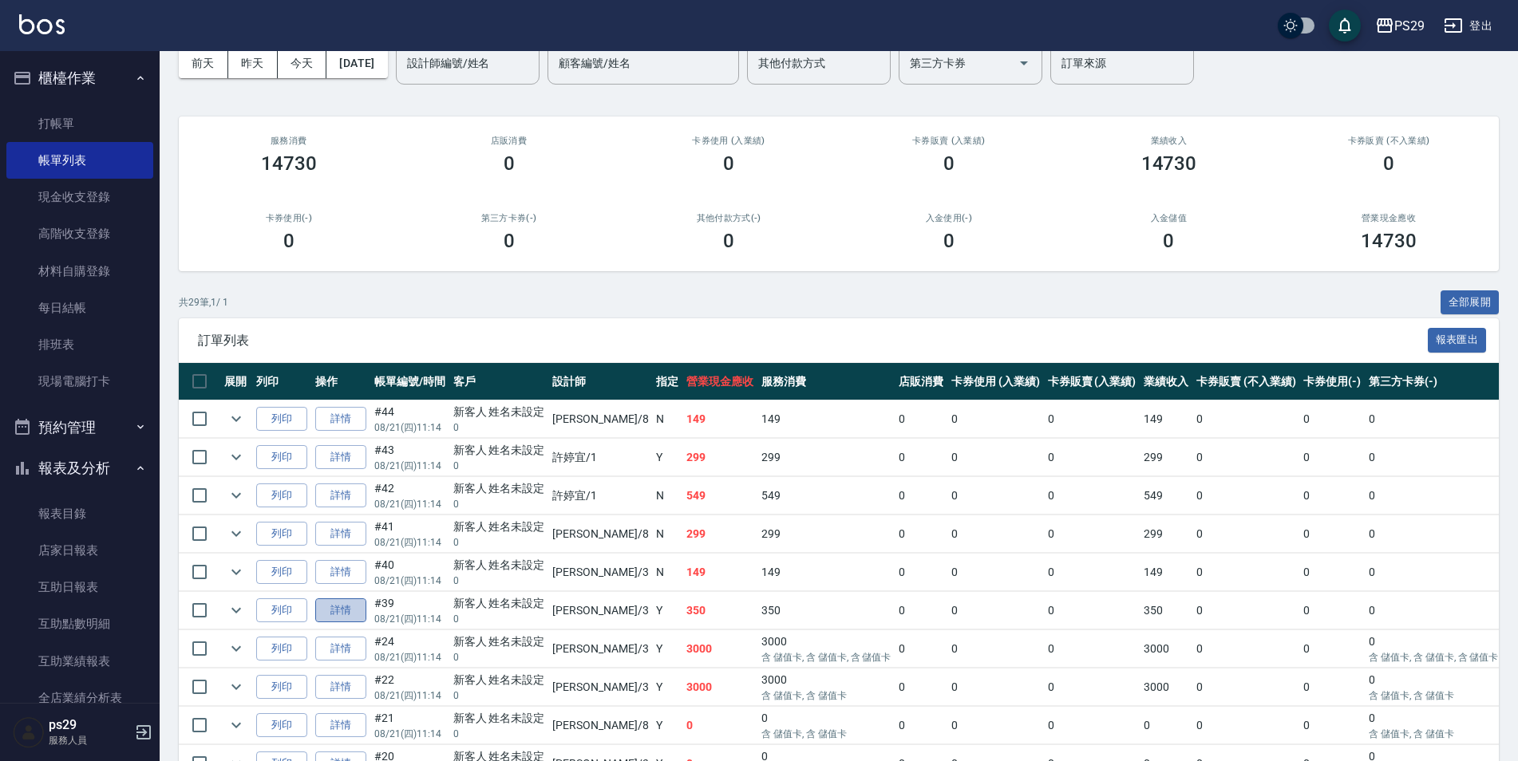
click at [348, 611] on link "詳情" at bounding box center [340, 611] width 51 height 25
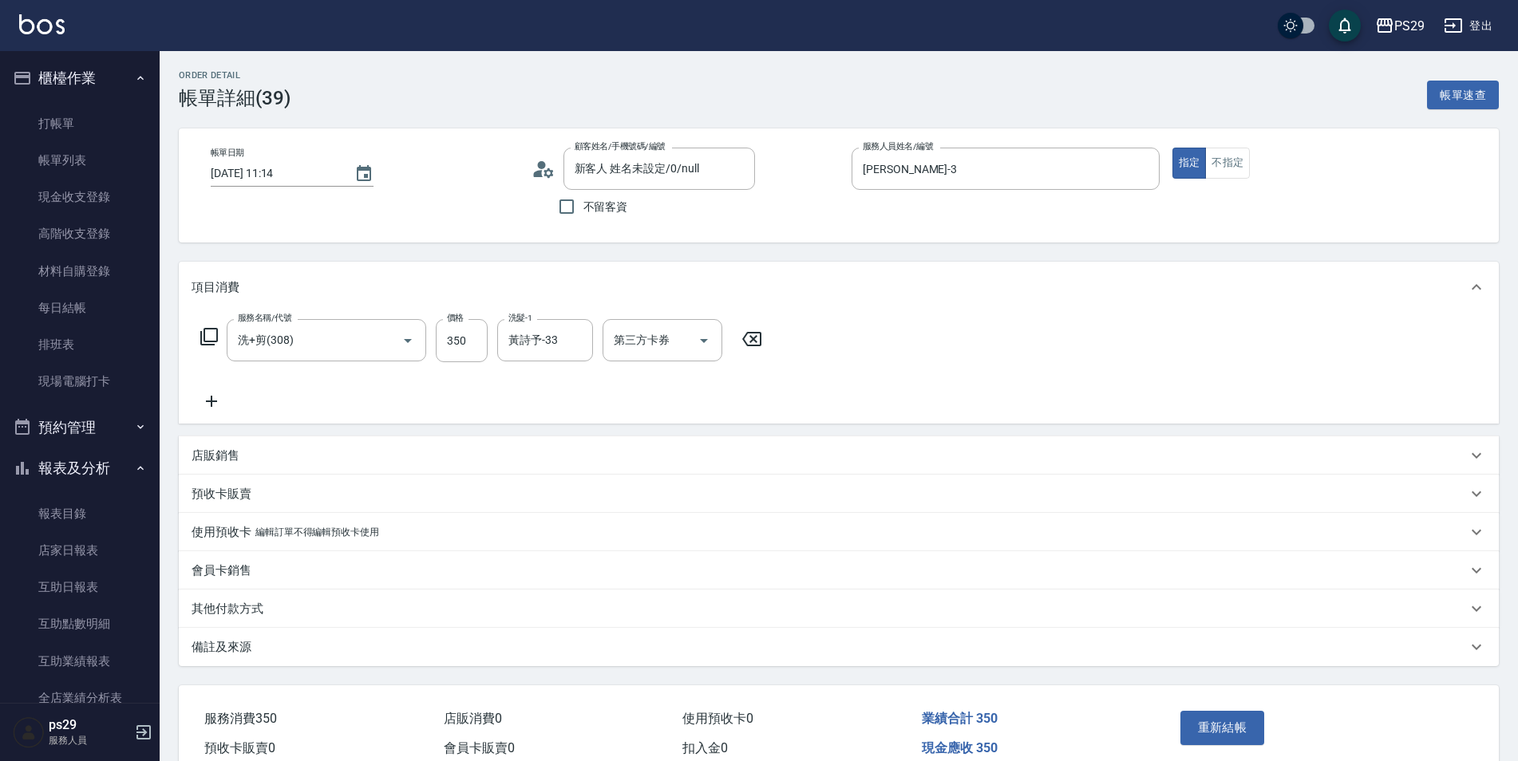
click at [381, 167] on div "帳單日期 [DATE] 11:14" at bounding box center [365, 186] width 308 height 76
click at [365, 171] on icon "Choose date, selected date is 2025-08-21" at bounding box center [363, 173] width 19 height 19
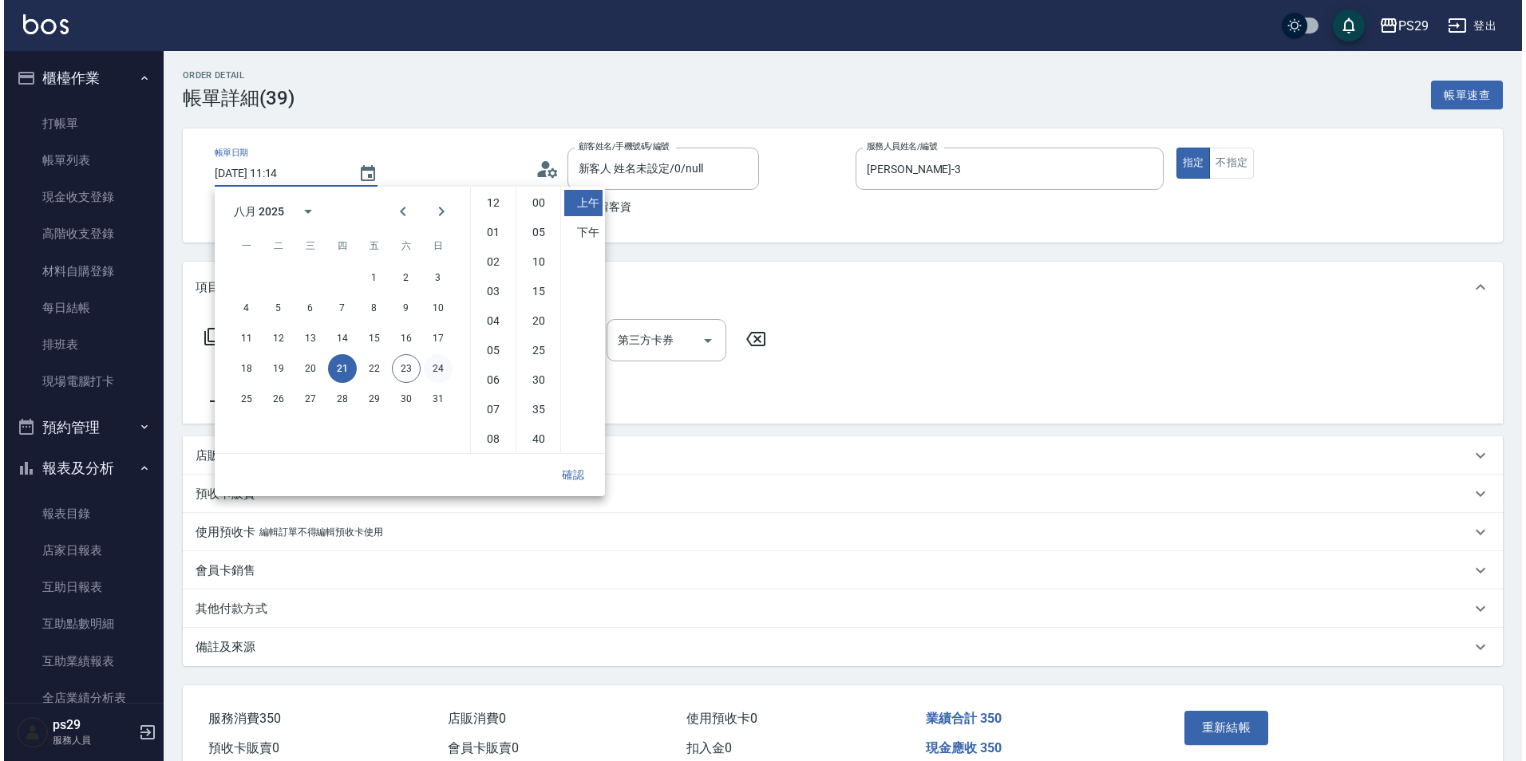
scroll to position [89, 0]
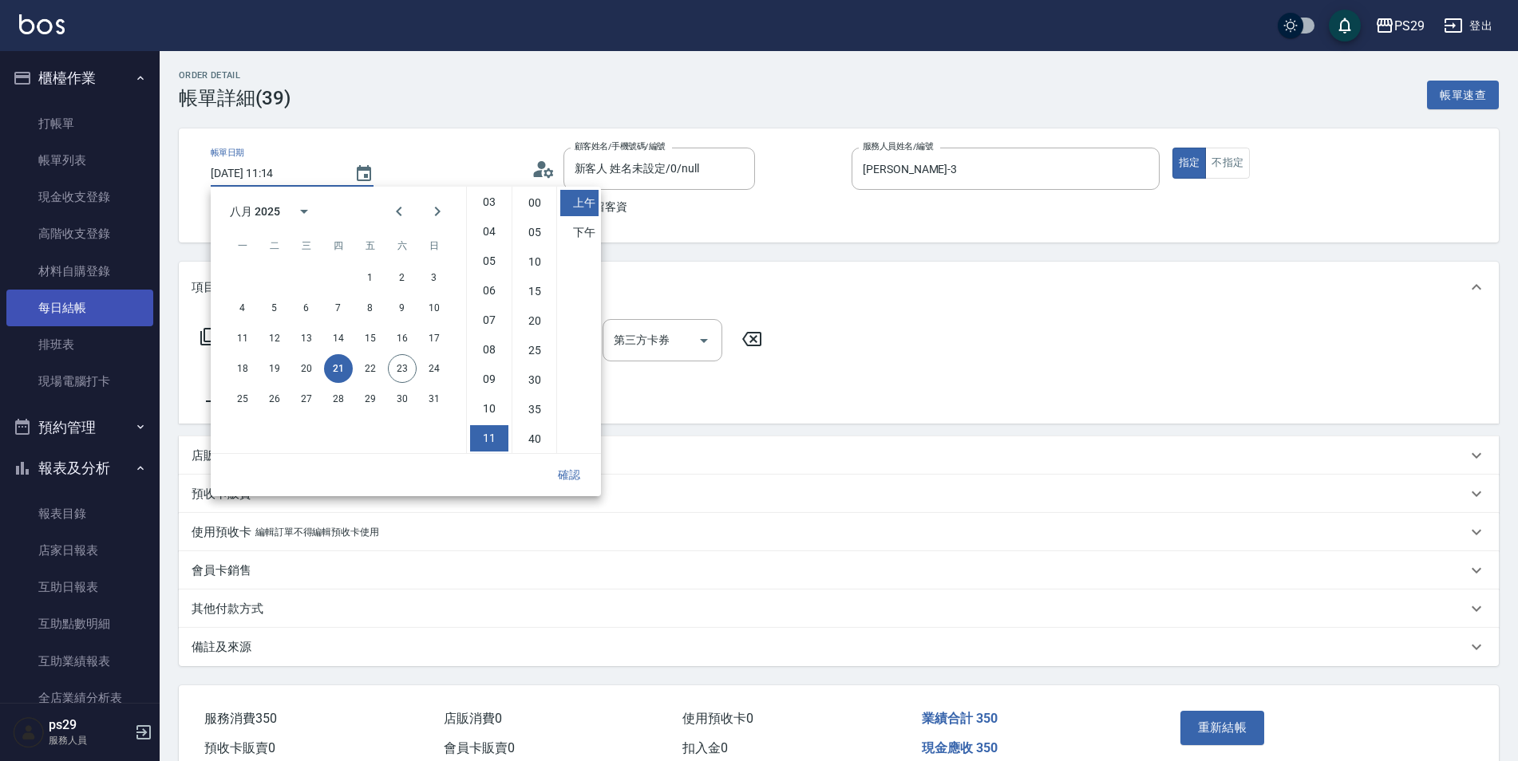
click at [89, 298] on link "每日結帳" at bounding box center [79, 308] width 147 height 37
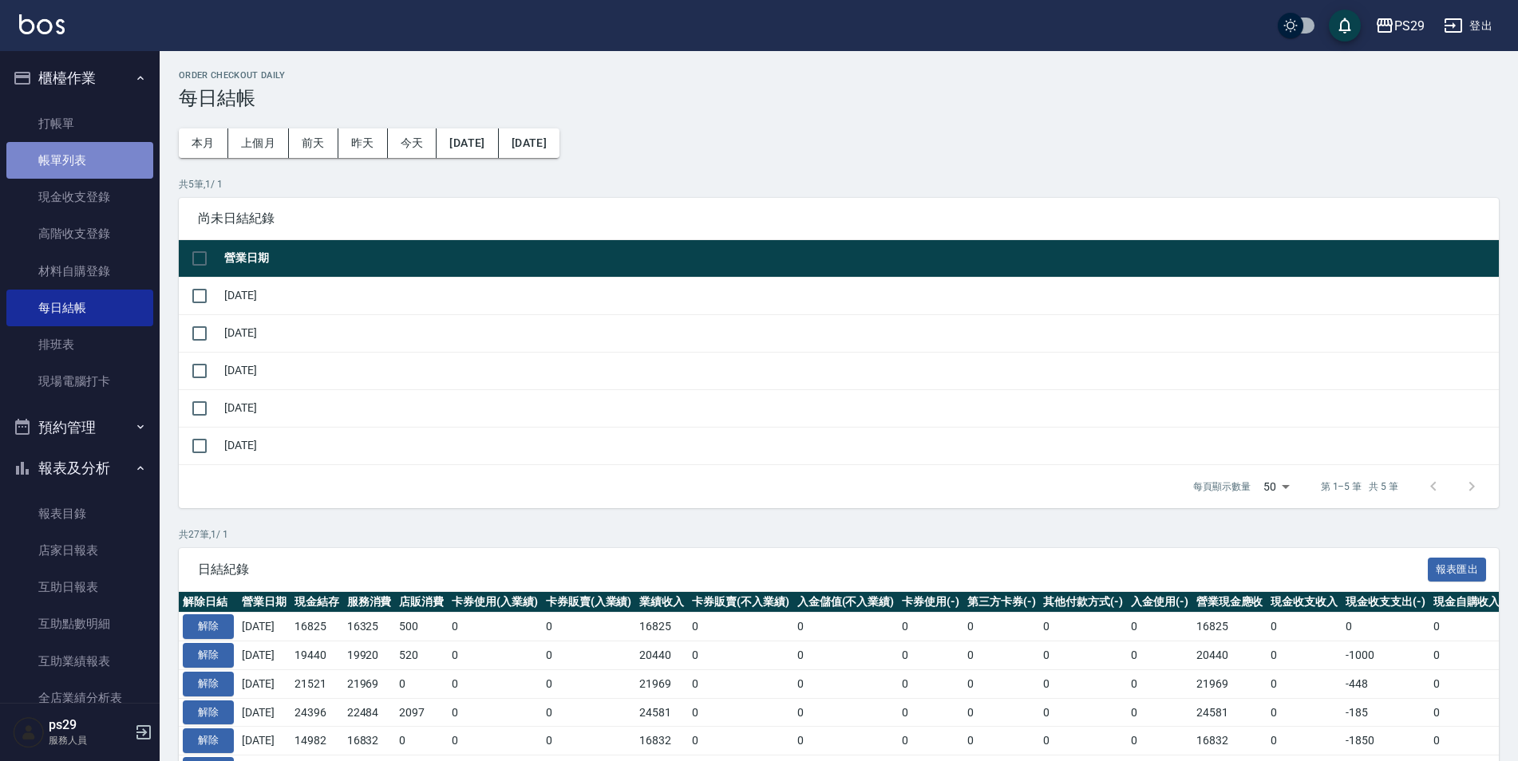
click at [93, 169] on link "帳單列表" at bounding box center [79, 160] width 147 height 37
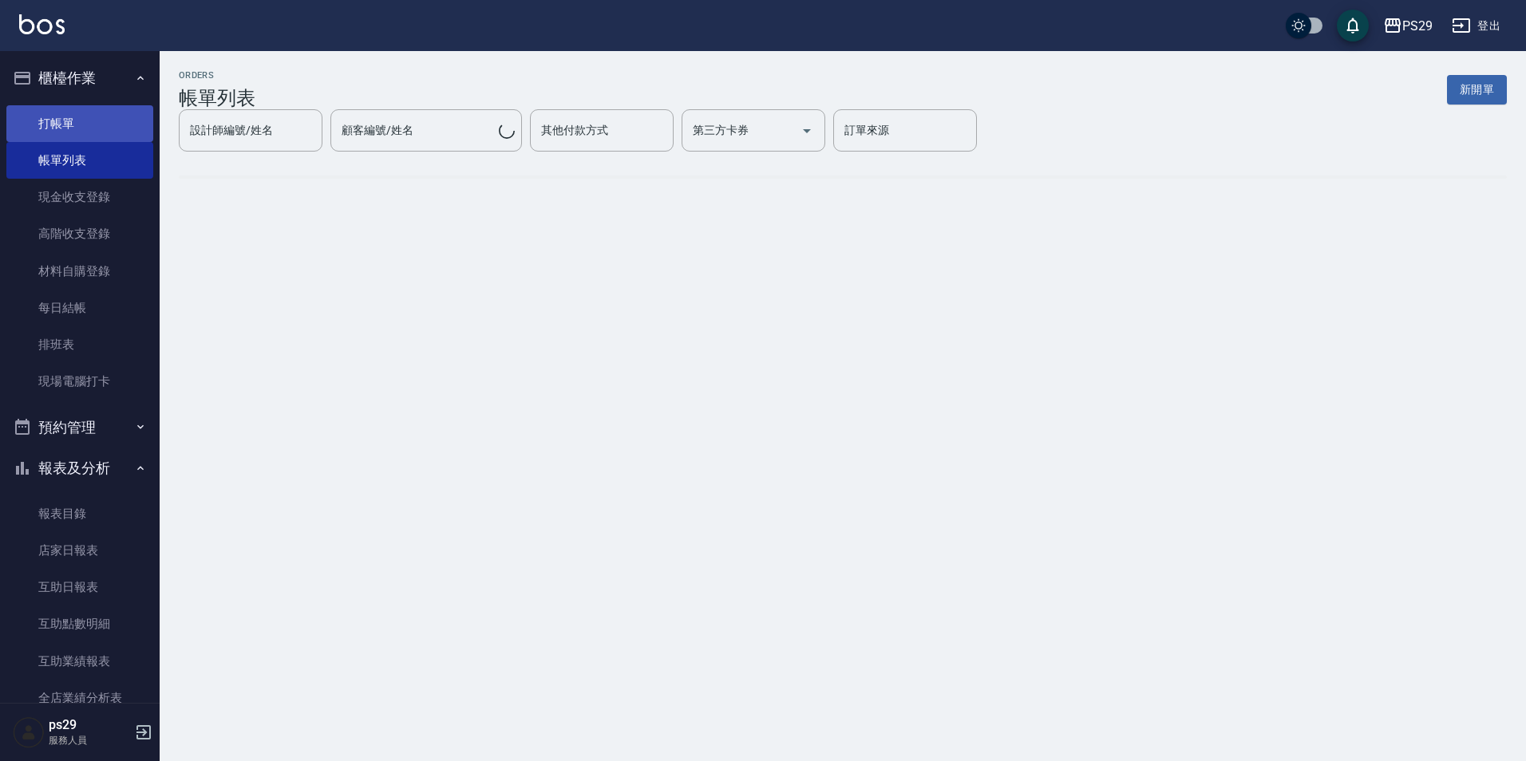
click at [80, 111] on link "打帳單" at bounding box center [79, 123] width 147 height 37
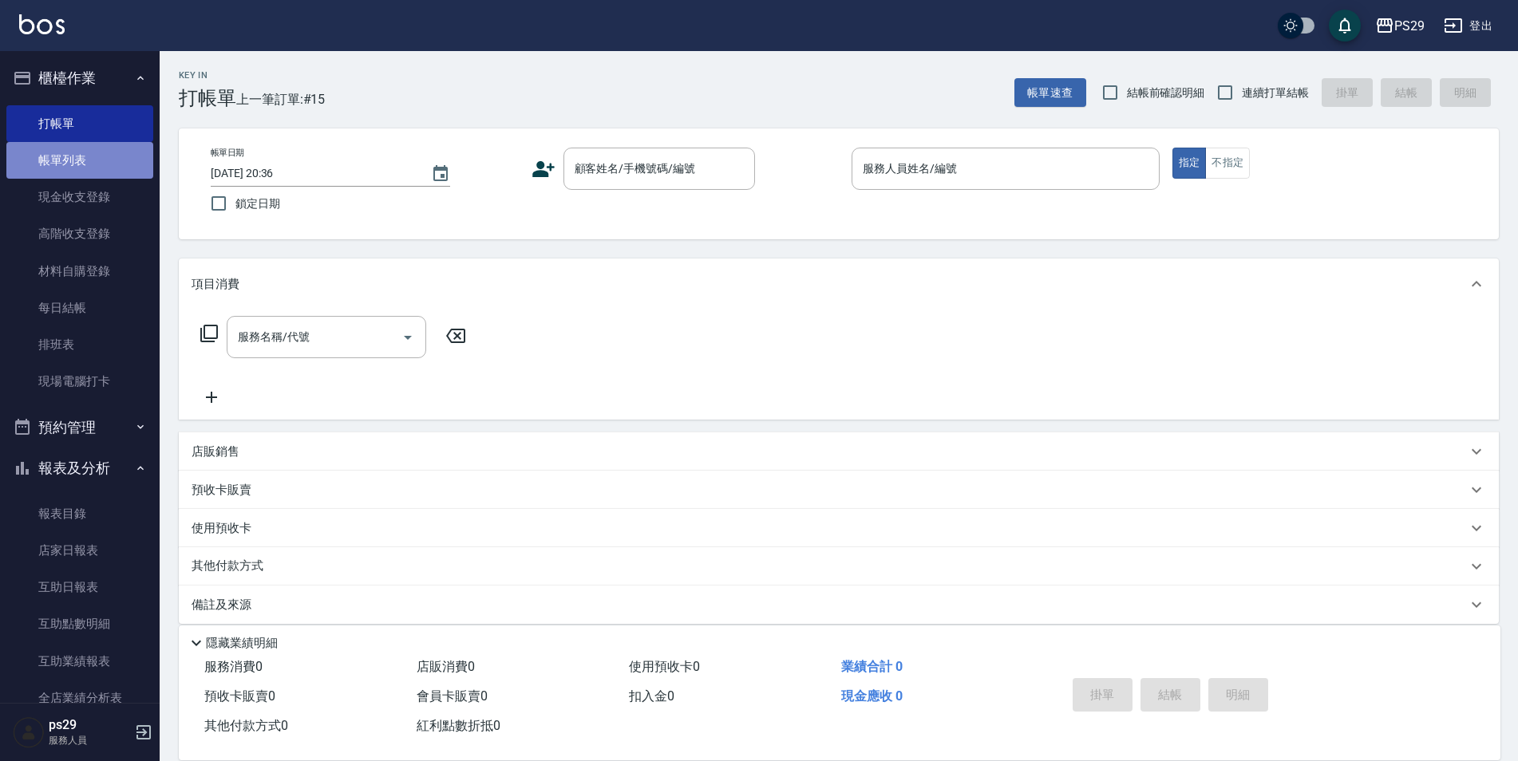
click at [97, 168] on link "帳單列表" at bounding box center [79, 160] width 147 height 37
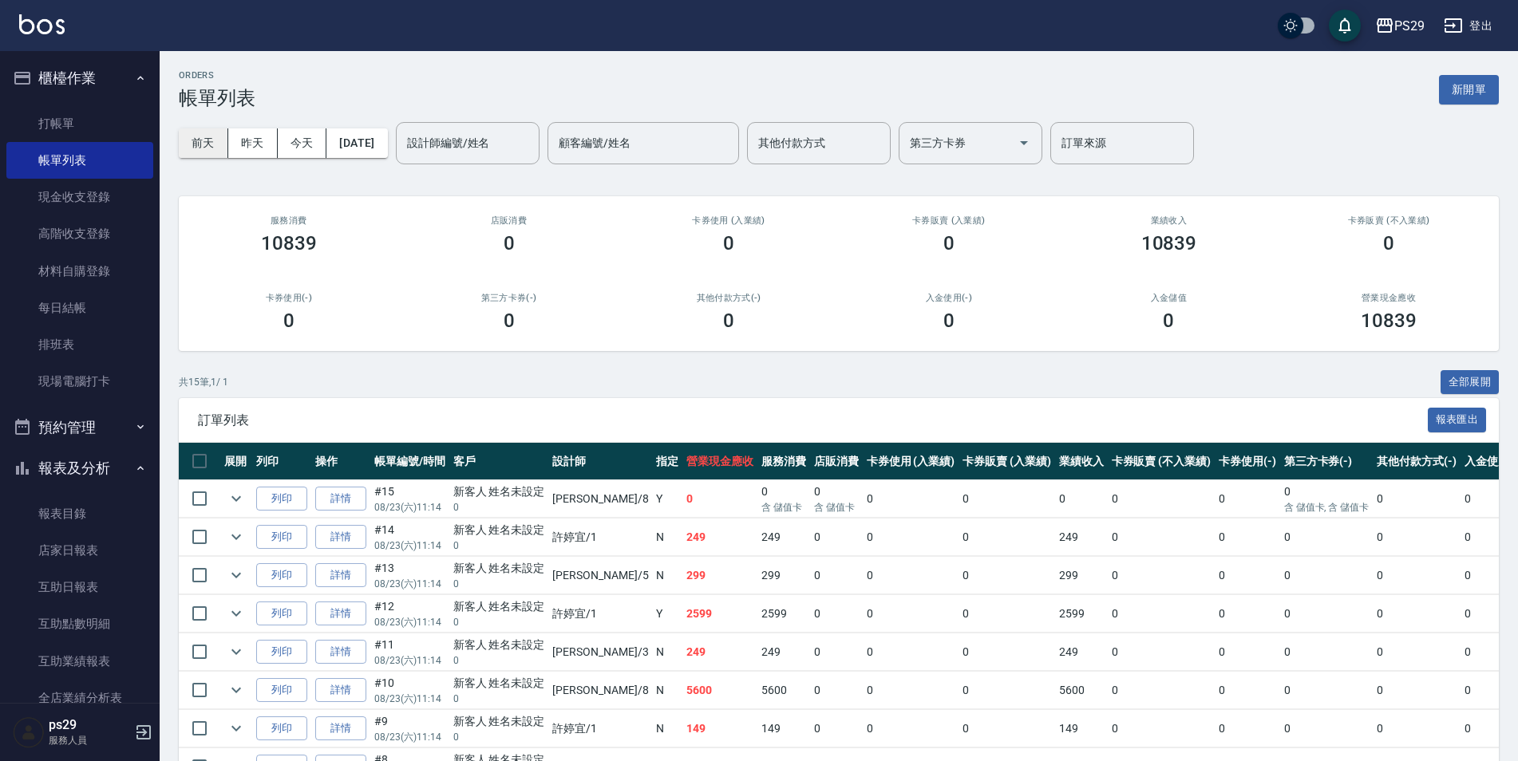
click at [204, 143] on button "前天" at bounding box center [203, 144] width 49 height 30
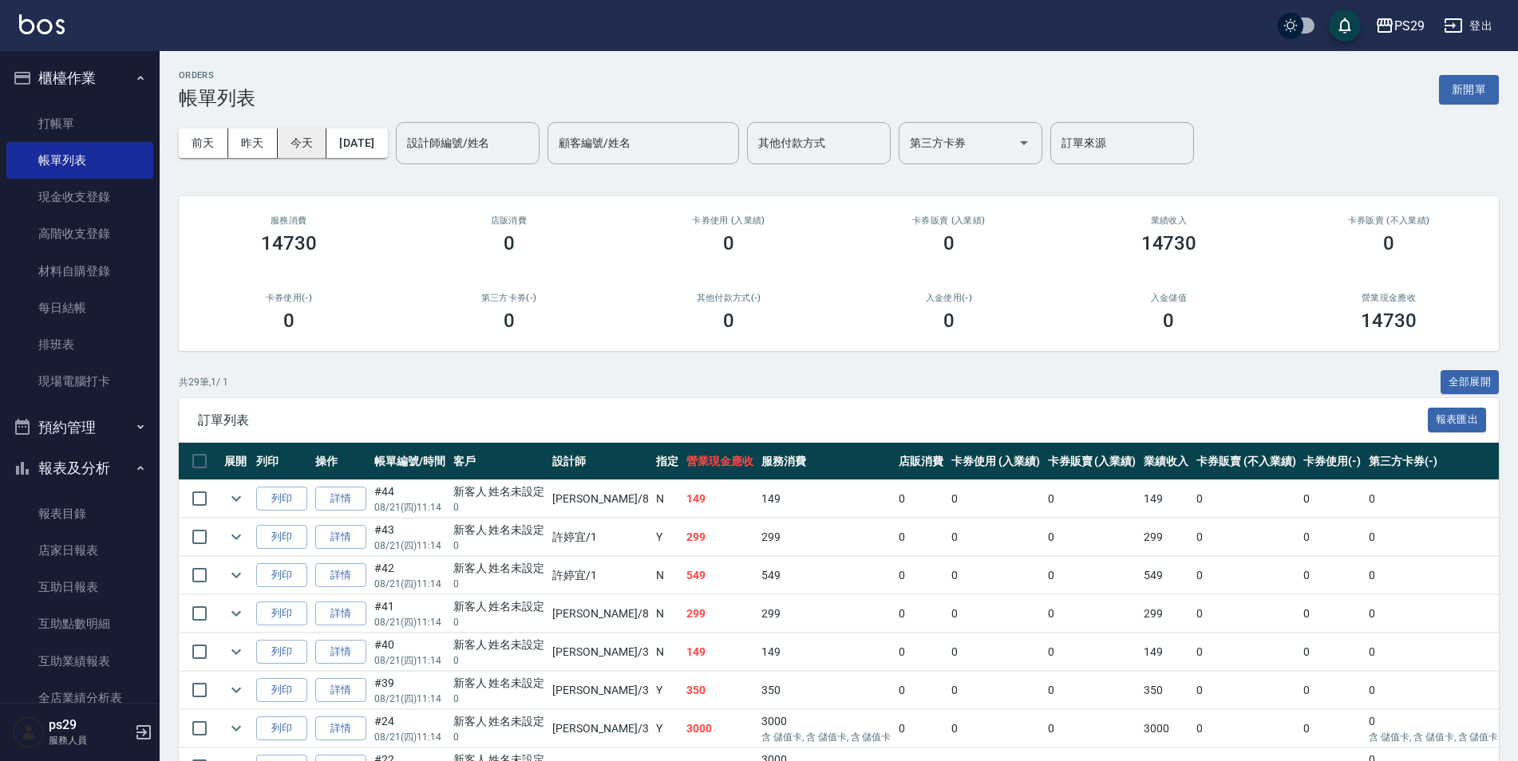
click at [323, 140] on button "今天" at bounding box center [302, 144] width 49 height 30
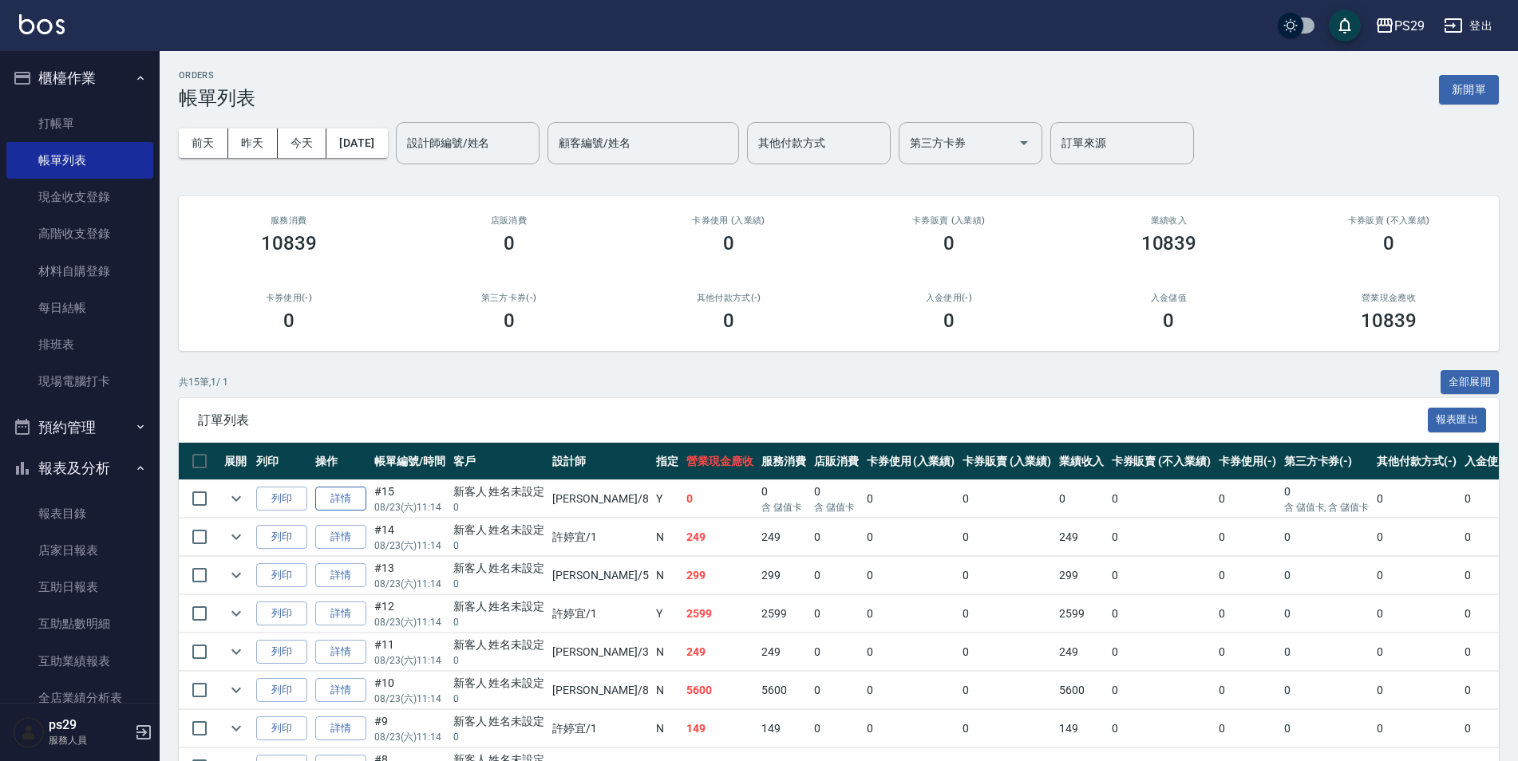
click at [337, 500] on link "詳情" at bounding box center [340, 499] width 51 height 25
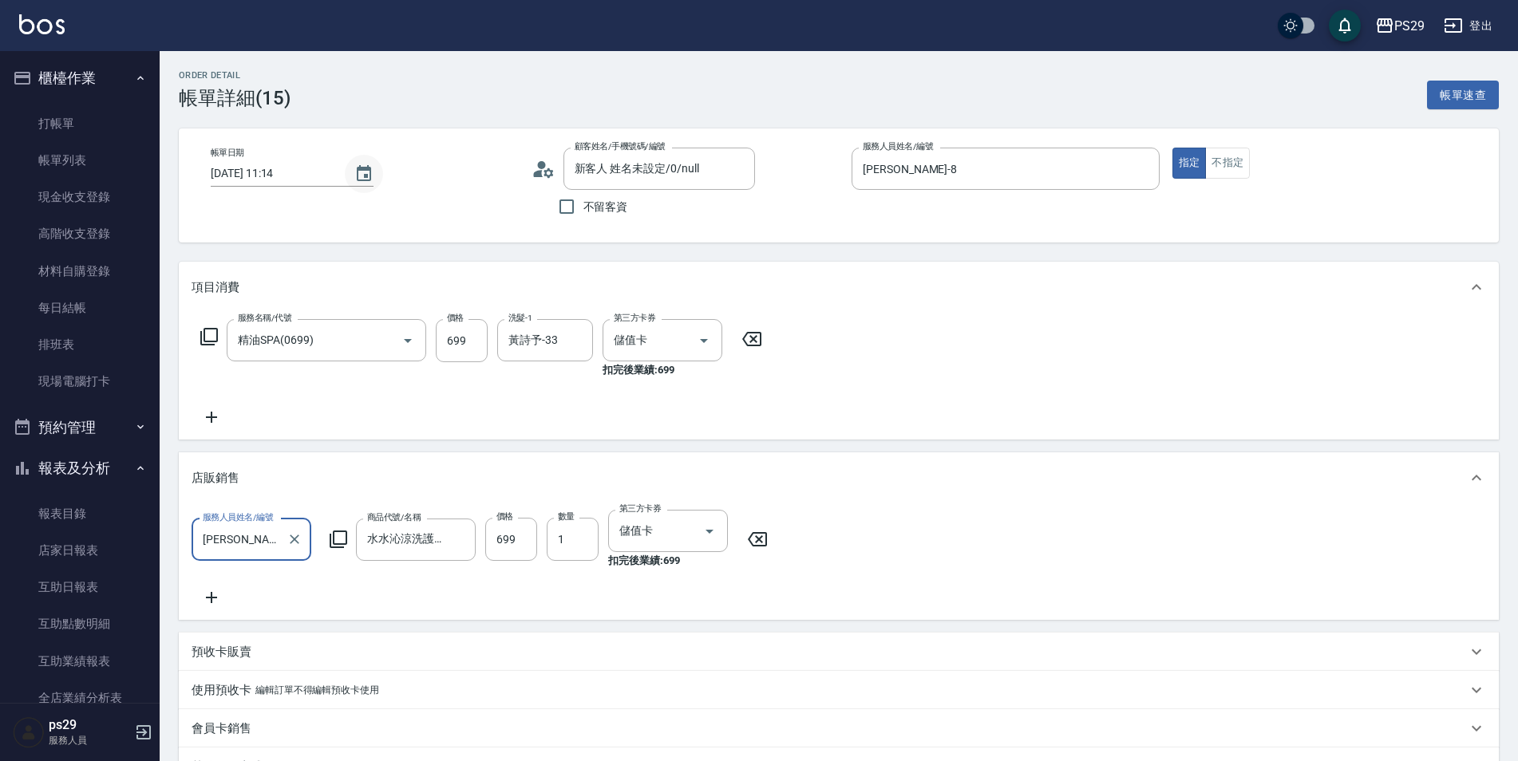
click at [350, 168] on button "Choose date, selected date is 2025-08-23" at bounding box center [364, 174] width 38 height 38
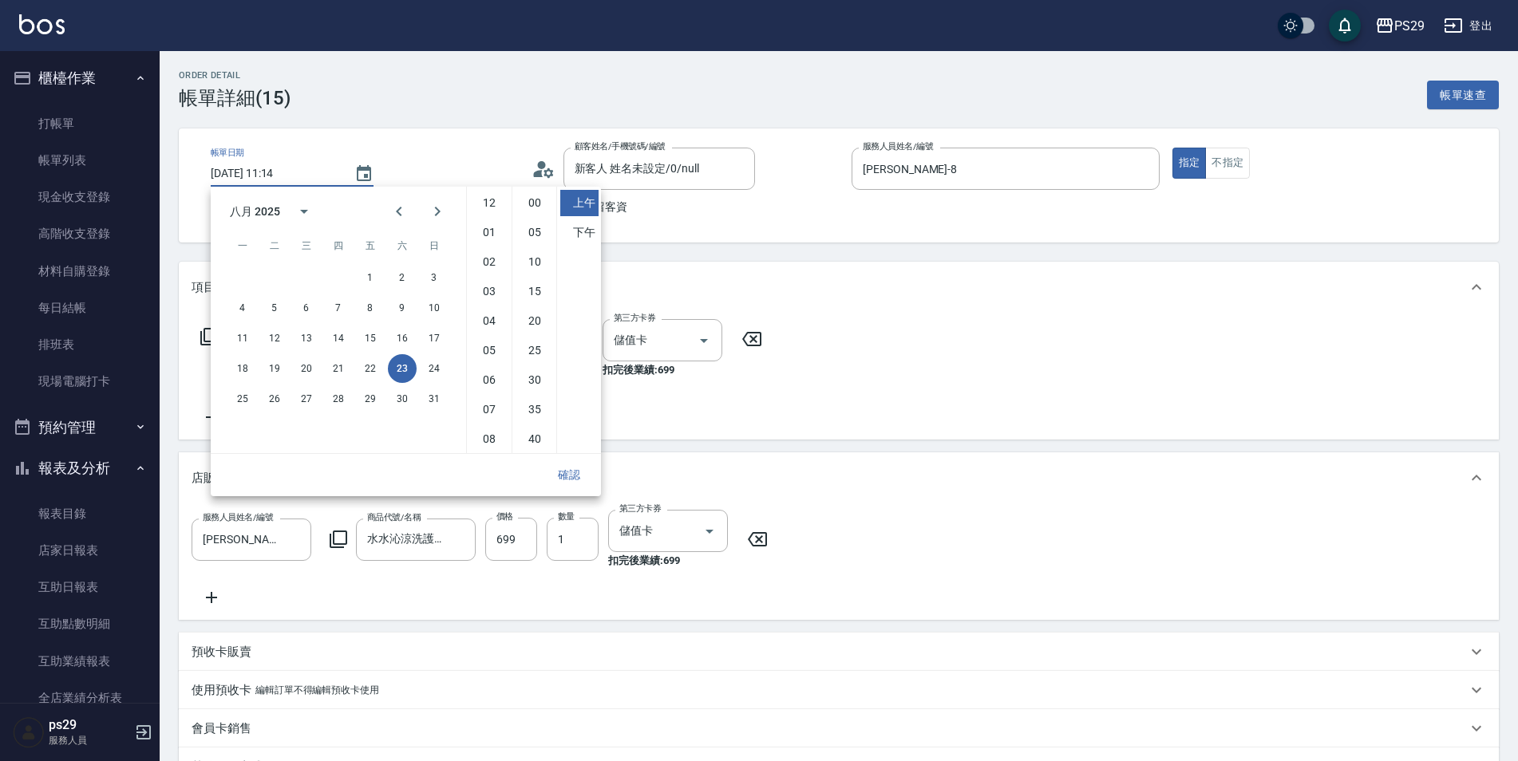
scroll to position [89, 0]
click at [338, 363] on button "21" at bounding box center [338, 368] width 29 height 29
click at [568, 474] on button "確認" at bounding box center [569, 476] width 51 height 30
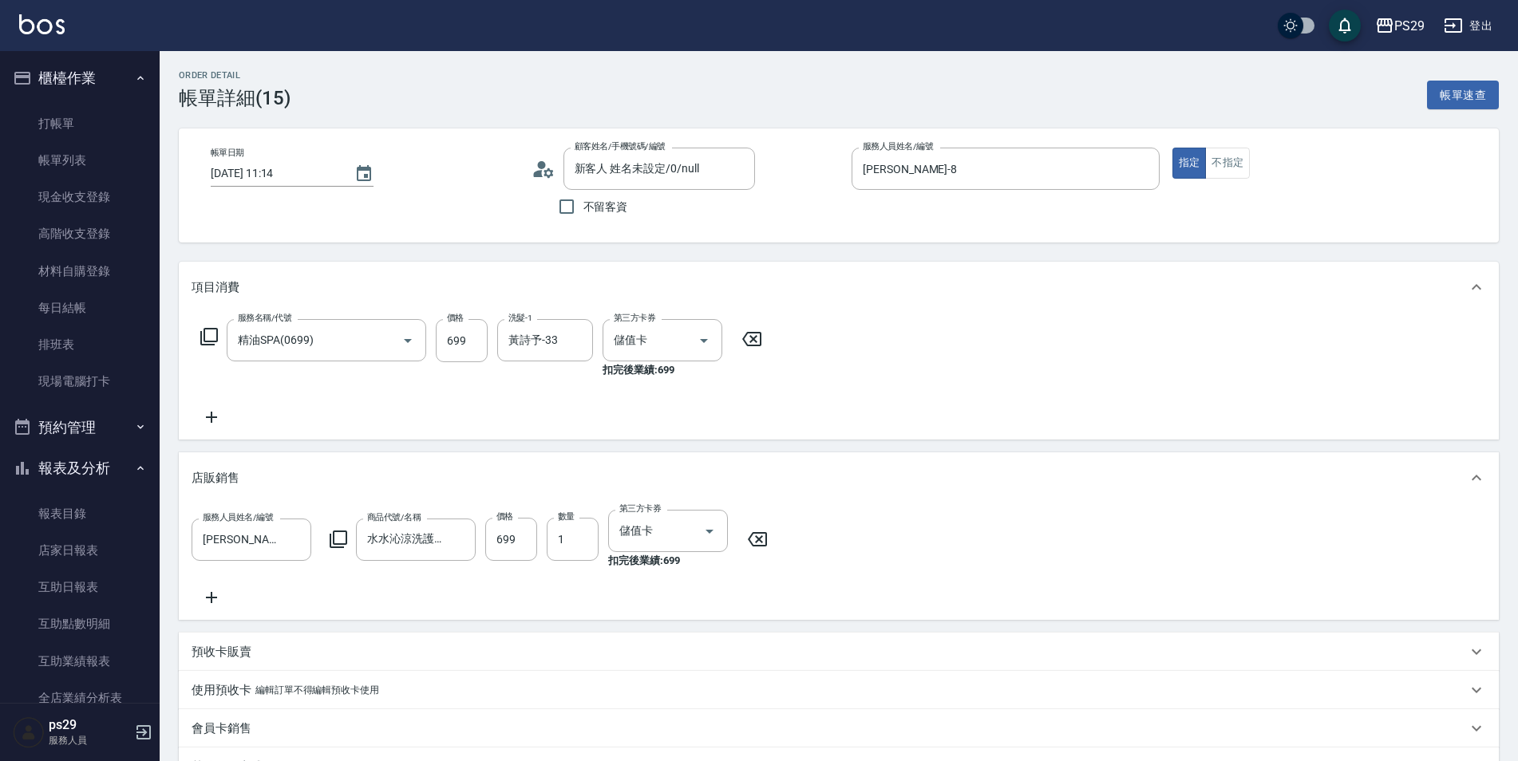
scroll to position [247, 0]
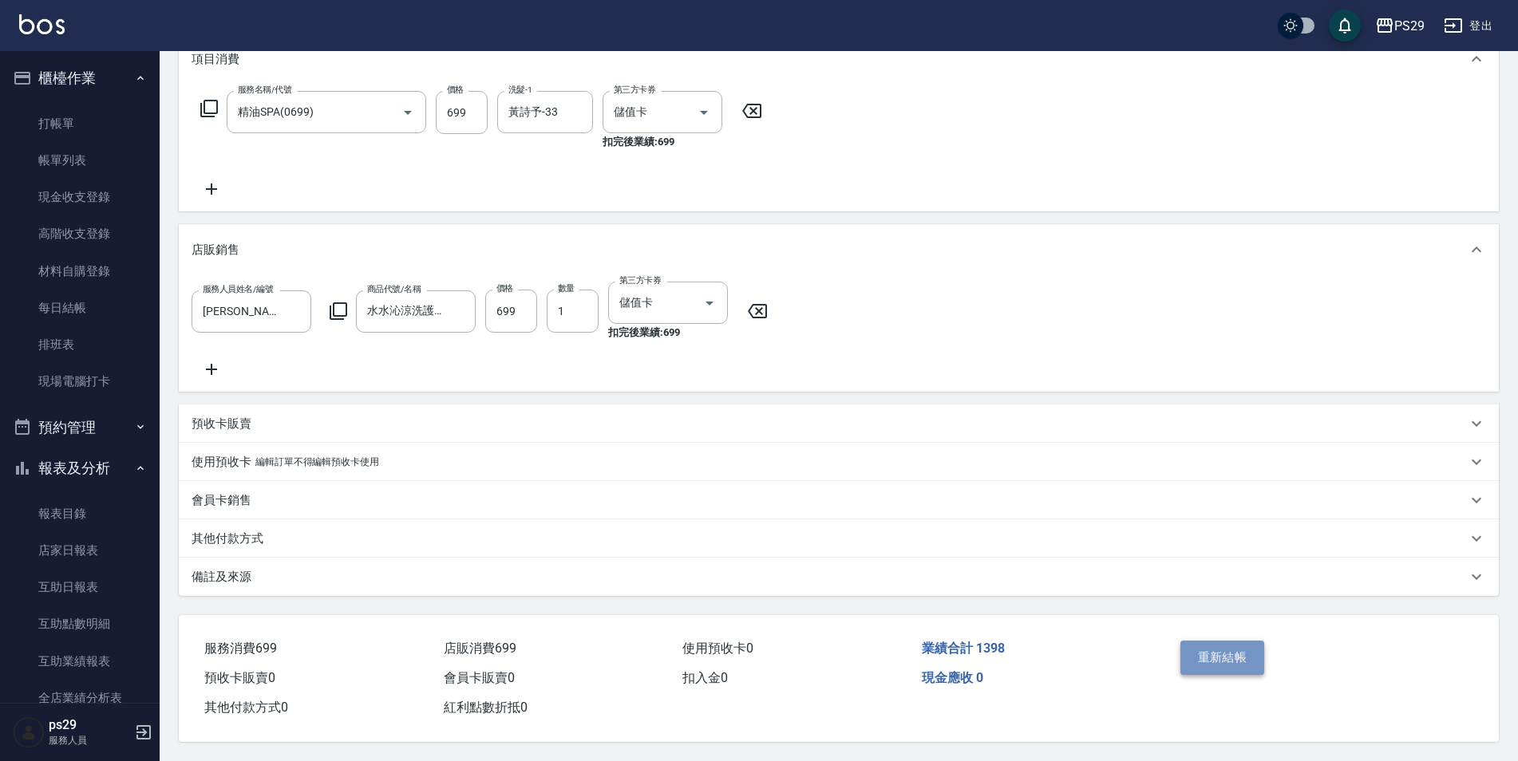
click at [1194, 648] on button "重新結帳" at bounding box center [1222, 658] width 85 height 34
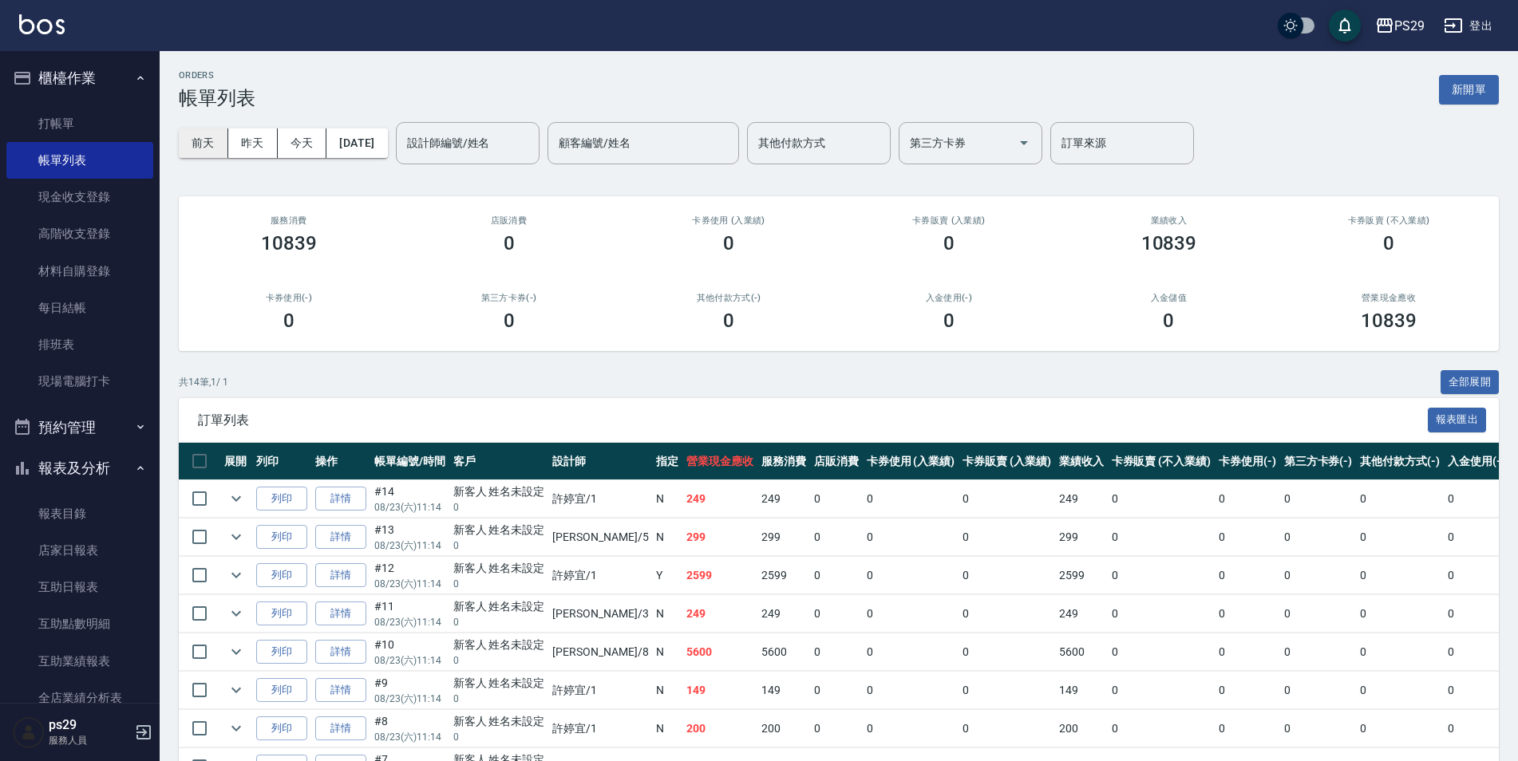
click at [199, 138] on button "前天" at bounding box center [203, 144] width 49 height 30
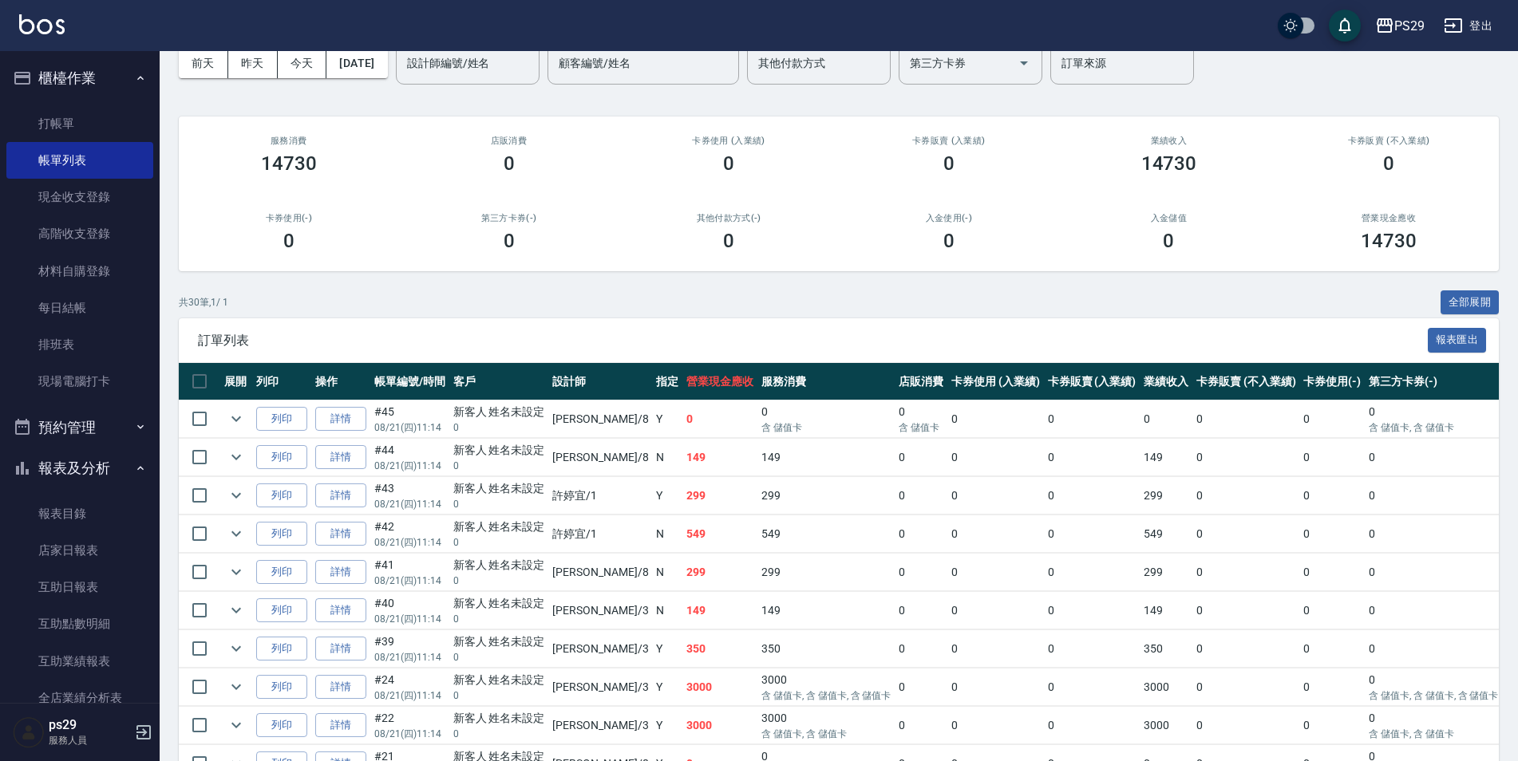
scroll to position [239, 0]
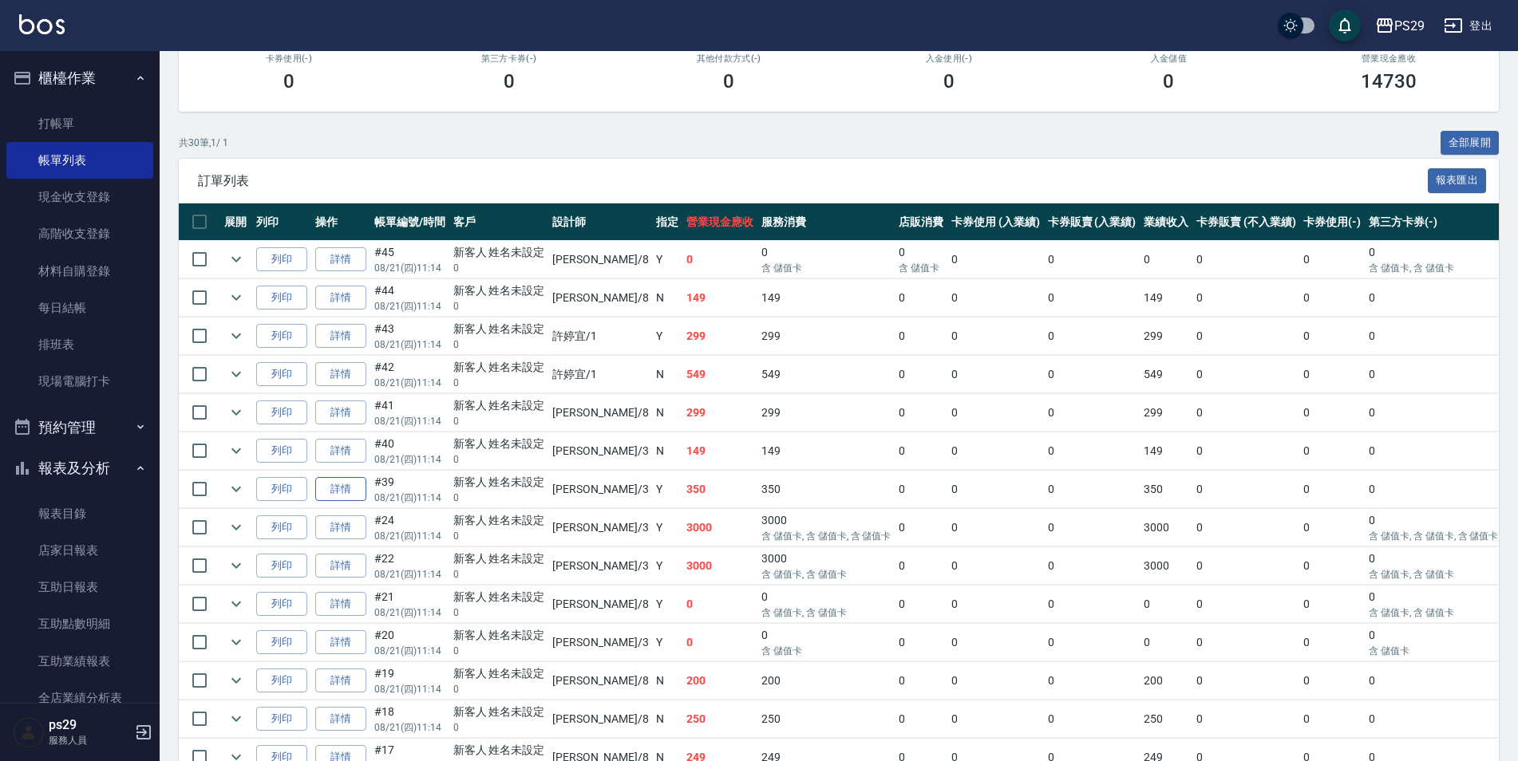
click at [334, 491] on link "詳情" at bounding box center [340, 489] width 51 height 25
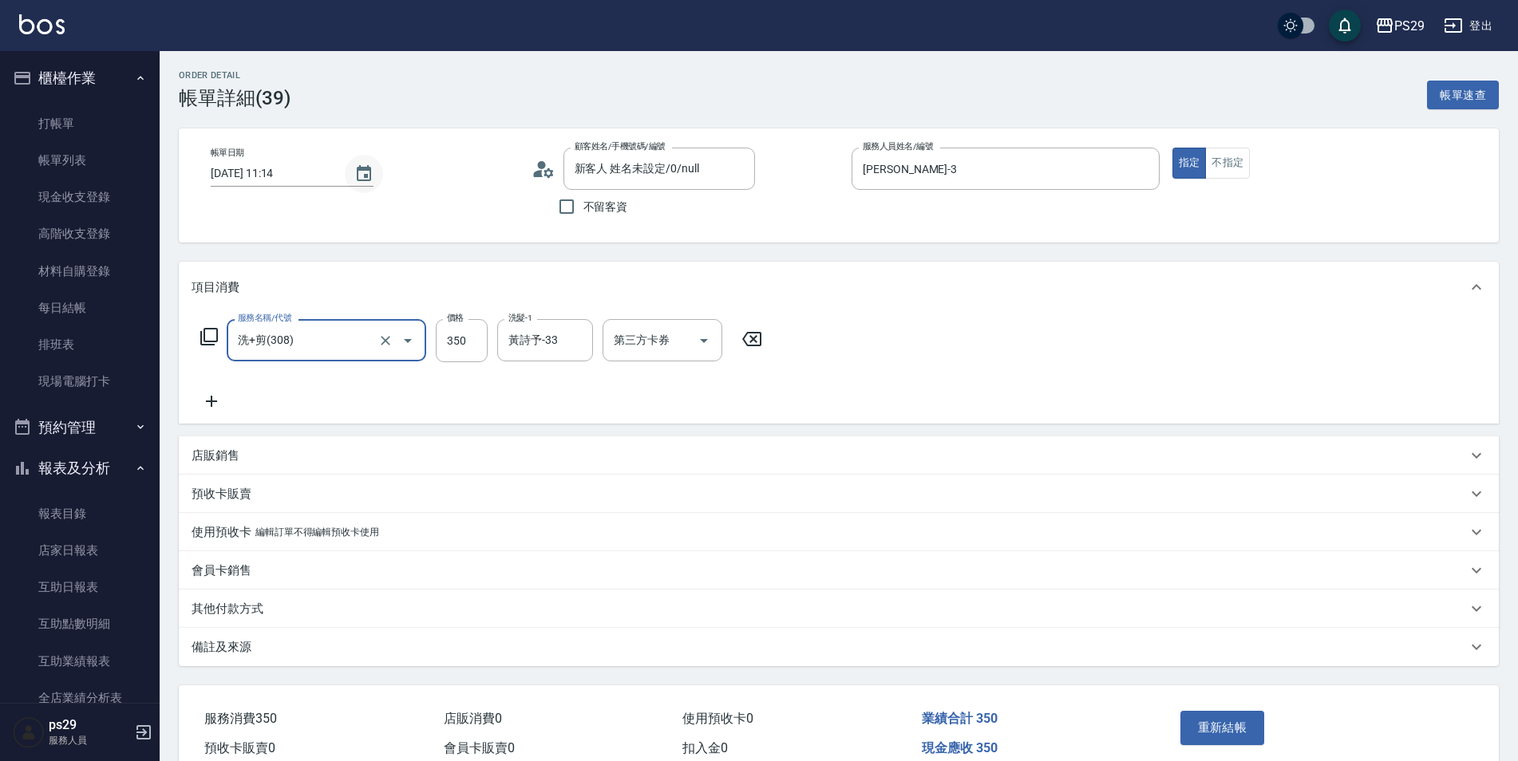
click at [349, 175] on button "Choose date, selected date is 2025-08-21" at bounding box center [364, 174] width 38 height 38
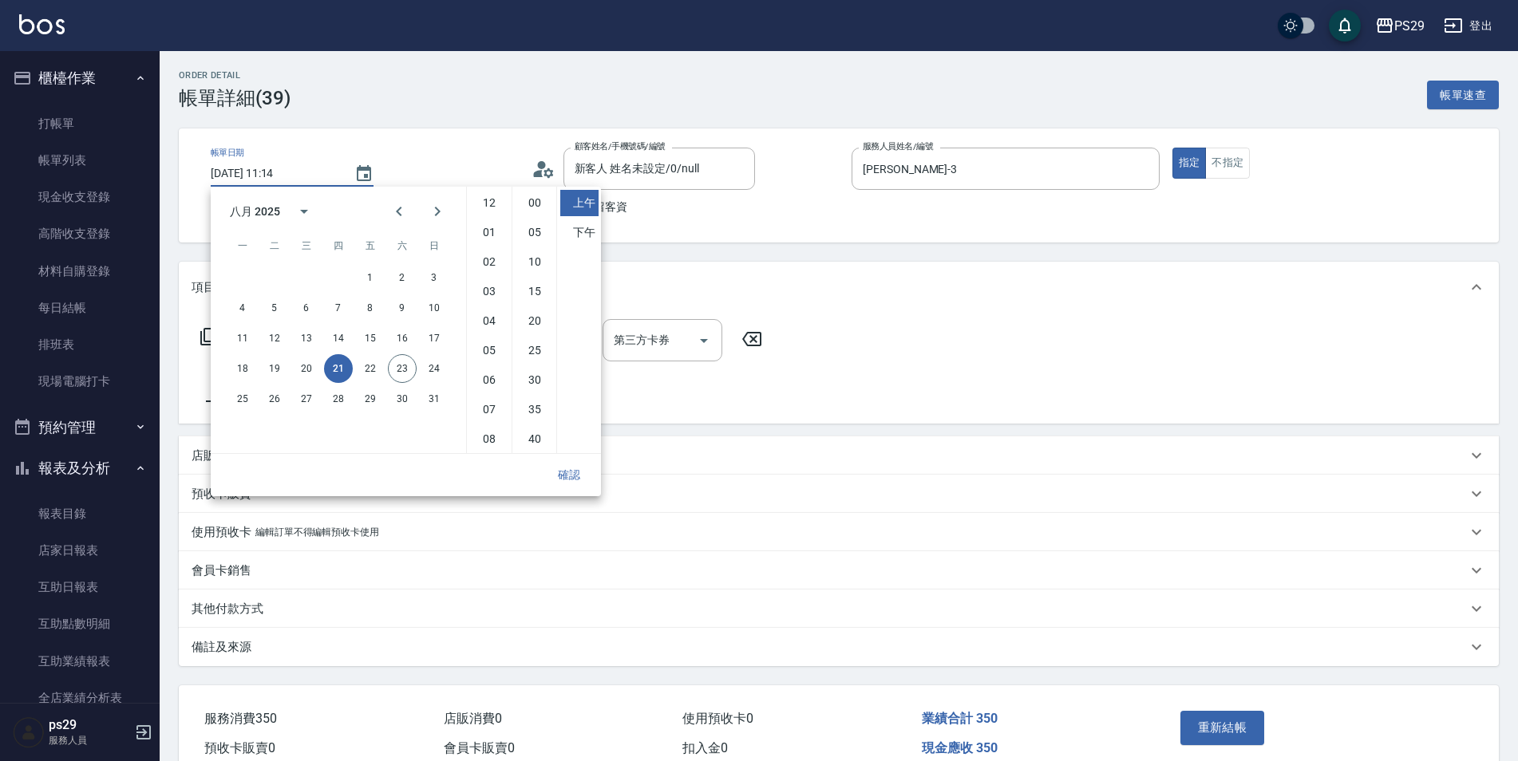
scroll to position [89, 0]
click at [401, 372] on button "23" at bounding box center [402, 368] width 29 height 29
click at [571, 472] on button "確認" at bounding box center [569, 476] width 51 height 30
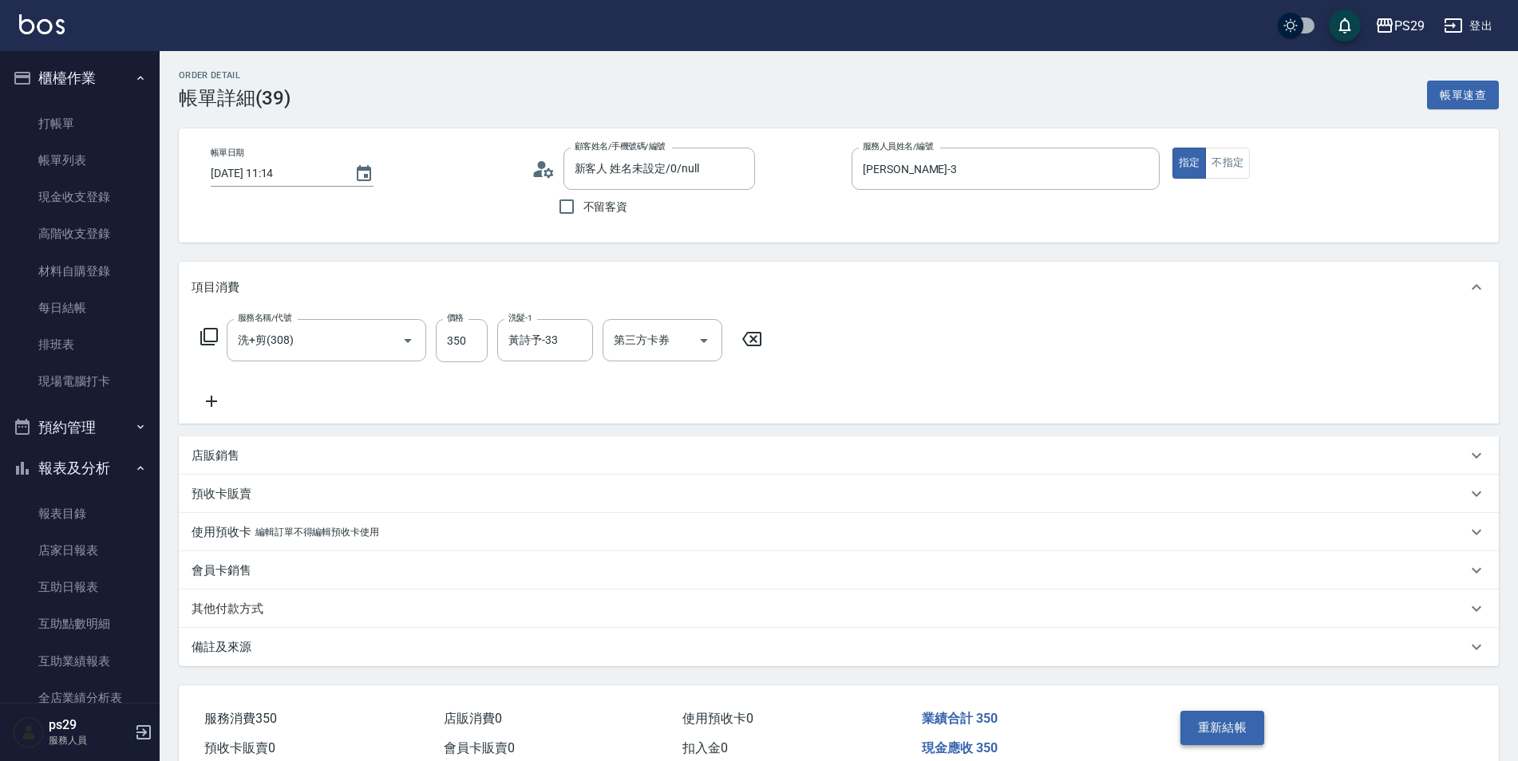
click at [1222, 718] on button "重新結帳" at bounding box center [1222, 728] width 85 height 34
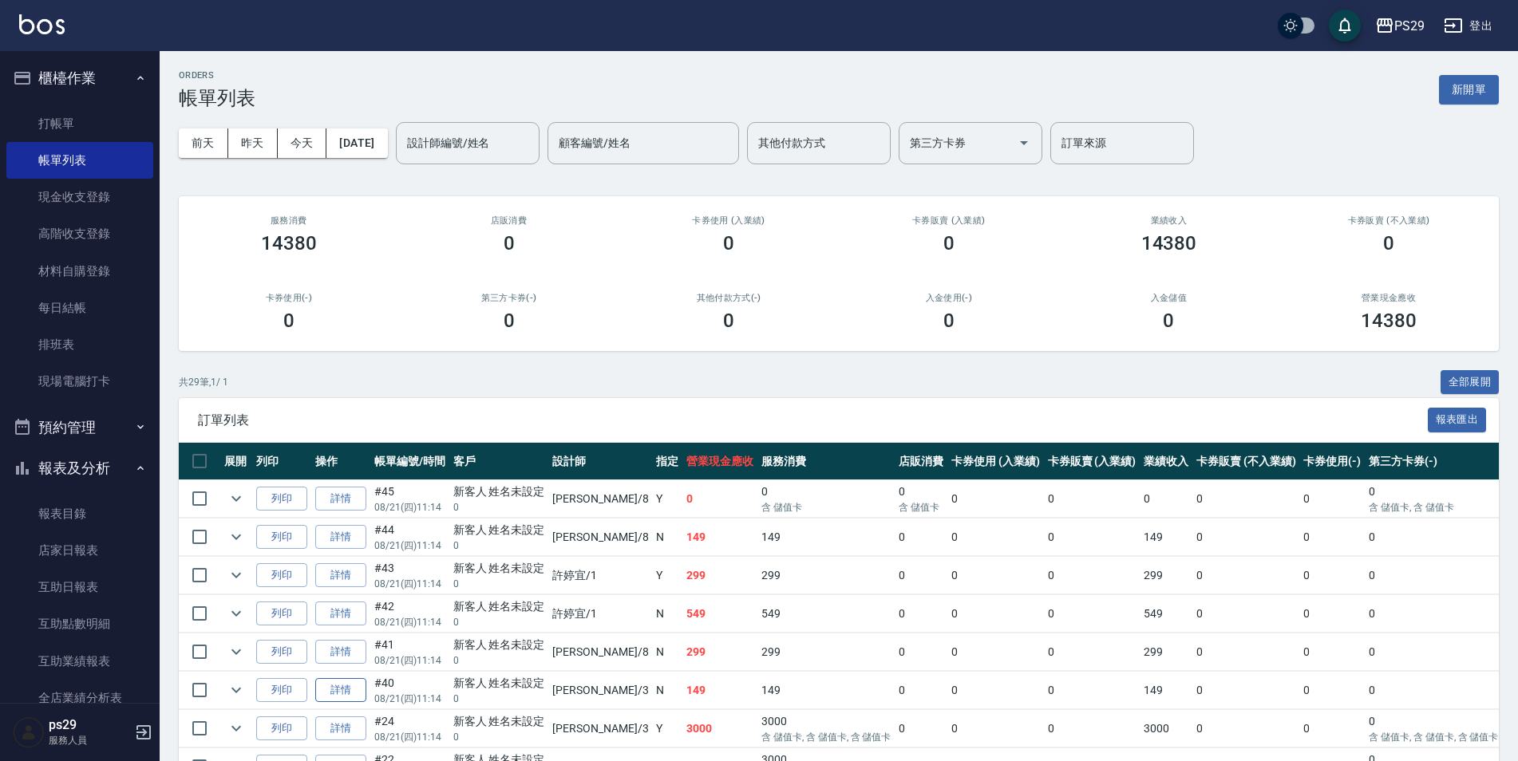
click at [353, 701] on link "詳情" at bounding box center [340, 690] width 51 height 25
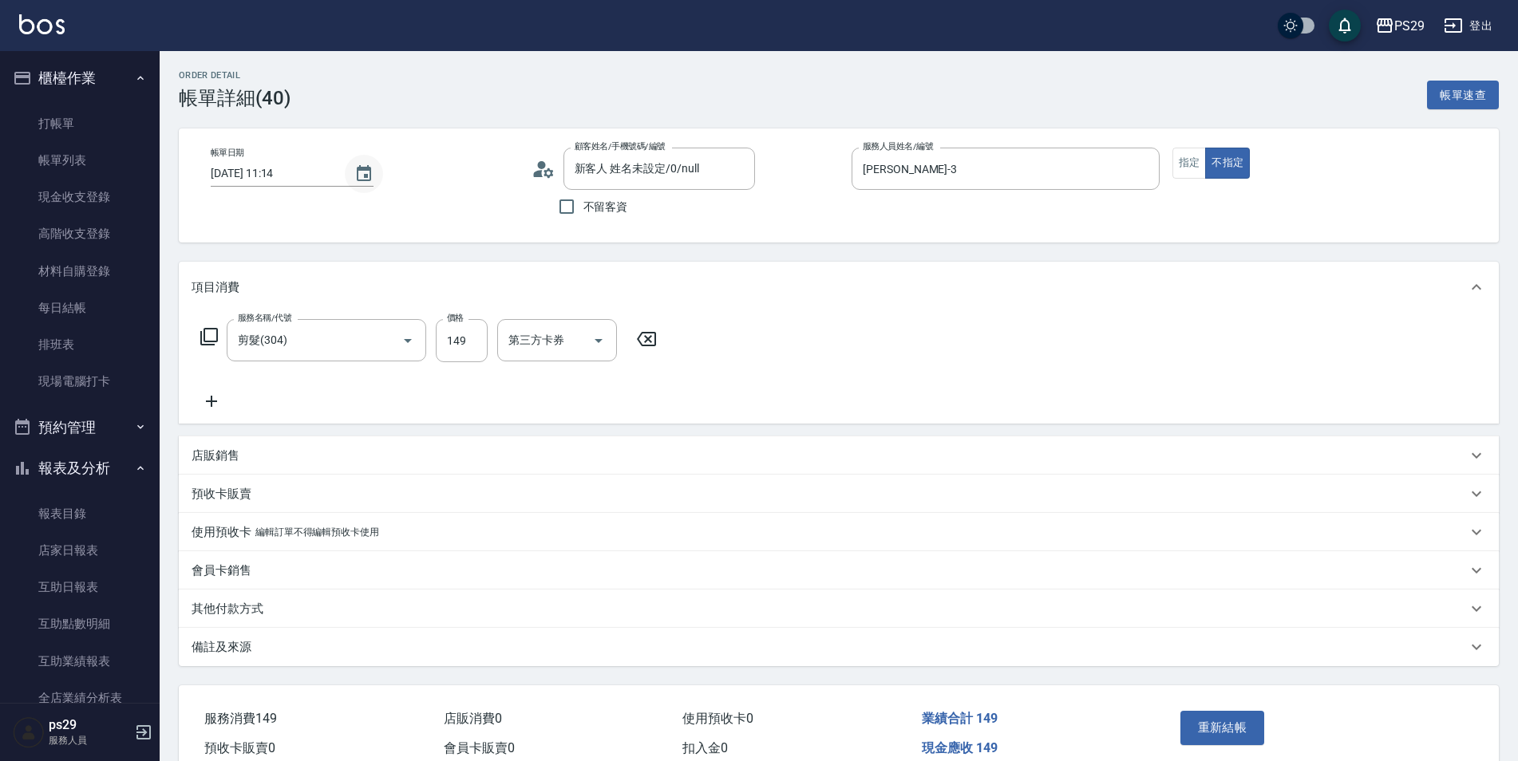
click at [365, 179] on icon "Choose date, selected date is 2025-08-21" at bounding box center [363, 173] width 19 height 19
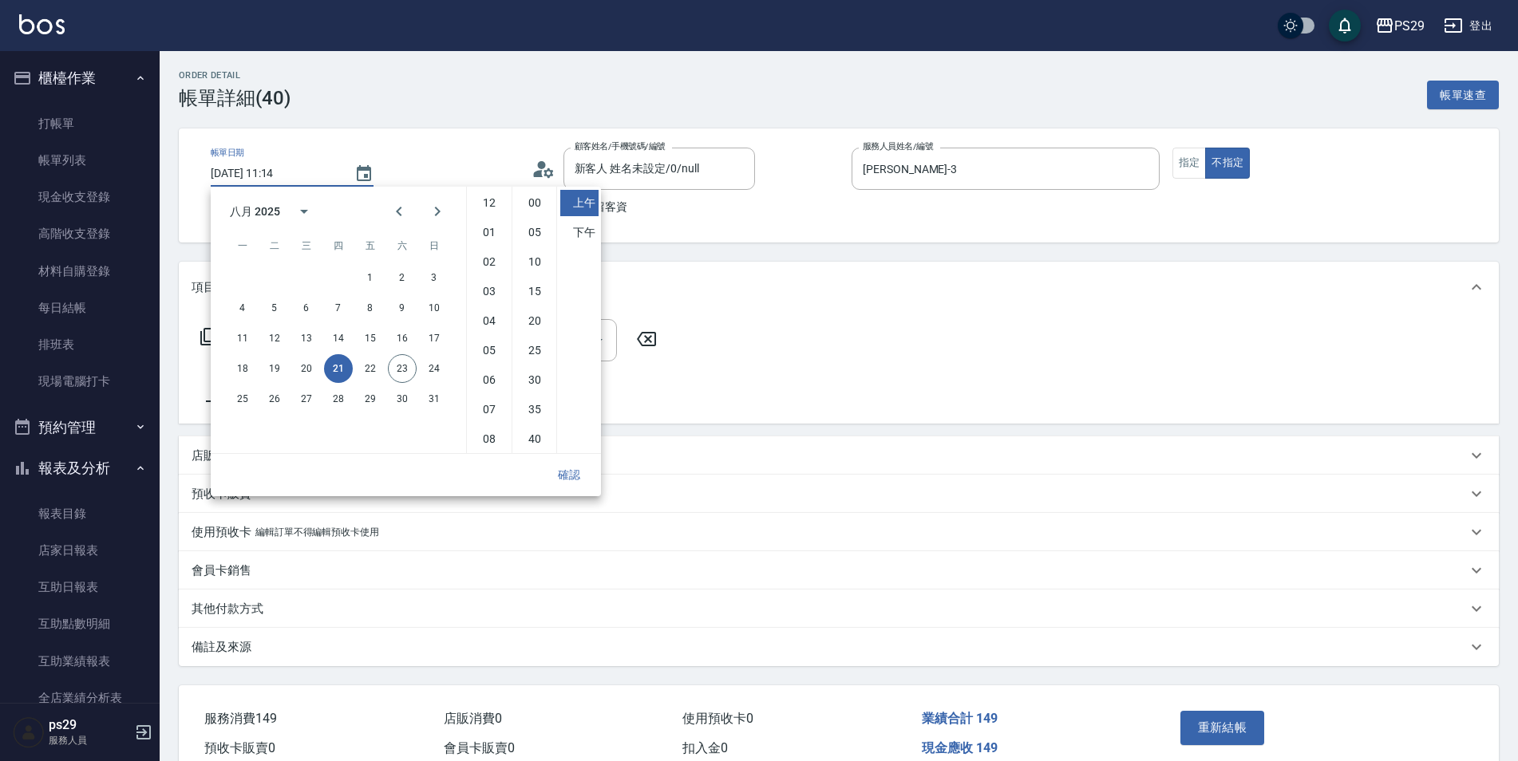
scroll to position [89, 0]
click at [401, 359] on button "23" at bounding box center [402, 368] width 29 height 29
click at [574, 475] on button "確認" at bounding box center [569, 476] width 51 height 30
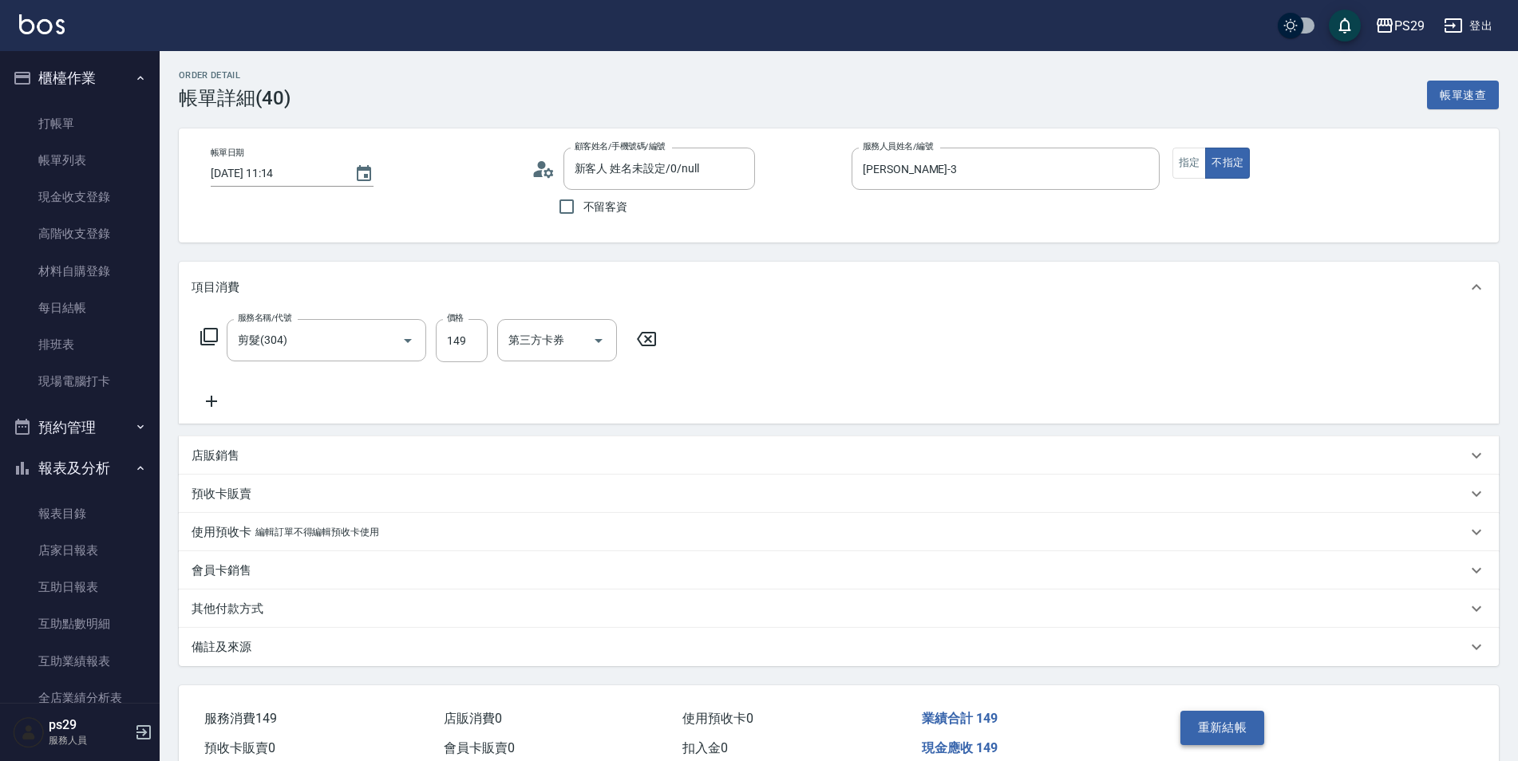
click at [1231, 732] on button "重新結帳" at bounding box center [1222, 728] width 85 height 34
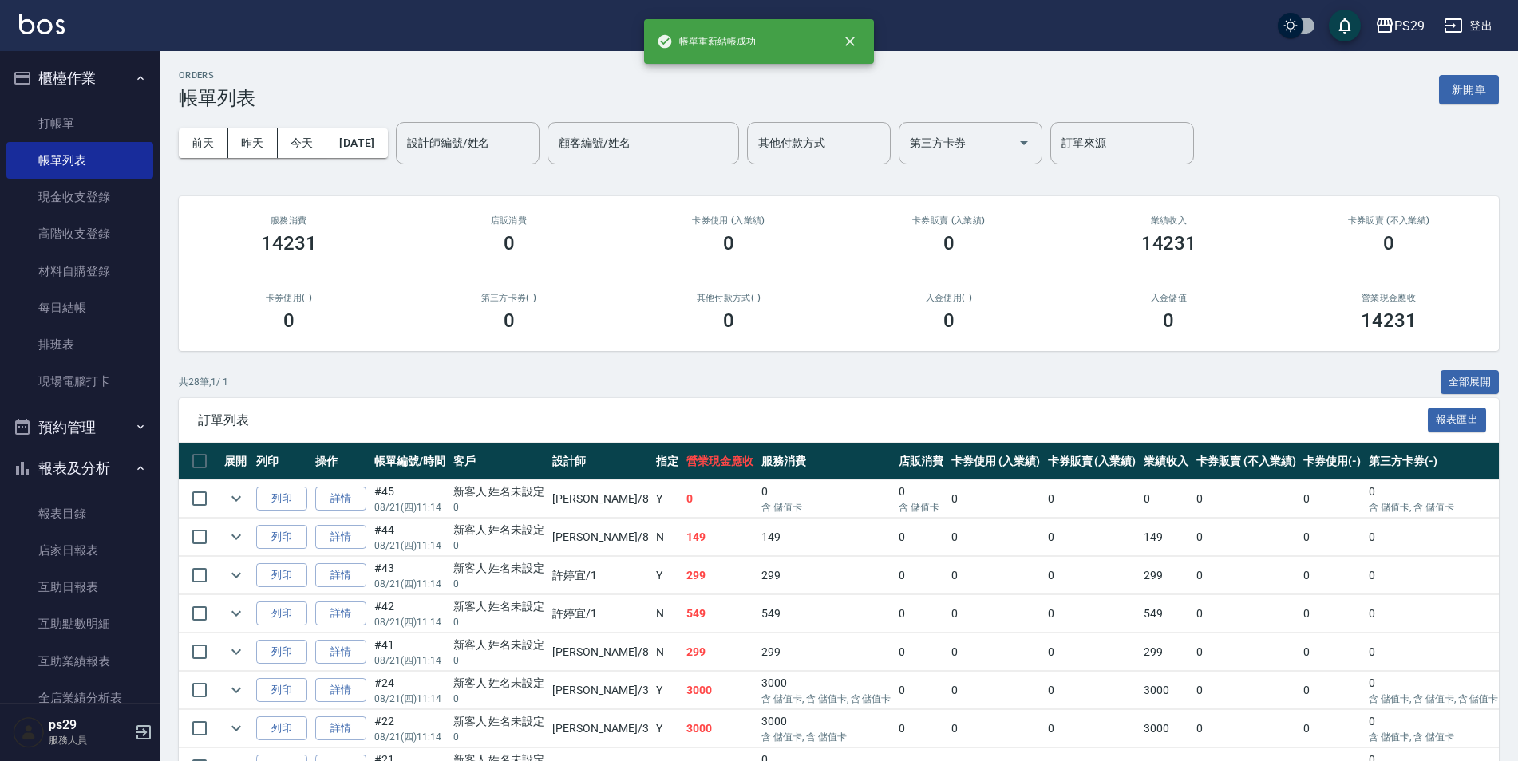
scroll to position [239, 0]
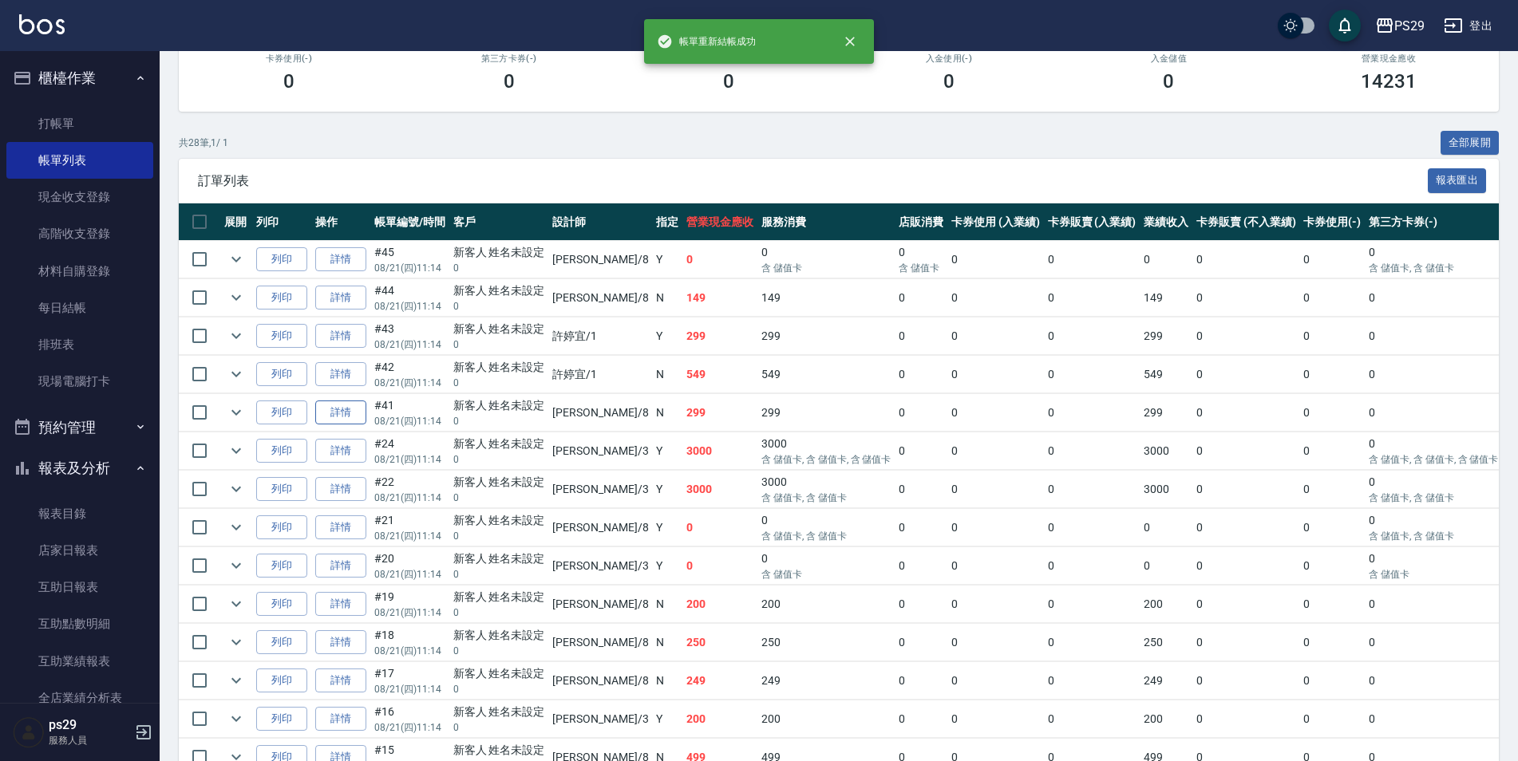
click at [337, 410] on link "詳情" at bounding box center [340, 413] width 51 height 25
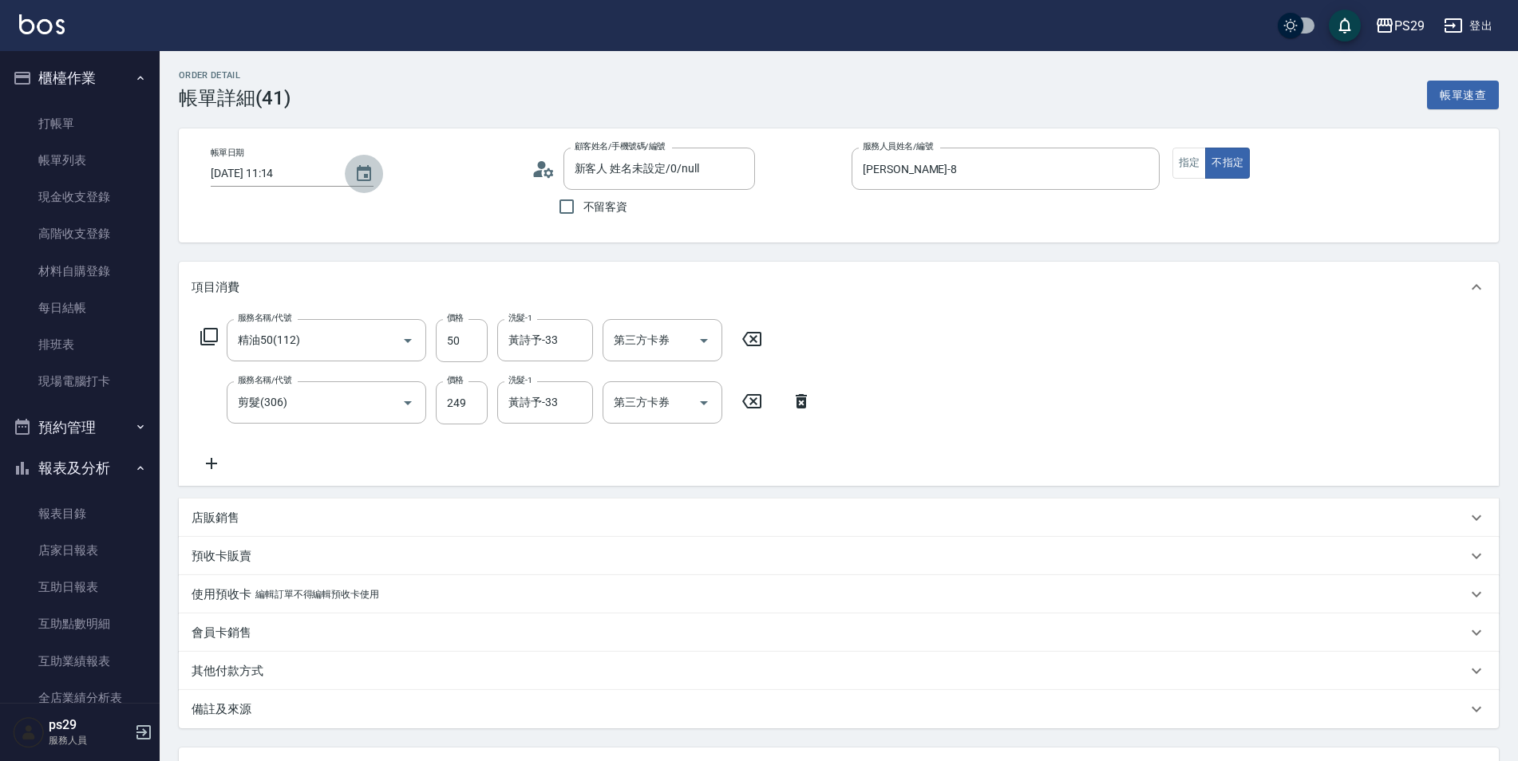
click at [362, 168] on icon "Choose date, selected date is 2025-08-21" at bounding box center [364, 173] width 14 height 16
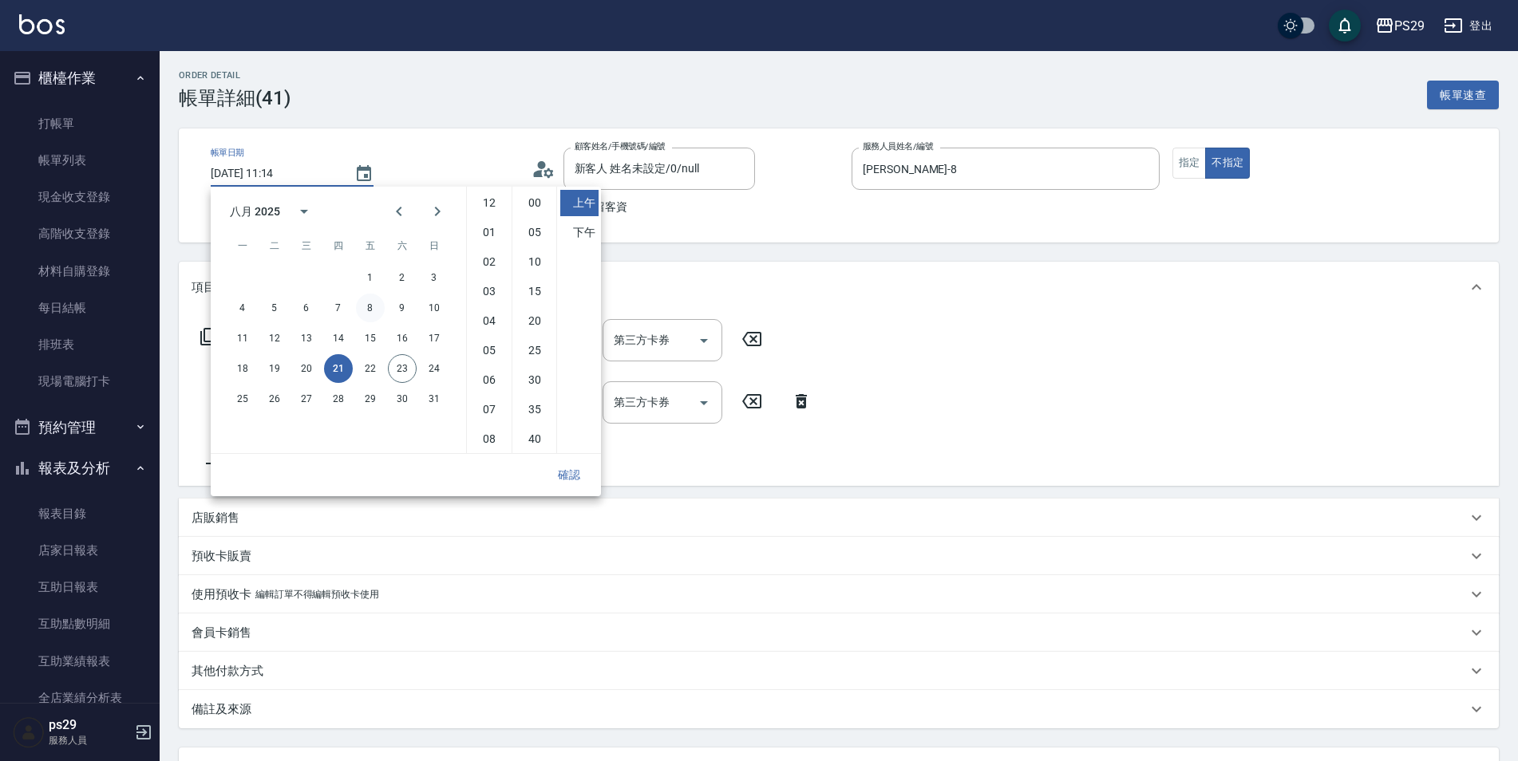
scroll to position [89, 0]
click at [393, 366] on button "23" at bounding box center [402, 368] width 29 height 29
click at [554, 469] on button "確認" at bounding box center [569, 476] width 51 height 30
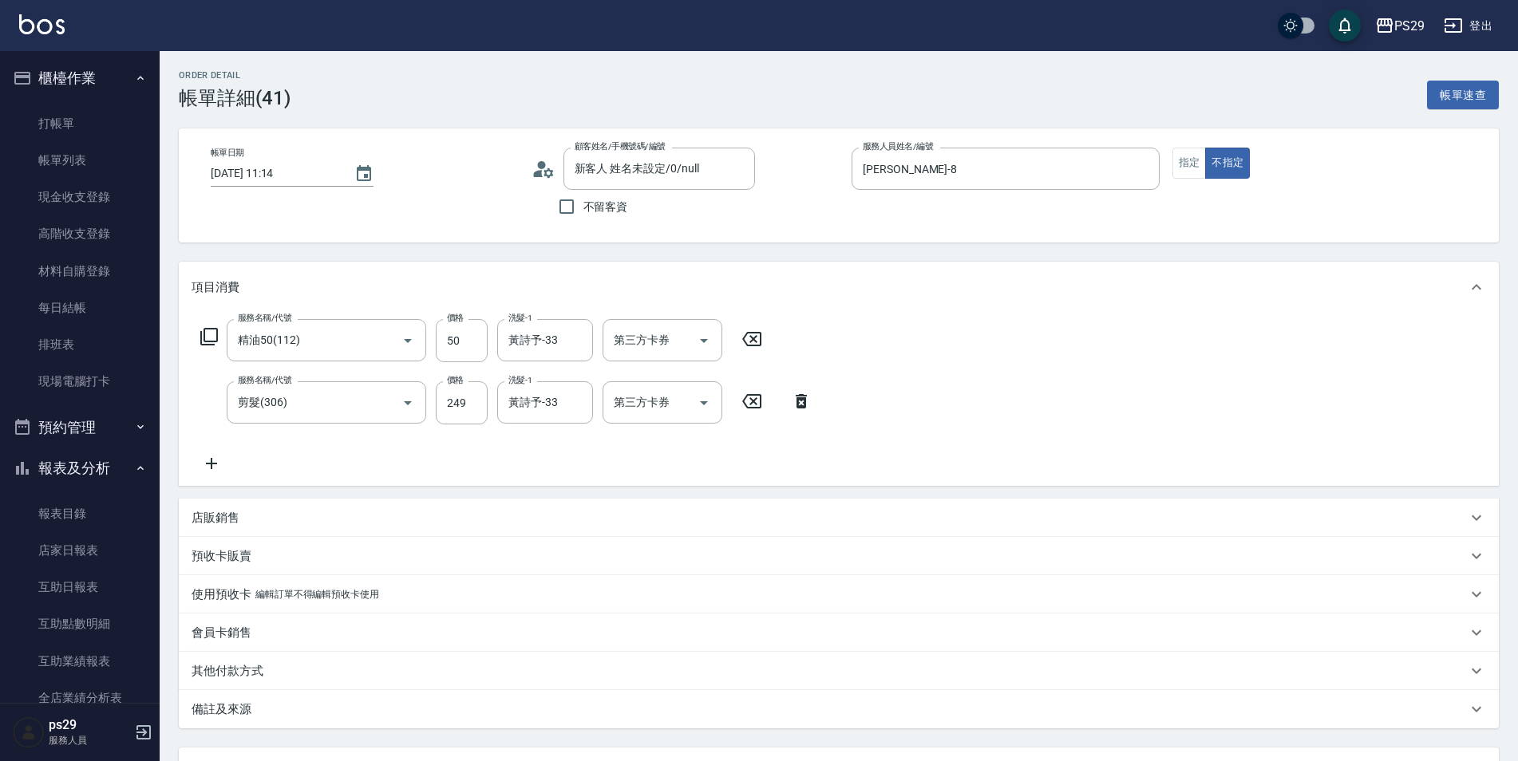
scroll to position [140, 0]
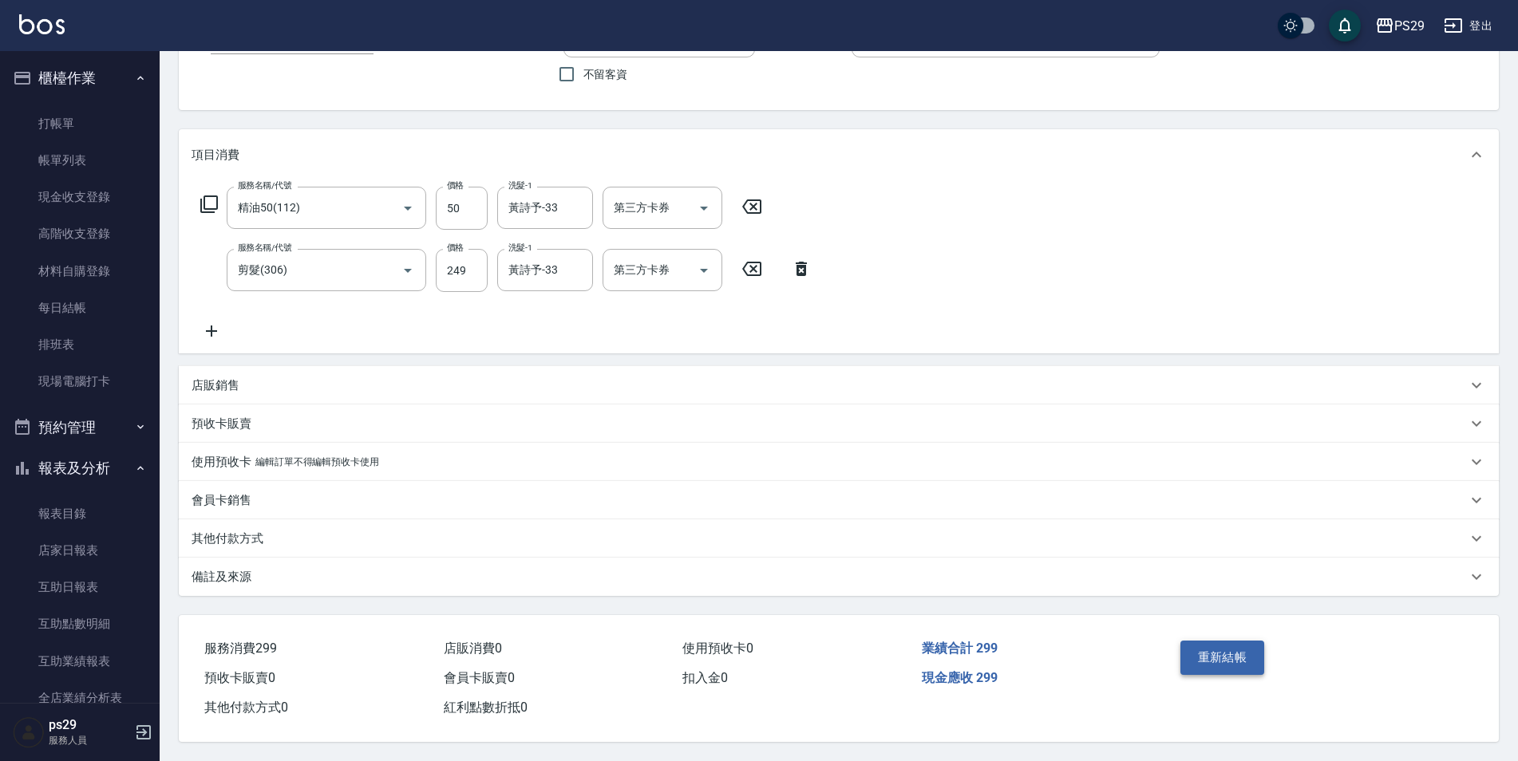
click at [1211, 641] on button "重新結帳" at bounding box center [1222, 658] width 85 height 34
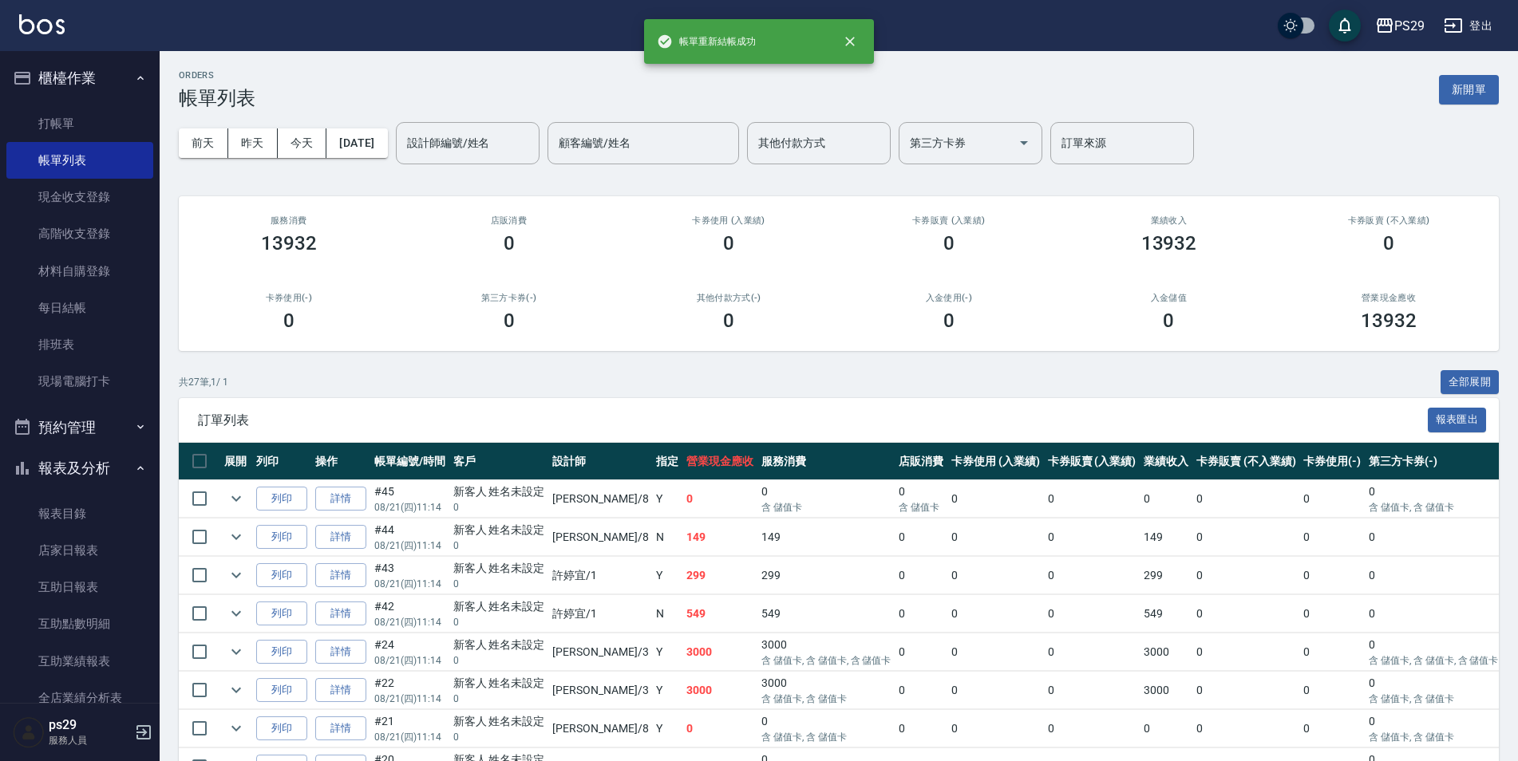
scroll to position [80, 0]
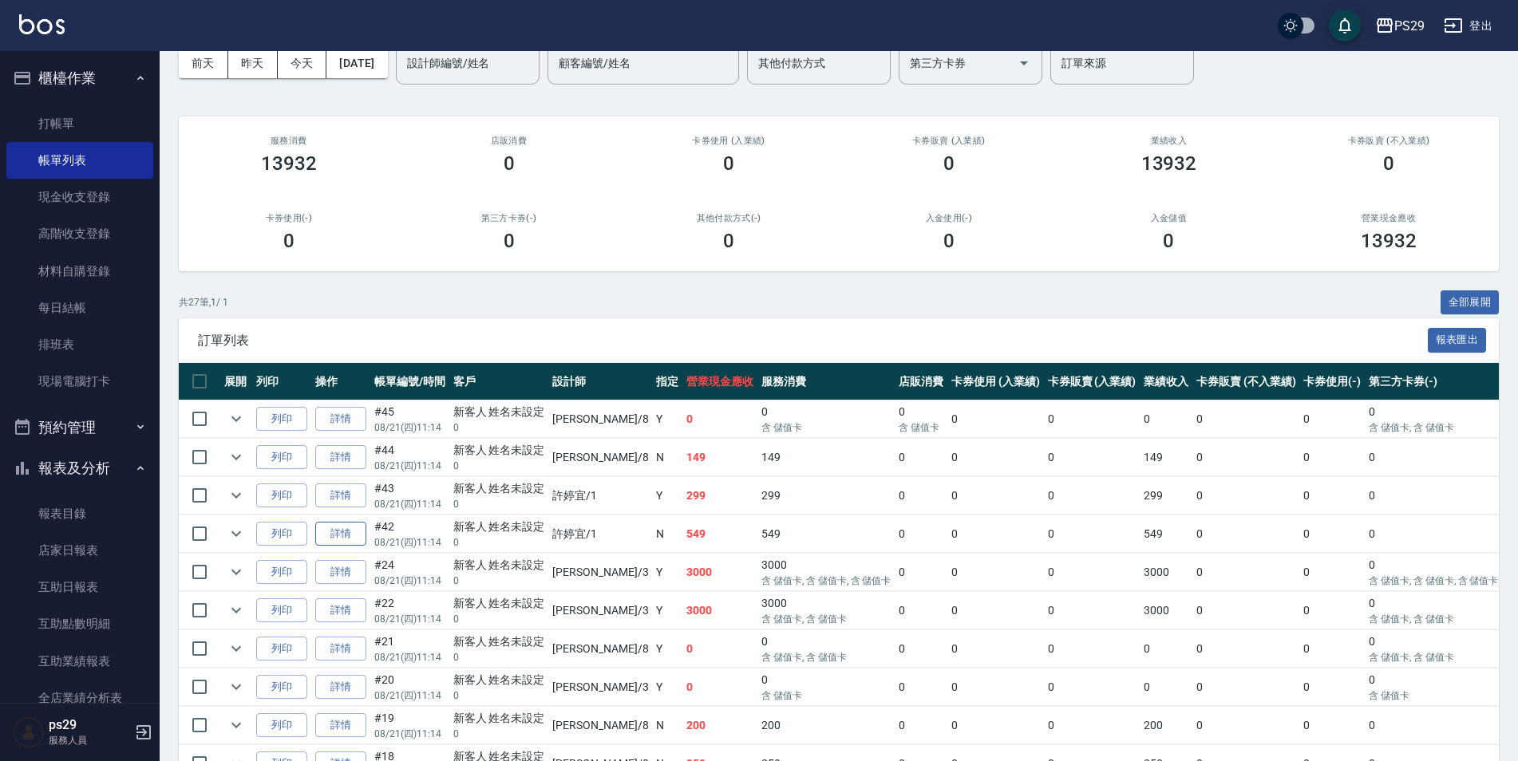
click at [365, 532] on link "詳情" at bounding box center [340, 534] width 51 height 25
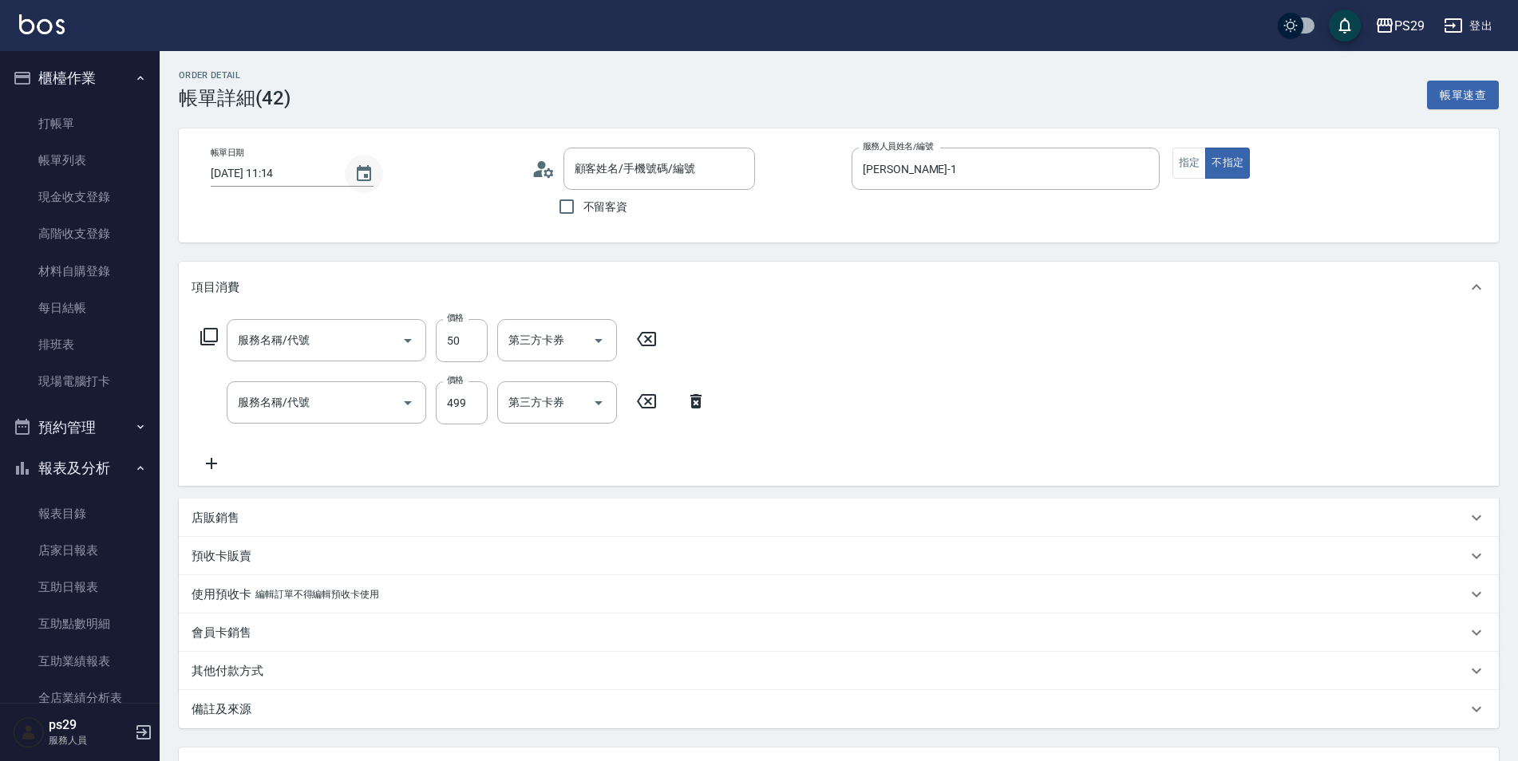
click at [375, 184] on button "Choose date, selected date is 2025-08-21" at bounding box center [364, 174] width 38 height 38
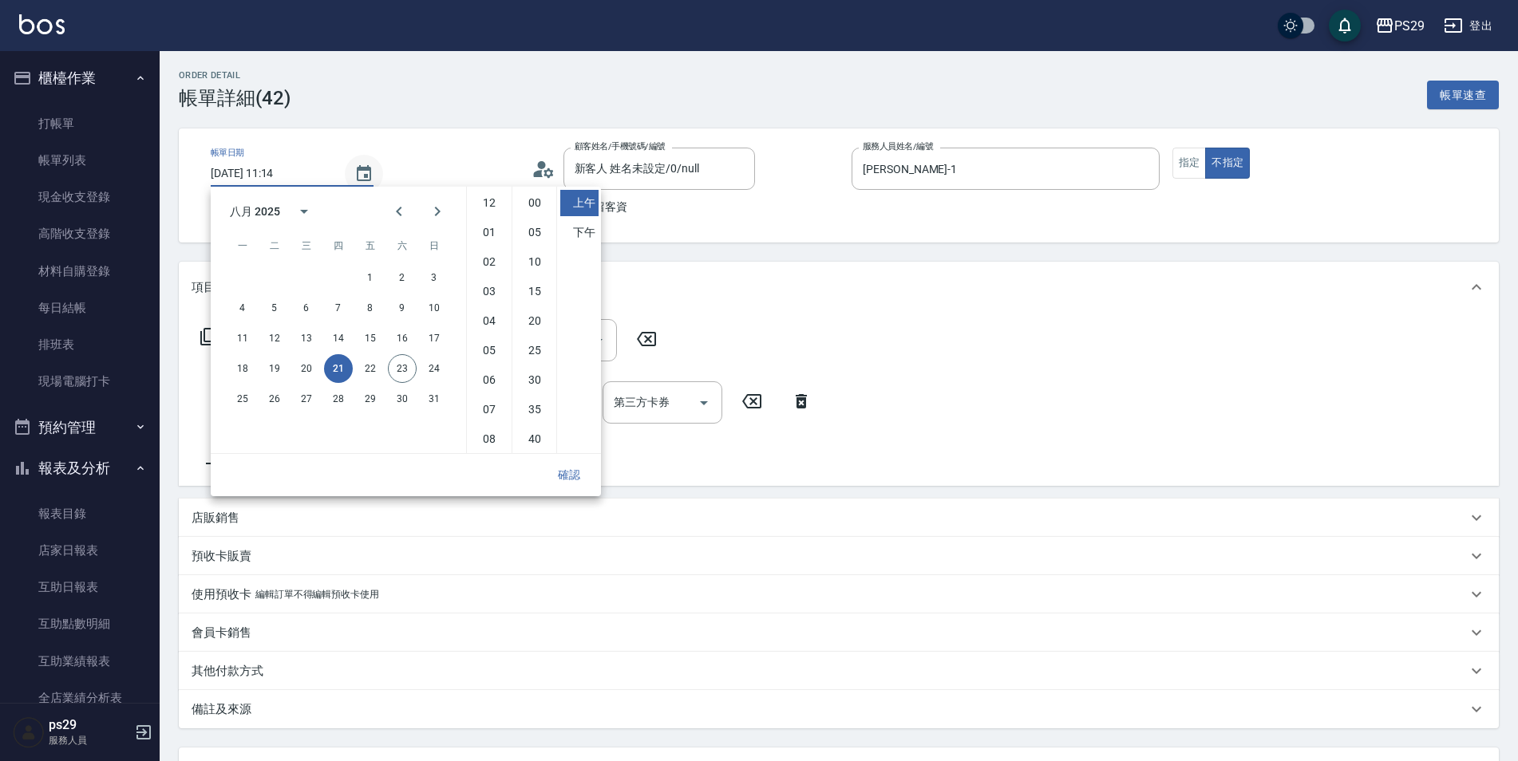
click at [349, 172] on button "Choose date, selected date is 2025-08-21" at bounding box center [364, 174] width 38 height 38
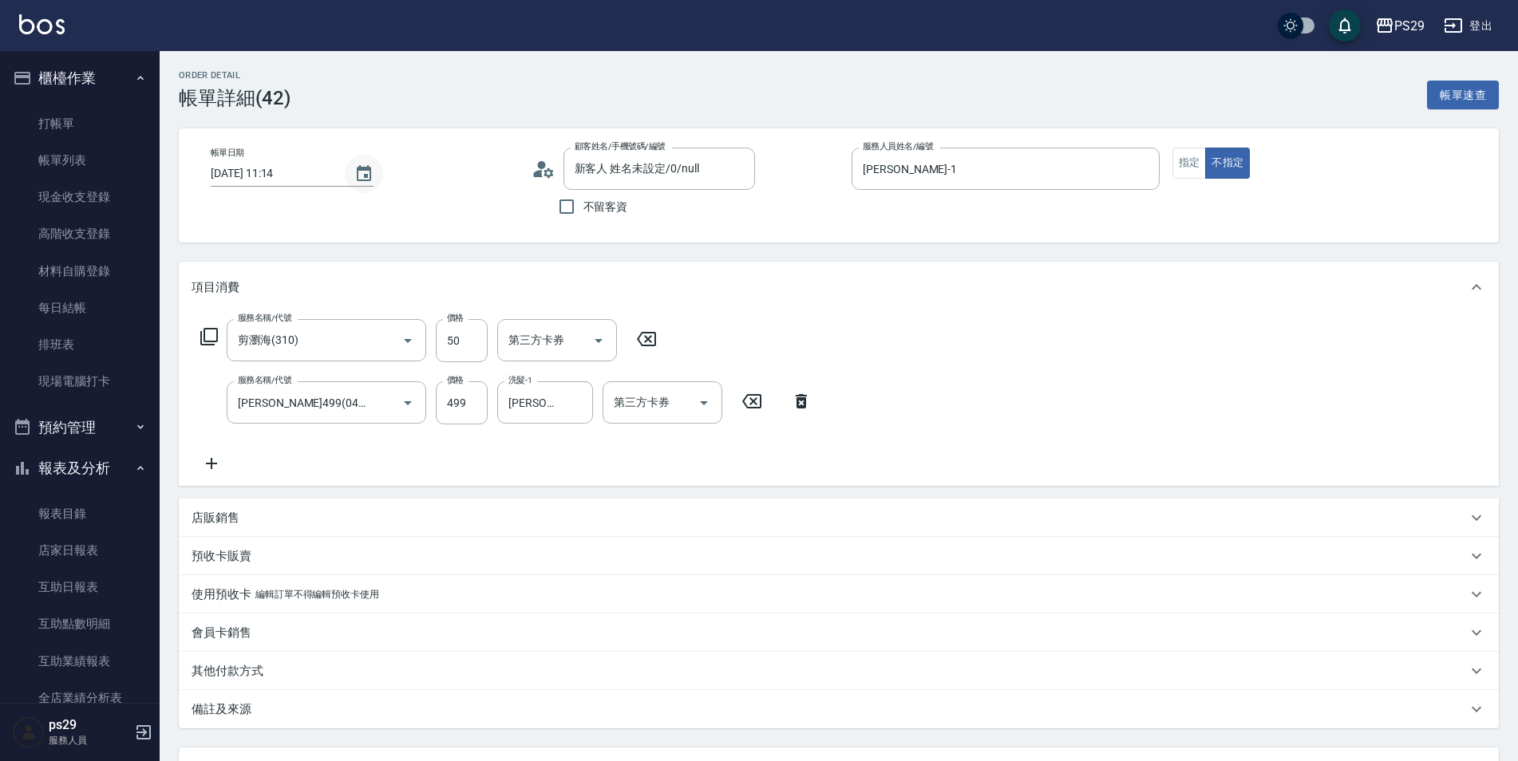
click at [363, 176] on icon "Choose date, selected date is 2025-08-21" at bounding box center [364, 173] width 14 height 16
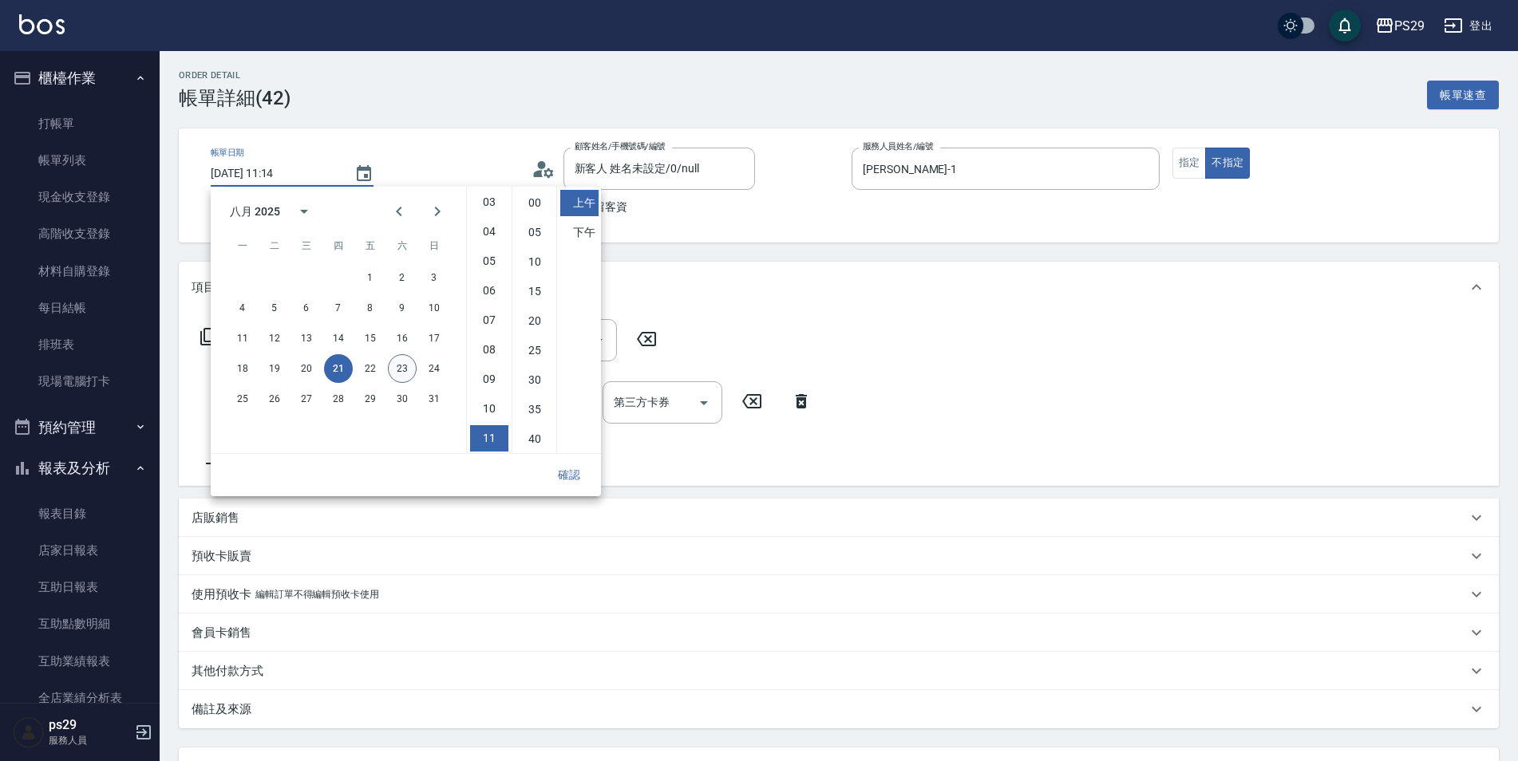
click at [393, 358] on button "23" at bounding box center [402, 368] width 29 height 29
click at [561, 470] on button "確認" at bounding box center [569, 476] width 51 height 30
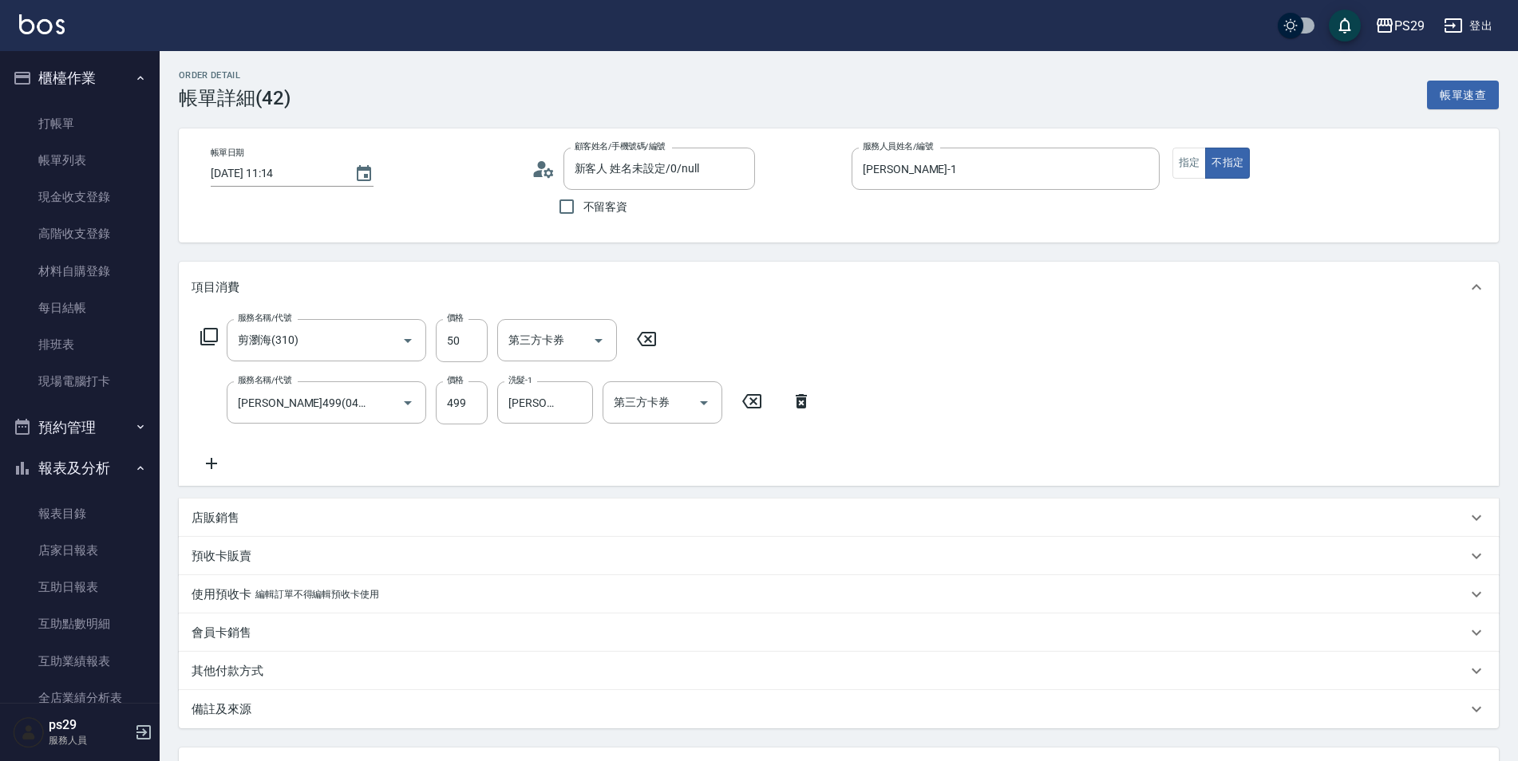
scroll to position [140, 0]
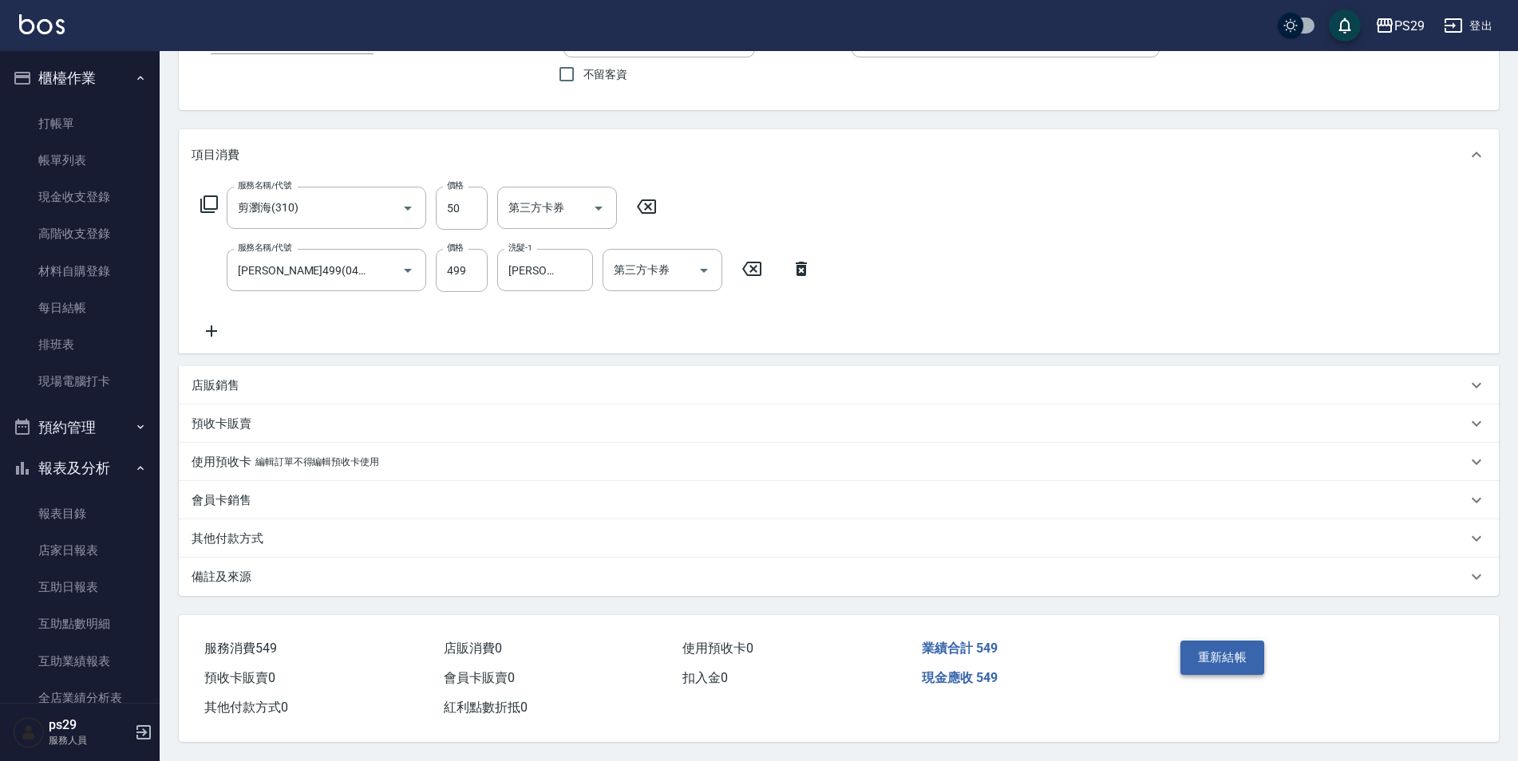
click at [1251, 663] on button "重新結帳" at bounding box center [1222, 658] width 85 height 34
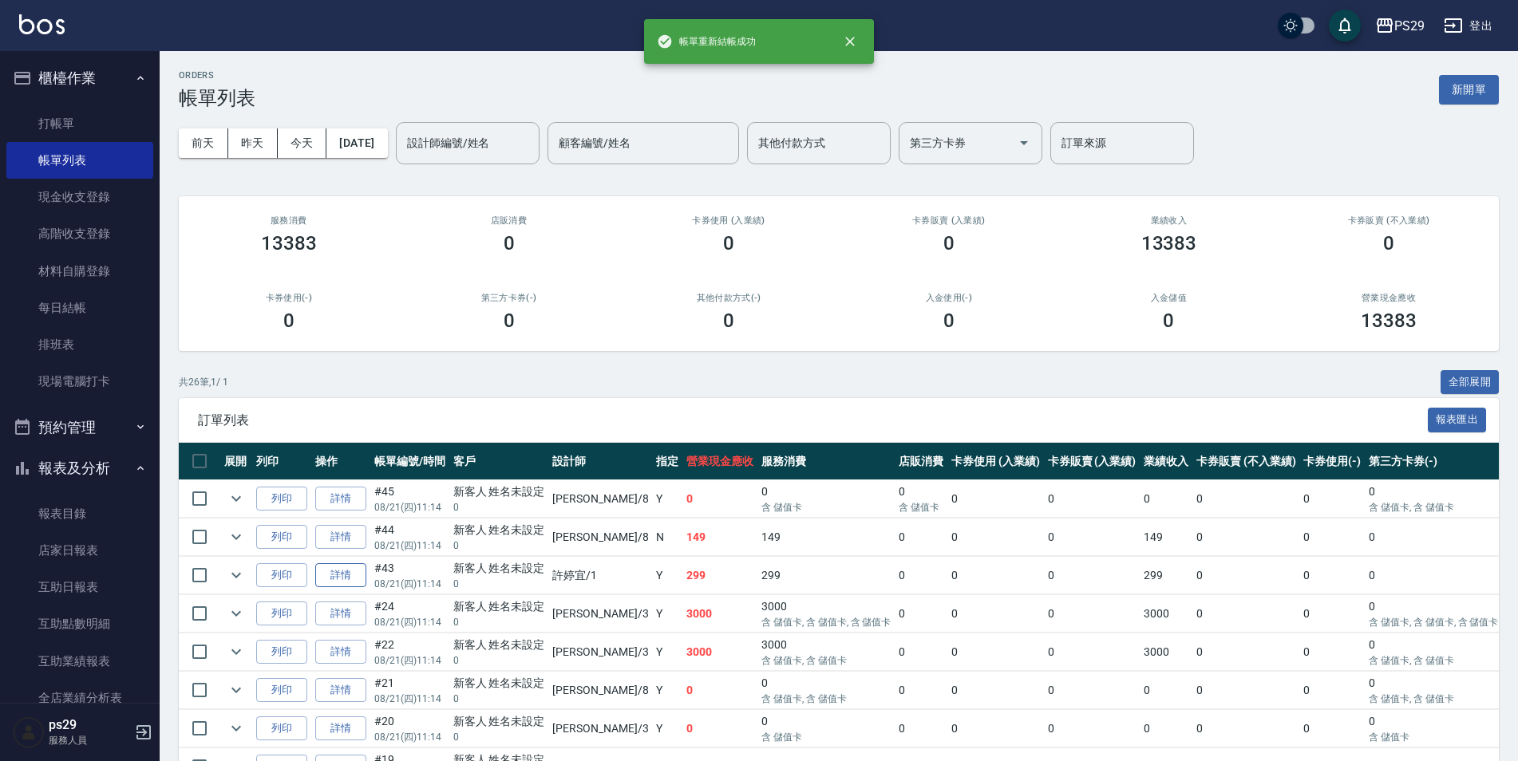
click at [347, 572] on link "詳情" at bounding box center [340, 575] width 51 height 25
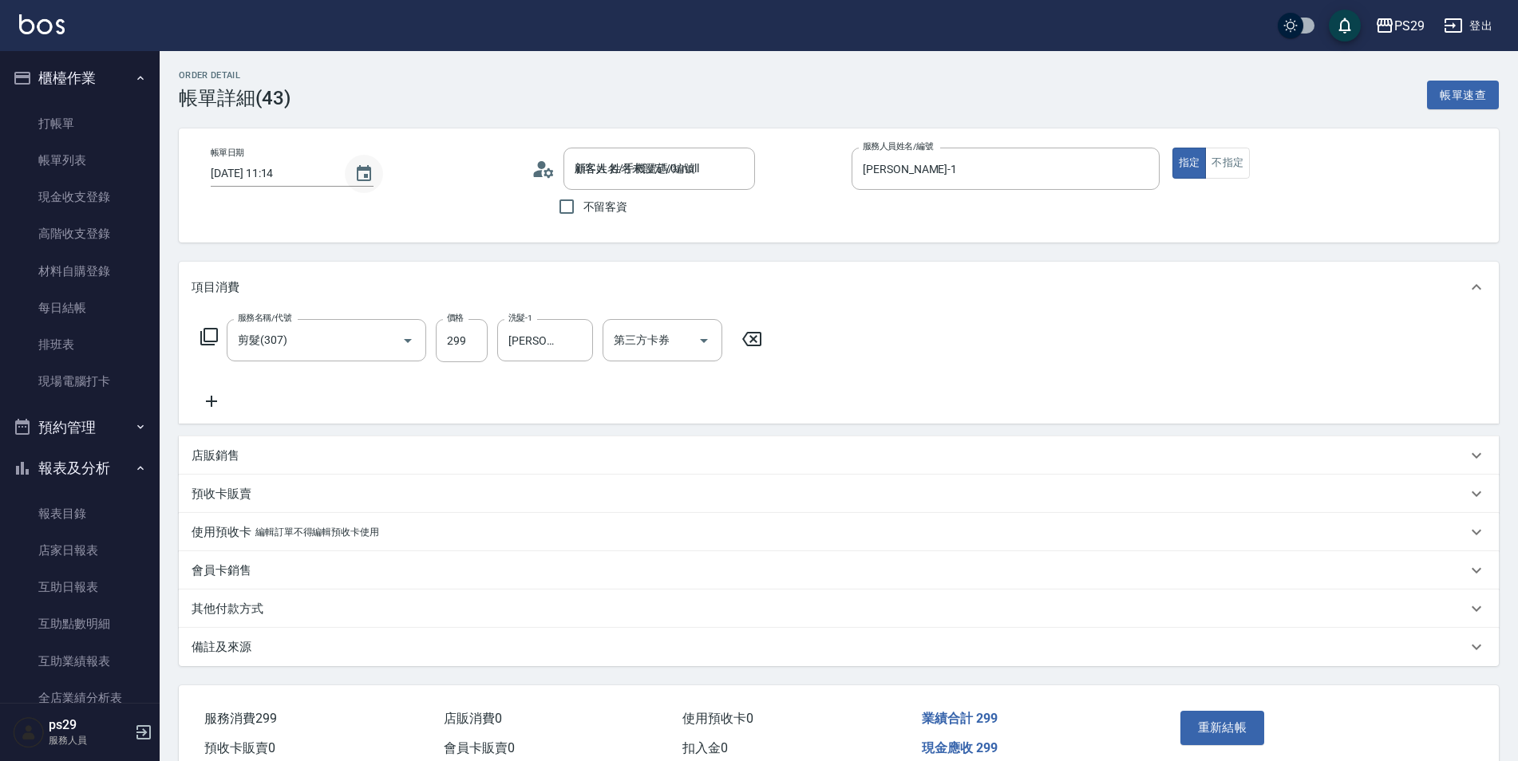
click at [358, 177] on icon "Choose date, selected date is 2025-08-21" at bounding box center [363, 173] width 19 height 19
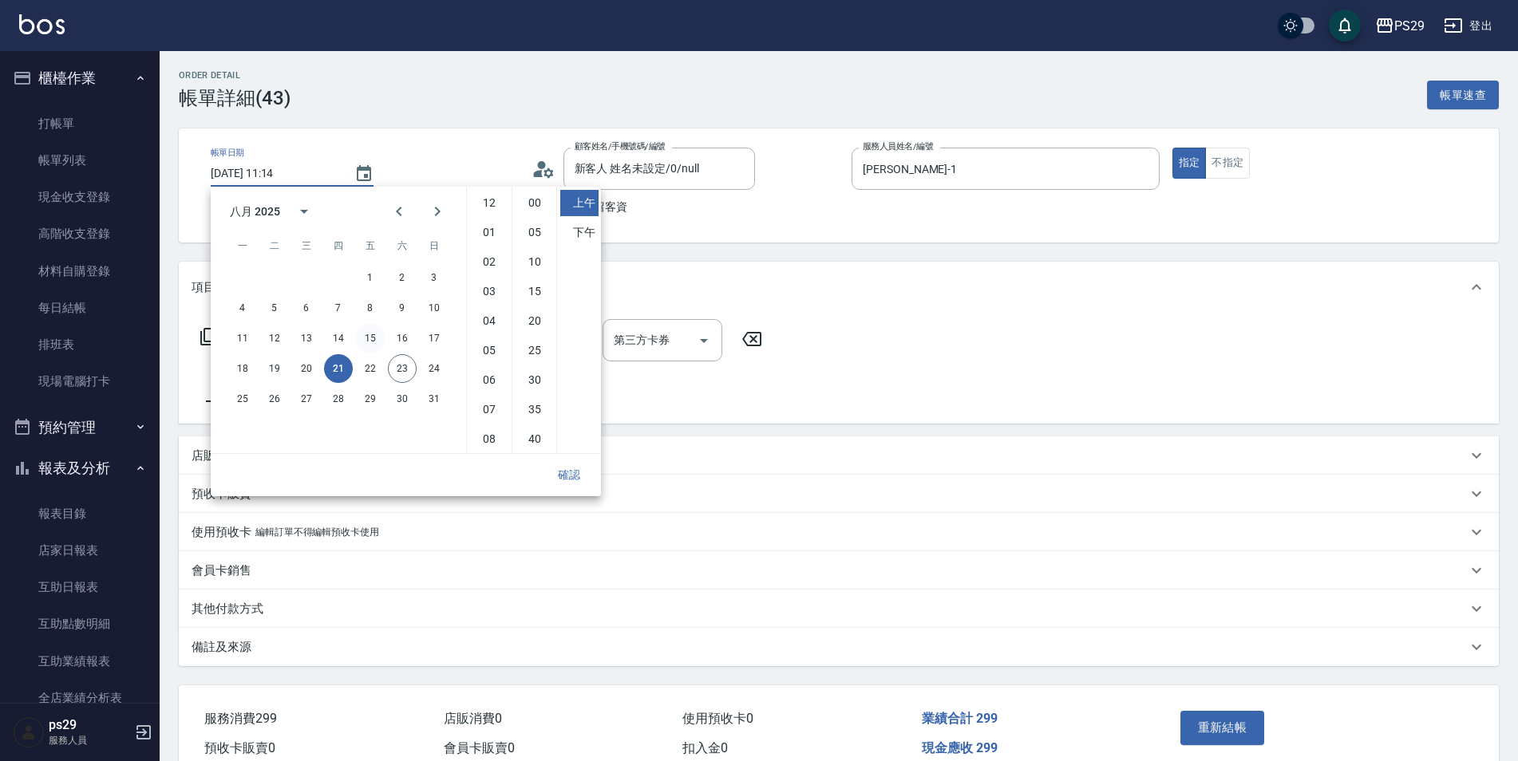
scroll to position [89, 0]
click at [404, 373] on button "23" at bounding box center [402, 368] width 29 height 29
click at [567, 477] on button "確認" at bounding box center [569, 476] width 51 height 30
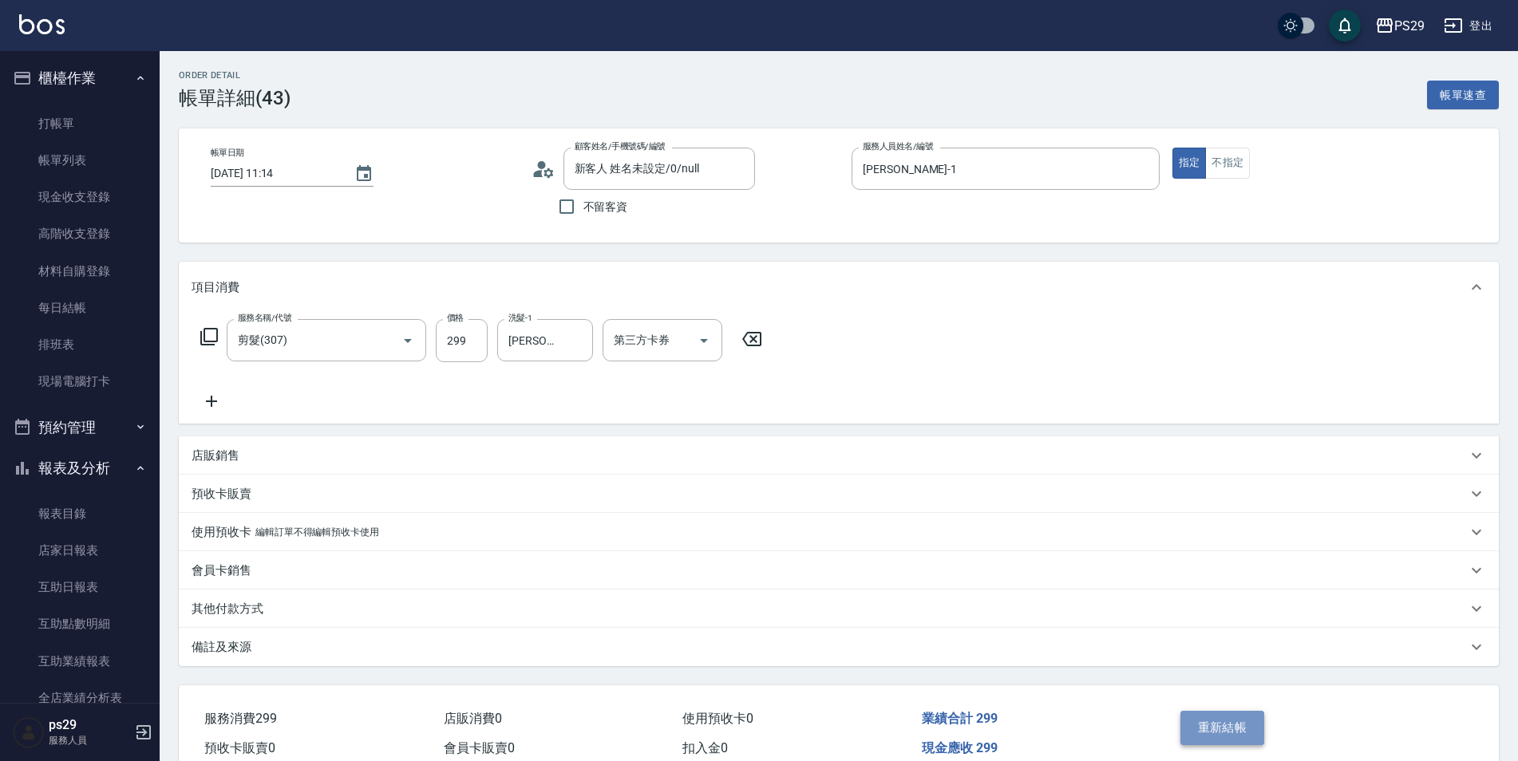
click at [1200, 718] on button "重新結帳" at bounding box center [1222, 728] width 85 height 34
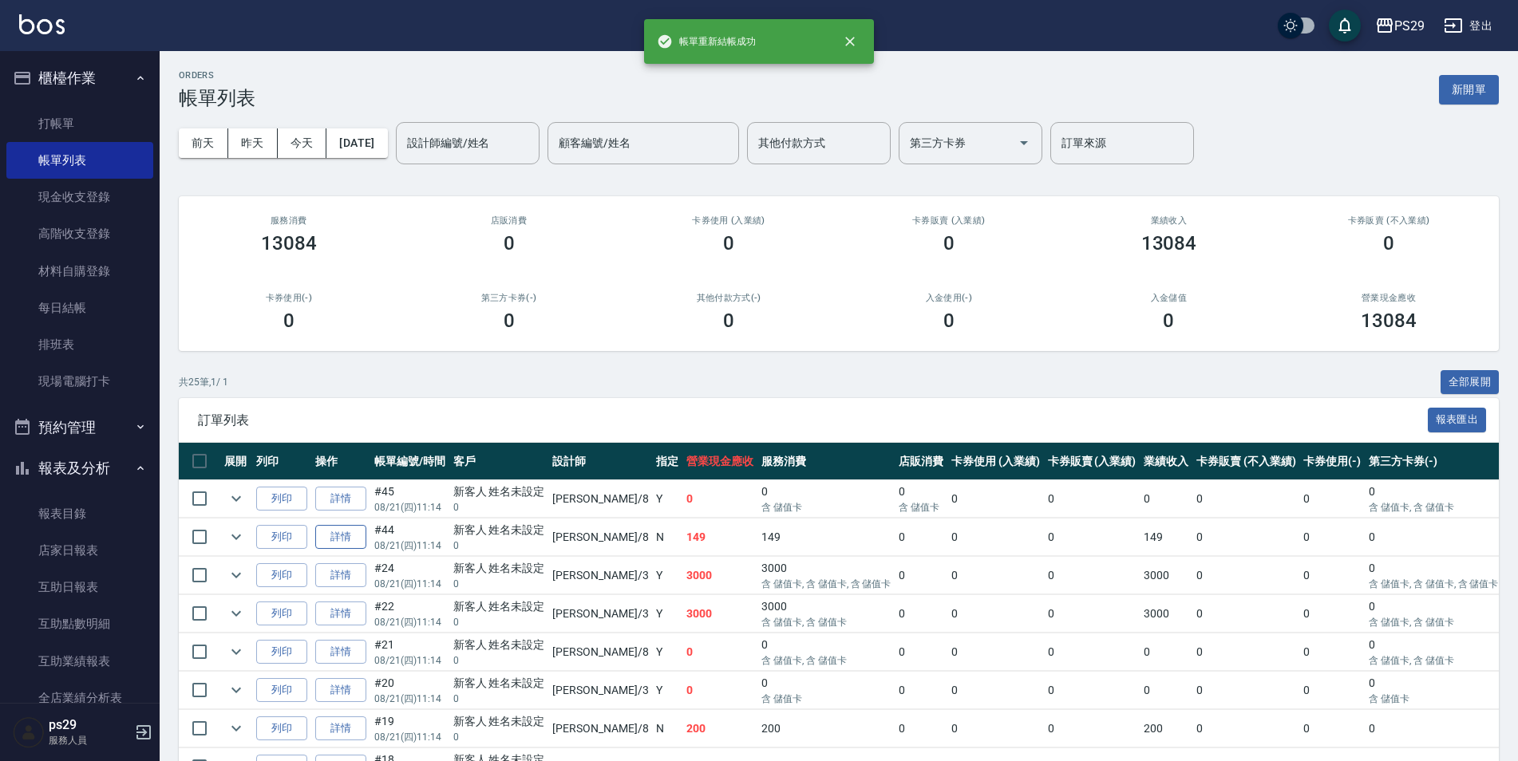
click at [342, 540] on link "詳情" at bounding box center [340, 537] width 51 height 25
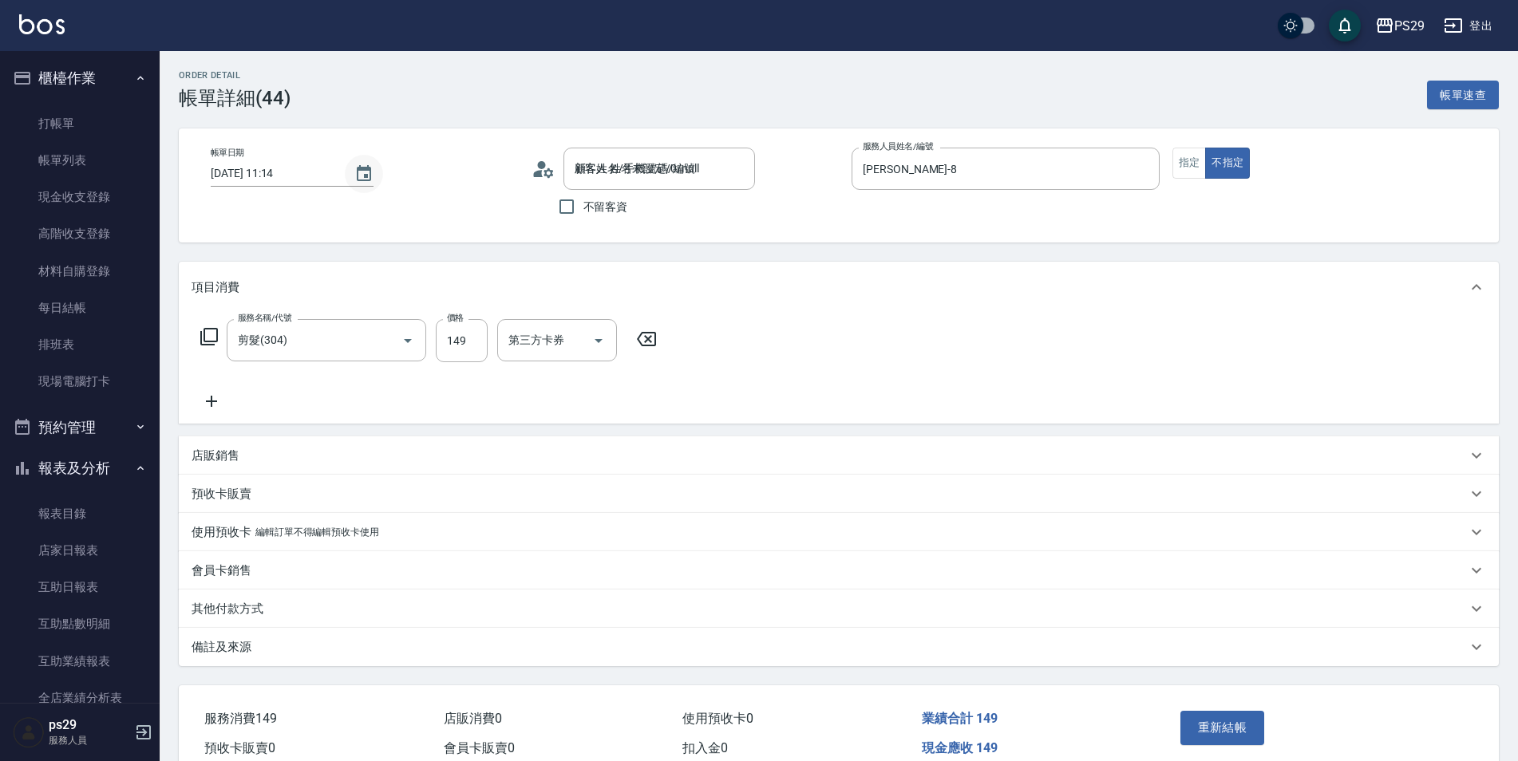
click at [369, 177] on icon "Choose date, selected date is 2025-08-21" at bounding box center [363, 173] width 19 height 19
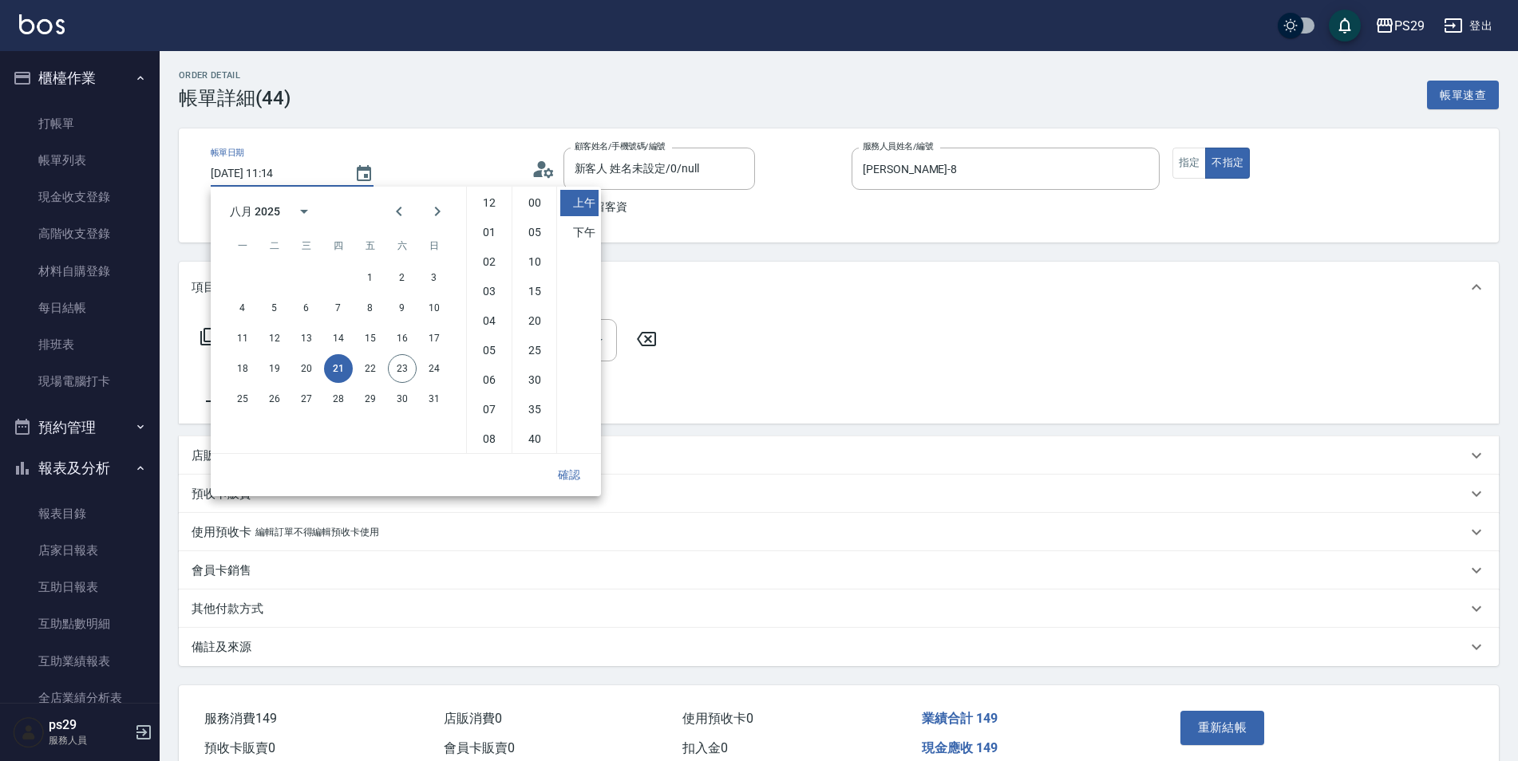
scroll to position [89, 0]
click at [405, 365] on button "23" at bounding box center [402, 368] width 29 height 29
click at [575, 476] on button "確認" at bounding box center [569, 476] width 51 height 30
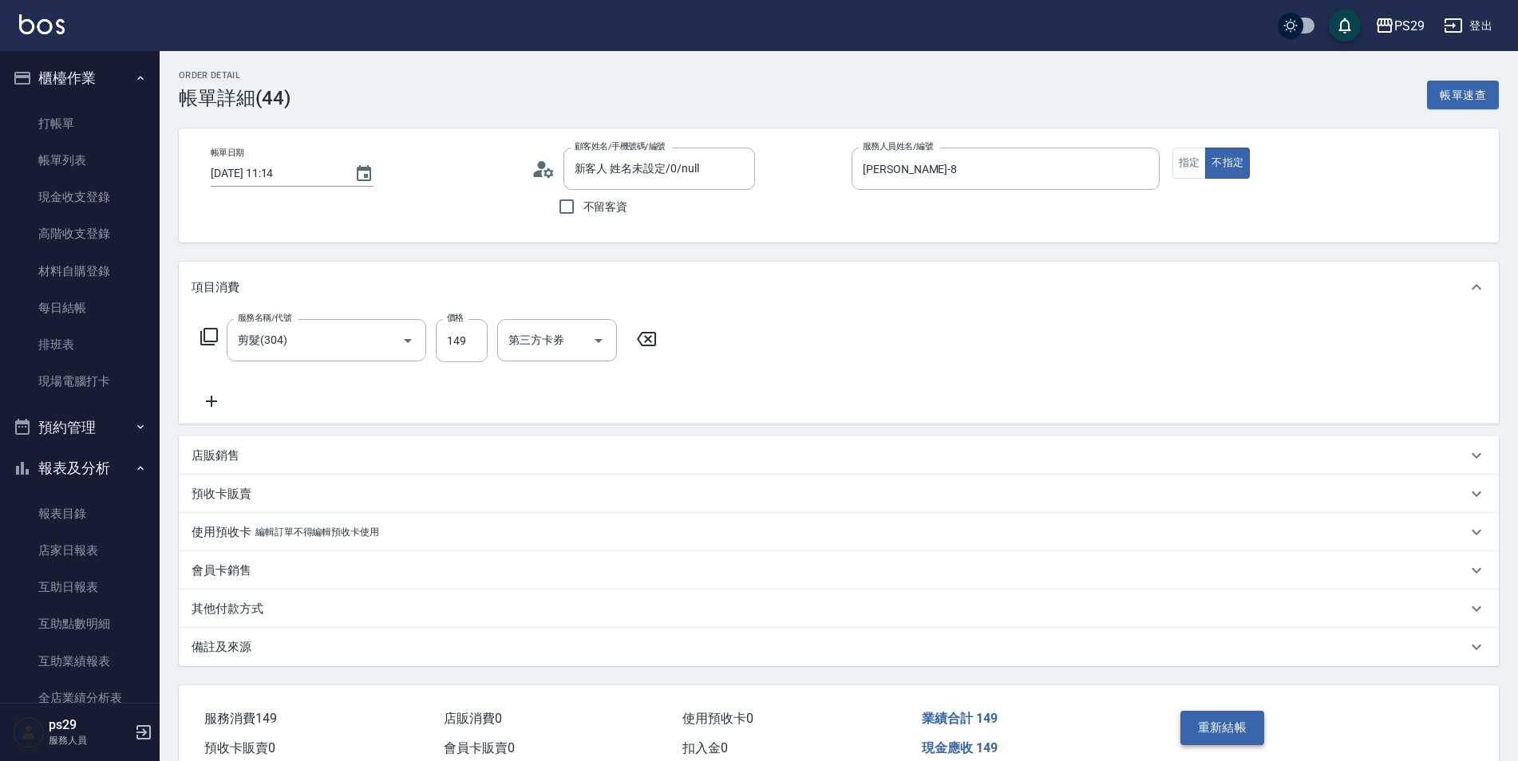
click at [1232, 724] on button "重新結帳" at bounding box center [1222, 728] width 85 height 34
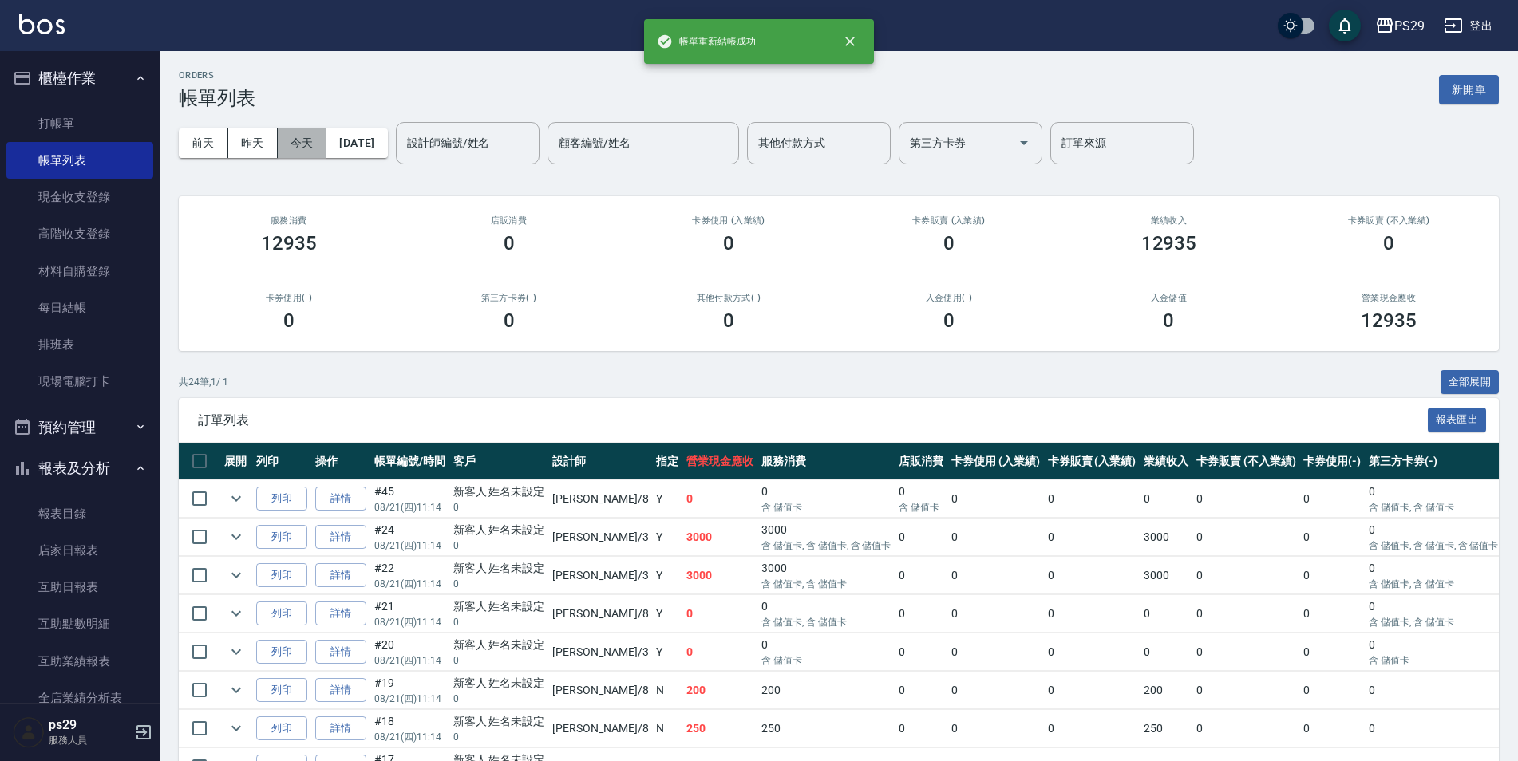
click at [295, 148] on button "今天" at bounding box center [302, 144] width 49 height 30
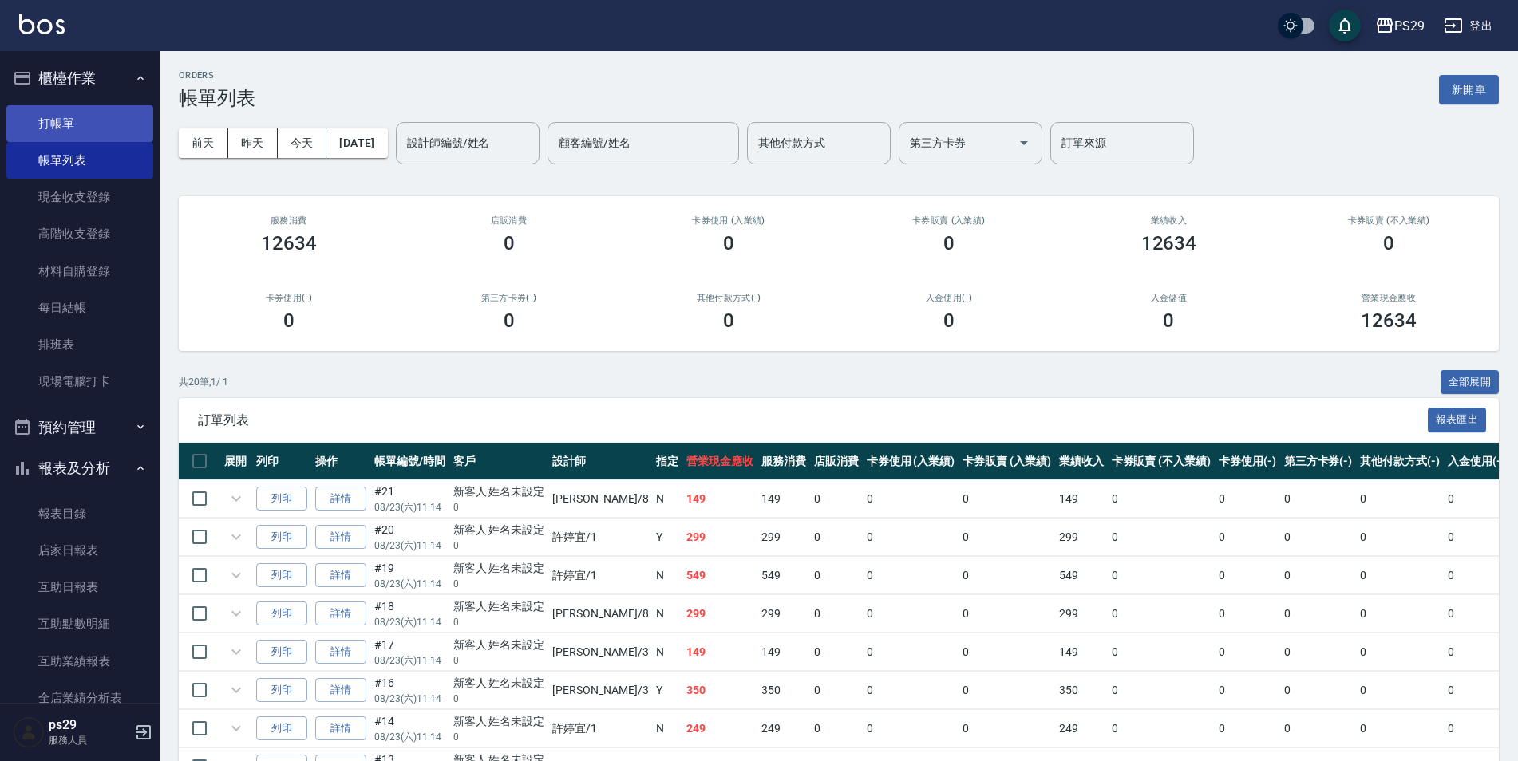
click at [134, 112] on link "打帳單" at bounding box center [79, 123] width 147 height 37
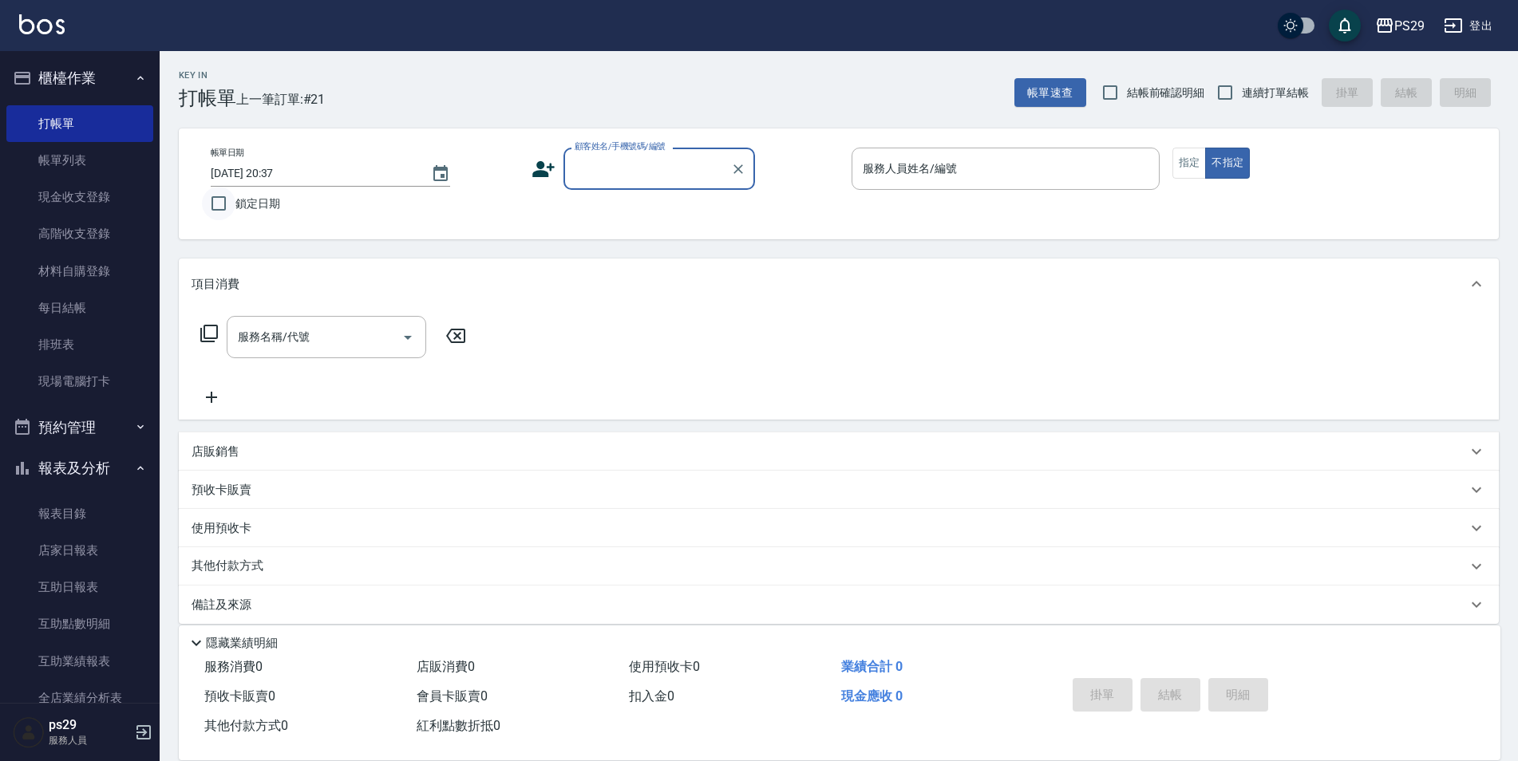
click at [226, 209] on input "鎖定日期" at bounding box center [219, 204] width 34 height 34
click at [1239, 95] on input "連續打單結帳" at bounding box center [1225, 93] width 34 height 34
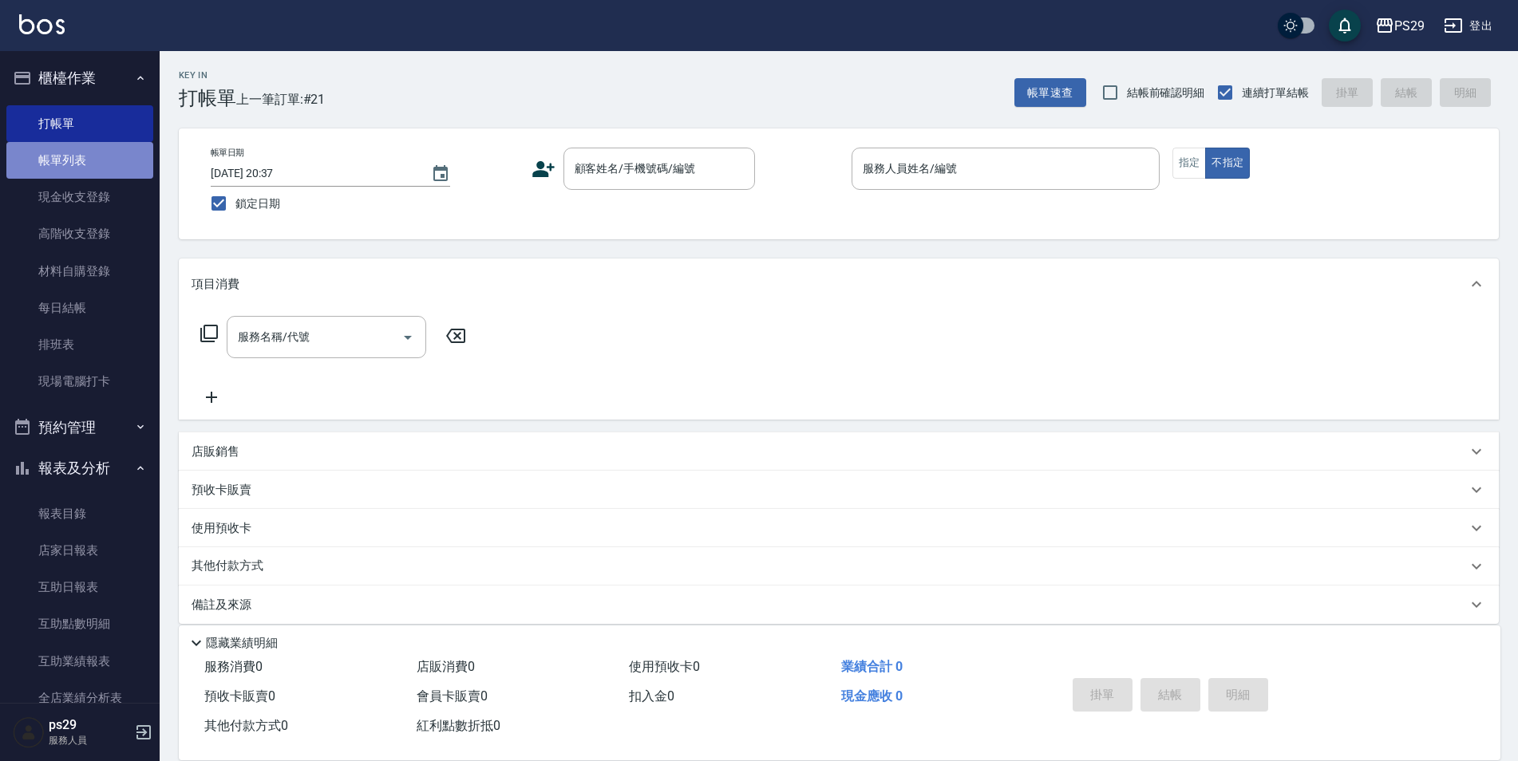
click at [90, 158] on link "帳單列表" at bounding box center [79, 160] width 147 height 37
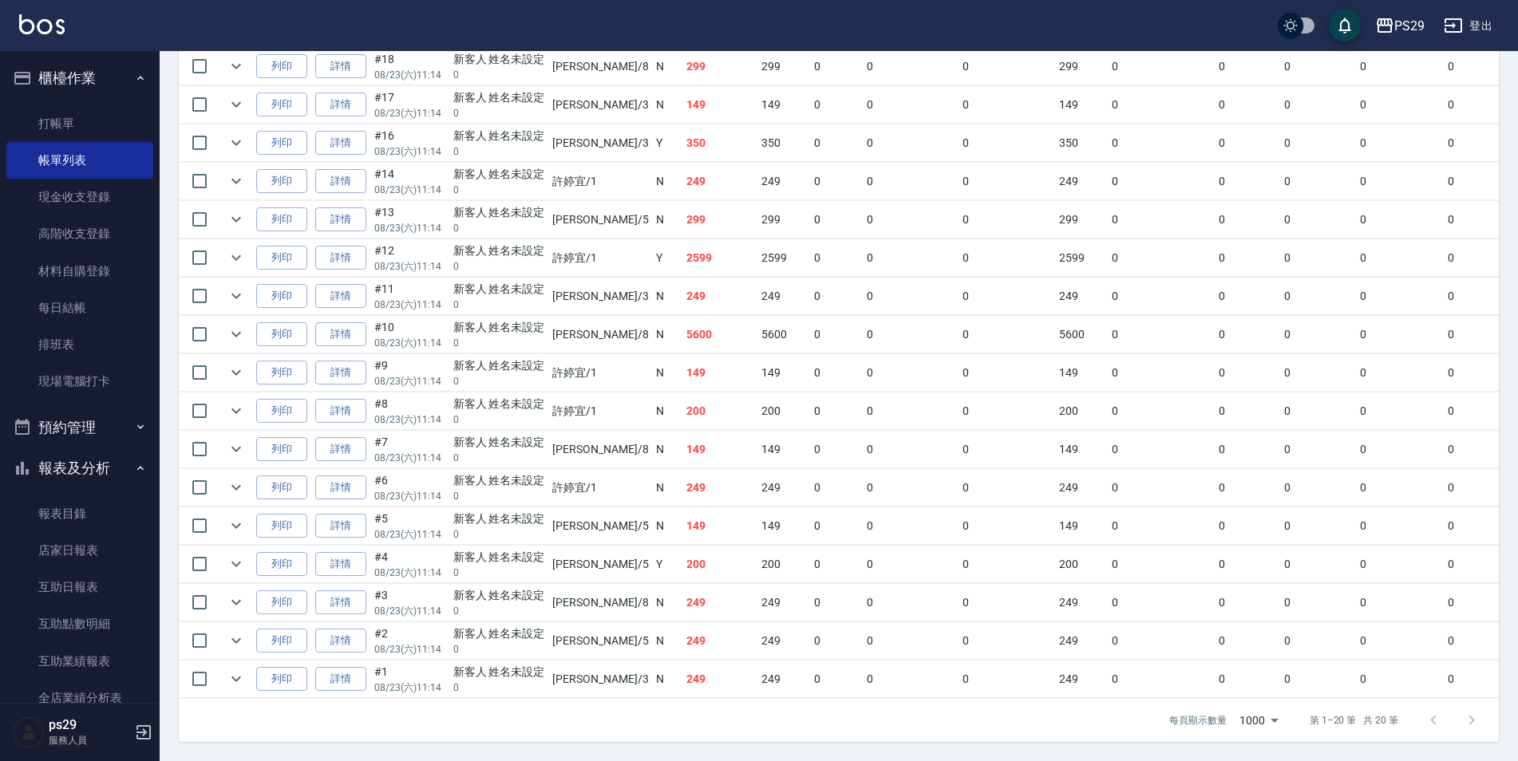
scroll to position [240, 0]
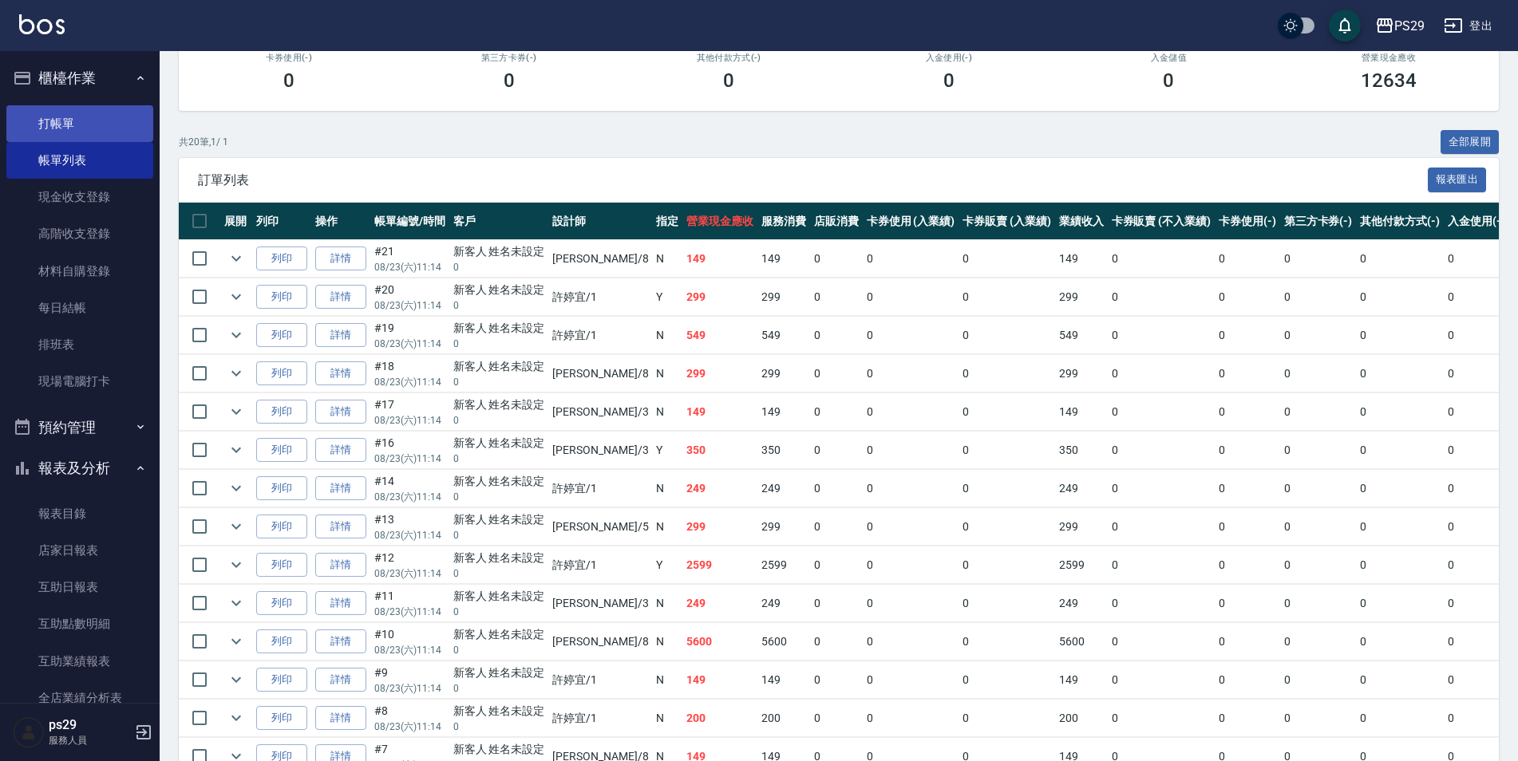
click at [46, 113] on link "打帳單" at bounding box center [79, 123] width 147 height 37
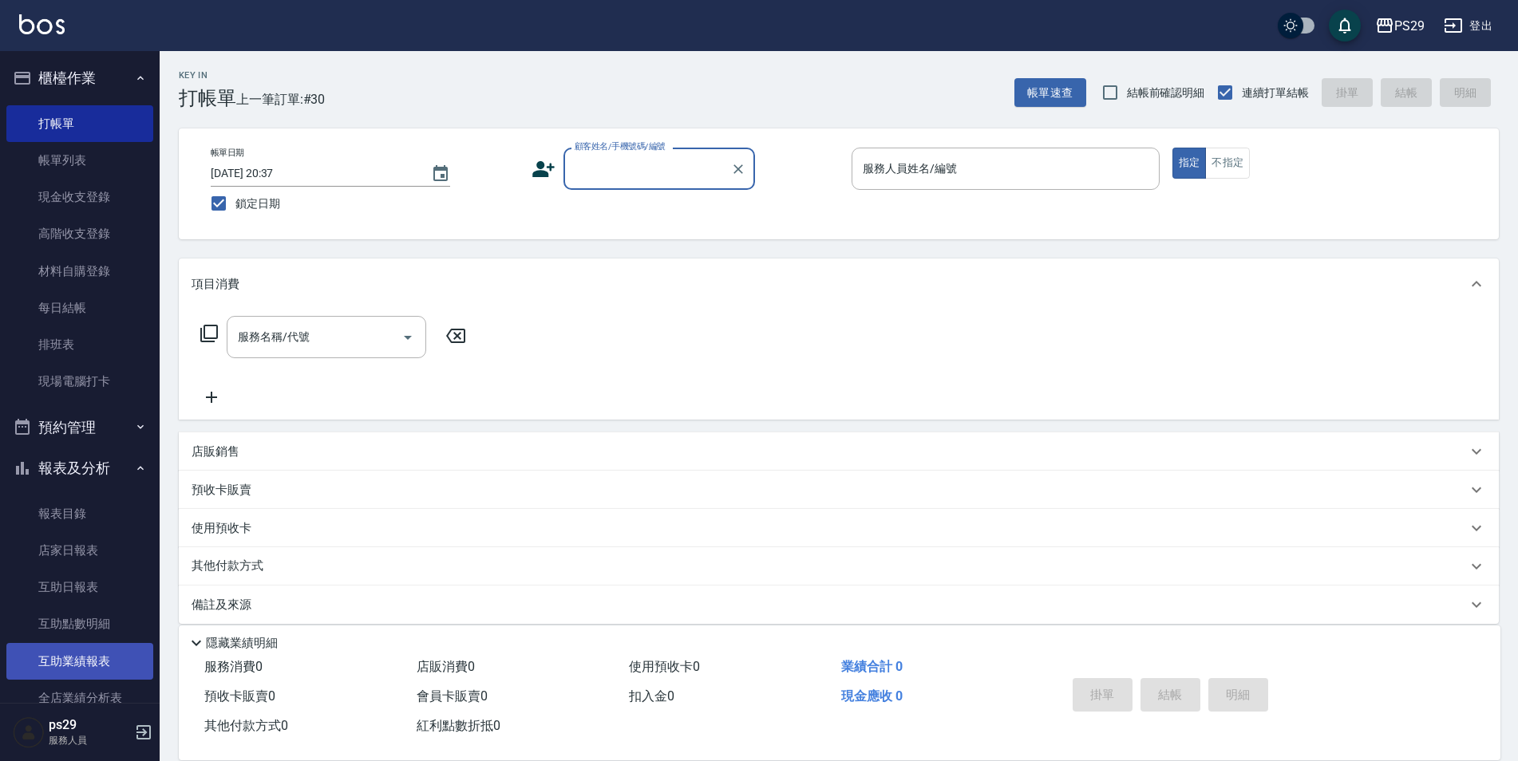
scroll to position [160, 0]
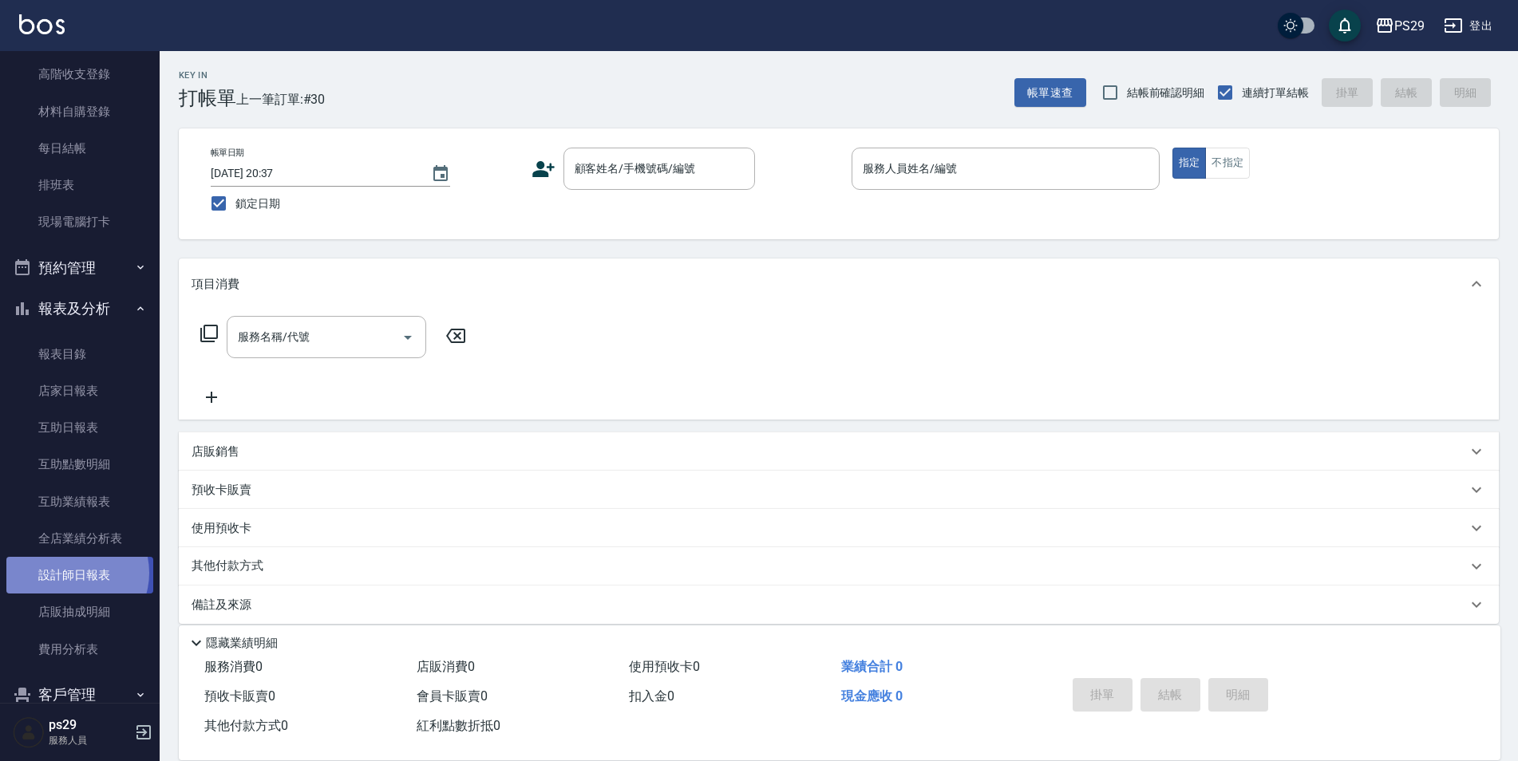
click at [72, 573] on link "設計師日報表" at bounding box center [79, 575] width 147 height 37
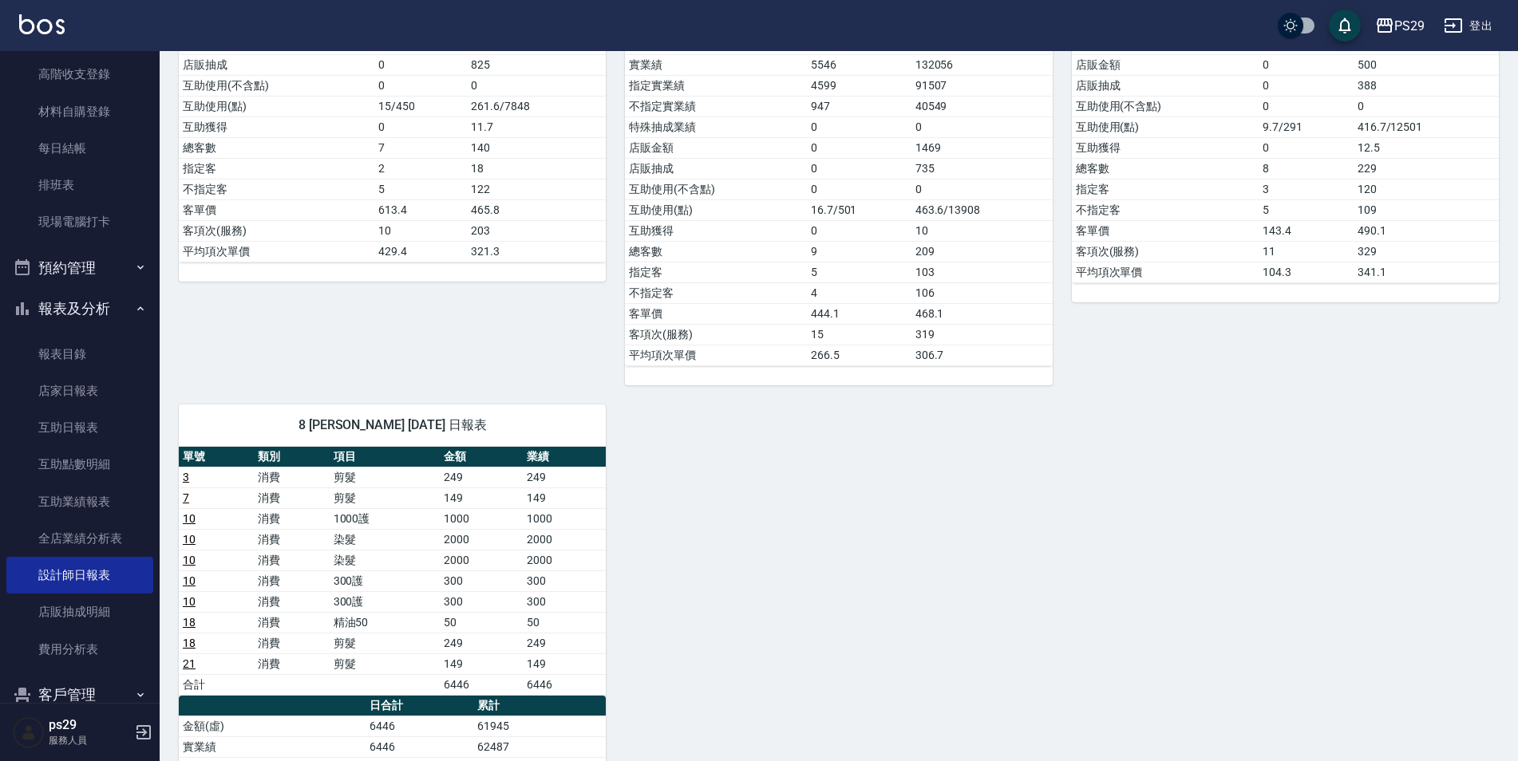
scroll to position [639, 0]
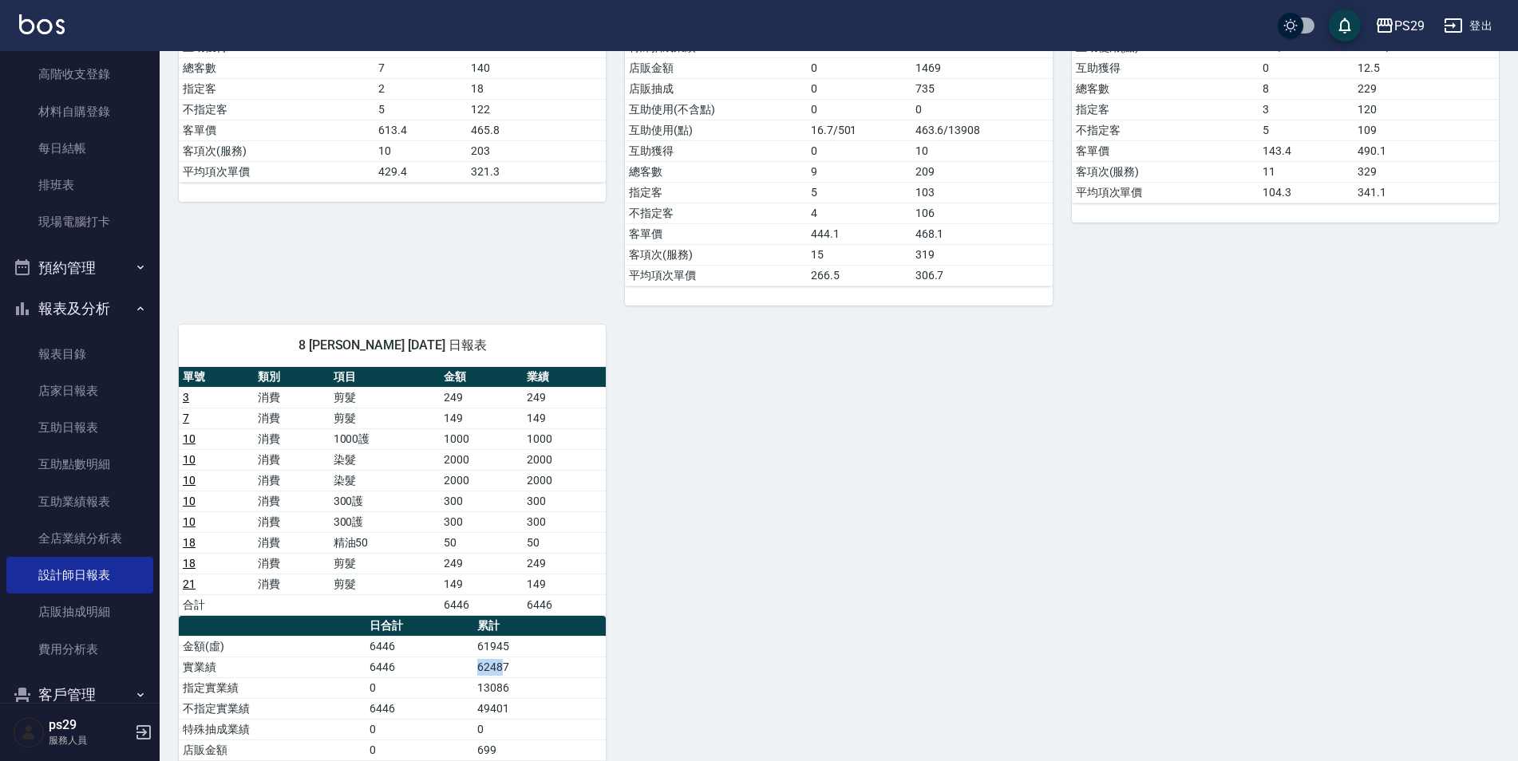
drag, startPoint x: 504, startPoint y: 670, endPoint x: 400, endPoint y: 661, distance: 104.9
click at [400, 661] on tr "實業績 6446 62487" at bounding box center [392, 667] width 427 height 21
click at [550, 685] on td "13086" at bounding box center [539, 688] width 132 height 21
drag, startPoint x: 496, startPoint y: 670, endPoint x: 448, endPoint y: 695, distance: 53.9
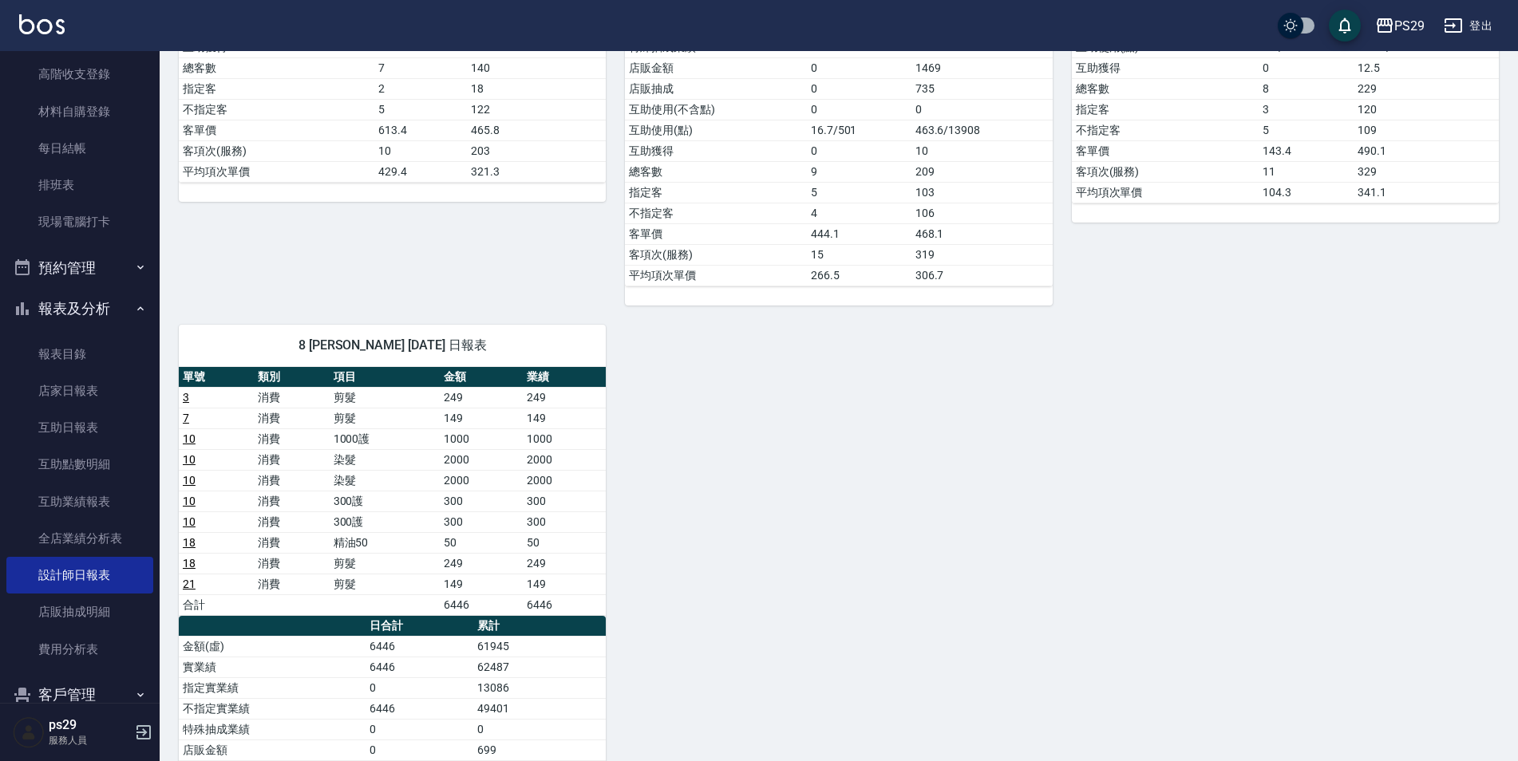
drag, startPoint x: 448, startPoint y: 695, endPoint x: 777, endPoint y: 674, distance: 329.5
click at [820, 674] on div "1 [PERSON_NAME][DATE] 日報表 單號 類別 項目 金額 業績 6 消費 剪髮 249 249 8 消費 200 200 200 9 消費 …" at bounding box center [829, 254] width 1339 height 1469
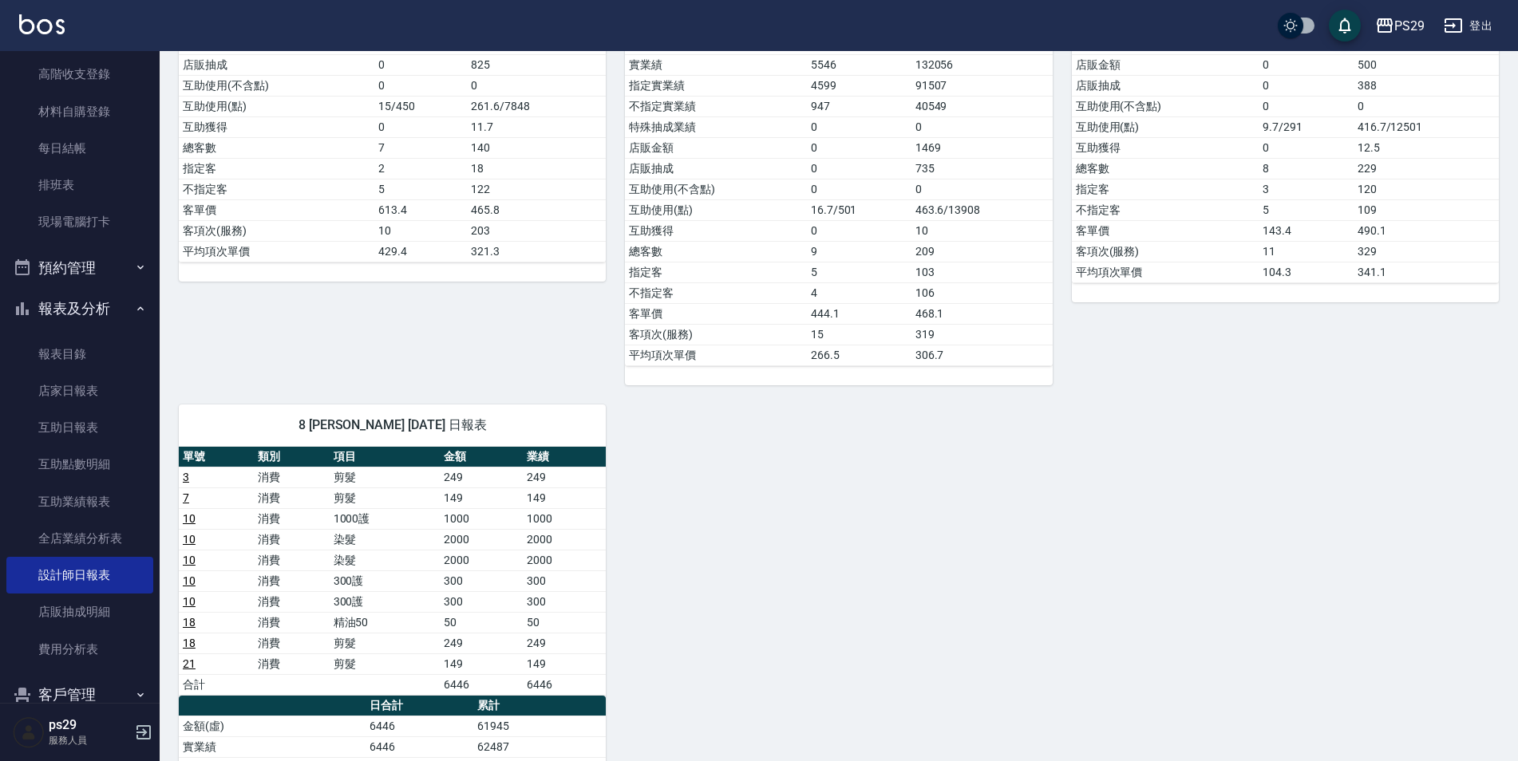
scroll to position [878, 0]
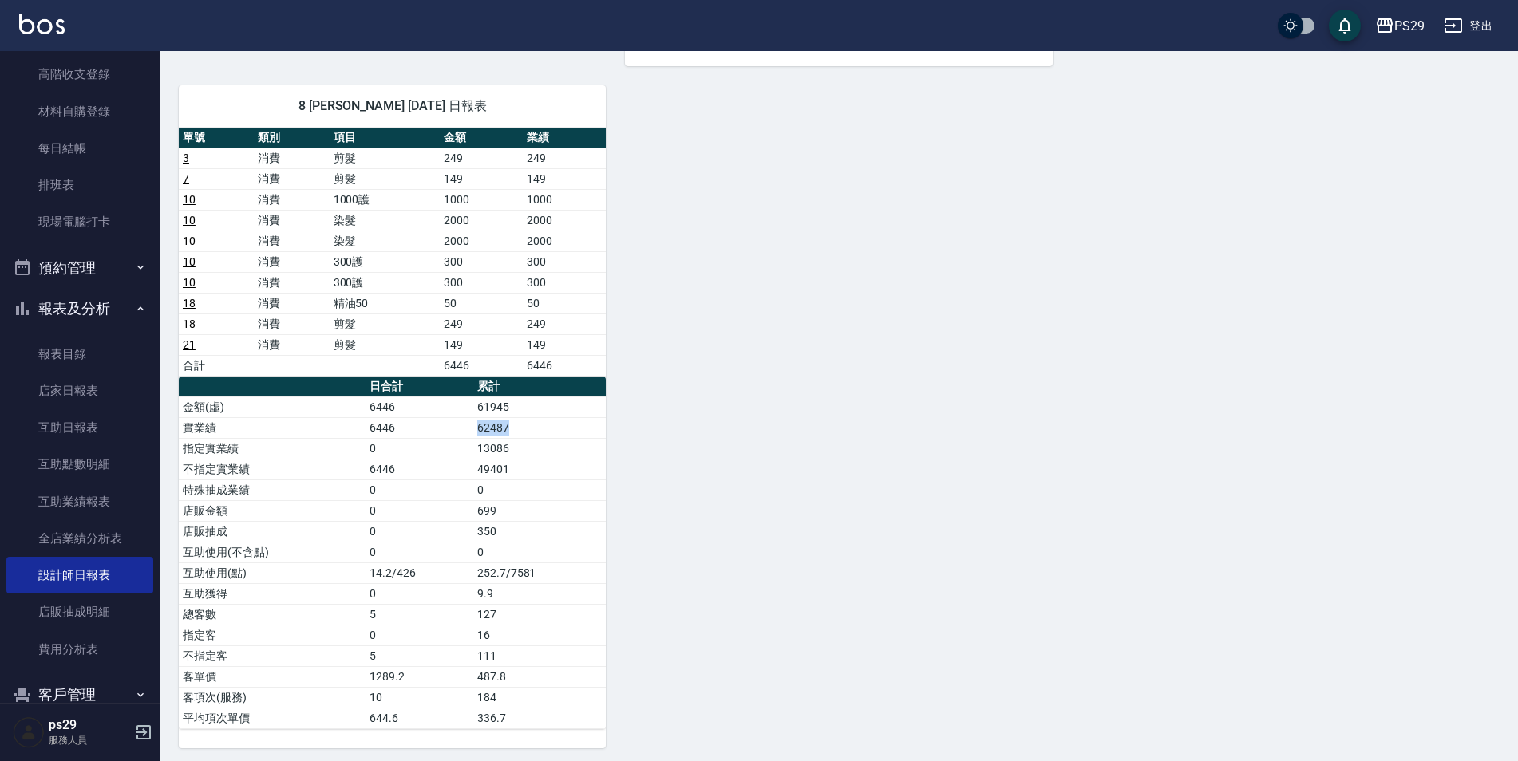
drag, startPoint x: 480, startPoint y: 433, endPoint x: 587, endPoint y: 429, distance: 107.0
click at [587, 429] on td "62487" at bounding box center [539, 427] width 132 height 21
click at [815, 407] on div "1 [PERSON_NAME][DATE] 日報表 單號 類別 項目 金額 業績 6 消費 剪髮 249 249 8 消費 200 200 200 9 消費 …" at bounding box center [829, 14] width 1339 height 1469
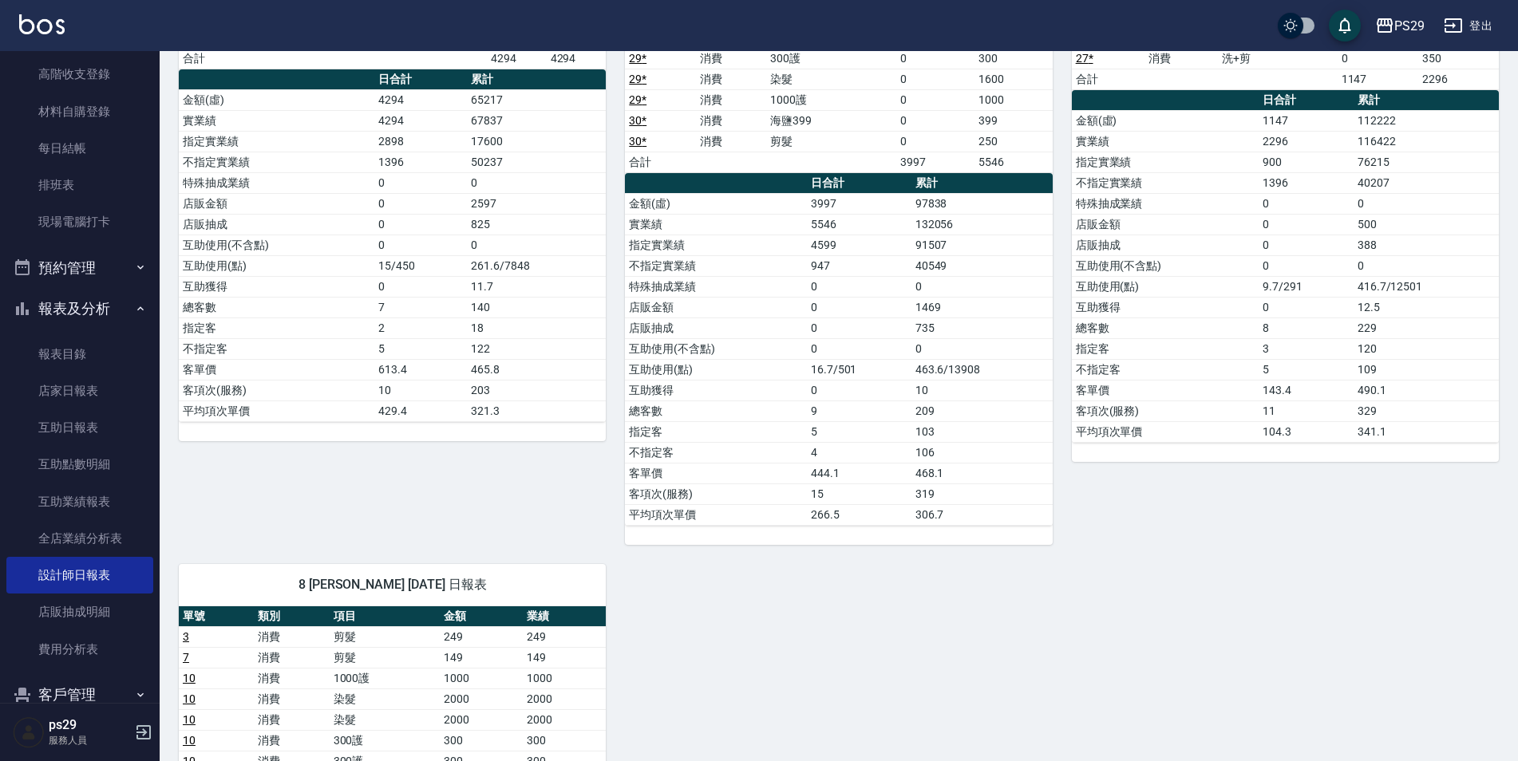
scroll to position [0, 0]
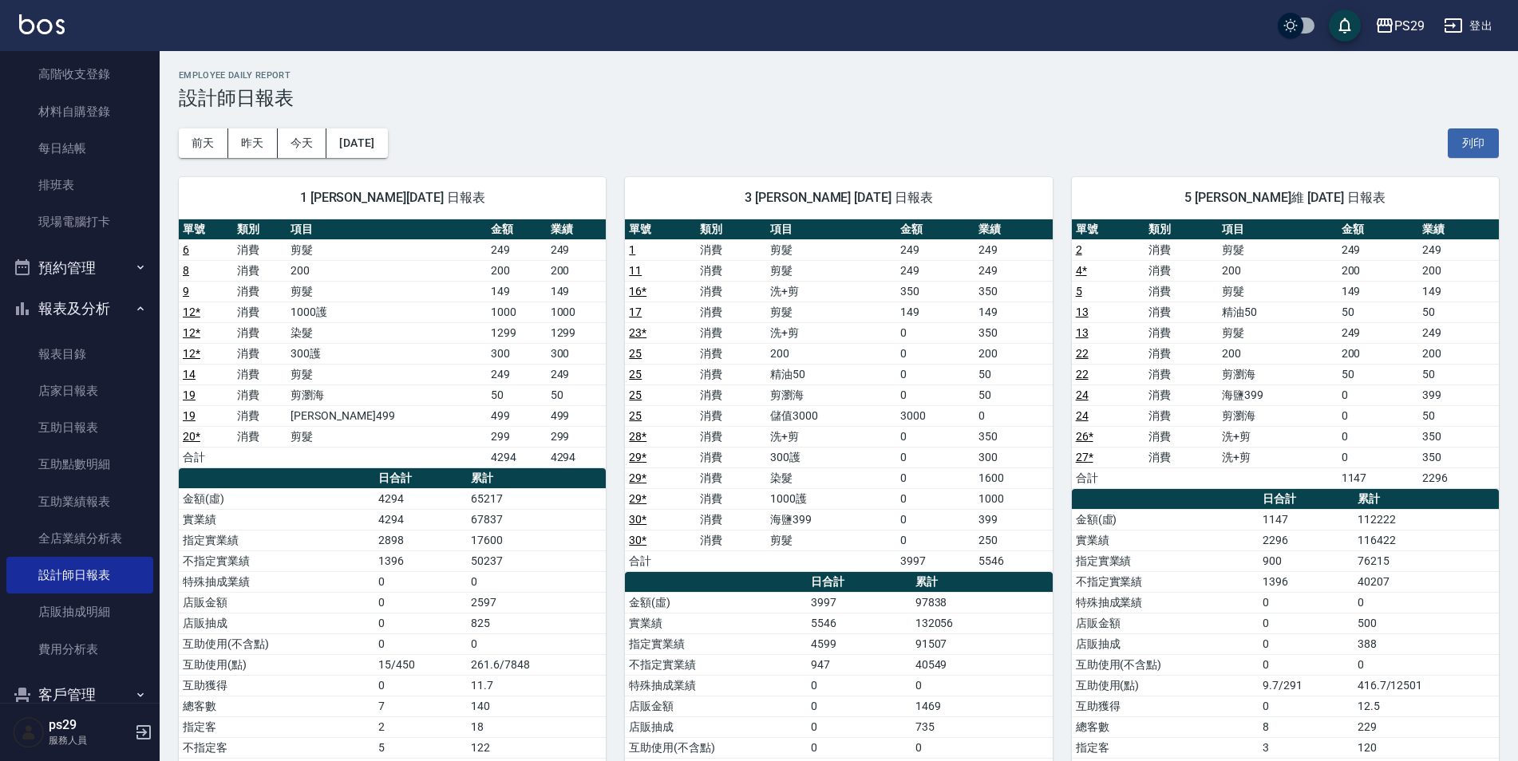
click at [1188, 138] on div "[DATE] [DATE] [DATE] [DATE] 列印" at bounding box center [839, 143] width 1320 height 68
click at [19, 18] on img at bounding box center [41, 24] width 45 height 20
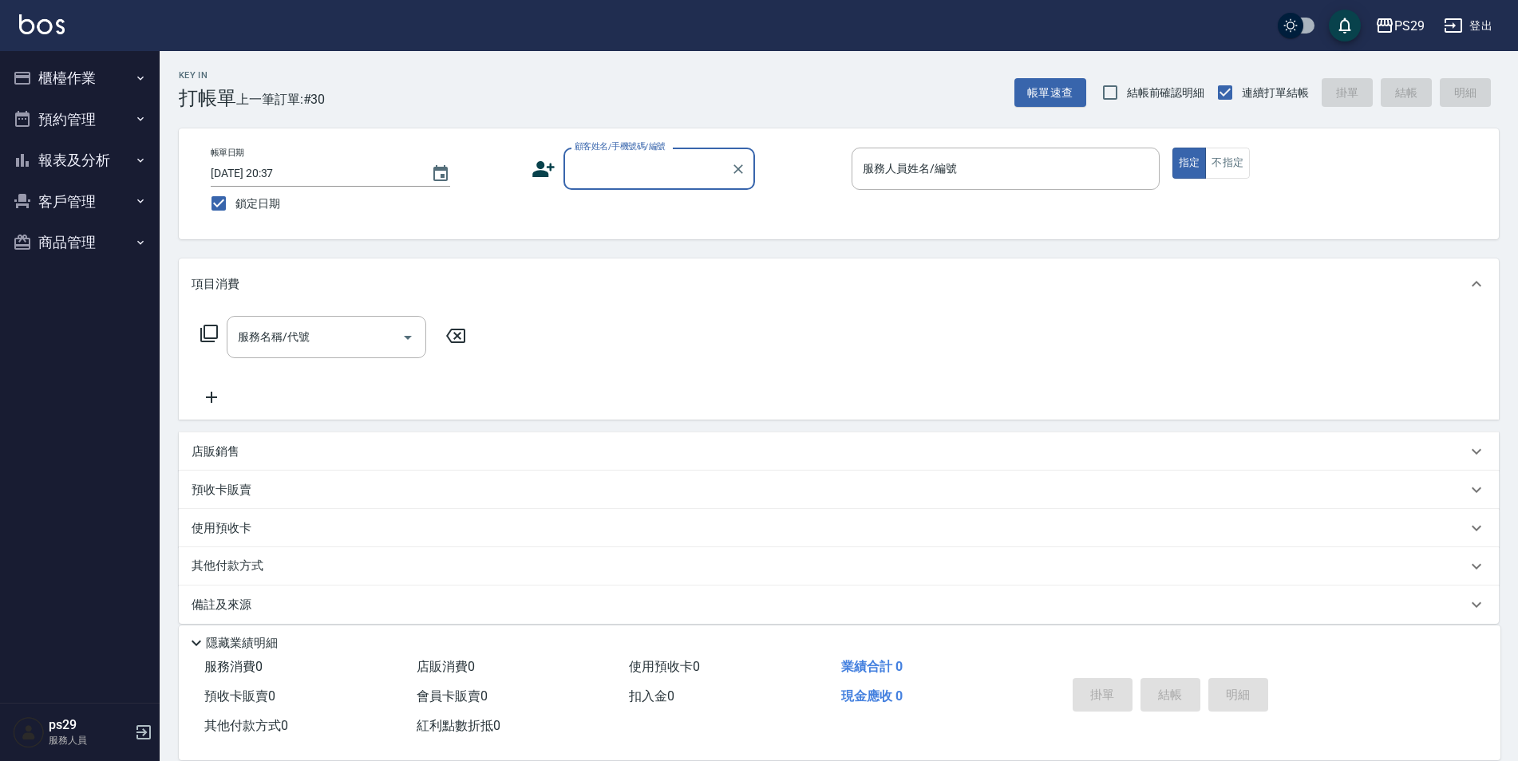
click at [136, 189] on button "客戶管理" at bounding box center [79, 202] width 147 height 42
click at [121, 197] on button "客戶管理" at bounding box center [79, 202] width 147 height 42
click at [133, 139] on button "預約管理" at bounding box center [79, 120] width 147 height 42
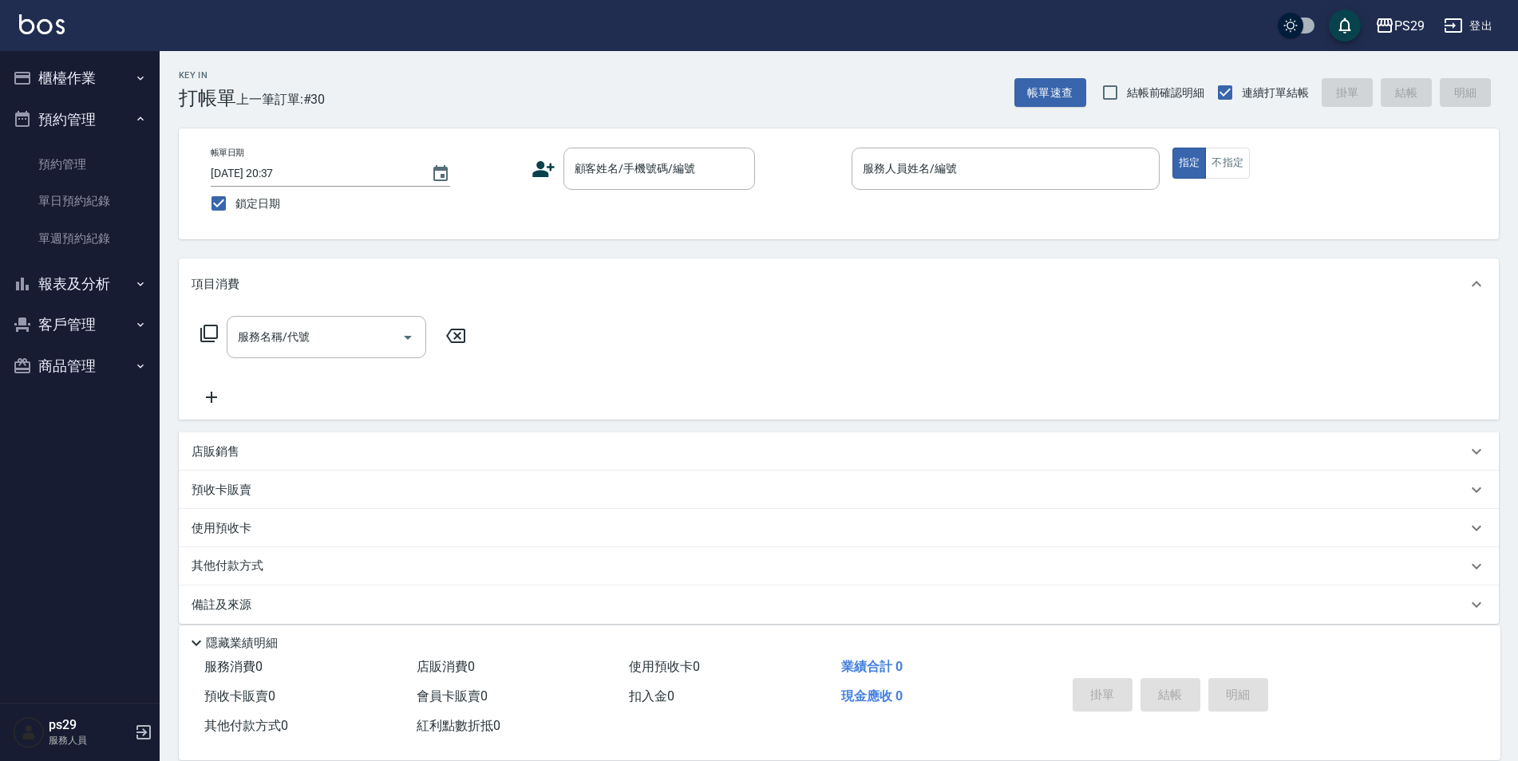
click at [129, 138] on li "預約管理 預約管理 單日預約紀錄 單週預約紀錄" at bounding box center [79, 181] width 147 height 164
click at [147, 94] on button "櫃檯作業" at bounding box center [79, 78] width 147 height 42
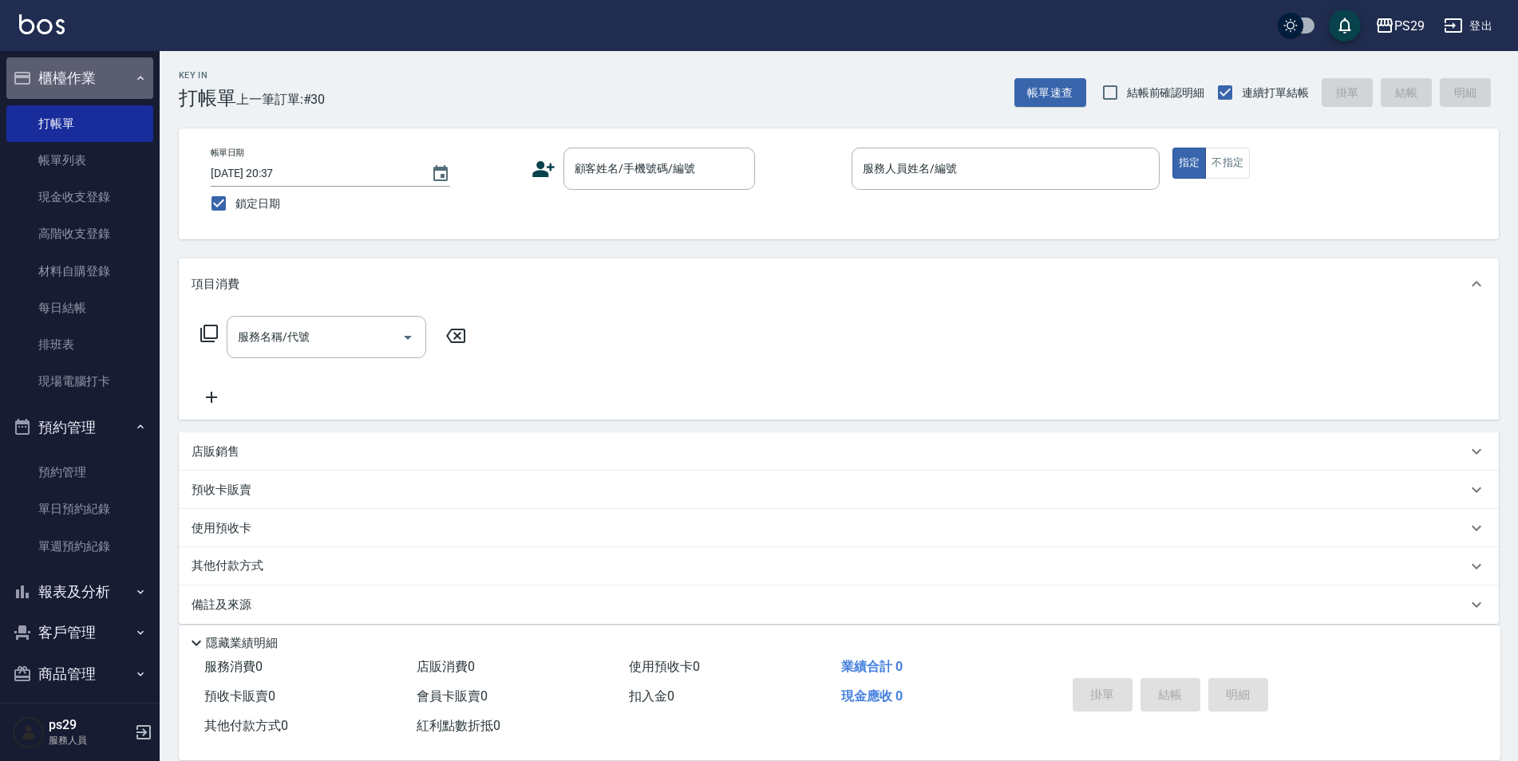
click at [136, 84] on icon "button" at bounding box center [140, 78] width 13 height 13
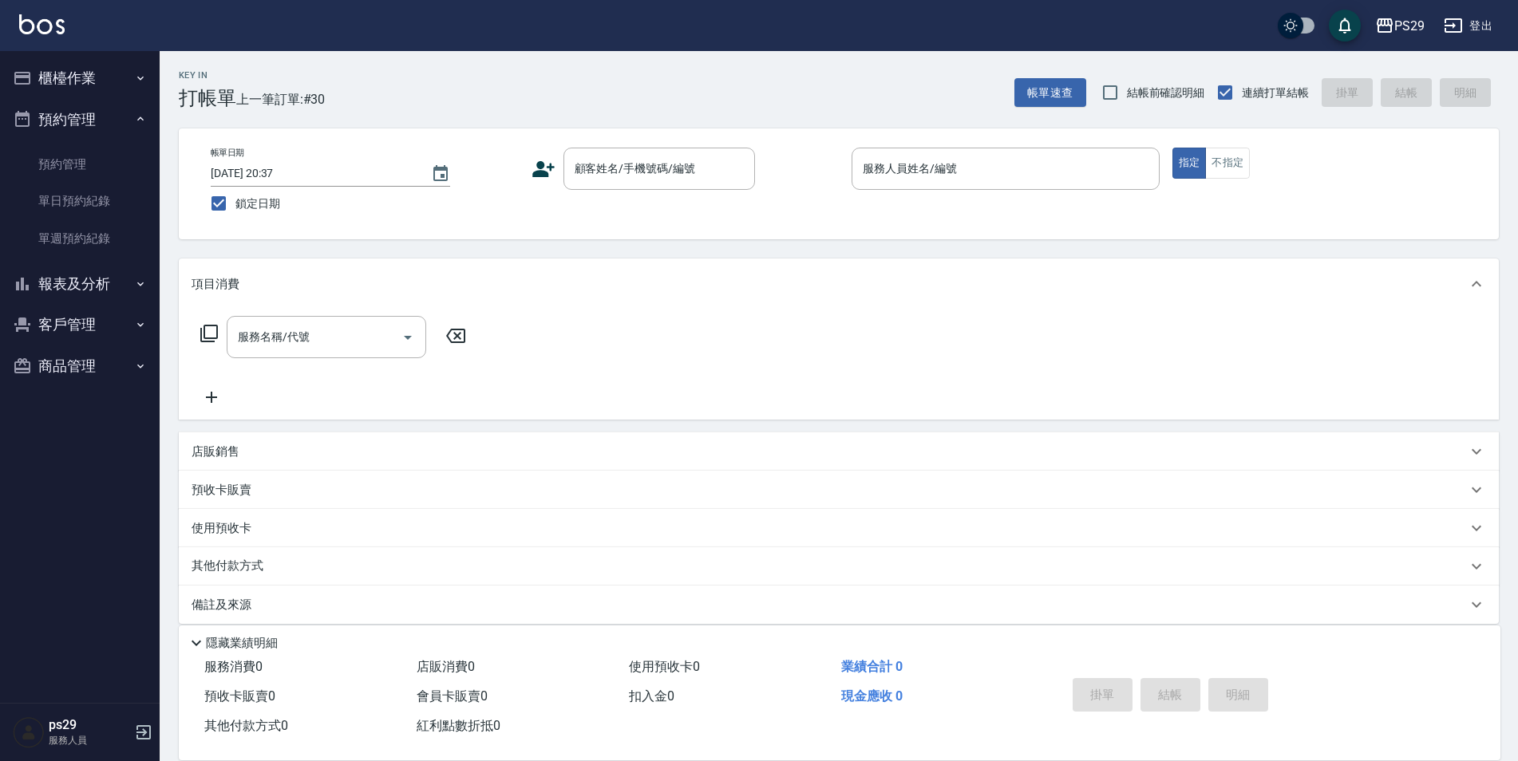
click at [121, 122] on button "預約管理" at bounding box center [79, 120] width 147 height 42
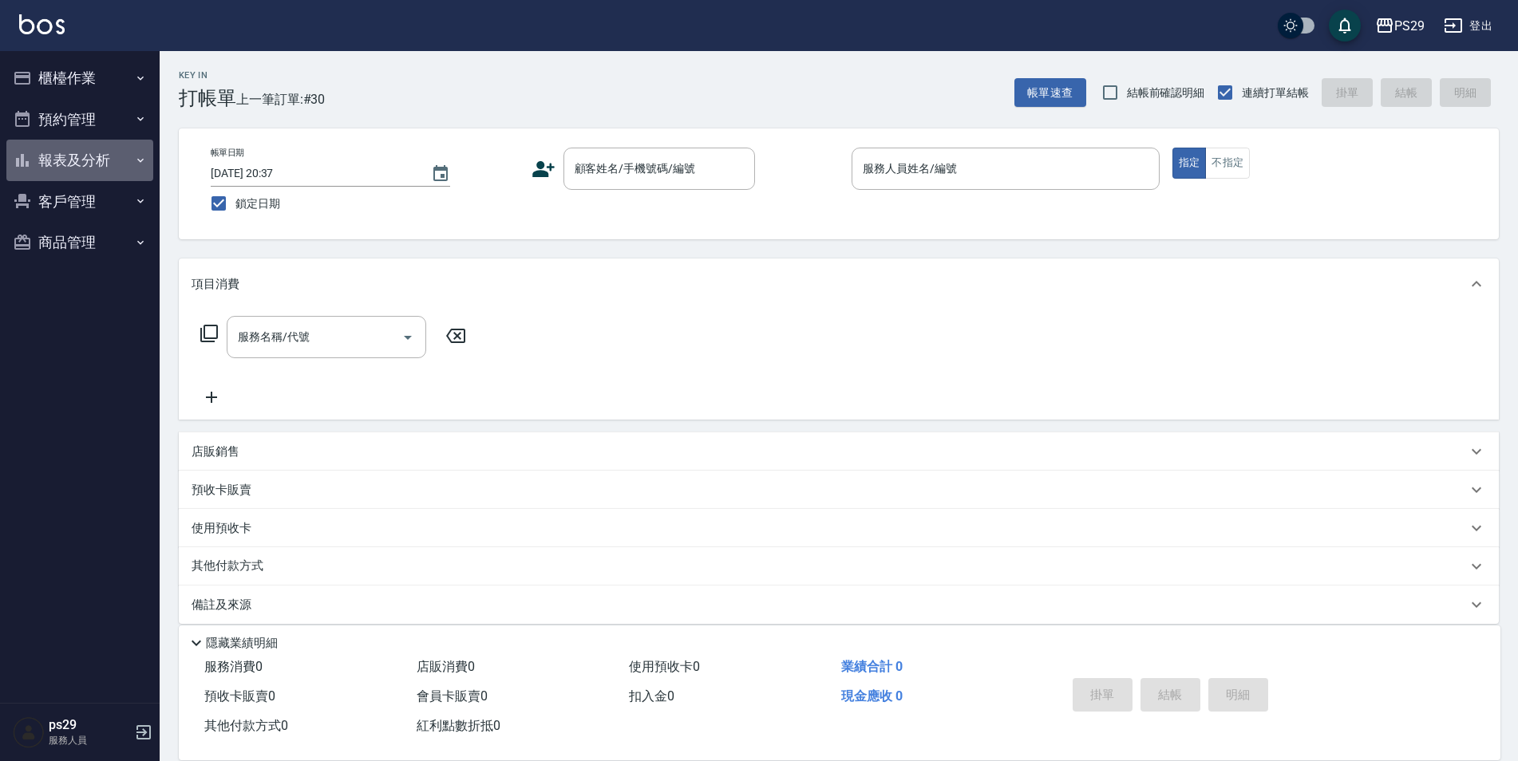
click at [115, 158] on button "報表及分析" at bounding box center [79, 161] width 147 height 42
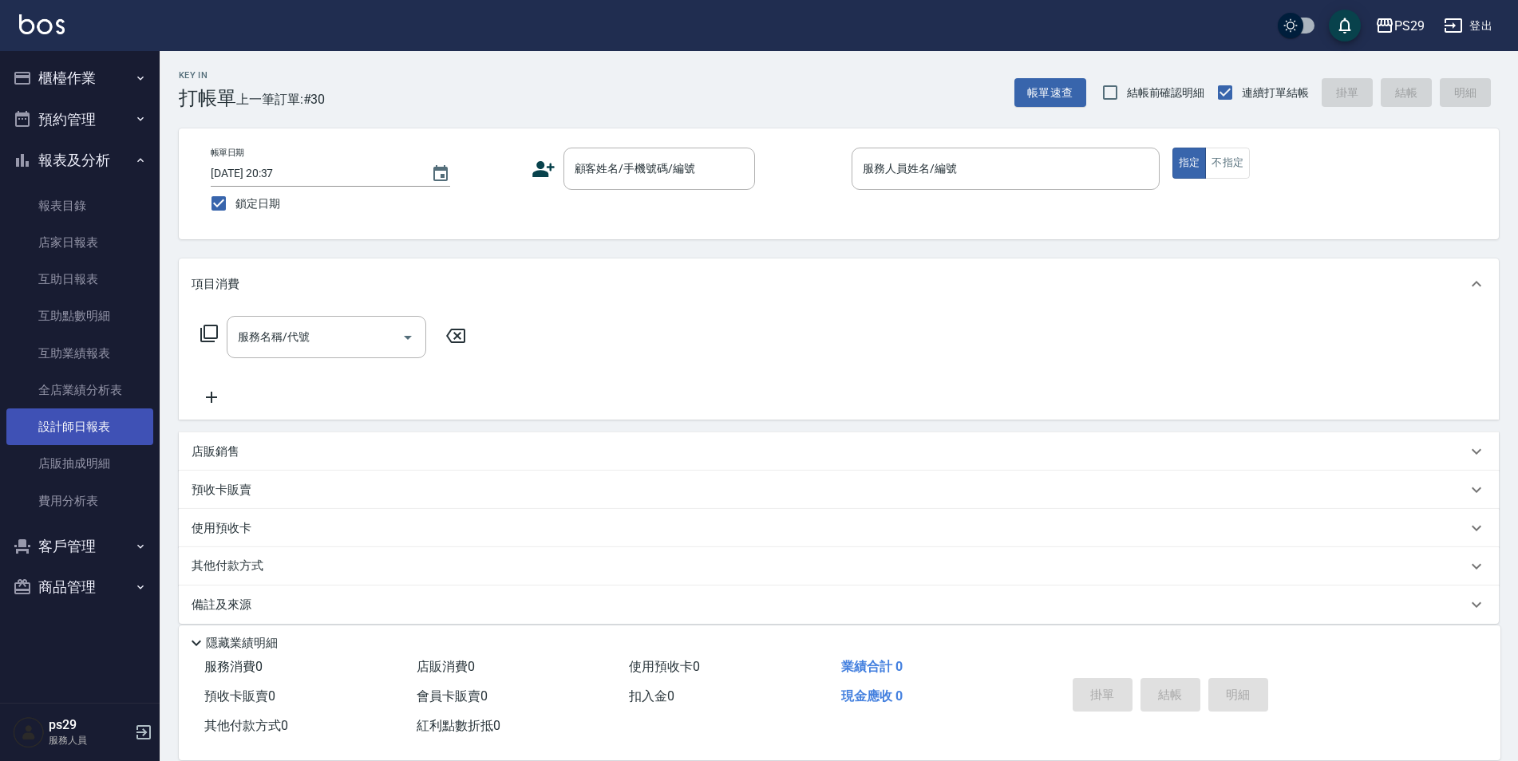
click at [93, 444] on link "設計師日報表" at bounding box center [79, 427] width 147 height 37
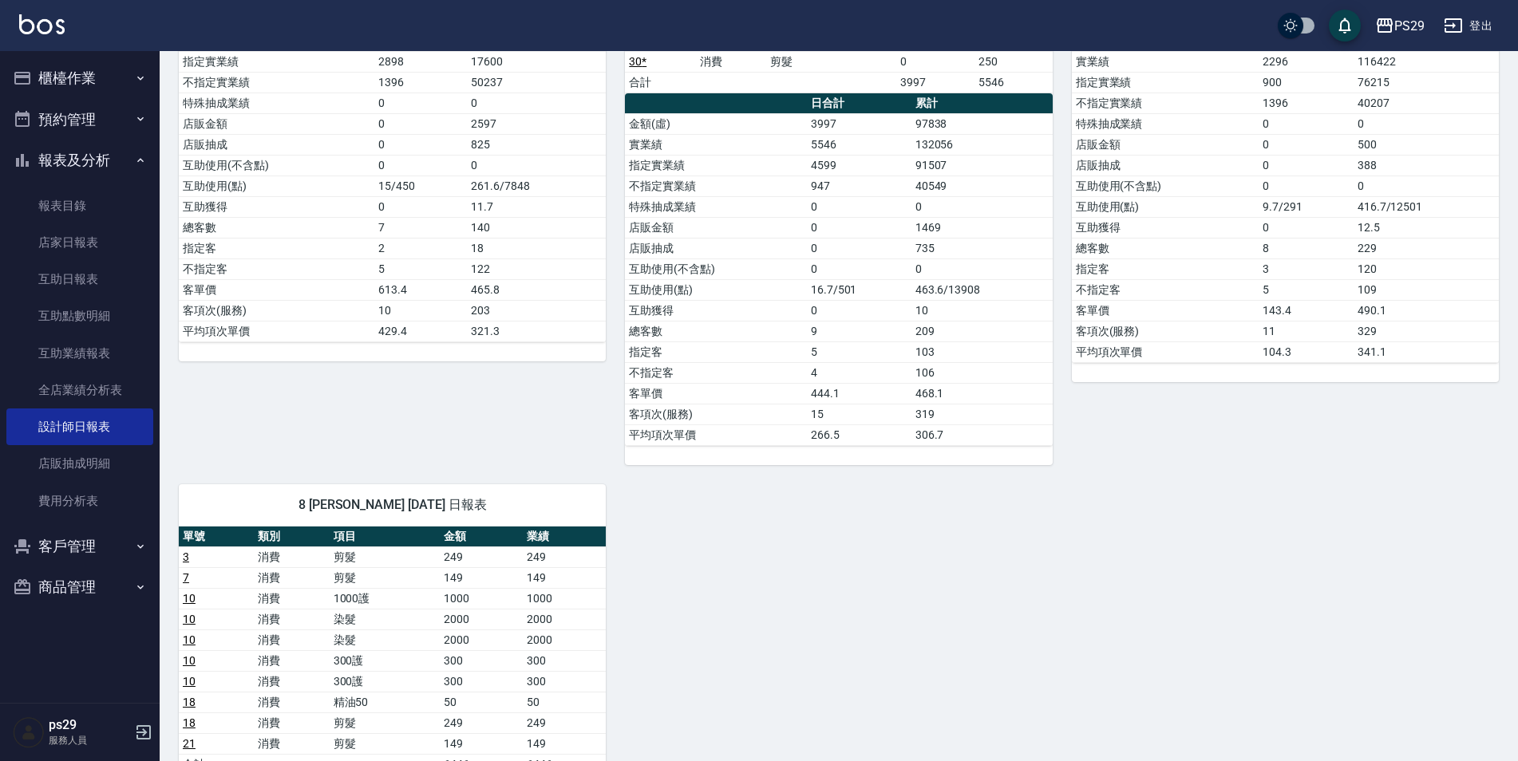
scroll to position [798, 0]
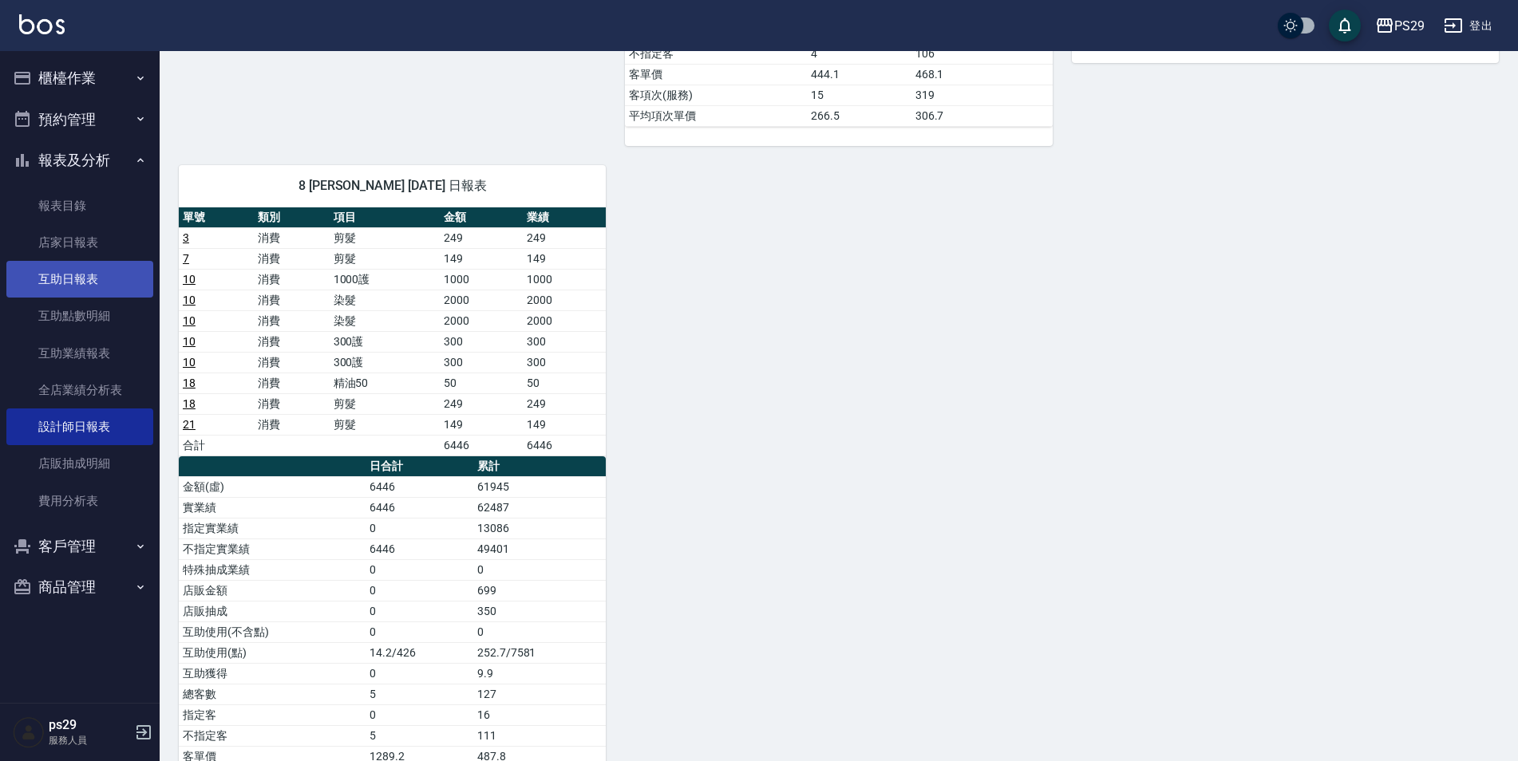
click at [93, 281] on link "互助日報表" at bounding box center [79, 279] width 147 height 37
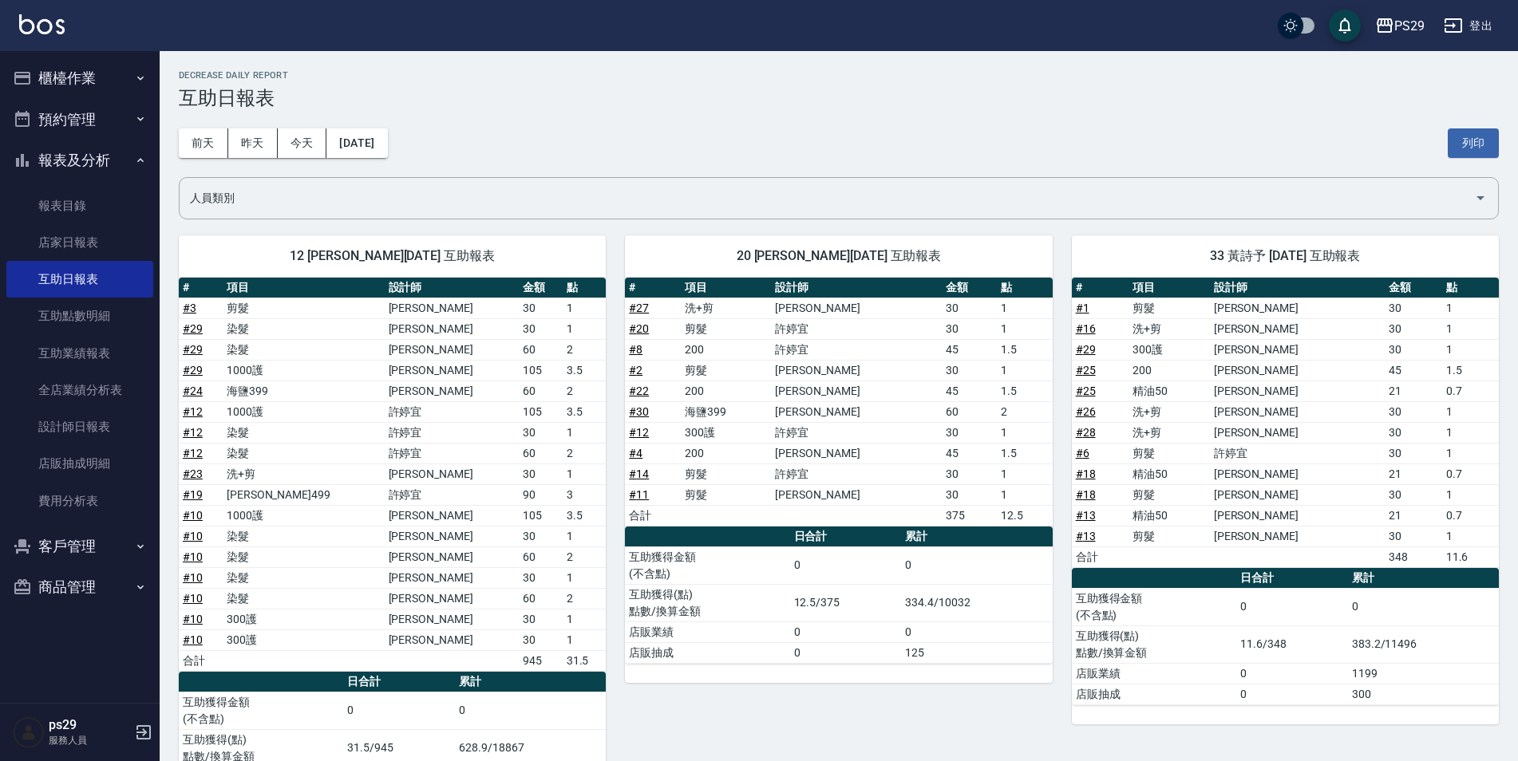
scroll to position [86, 0]
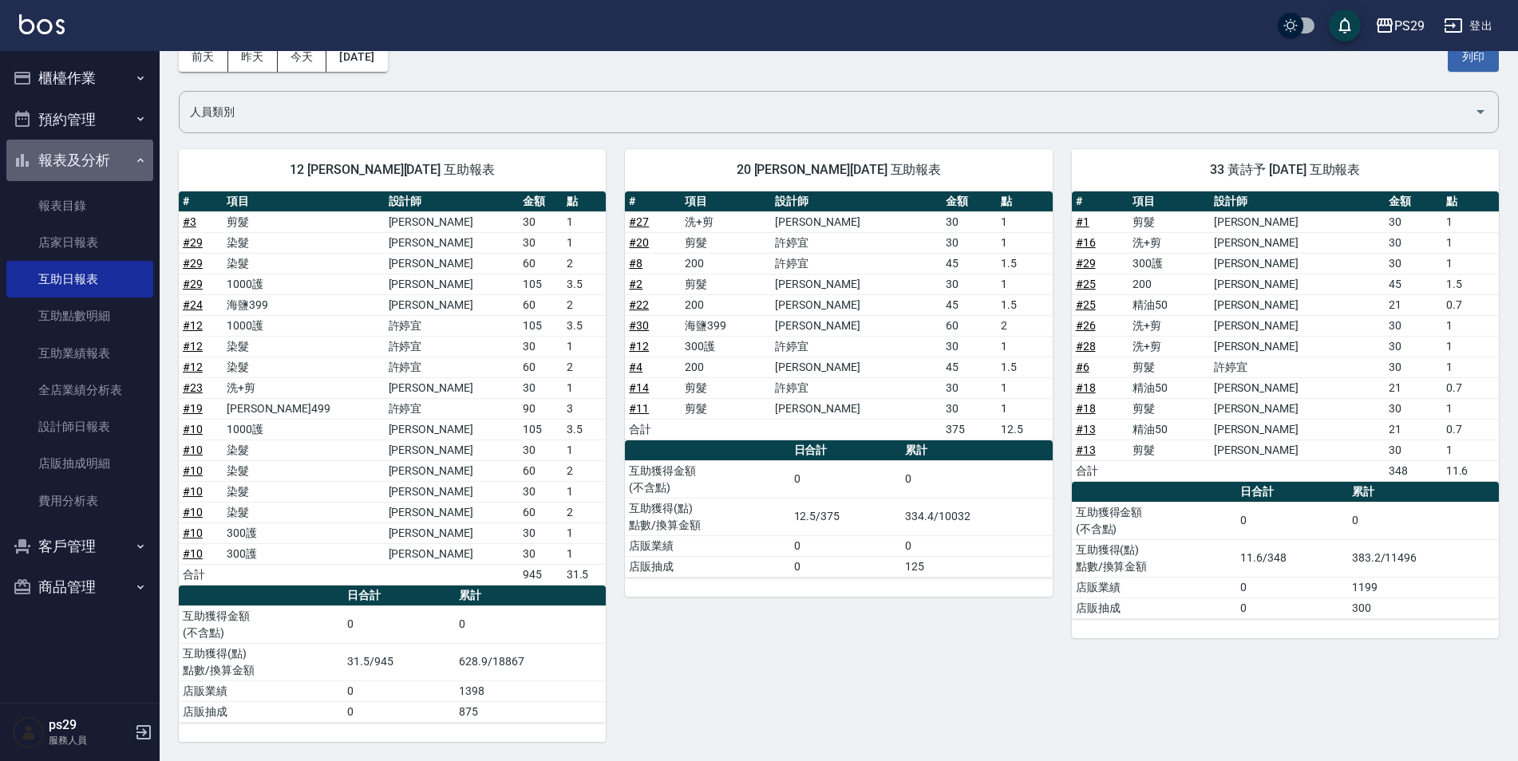
click at [116, 161] on button "報表及分析" at bounding box center [79, 161] width 147 height 42
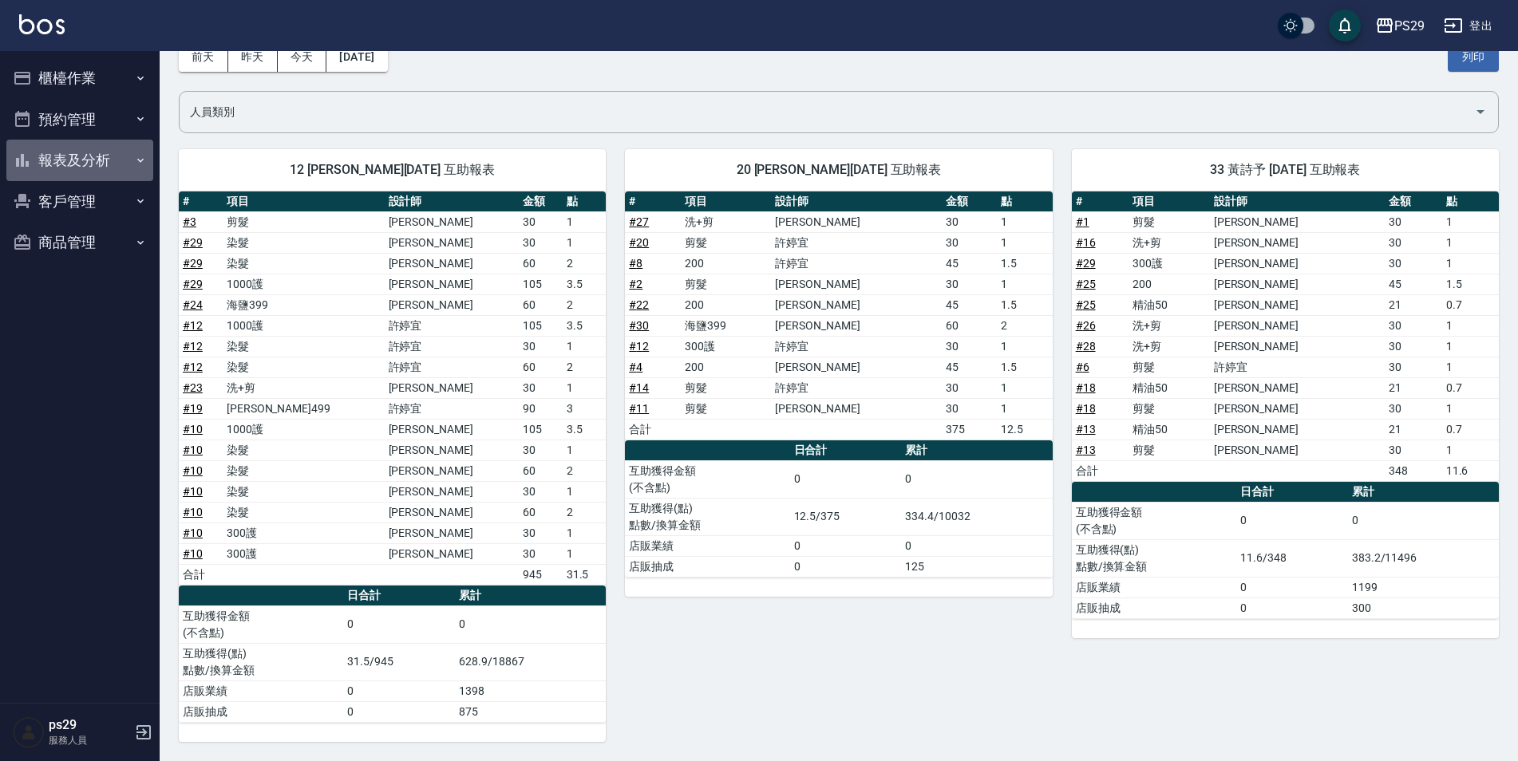
click at [137, 157] on icon "button" at bounding box center [140, 160] width 13 height 13
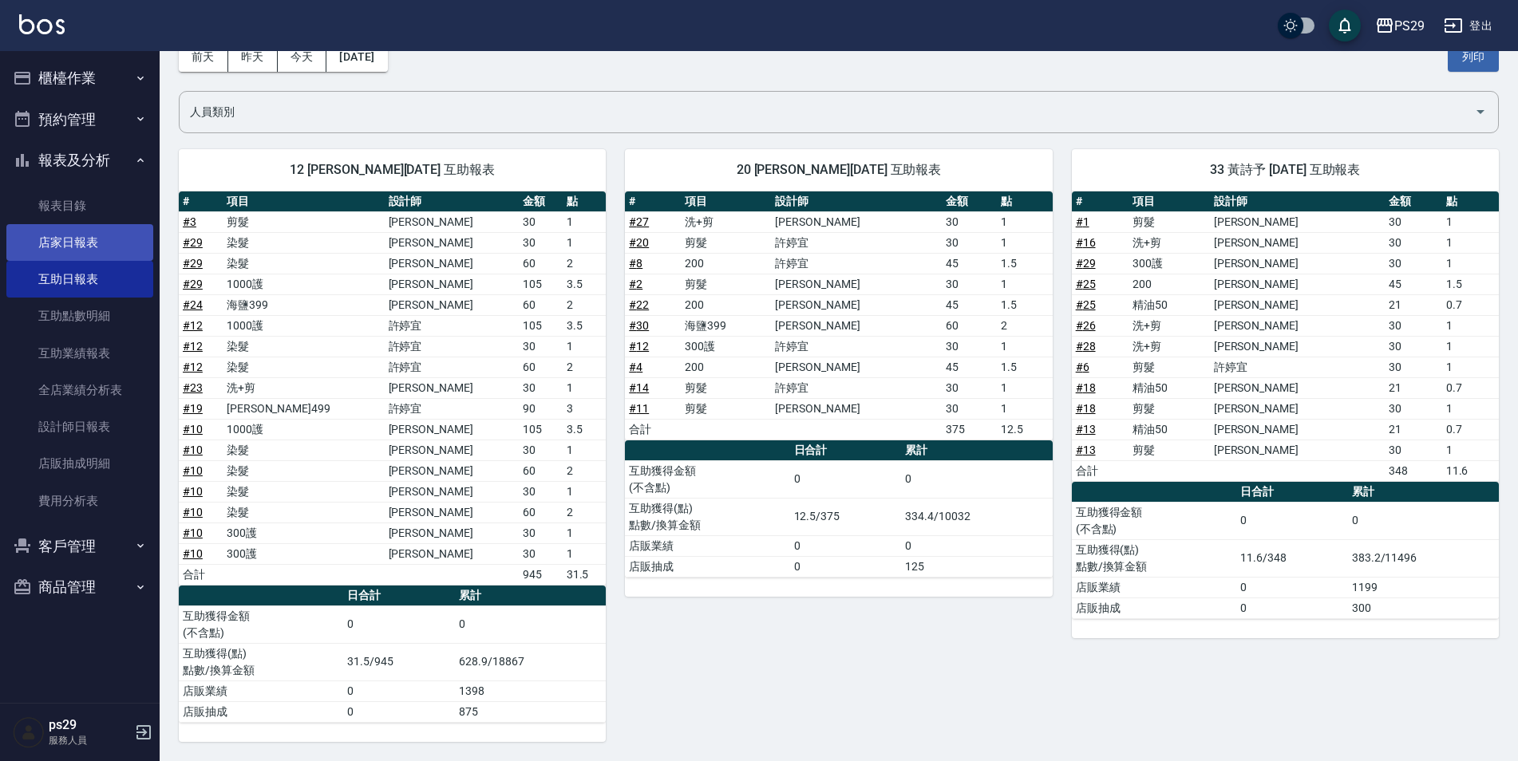
click at [86, 231] on link "店家日報表" at bounding box center [79, 242] width 147 height 37
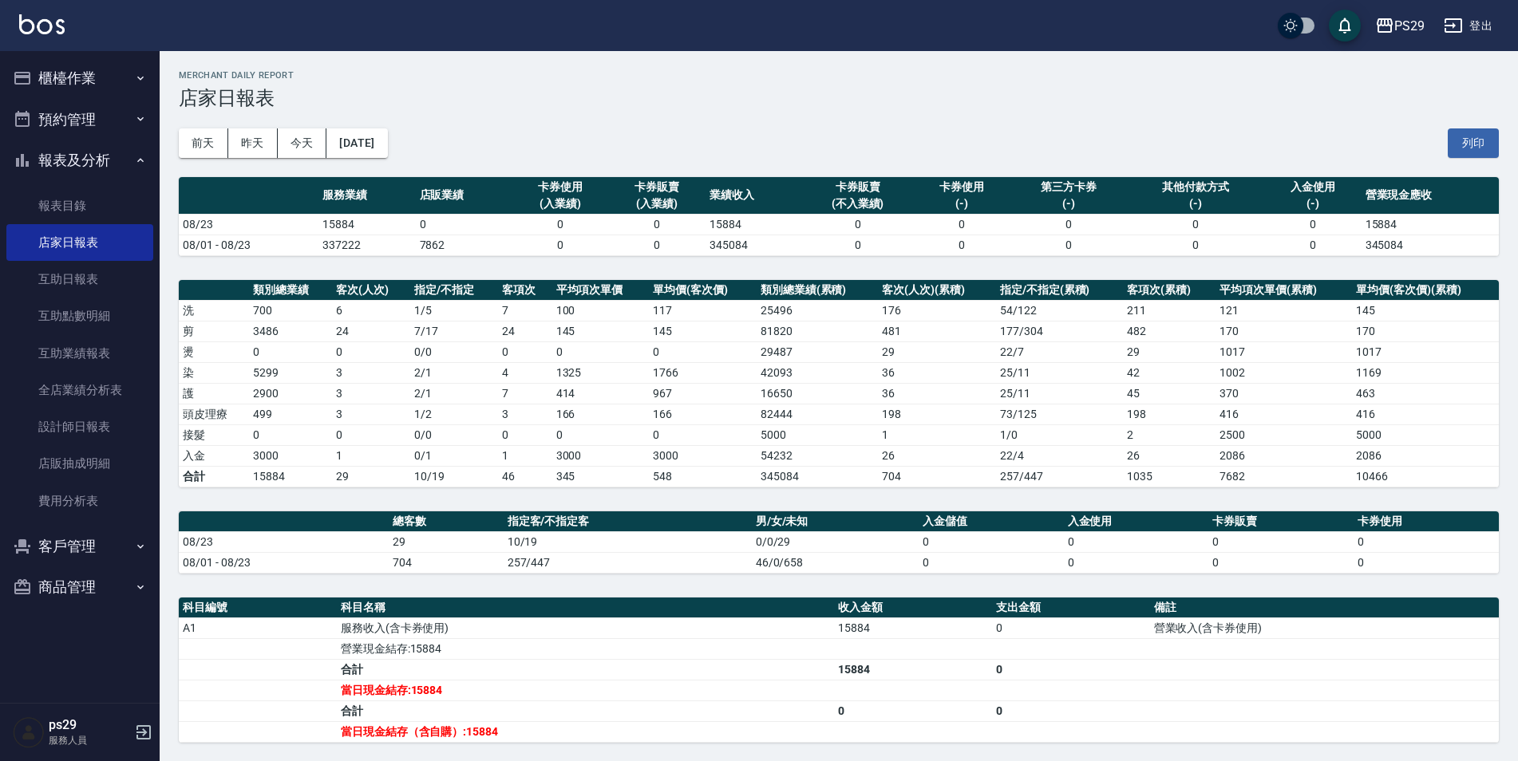
scroll to position [160, 0]
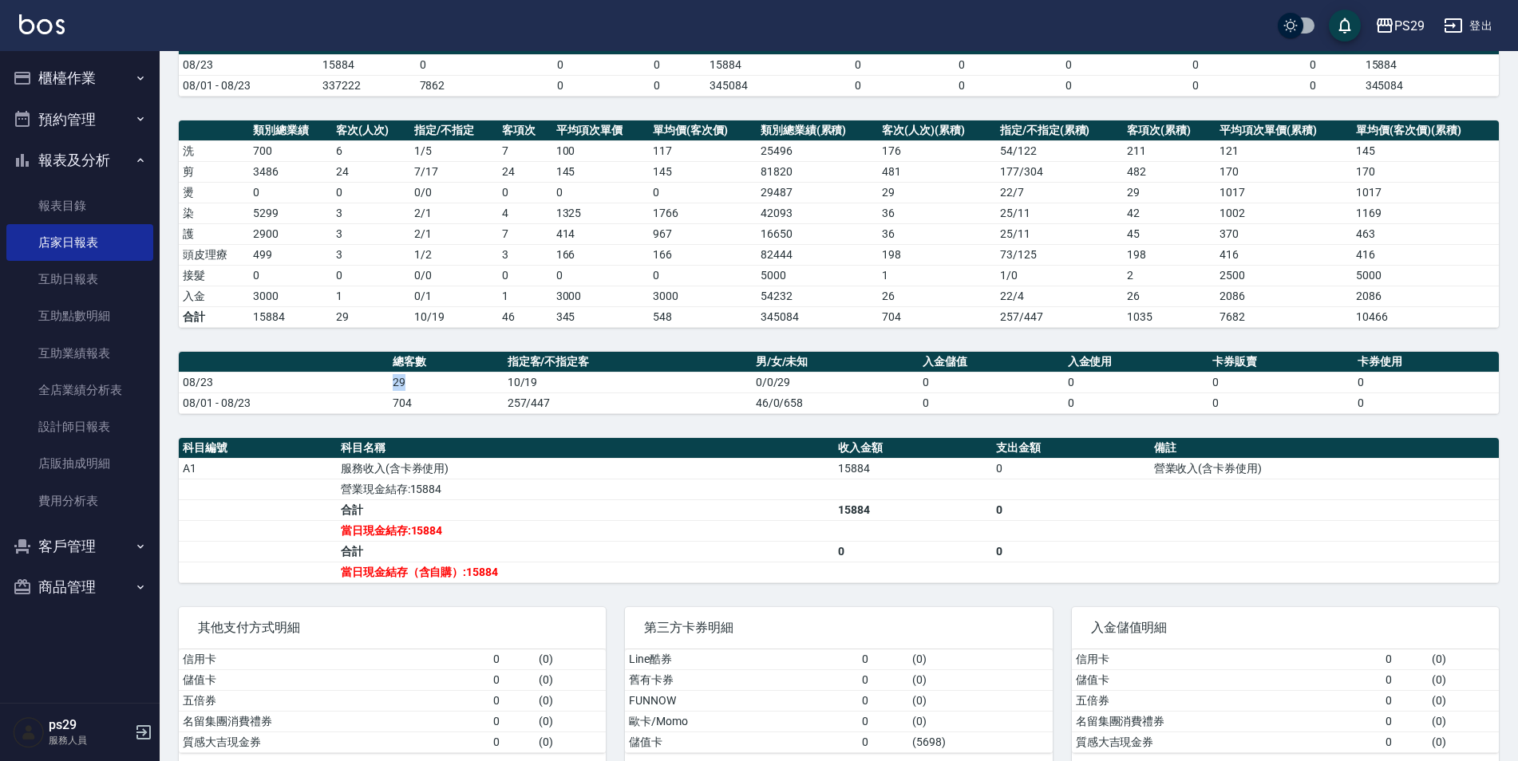
drag, startPoint x: 393, startPoint y: 382, endPoint x: 448, endPoint y: 387, distance: 55.3
click at [448, 387] on td "29" at bounding box center [446, 382] width 114 height 21
drag, startPoint x: 448, startPoint y: 387, endPoint x: 459, endPoint y: 414, distance: 29.3
click at [459, 414] on div "PS29 [DATE] 店家日報表 列印時間： [DATE][PHONE_NUMBER]:03 Merchant Daily Report 店家日報表 [DA…" at bounding box center [839, 341] width 1358 height 900
click at [544, 569] on td "當日現金結存（含自購）:15884" at bounding box center [585, 572] width 497 height 21
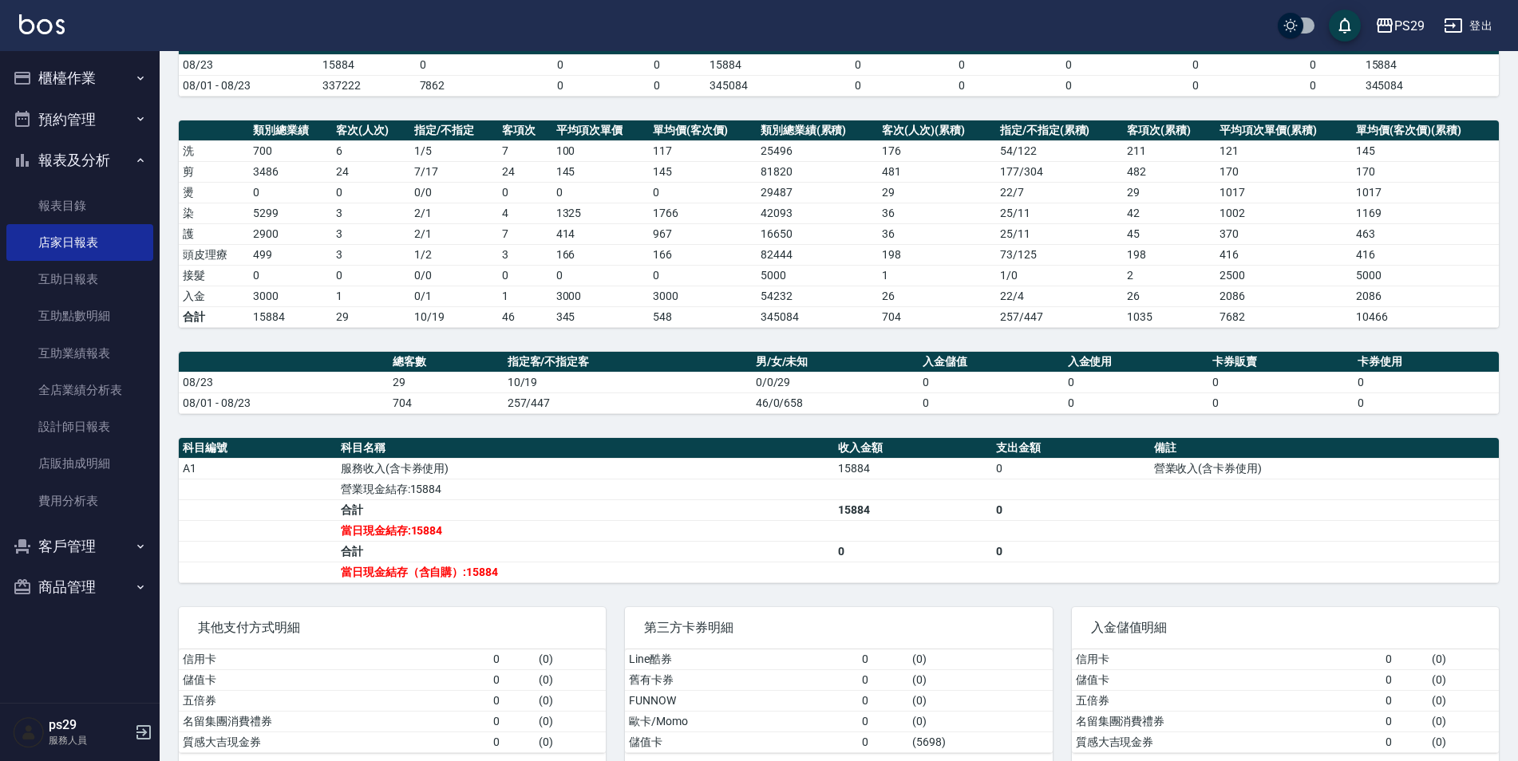
click at [59, 30] on img at bounding box center [41, 24] width 45 height 20
